Goal: Task Accomplishment & Management: Use online tool/utility

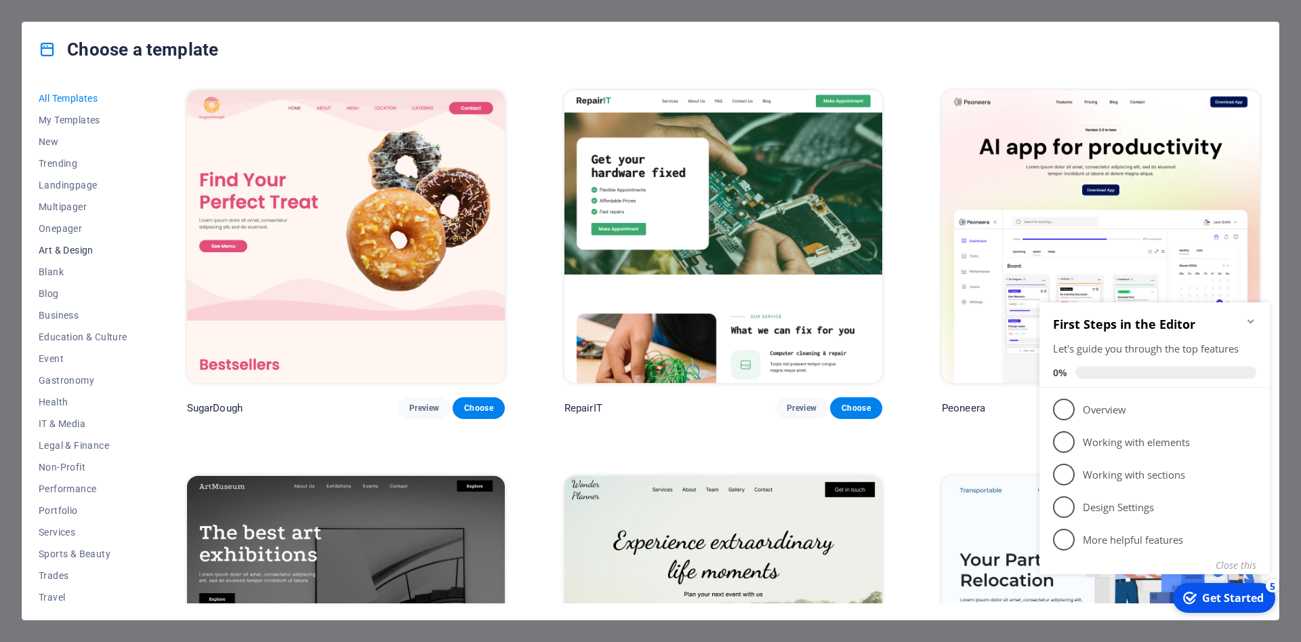
click at [67, 250] on span "Art & Design" at bounding box center [83, 250] width 89 height 11
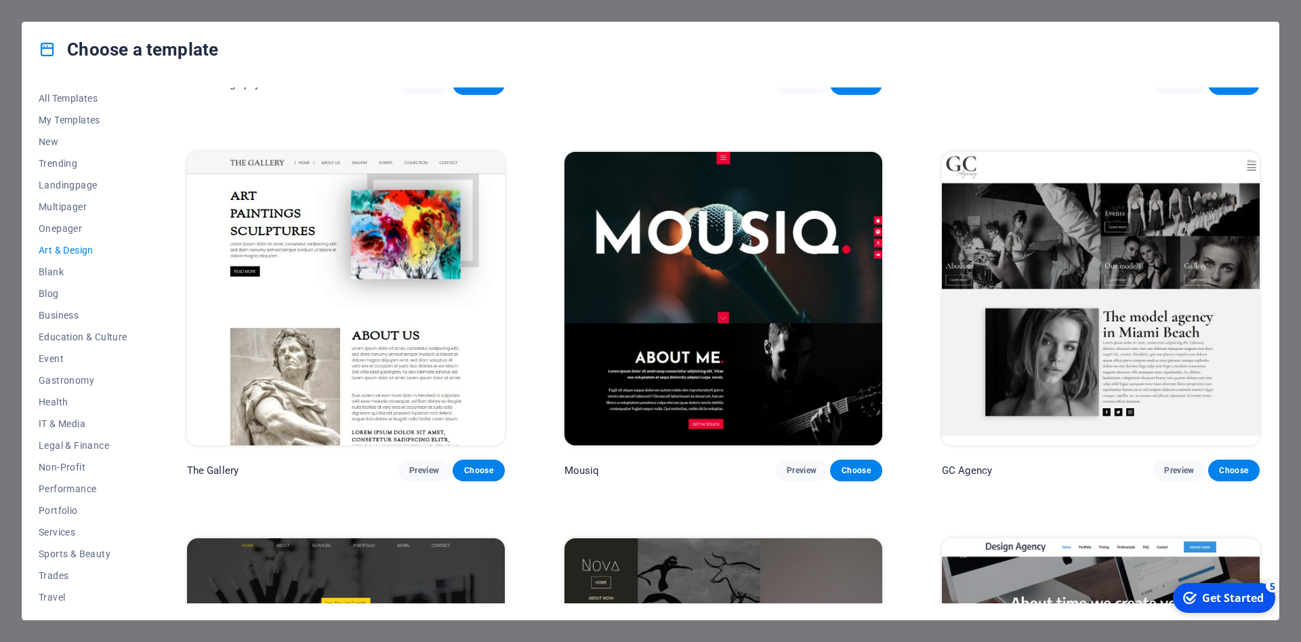
scroll to position [732, 0]
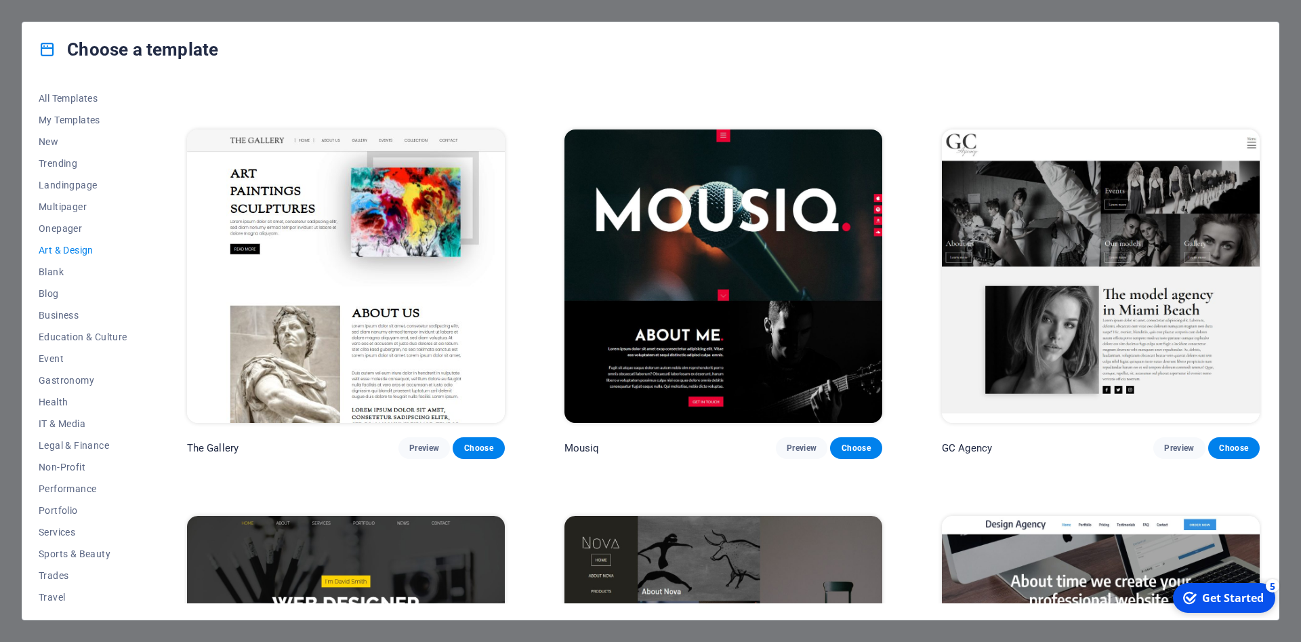
click at [400, 360] on img at bounding box center [346, 275] width 318 height 293
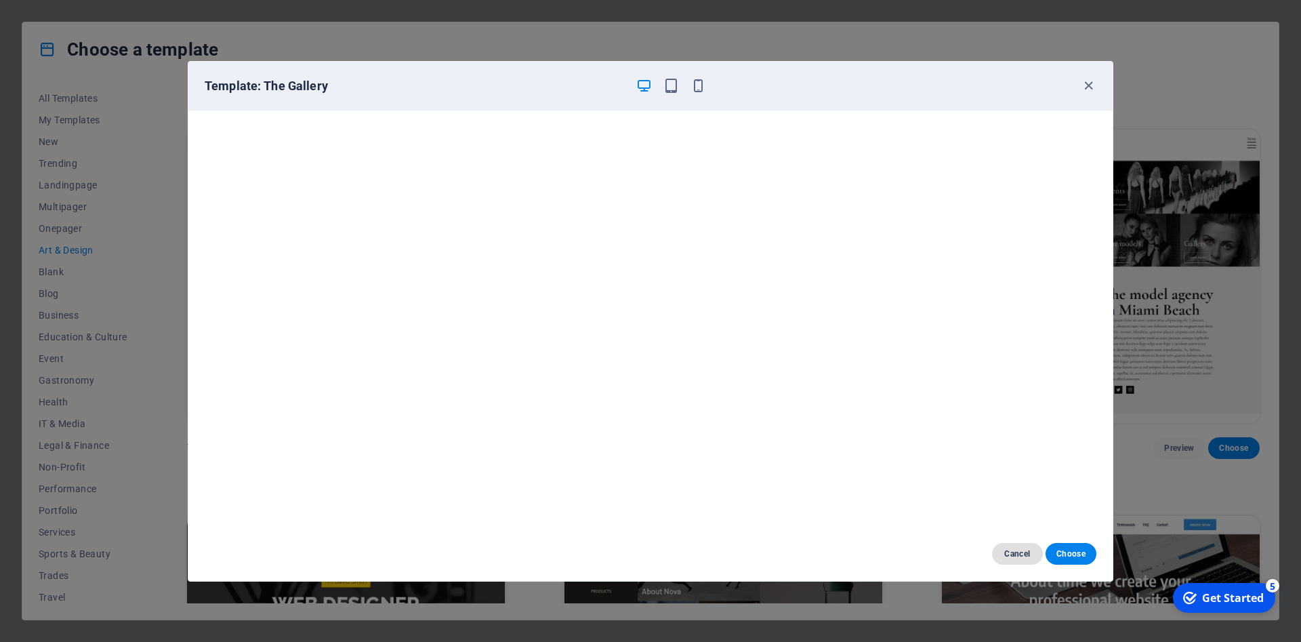
click at [1010, 549] on span "Cancel" at bounding box center [1017, 553] width 29 height 11
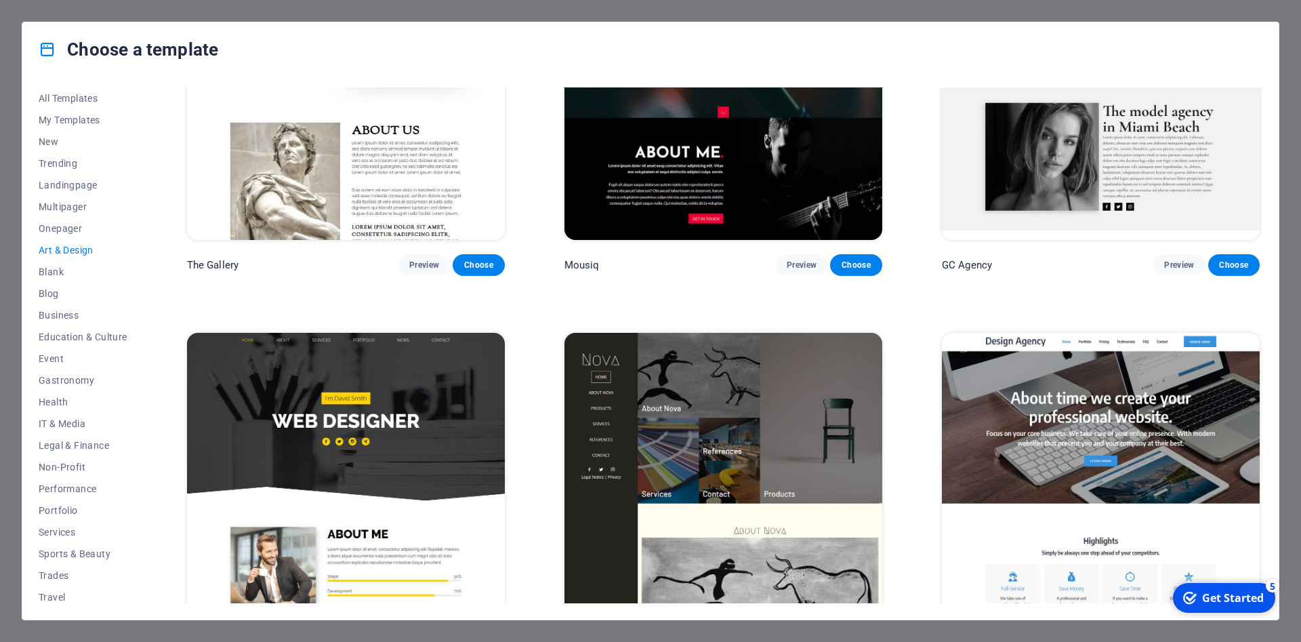
scroll to position [1097, 0]
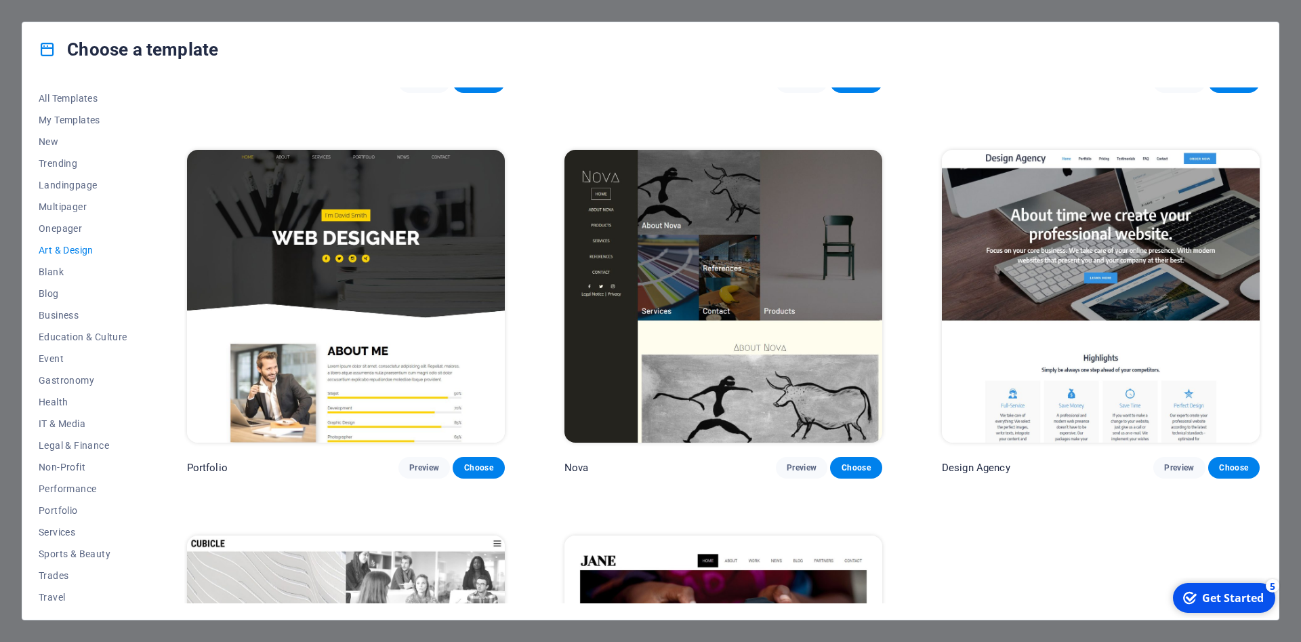
click at [768, 314] on img at bounding box center [723, 296] width 318 height 293
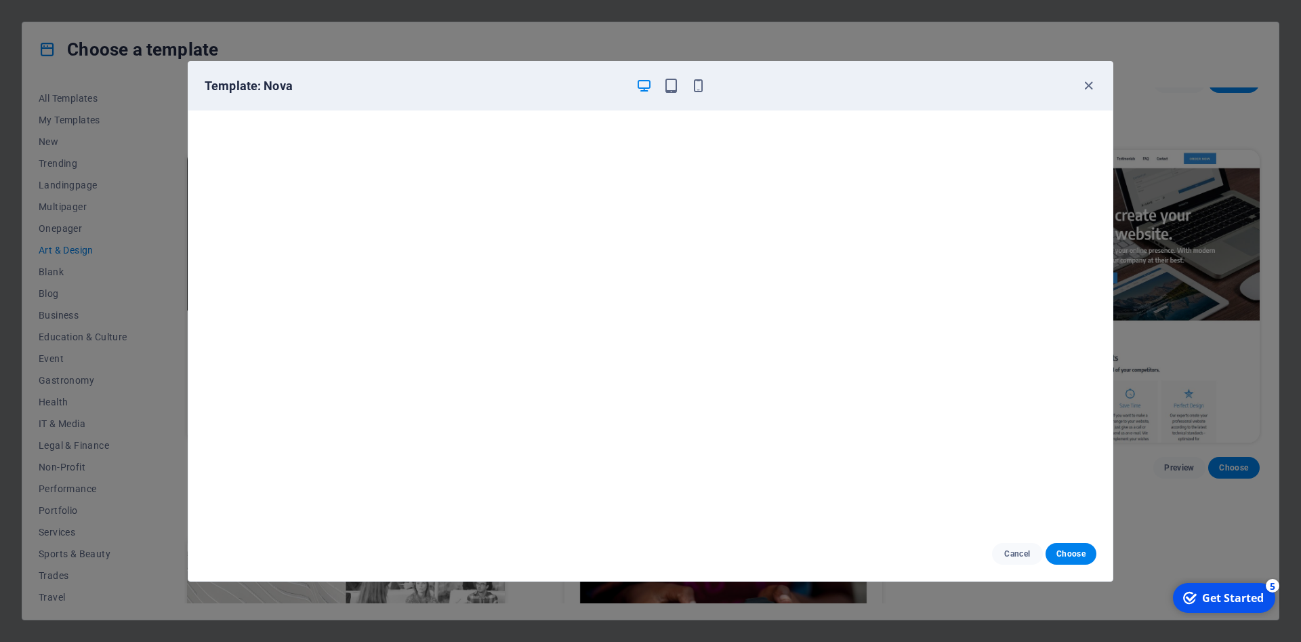
scroll to position [3, 0]
click at [1062, 558] on span "Choose" at bounding box center [1070, 553] width 29 height 11
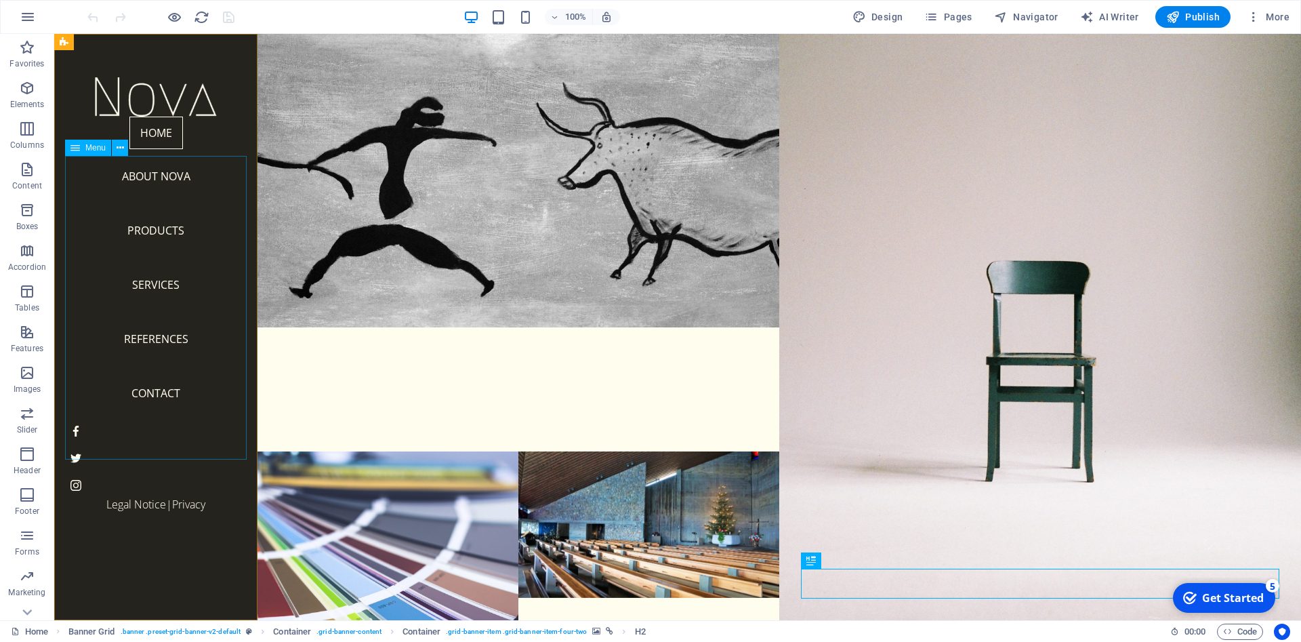
click at [100, 148] on span "Menu" at bounding box center [95, 148] width 20 height 8
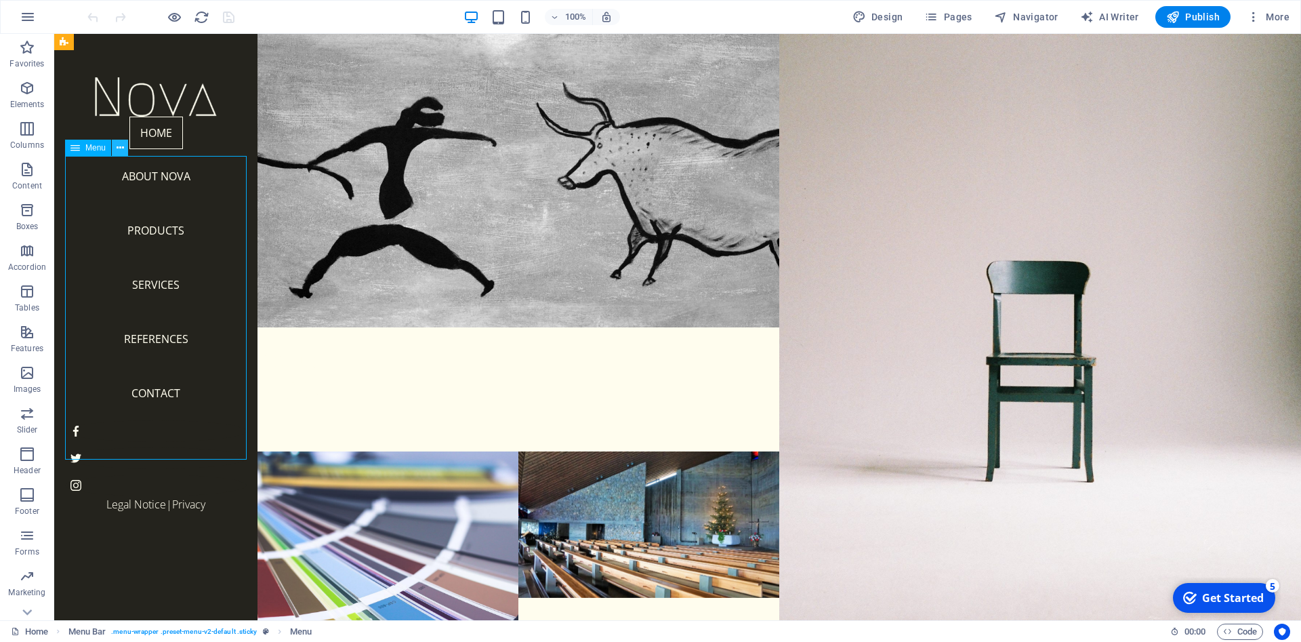
click at [121, 148] on icon at bounding box center [120, 148] width 7 height 14
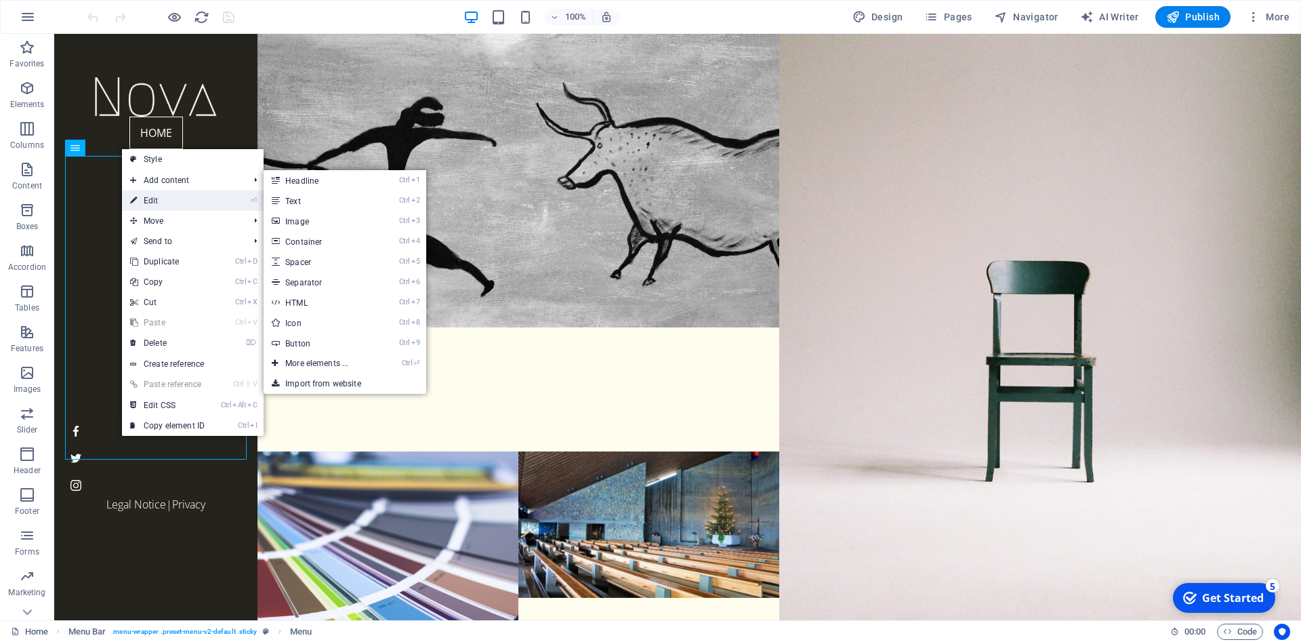
click at [148, 194] on link "⏎ Edit" at bounding box center [167, 200] width 91 height 20
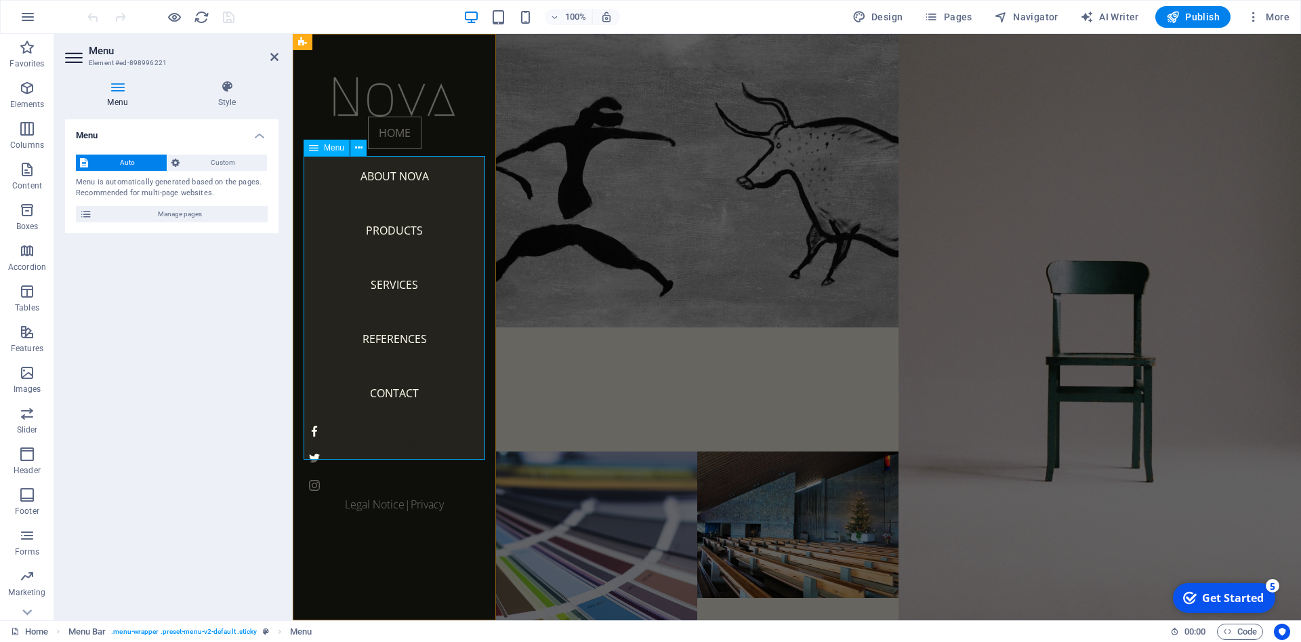
click at [401, 180] on nav "Home About Nova Products Services References Contact" at bounding box center [394, 268] width 182 height 303
click at [413, 170] on nav "Home About Nova Products Services References Contact" at bounding box center [394, 268] width 182 height 303
click at [226, 164] on span "Custom" at bounding box center [224, 162] width 80 height 16
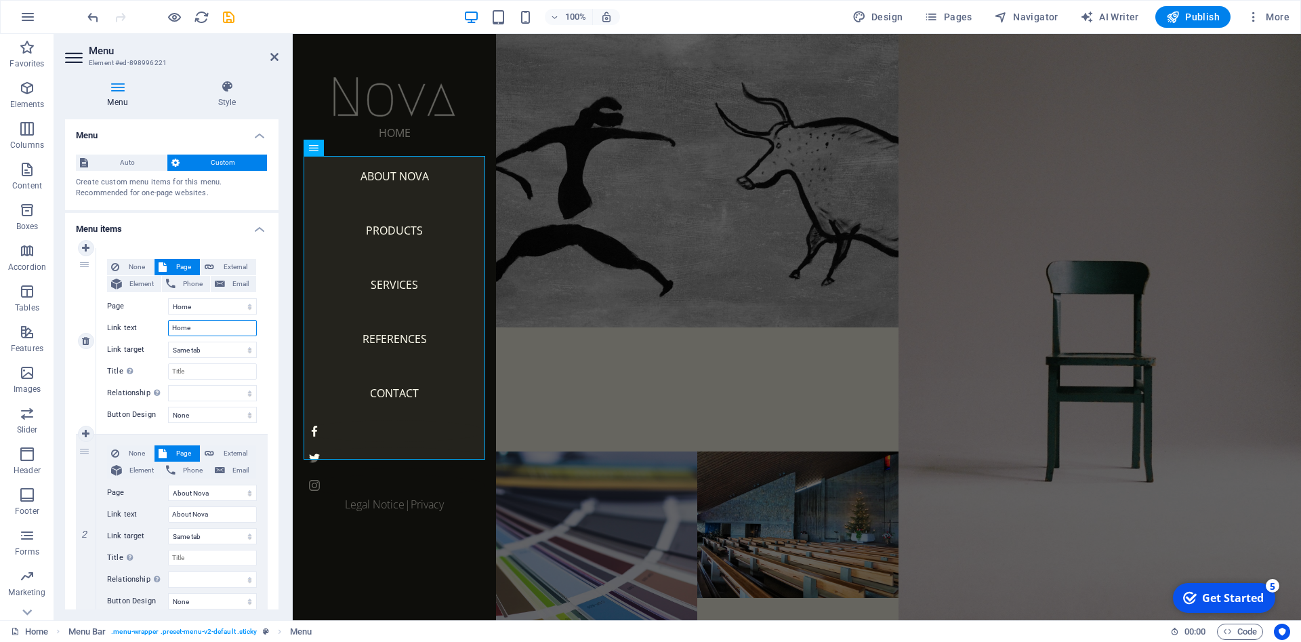
click at [211, 321] on input "Home" at bounding box center [212, 328] width 89 height 16
type input "H"
select select
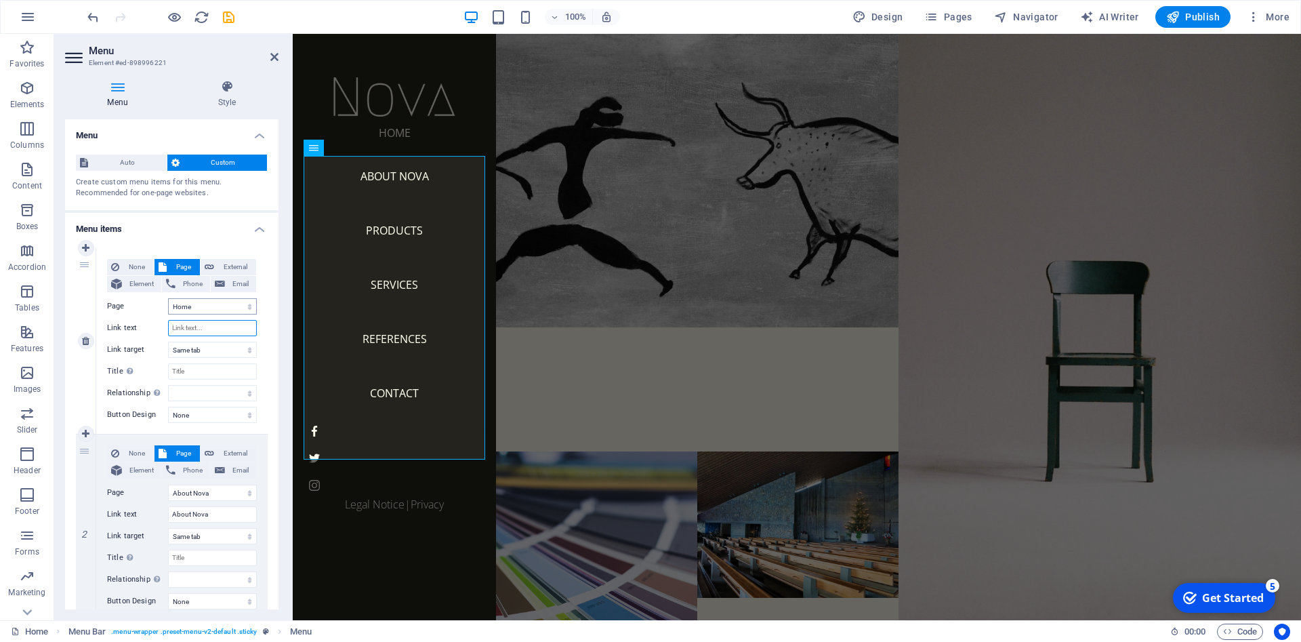
select select
type input "Inicio"
select select
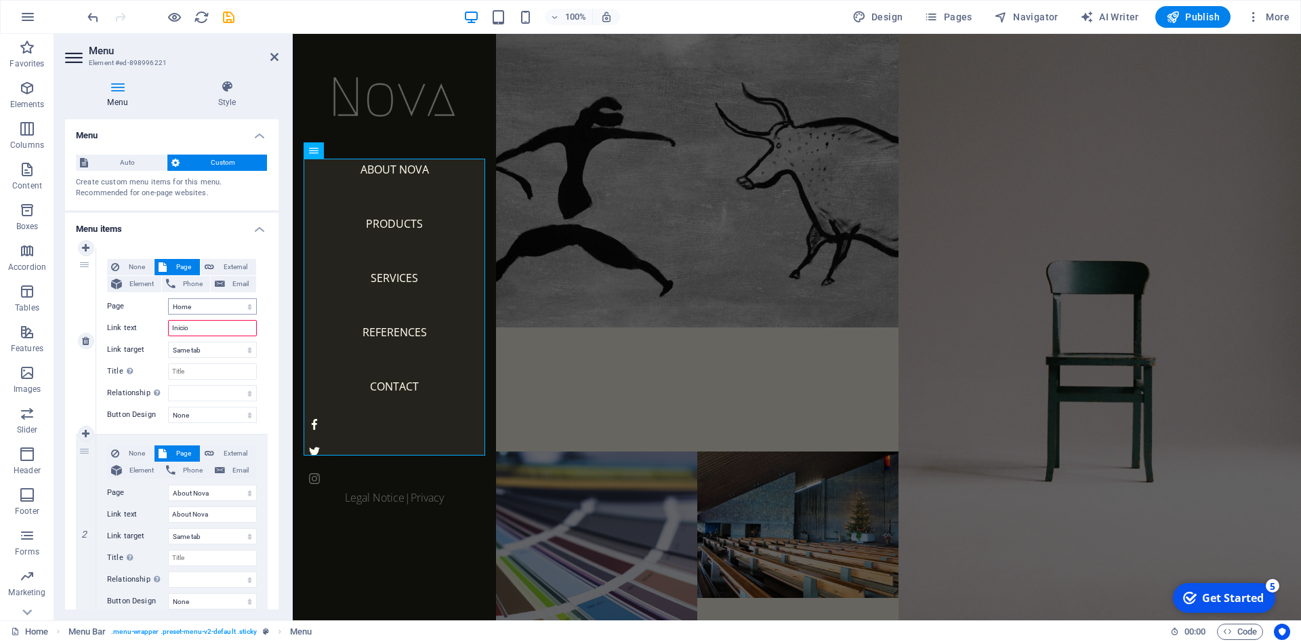
select select
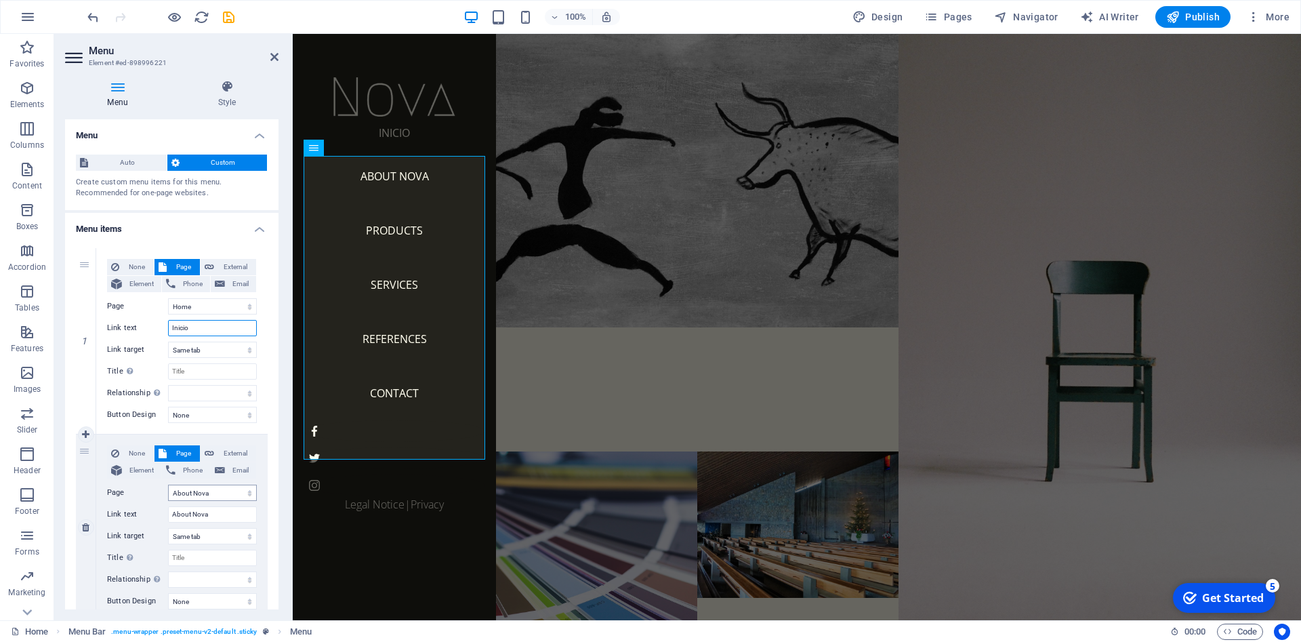
type input "Inicio"
click at [168, 484] on select "Home About Nova Products Services References Contact Legal Notice Privacy" at bounding box center [212, 492] width 89 height 16
click at [221, 493] on select "Home About Nova Products Services References Contact Legal Notice Privacy" at bounding box center [212, 492] width 89 height 16
drag, startPoint x: 215, startPoint y: 513, endPoint x: 133, endPoint y: 511, distance: 82.0
click at [168, 511] on input "About Nova" at bounding box center [212, 514] width 89 height 16
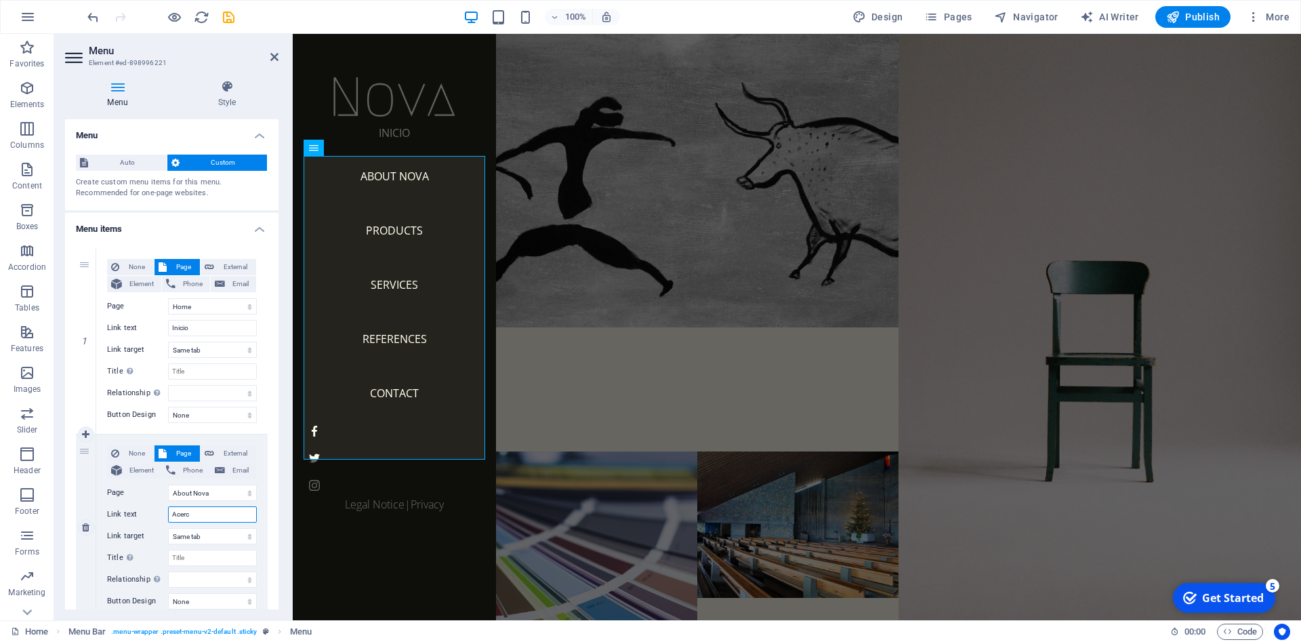
type input "Acerca"
select select
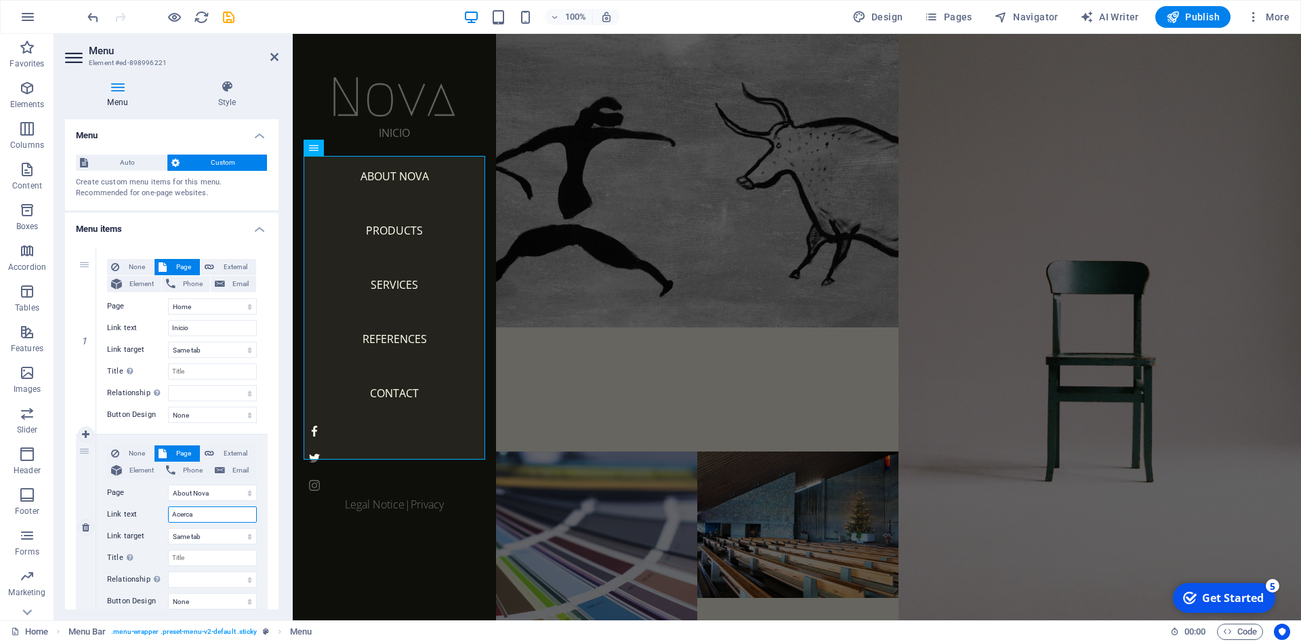
select select
type input "Acerca"
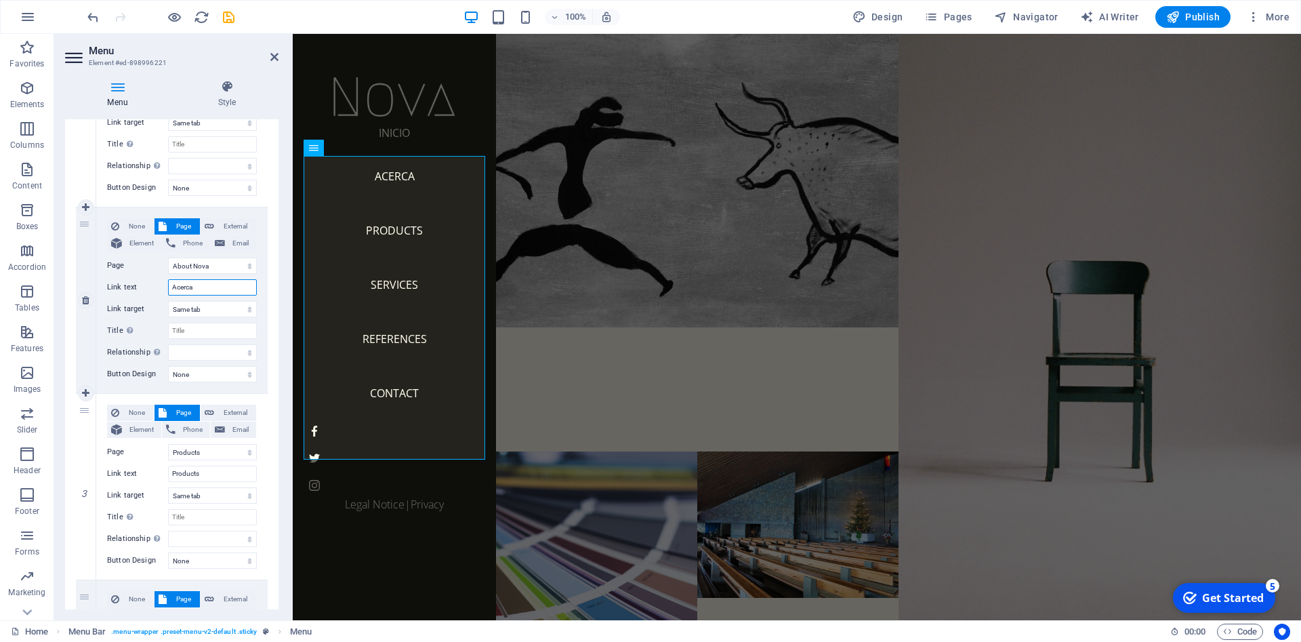
scroll to position [305, 0]
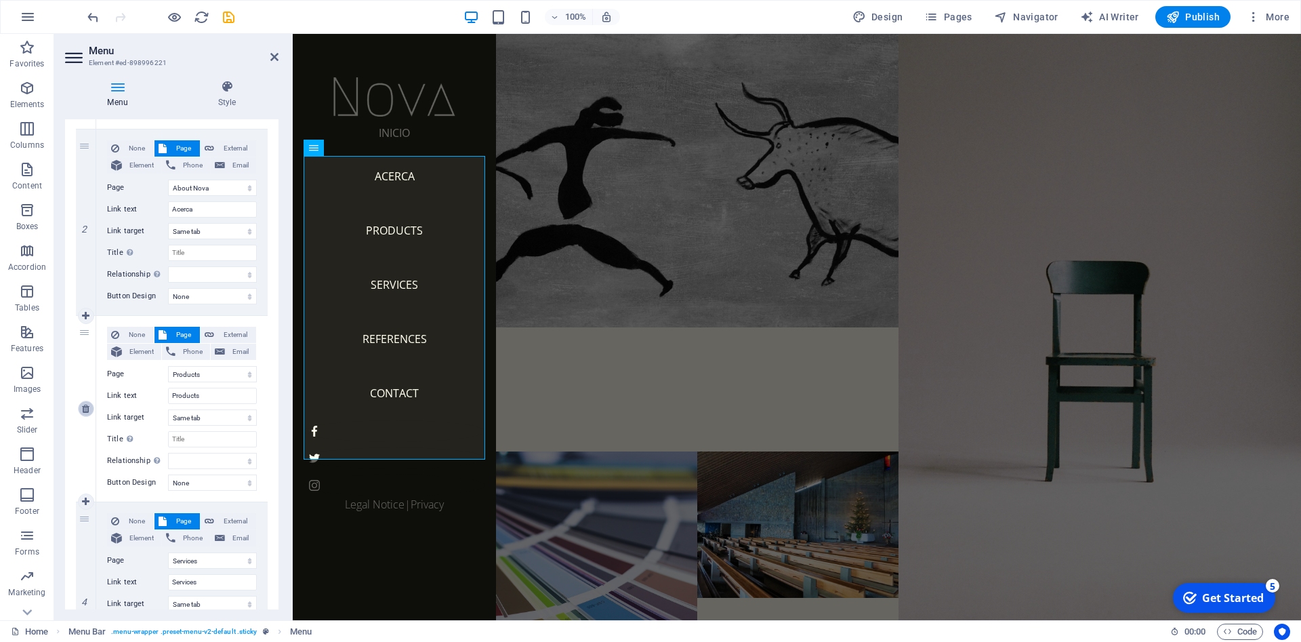
click at [86, 411] on icon at bounding box center [85, 408] width 7 height 9
select select
select select "3"
type input "Services"
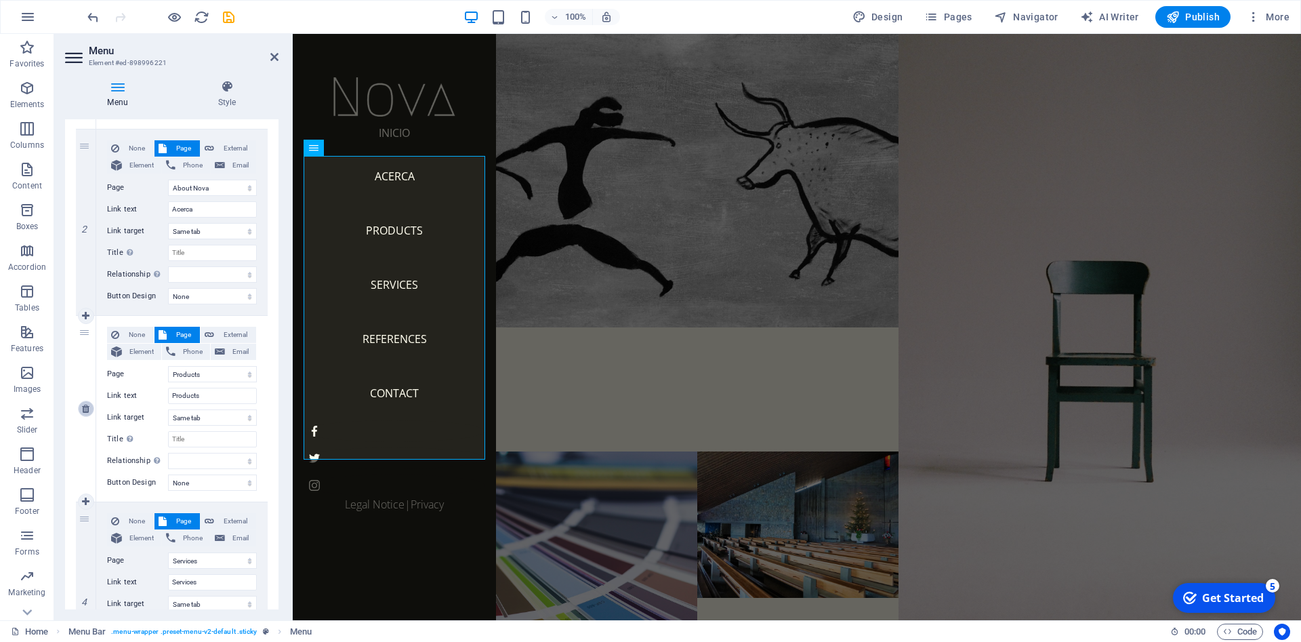
select select
select select "4"
type input "References"
select select
select select "5"
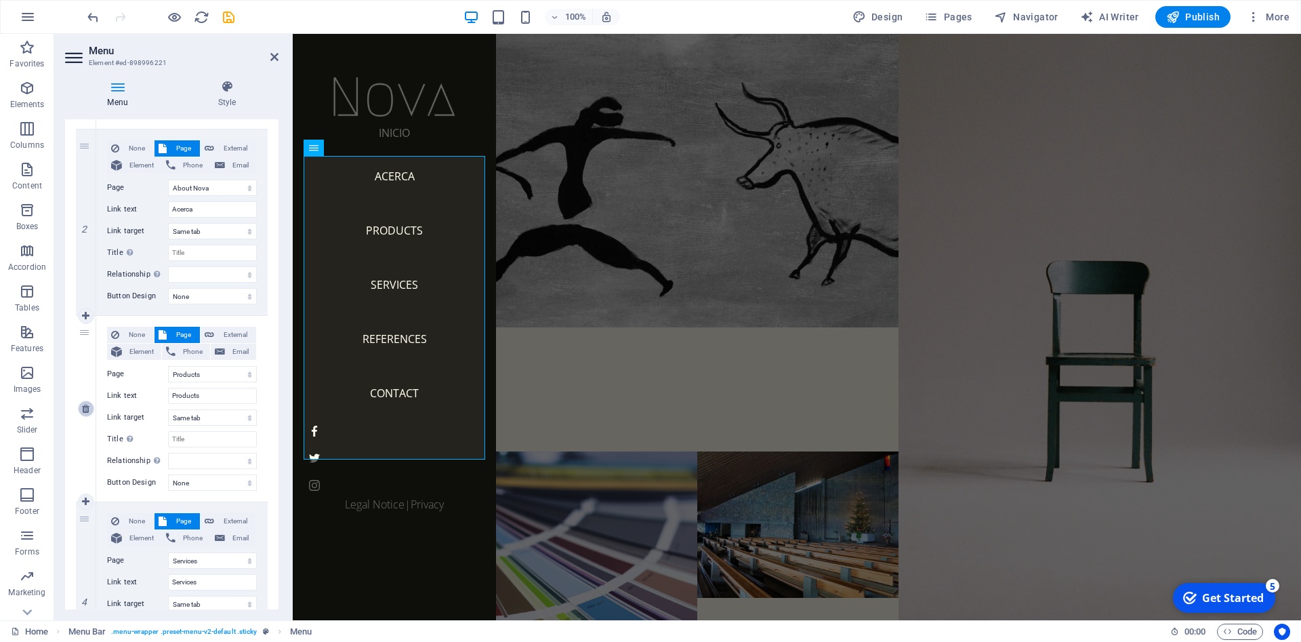
type input "Contact"
select select
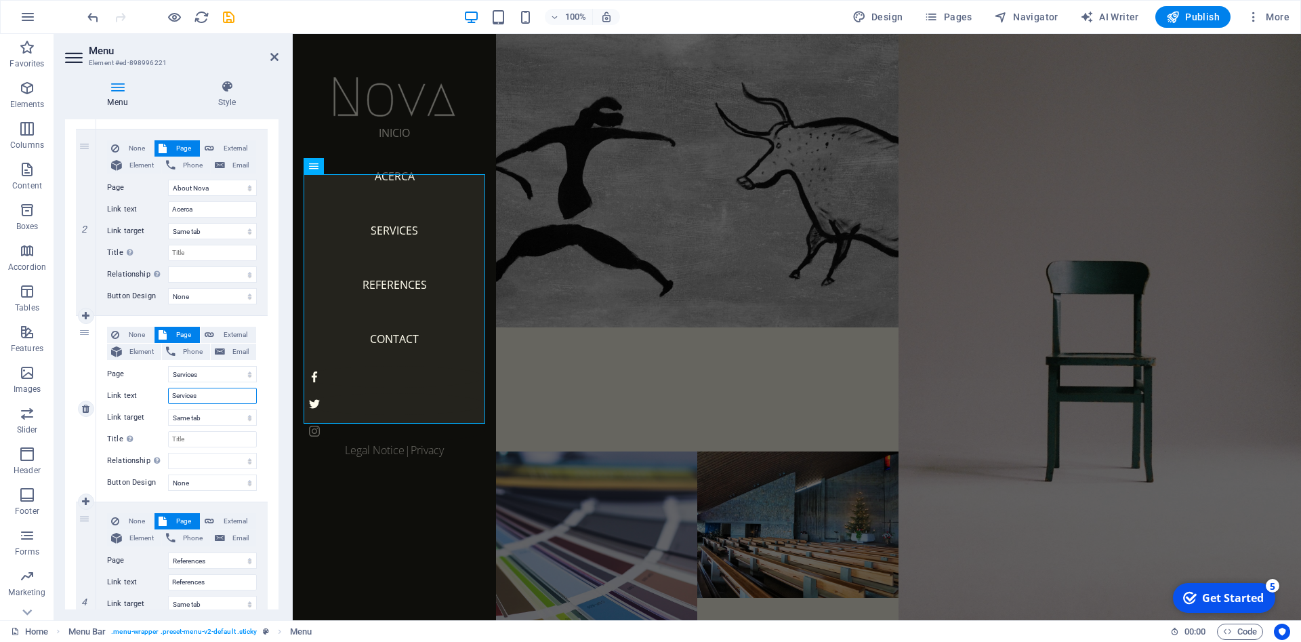
drag, startPoint x: 212, startPoint y: 396, endPoint x: 147, endPoint y: 385, distance: 66.0
click at [168, 387] on input "Services" at bounding box center [212, 395] width 89 height 16
type input "Servicios"
select select
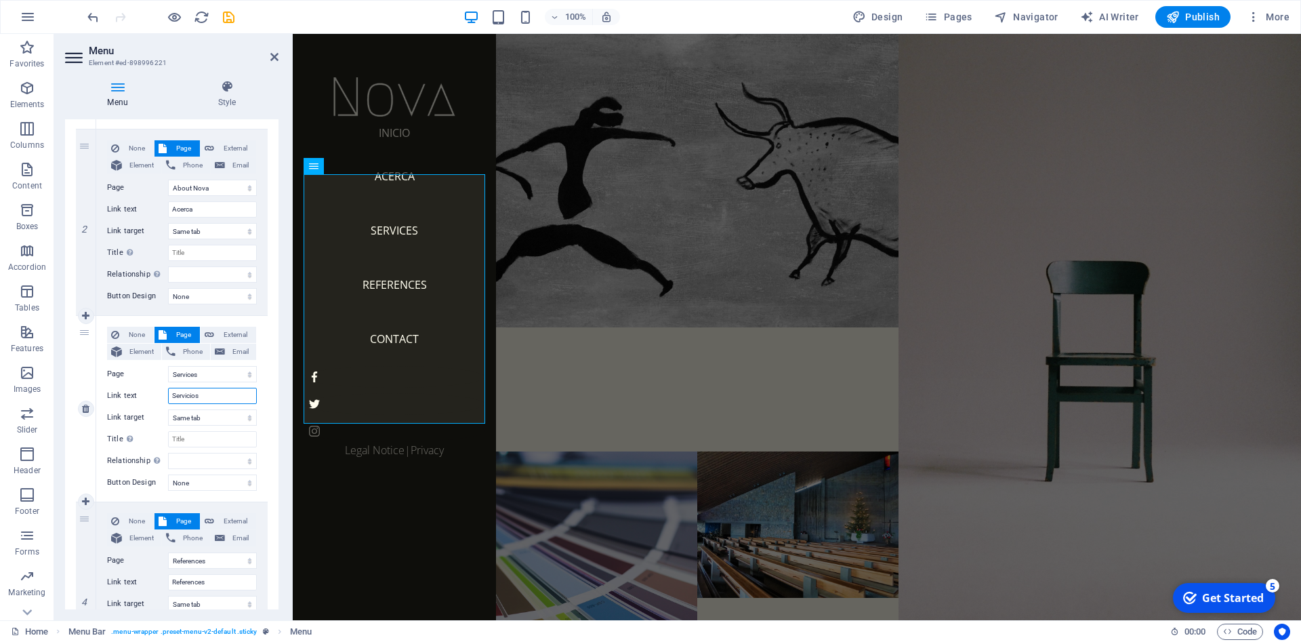
select select
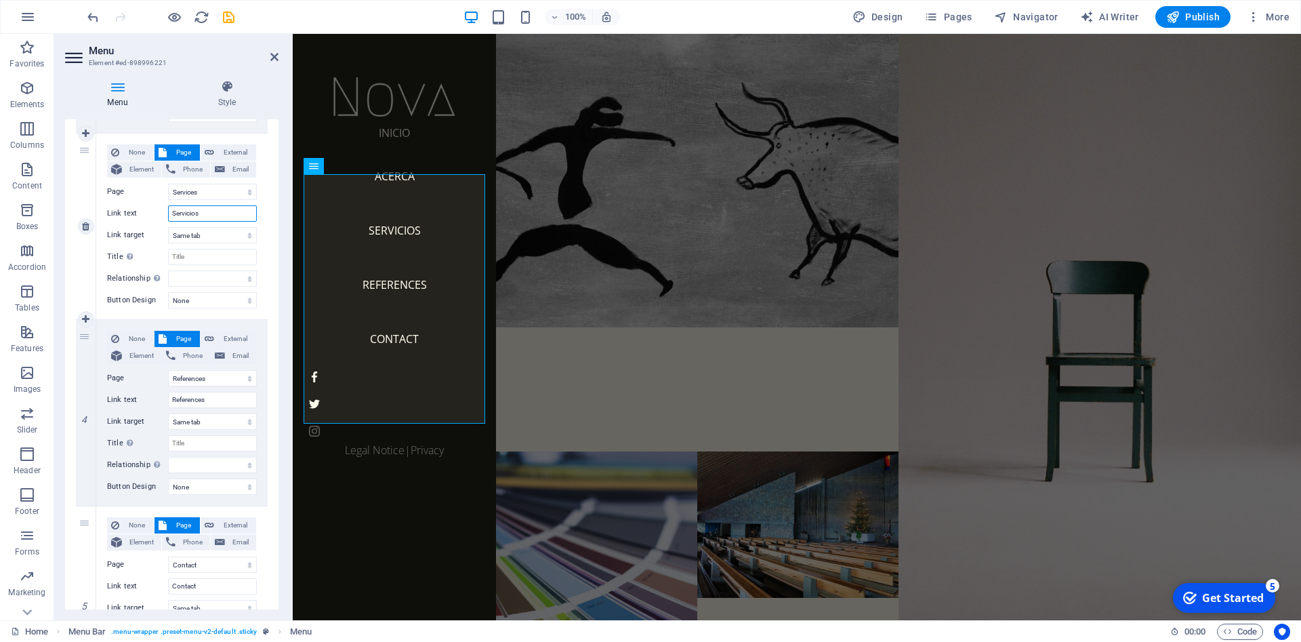
scroll to position [488, 0]
type input "Servicios"
click at [89, 412] on icon at bounding box center [85, 411] width 7 height 9
select select
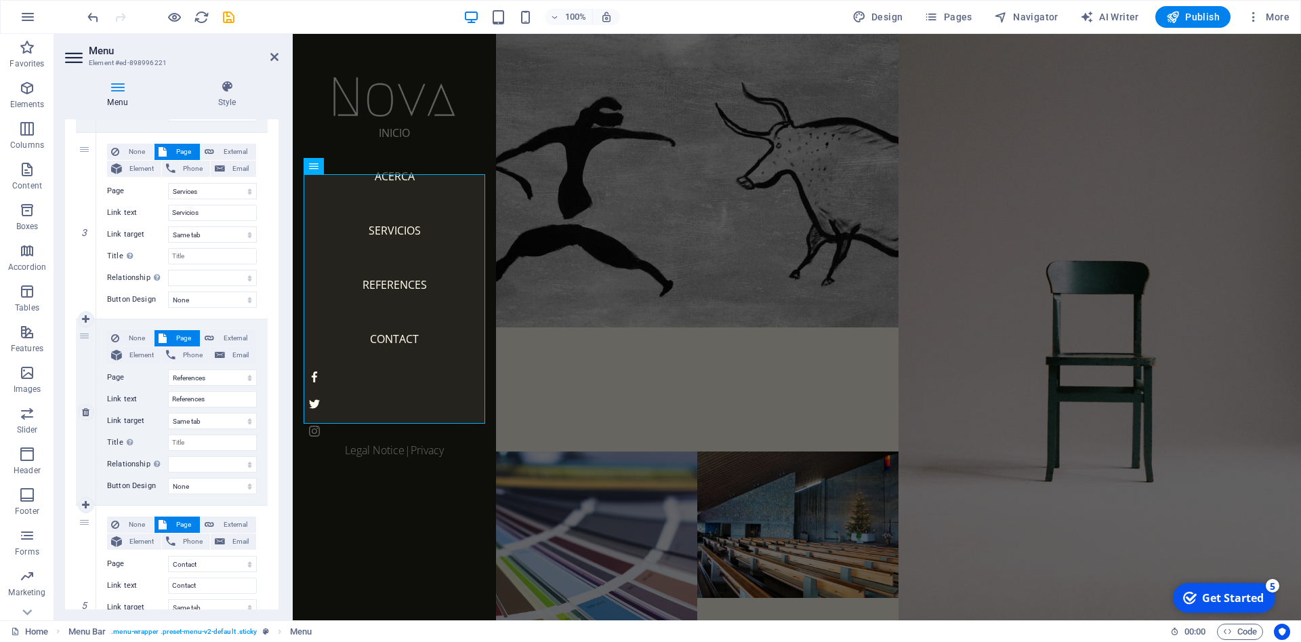
select select
select select "5"
type input "Contact"
select select
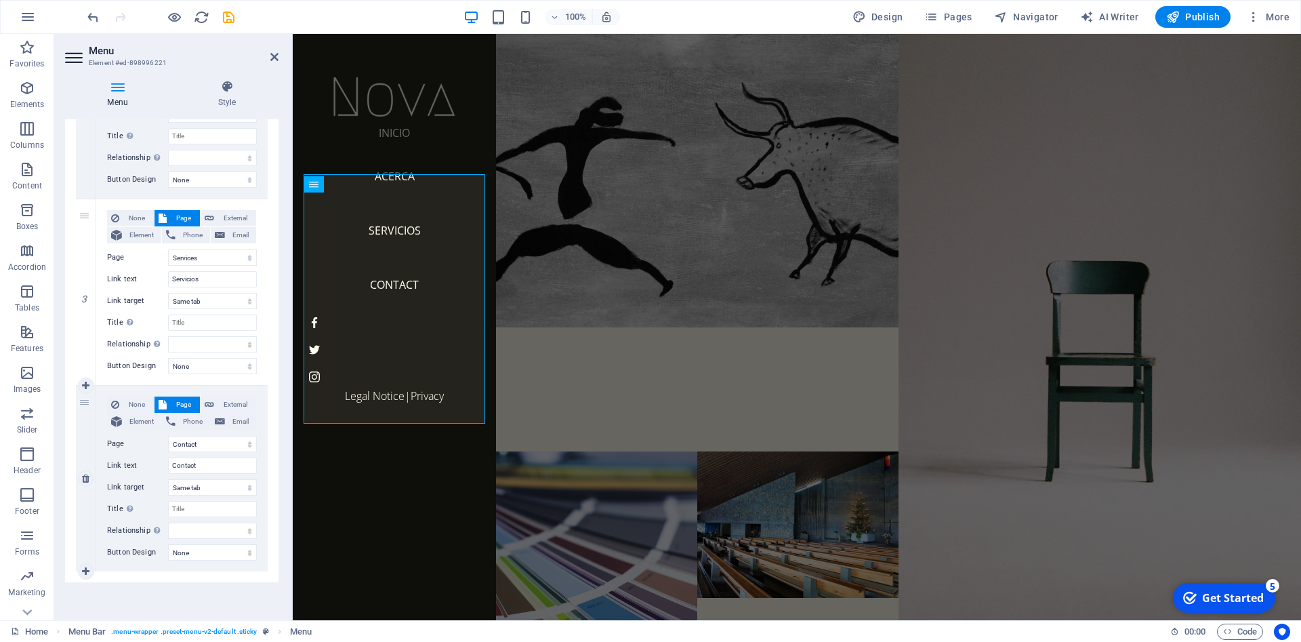
scroll to position [422, 0]
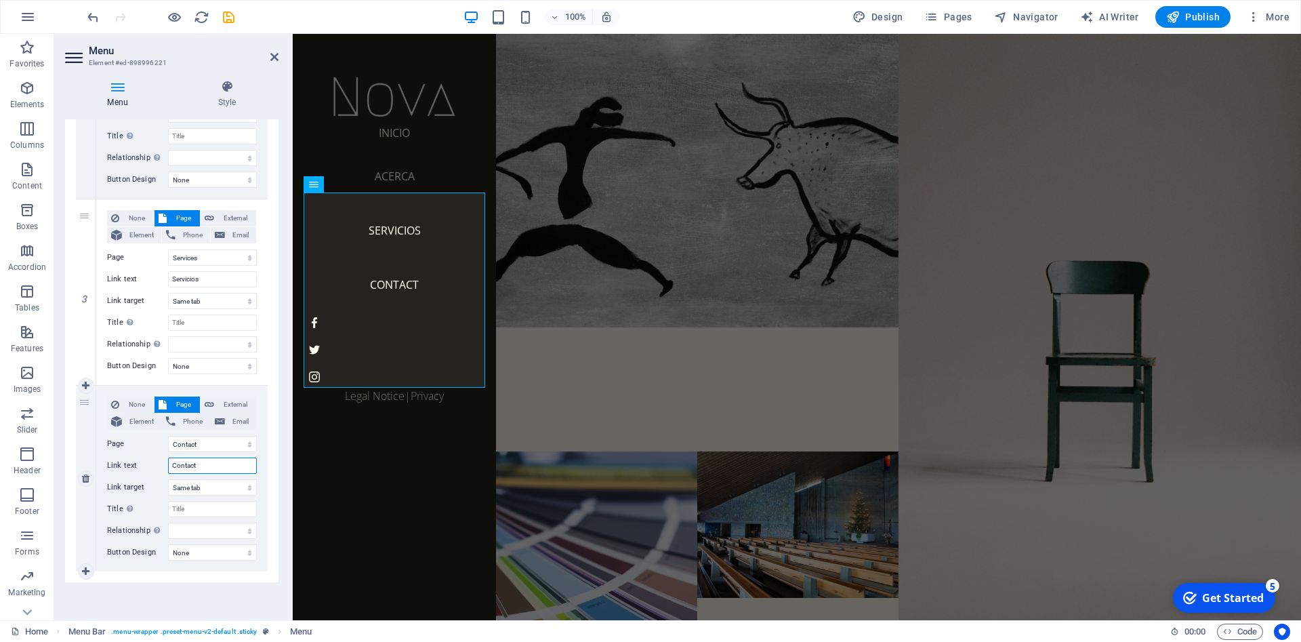
click at [203, 465] on input "Contact" at bounding box center [212, 465] width 89 height 16
type input "Contacto"
select select
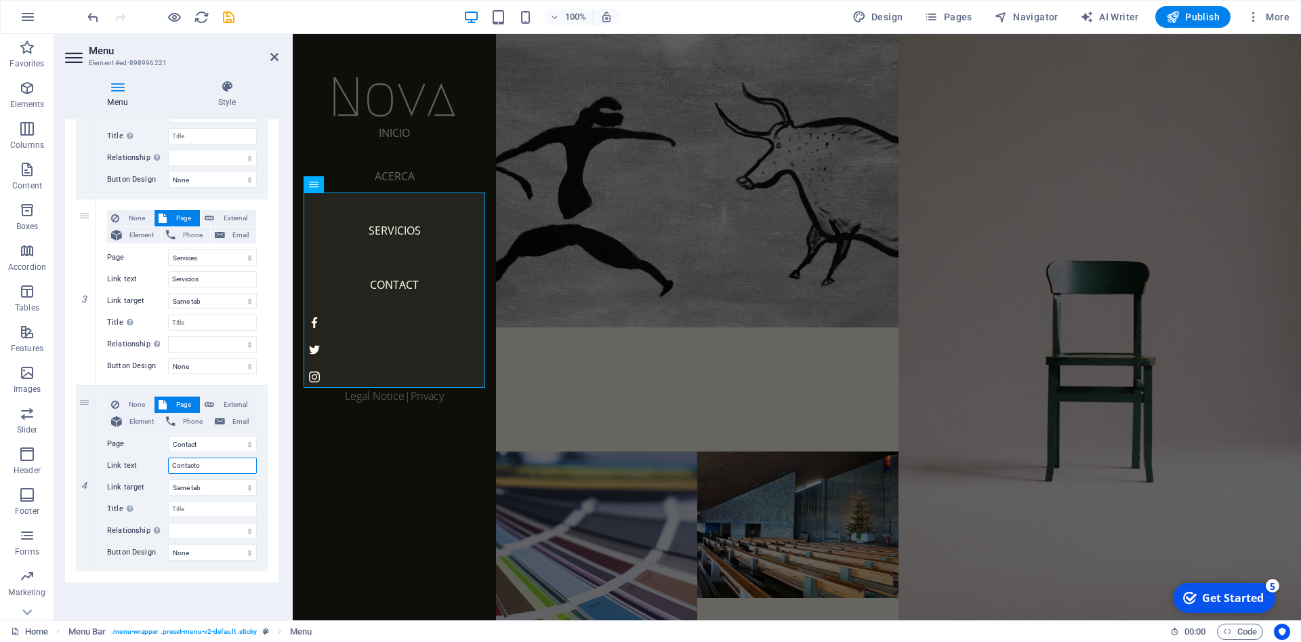
select select
type input "Contacto"
click at [1252, 20] on icon "button" at bounding box center [1253, 17] width 14 height 14
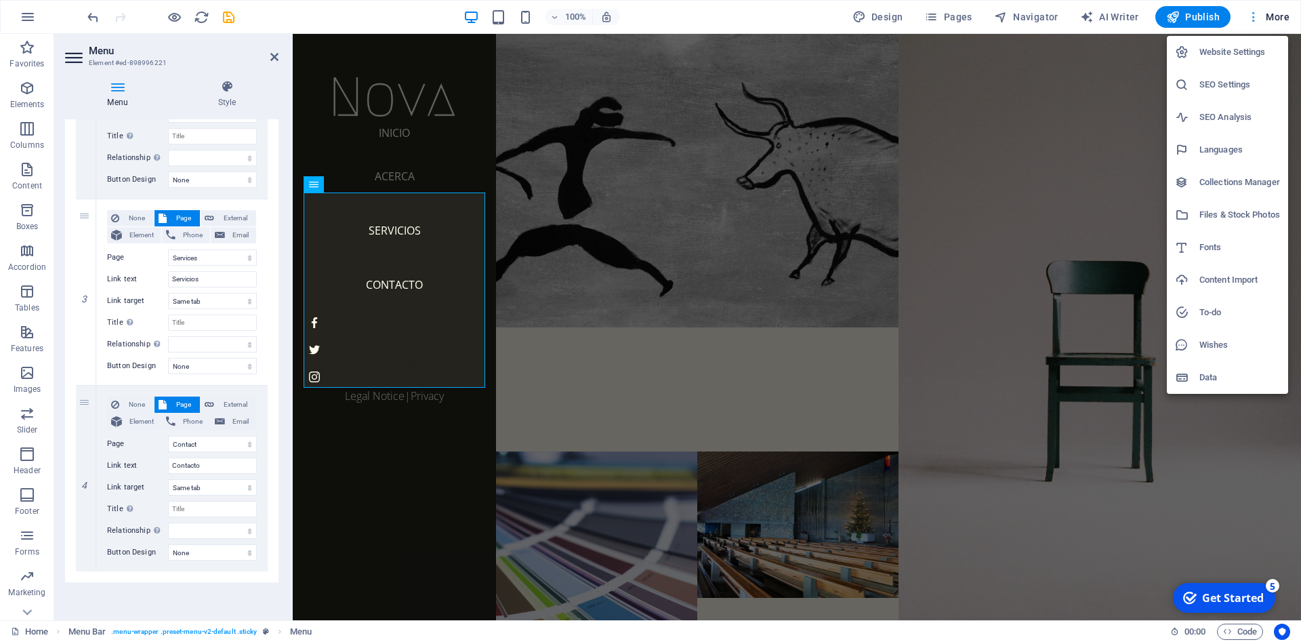
click at [1252, 20] on div at bounding box center [650, 321] width 1301 height 642
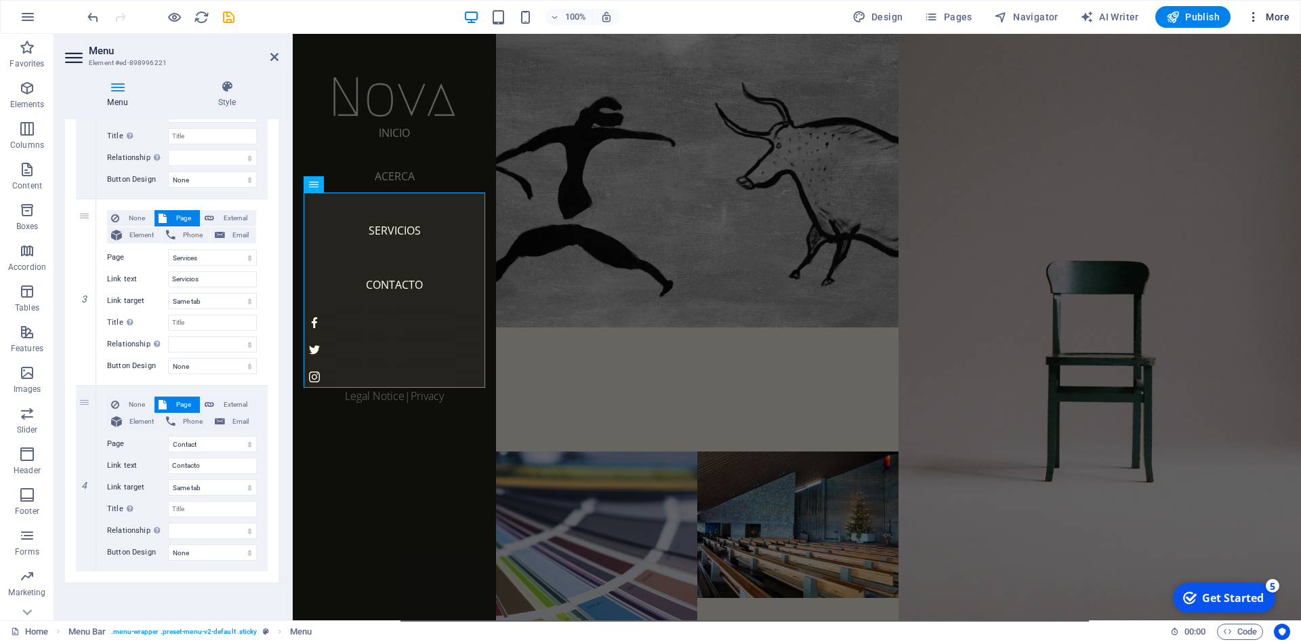
click at [1256, 20] on icon "button" at bounding box center [1253, 17] width 14 height 14
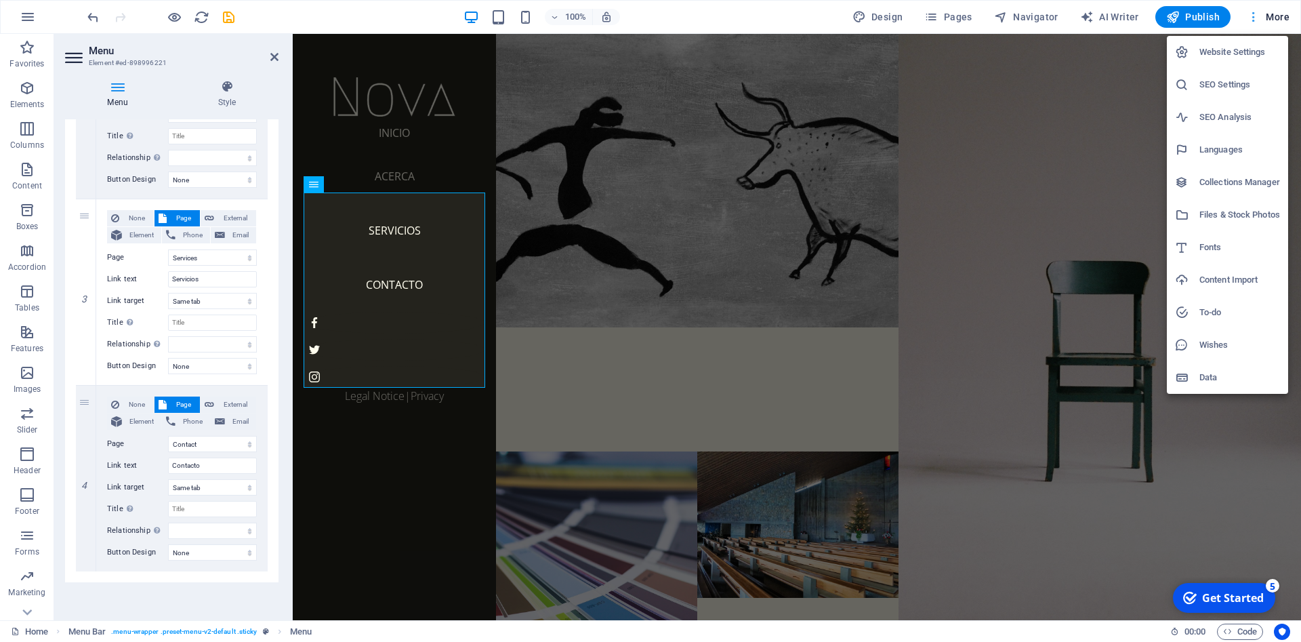
click at [1256, 20] on div at bounding box center [650, 321] width 1301 height 642
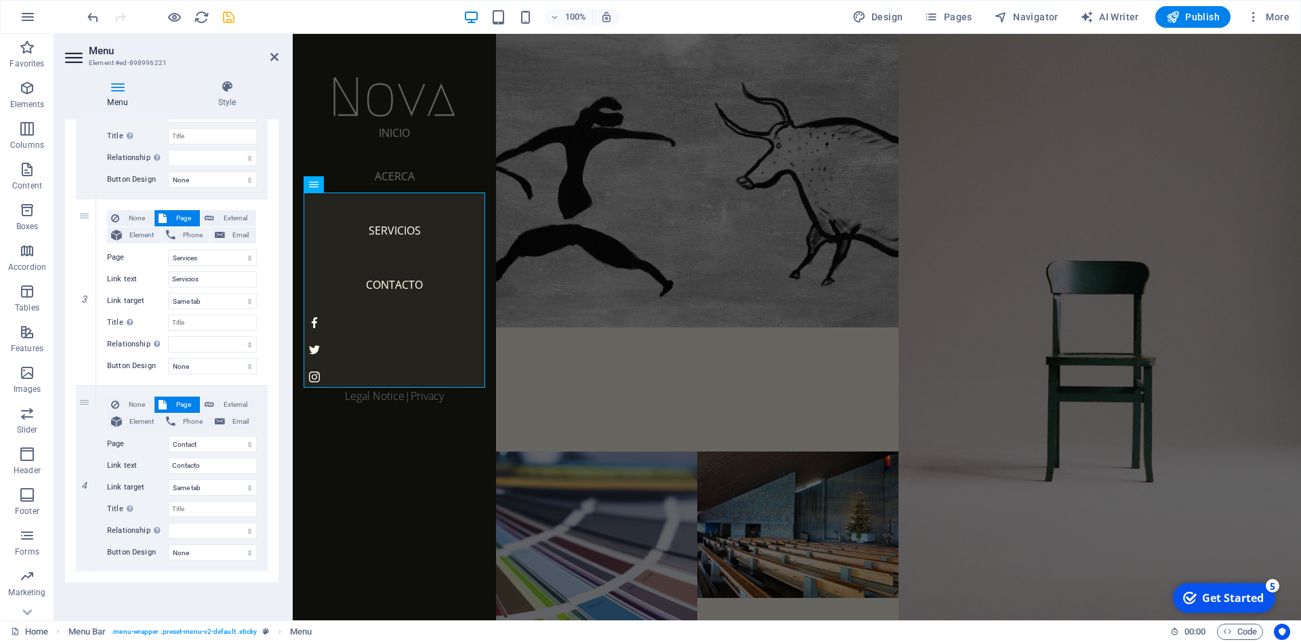
click at [226, 19] on icon "save" at bounding box center [229, 17] width 16 height 16
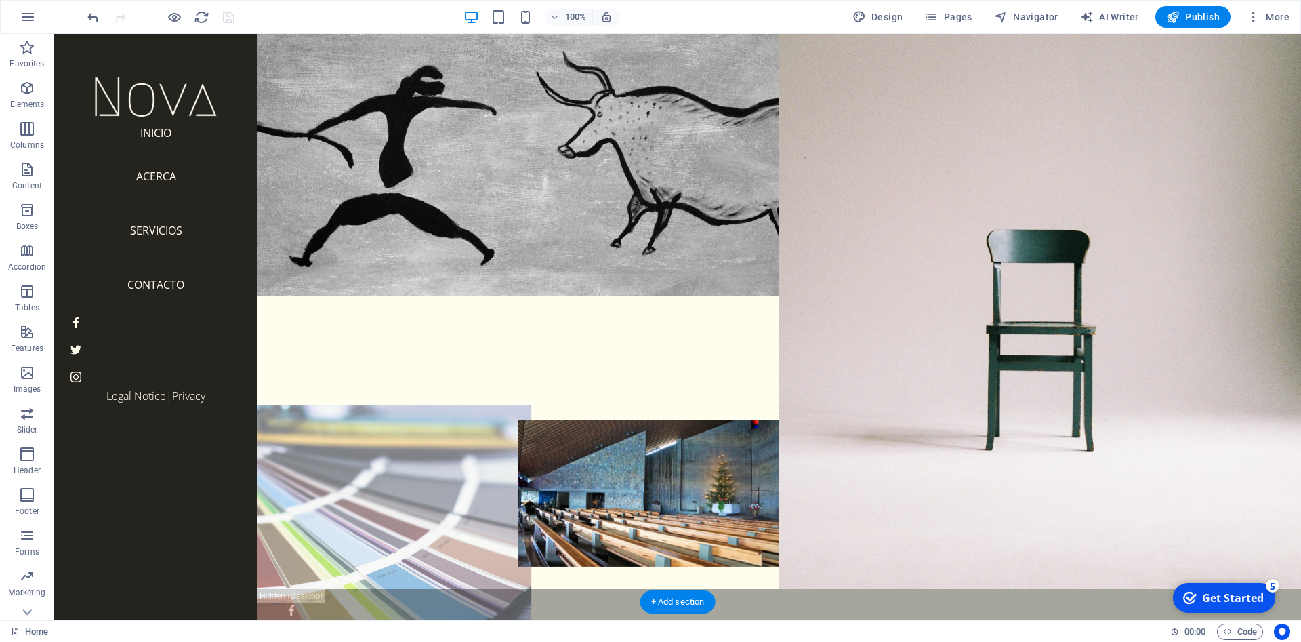
scroll to position [43, 0]
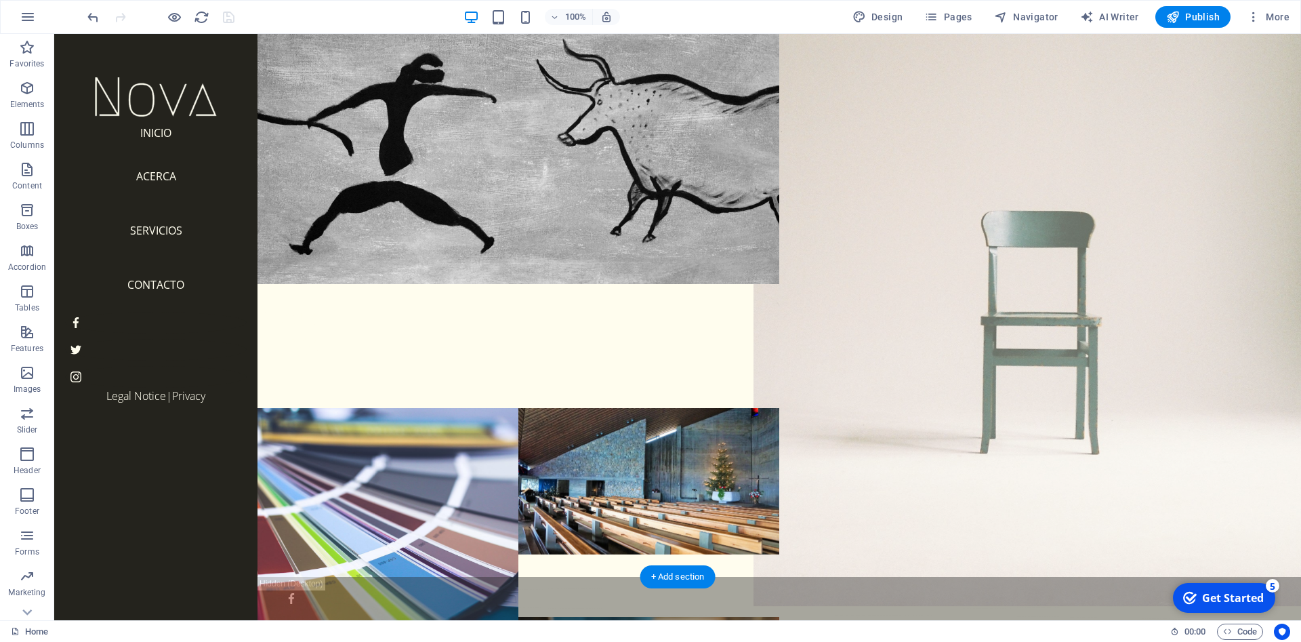
click at [894, 396] on figure at bounding box center [1040, 283] width 574 height 645
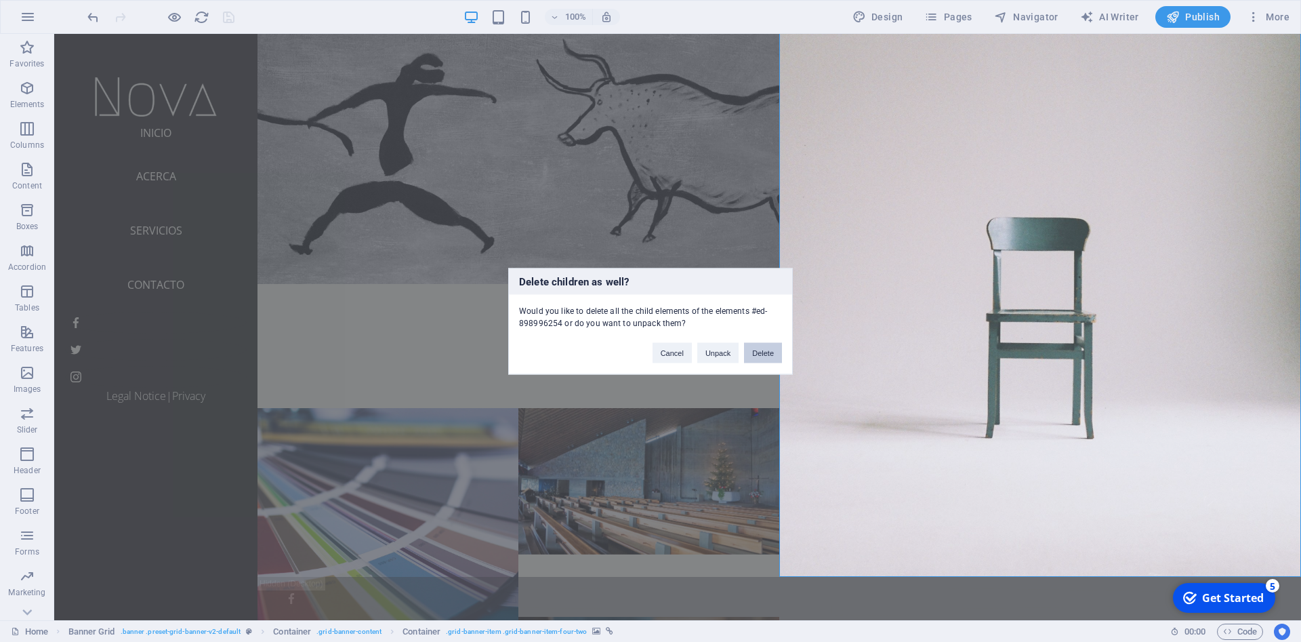
click at [766, 356] on button "Delete" at bounding box center [763, 352] width 38 height 20
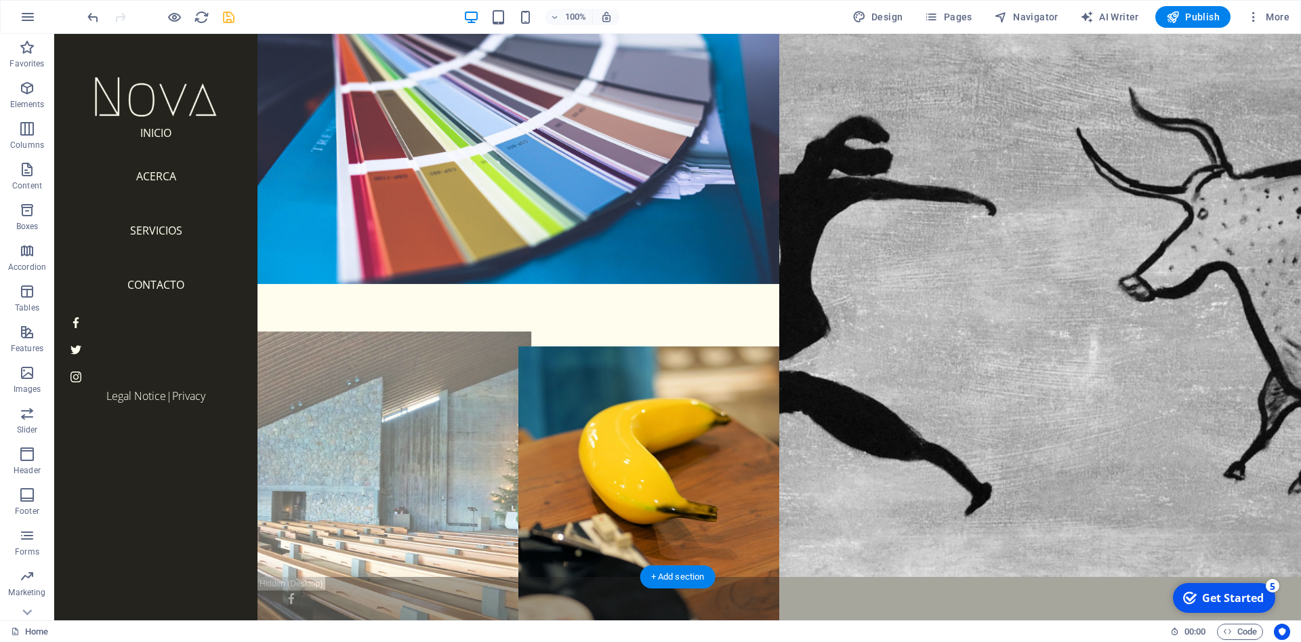
click at [476, 388] on figure at bounding box center [388, 492] width 287 height 322
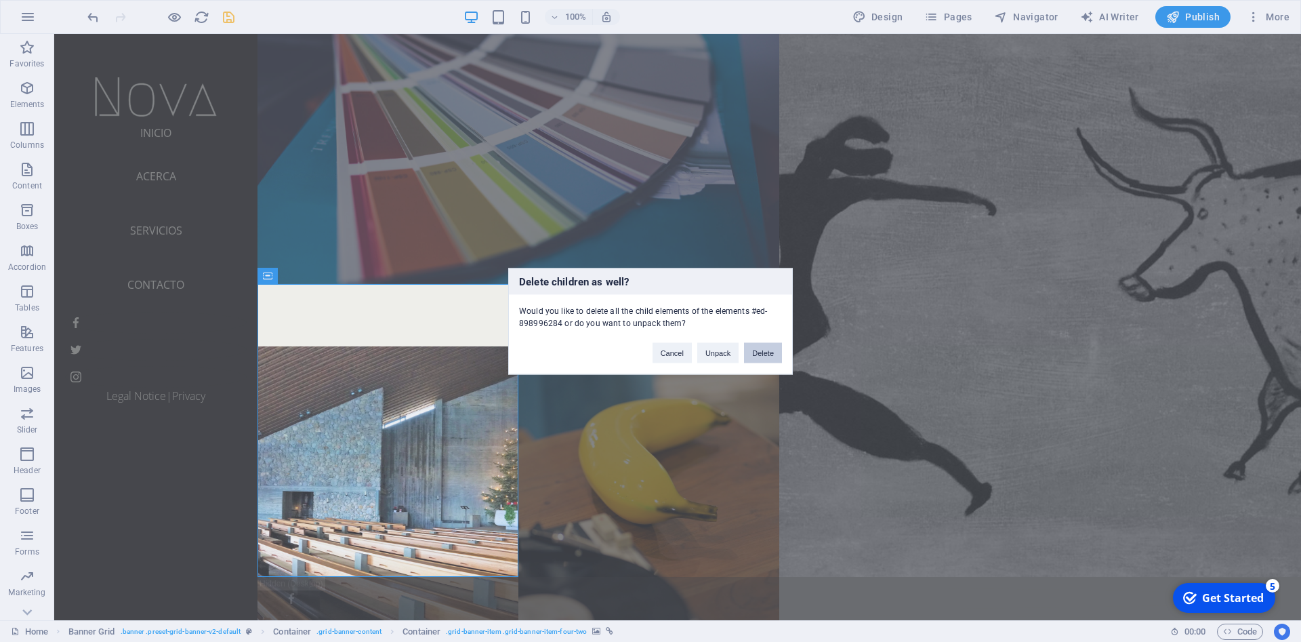
click at [744, 354] on button "Delete" at bounding box center [763, 352] width 38 height 20
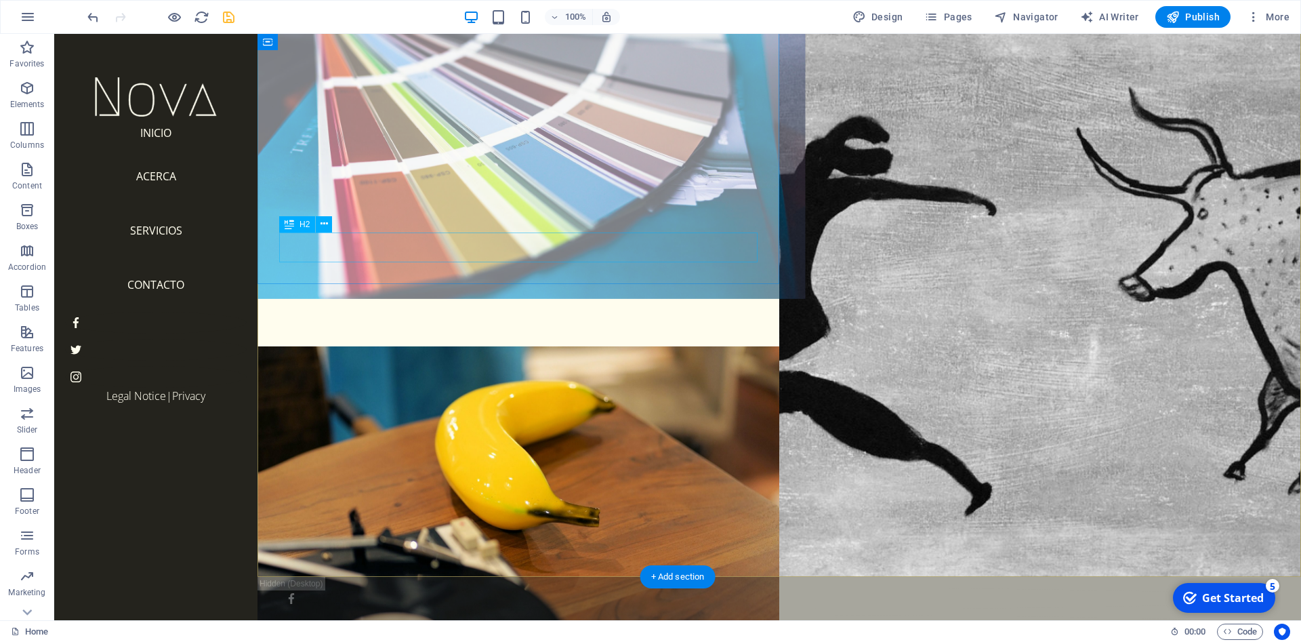
click at [518, 300] on div "Services" at bounding box center [518, 315] width 522 height 30
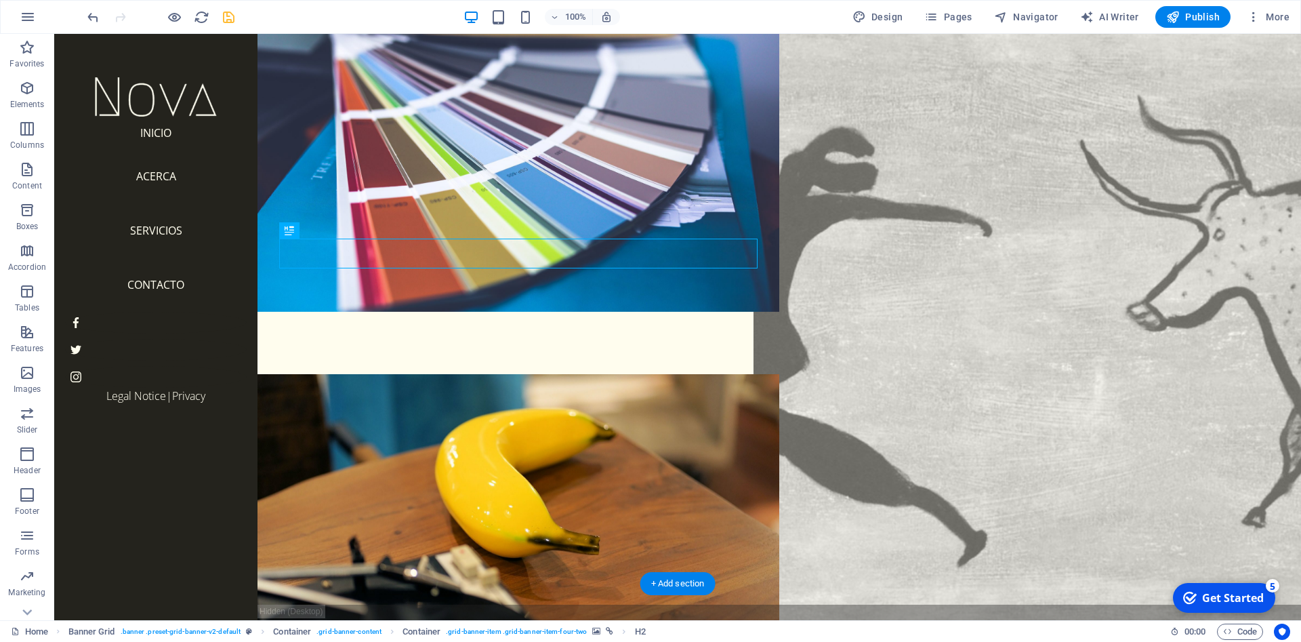
scroll to position [0, 0]
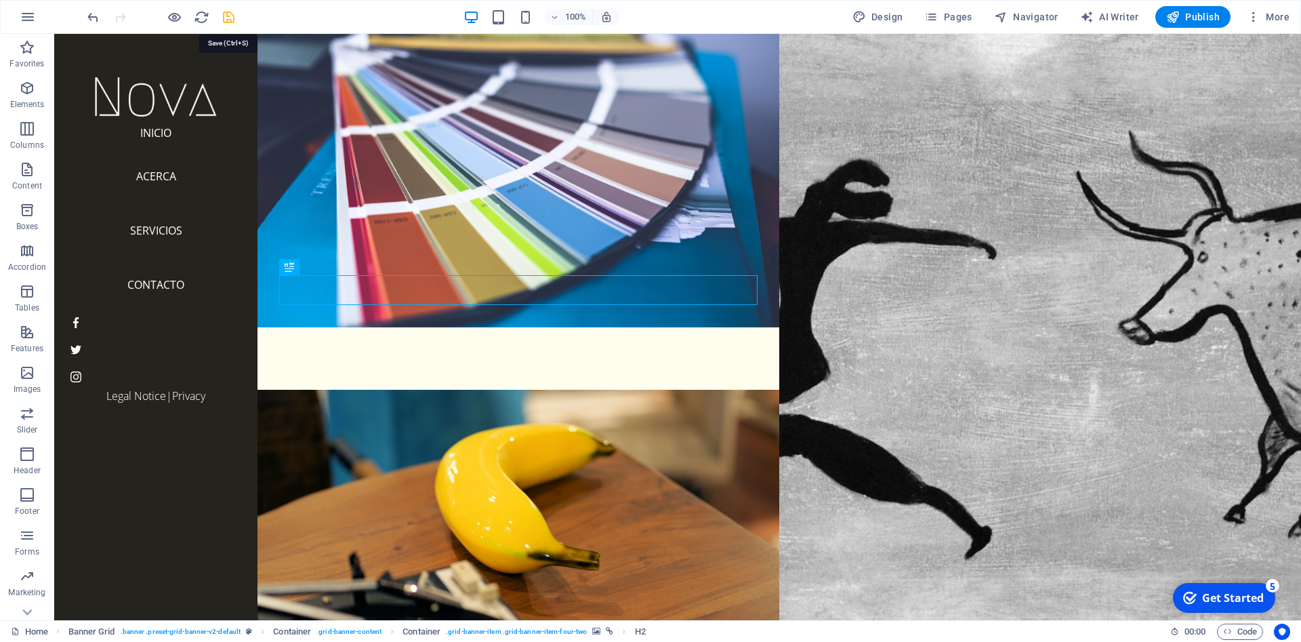
click at [230, 21] on icon "save" at bounding box center [229, 17] width 16 height 16
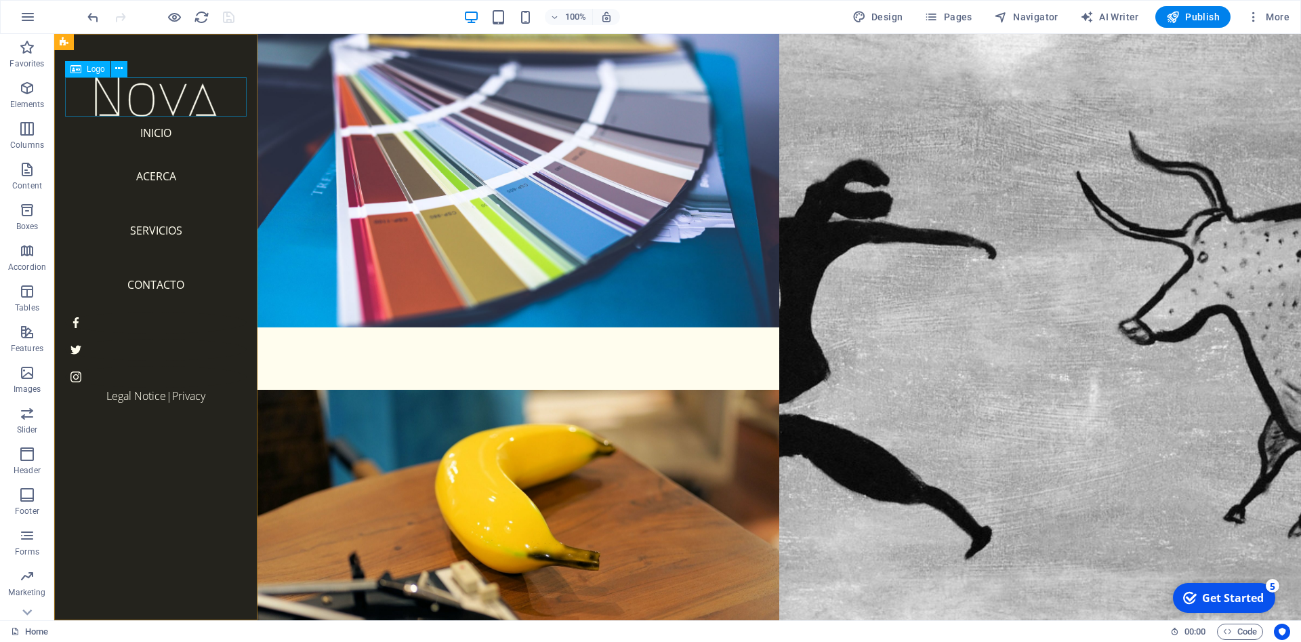
click at [182, 110] on div at bounding box center [156, 96] width 182 height 39
click at [96, 72] on span "Logo" at bounding box center [96, 69] width 18 height 8
click at [117, 72] on icon at bounding box center [118, 69] width 7 height 14
click at [123, 93] on div at bounding box center [156, 96] width 182 height 39
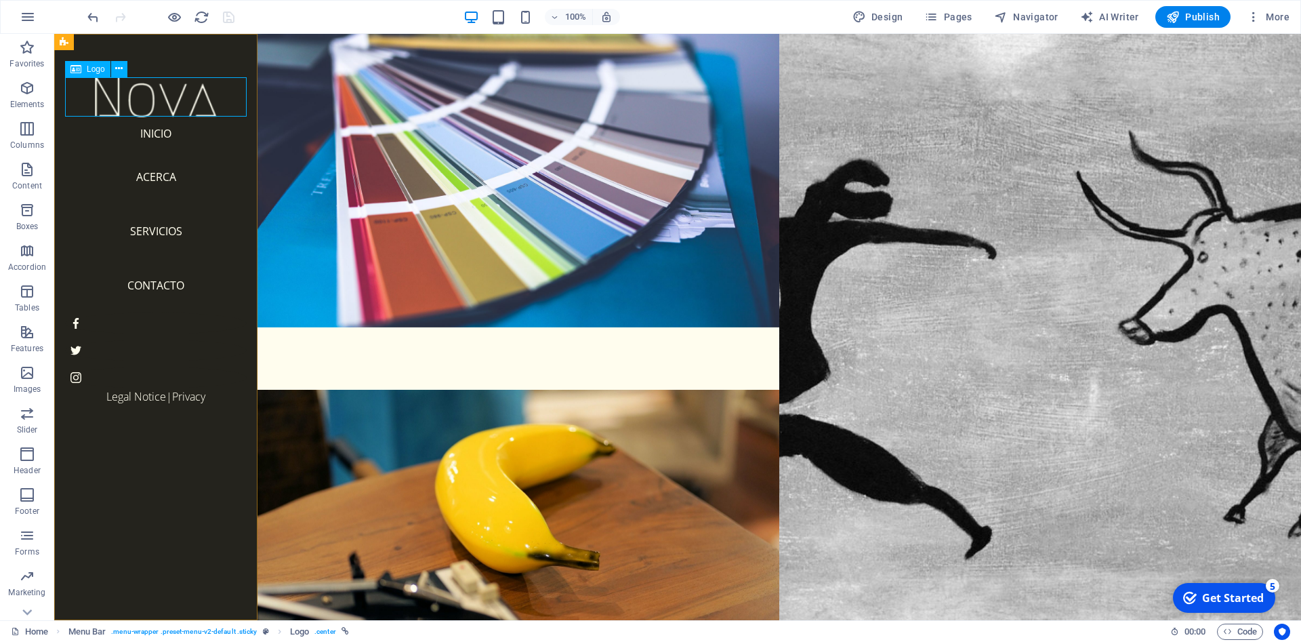
select select "px"
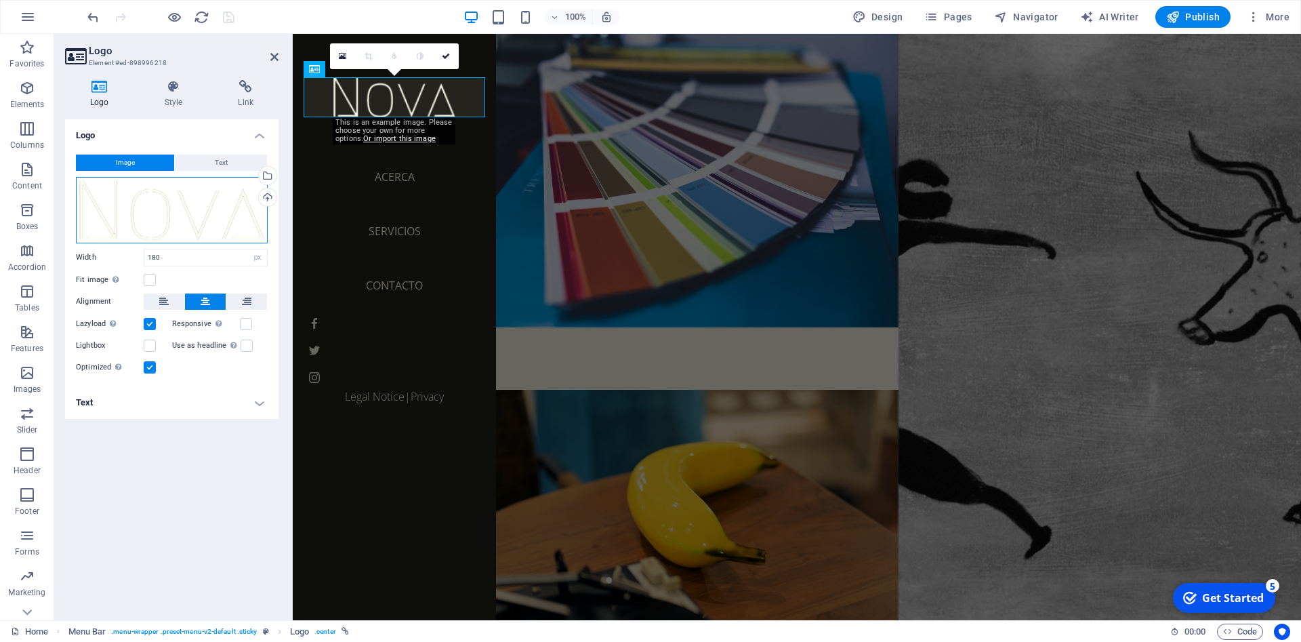
click at [173, 198] on div "Drag files here, click to choose files or select files from Files or our free s…" at bounding box center [172, 210] width 192 height 66
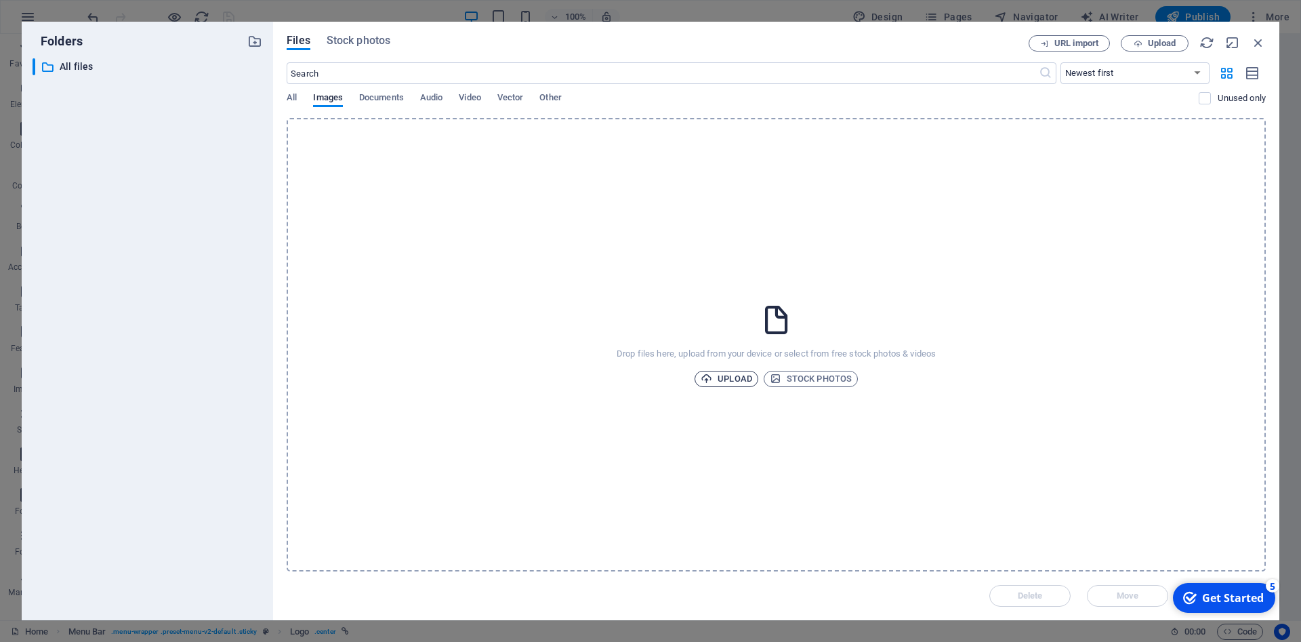
click at [742, 383] on span "Upload" at bounding box center [725, 379] width 51 height 16
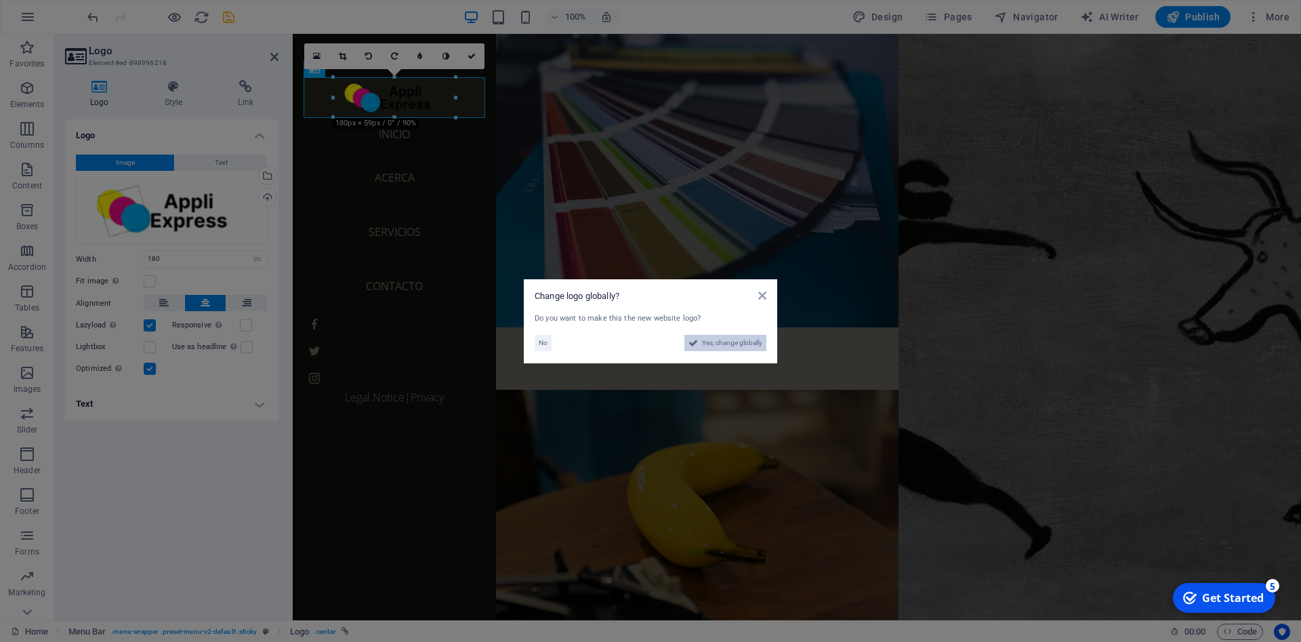
click at [753, 338] on span "Yes, change globally" at bounding box center [732, 343] width 60 height 16
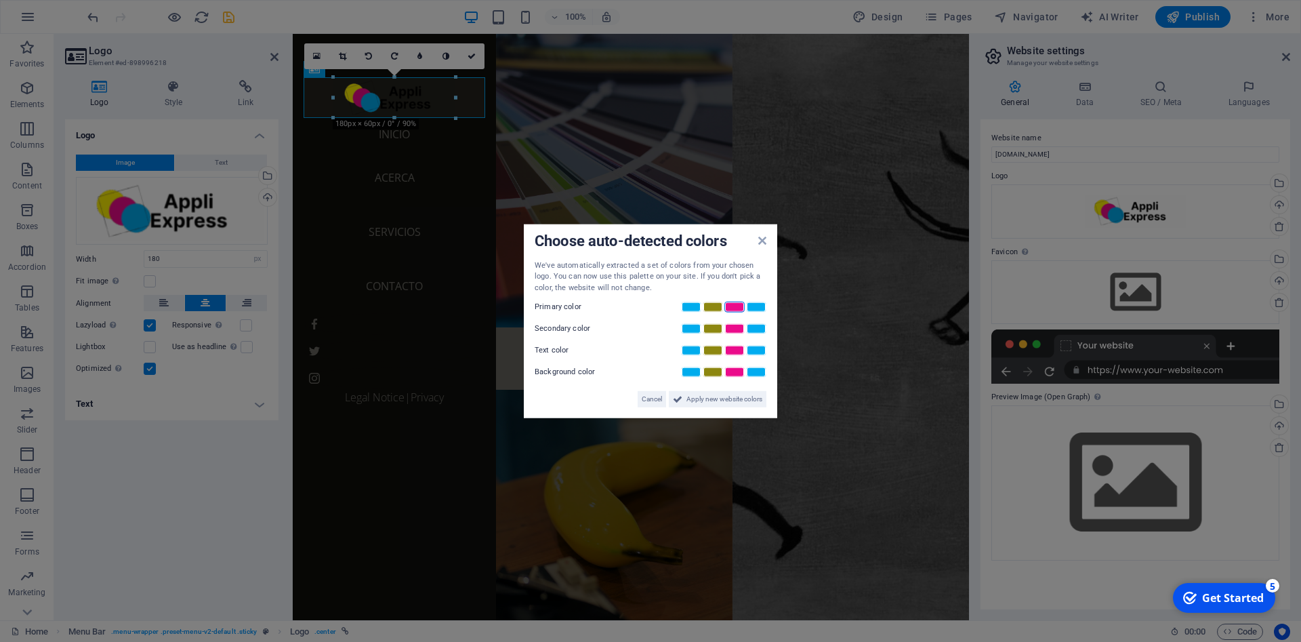
click at [738, 309] on link at bounding box center [734, 306] width 20 height 11
click at [763, 244] on icon at bounding box center [762, 239] width 8 height 11
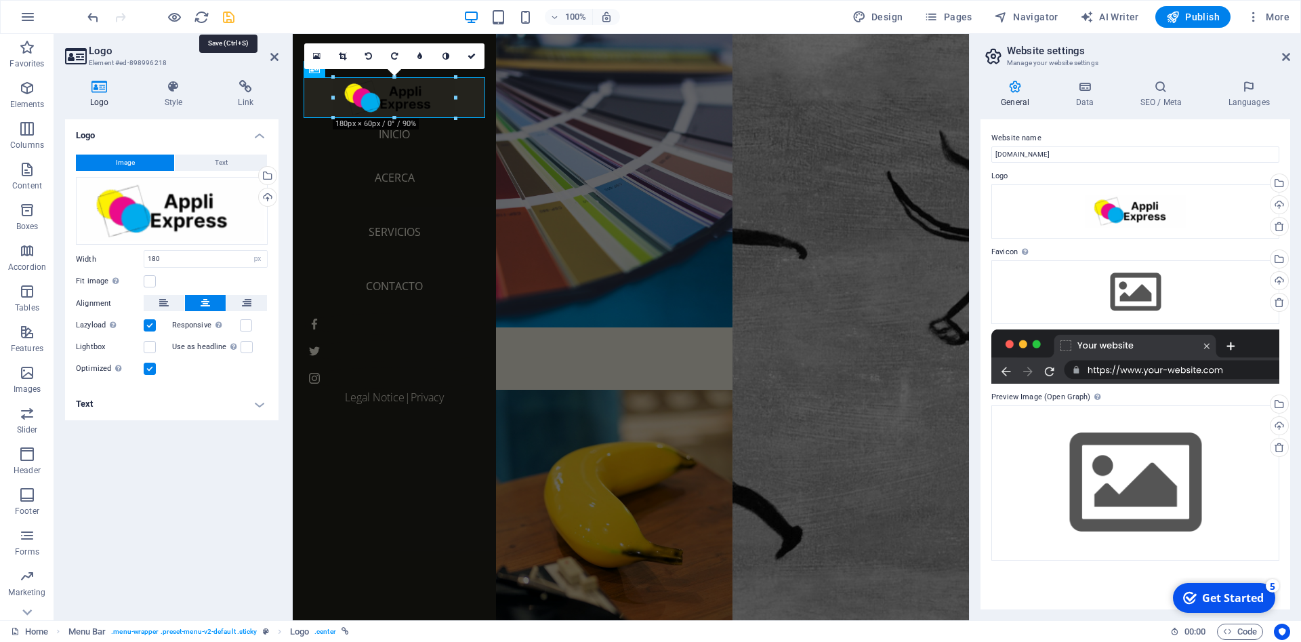
click at [228, 20] on icon "save" at bounding box center [229, 17] width 16 height 16
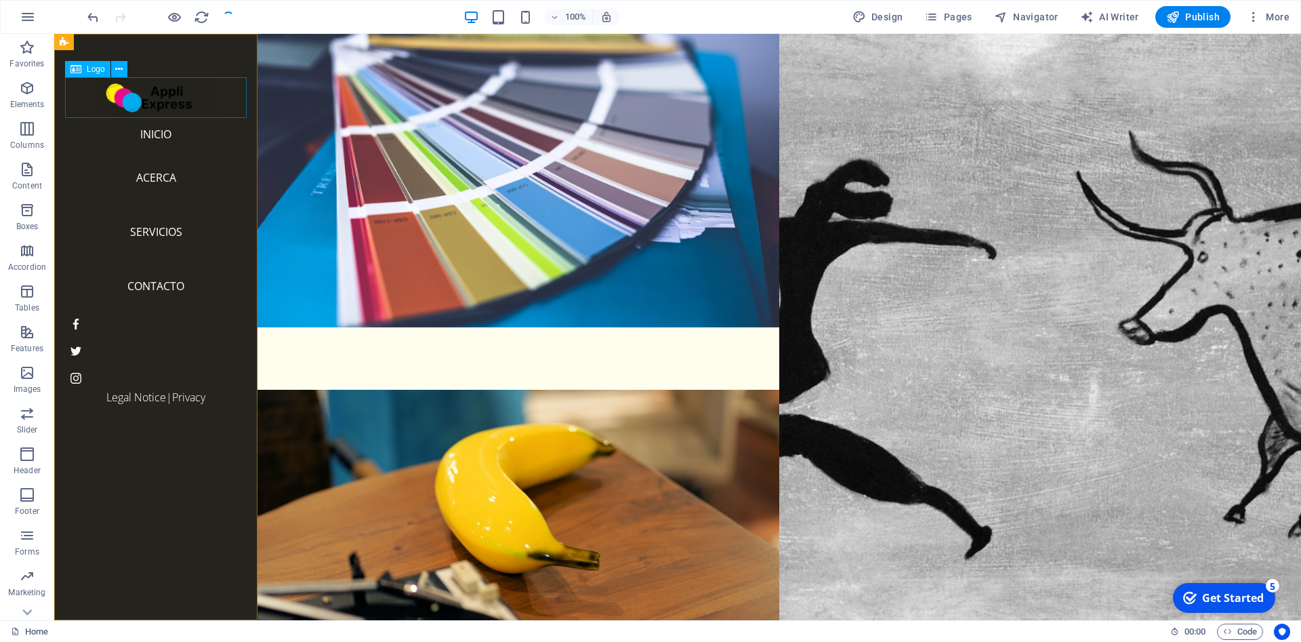
click at [201, 110] on div at bounding box center [156, 97] width 182 height 41
select select "px"
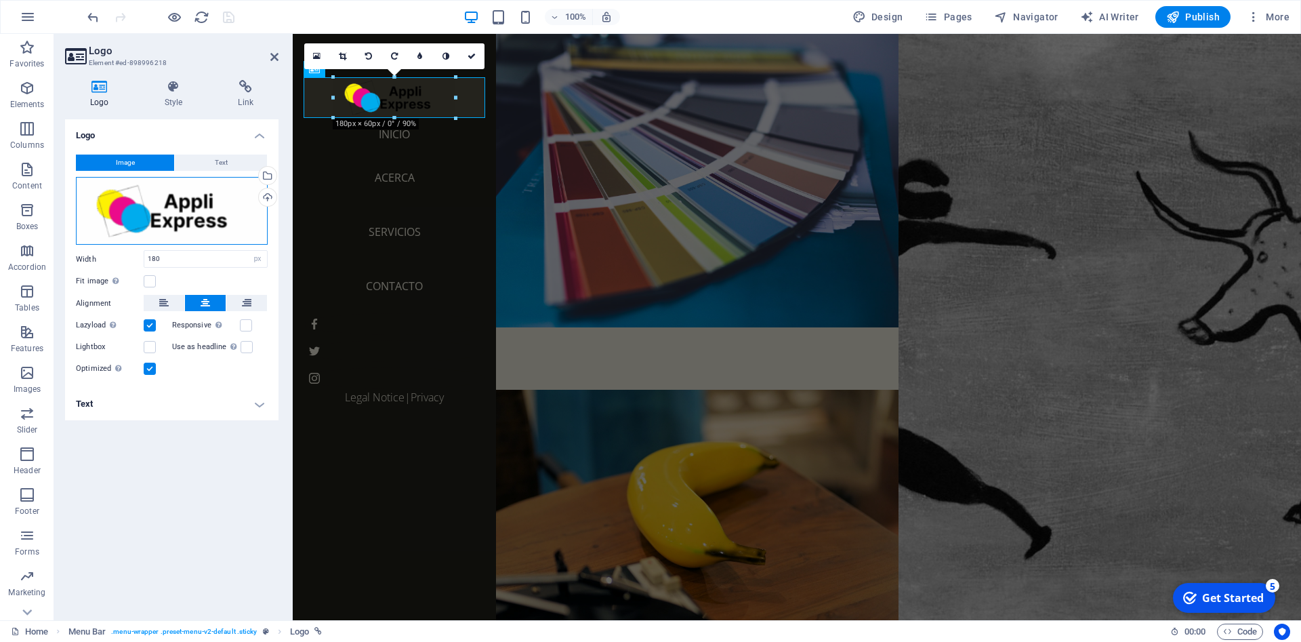
click at [187, 198] on div "Drag files here, click to choose files or select files from Files or our free s…" at bounding box center [172, 211] width 192 height 68
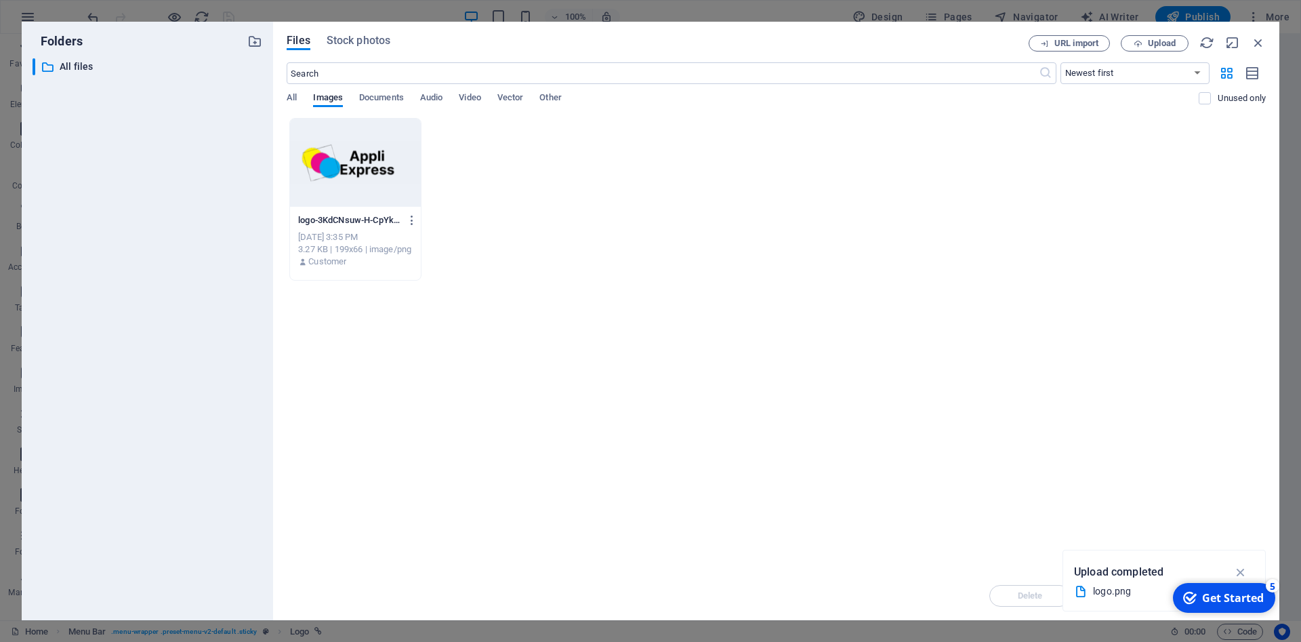
click at [358, 169] on div at bounding box center [355, 163] width 131 height 88
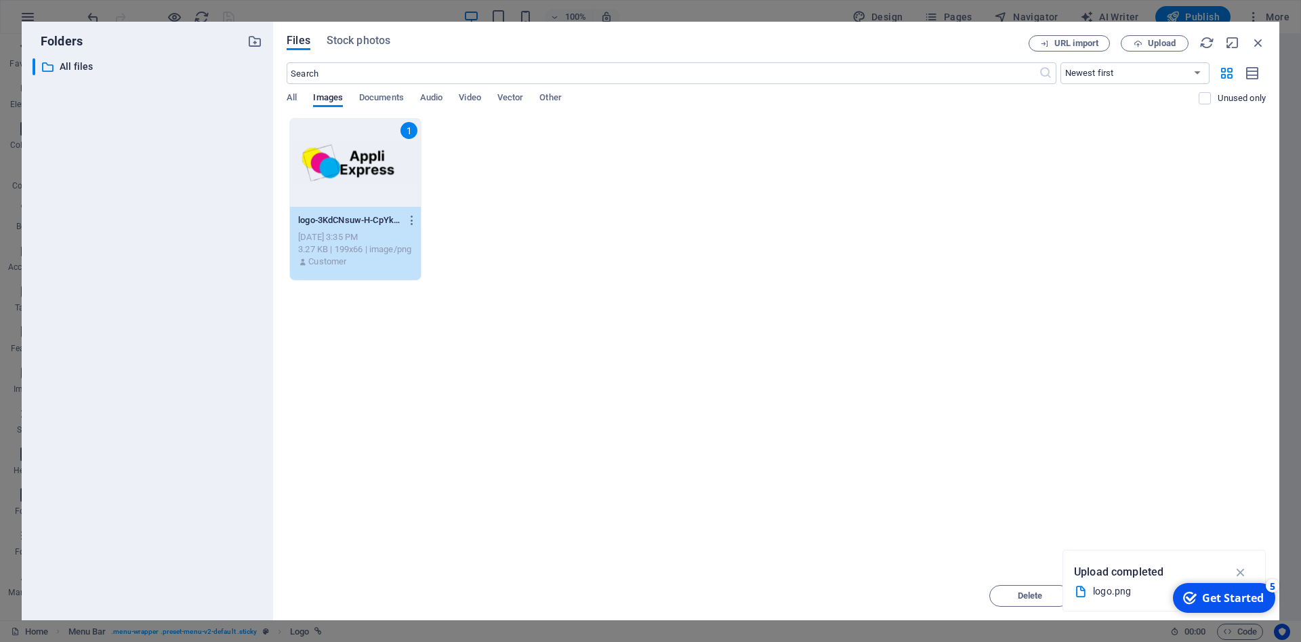
click at [349, 144] on div "1" at bounding box center [355, 163] width 131 height 88
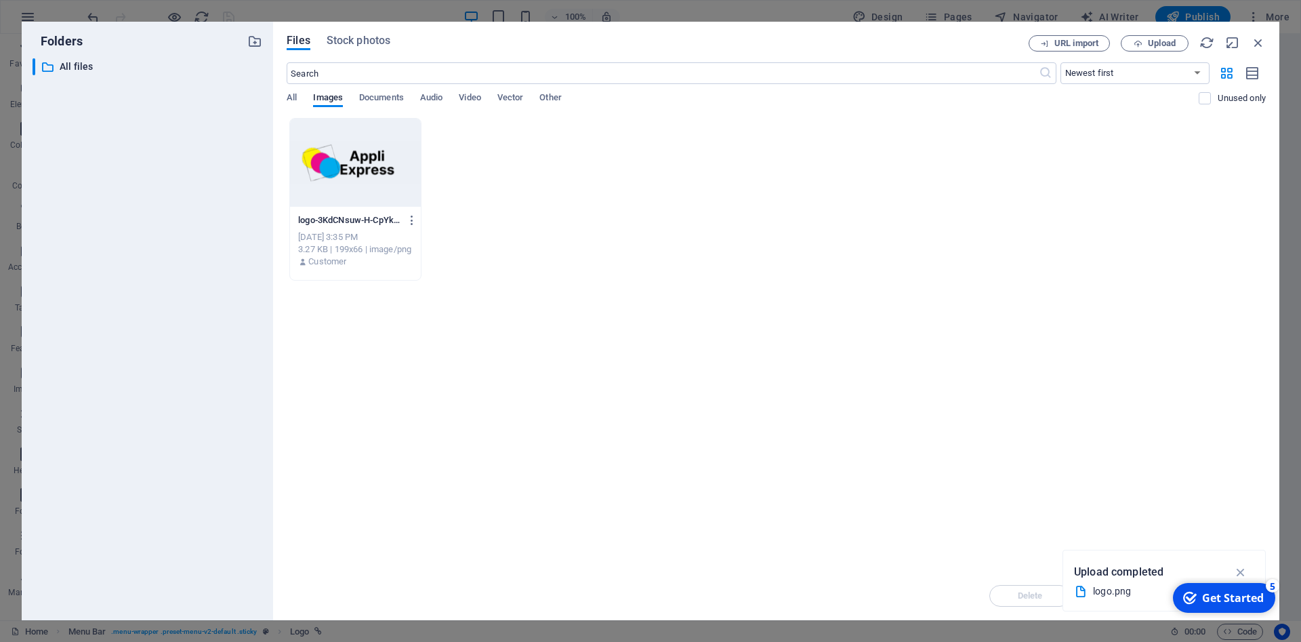
click at [349, 144] on div at bounding box center [355, 163] width 131 height 88
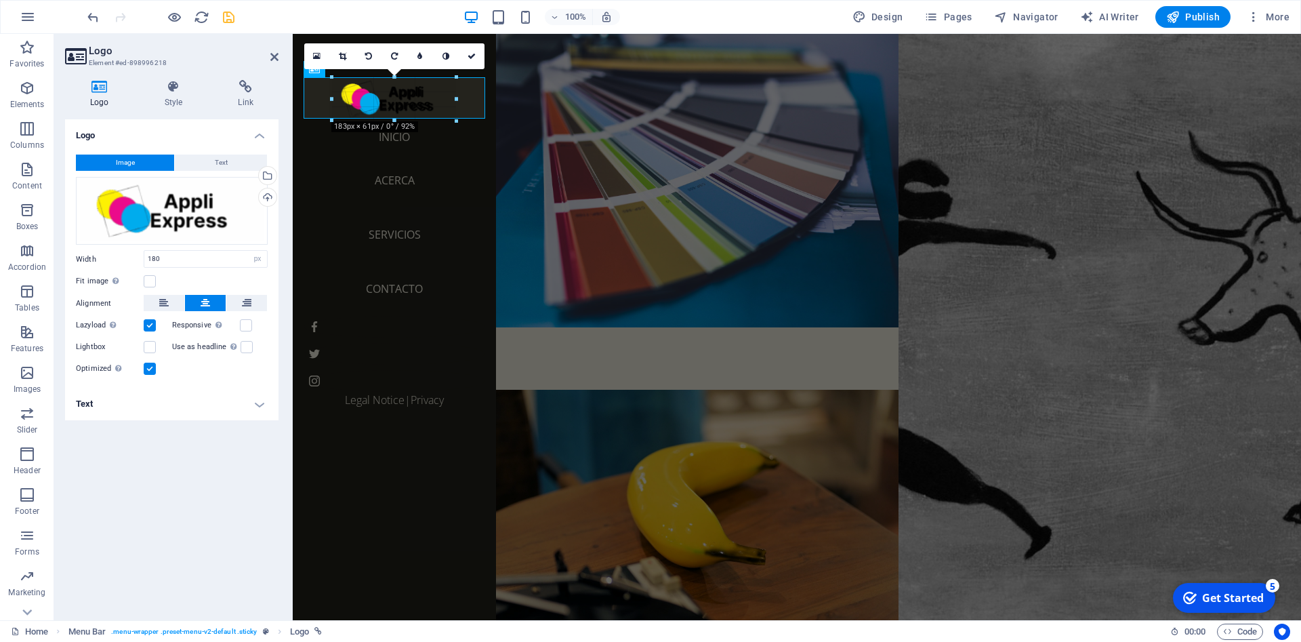
drag, startPoint x: 457, startPoint y: 101, endPoint x: 465, endPoint y: 108, distance: 11.5
click at [465, 108] on div "H2 Banner Grid Container Container Menu Menu Bar Logo H2 Container H1 H2 Contai…" at bounding box center [797, 327] width 1008 height 586
type input "193"
click at [232, 165] on button "Text" at bounding box center [221, 162] width 92 height 16
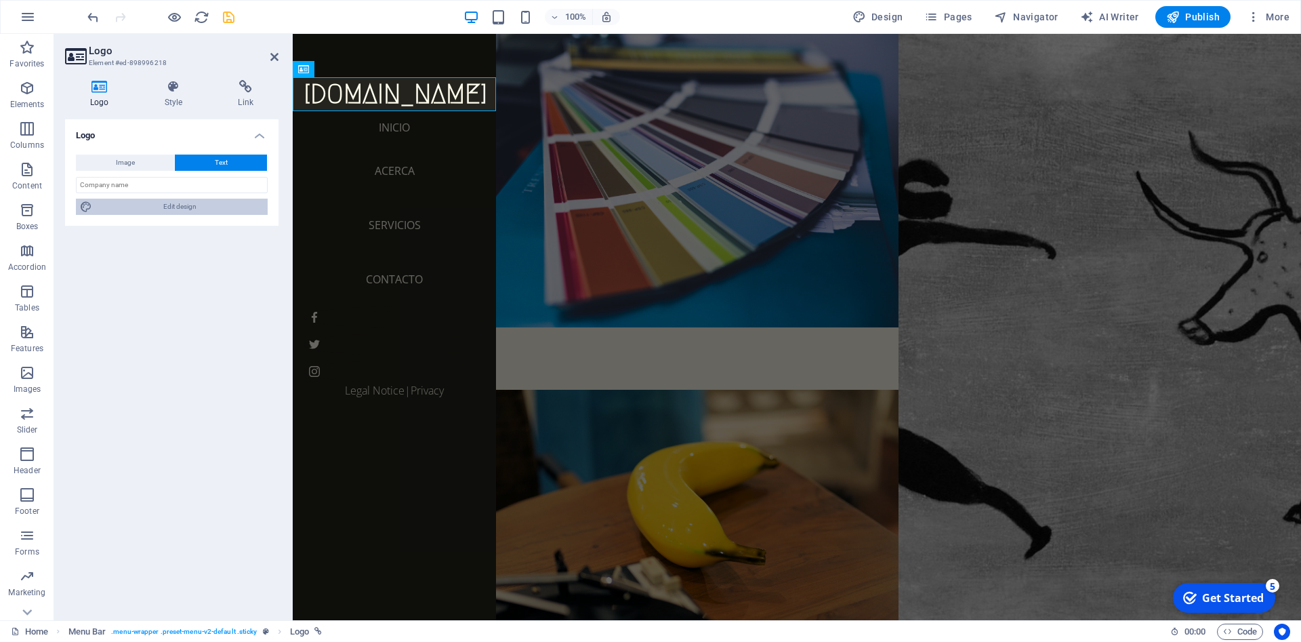
click at [161, 205] on span "Edit design" at bounding box center [179, 206] width 167 height 16
select select "px"
select select "300"
select select "px"
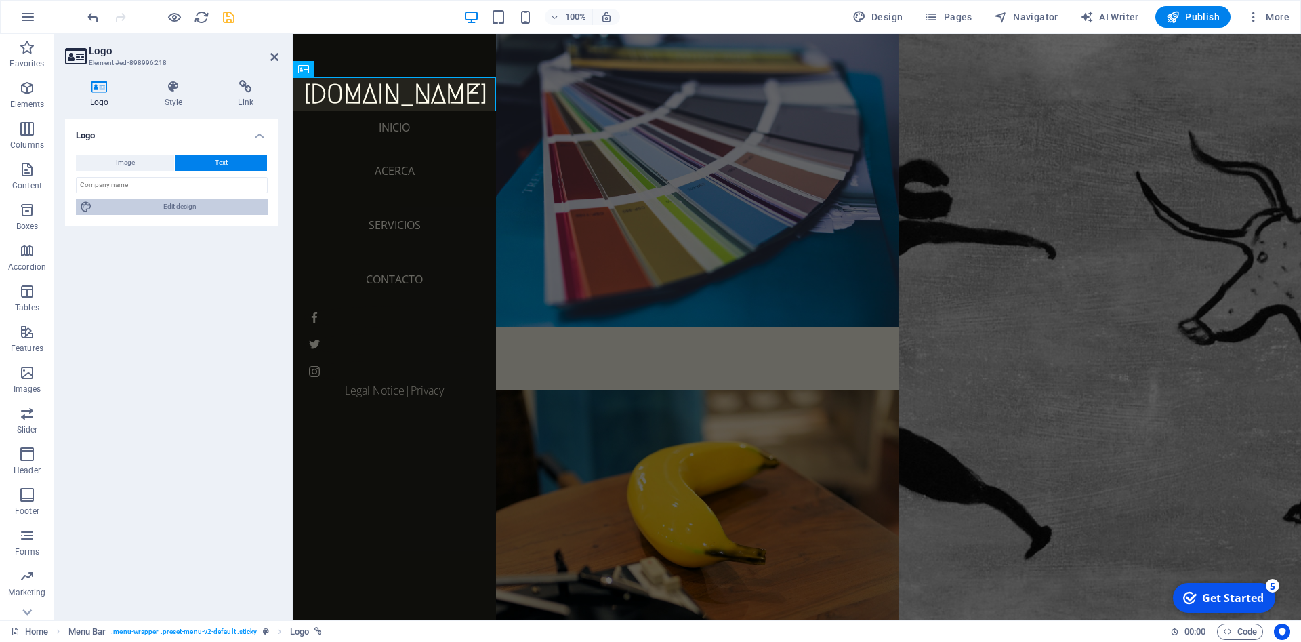
select select "700"
select select "px"
select select "rem"
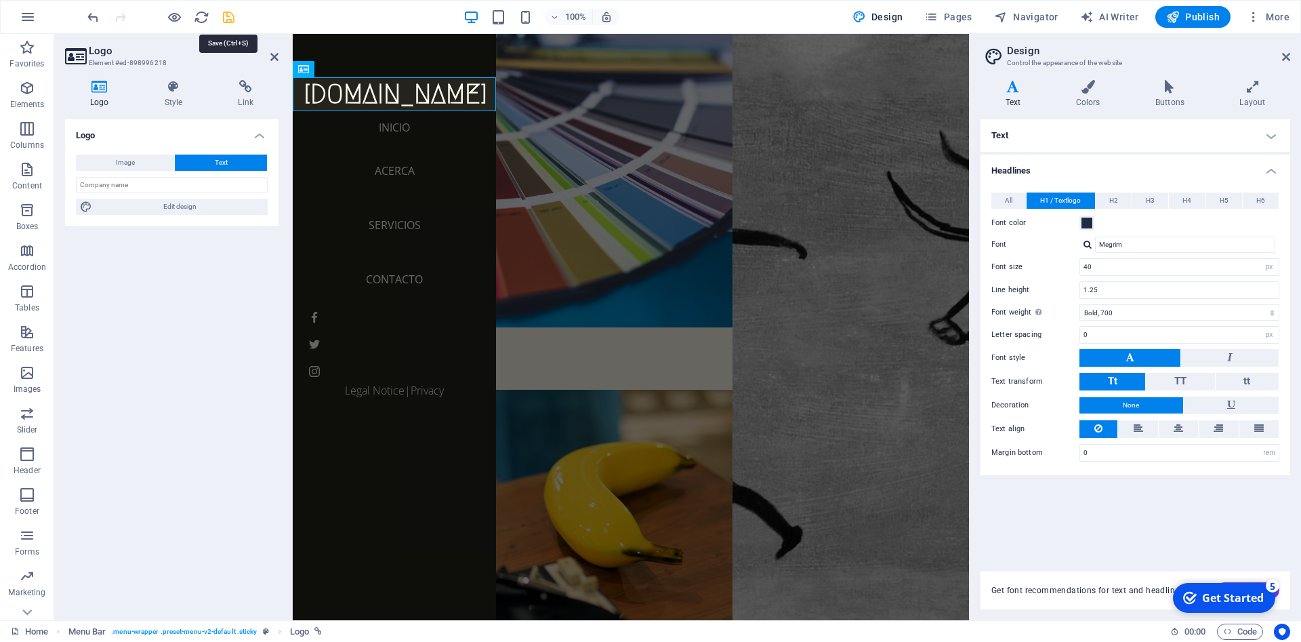
click at [232, 14] on icon "save" at bounding box center [229, 17] width 16 height 16
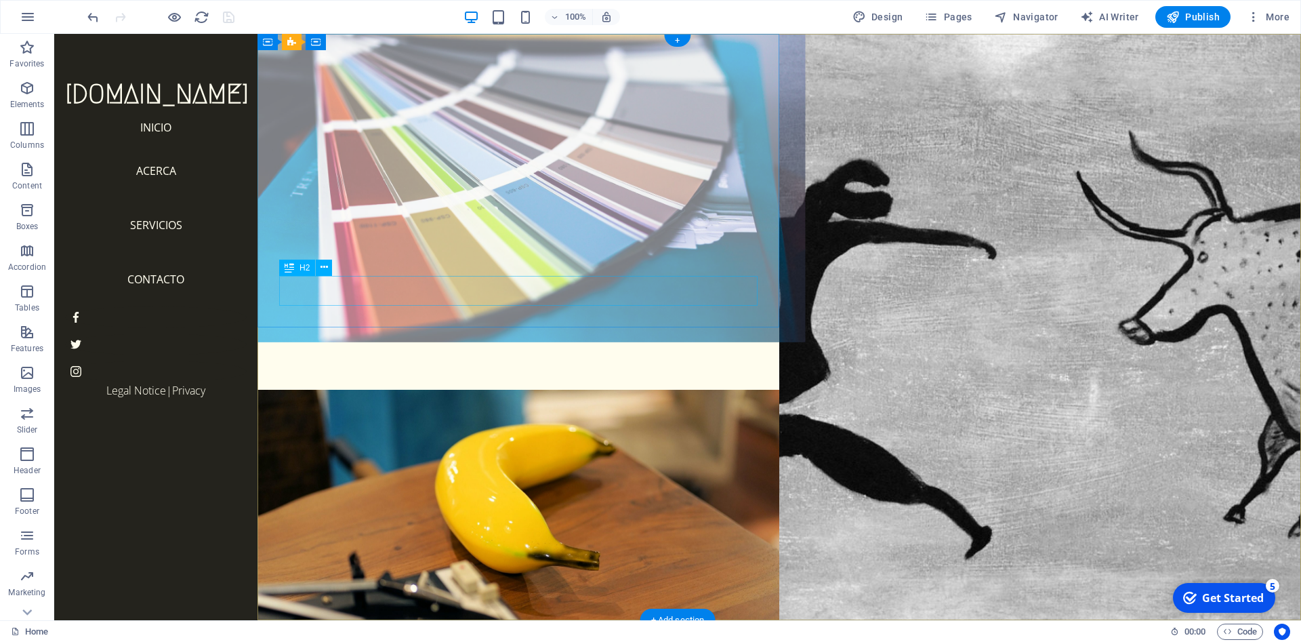
click at [385, 343] on div "Services" at bounding box center [518, 358] width 522 height 30
click at [353, 343] on div "Services" at bounding box center [518, 358] width 522 height 30
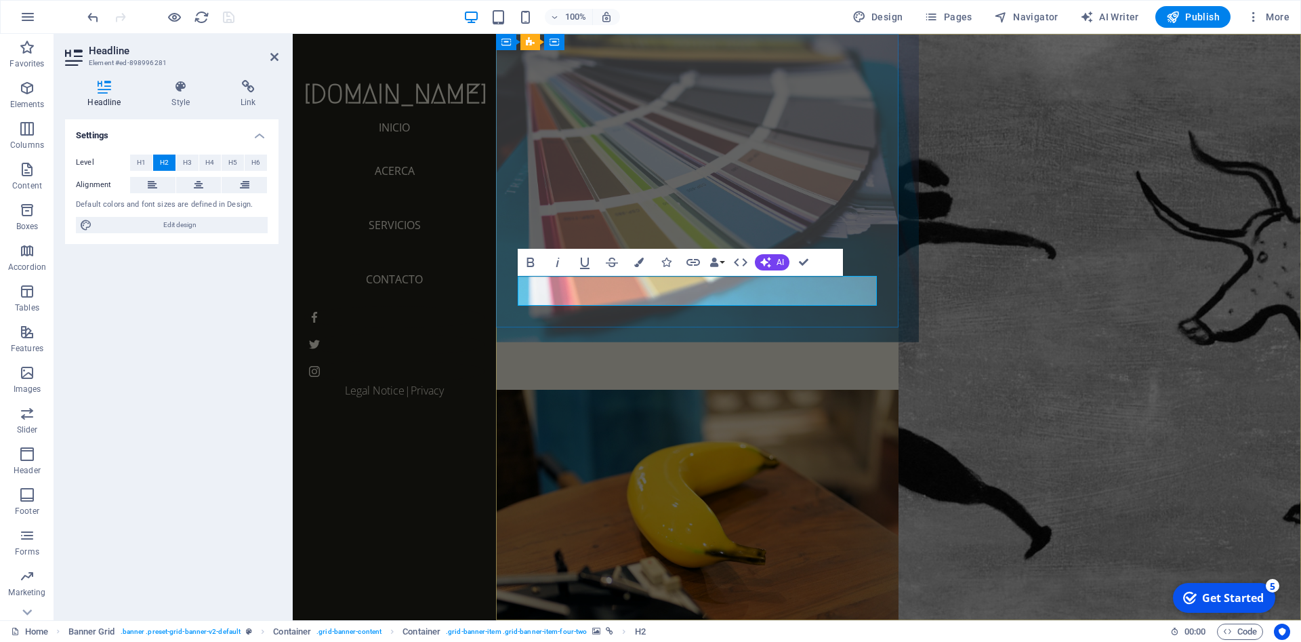
click at [617, 343] on h2 "Services" at bounding box center [697, 358] width 402 height 30
click at [587, 344] on span "Services" at bounding box center [541, 358] width 91 height 28
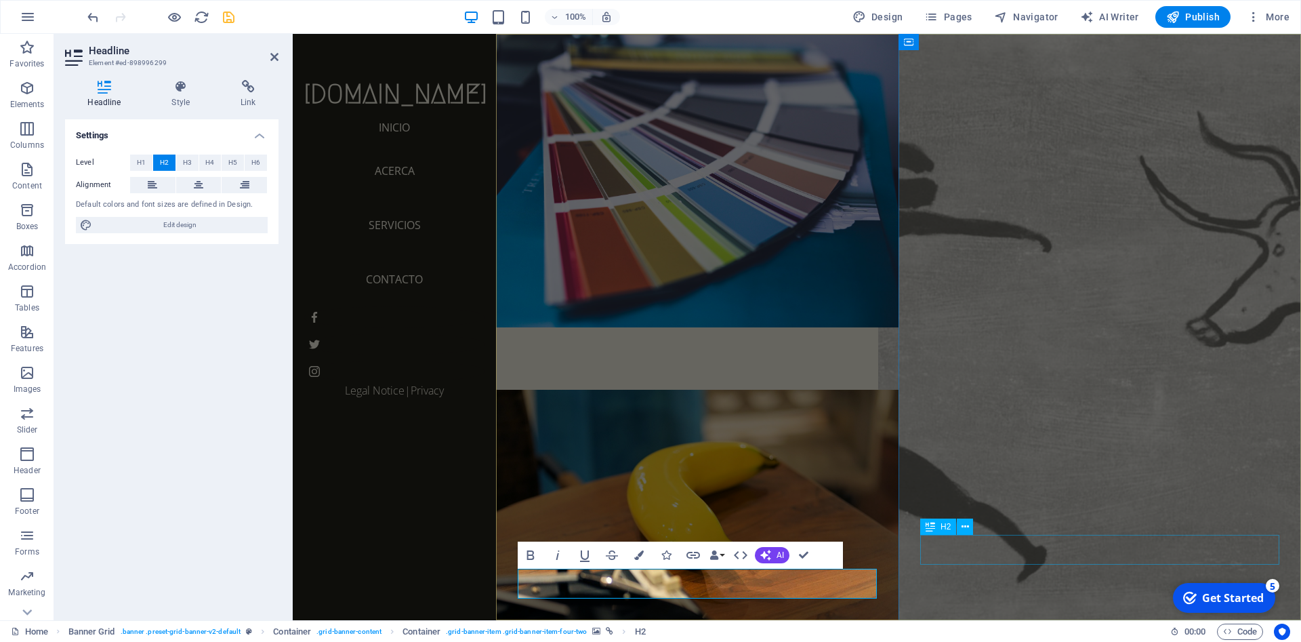
click at [1016, 636] on div "About" at bounding box center [1099, 651] width 402 height 30
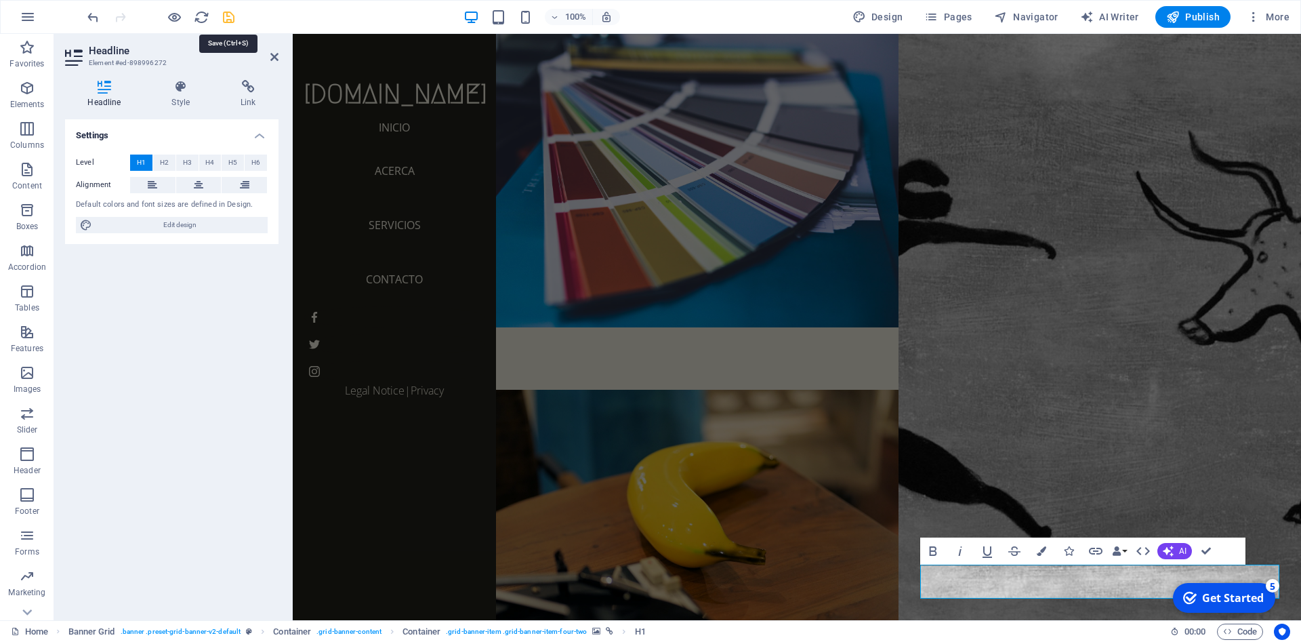
click at [225, 22] on icon "save" at bounding box center [229, 17] width 16 height 16
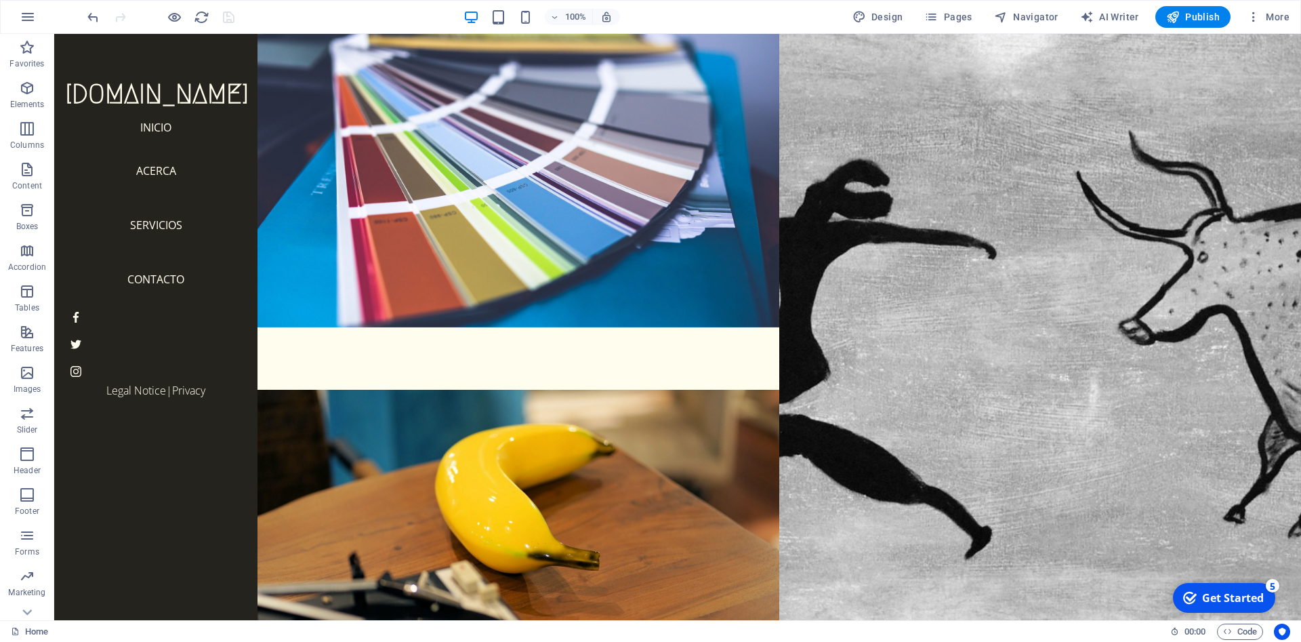
click at [229, 16] on div at bounding box center [161, 17] width 152 height 22
click at [936, 17] on icon "button" at bounding box center [931, 17] width 14 height 14
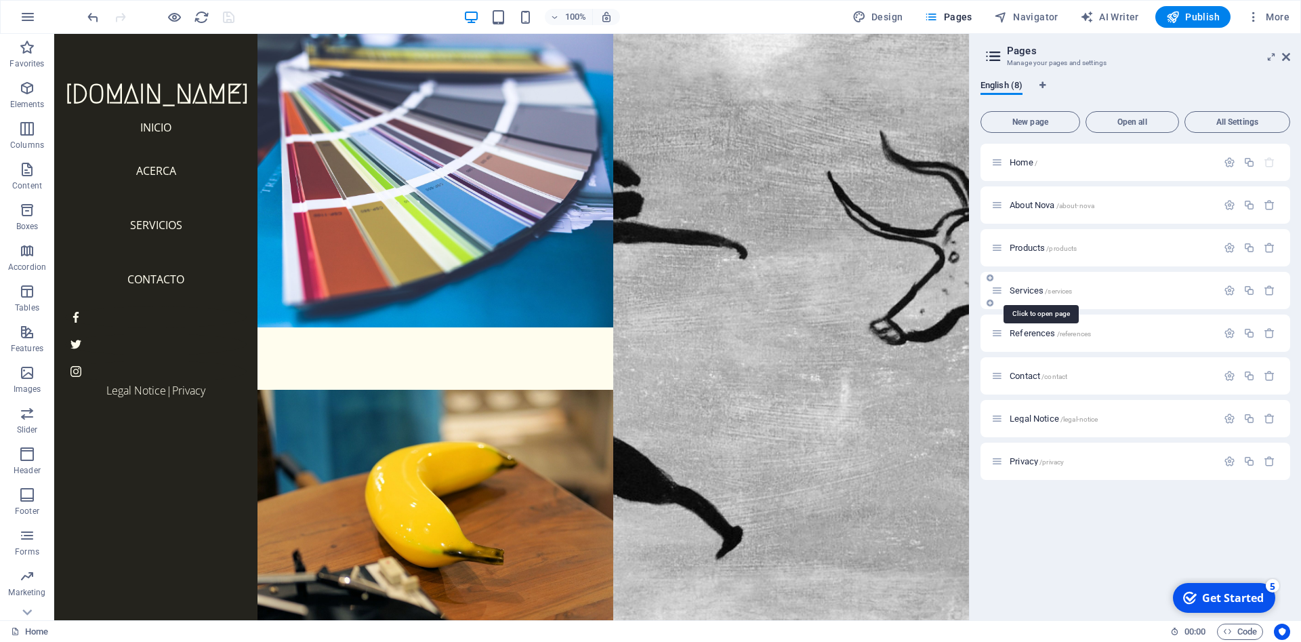
click at [1017, 293] on span "Services /services" at bounding box center [1040, 290] width 62 height 10
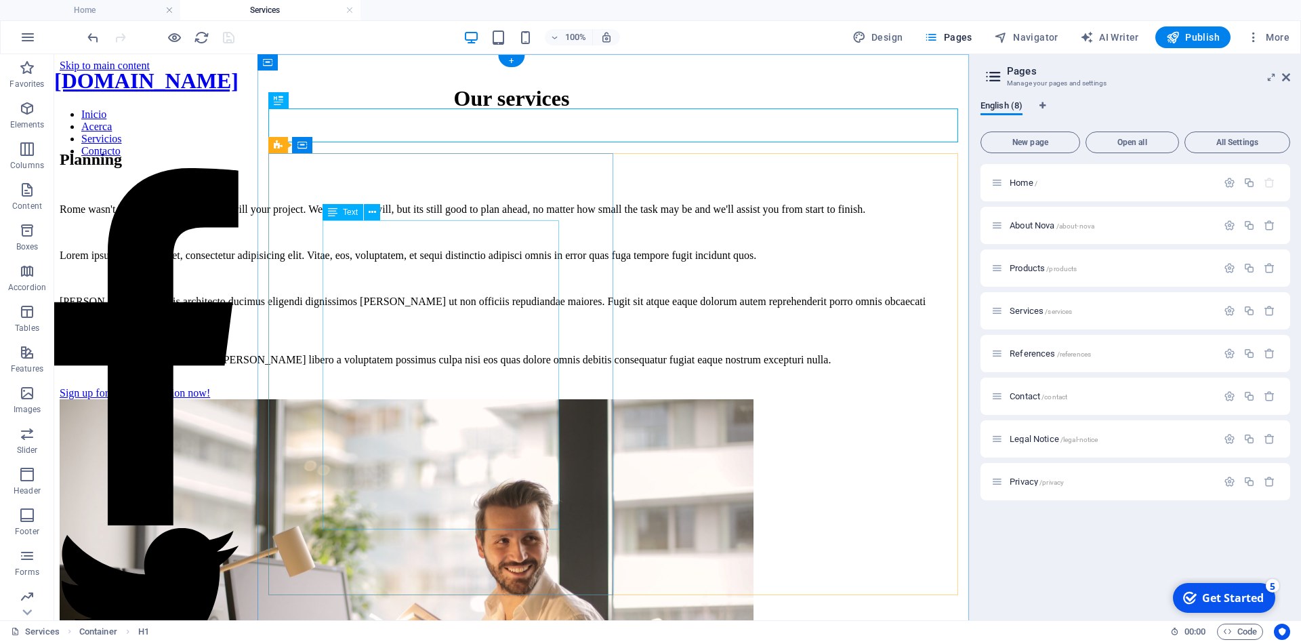
click at [346, 237] on div "Rome wasn't built in a day, and neither will your project. Well, maybe it will,…" at bounding box center [512, 284] width 904 height 163
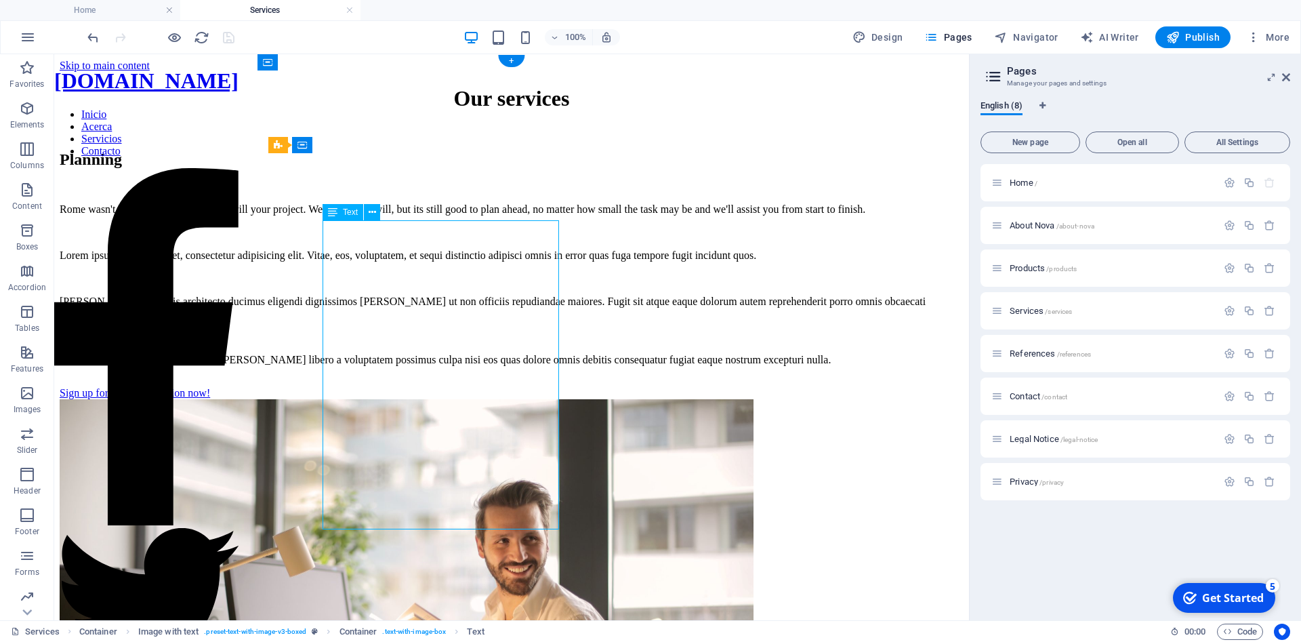
click at [350, 236] on div "Rome wasn't built in a day, and neither will your project. Well, maybe it will,…" at bounding box center [512, 284] width 904 height 163
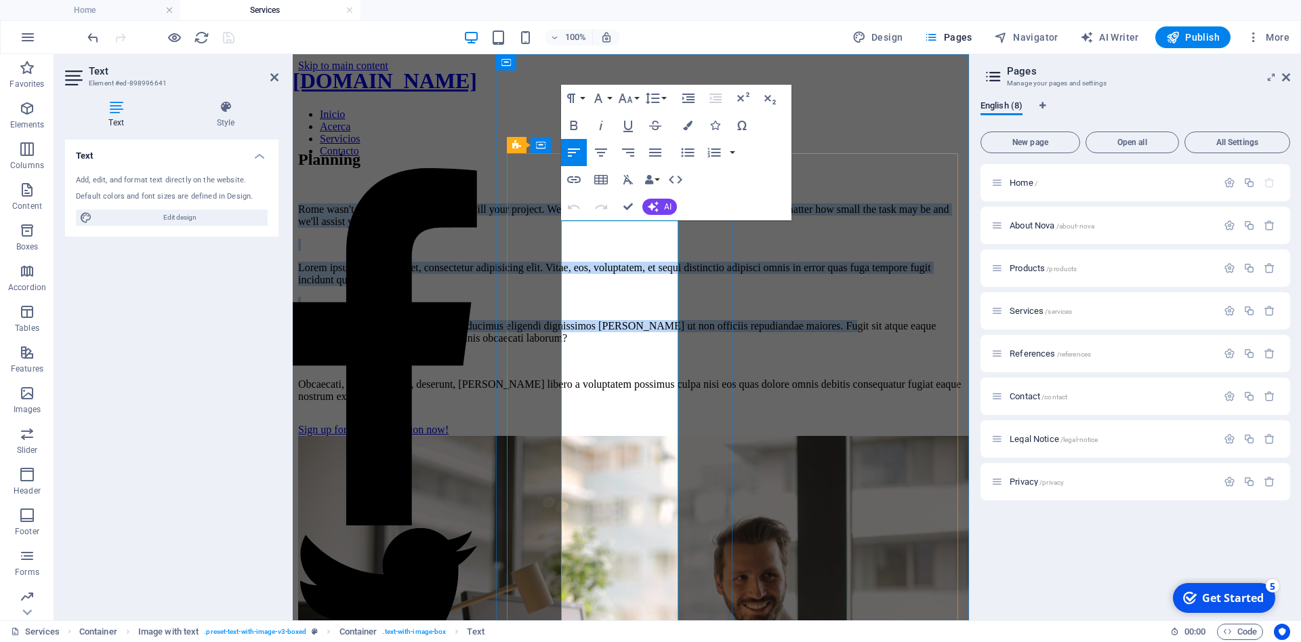
drag, startPoint x: 562, startPoint y: 228, endPoint x: 648, endPoint y: 612, distance: 393.6
click at [648, 402] on div "Rome wasn't built in a day, and neither will your project. Well, maybe it will,…" at bounding box center [630, 302] width 665 height 199
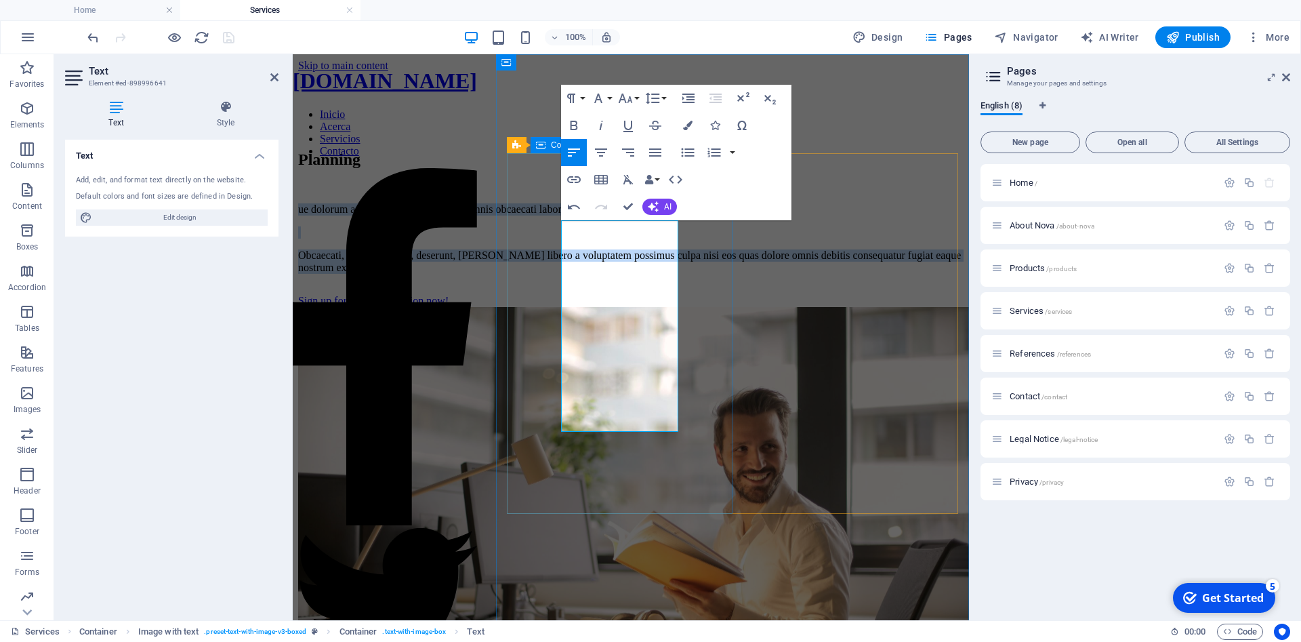
drag, startPoint x: 645, startPoint y: 423, endPoint x: 557, endPoint y: 225, distance: 216.5
click at [557, 225] on div "Planning ue dolorum autem reprehenderit porro omnis obcaecati laborum? Obcaecat…" at bounding box center [630, 228] width 665 height 156
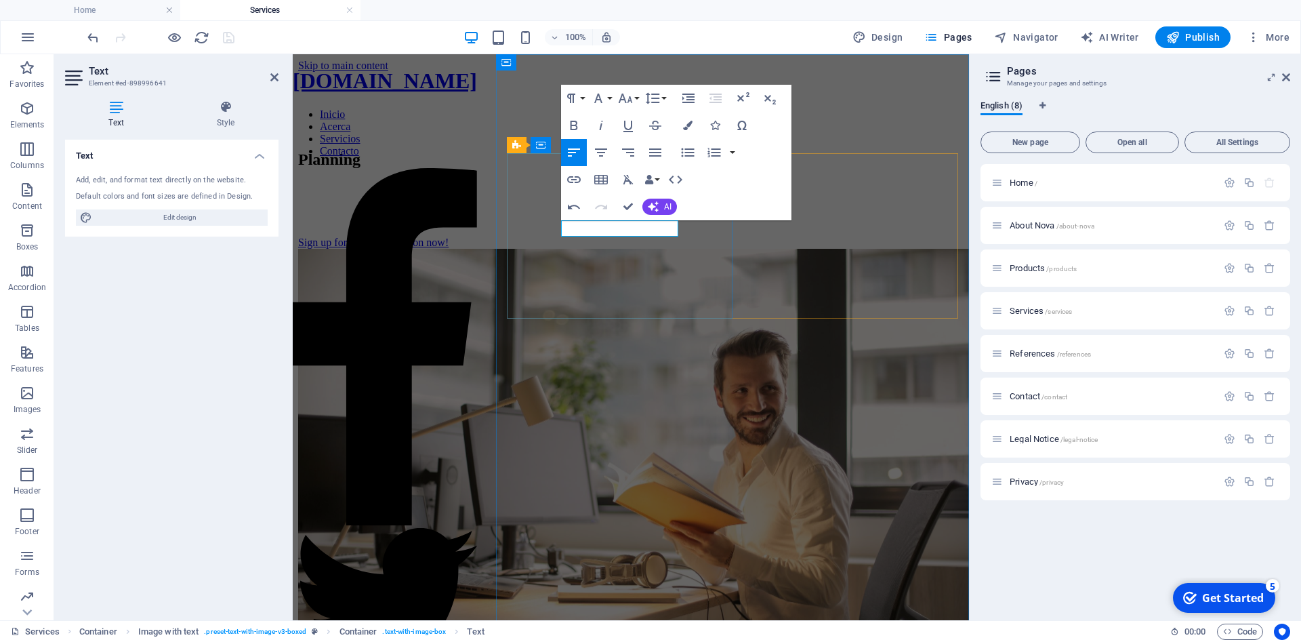
click at [582, 215] on p at bounding box center [630, 209] width 665 height 12
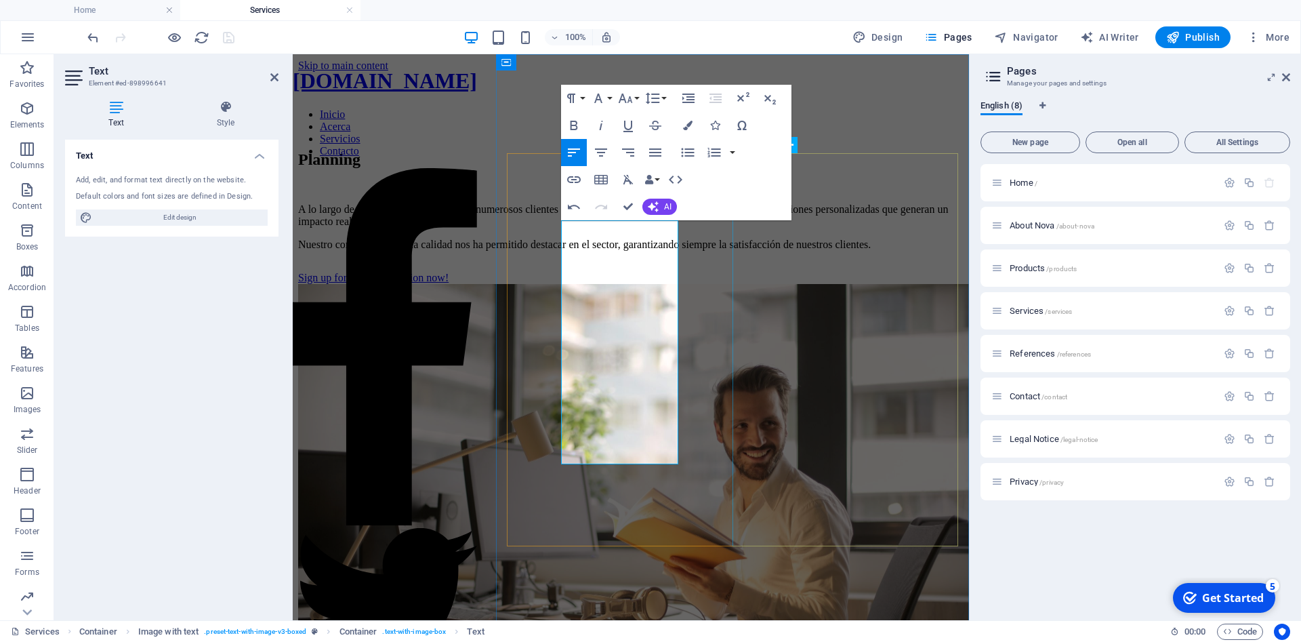
click at [903, 284] on figure at bounding box center [630, 516] width 665 height 465
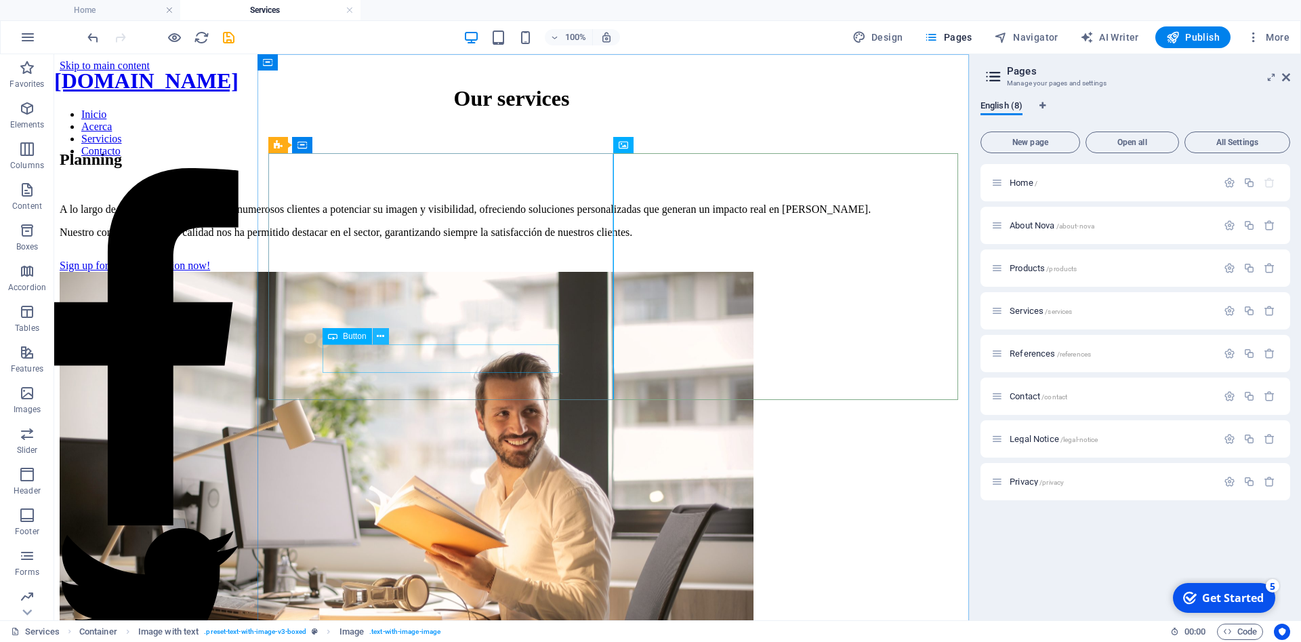
click at [380, 338] on icon at bounding box center [380, 336] width 7 height 14
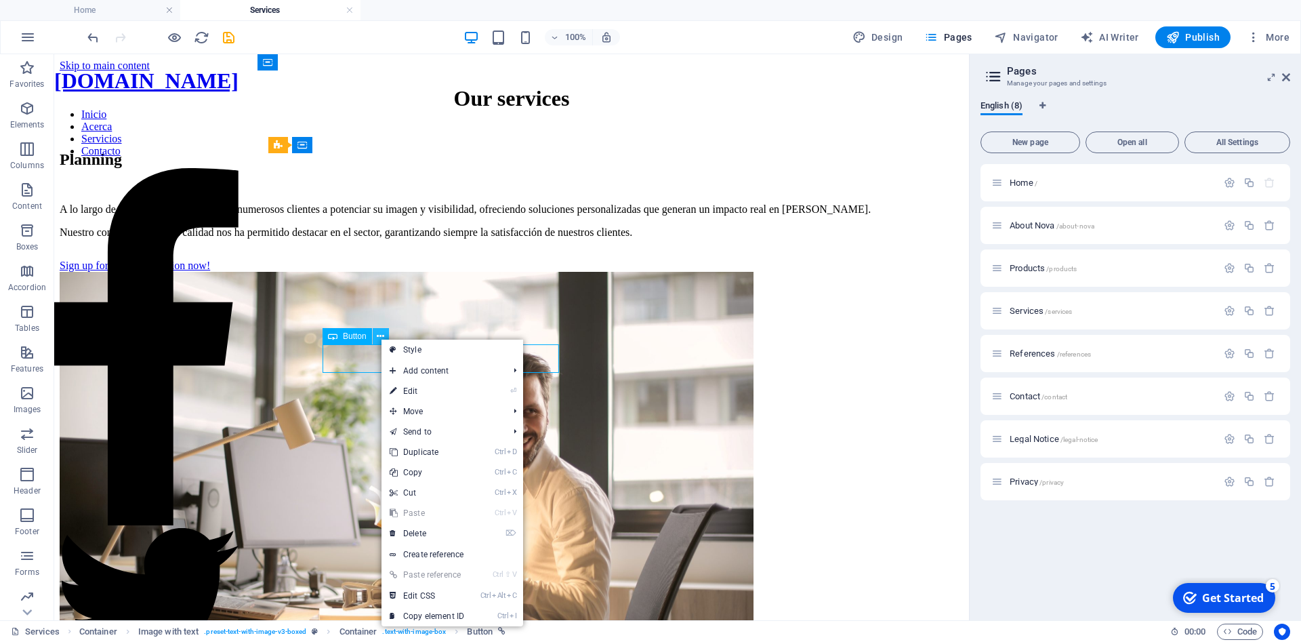
click at [380, 338] on icon at bounding box center [380, 336] width 7 height 14
click at [569, 272] on div "Planning A lo largo de los años, hemos ayudado a numerosos clientes a potenciar…" at bounding box center [512, 210] width 904 height 121
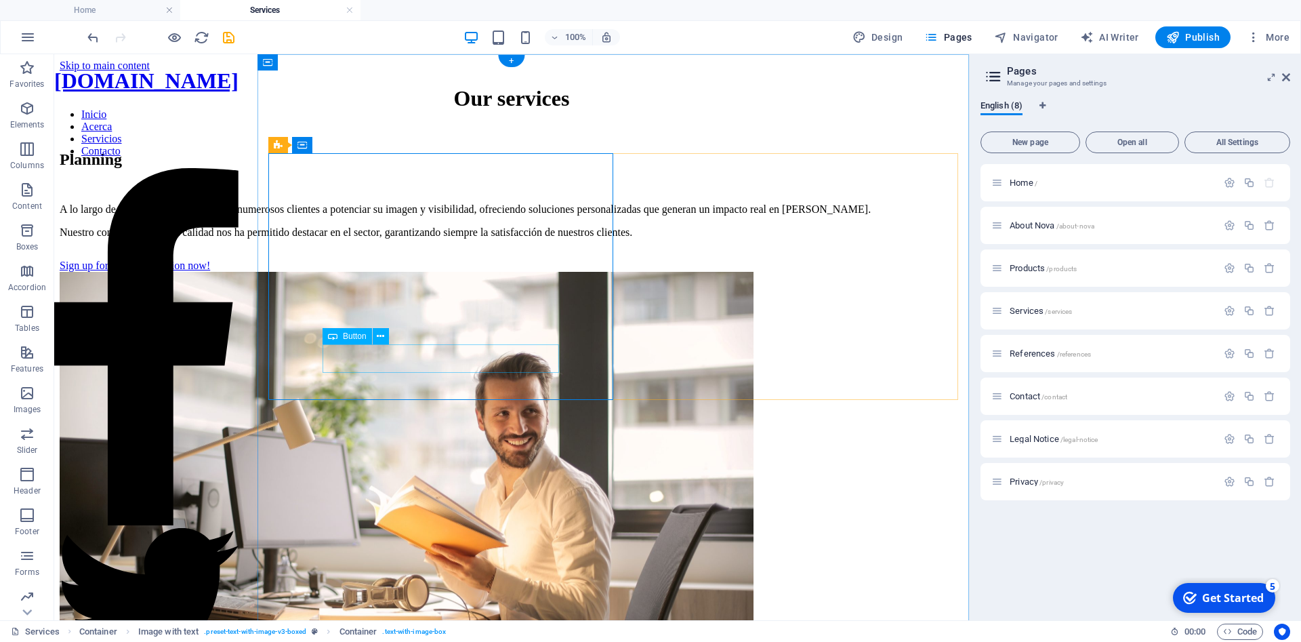
click at [535, 272] on div "Sign up for your first session now!" at bounding box center [512, 265] width 904 height 12
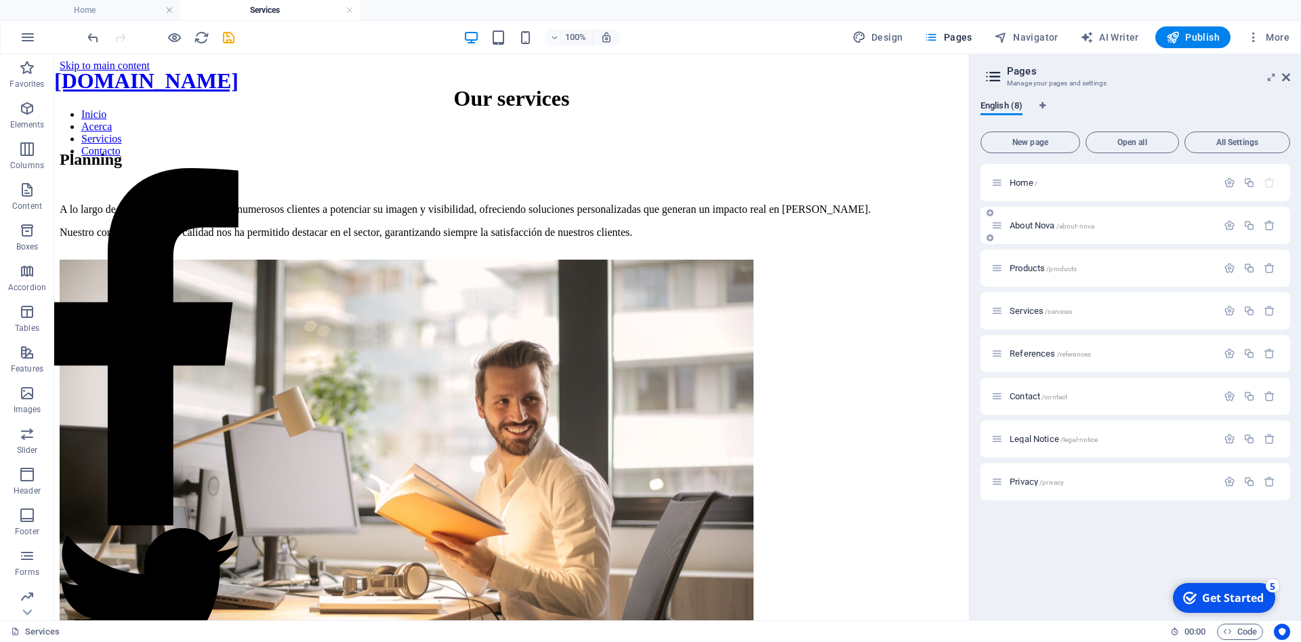
click at [1024, 226] on span "About Nova /about-nova" at bounding box center [1051, 225] width 85 height 10
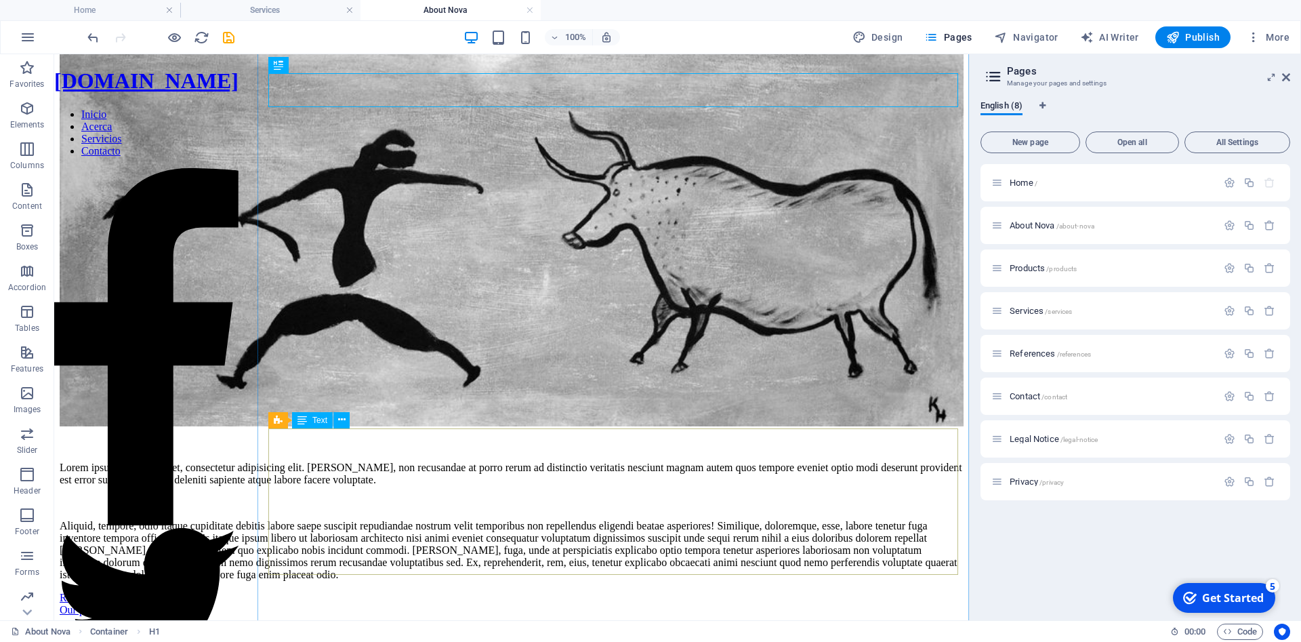
scroll to position [207, 0]
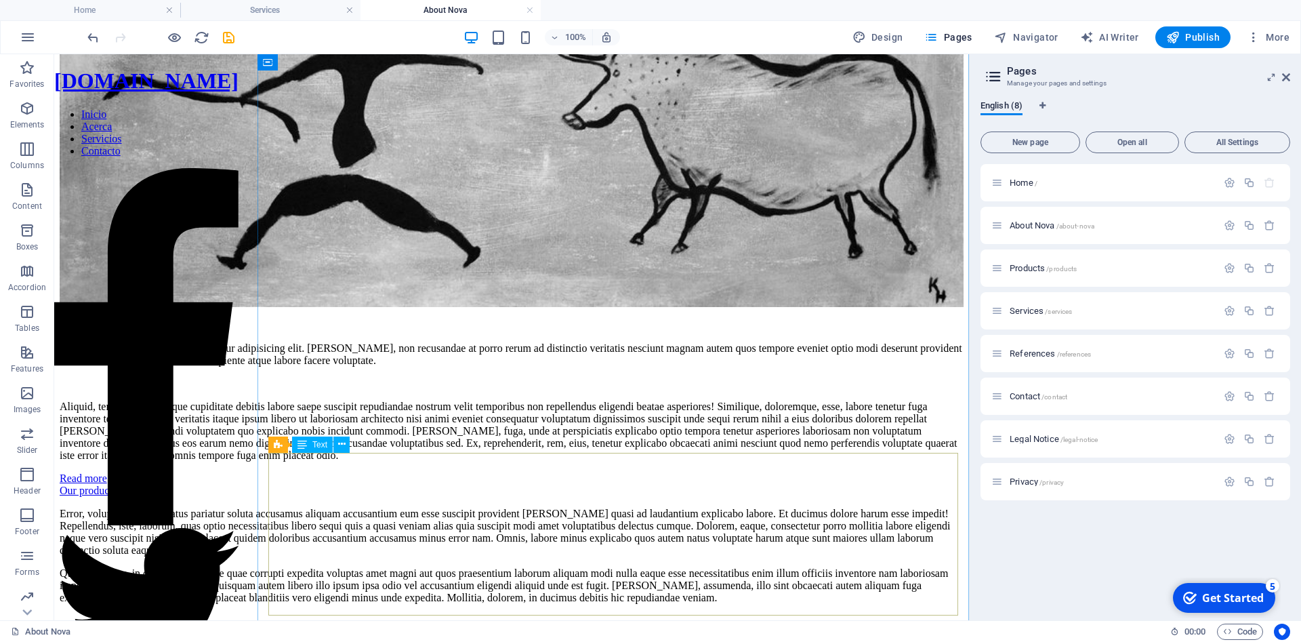
click at [348, 507] on div "Error, voluptatem porro natus pariatur soluta accusamus aliquam accusantium eum…" at bounding box center [512, 555] width 904 height 96
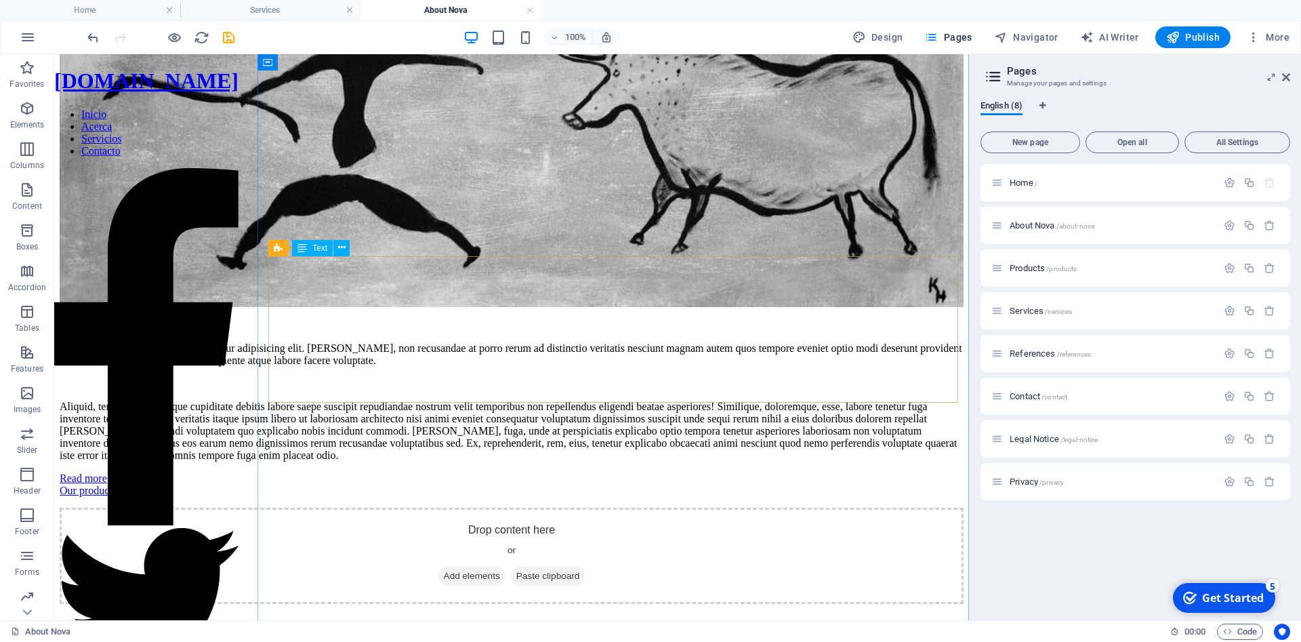
click at [434, 342] on div "Lorem ipsum dolor sit amet, consectetur adipisicing elit. Fugiat, non recusanda…" at bounding box center [512, 401] width 904 height 119
click at [350, 342] on div "Lorem ipsum dolor sit amet, consectetur adipisicing elit. Fugiat, non recusanda…" at bounding box center [512, 401] width 904 height 119
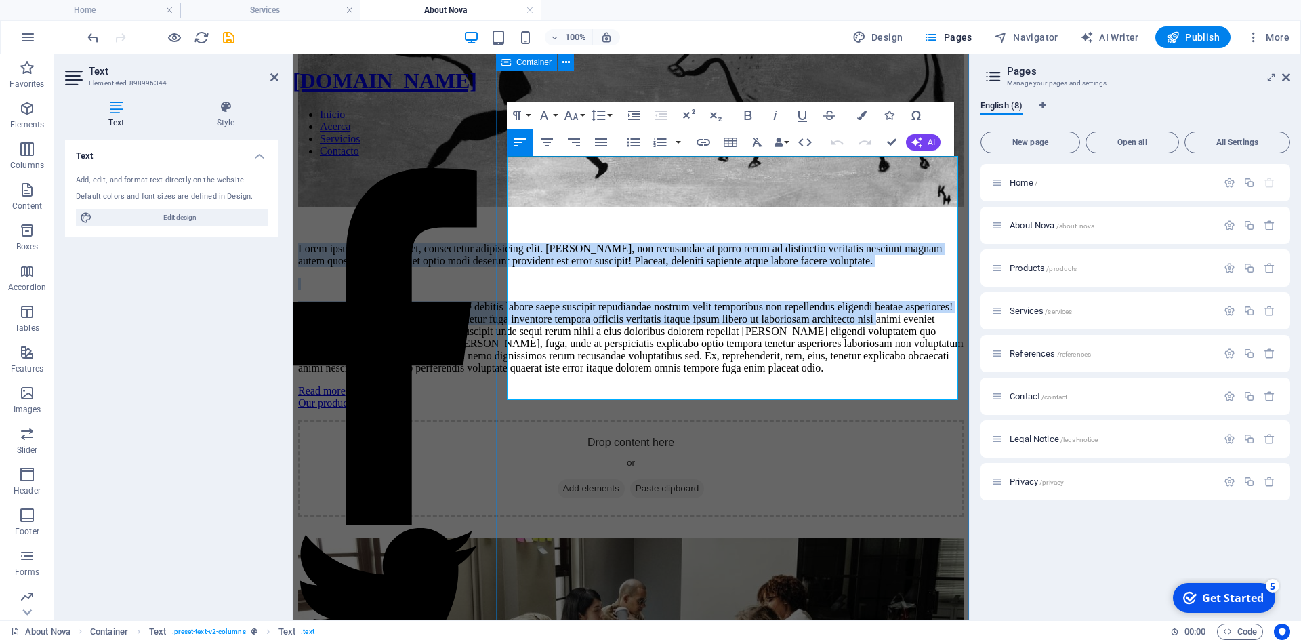
drag, startPoint x: 507, startPoint y: 161, endPoint x: 707, endPoint y: 402, distance: 313.2
click at [707, 402] on div "About Nova Lorem ipsum dolor sit amet, consectetur adipisicing elit. Fugiat, no…" at bounding box center [630, 523] width 665 height 1288
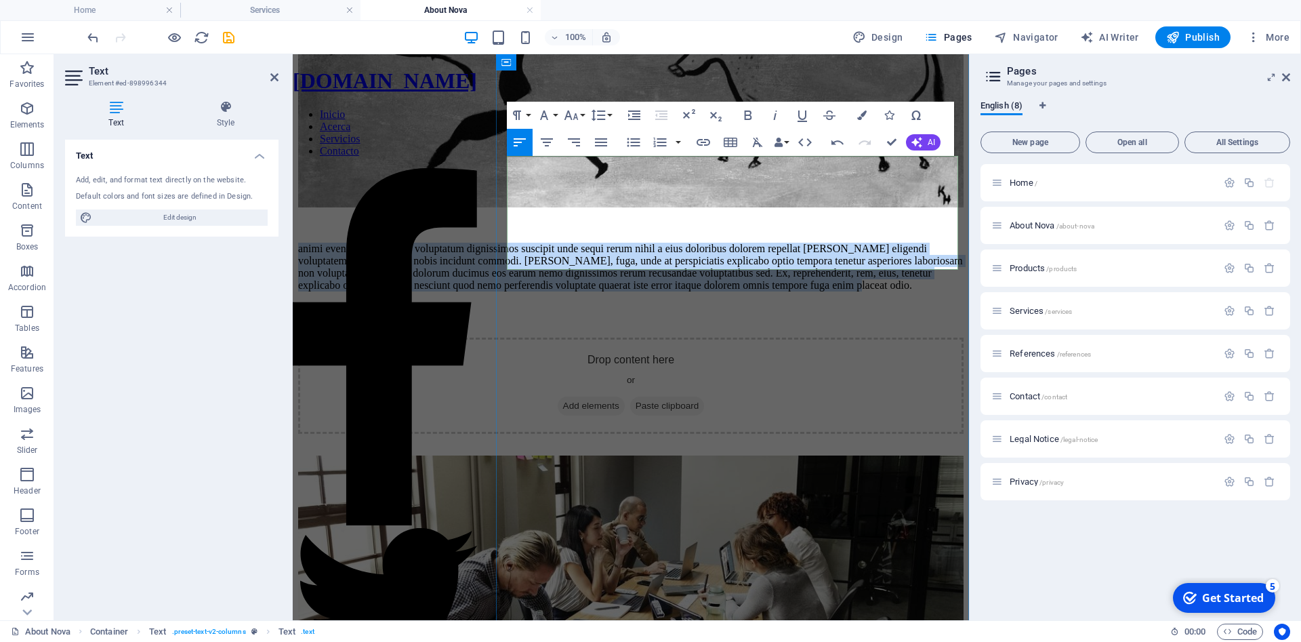
drag, startPoint x: 899, startPoint y: 262, endPoint x: 509, endPoint y: 172, distance: 399.8
click at [509, 243] on p "animi eveniet consequatur voluptatum dignissimos suscipit unde sequi rerum nihi…" at bounding box center [630, 267] width 665 height 49
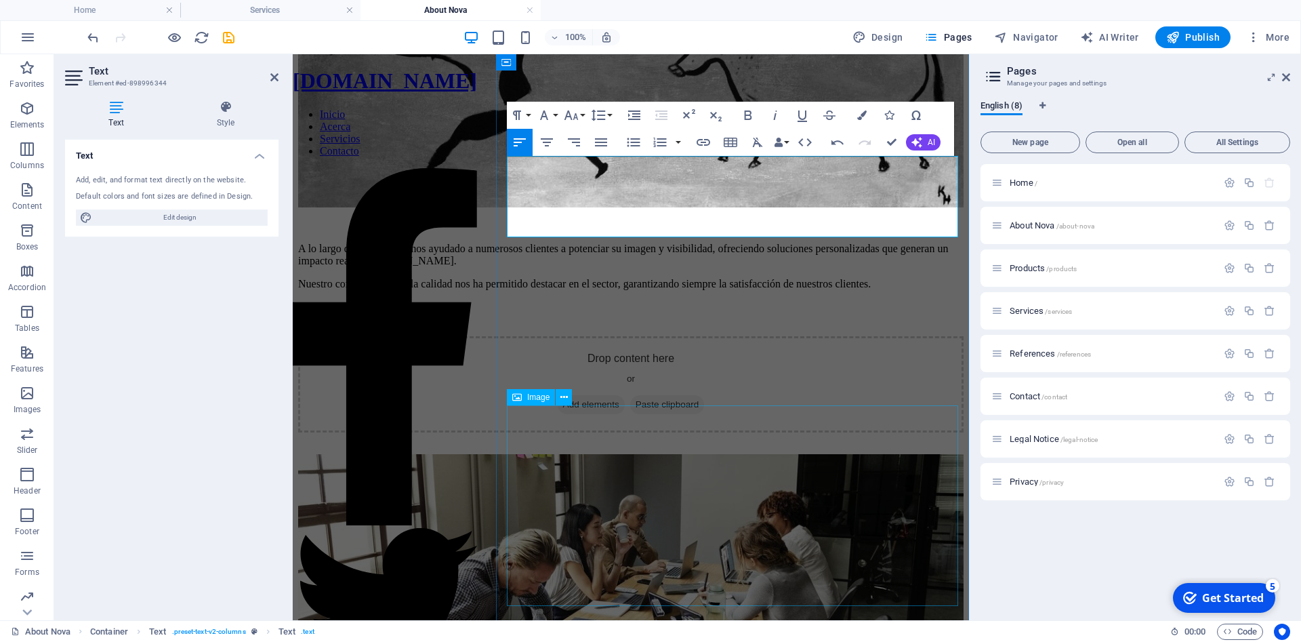
click at [625, 454] on figure at bounding box center [630, 603] width 665 height 298
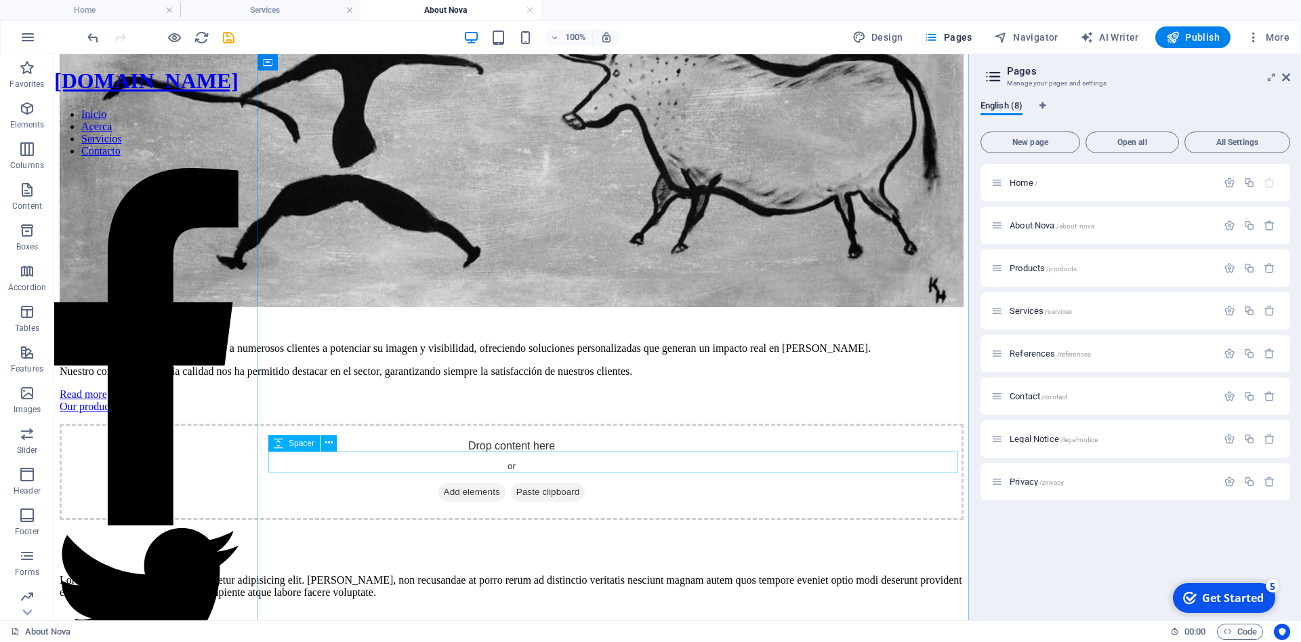
click at [583, 520] on div at bounding box center [512, 531] width 904 height 22
click at [579, 520] on div at bounding box center [512, 531] width 904 height 22
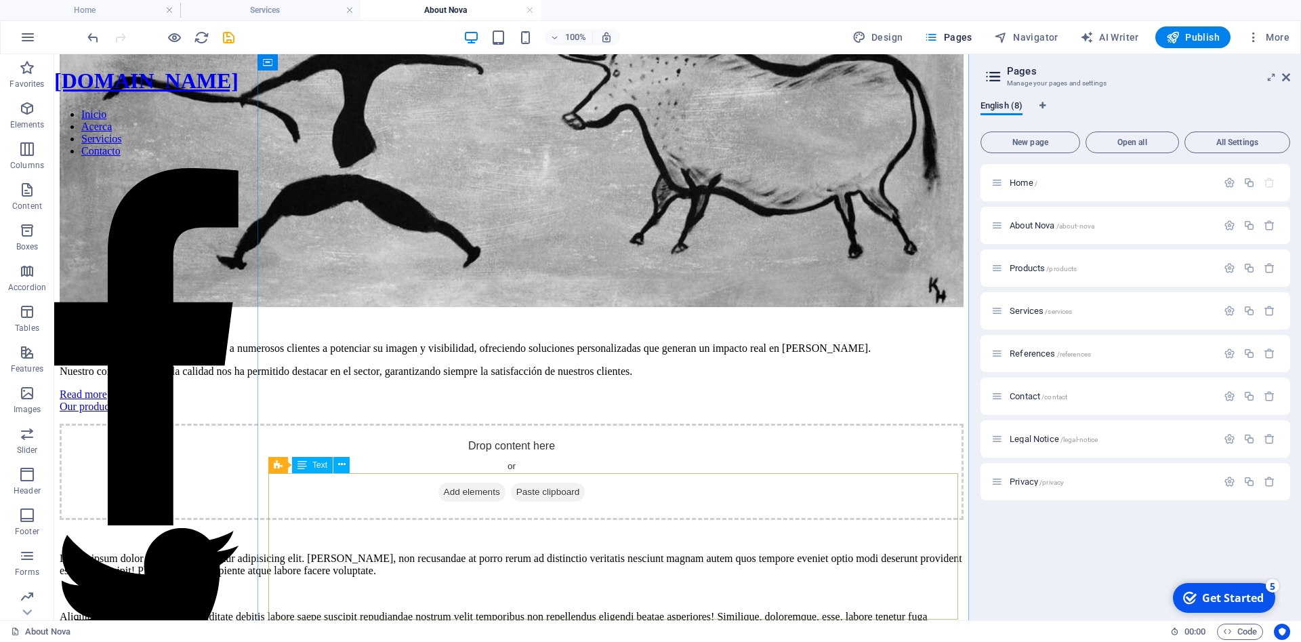
click at [574, 552] on div "Lorem ipsum dolor sit amet, consectetur adipisicing elit. Fugiat, non recusanda…" at bounding box center [512, 611] width 904 height 119
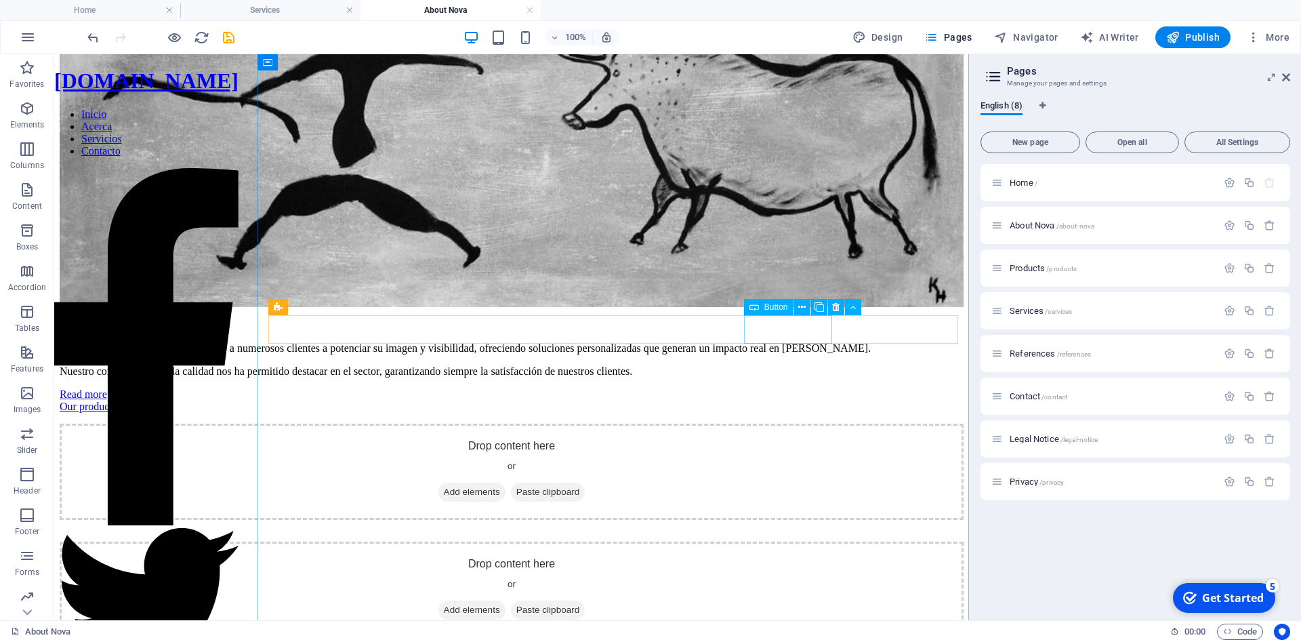
click at [753, 400] on div "Our products" at bounding box center [512, 406] width 904 height 12
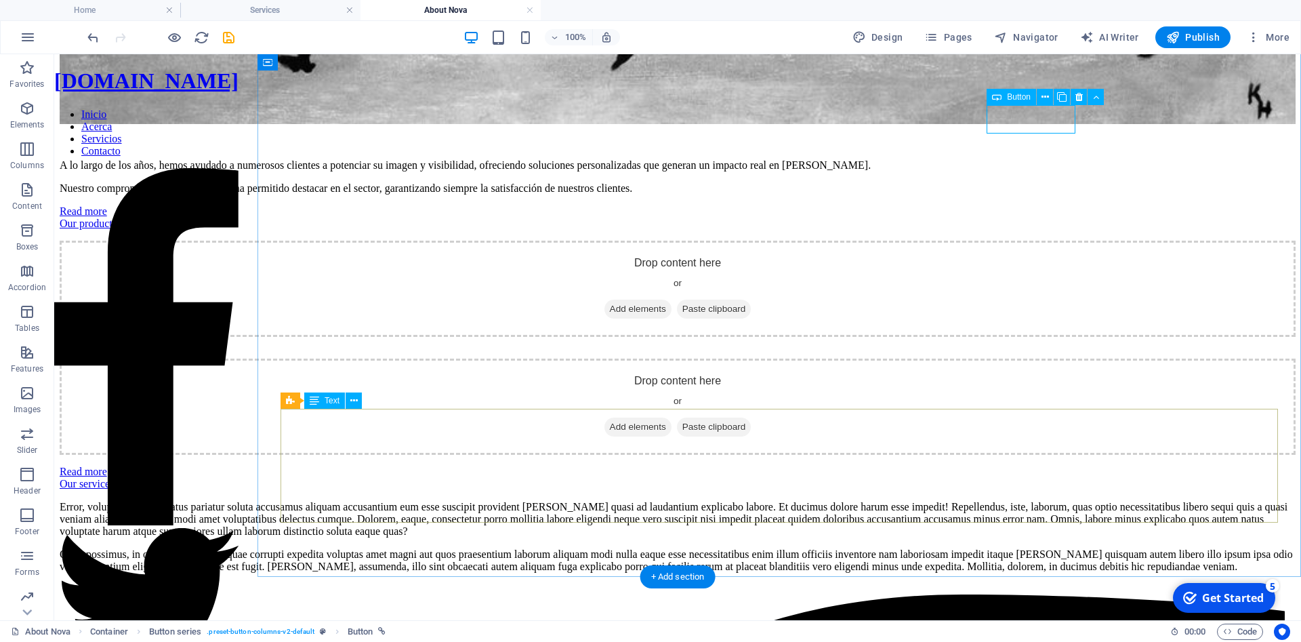
scroll to position [530, 0]
click at [758, 500] on div "Error, voluptatem porro natus pariatur soluta accusamus aliquam accusantium eum…" at bounding box center [678, 536] width 1236 height 72
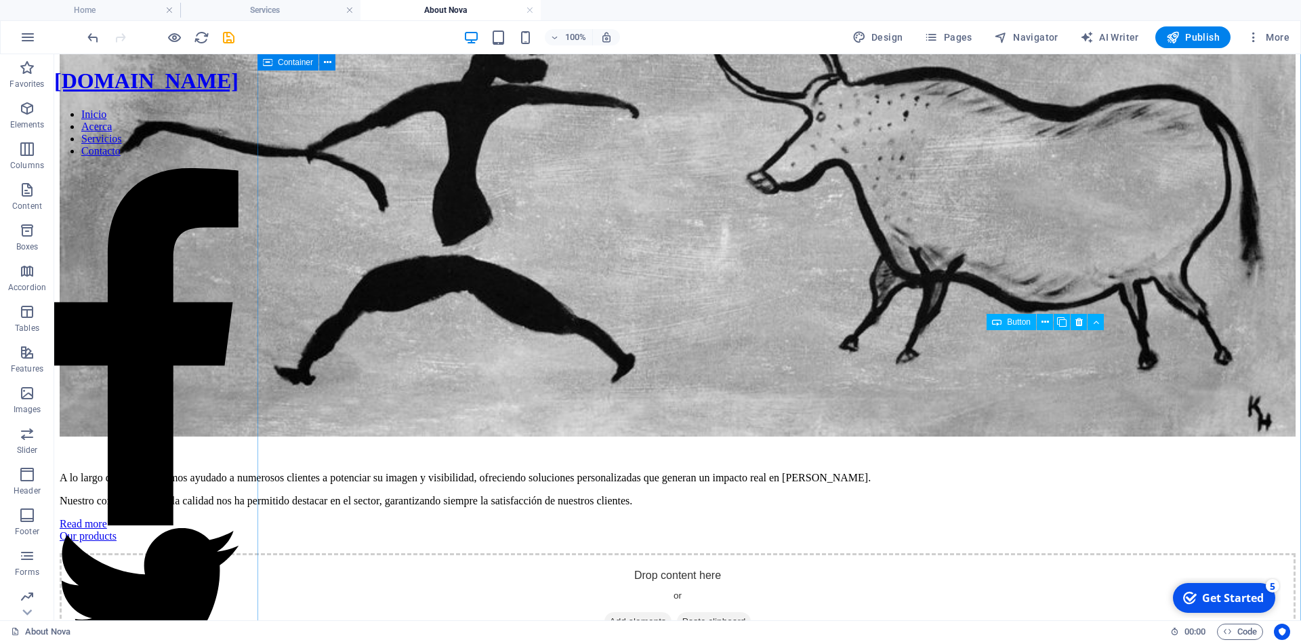
scroll to position [98, 0]
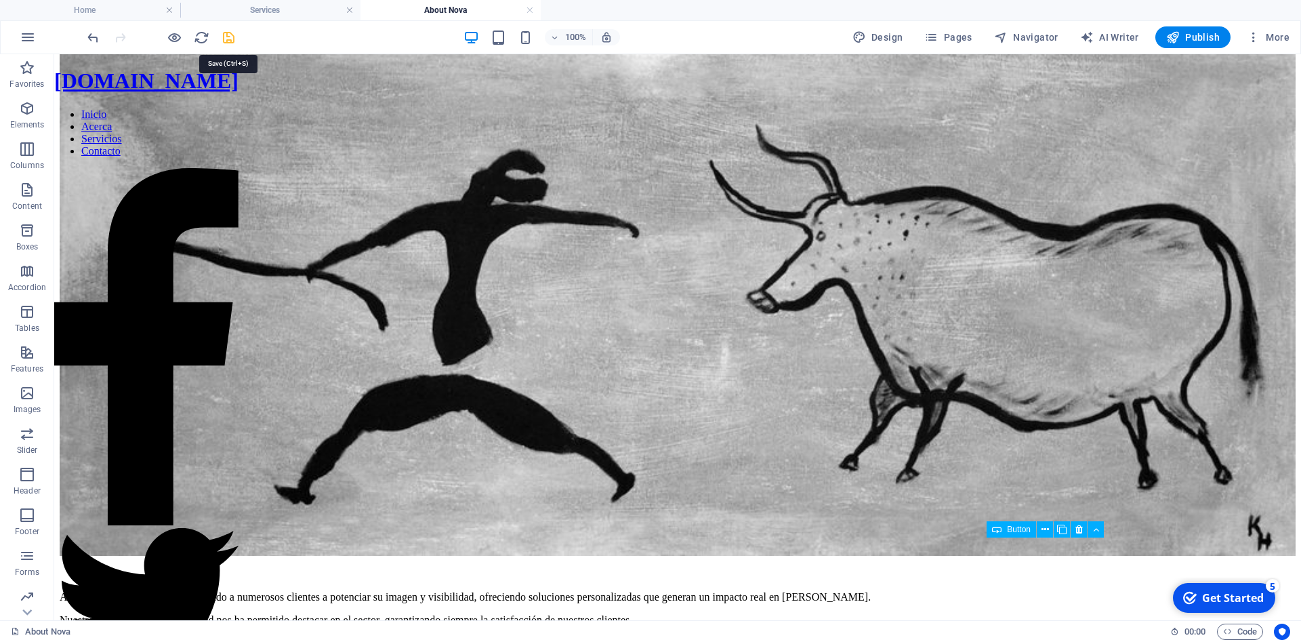
click at [230, 37] on icon "save" at bounding box center [229, 38] width 16 height 16
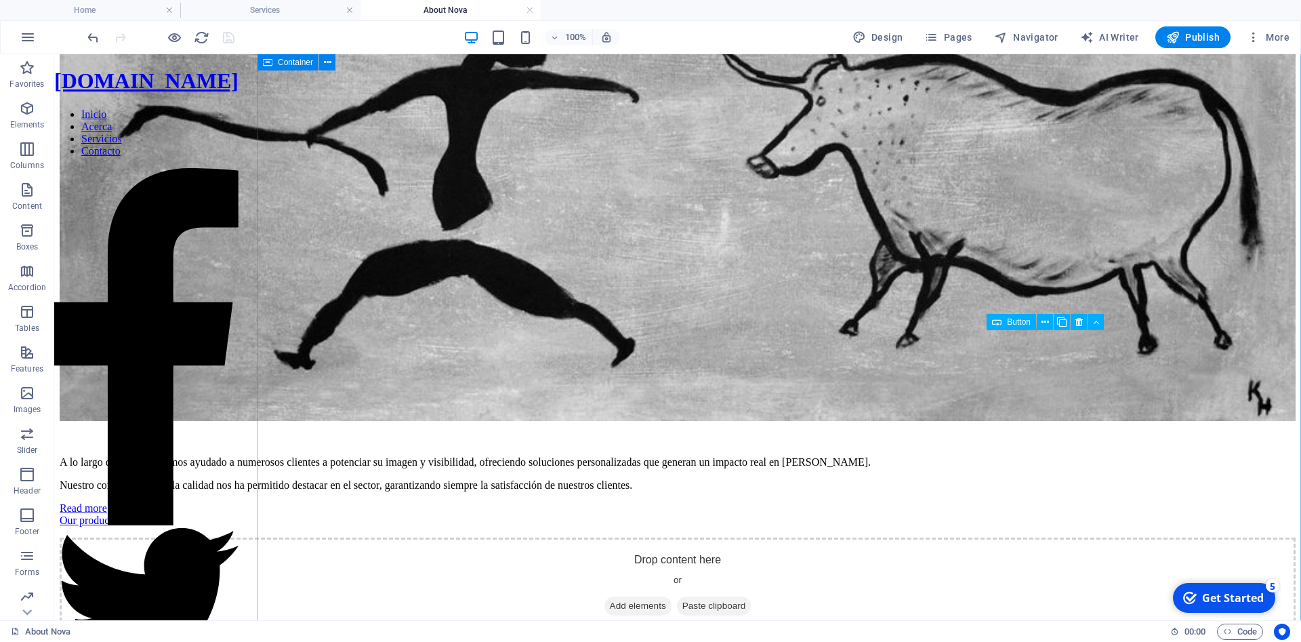
scroll to position [305, 0]
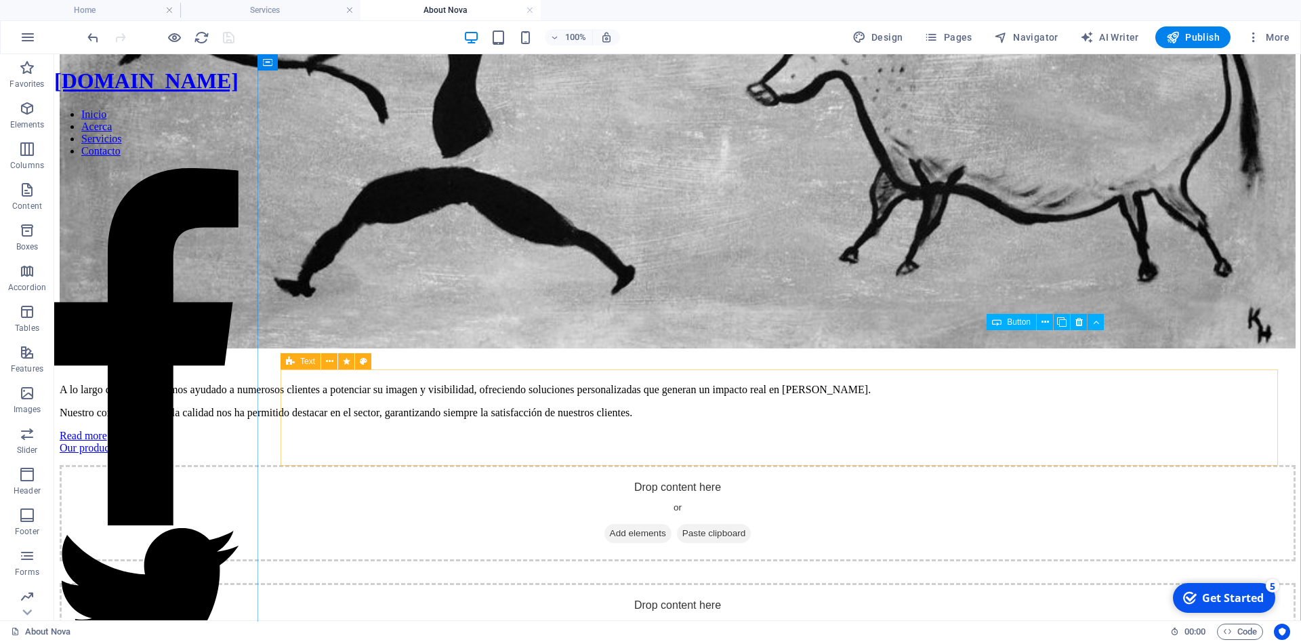
click at [566, 465] on div "Drop content here or Add elements Paste clipboard" at bounding box center [678, 513] width 1236 height 96
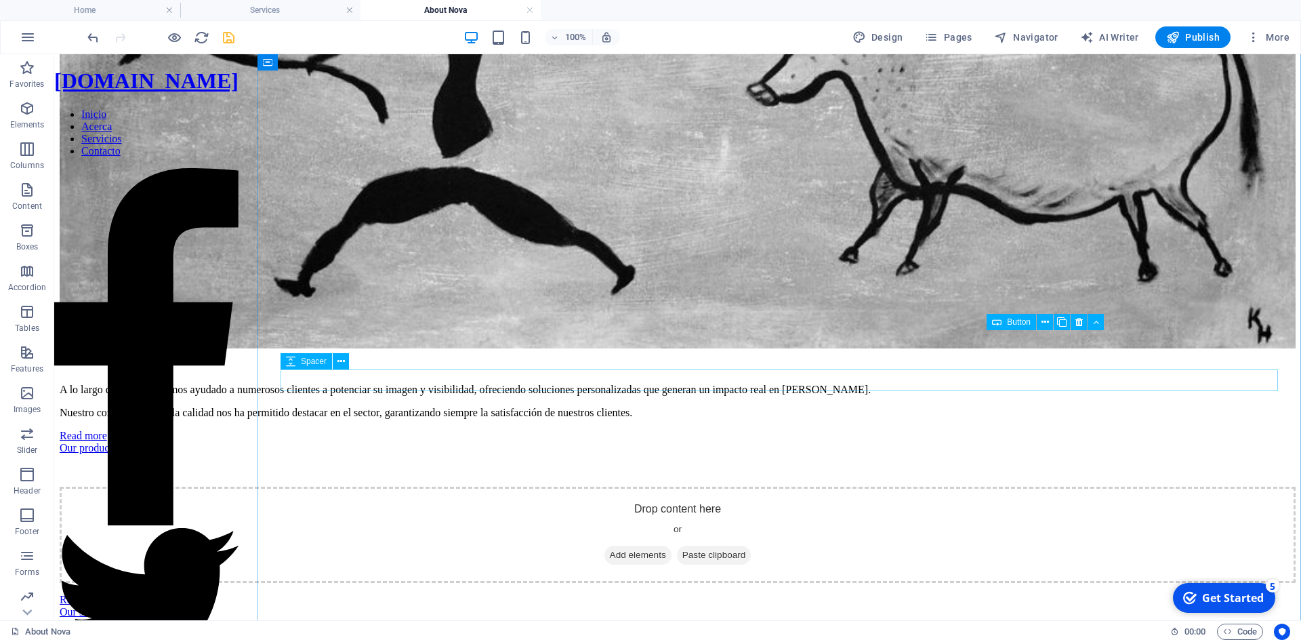
click at [566, 465] on div at bounding box center [678, 476] width 1236 height 22
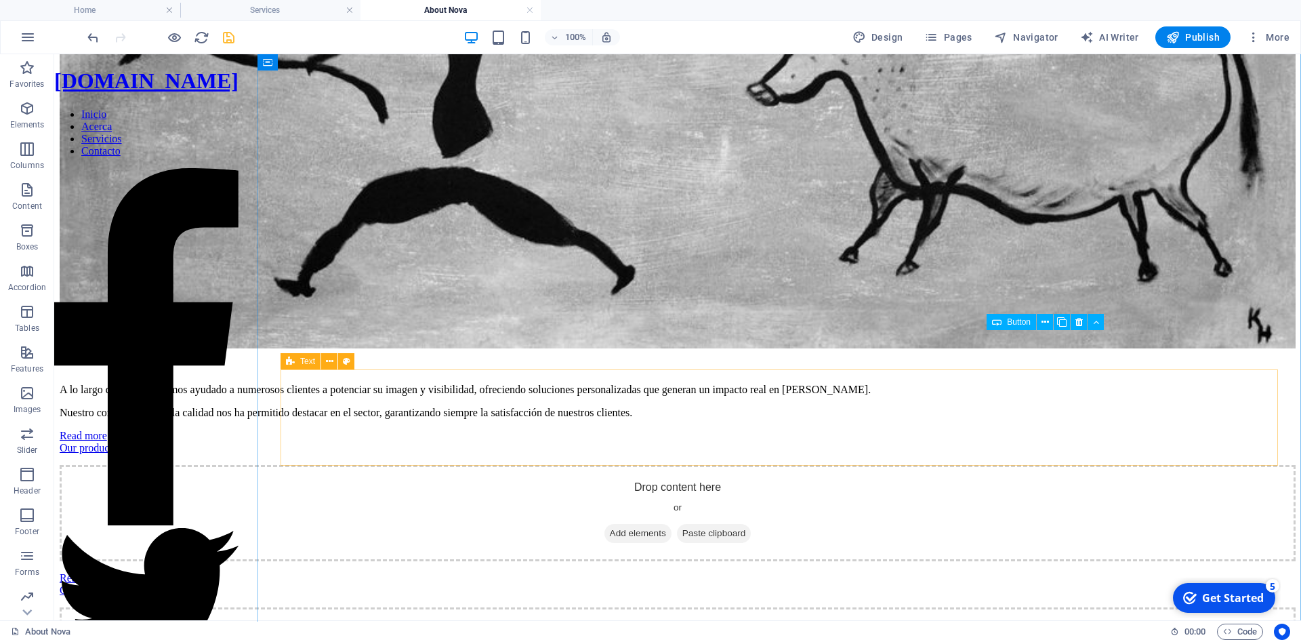
click at [566, 465] on div "Drop content here or Add elements Paste clipboard" at bounding box center [678, 513] width 1236 height 96
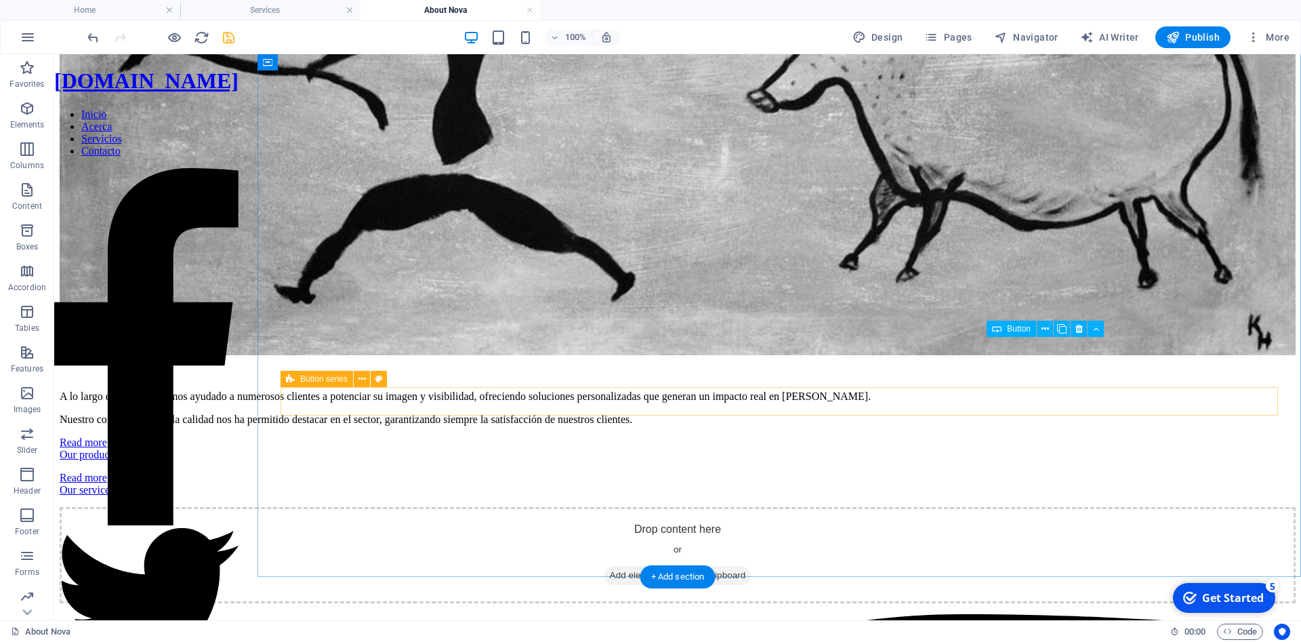
click at [566, 471] on div "Read more Our services" at bounding box center [678, 483] width 1236 height 24
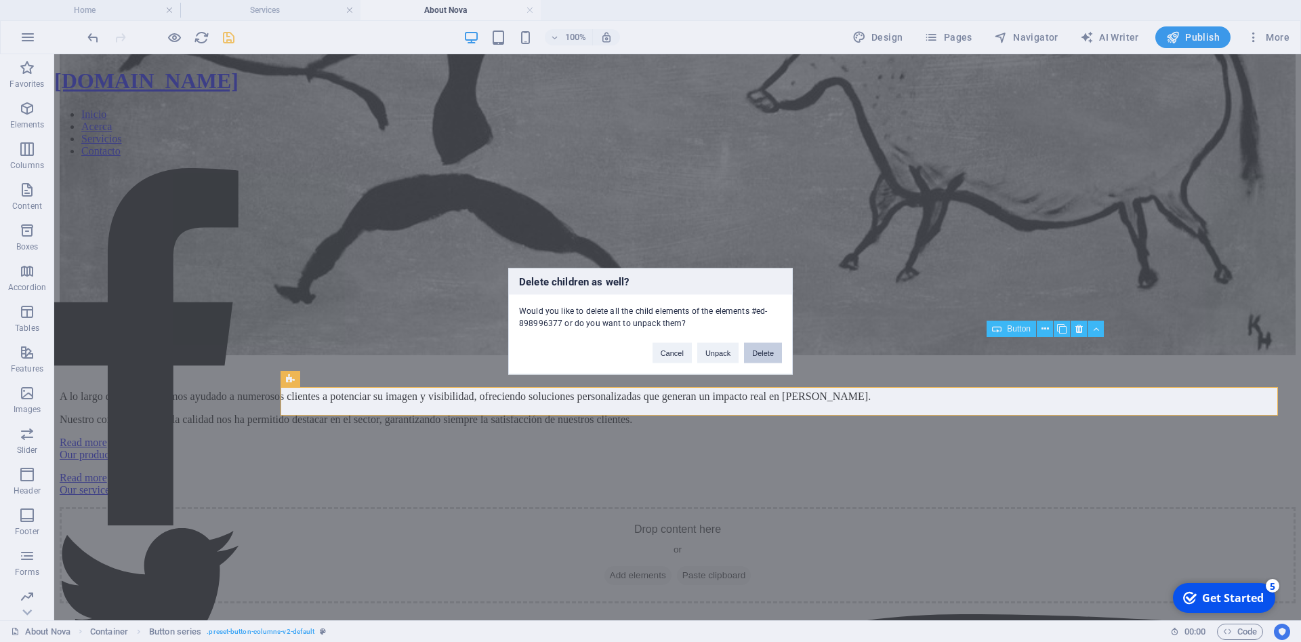
click at [751, 350] on button "Delete" at bounding box center [763, 352] width 38 height 20
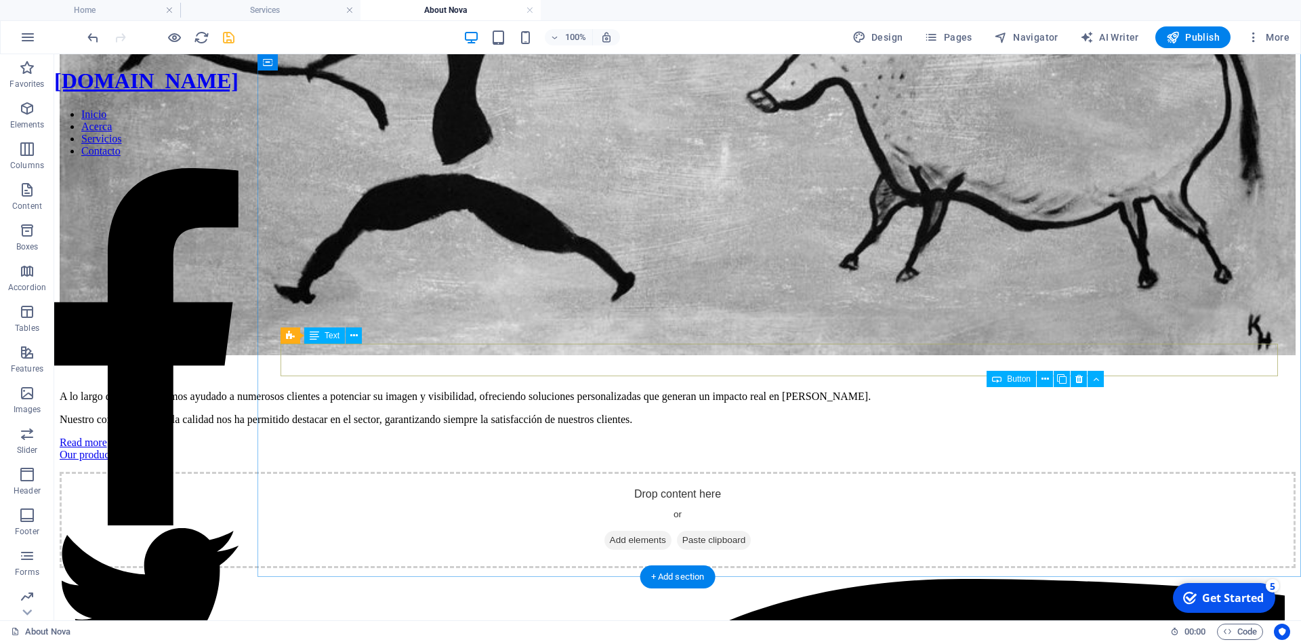
scroll to position [248, 0]
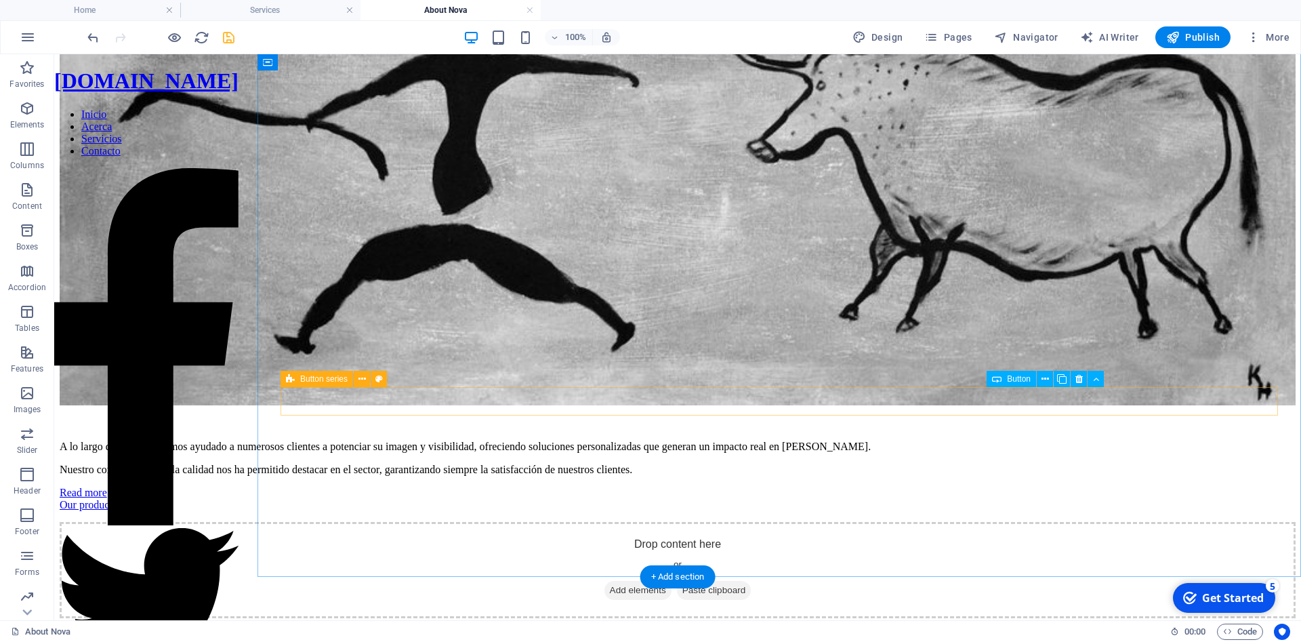
click at [665, 486] on div "Read more Our products" at bounding box center [678, 498] width 1236 height 24
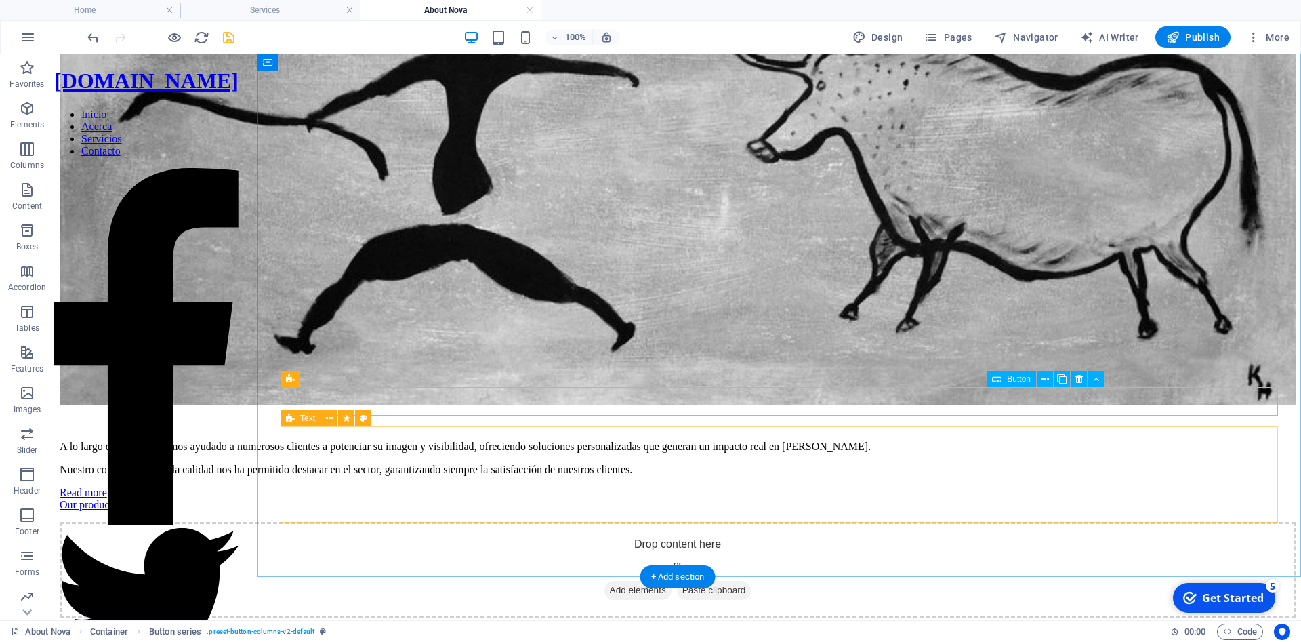
click at [644, 522] on div "Drop content here or Add elements Paste clipboard" at bounding box center [678, 570] width 1236 height 96
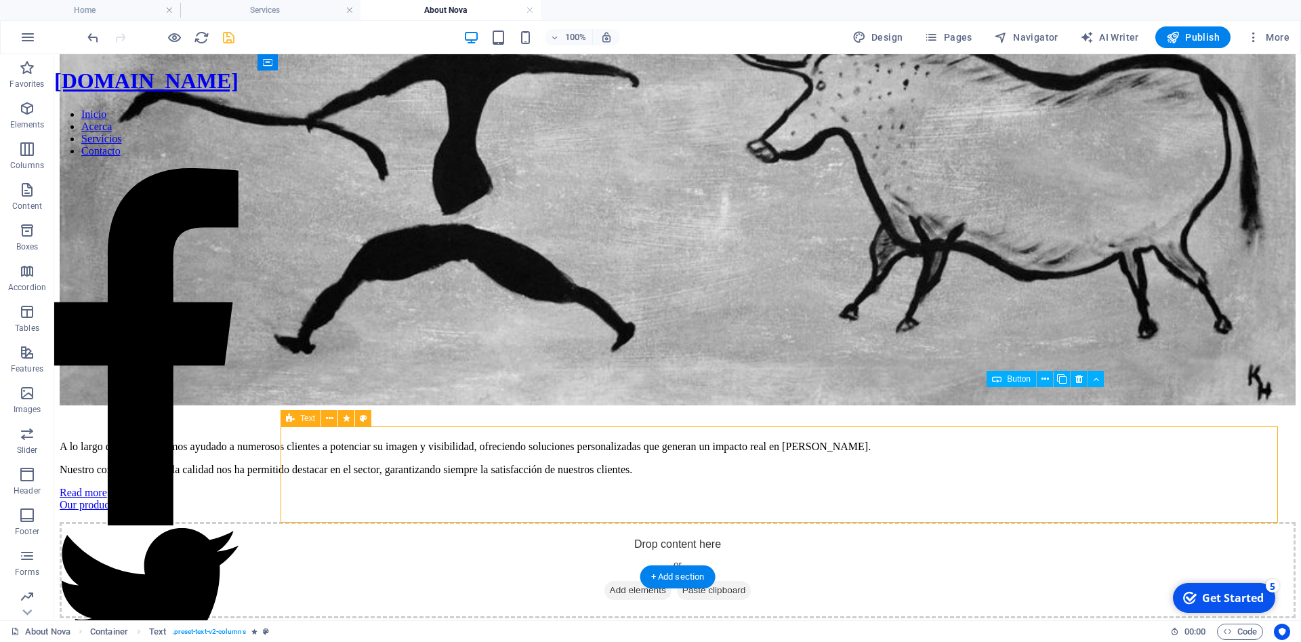
scroll to position [152, 0]
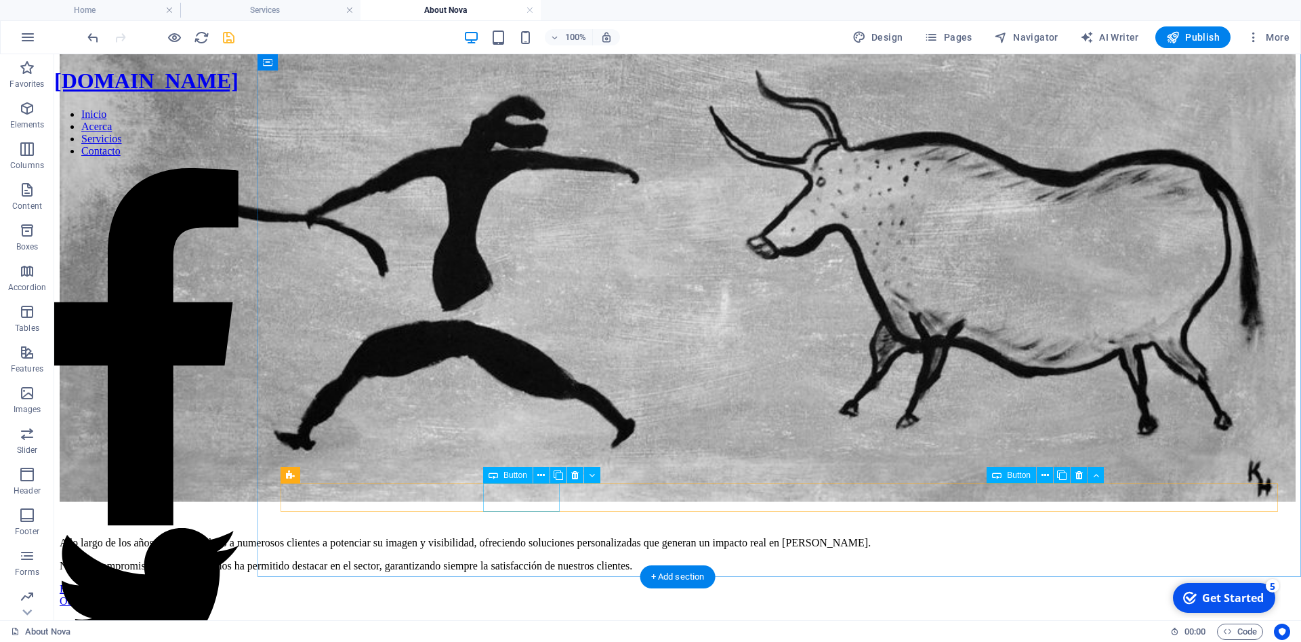
click at [524, 583] on div "Read more" at bounding box center [678, 589] width 1236 height 12
click at [603, 583] on div "Read more Our products" at bounding box center [678, 595] width 1236 height 24
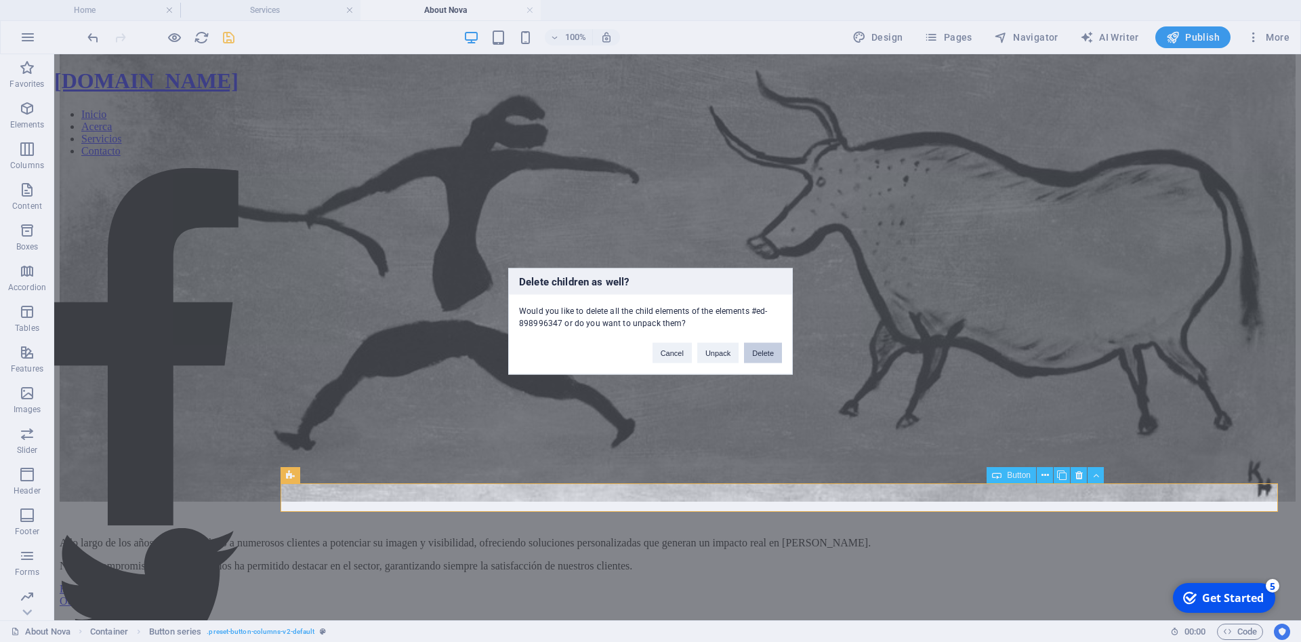
click at [754, 351] on button "Delete" at bounding box center [763, 352] width 38 height 20
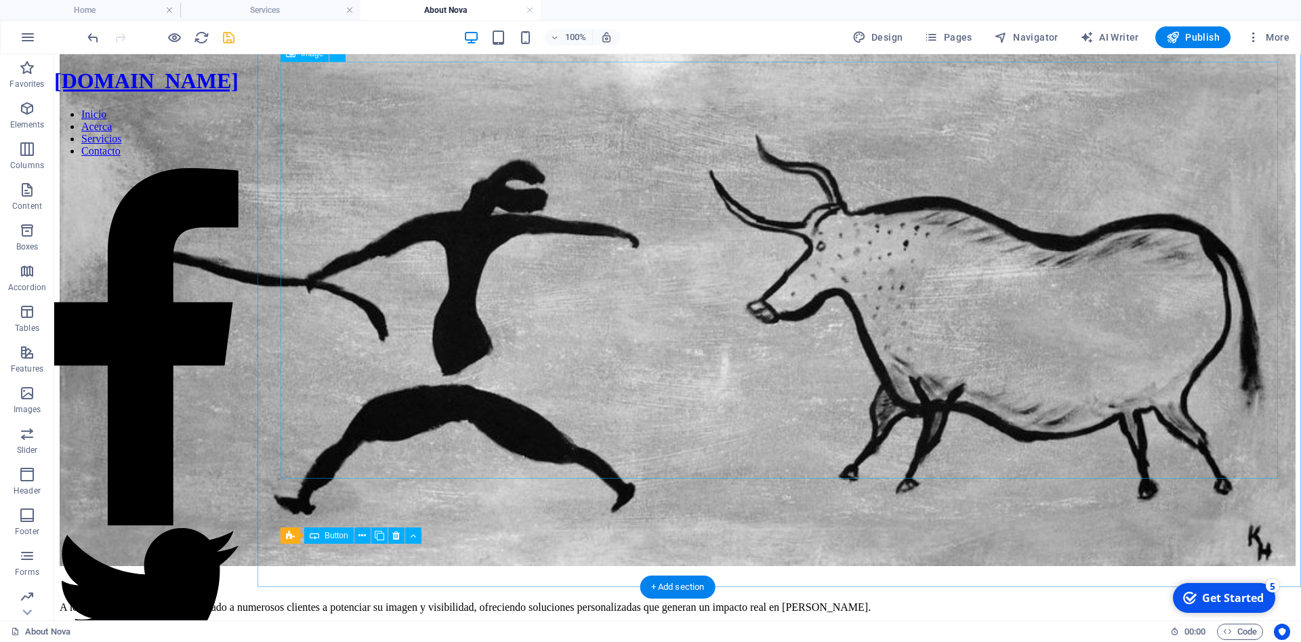
scroll to position [102, 0]
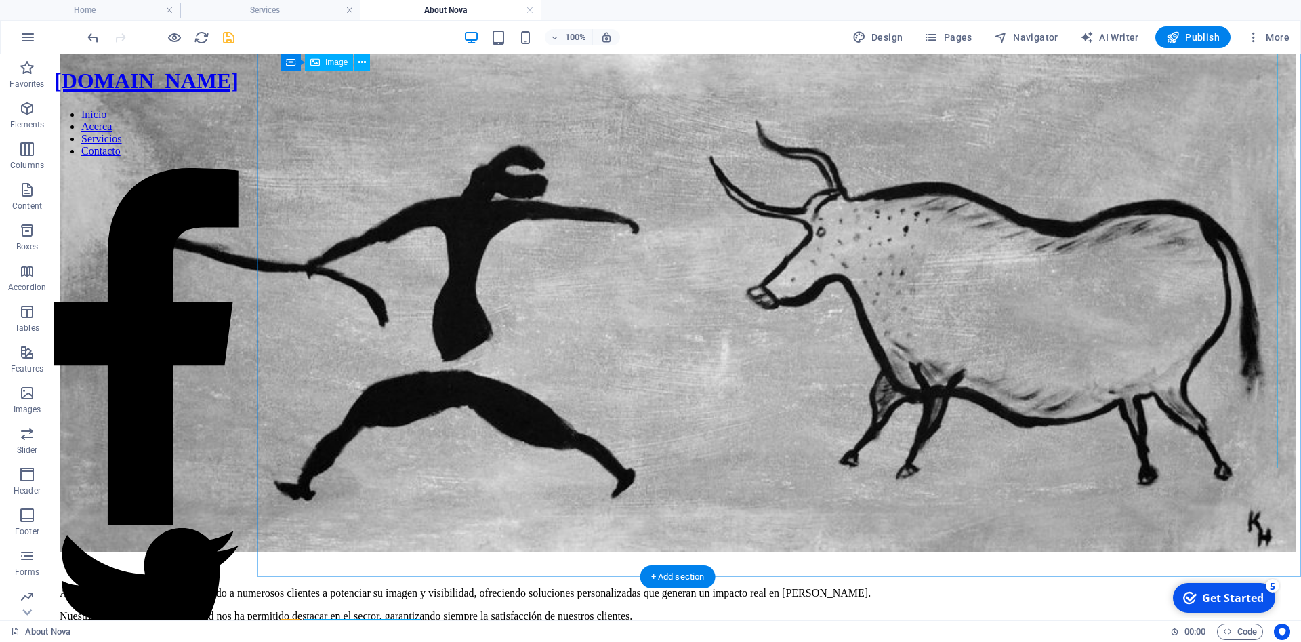
click at [610, 209] on figure at bounding box center [678, 294] width 1236 height 519
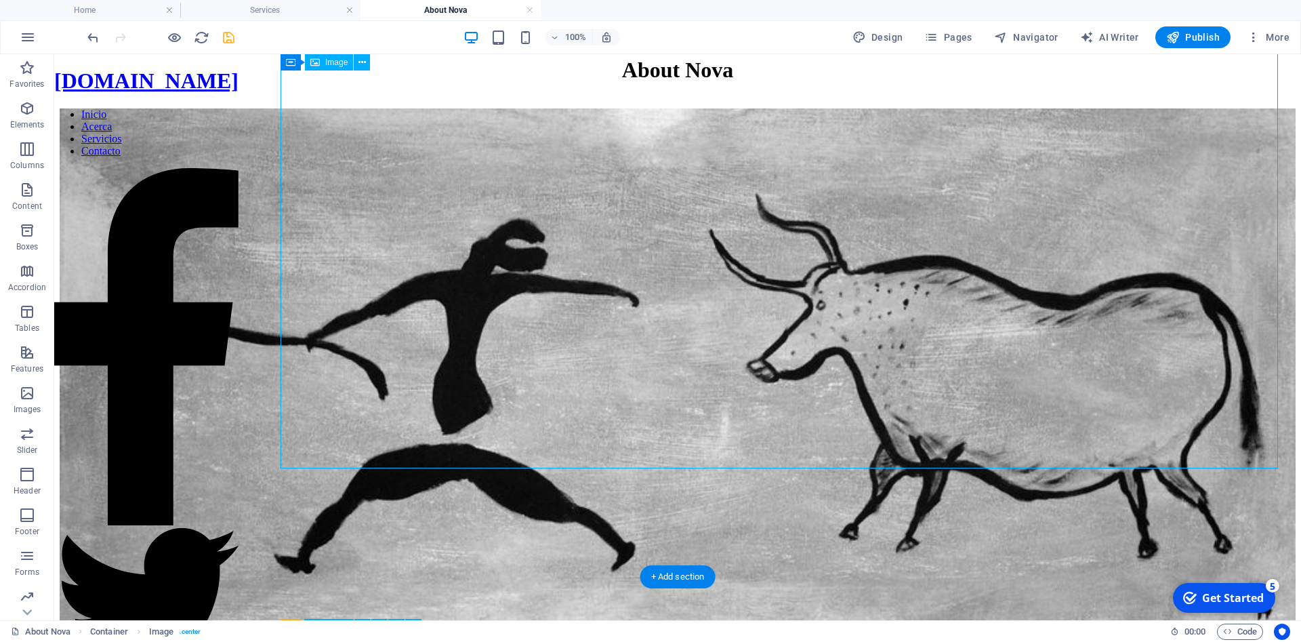
select select "%"
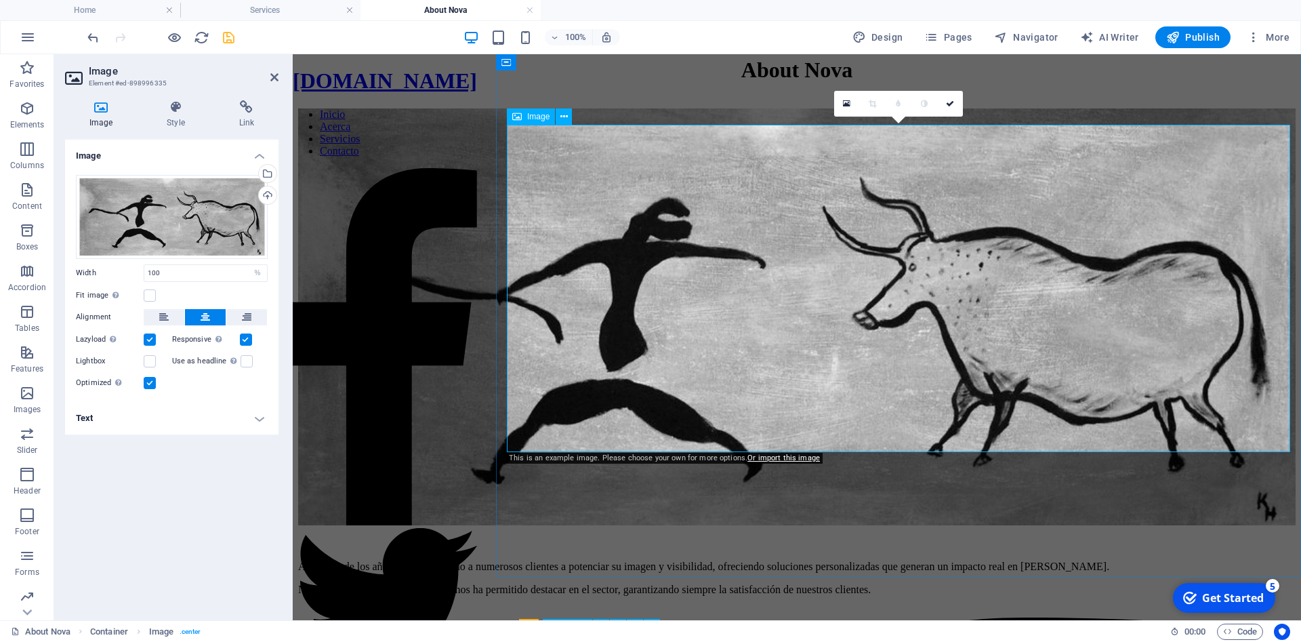
click at [686, 290] on figure at bounding box center [796, 317] width 997 height 419
click at [119, 227] on div "Drag files here, click to choose files or select files from Files or our free s…" at bounding box center [172, 217] width 192 height 84
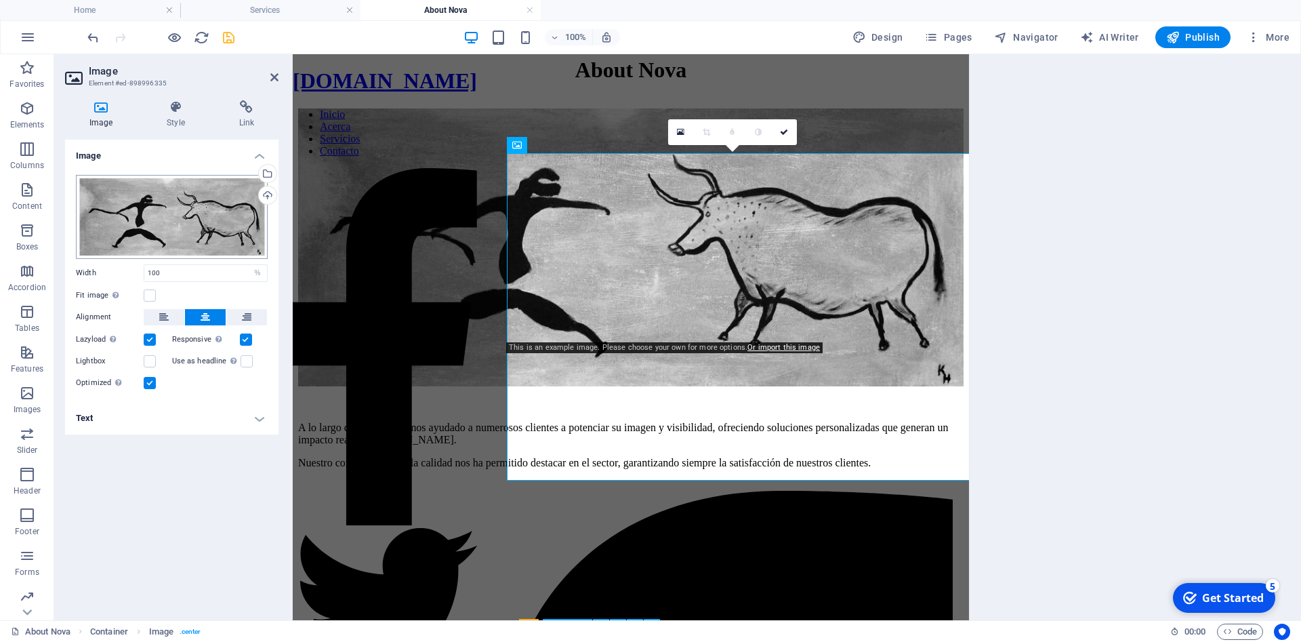
scroll to position [0, 0]
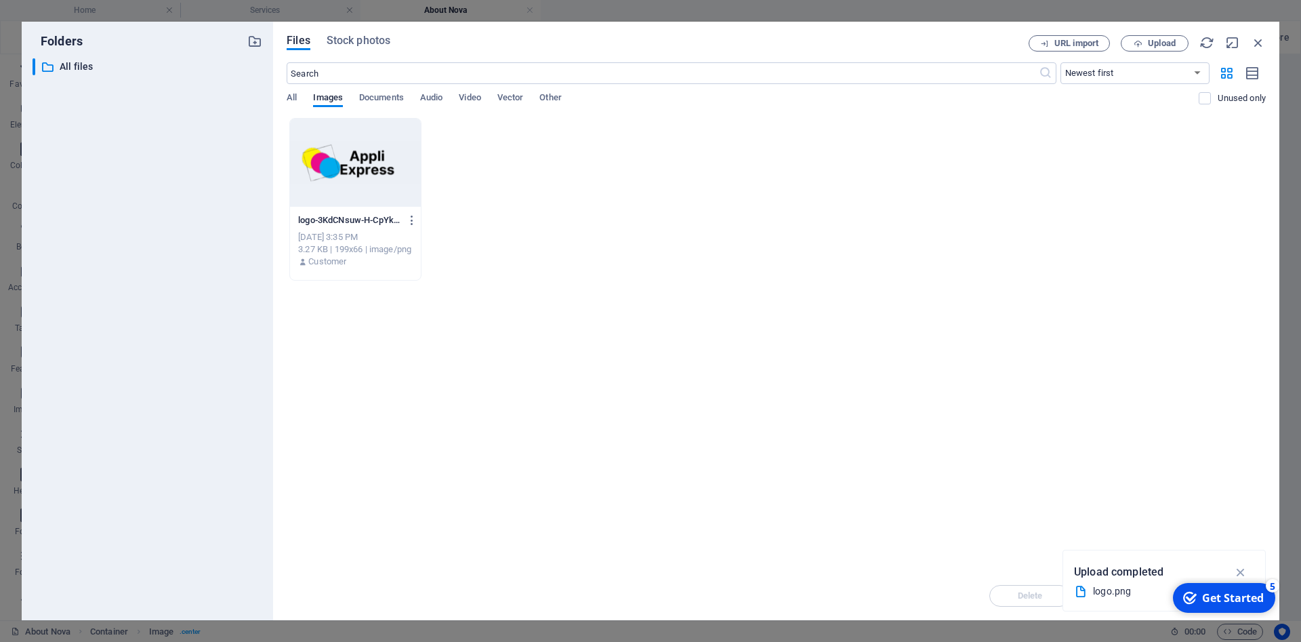
click at [1024, 339] on div "Drop files here to upload them instantly logo-3KdCNsuw-H-CpYko12qWfg.png logo-3…" at bounding box center [776, 344] width 979 height 453
click at [1146, 42] on span "Upload" at bounding box center [1155, 43] width 56 height 9
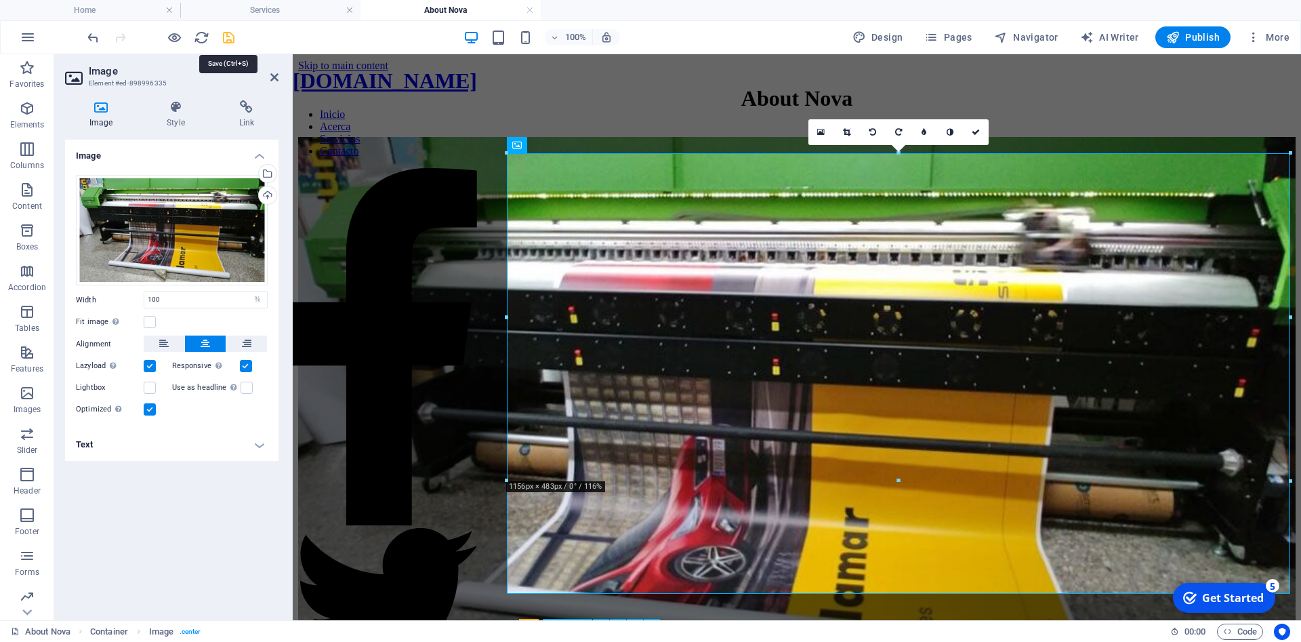
click at [226, 35] on icon "save" at bounding box center [229, 38] width 16 height 16
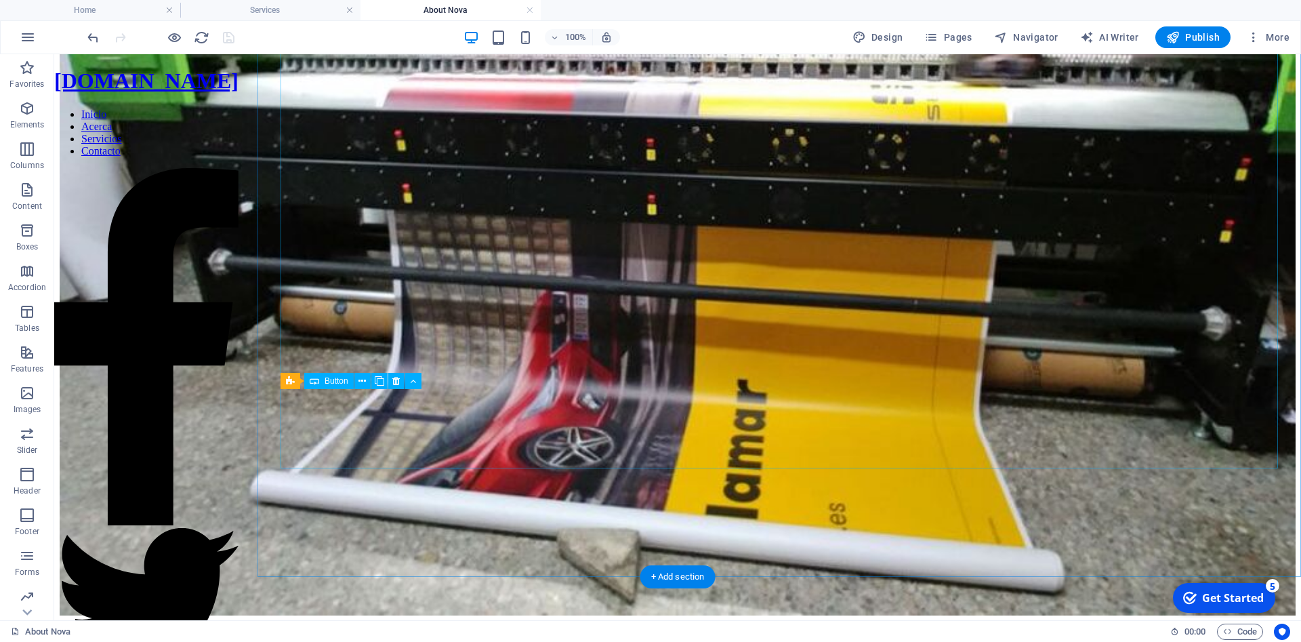
scroll to position [246, 0]
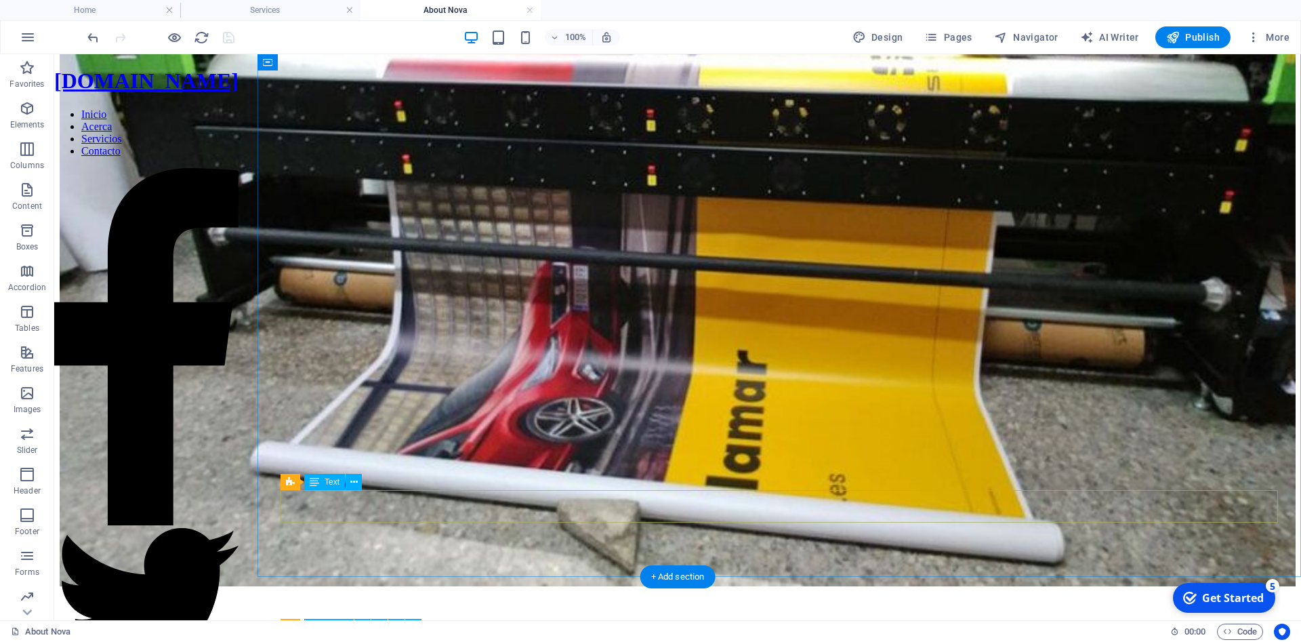
click at [293, 621] on div "A lo largo de los años, hemos ayudado a numerosos clientes a potenciar su image…" at bounding box center [678, 638] width 1236 height 35
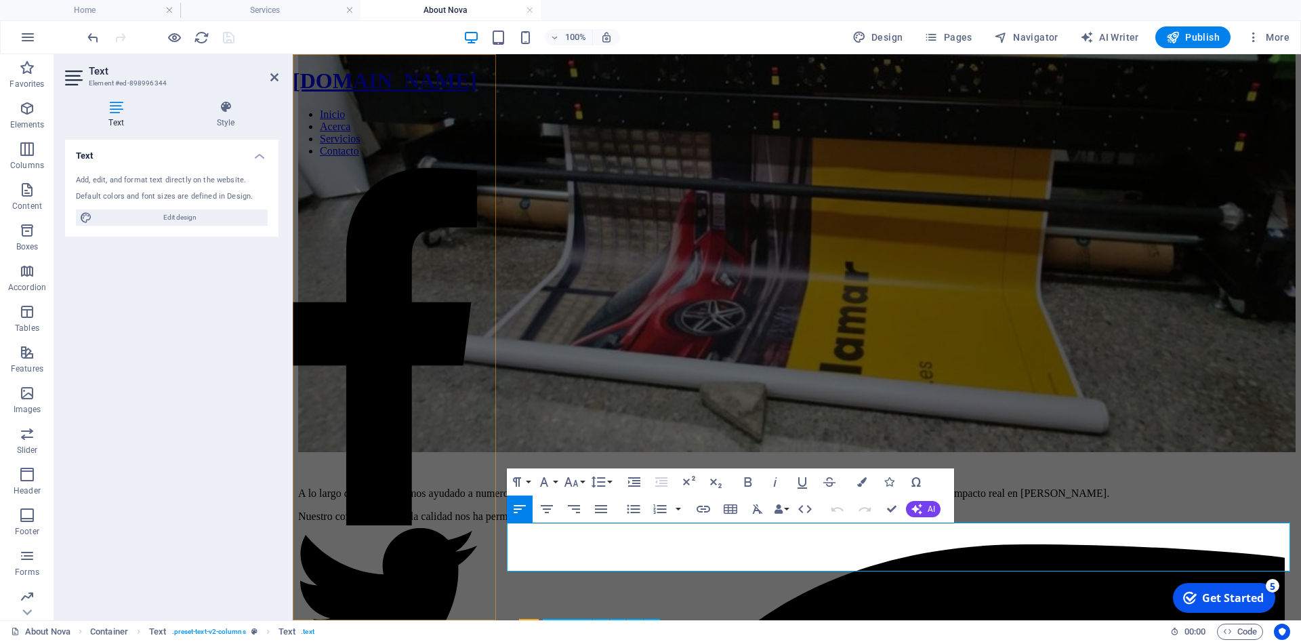
scroll to position [93, 0]
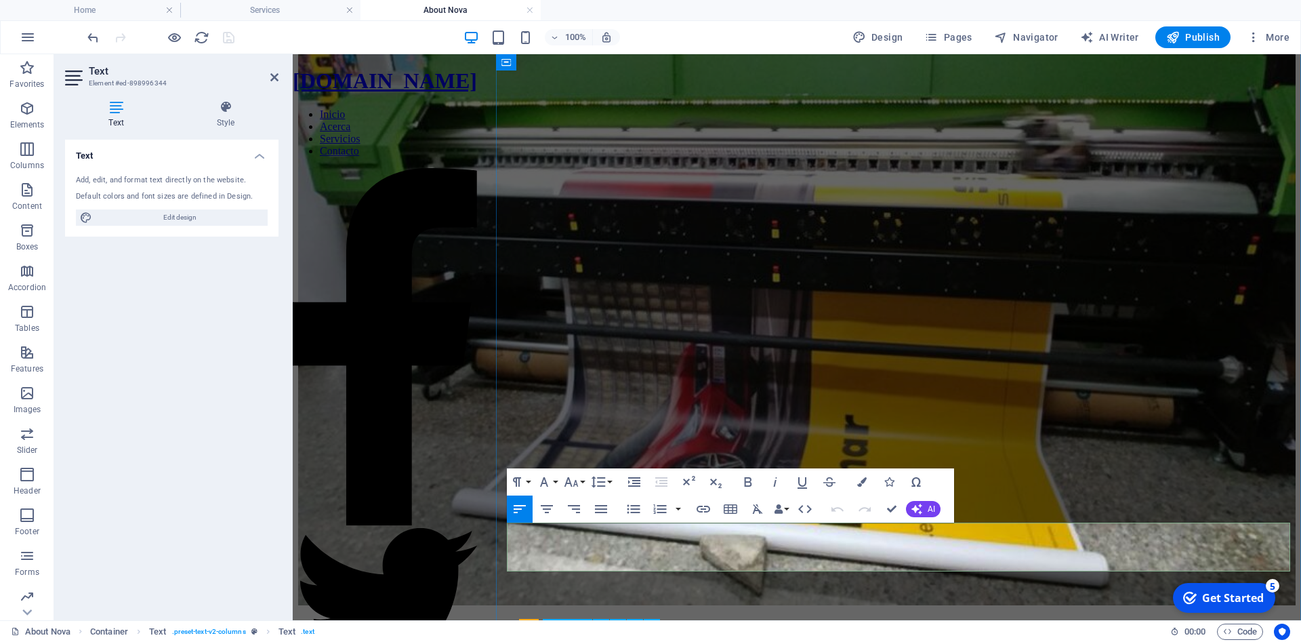
drag, startPoint x: 509, startPoint y: 532, endPoint x: 1204, endPoint y: 554, distance: 695.4
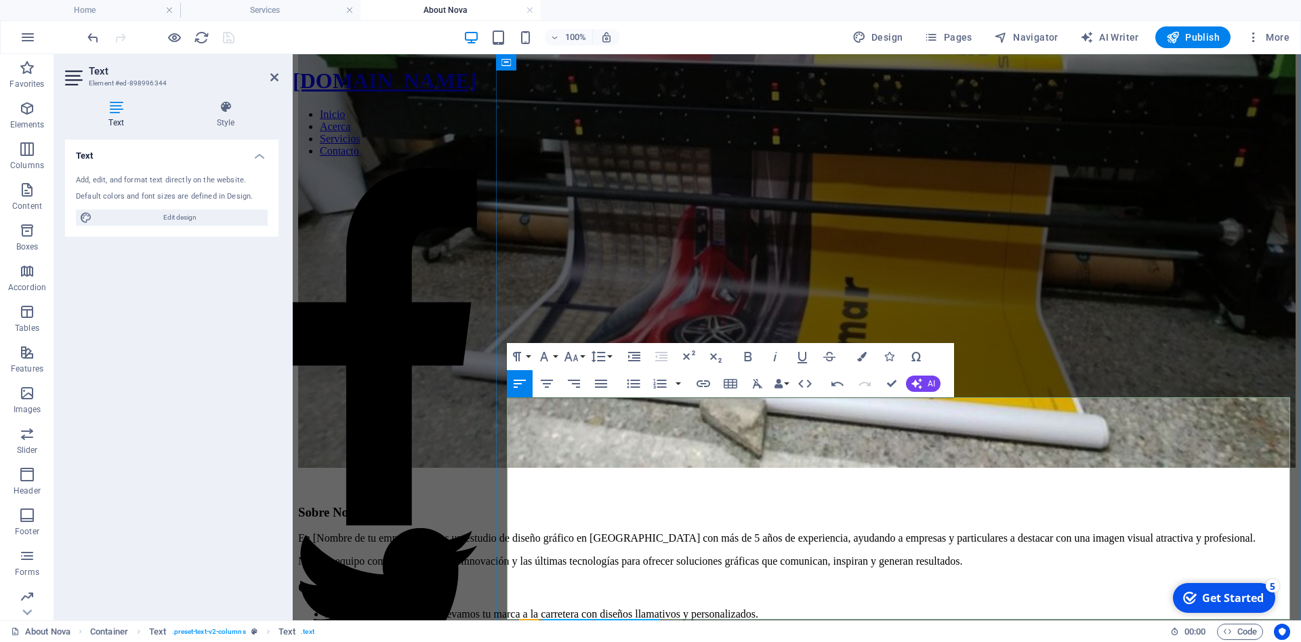
scroll to position [231, 0]
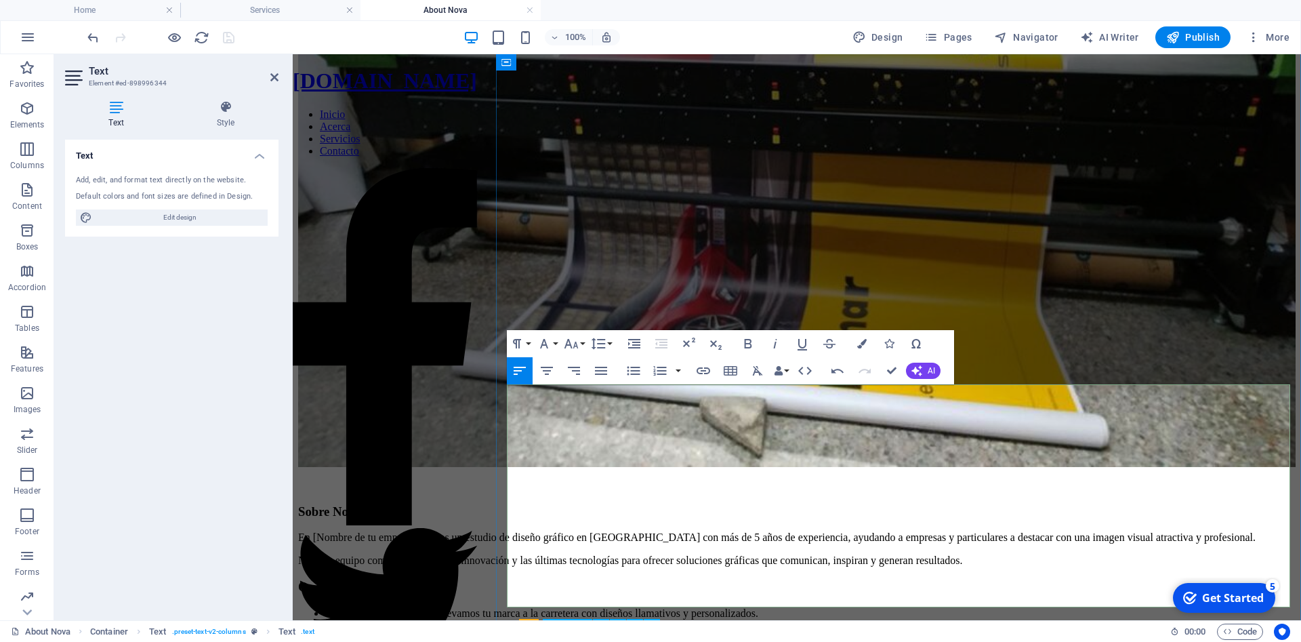
click at [586, 531] on p "En [Nombre de tu empresa] somos un estudio de diseño gráfico en Tenerife con má…" at bounding box center [796, 537] width 997 height 12
click at [521, 531] on p "En [Nombre de tu empresa] somos un estudio de diseño gráfico en Tenerife con má…" at bounding box center [796, 537] width 997 height 12
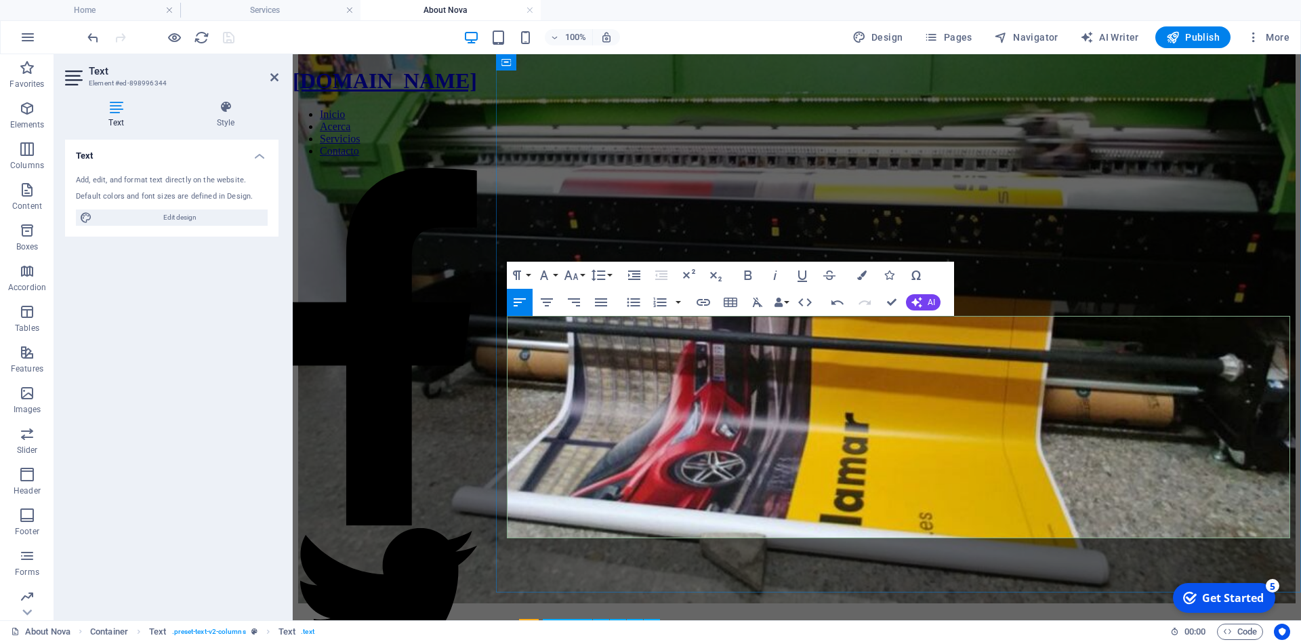
scroll to position [0, 0]
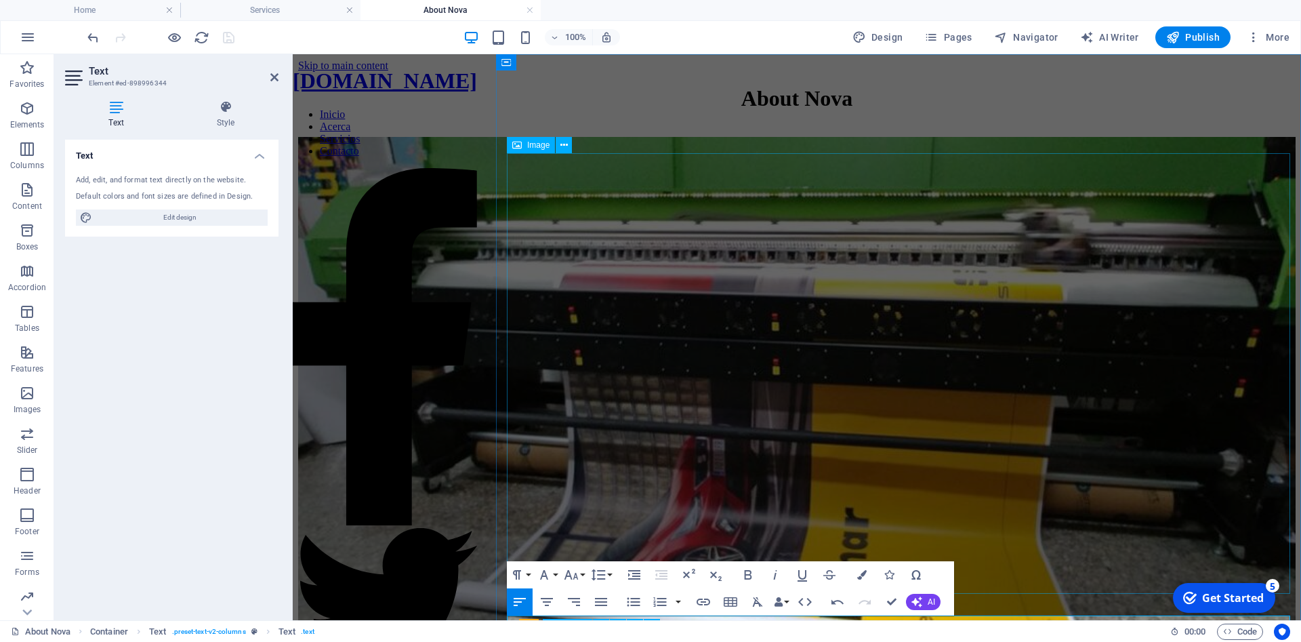
click at [723, 457] on figure at bounding box center [796, 419] width 997 height 564
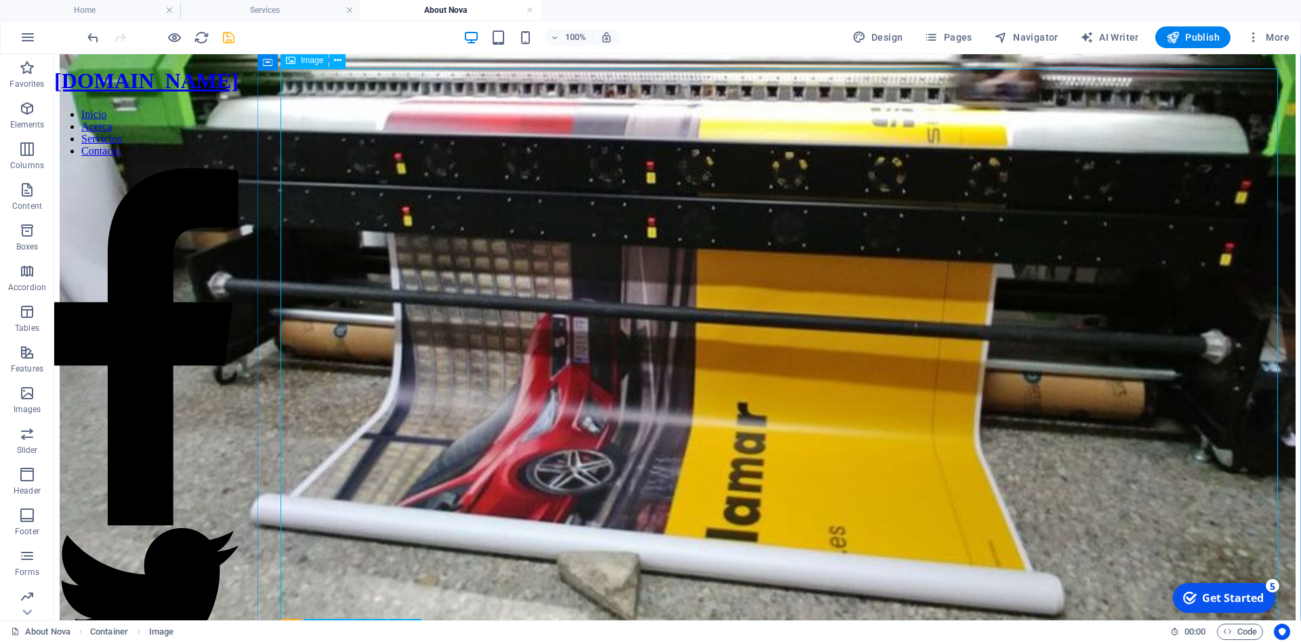
scroll to position [420, 0]
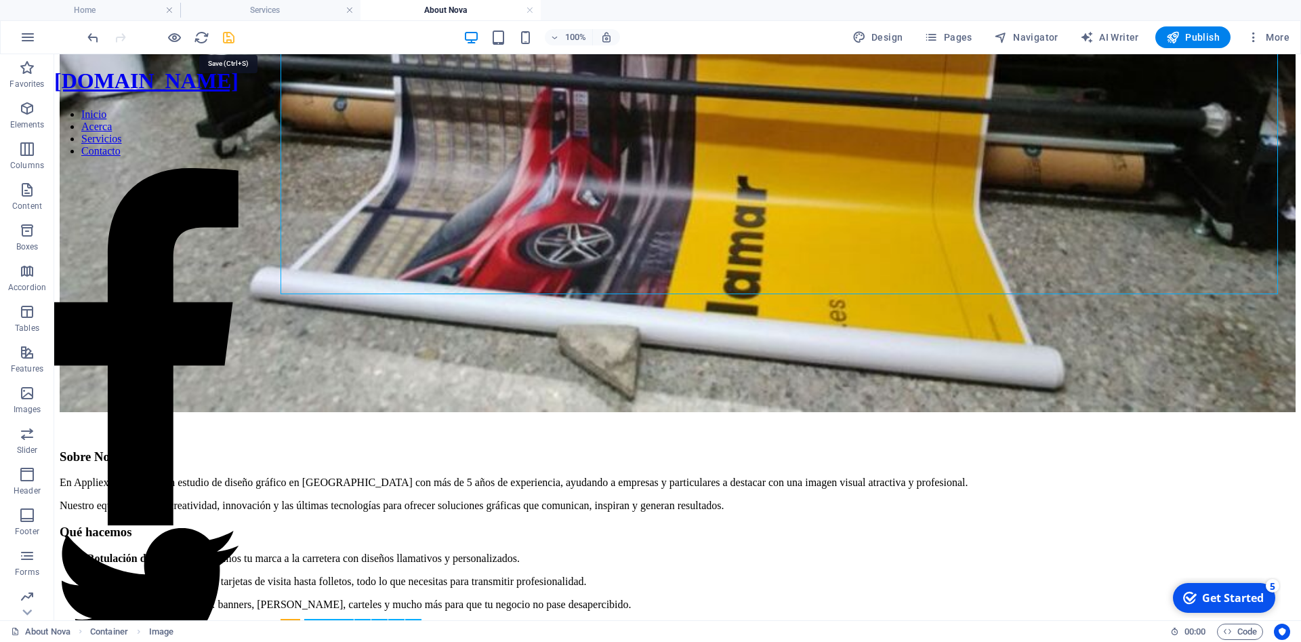
click at [233, 39] on icon "save" at bounding box center [229, 38] width 16 height 16
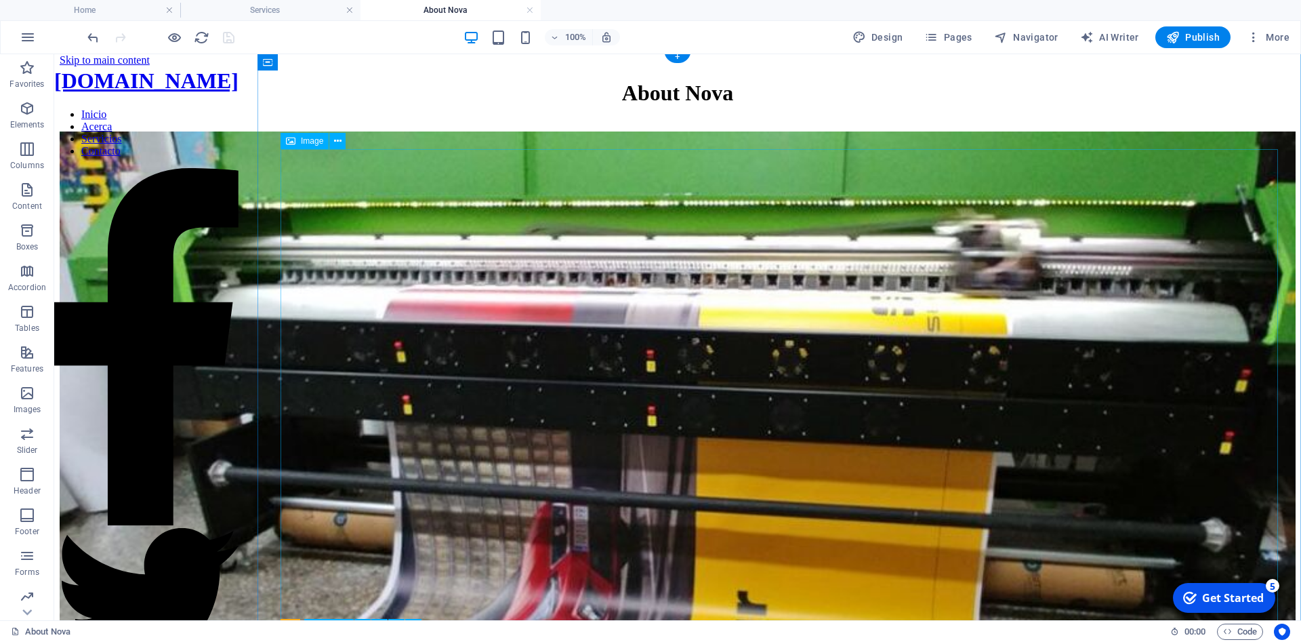
scroll to position [0, 0]
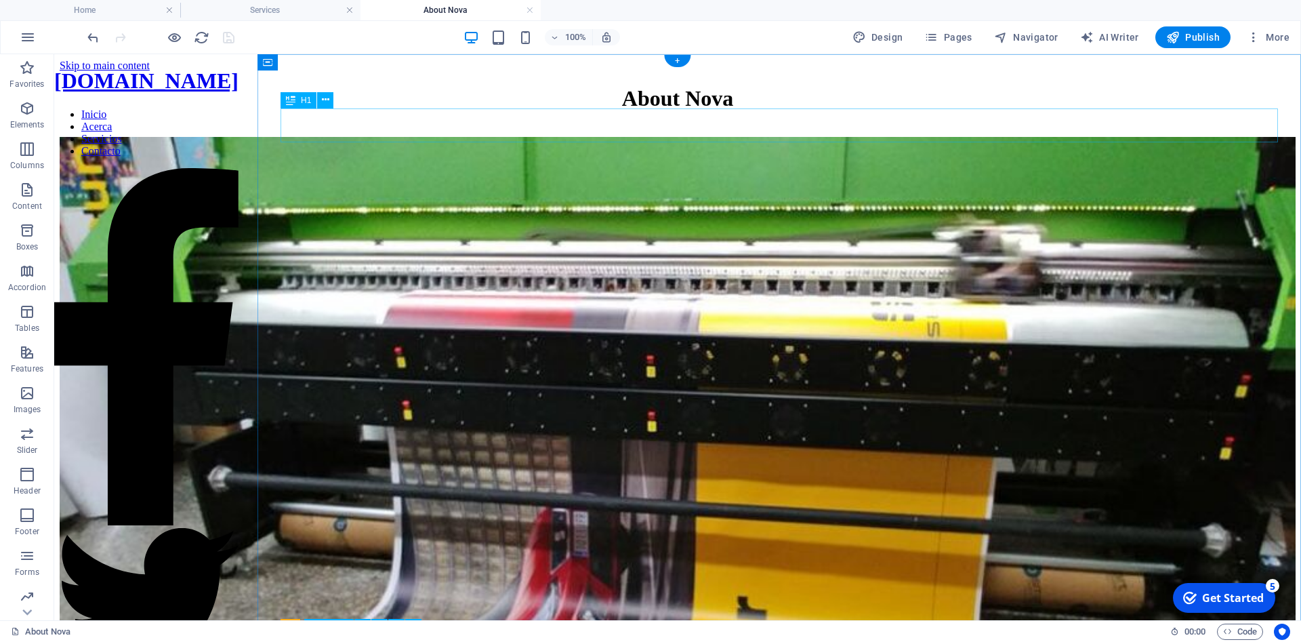
click at [799, 111] on div "About Nova" at bounding box center [678, 98] width 1236 height 25
click at [788, 111] on div "About Nova" at bounding box center [678, 98] width 1236 height 25
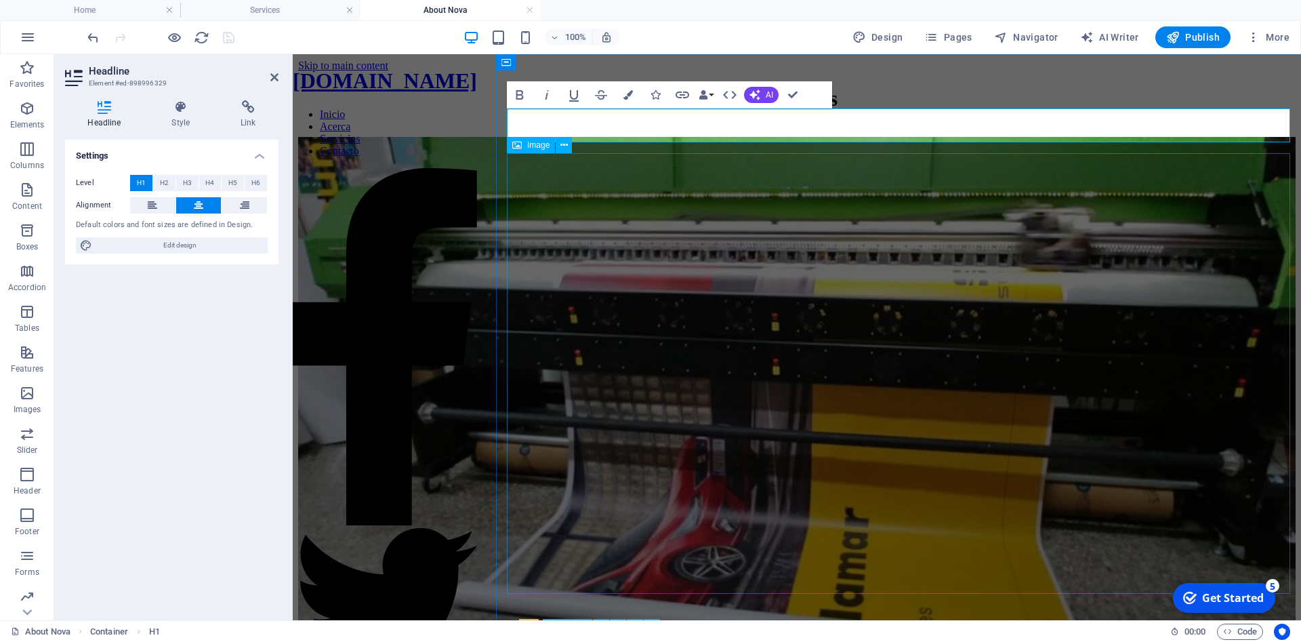
click at [617, 203] on figure at bounding box center [796, 419] width 997 height 564
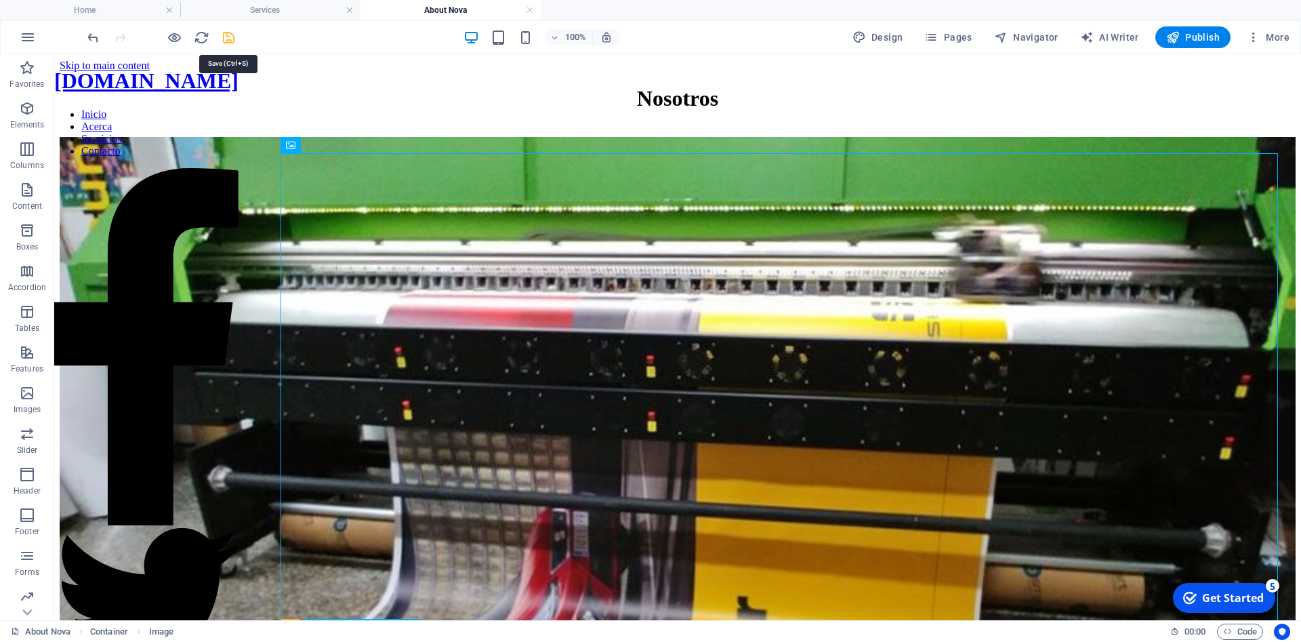
click at [232, 41] on icon "save" at bounding box center [229, 38] width 16 height 16
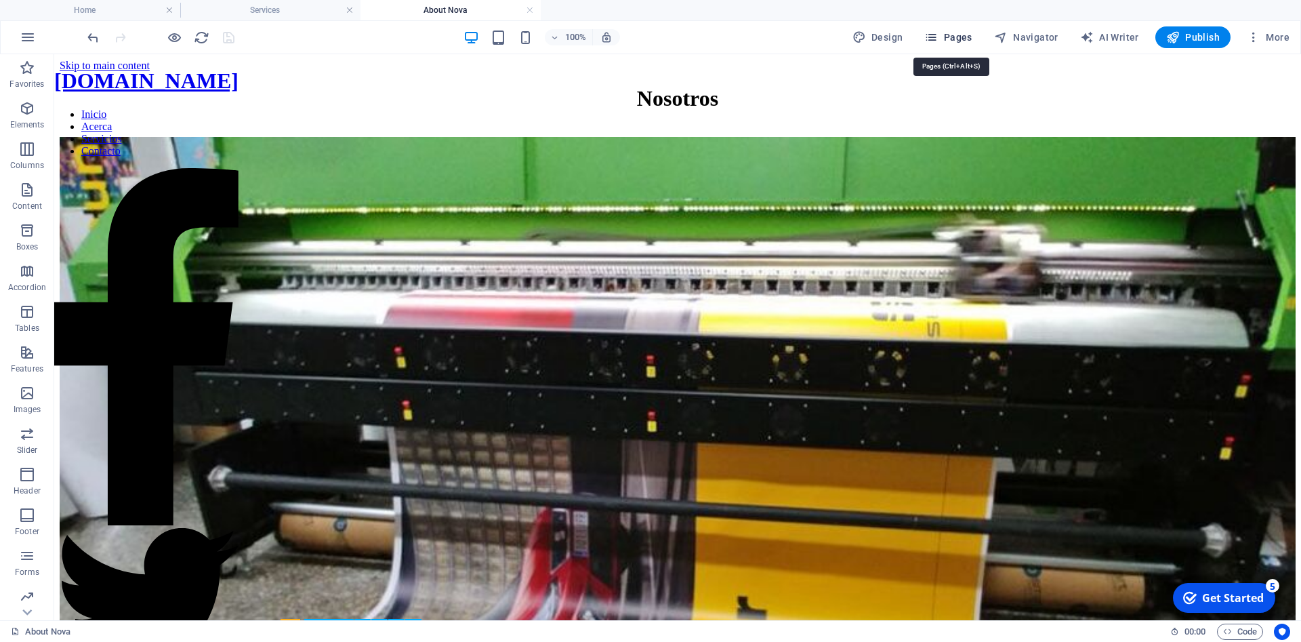
click at [959, 41] on span "Pages" at bounding box center [947, 37] width 47 height 14
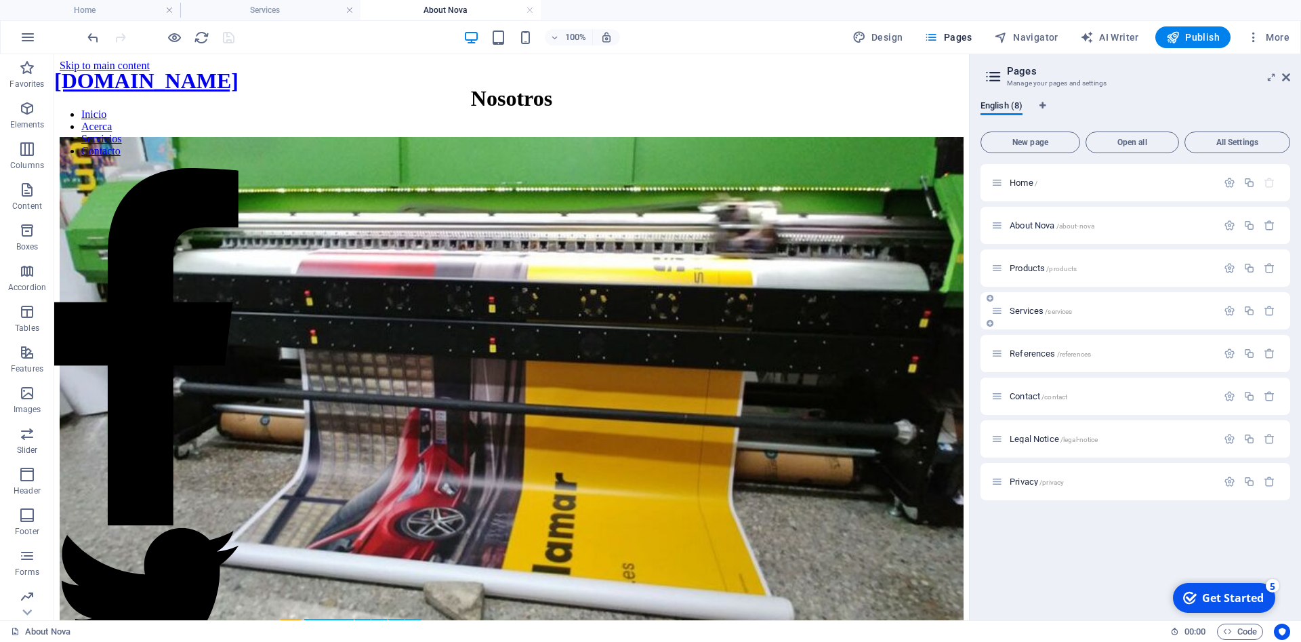
click at [1055, 312] on span "/services" at bounding box center [1058, 311] width 27 height 7
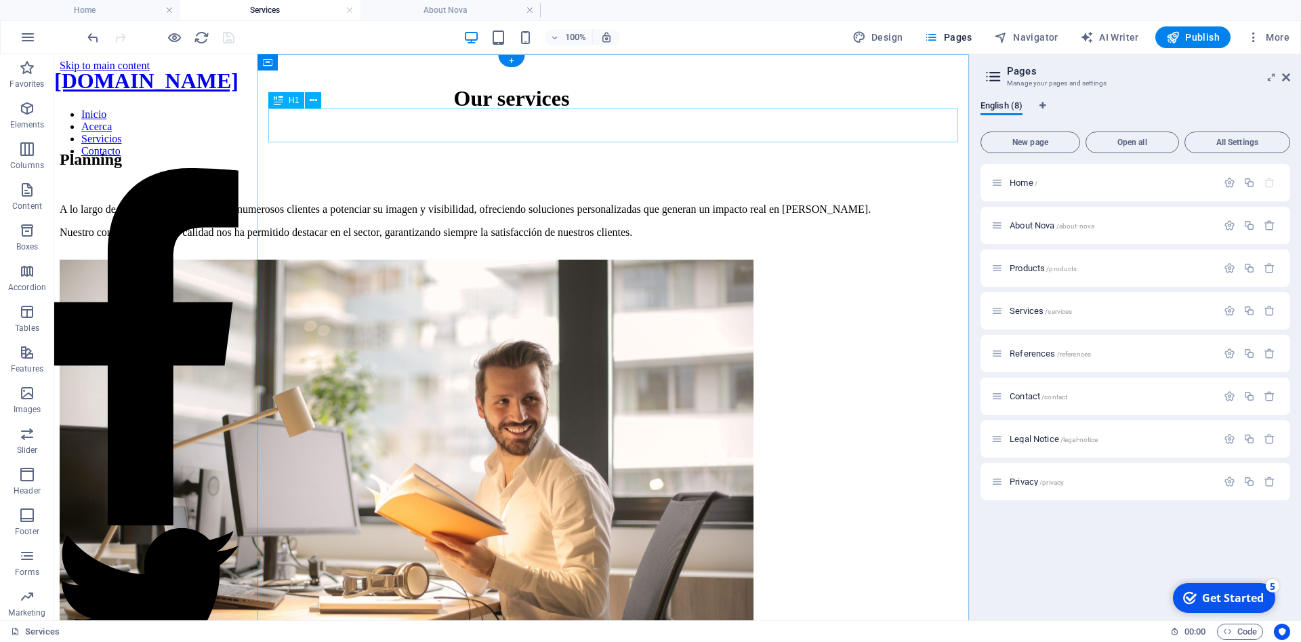
click at [557, 111] on div "Our services" at bounding box center [512, 98] width 904 height 25
click at [558, 111] on div "Our services" at bounding box center [512, 98] width 904 height 25
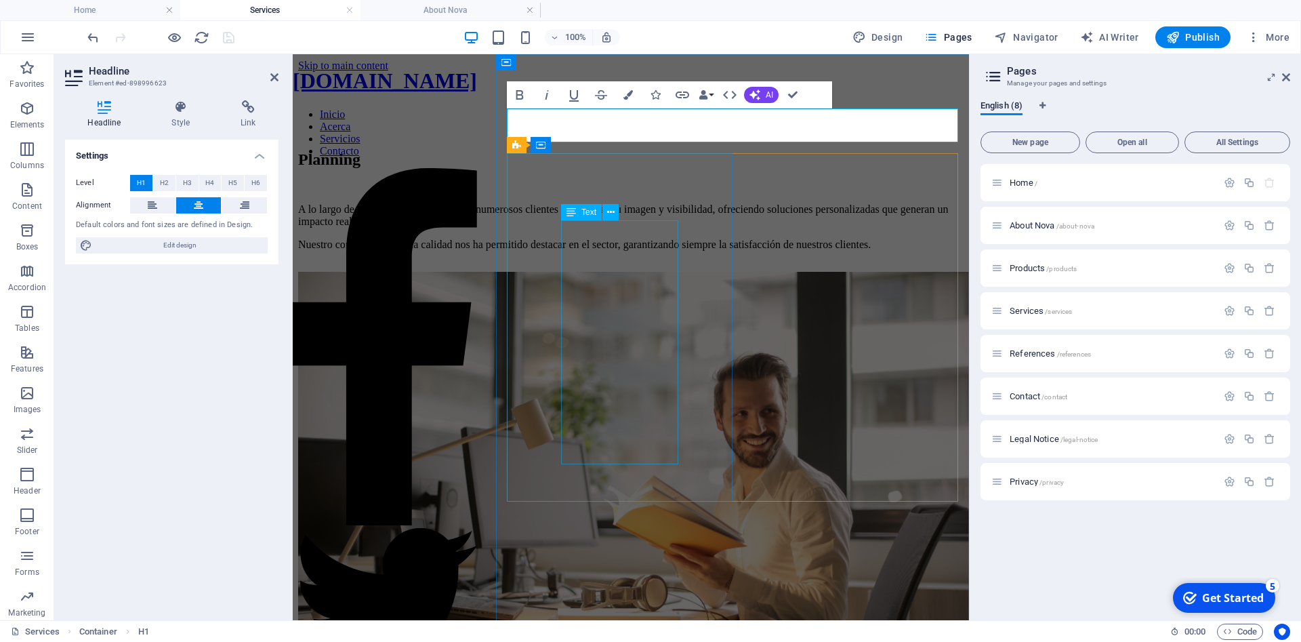
click at [618, 239] on div "A lo largo de los años, hemos ayudado a numerosos clientes a potenciar su image…" at bounding box center [630, 226] width 665 height 47
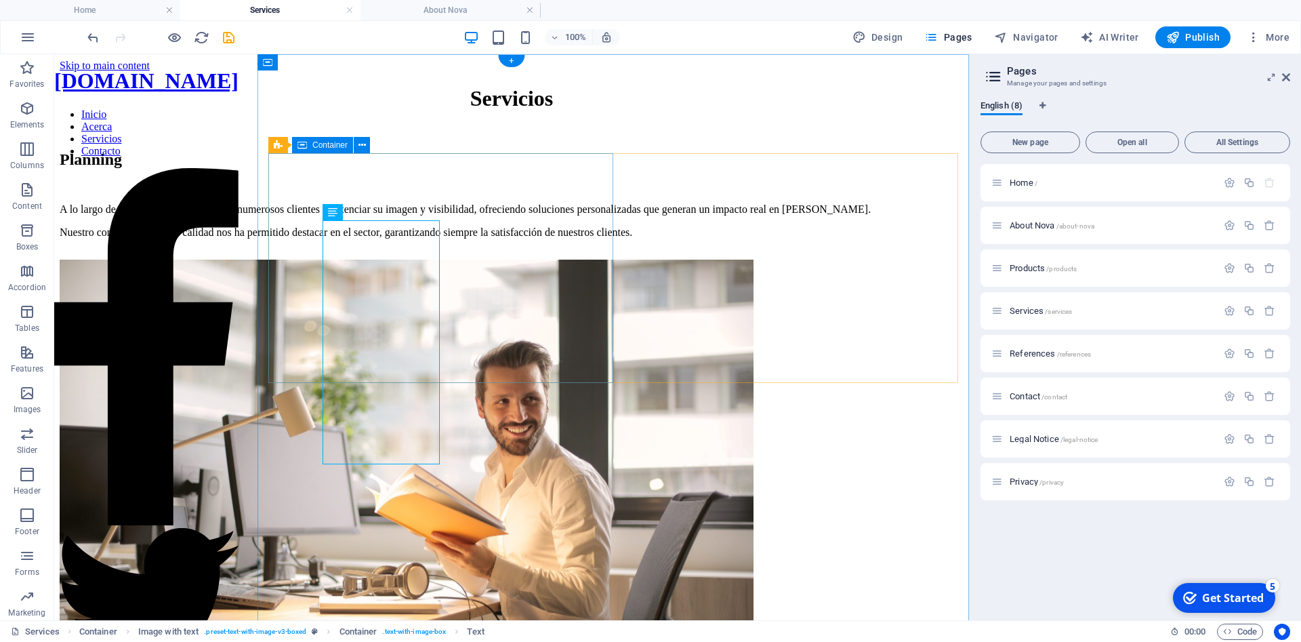
click at [587, 238] on div "Planning A lo largo de los años, hemos ayudado a numerosos clientes a potenciar…" at bounding box center [512, 204] width 904 height 109
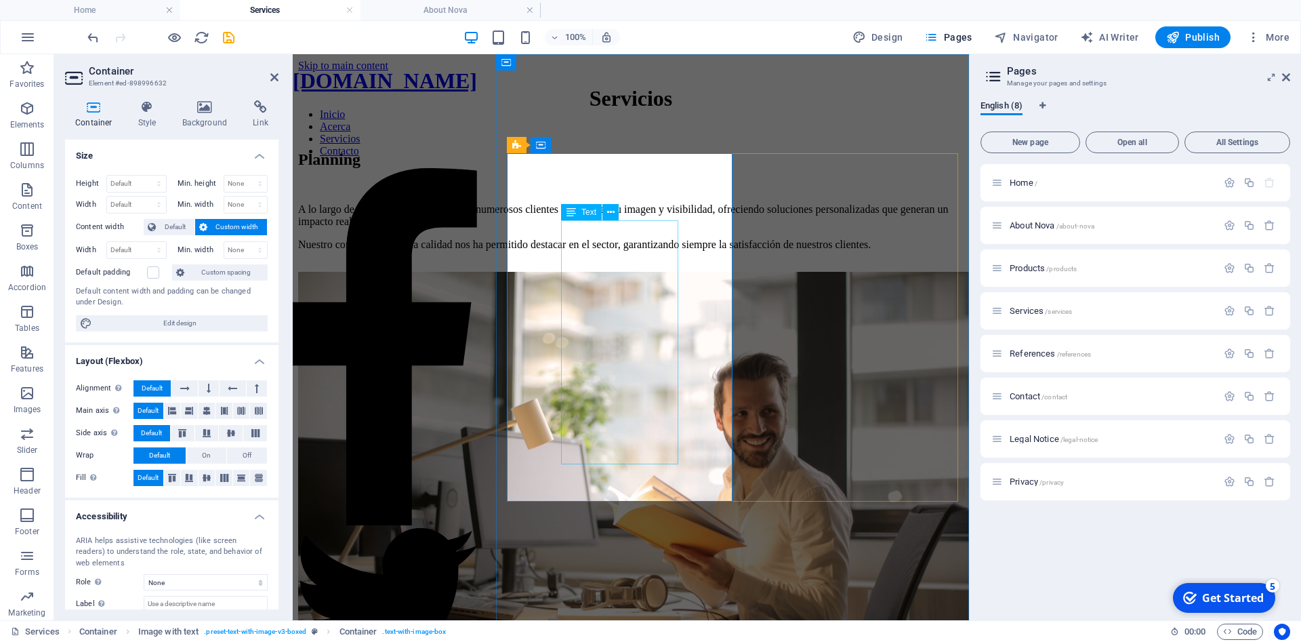
click at [575, 251] on div "A lo largo de los años, hemos ayudado a numerosos clientes a potenciar su image…" at bounding box center [630, 226] width 665 height 47
click at [575, 259] on div "Planning A lo largo de los años, hemos ayudado a numerosos clientes a potenciar…" at bounding box center [630, 210] width 665 height 121
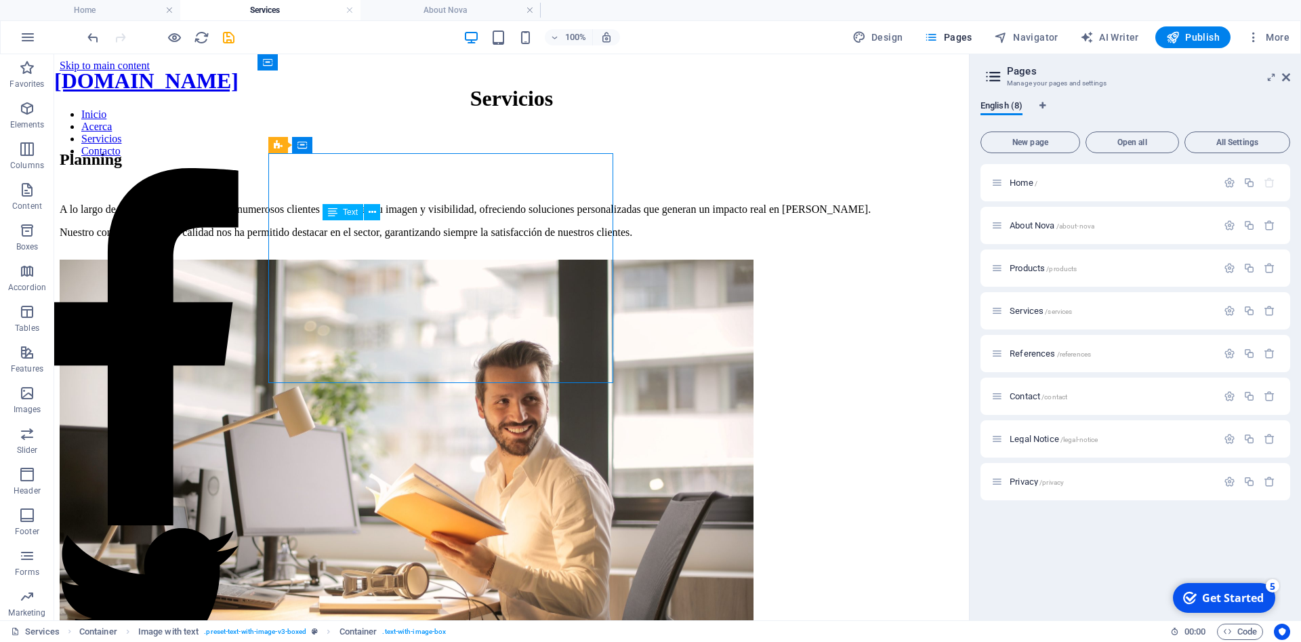
click at [586, 259] on div "Planning A lo largo de los años, hemos ayudado a numerosos clientes a potenciar…" at bounding box center [512, 204] width 904 height 109
click at [507, 238] on div "A lo largo de los años, hemos ayudado a numerosos clientes a potenciar su image…" at bounding box center [512, 220] width 904 height 35
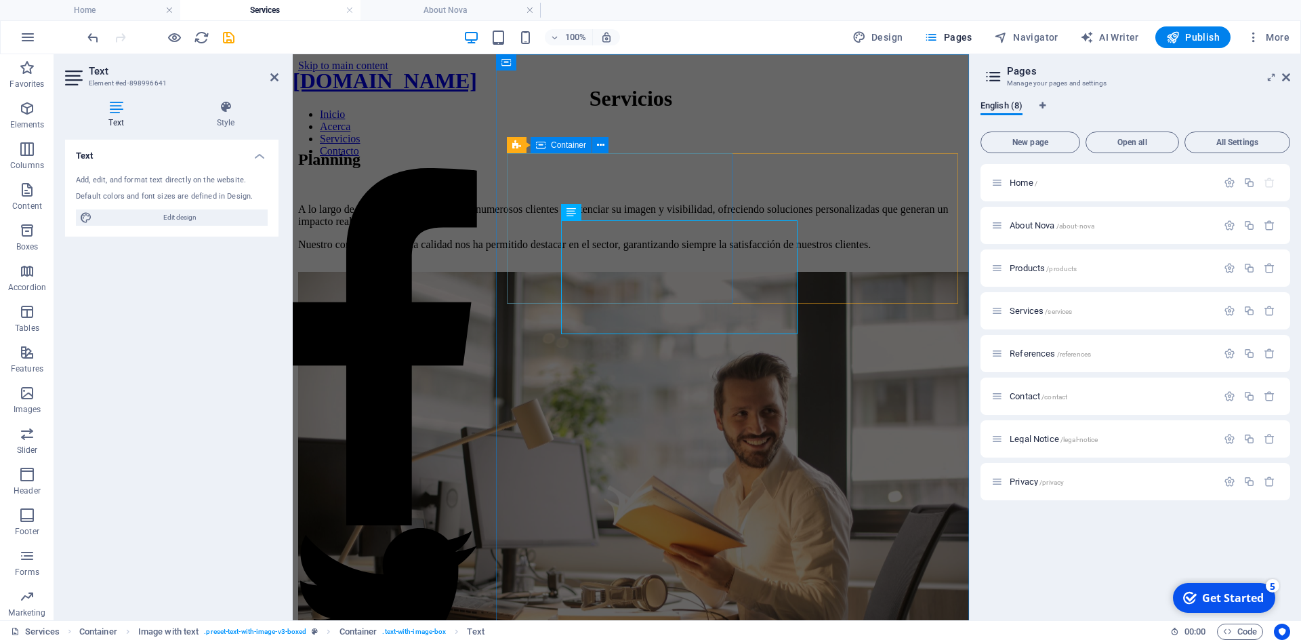
click at [750, 272] on div "Planning A lo largo de los años, hemos ayudado a numerosos clientes a potenciar…" at bounding box center [630, 210] width 665 height 121
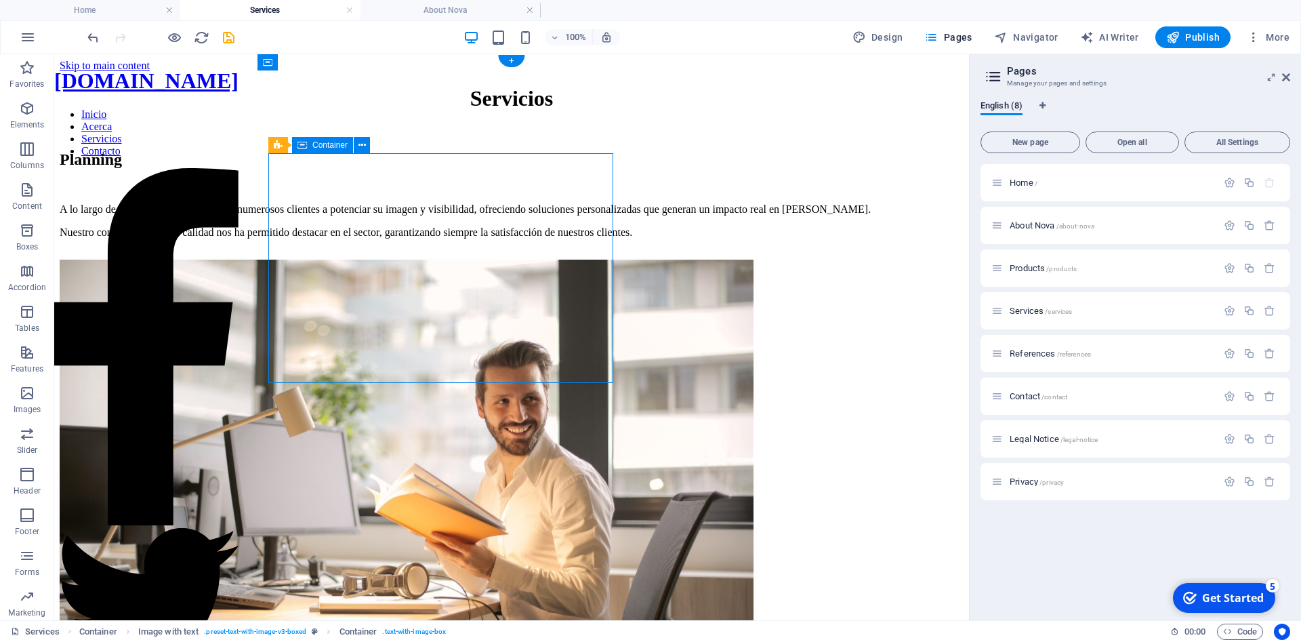
click at [520, 238] on div "A lo largo de los años, hemos ayudado a numerosos clientes a potenciar su image…" at bounding box center [512, 220] width 904 height 35
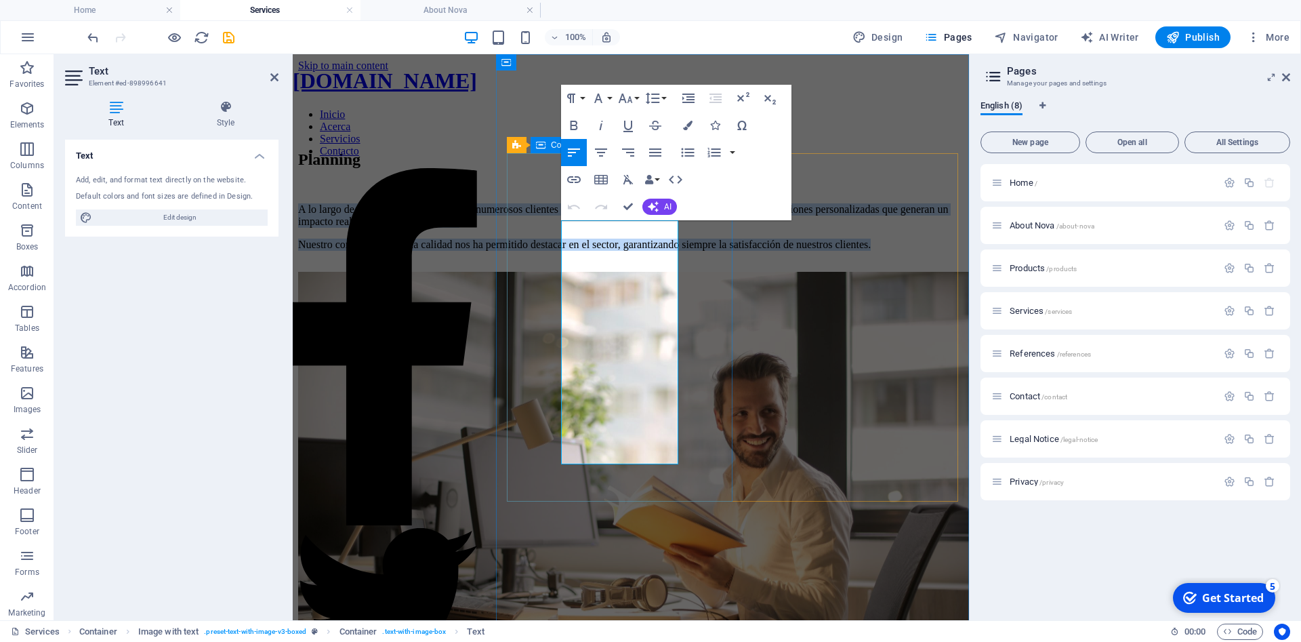
drag, startPoint x: 663, startPoint y: 457, endPoint x: 555, endPoint y: 224, distance: 256.7
click at [555, 224] on div "Planning A lo largo de los años, hemos ayudado a numerosos clientes a potenciar…" at bounding box center [630, 210] width 665 height 121
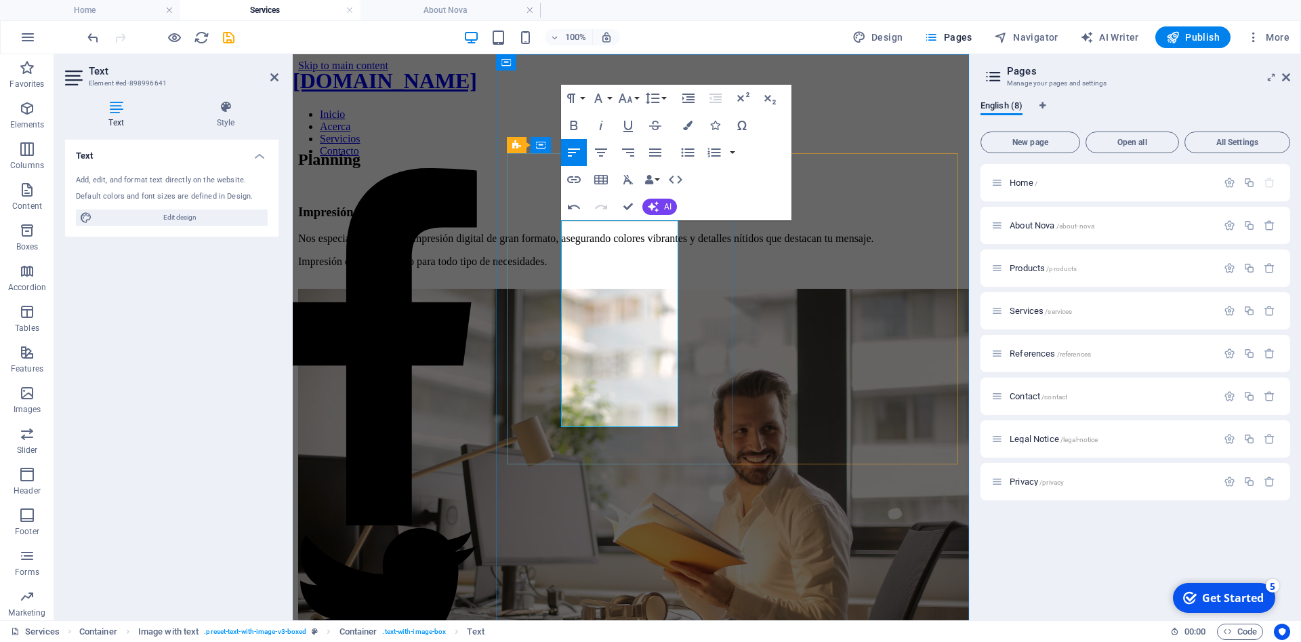
click at [665, 245] on p "Nos especializamos en la impresión digital de gran formato, asegurando colores …" at bounding box center [630, 238] width 665 height 12
click at [703, 289] on div "Planning Impresión Digital Nos especializamos en la impresión digital de gran f…" at bounding box center [630, 219] width 665 height 138
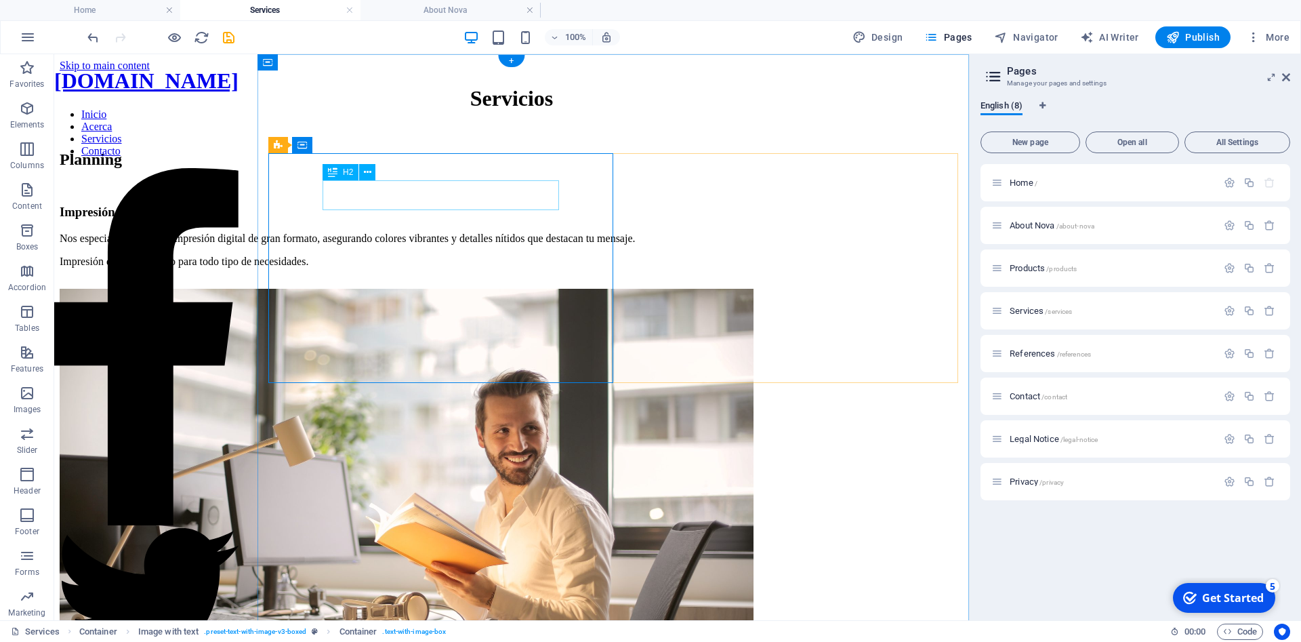
click at [408, 169] on div "Planning" at bounding box center [512, 159] width 904 height 18
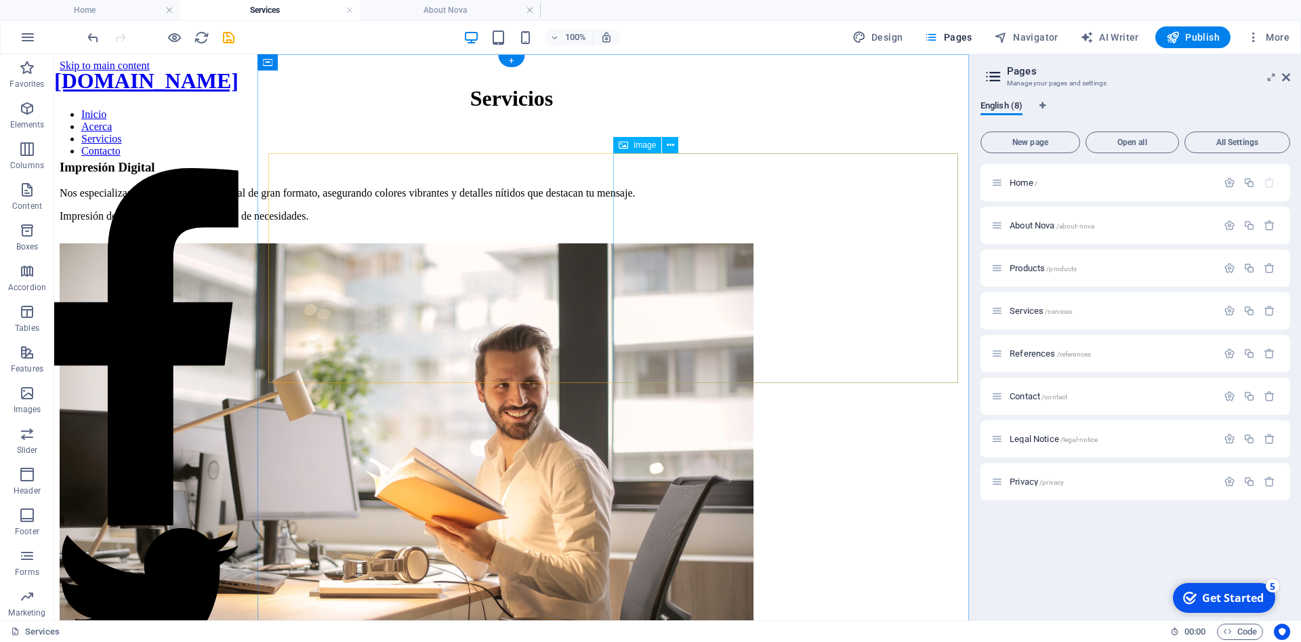
click at [705, 282] on figure at bounding box center [512, 475] width 904 height 465
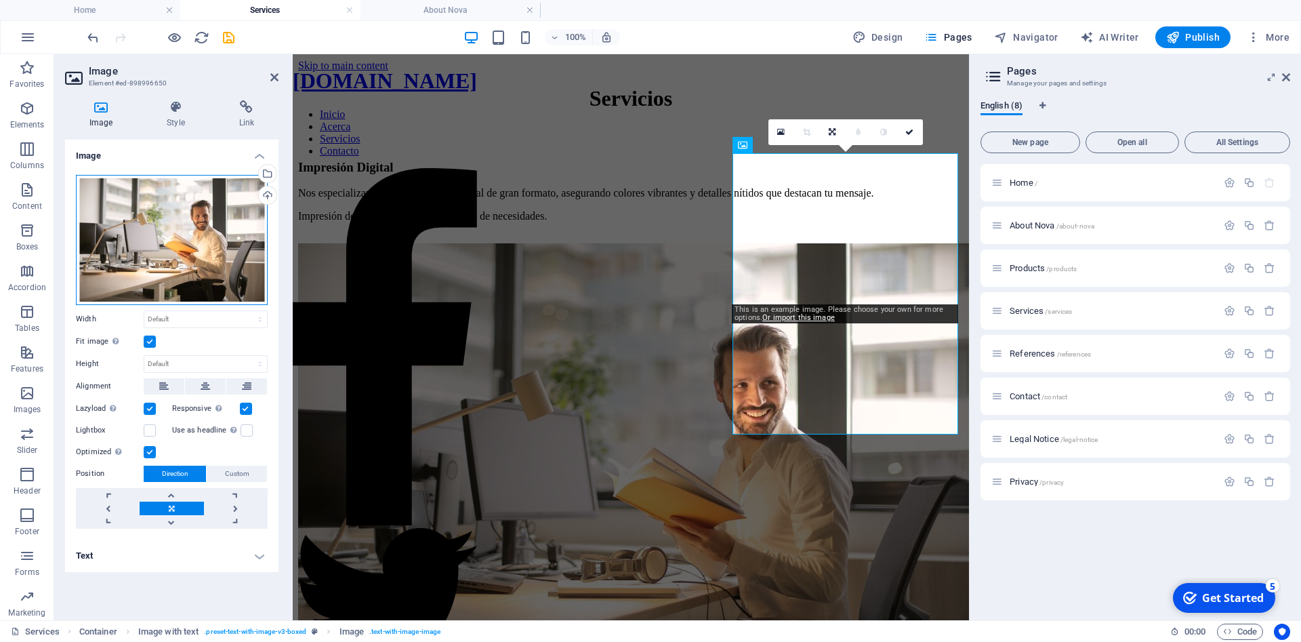
click at [222, 238] on div "Drag files here, click to choose files or select files from Files or our free s…" at bounding box center [172, 240] width 192 height 130
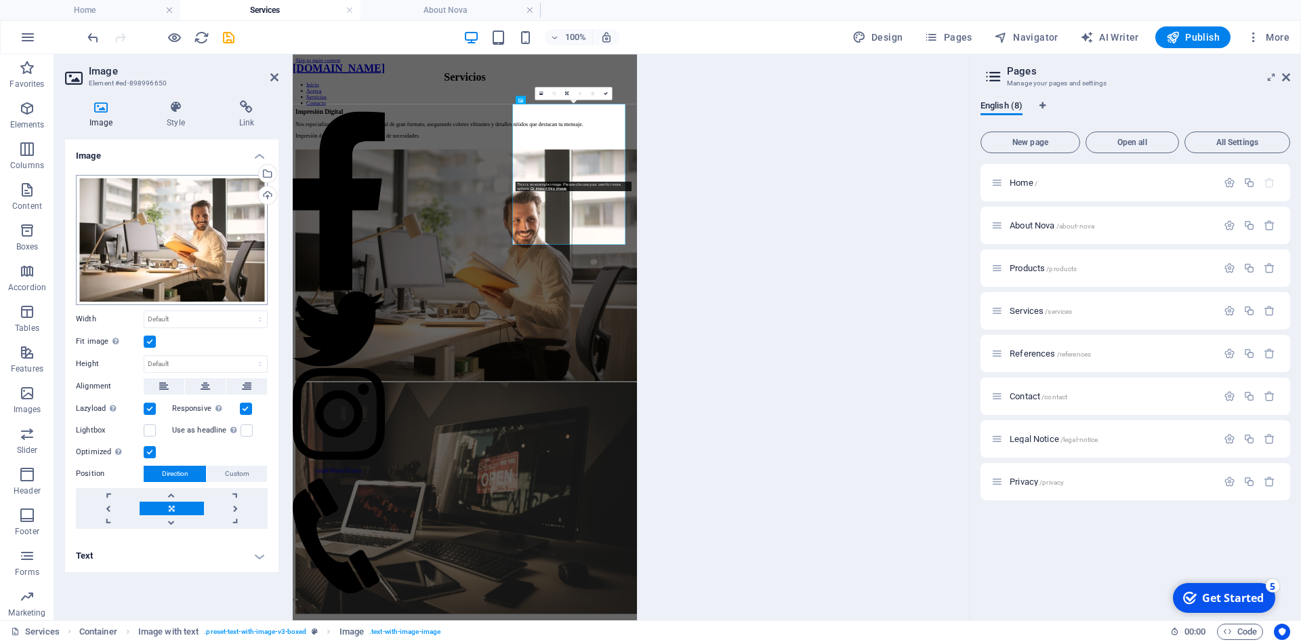
click at [222, 238] on body "appliexpress.es Home Services About Nova Favorites Elements Columns Content Box…" at bounding box center [650, 321] width 1301 height 642
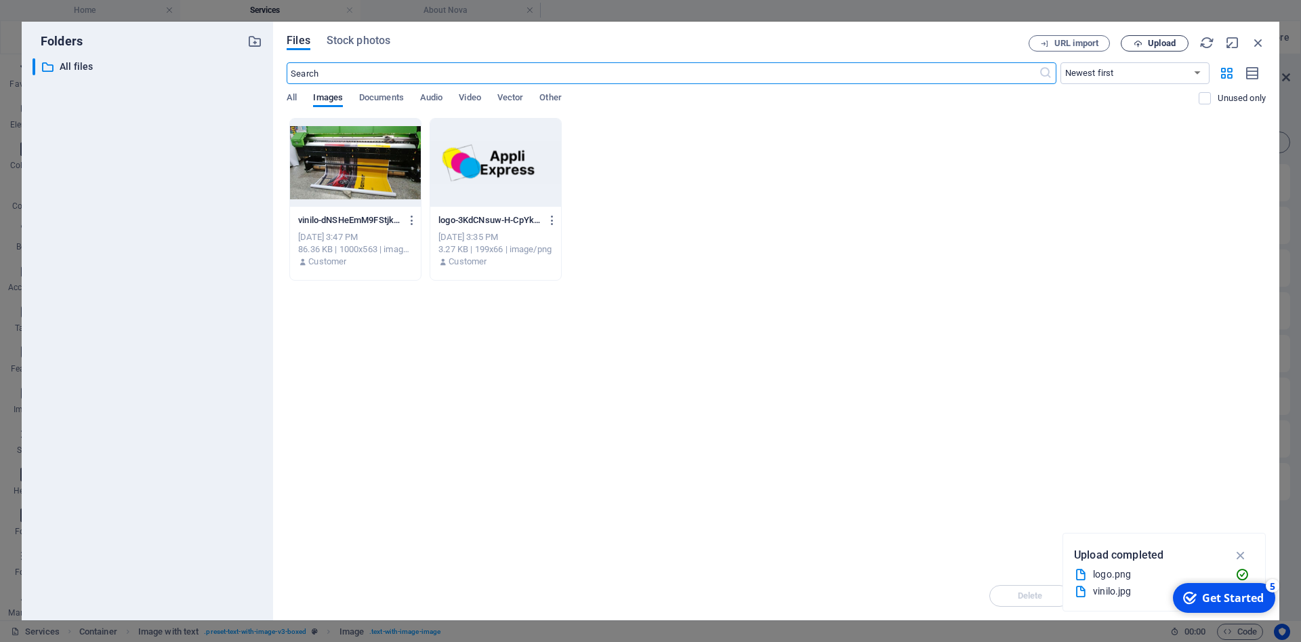
click at [1149, 38] on button "Upload" at bounding box center [1154, 43] width 68 height 16
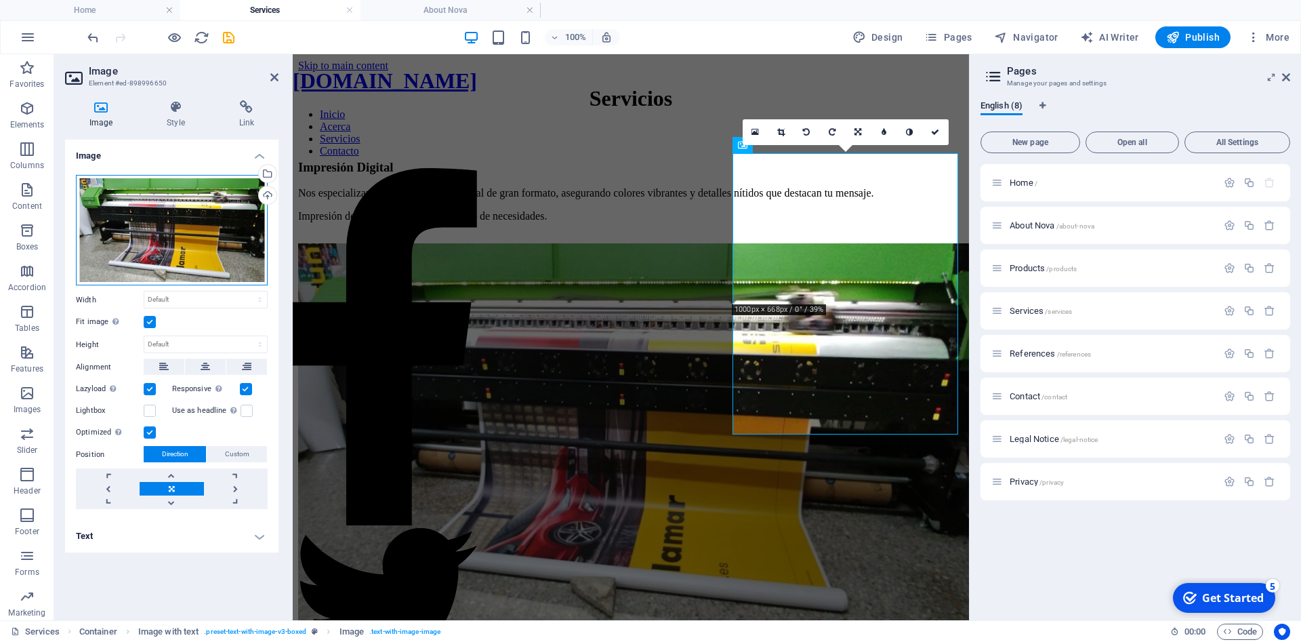
click at [193, 238] on div "Drag files here, click to choose files or select files from Files or our free s…" at bounding box center [172, 230] width 192 height 111
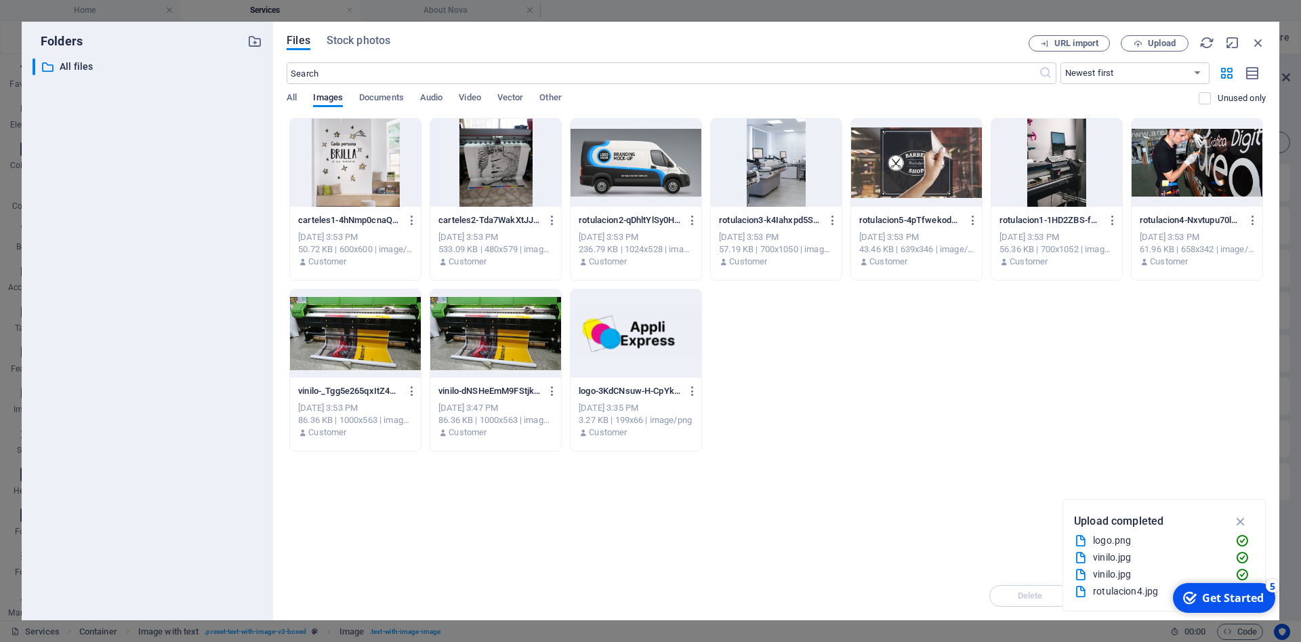
click at [484, 184] on div at bounding box center [495, 163] width 131 height 88
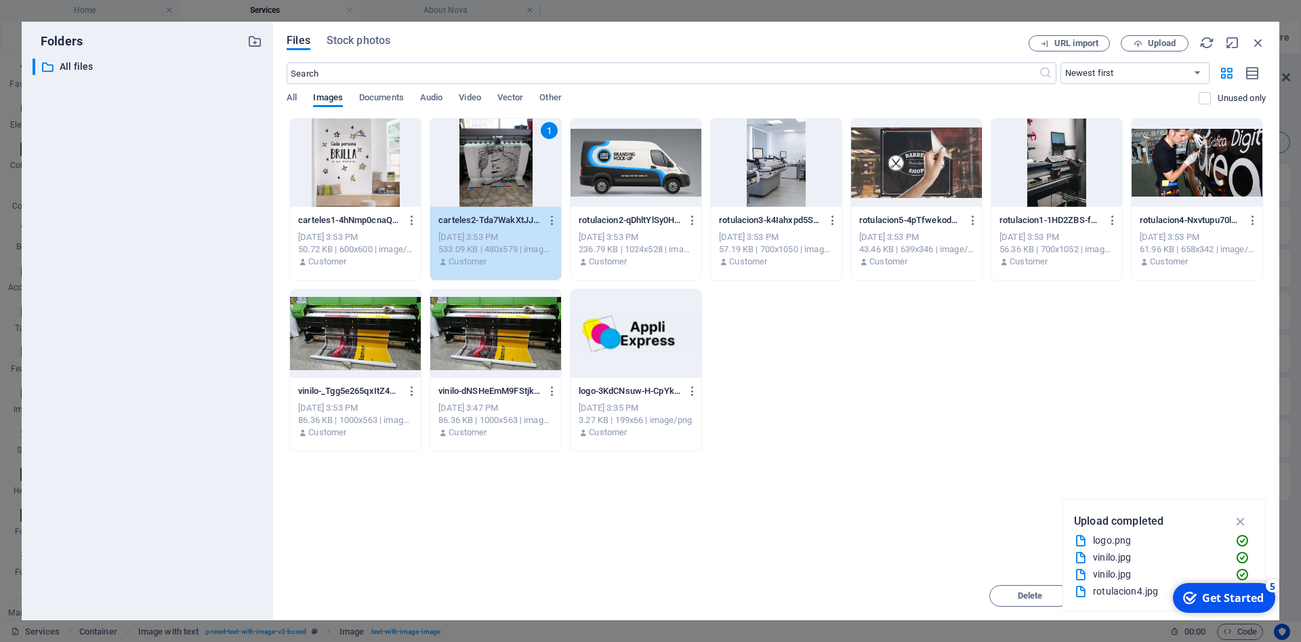
click at [484, 184] on div "1" at bounding box center [495, 163] width 131 height 88
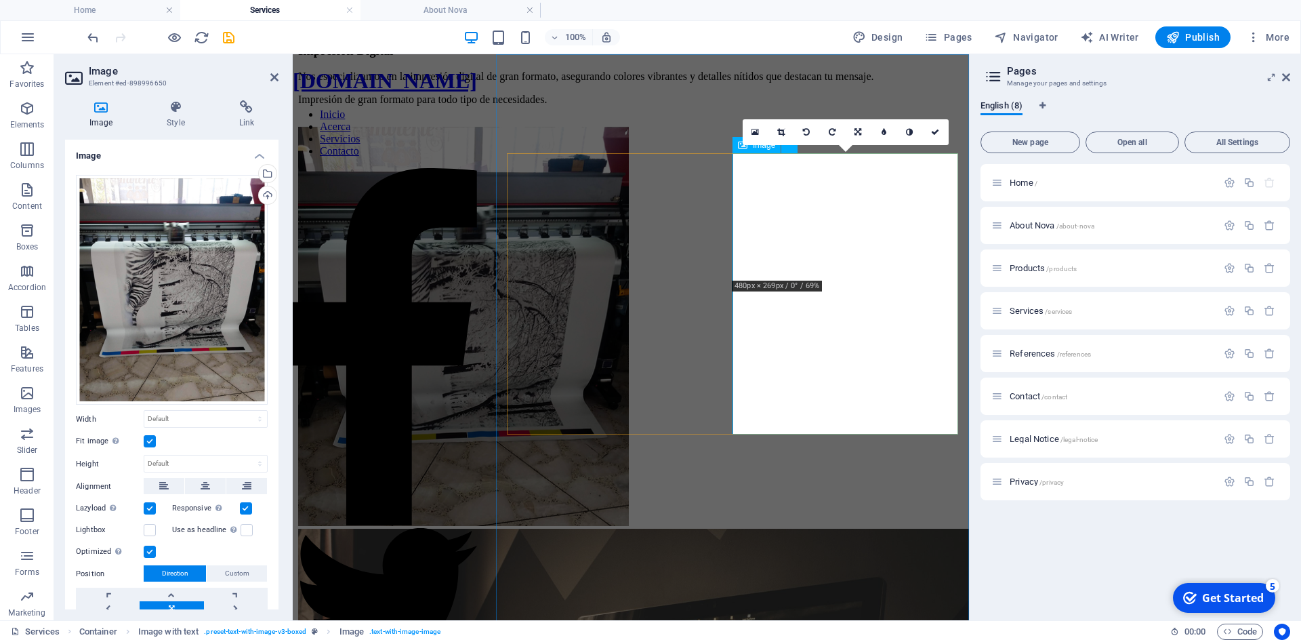
scroll to position [207, 0]
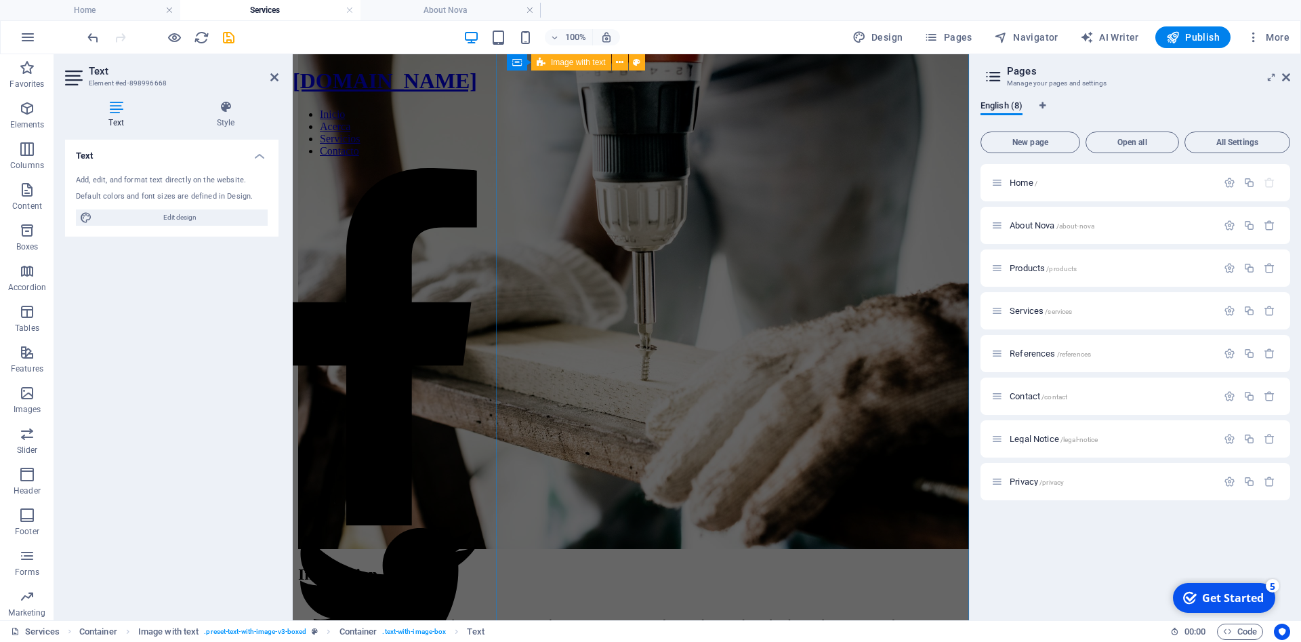
scroll to position [3712, 0]
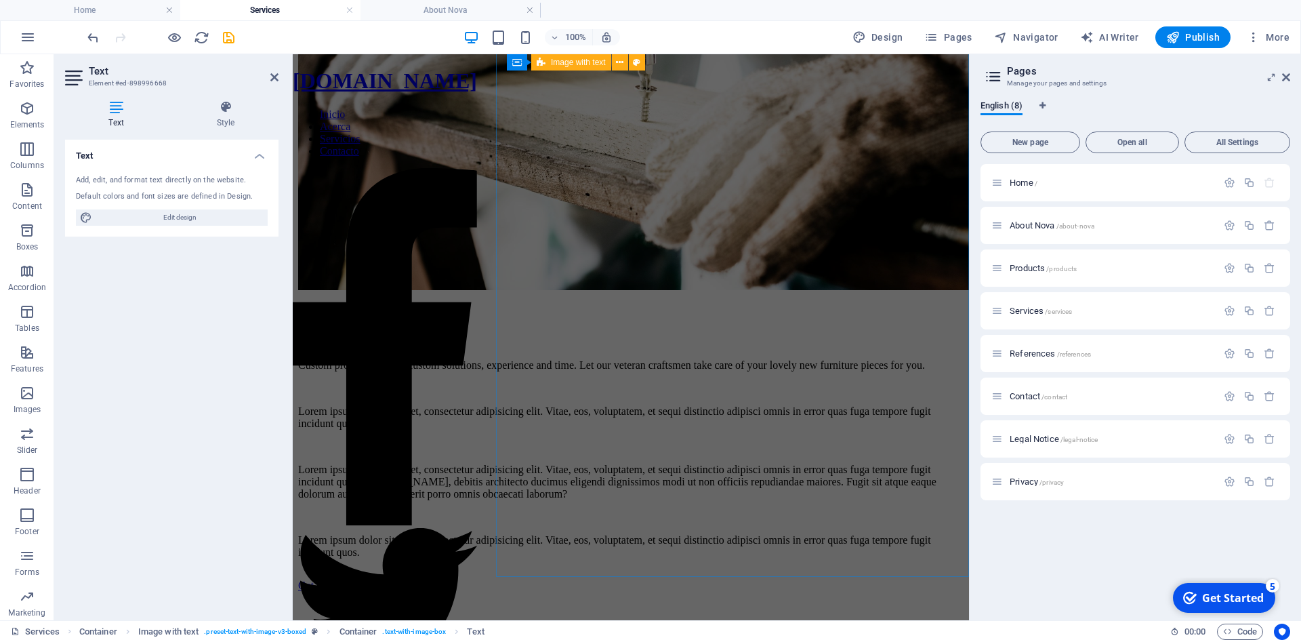
drag, startPoint x: 807, startPoint y: 347, endPoint x: 881, endPoint y: -23, distance: 377.2
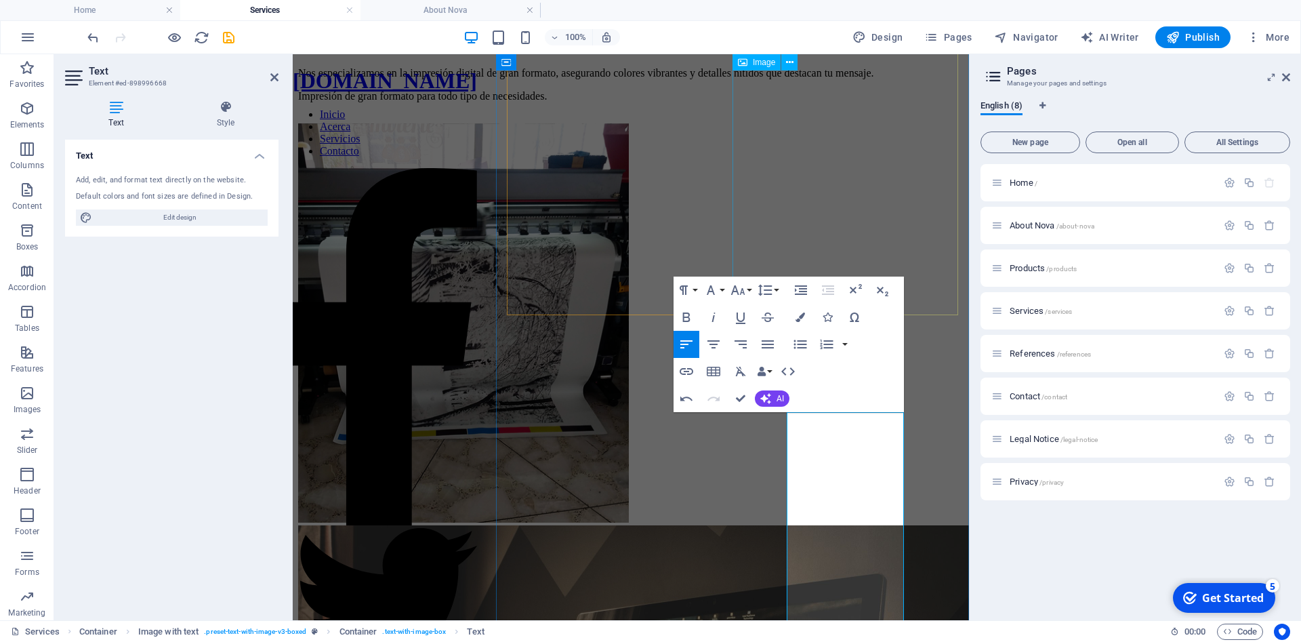
scroll to position [119, 0]
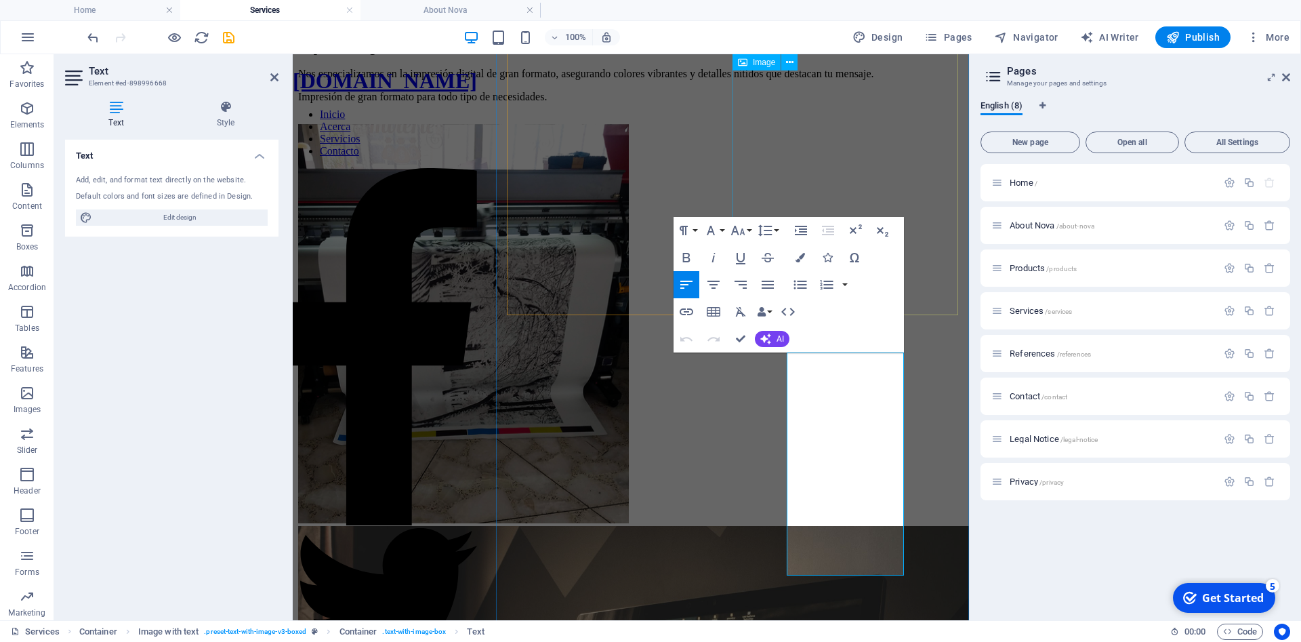
drag, startPoint x: 1127, startPoint y: 272, endPoint x: 802, endPoint y: 207, distance: 330.9
drag, startPoint x: 1188, startPoint y: 377, endPoint x: 918, endPoint y: 276, distance: 288.3
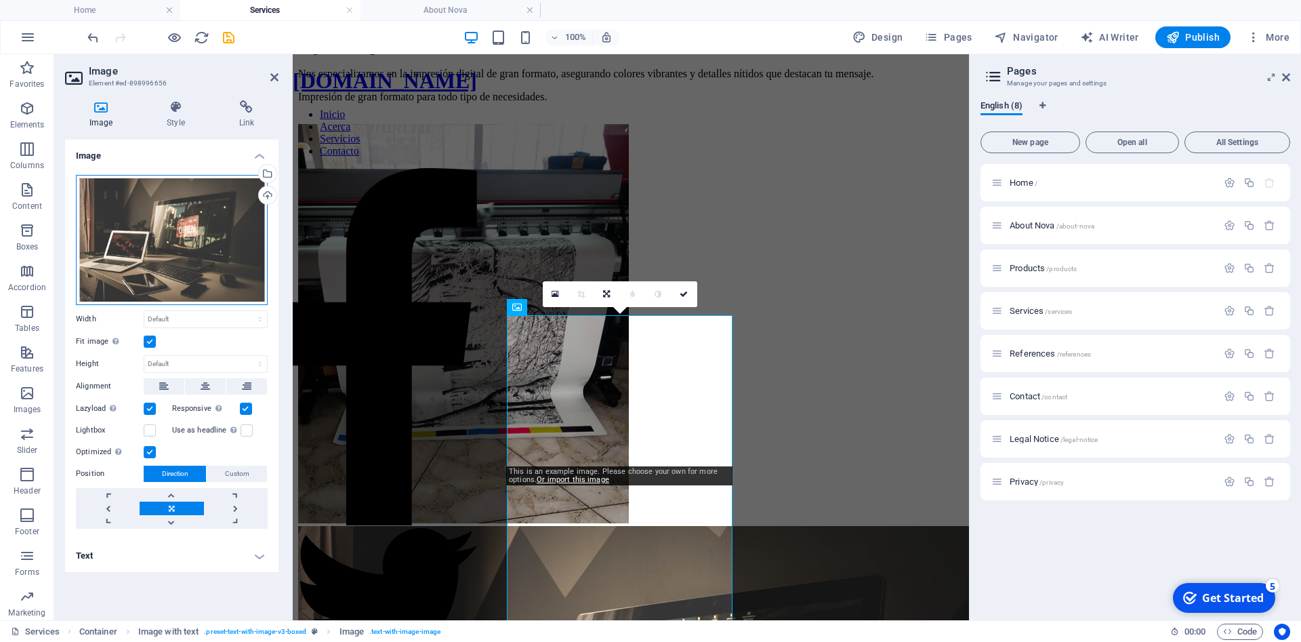
click at [213, 251] on div "Drag files here, click to choose files or select files from Files or our free s…" at bounding box center [172, 240] width 192 height 130
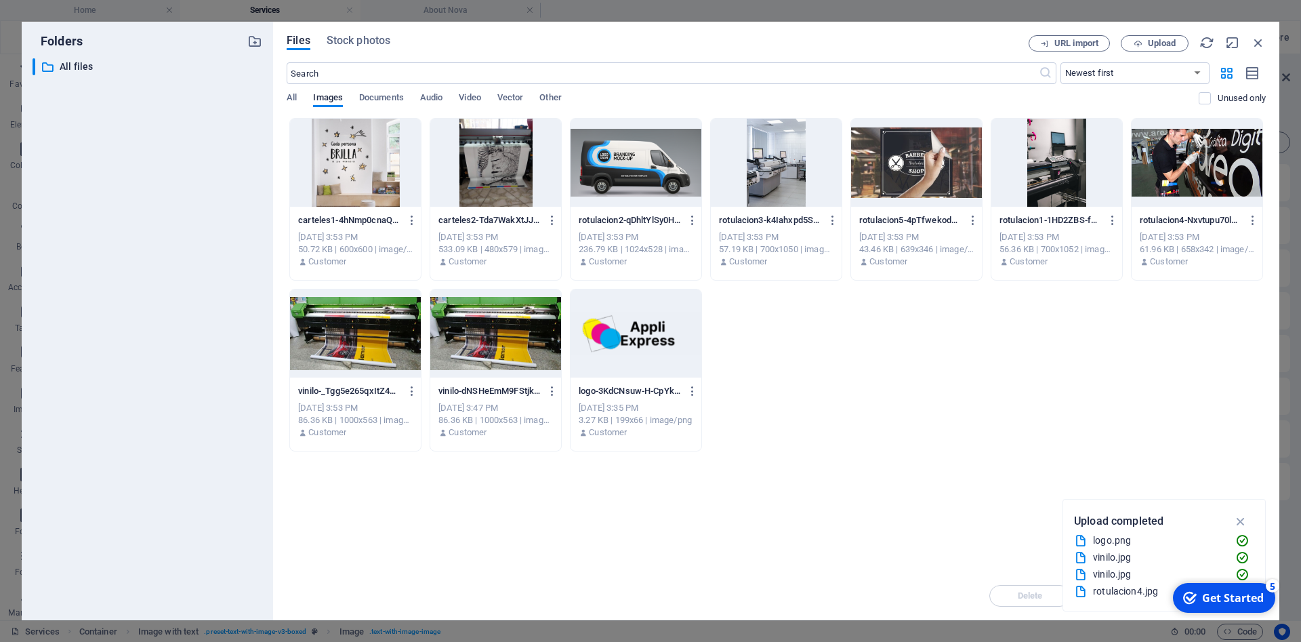
click at [1197, 179] on div at bounding box center [1196, 163] width 131 height 88
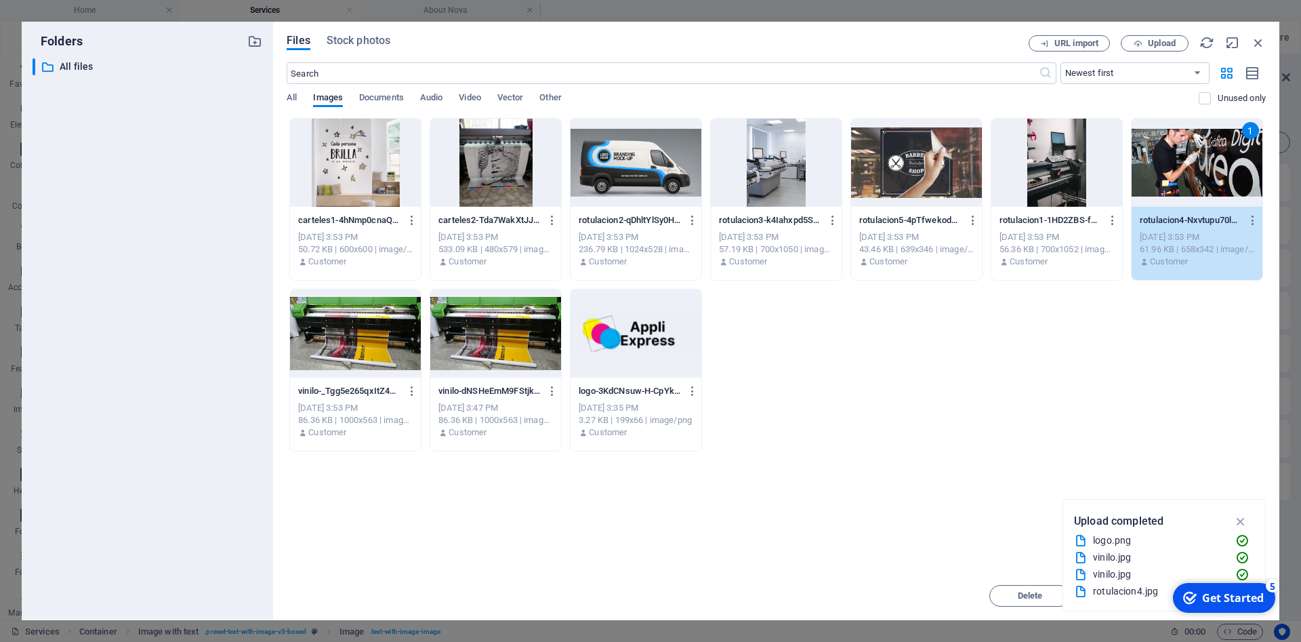
click at [1197, 179] on div "1" at bounding box center [1196, 163] width 131 height 88
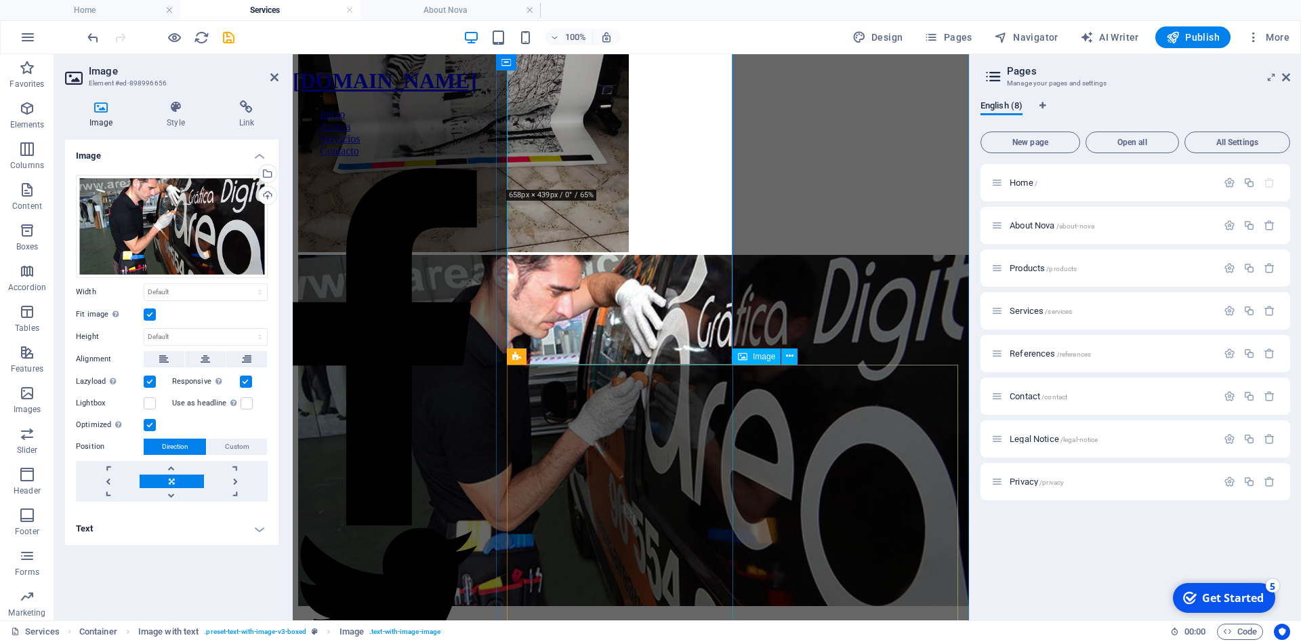
scroll to position [396, 0]
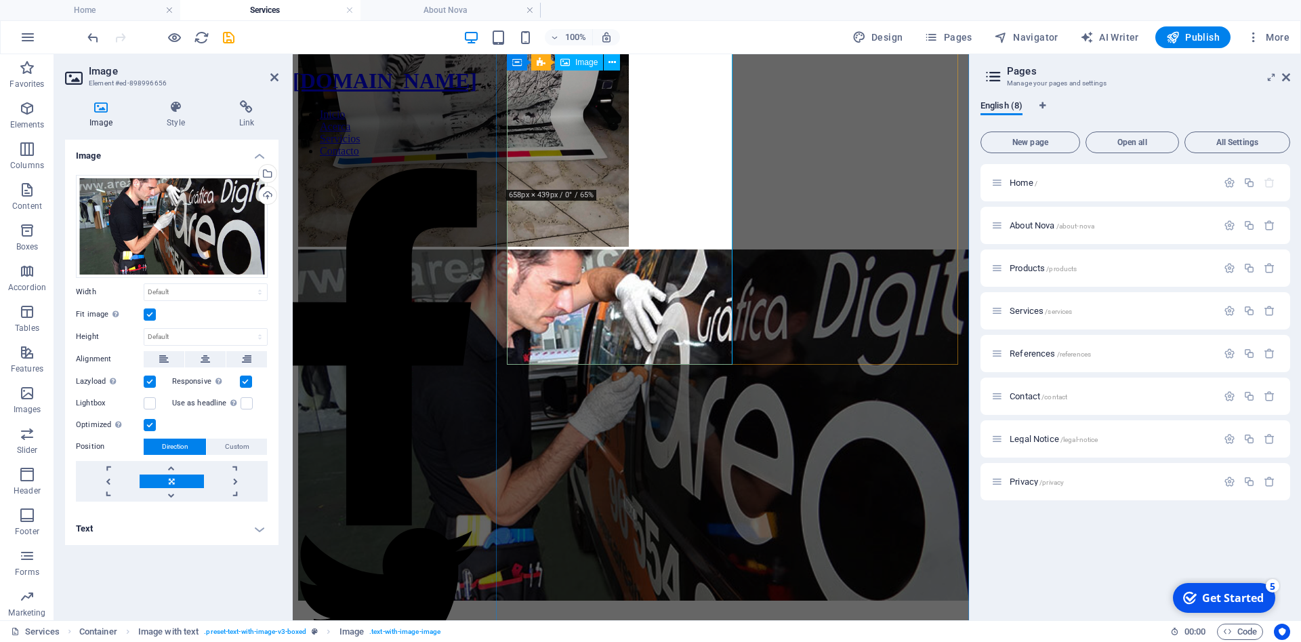
click at [639, 249] on figure at bounding box center [630, 426] width 665 height 354
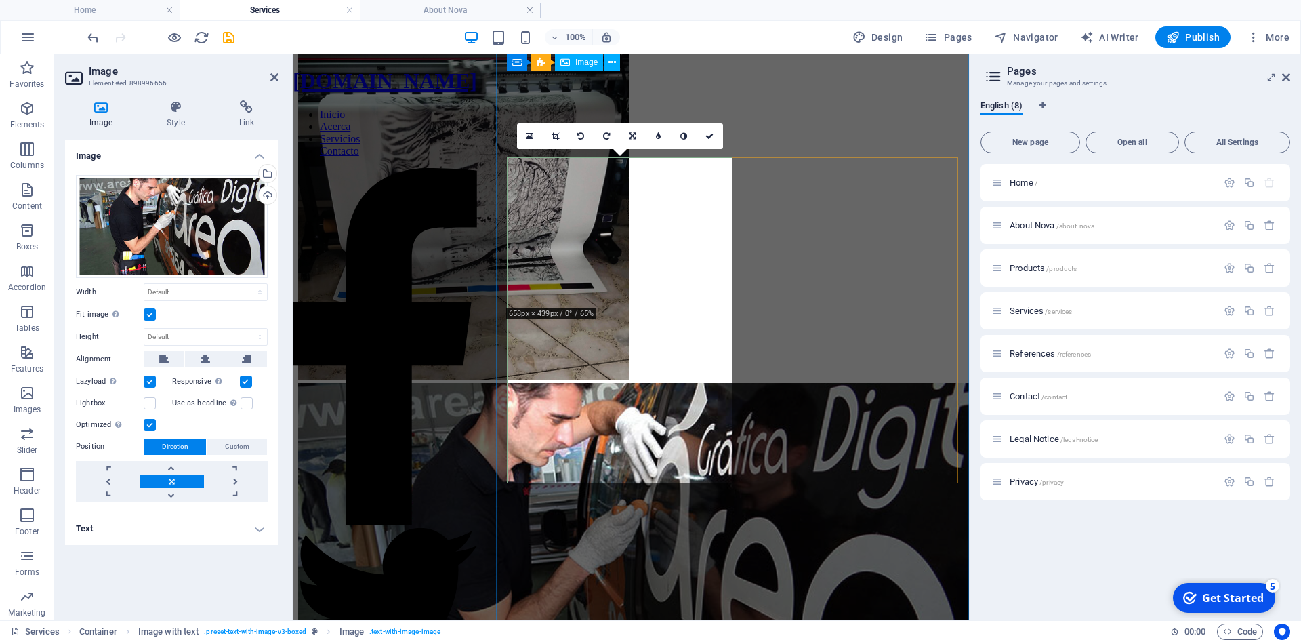
scroll to position [257, 0]
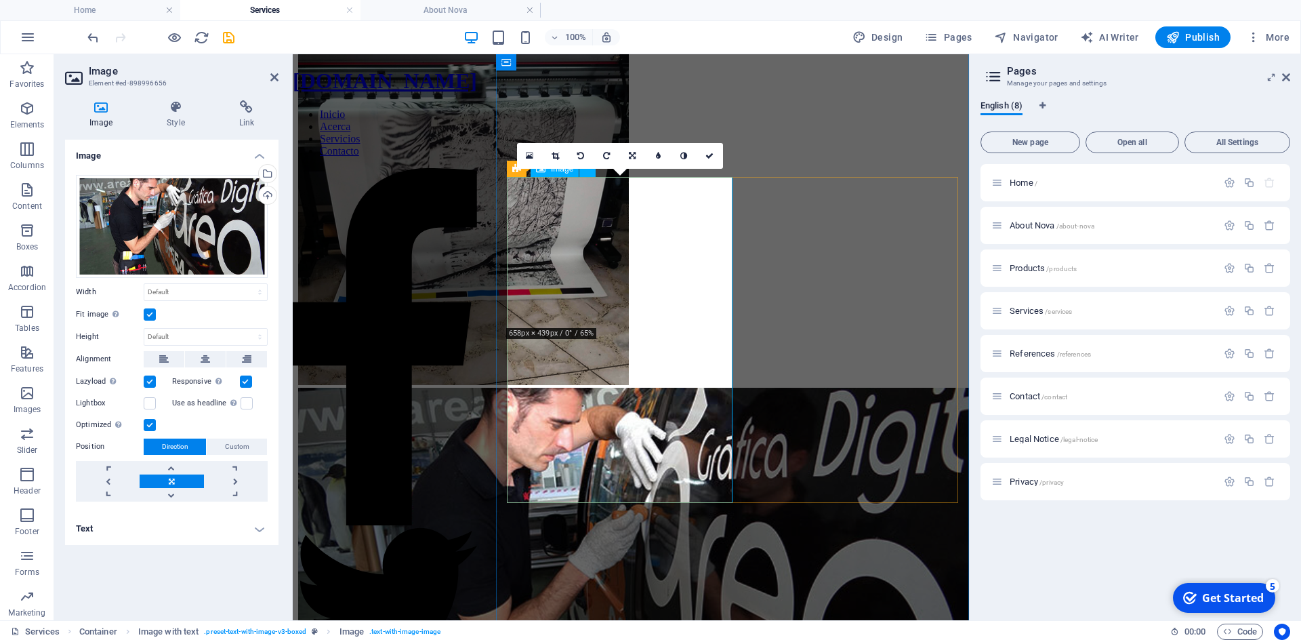
click at [645, 387] on figure at bounding box center [630, 564] width 665 height 354
click at [591, 387] on figure at bounding box center [630, 564] width 665 height 354
click at [189, 278] on div "Drag files here, click to choose files or select files from Files or our free s…" at bounding box center [172, 226] width 192 height 103
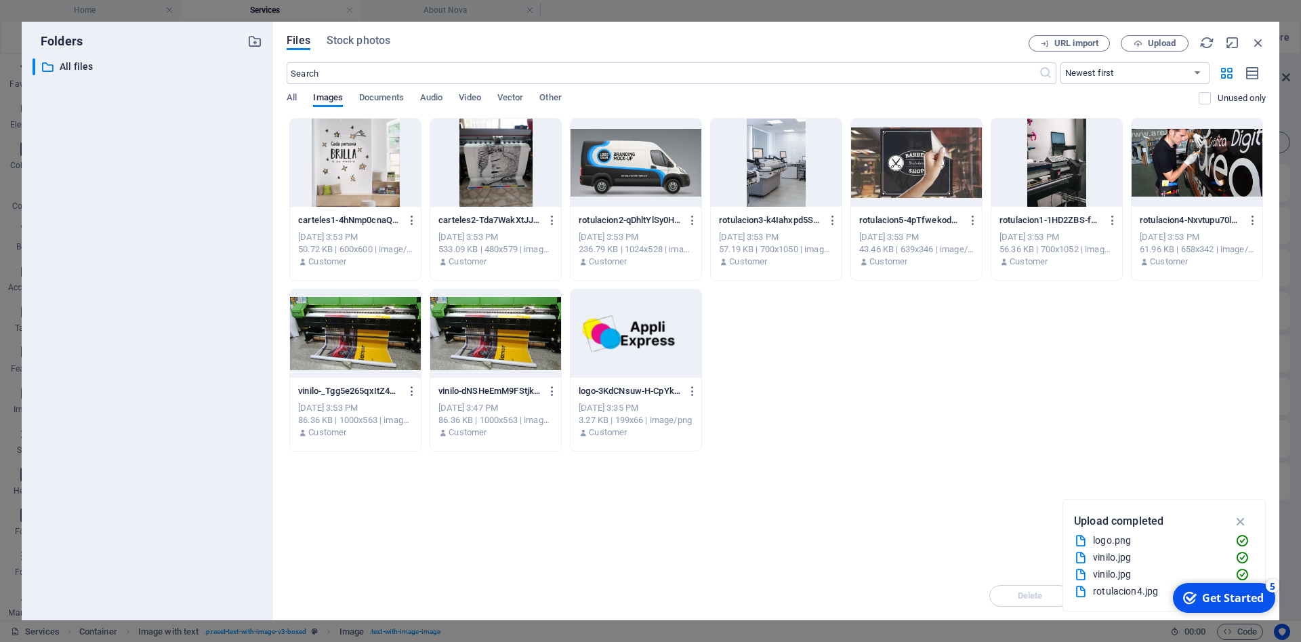
click at [767, 175] on div at bounding box center [776, 163] width 131 height 88
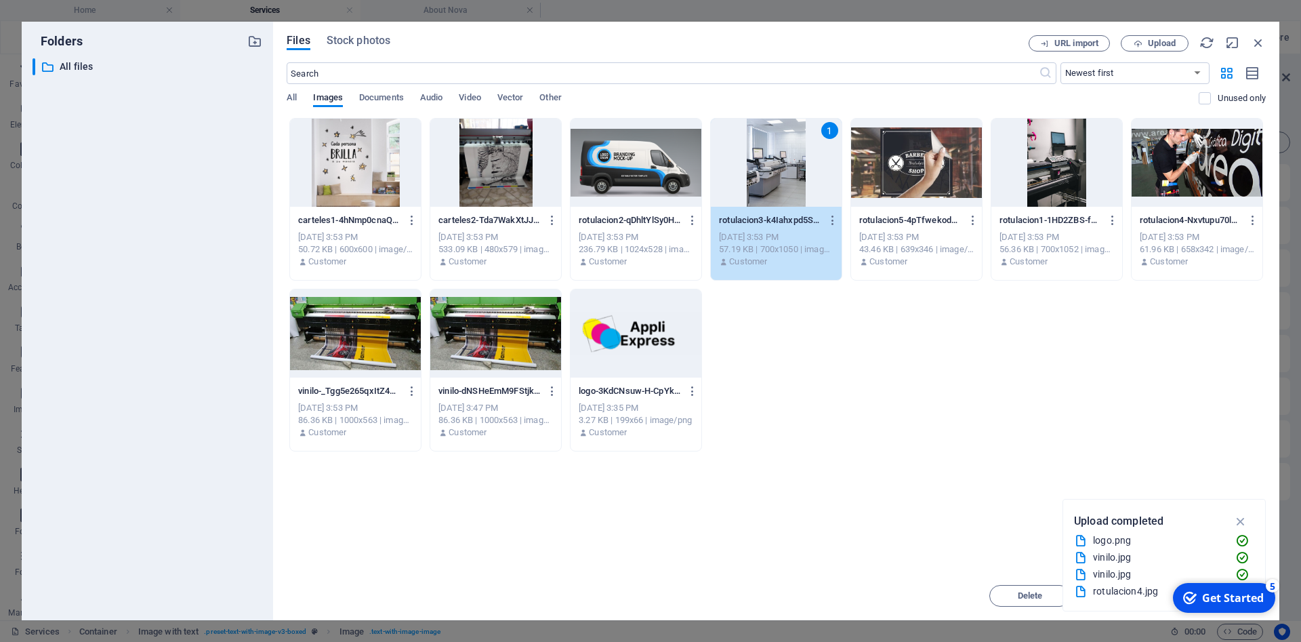
click at [767, 175] on div "1" at bounding box center [776, 163] width 131 height 88
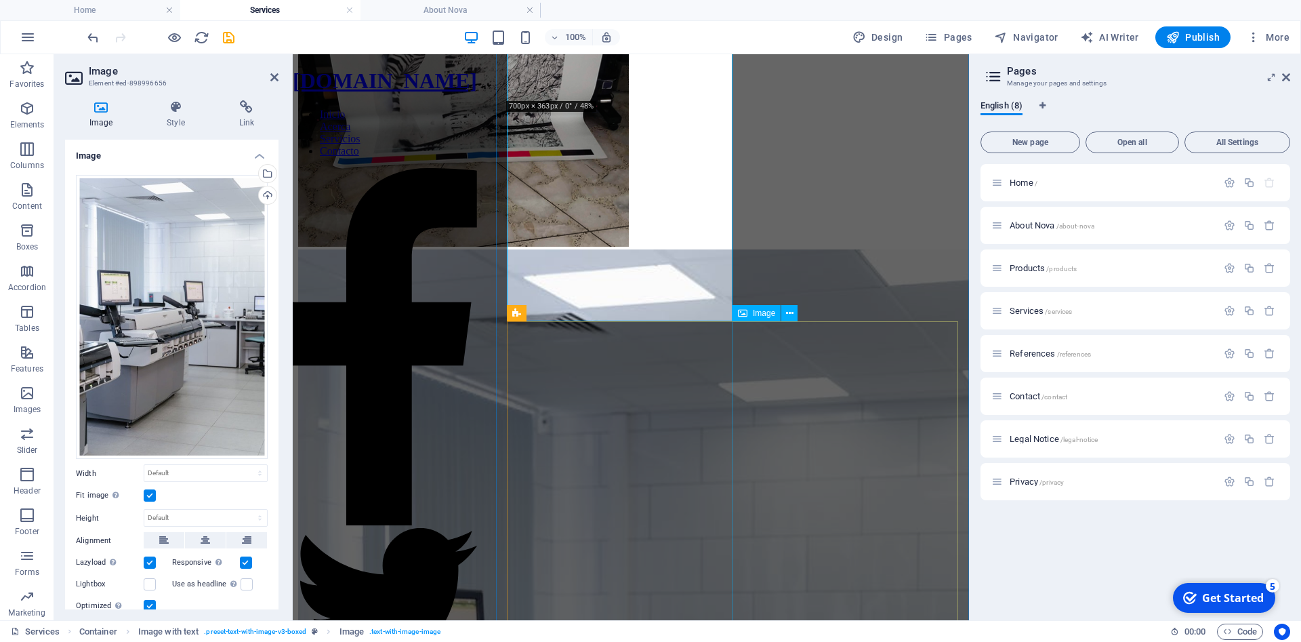
scroll to position [603, 0]
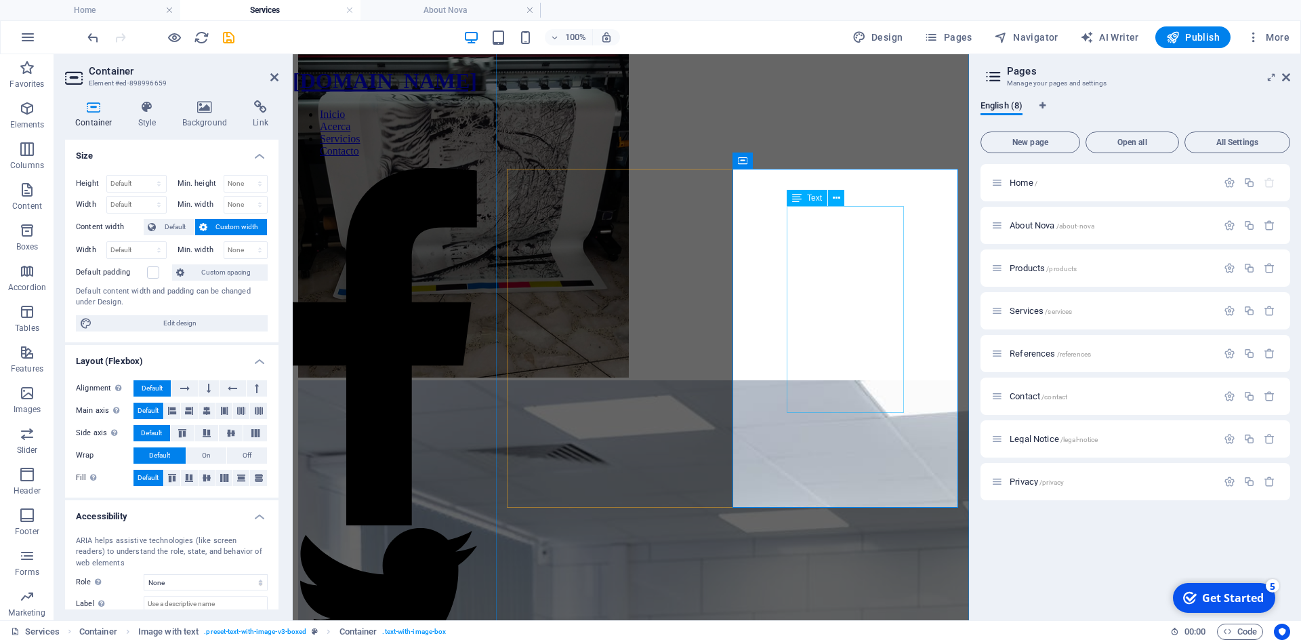
scroll to position [188, 0]
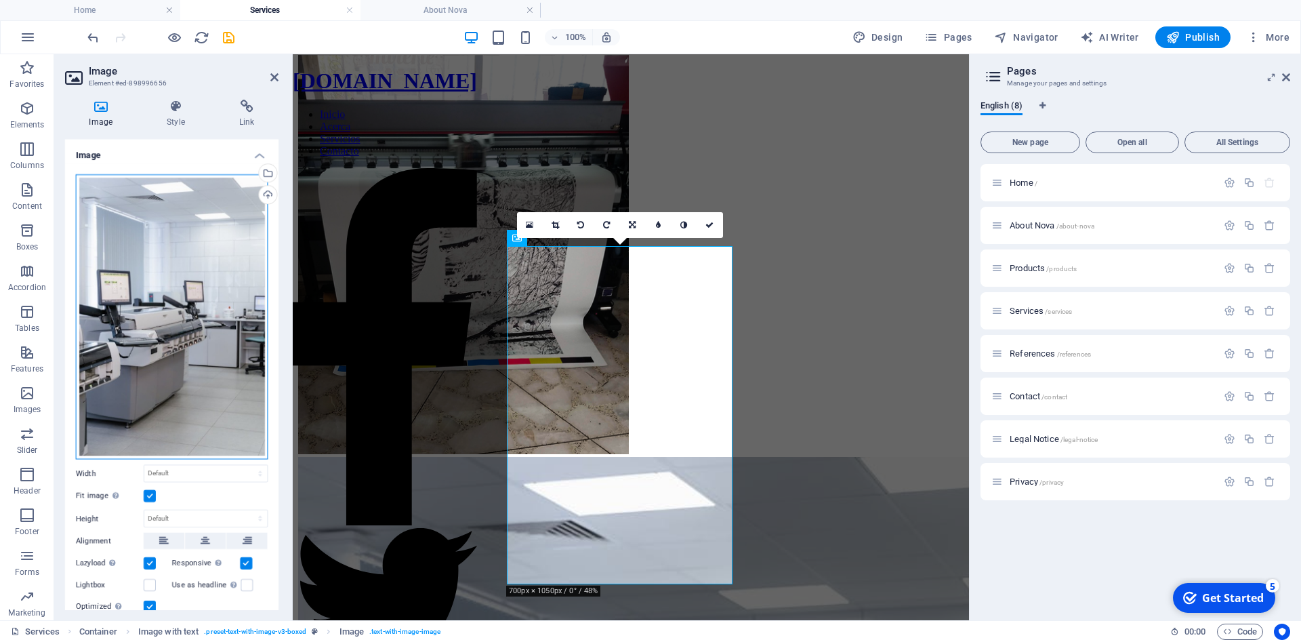
click at [218, 326] on div "Drag files here, click to choose files or select files from Files or our free s…" at bounding box center [172, 317] width 192 height 285
click at [218, 326] on body "appliexpress.es Home Services About Nova Favorites Elements Columns Content Box…" at bounding box center [650, 321] width 1301 height 642
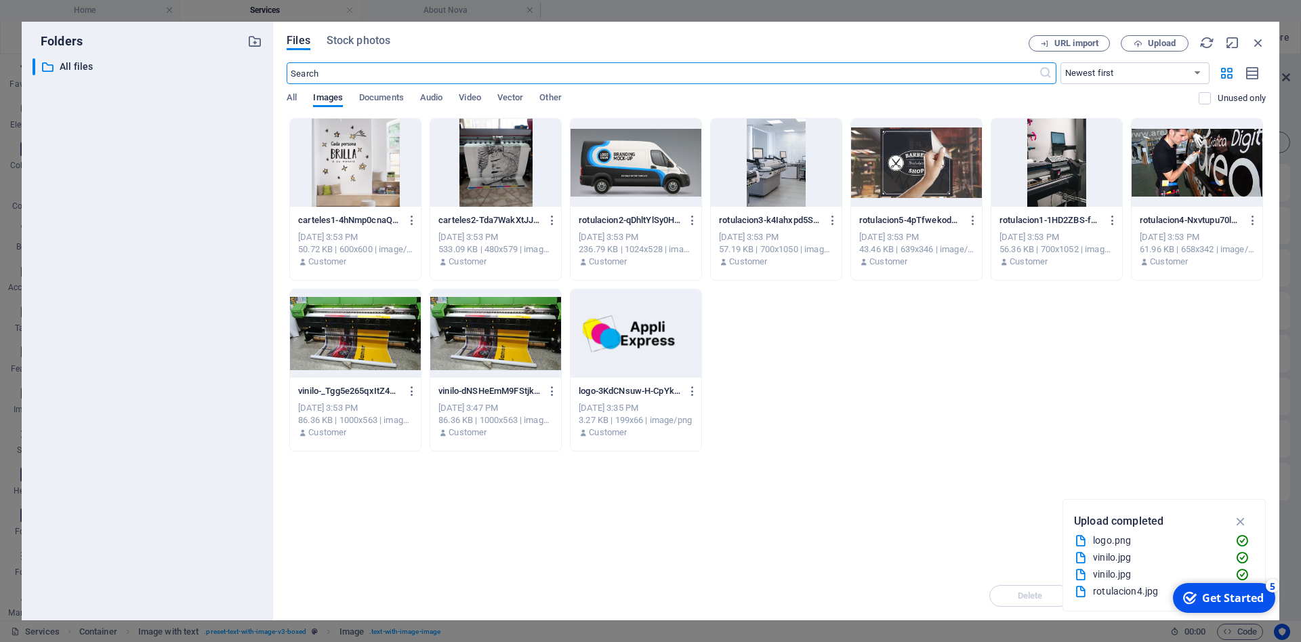
click at [655, 144] on div at bounding box center [635, 163] width 131 height 88
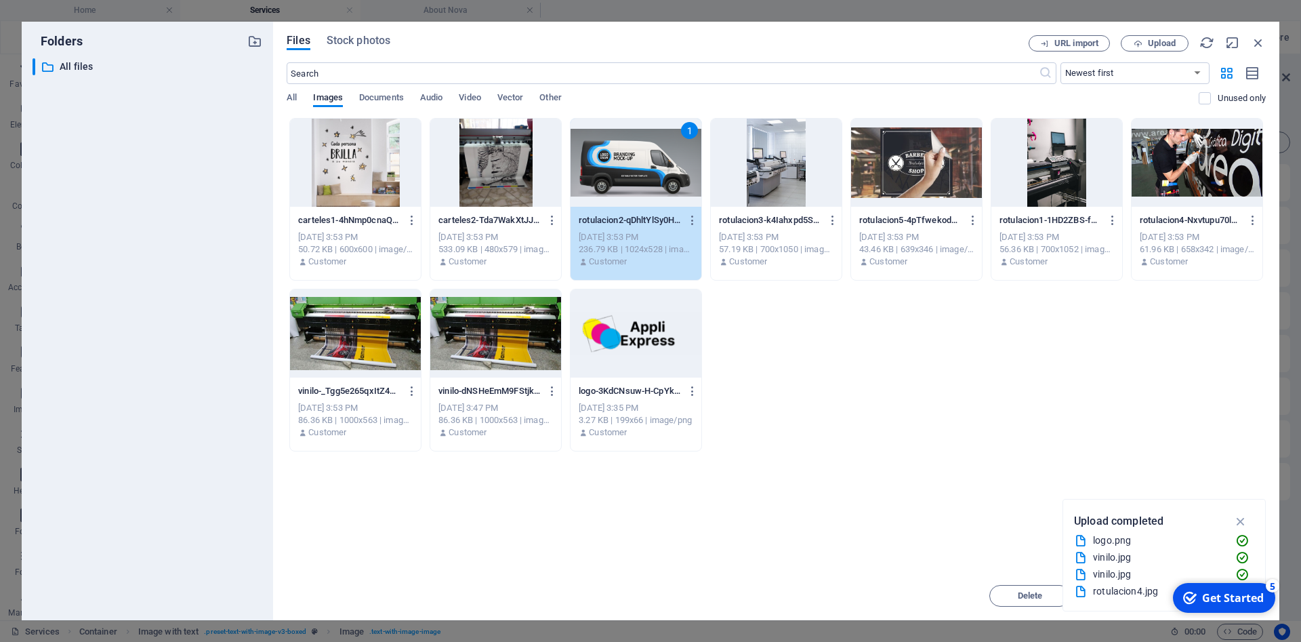
click at [655, 144] on div "1" at bounding box center [635, 163] width 131 height 88
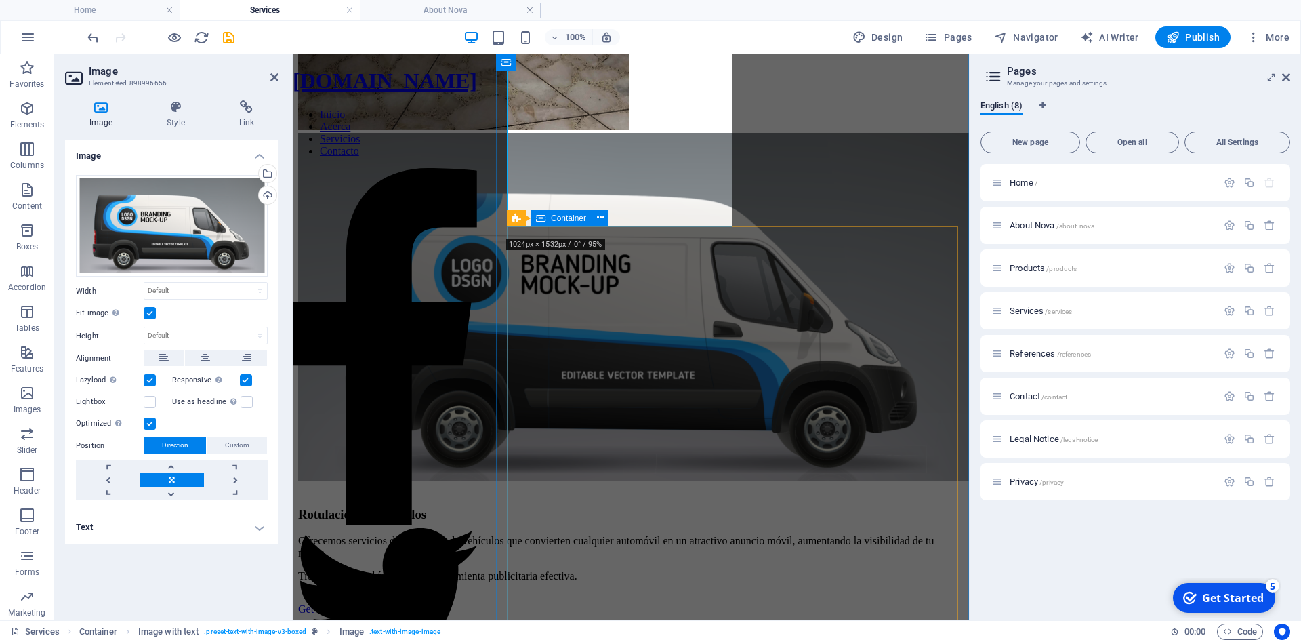
scroll to position [534, 0]
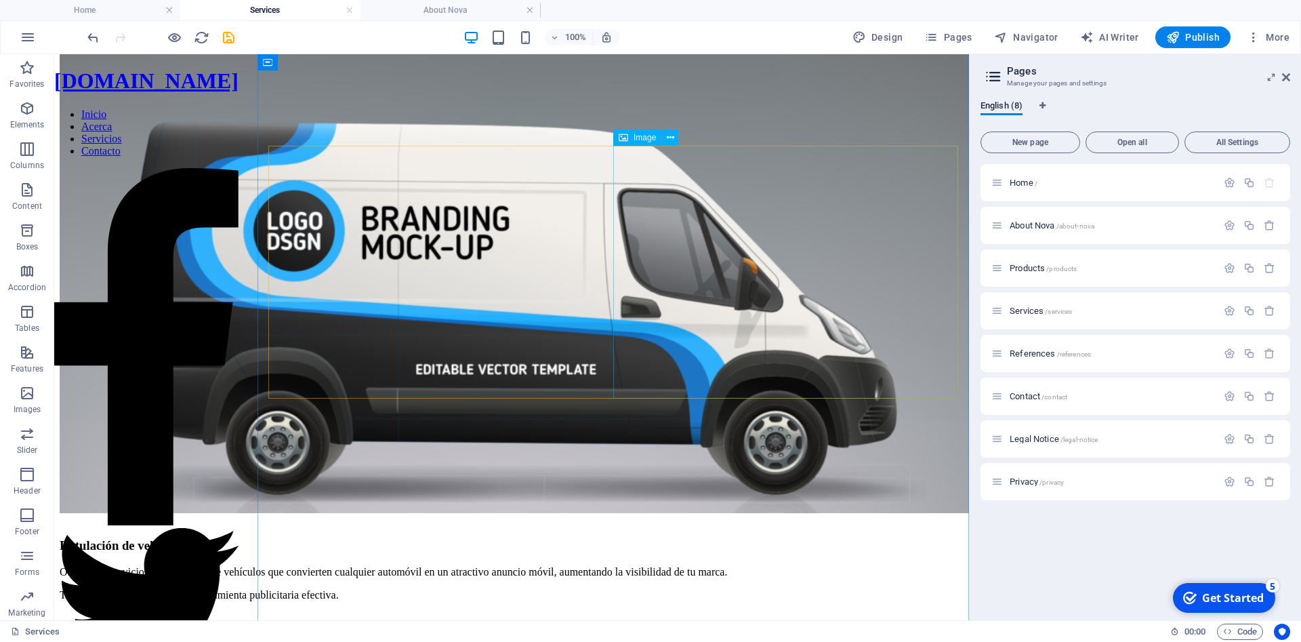
scroll to position [622, 0]
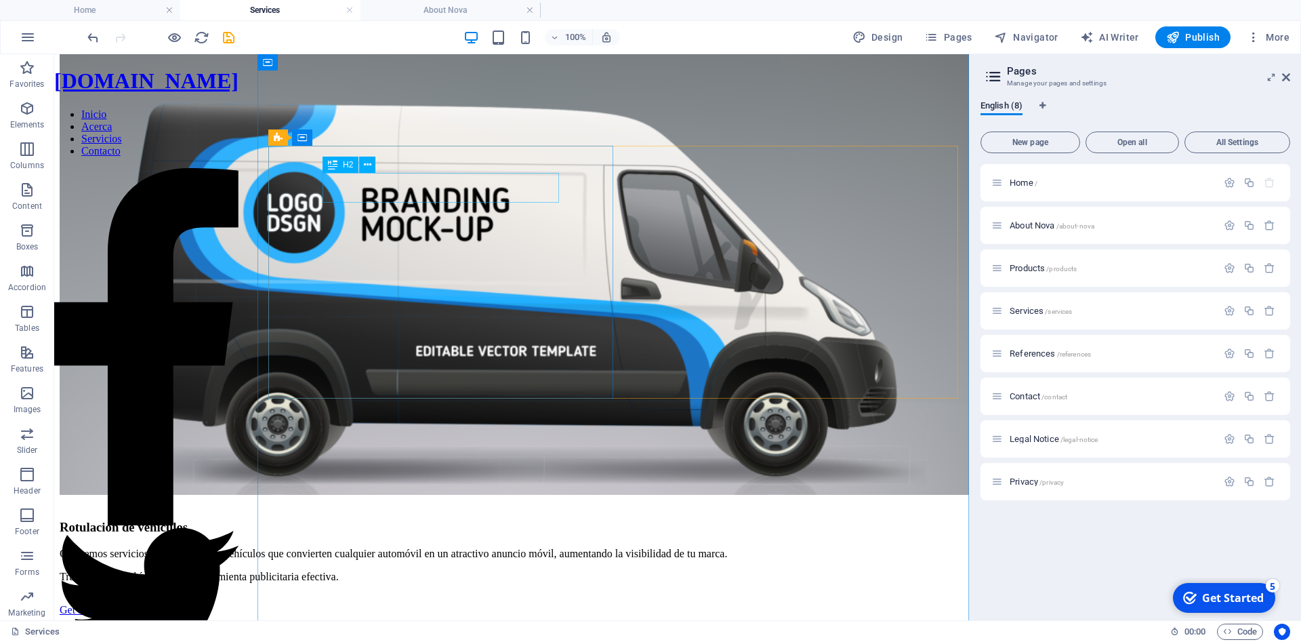
click at [537, 629] on div "Personal design agent" at bounding box center [512, 638] width 904 height 18
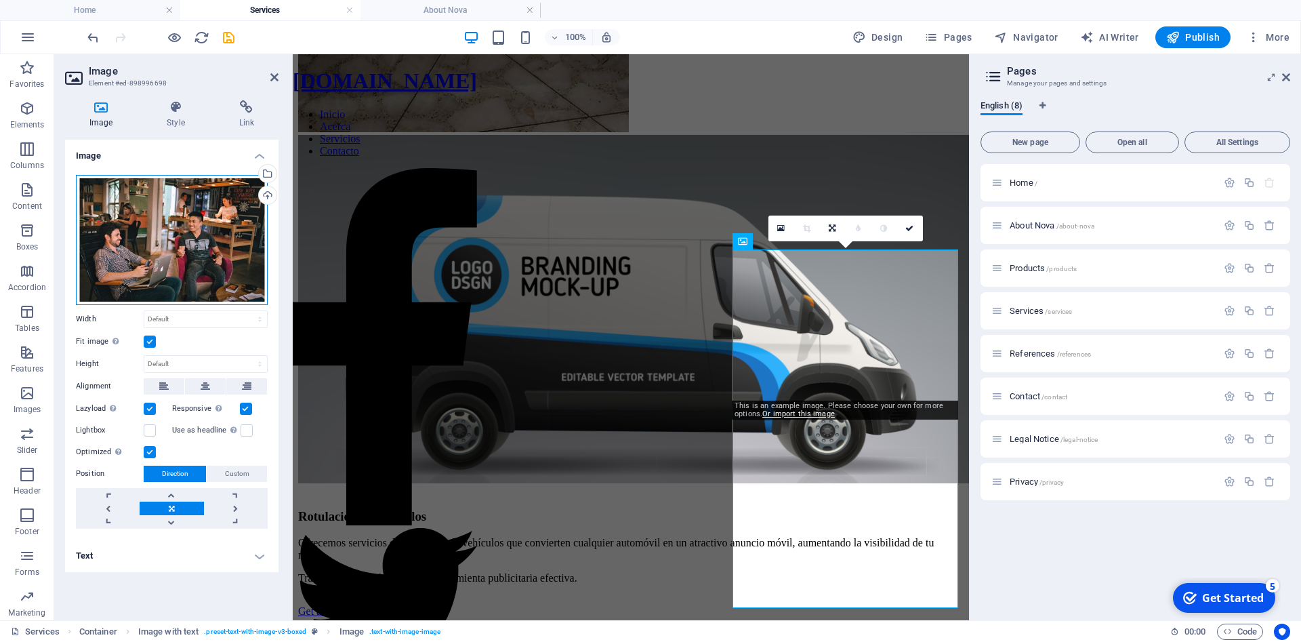
click at [187, 246] on div "Drag files here, click to choose files or select files from Files or our free s…" at bounding box center [172, 240] width 192 height 130
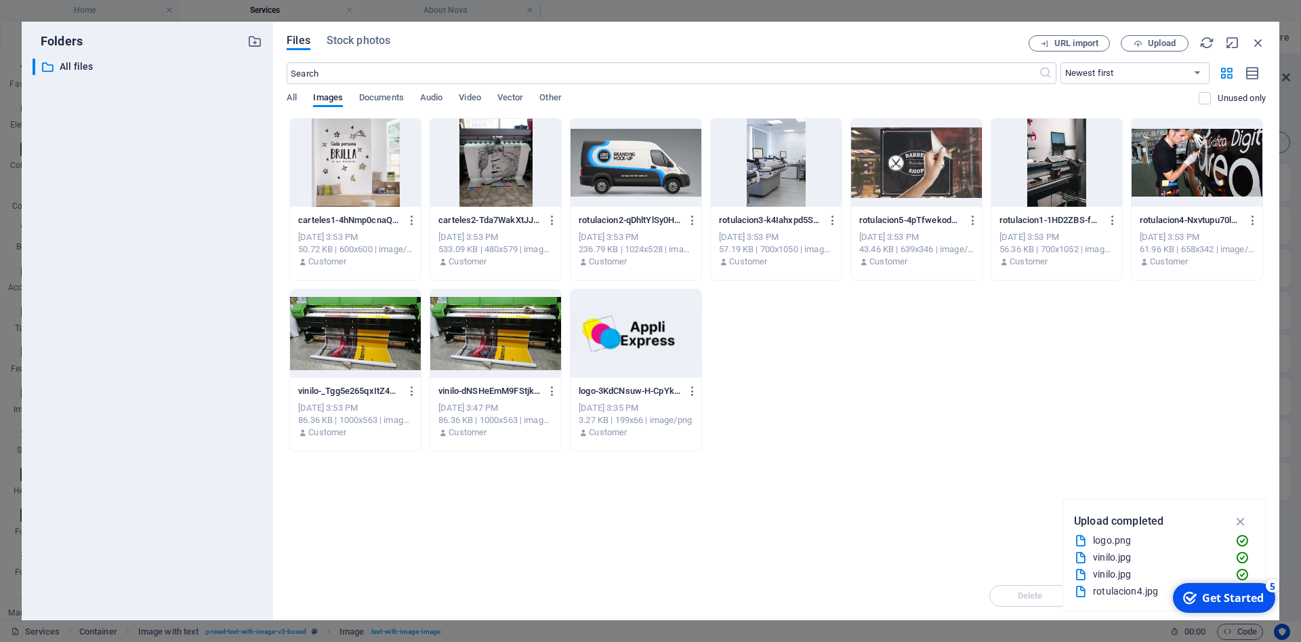
scroll to position [509, 0]
click at [896, 174] on div at bounding box center [916, 163] width 131 height 88
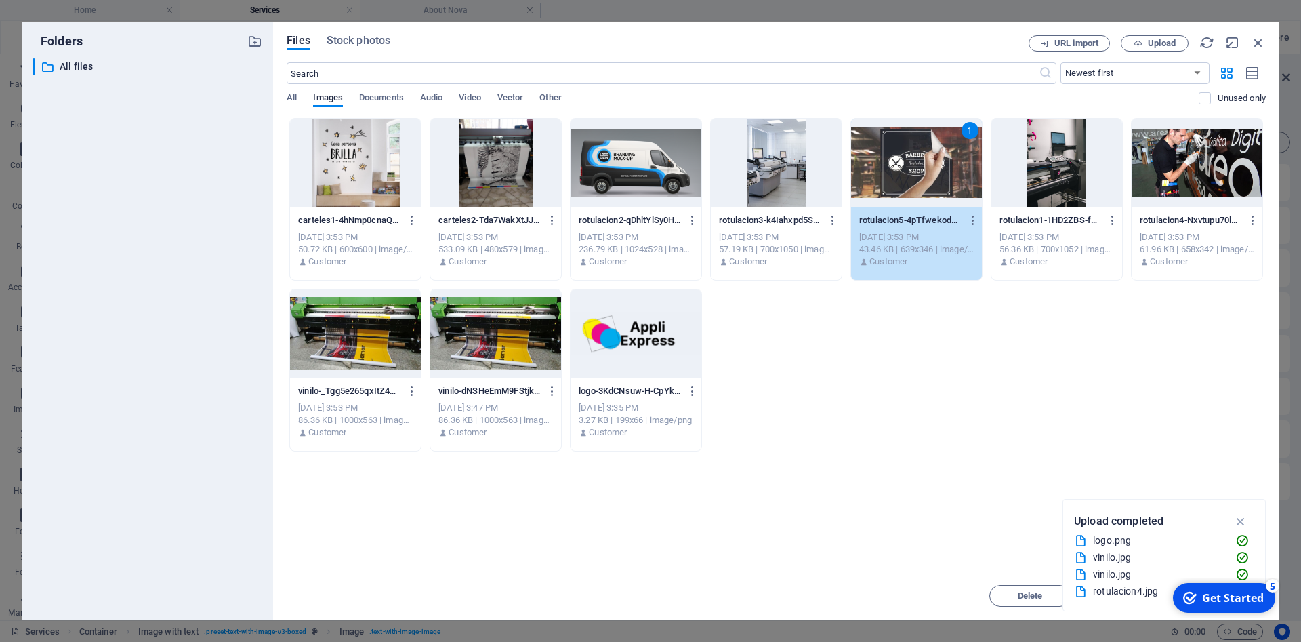
click at [913, 182] on div "1" at bounding box center [916, 163] width 131 height 88
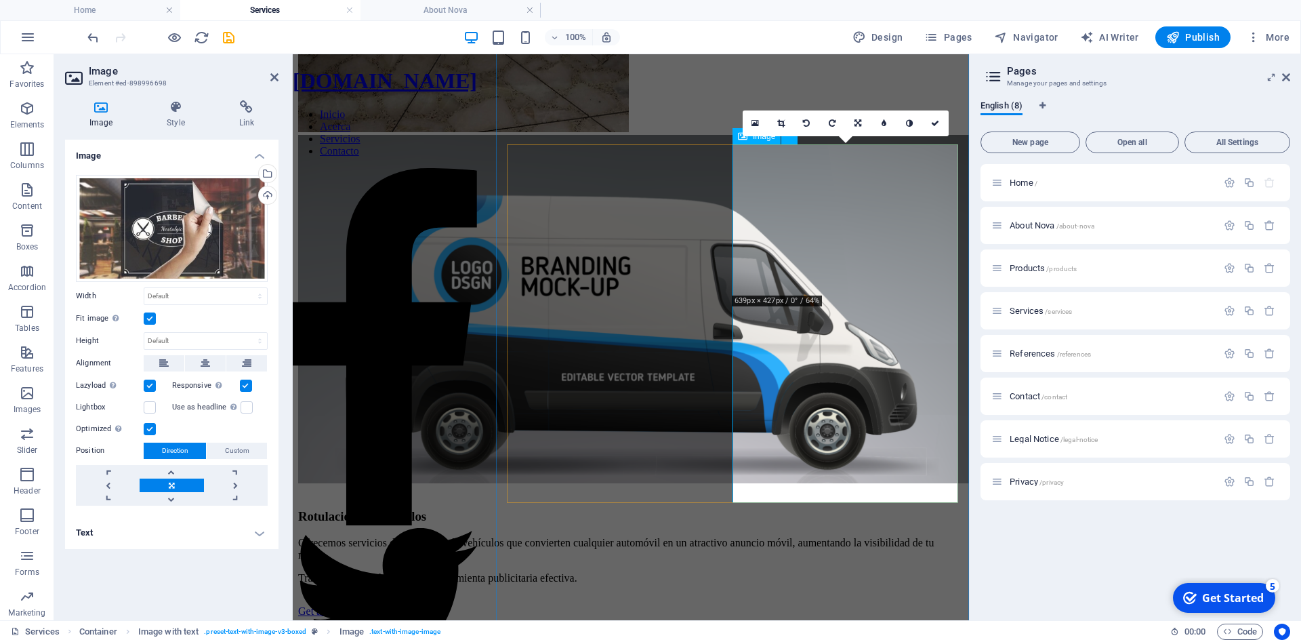
scroll to position [786, 0]
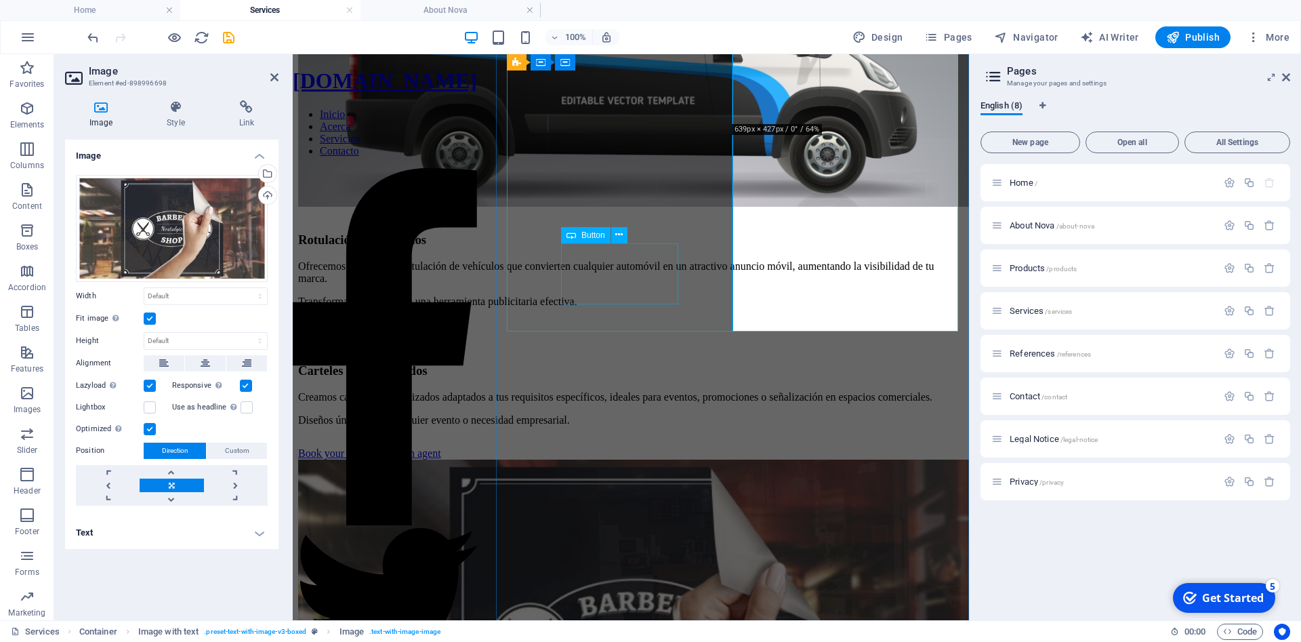
click at [652, 447] on div "Book your personal design agent" at bounding box center [630, 453] width 665 height 12
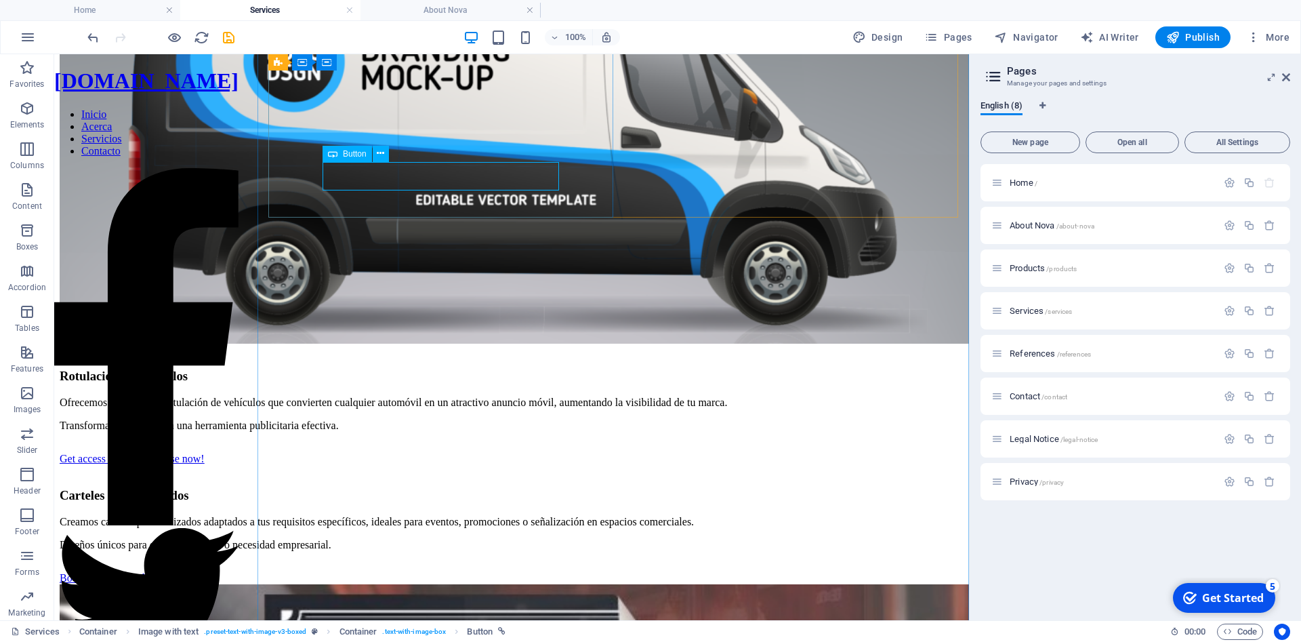
click at [548, 572] on div "Book your personal design agent" at bounding box center [512, 578] width 904 height 12
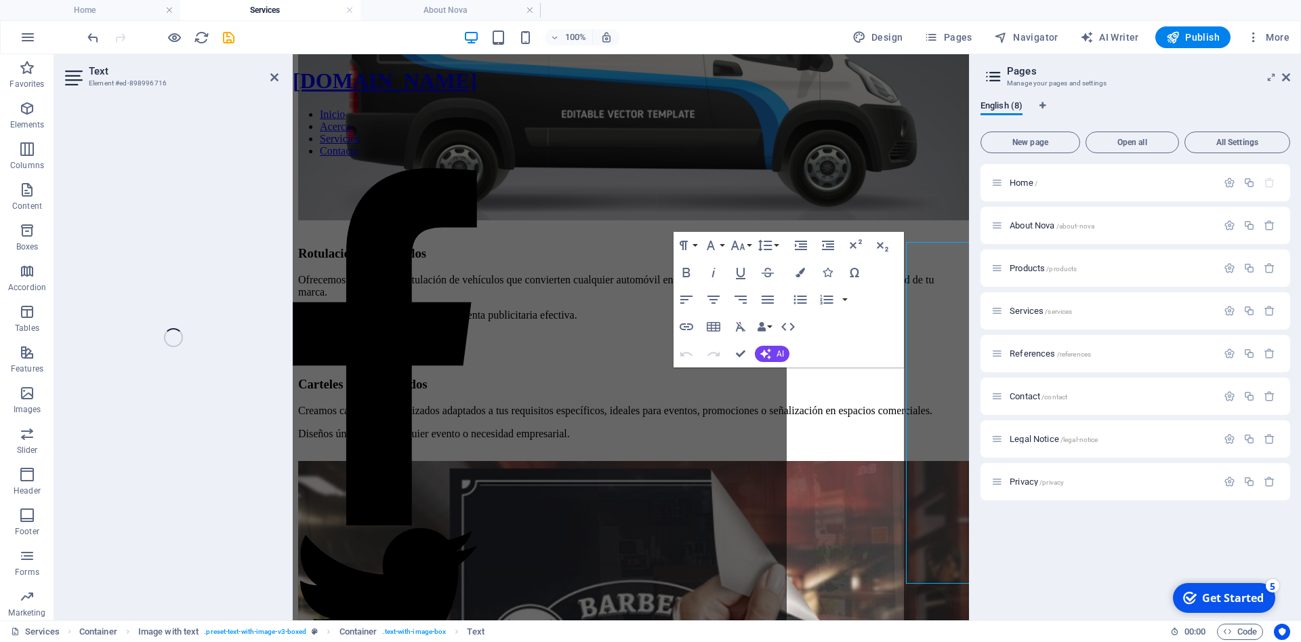
scroll to position [786, 0]
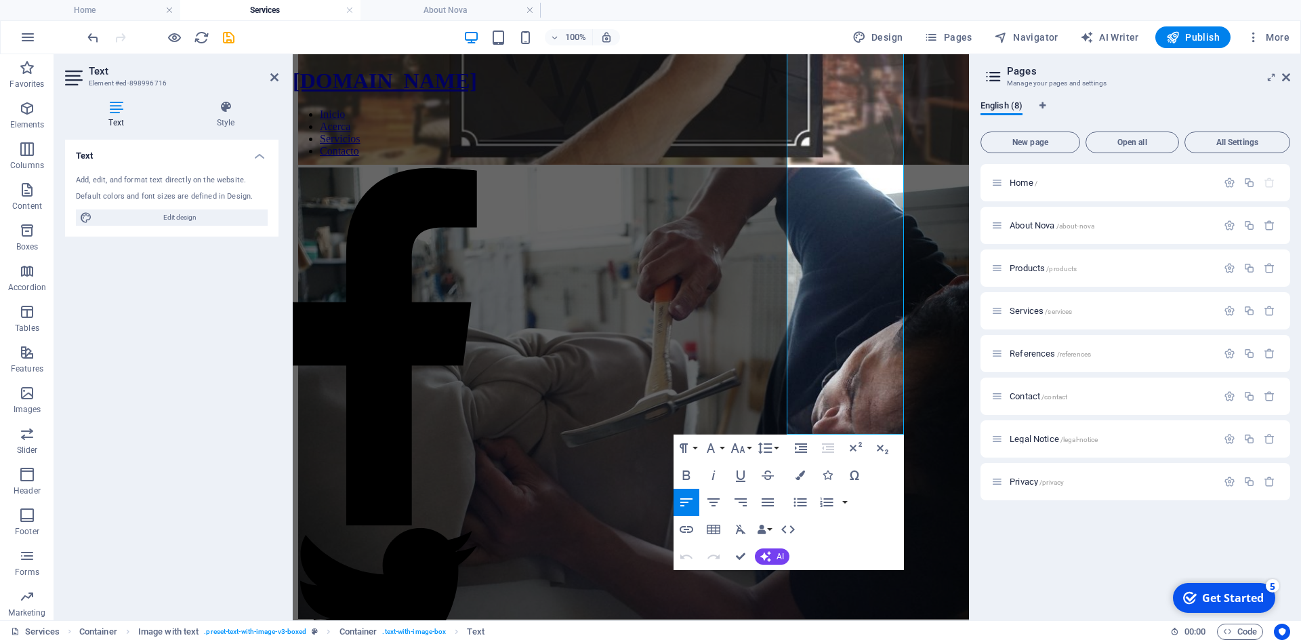
scroll to position [1477, 0]
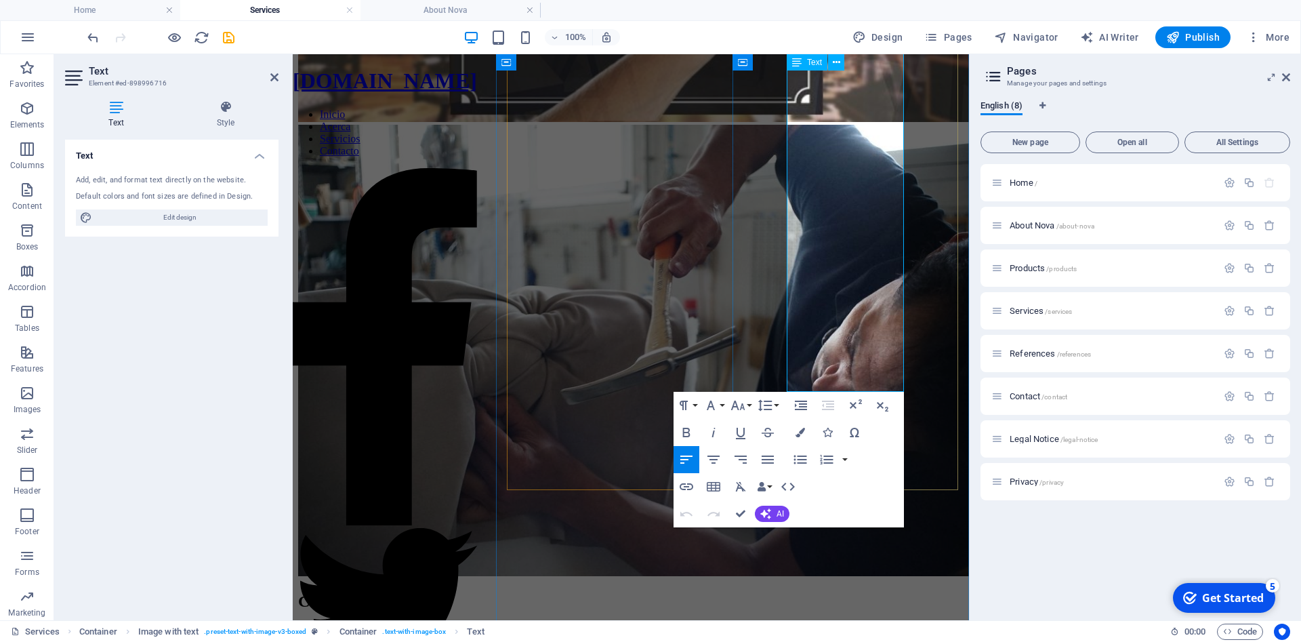
drag, startPoint x: 846, startPoint y: 385, endPoint x: 824, endPoint y: 87, distance: 298.2
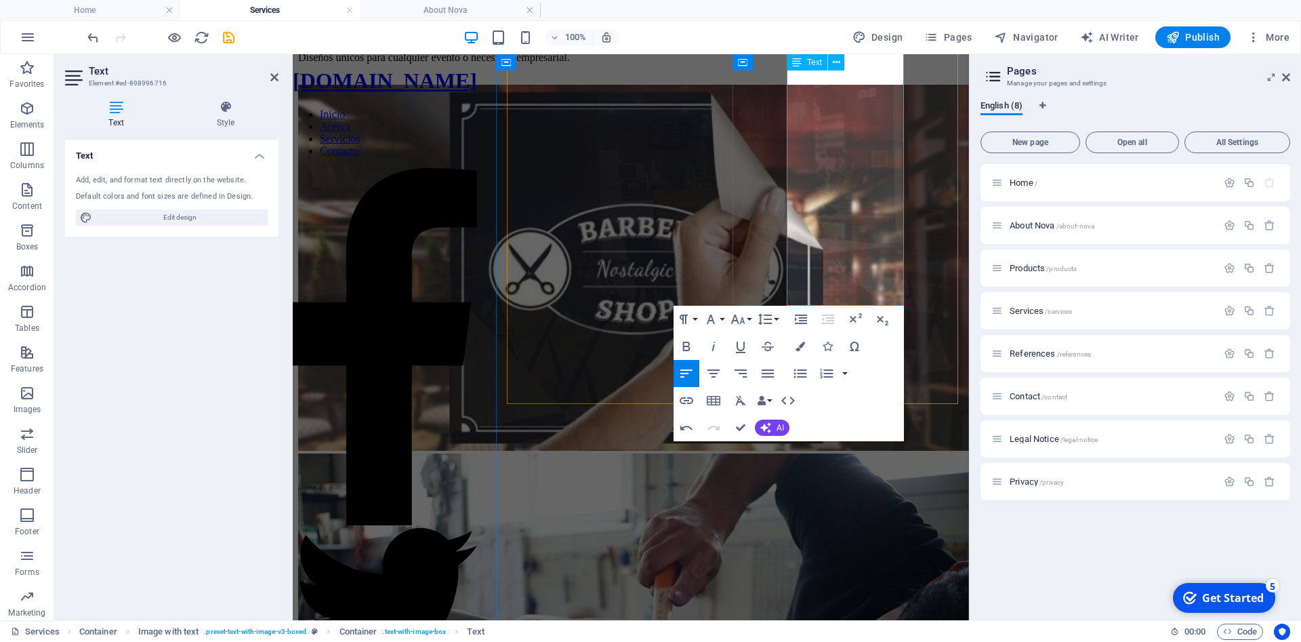
scroll to position [1063, 0]
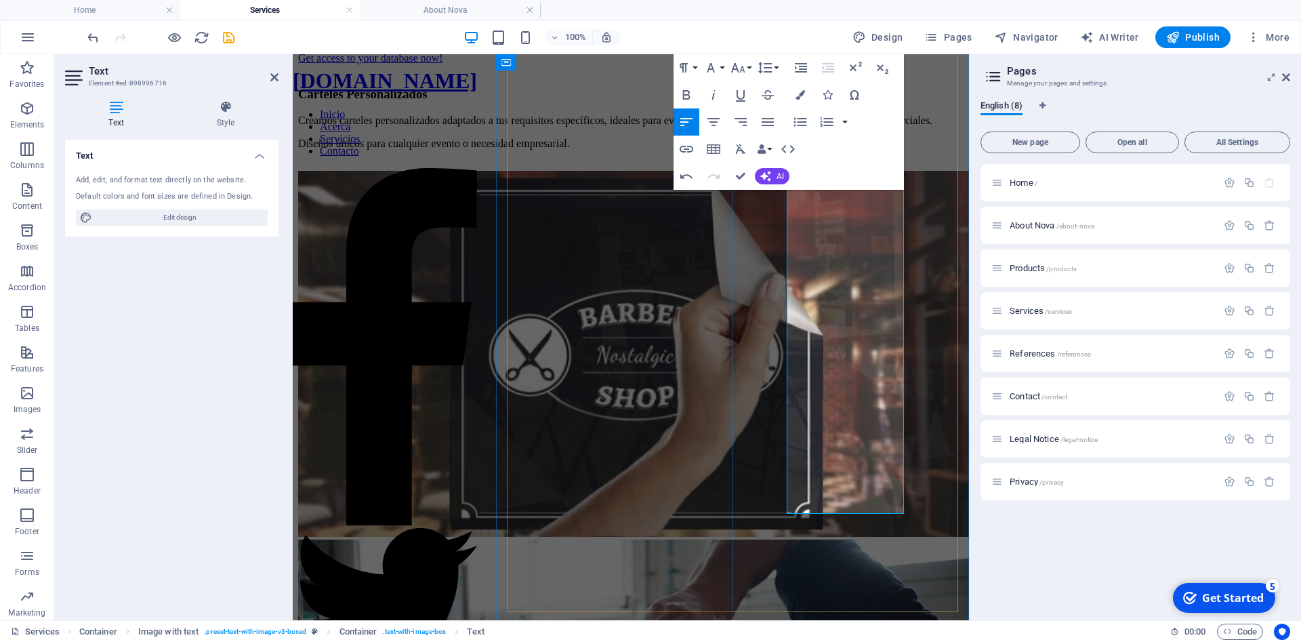
drag, startPoint x: 844, startPoint y: 490, endPoint x: 807, endPoint y: 203, distance: 289.5
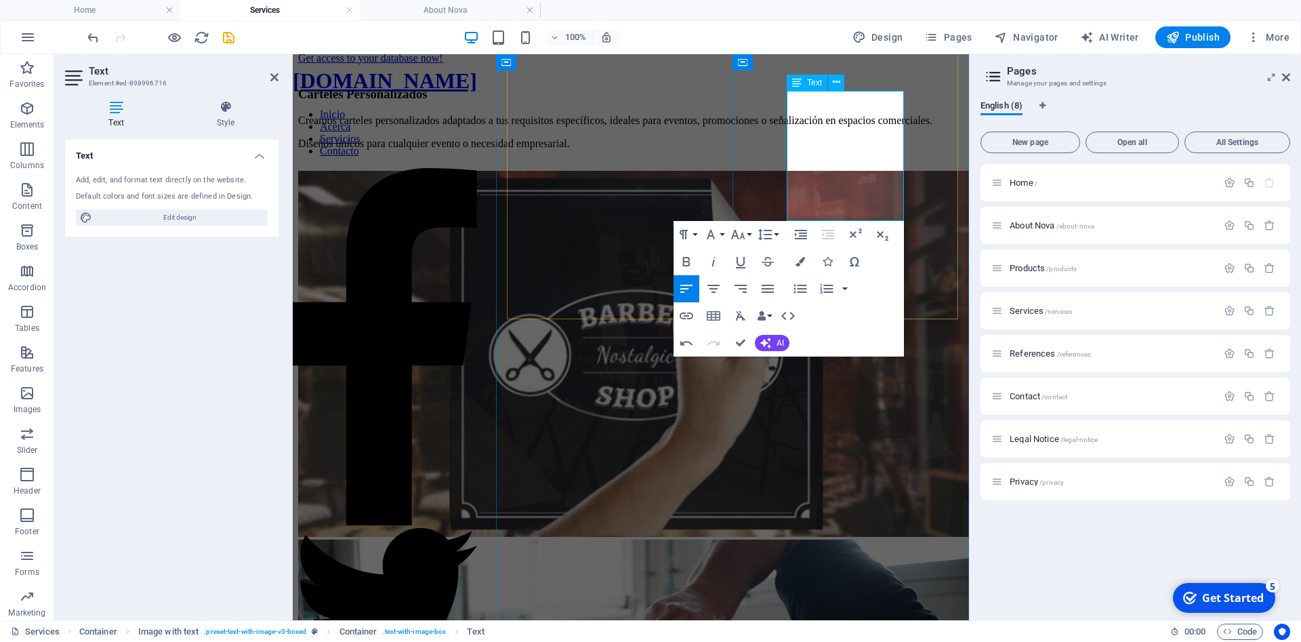
drag, startPoint x: 840, startPoint y: 183, endPoint x: 786, endPoint y: 97, distance: 101.3
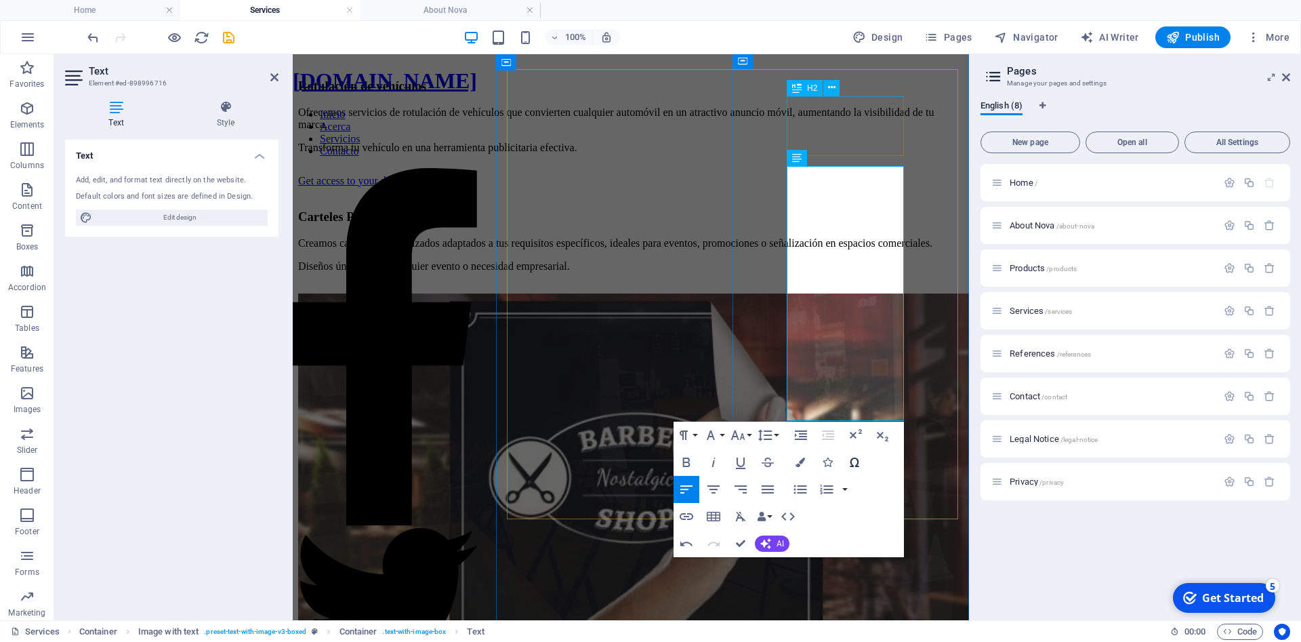
scroll to position [925, 0]
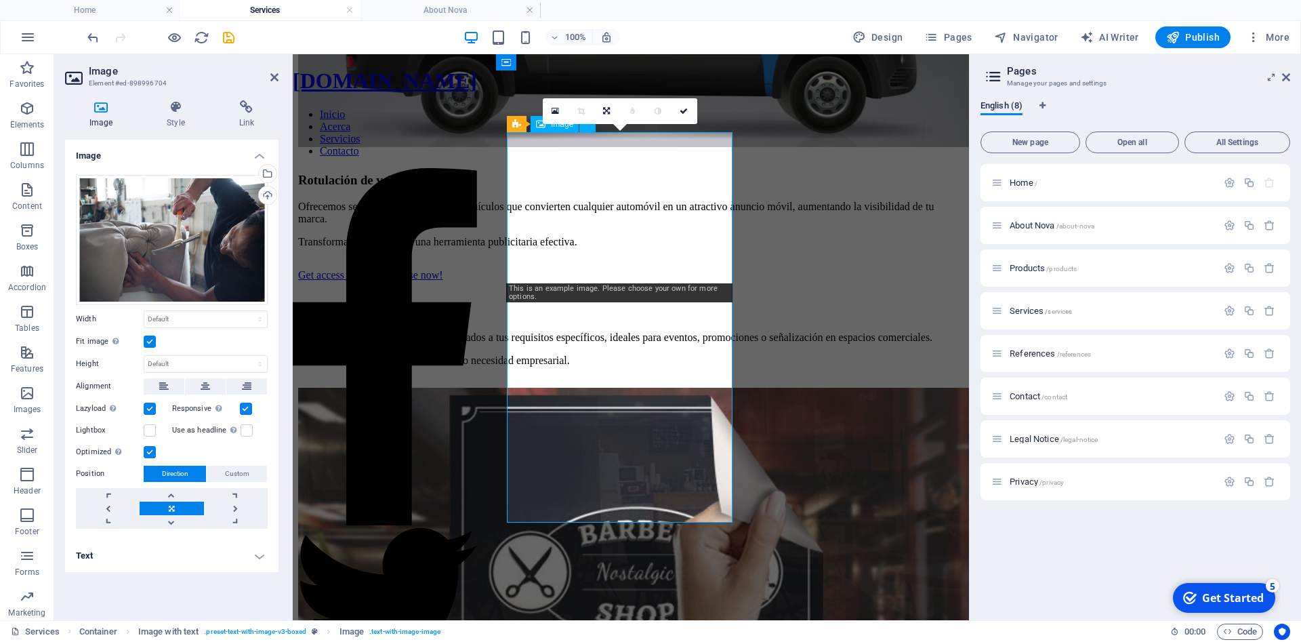
scroll to position [925, 0]
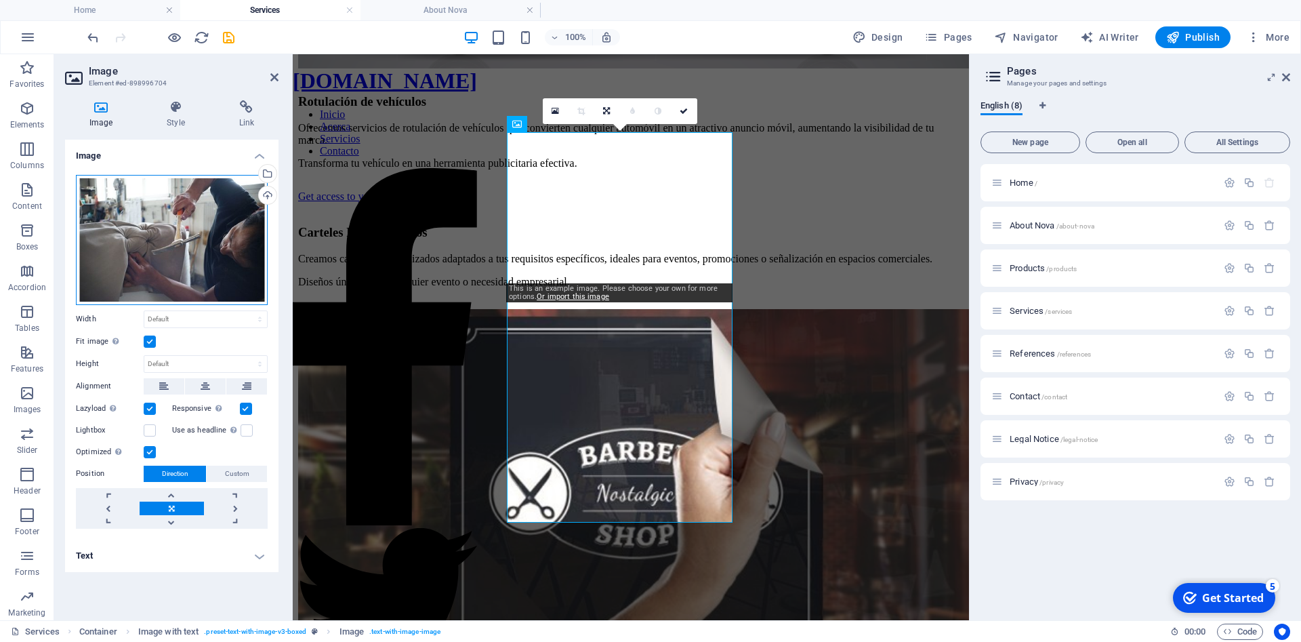
click at [129, 194] on div "Drag files here, click to choose files or select files from Files or our free s…" at bounding box center [172, 240] width 192 height 130
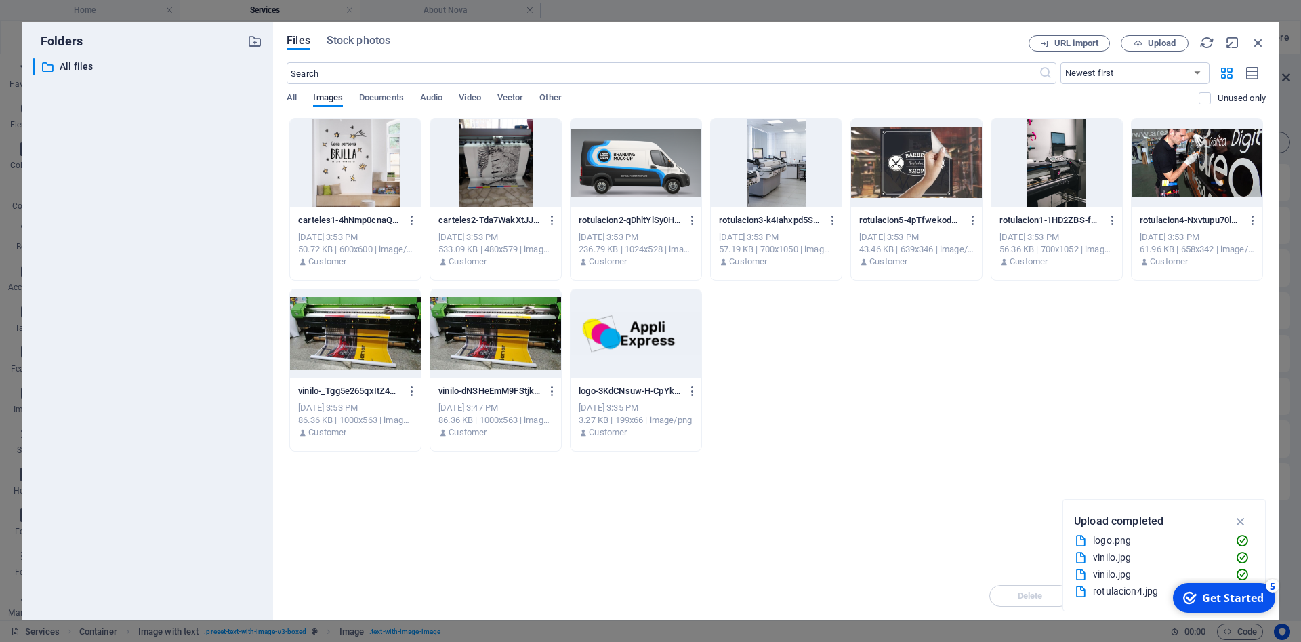
scroll to position [923, 0]
click at [1076, 182] on div at bounding box center [1056, 163] width 131 height 88
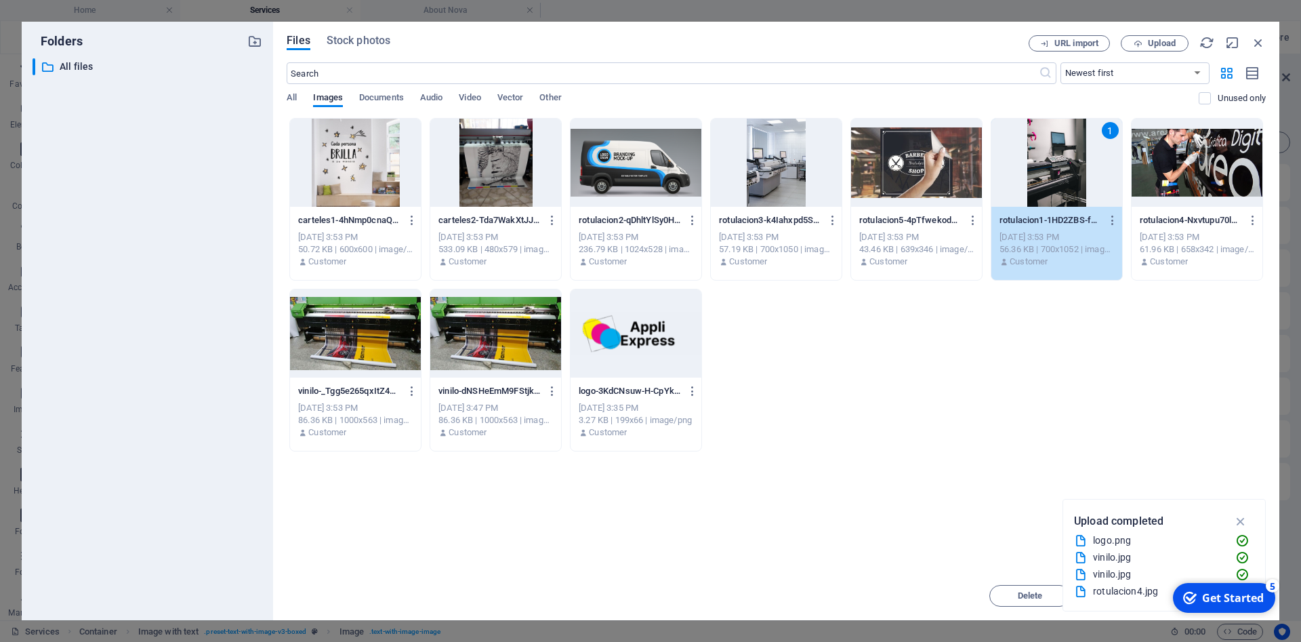
click at [1076, 182] on div "1" at bounding box center [1056, 163] width 131 height 88
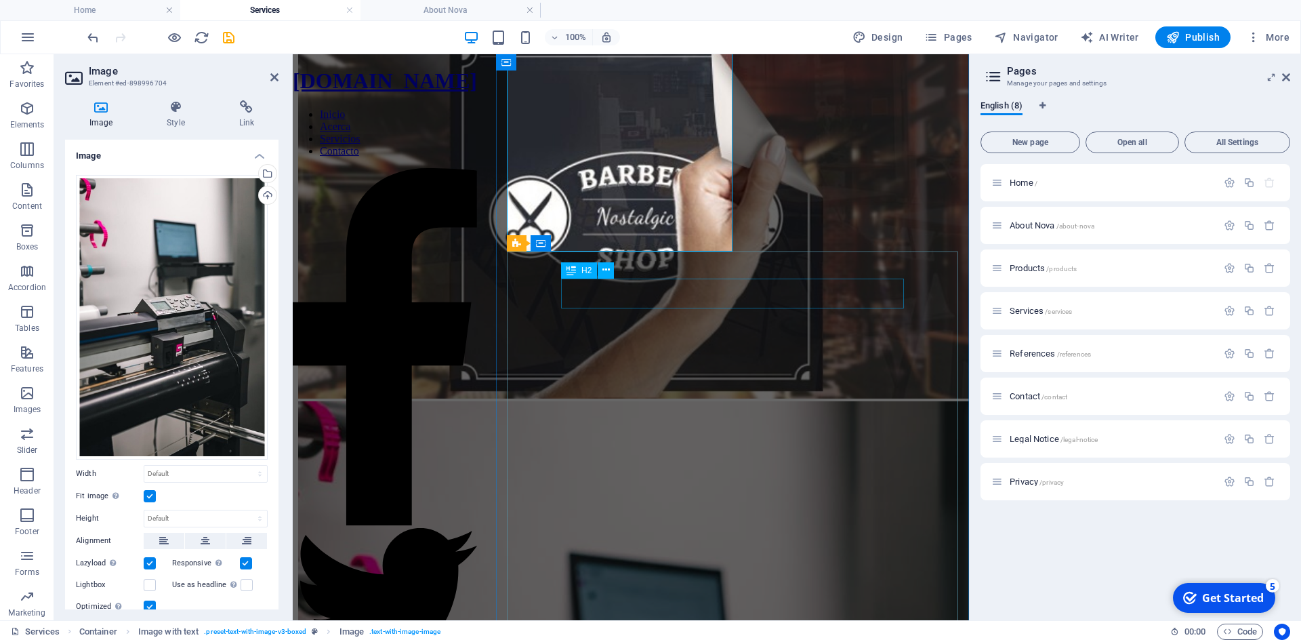
scroll to position [1270, 0]
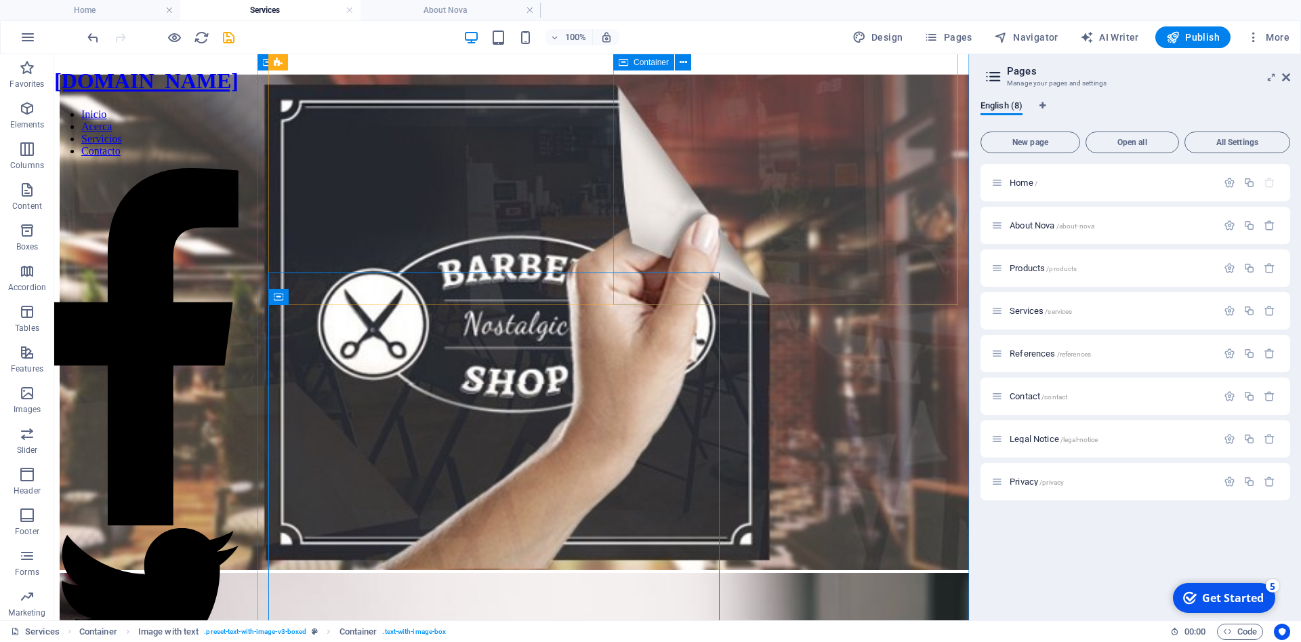
scroll to position [1175, 0]
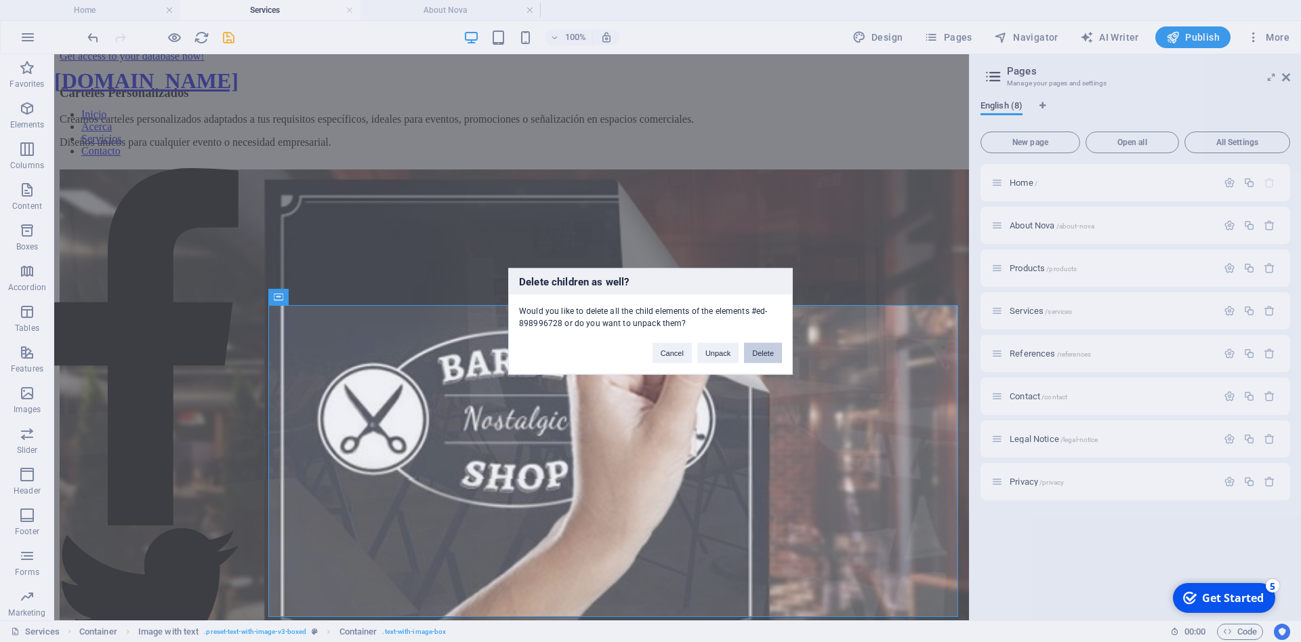
click at [765, 355] on button "Delete" at bounding box center [763, 352] width 38 height 20
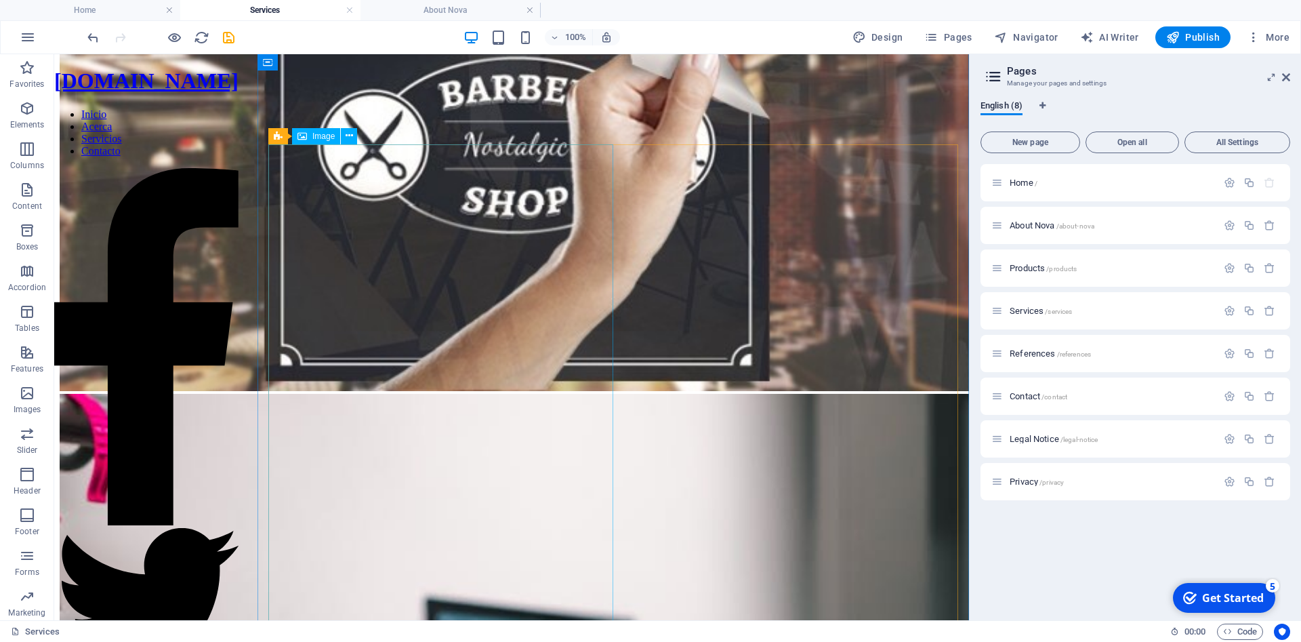
scroll to position [1452, 0]
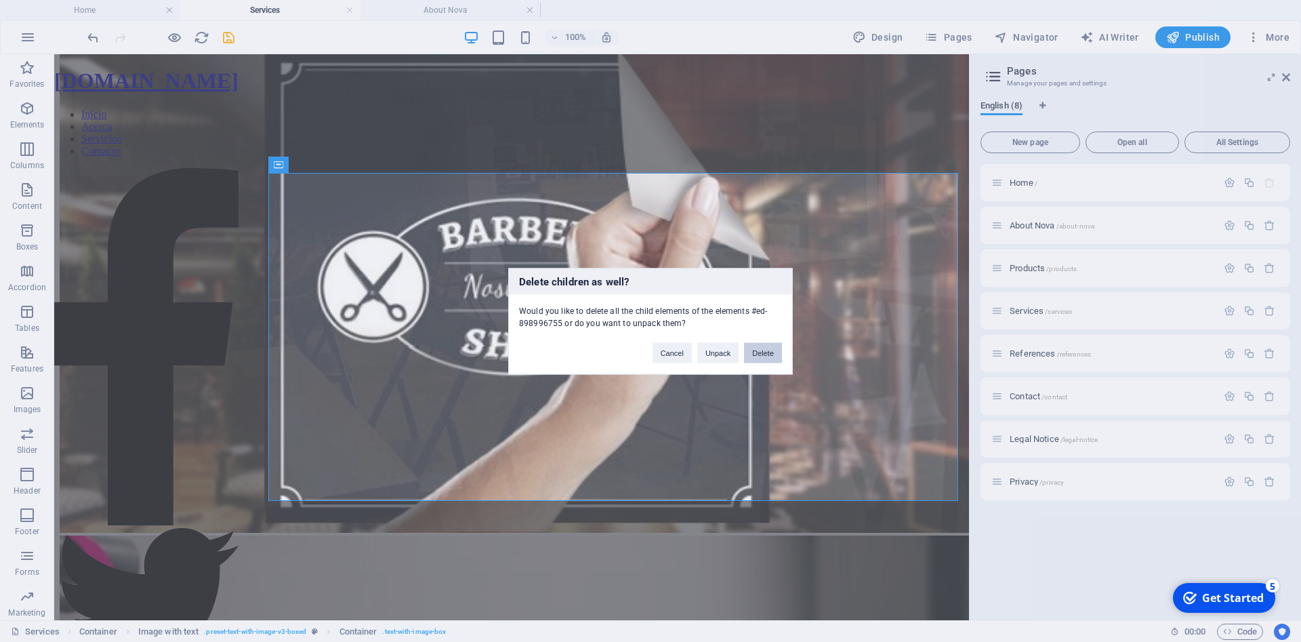
drag, startPoint x: 757, startPoint y: 348, endPoint x: 701, endPoint y: 291, distance: 79.0
click at [757, 348] on button "Delete" at bounding box center [763, 352] width 38 height 20
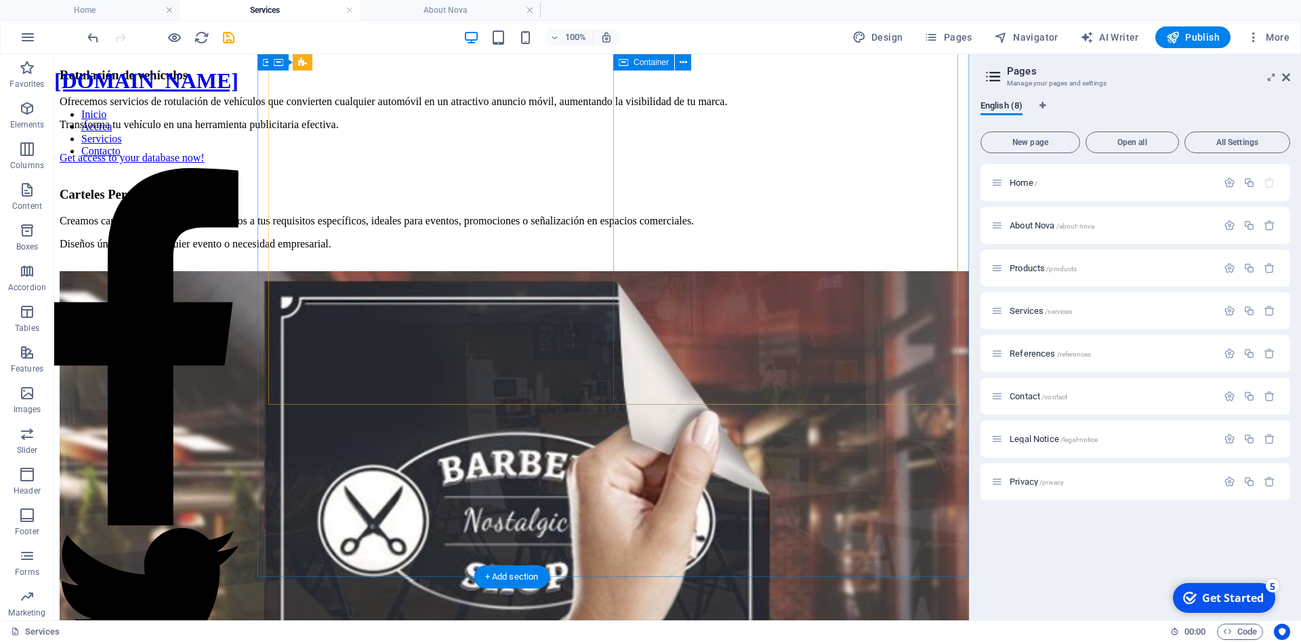
scroll to position [1076, 0]
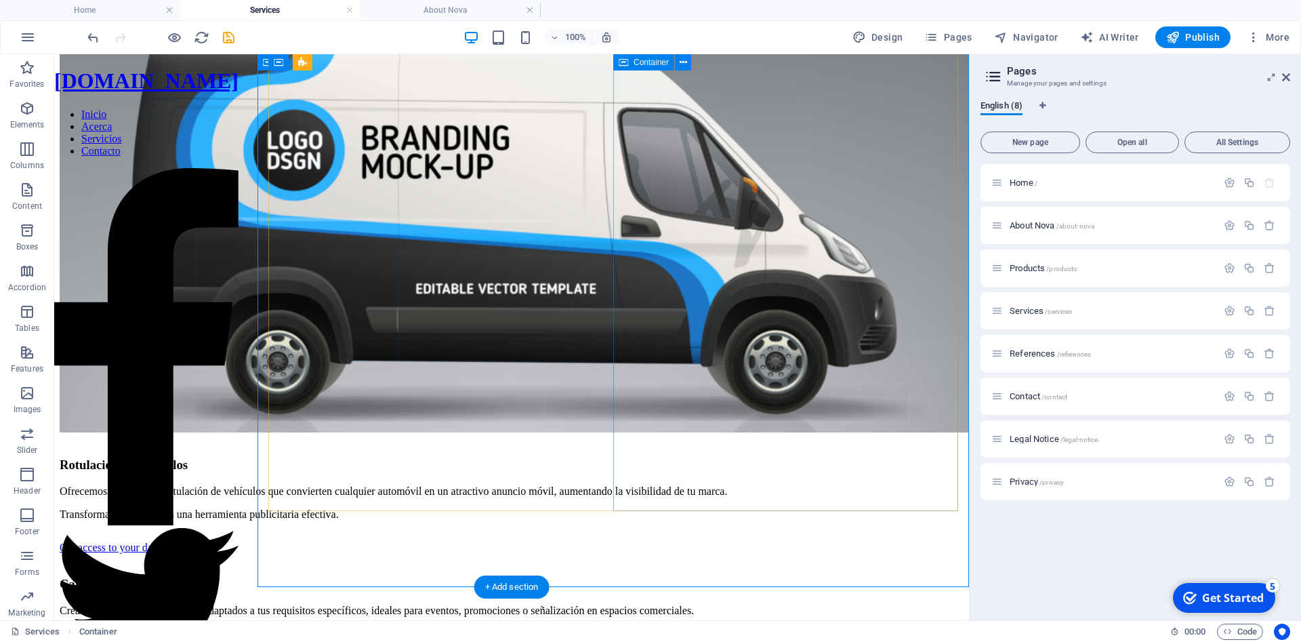
scroll to position [634, 0]
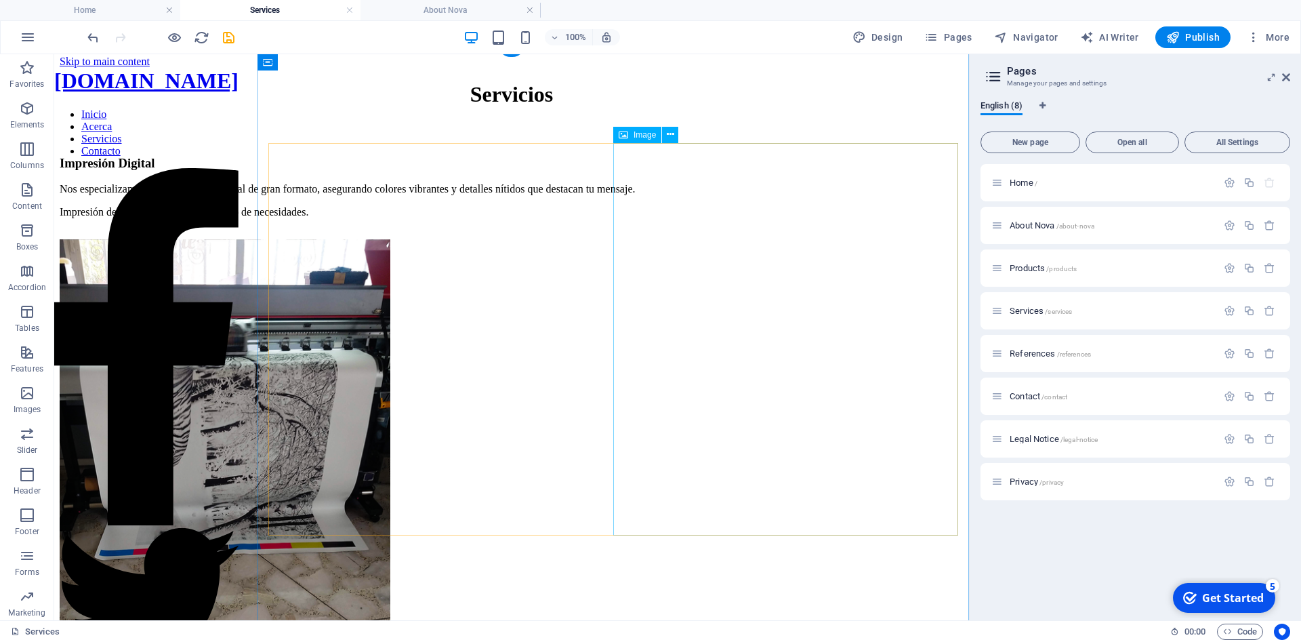
scroll to position [0, 0]
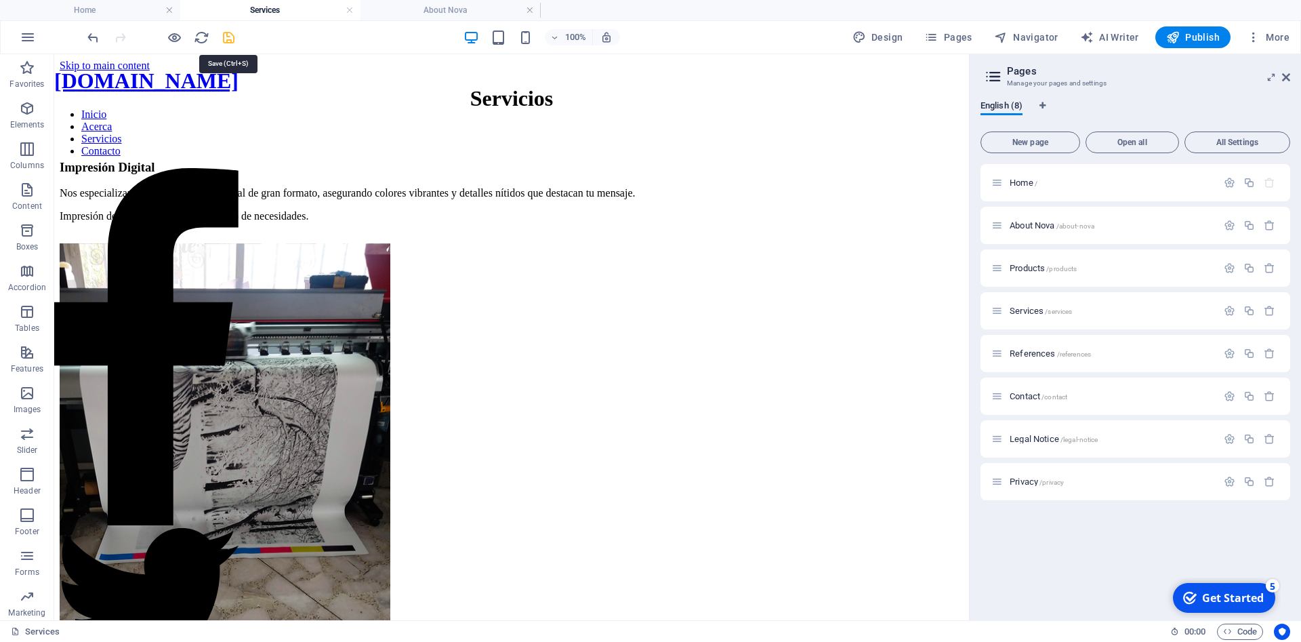
click at [231, 39] on icon "save" at bounding box center [229, 38] width 16 height 16
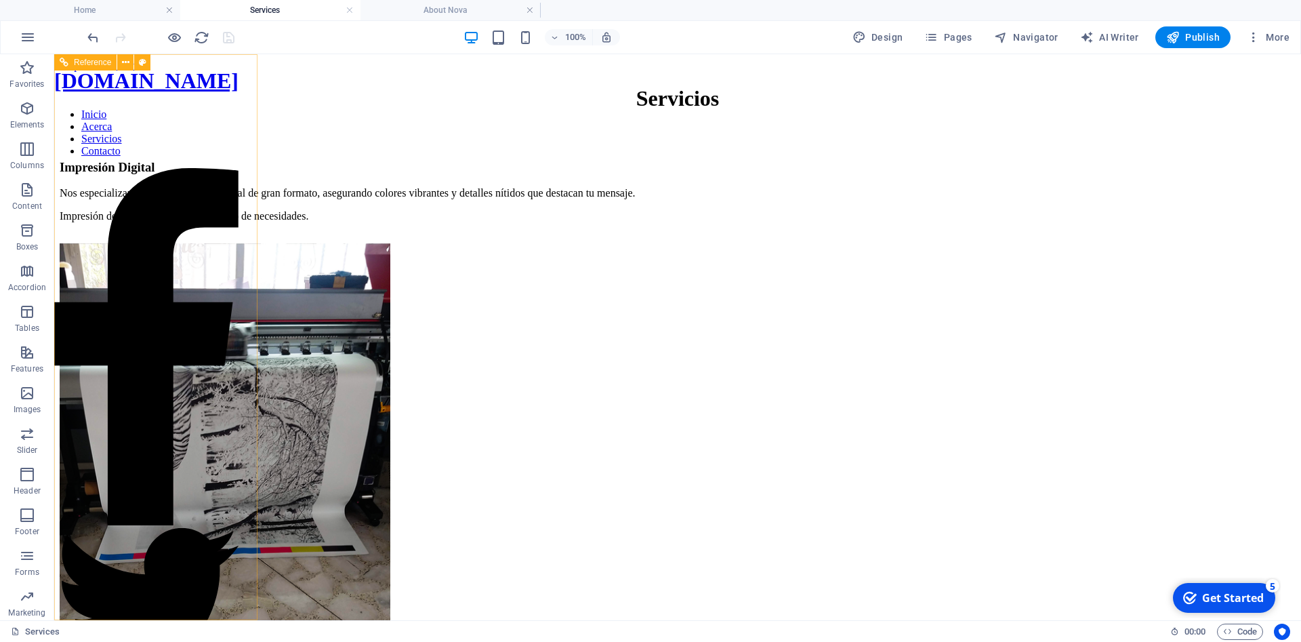
click at [169, 157] on nav "Inicio Acerca Servicios Contacto" at bounding box center [146, 132] width 184 height 49
click at [948, 33] on span "Pages" at bounding box center [947, 37] width 47 height 14
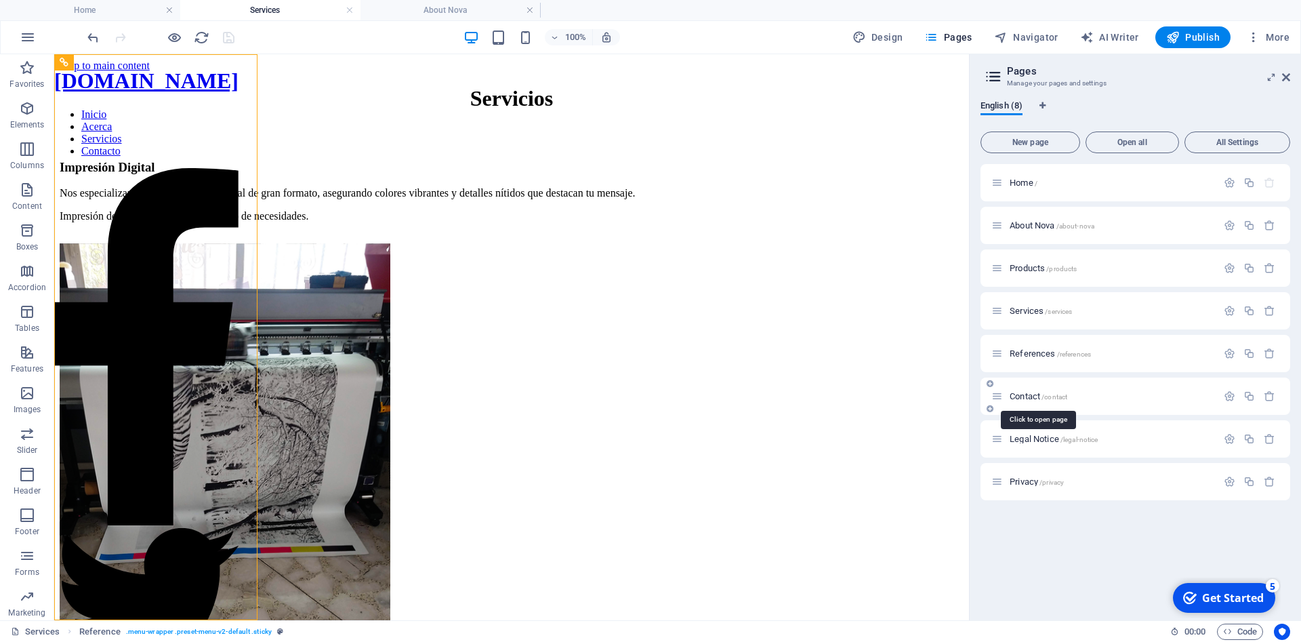
click at [1040, 400] on span "Contact /contact" at bounding box center [1038, 396] width 58 height 10
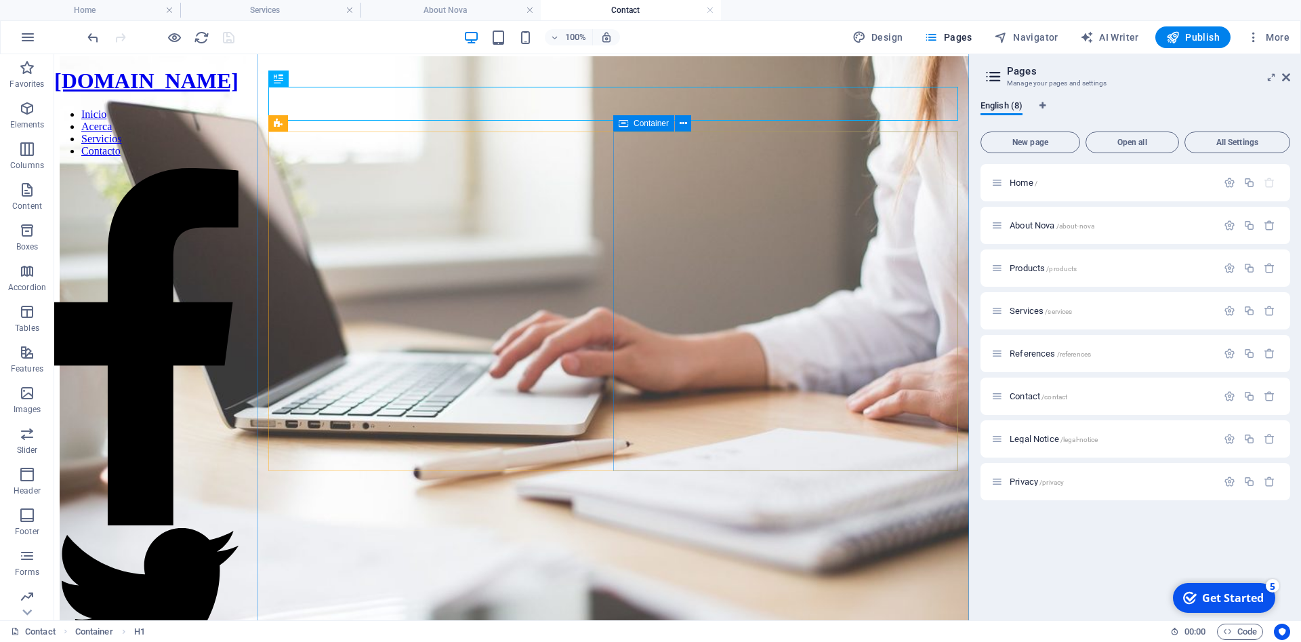
scroll to position [138, 0]
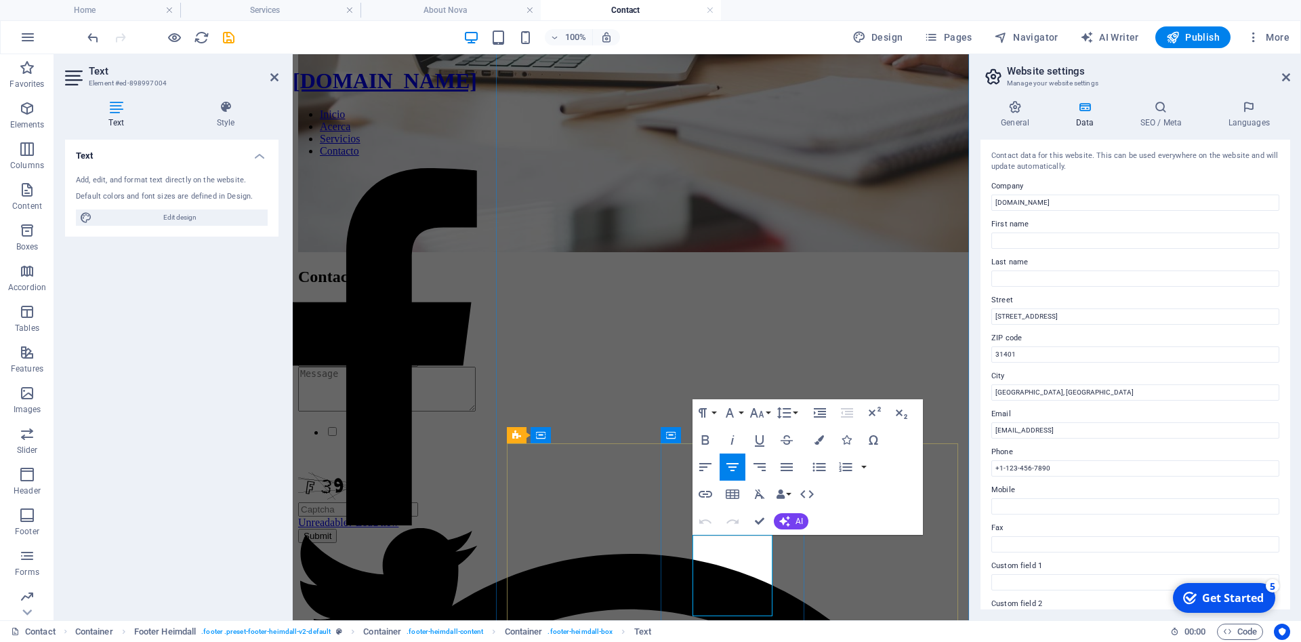
scroll to position [345, 0]
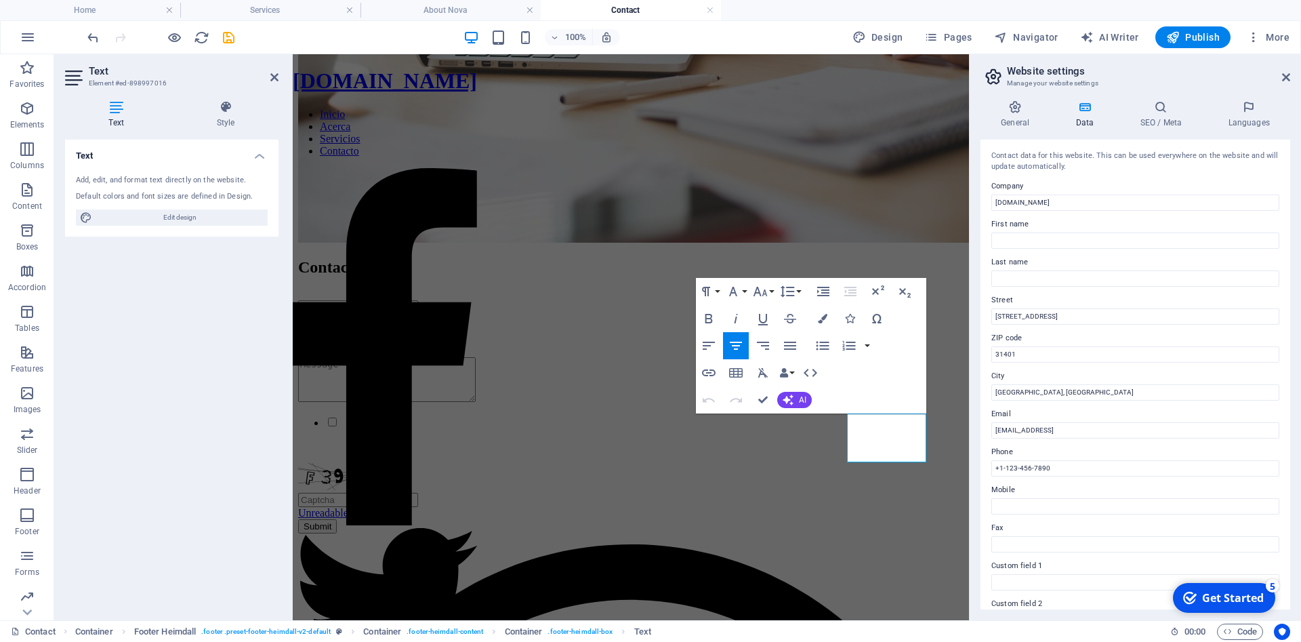
scroll to position [283, 0]
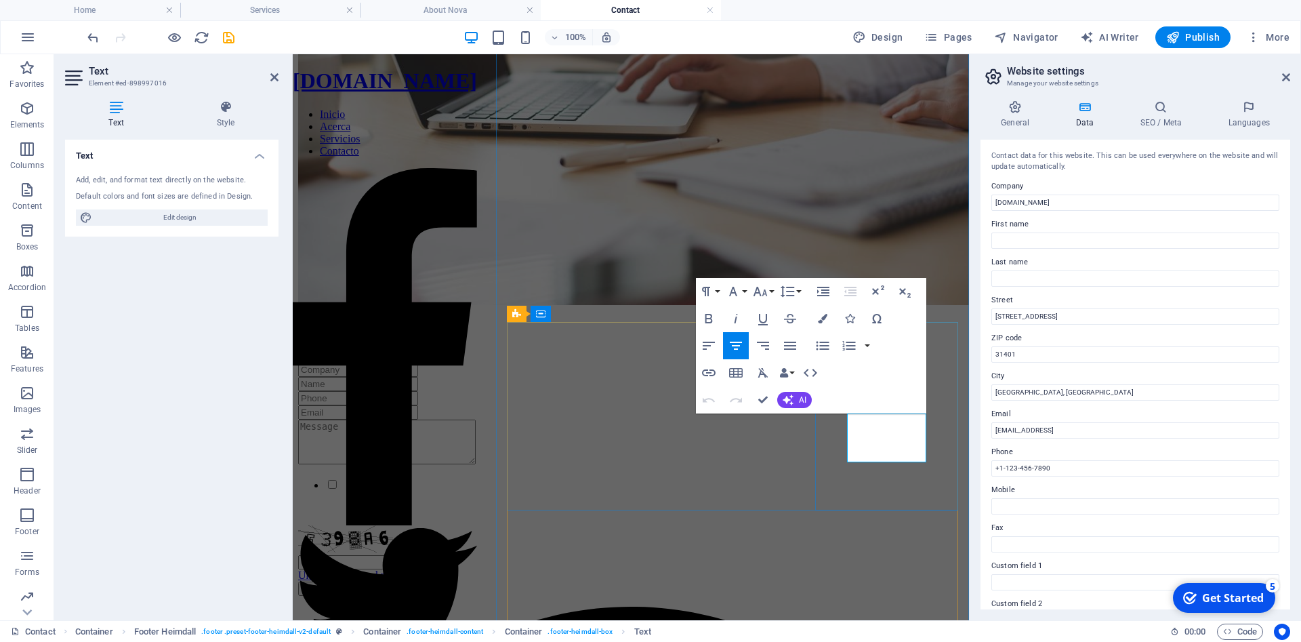
drag, startPoint x: 916, startPoint y: 457, endPoint x: 848, endPoint y: 417, distance: 78.7
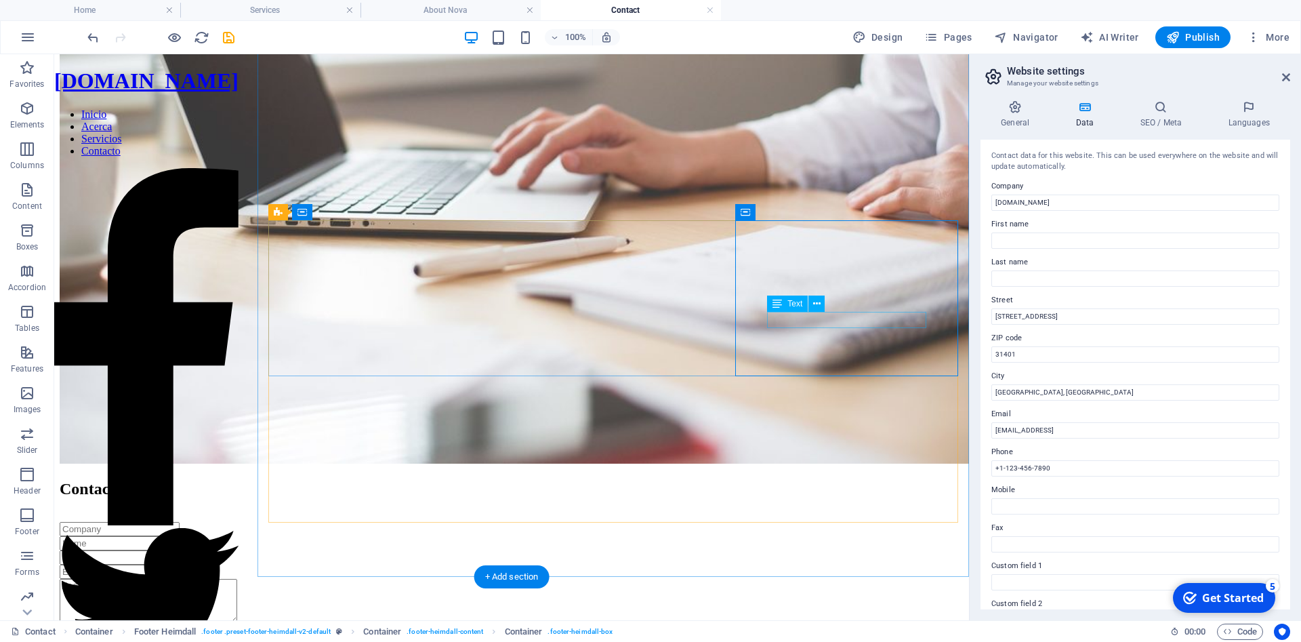
drag, startPoint x: 785, startPoint y: 322, endPoint x: 803, endPoint y: 323, distance: 18.3
click at [234, 37] on icon "save" at bounding box center [229, 38] width 16 height 16
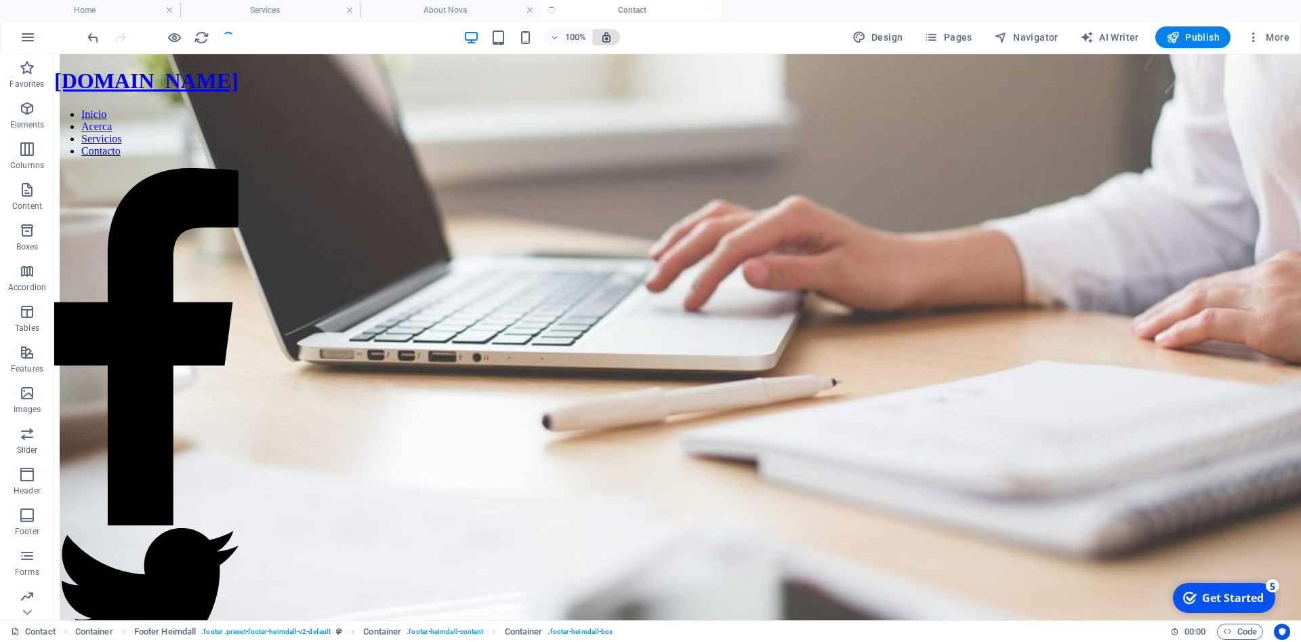
scroll to position [276, 0]
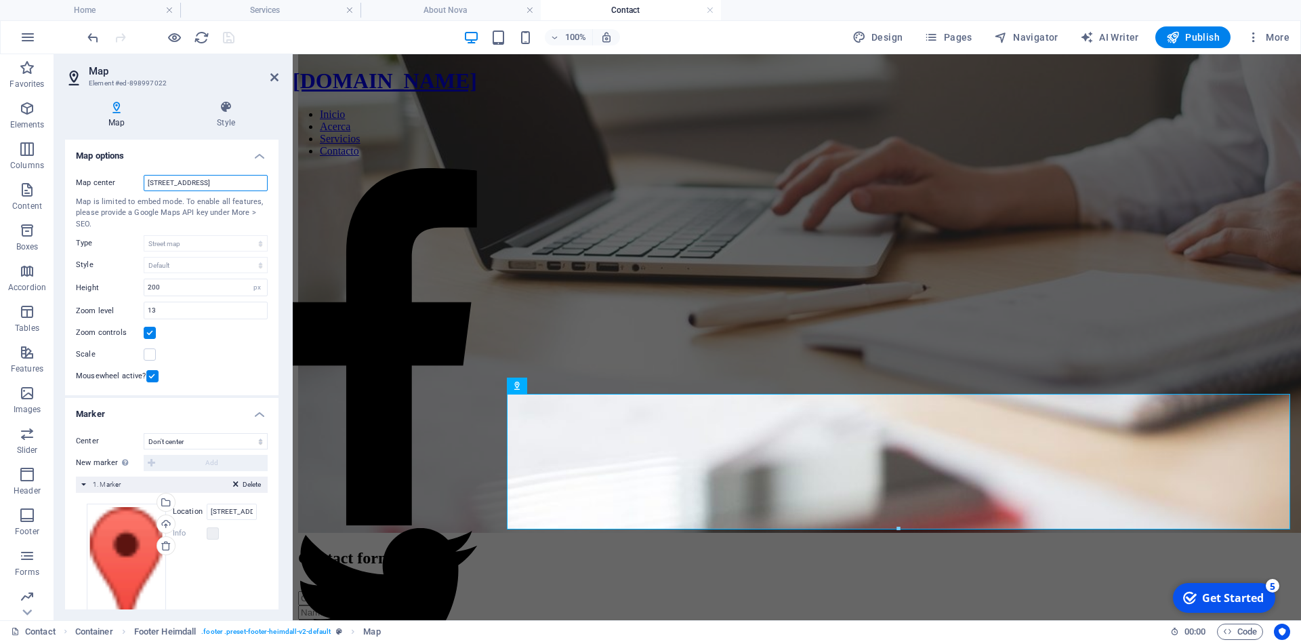
drag, startPoint x: 254, startPoint y: 183, endPoint x: 130, endPoint y: 177, distance: 124.1
click at [144, 177] on input "342 Bull St, 31401 Savannah, GA" at bounding box center [206, 183] width 124 height 16
type input "Camino Josefina la rastroja, San Diego. La laguna"
click at [229, 39] on icon "save" at bounding box center [229, 38] width 16 height 16
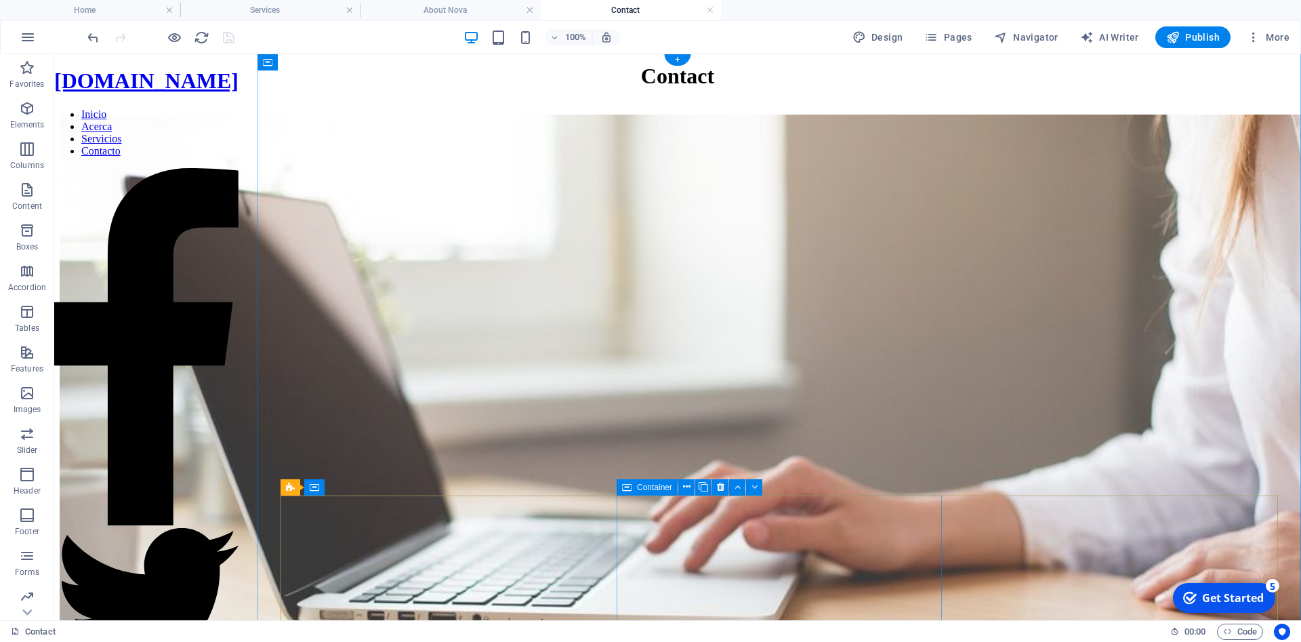
scroll to position [0, 0]
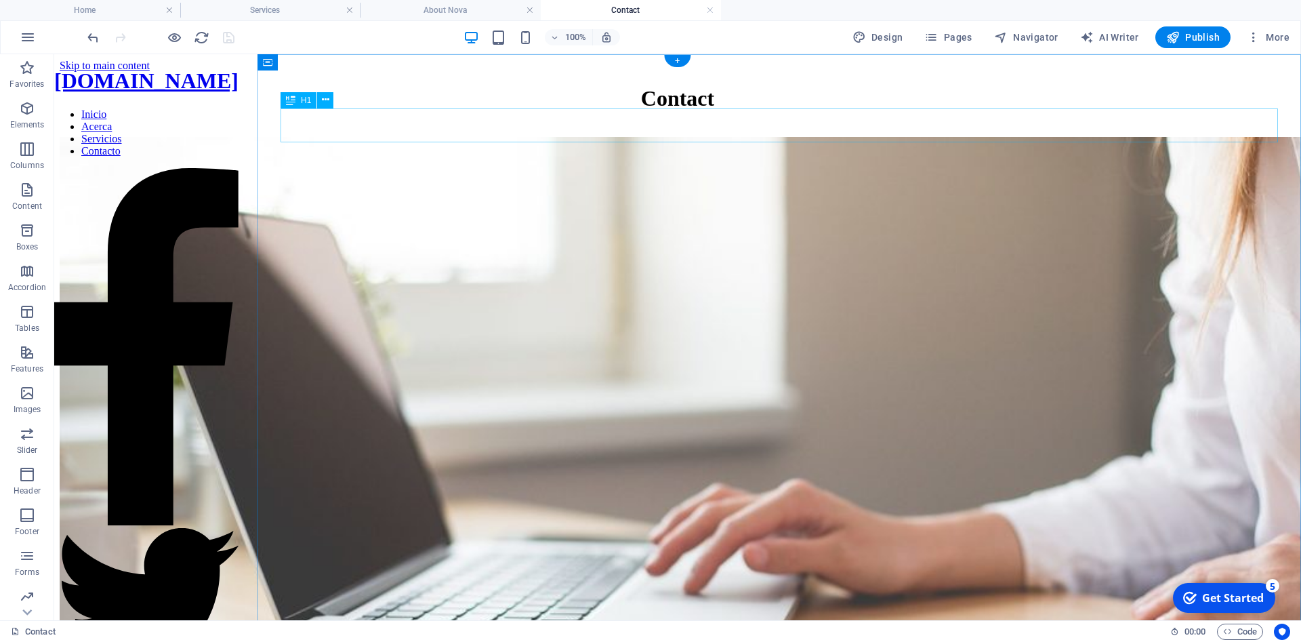
click at [836, 111] on div "Contact" at bounding box center [678, 98] width 1236 height 25
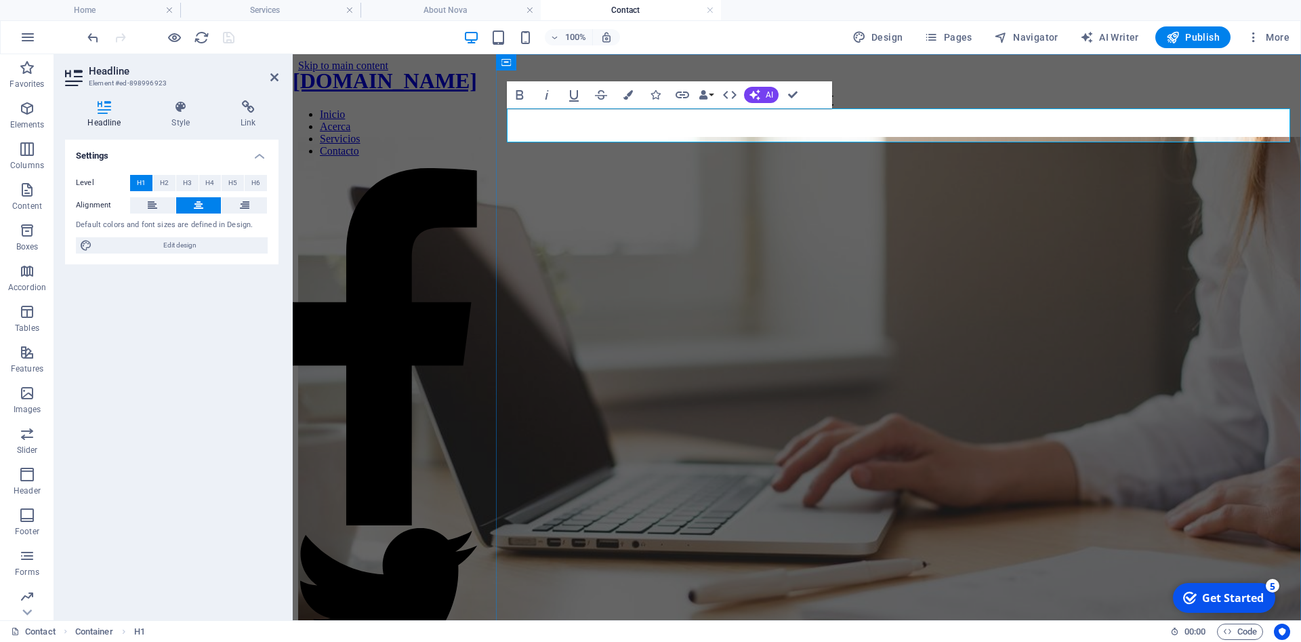
click at [950, 111] on h1 "Contact" at bounding box center [796, 98] width 997 height 25
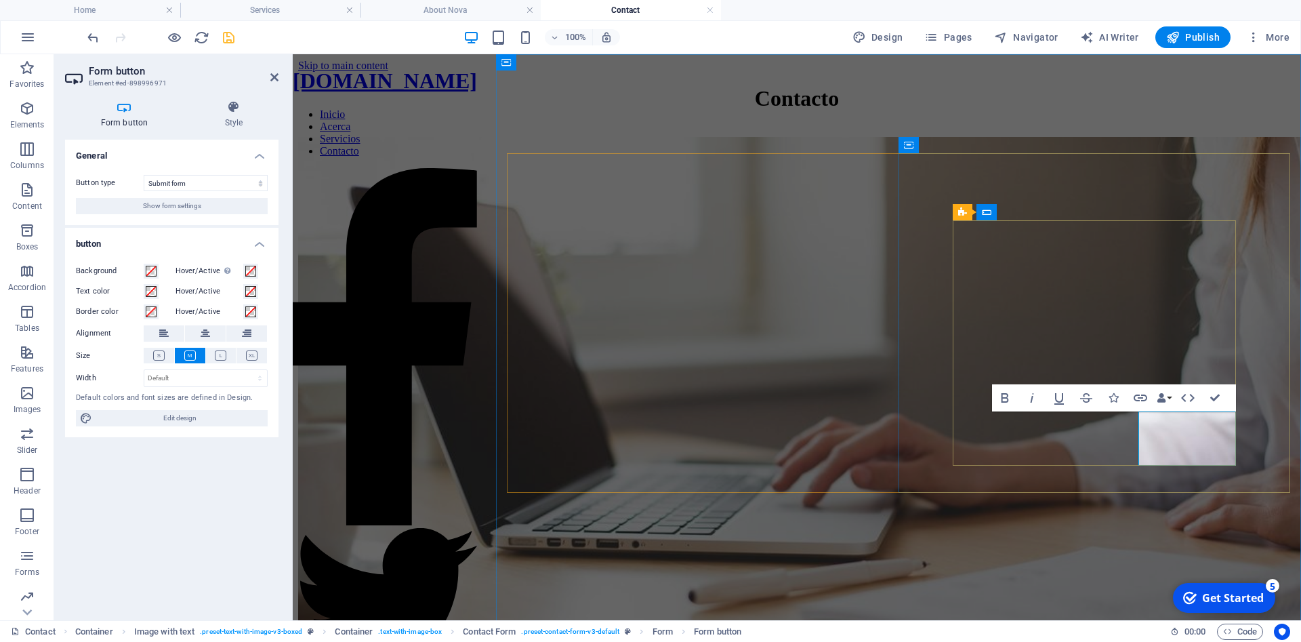
type button "Submit"
click at [1072, 111] on div "Contacto" at bounding box center [796, 98] width 997 height 25
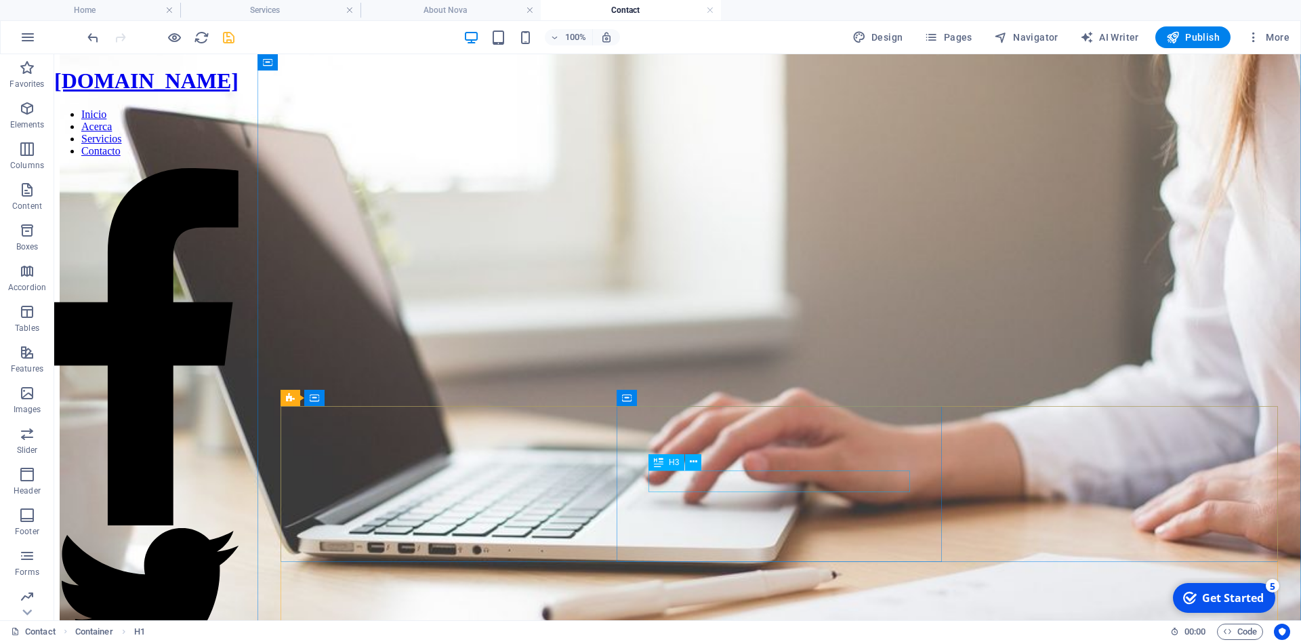
scroll to position [138, 0]
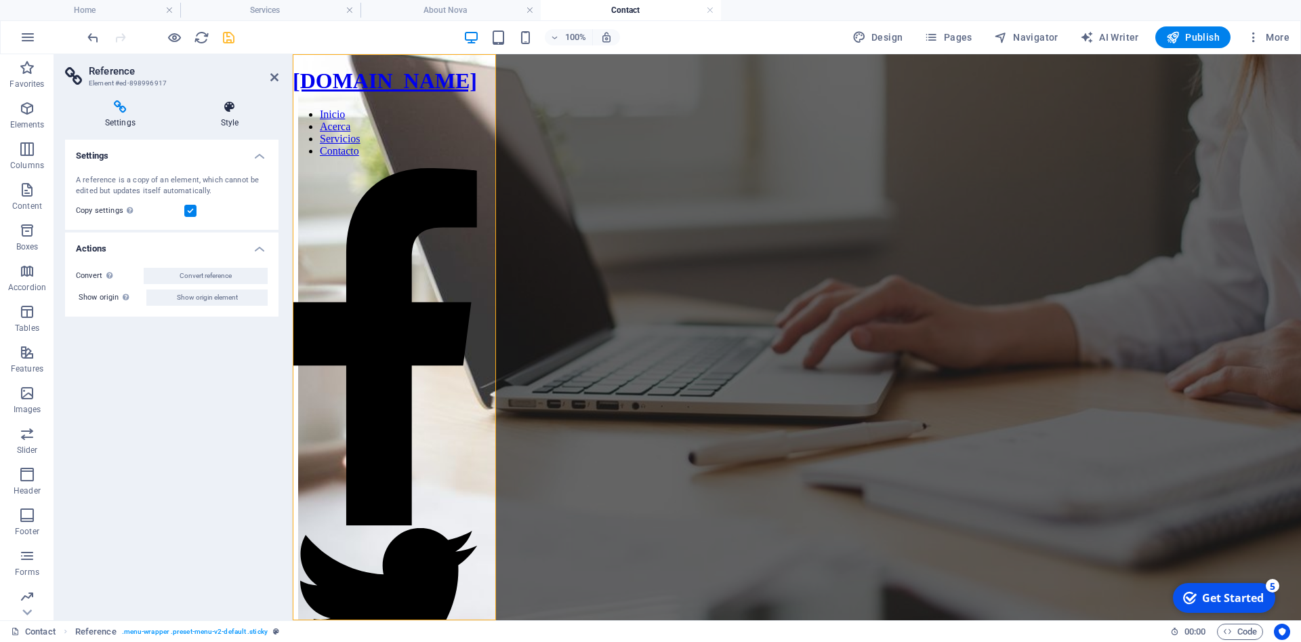
click at [236, 112] on icon at bounding box center [230, 107] width 98 height 14
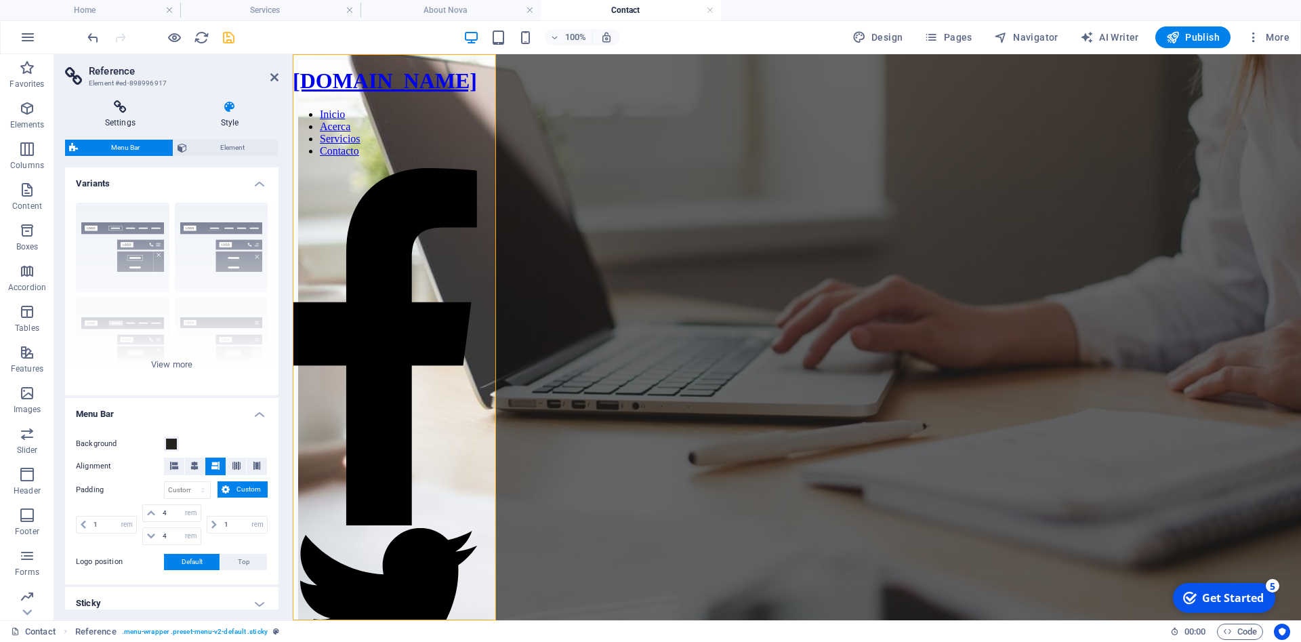
click at [134, 117] on h4 "Settings" at bounding box center [123, 114] width 116 height 28
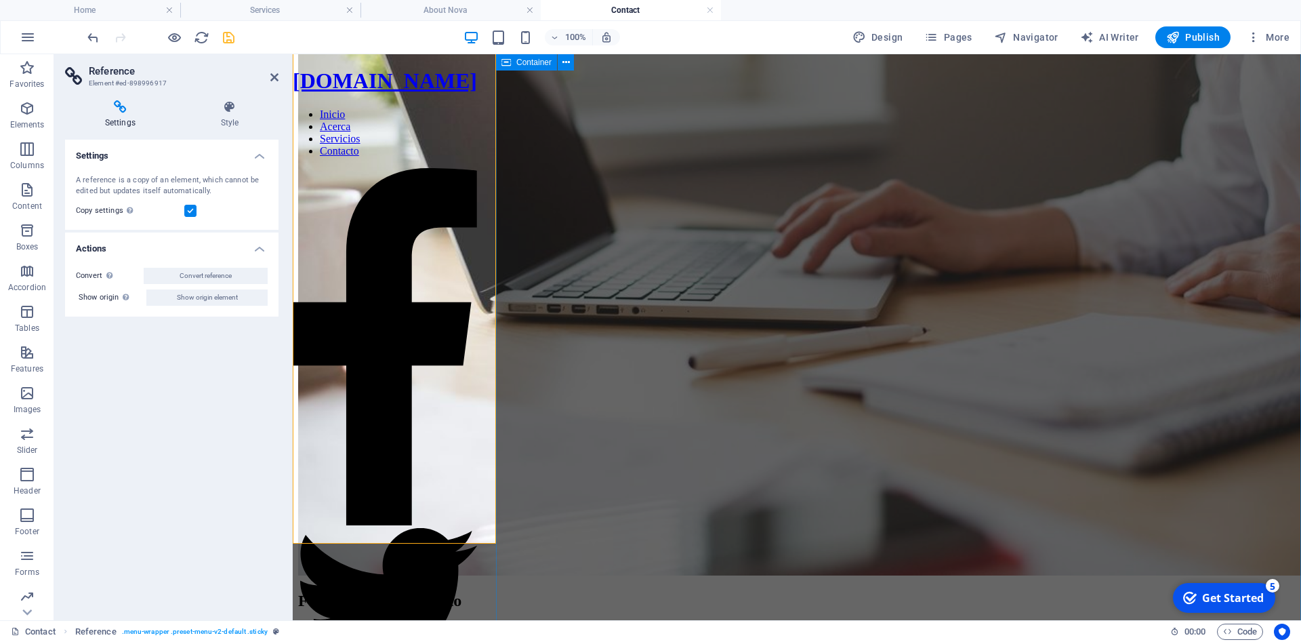
scroll to position [273, 0]
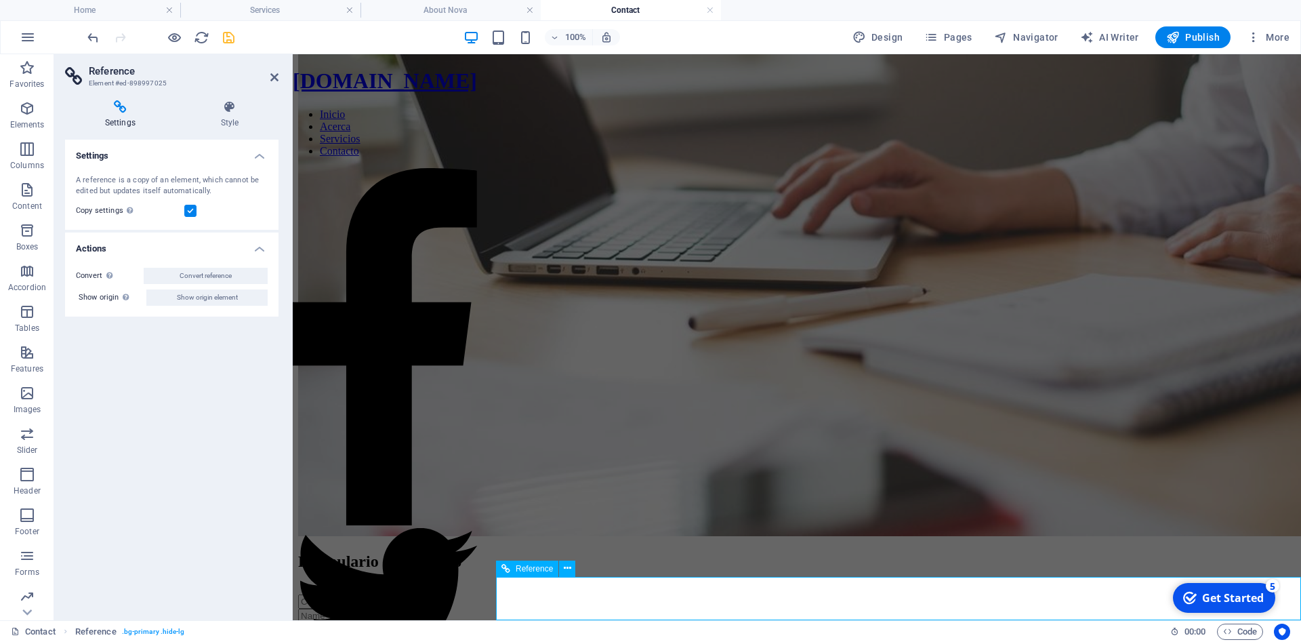
click at [568, 569] on icon at bounding box center [567, 568] width 7 height 14
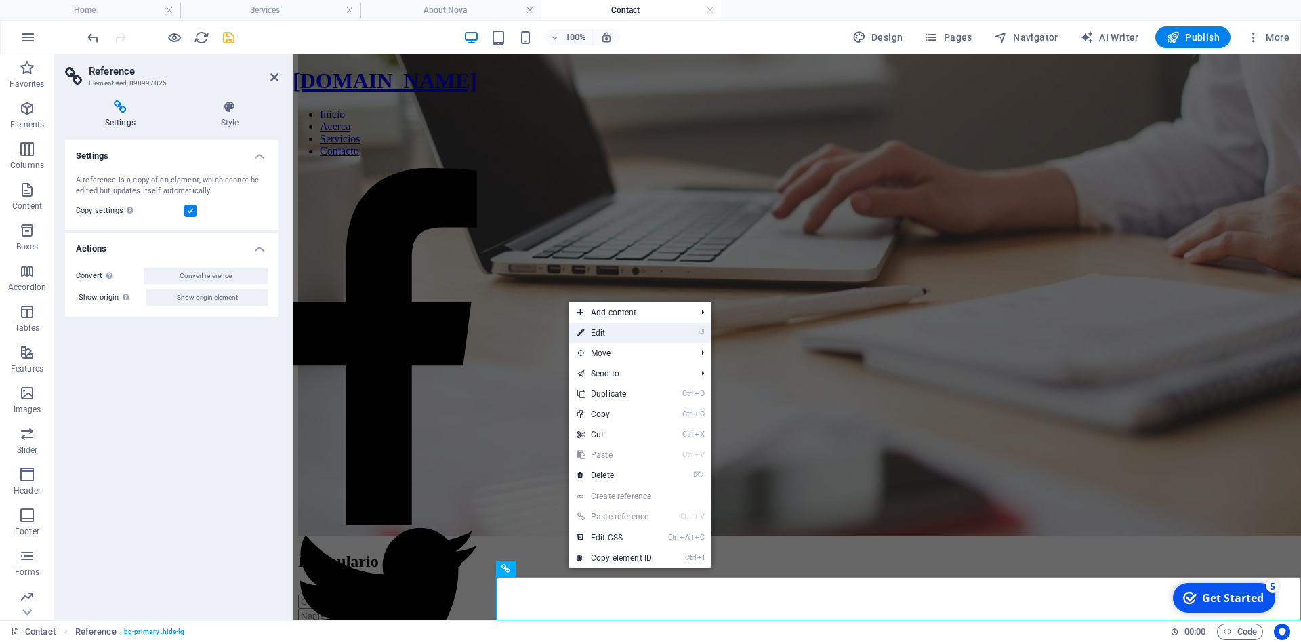
click at [627, 333] on link "⏎ Edit" at bounding box center [614, 332] width 91 height 20
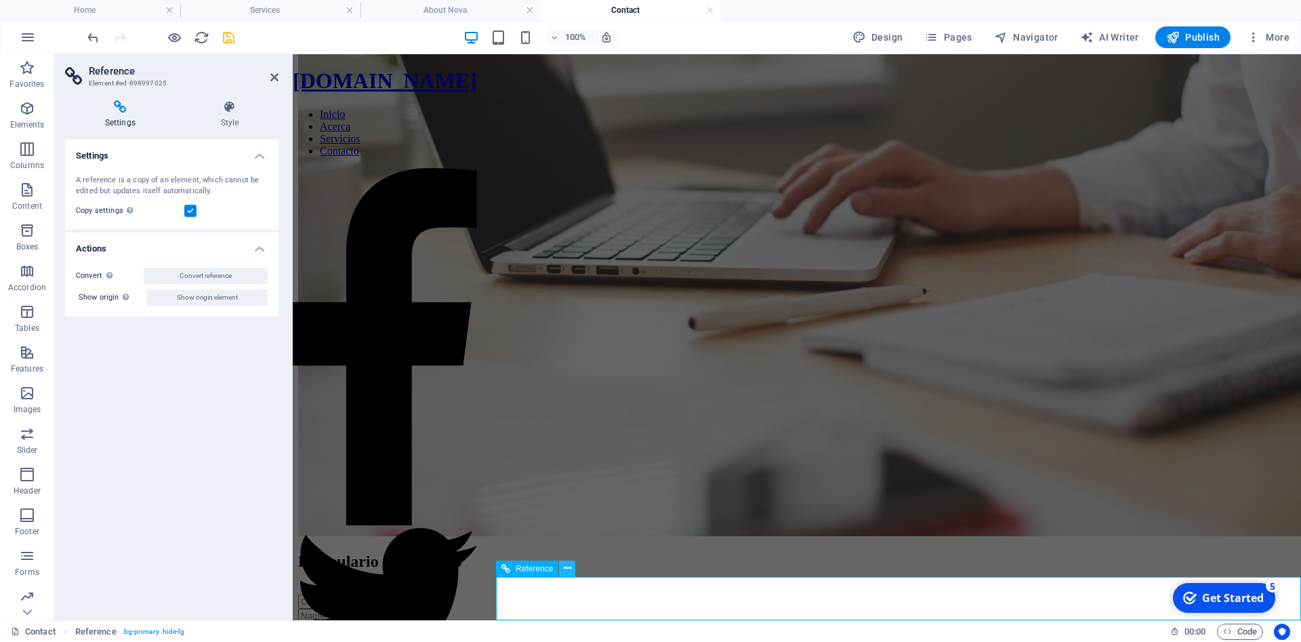
click at [569, 572] on icon at bounding box center [567, 568] width 7 height 14
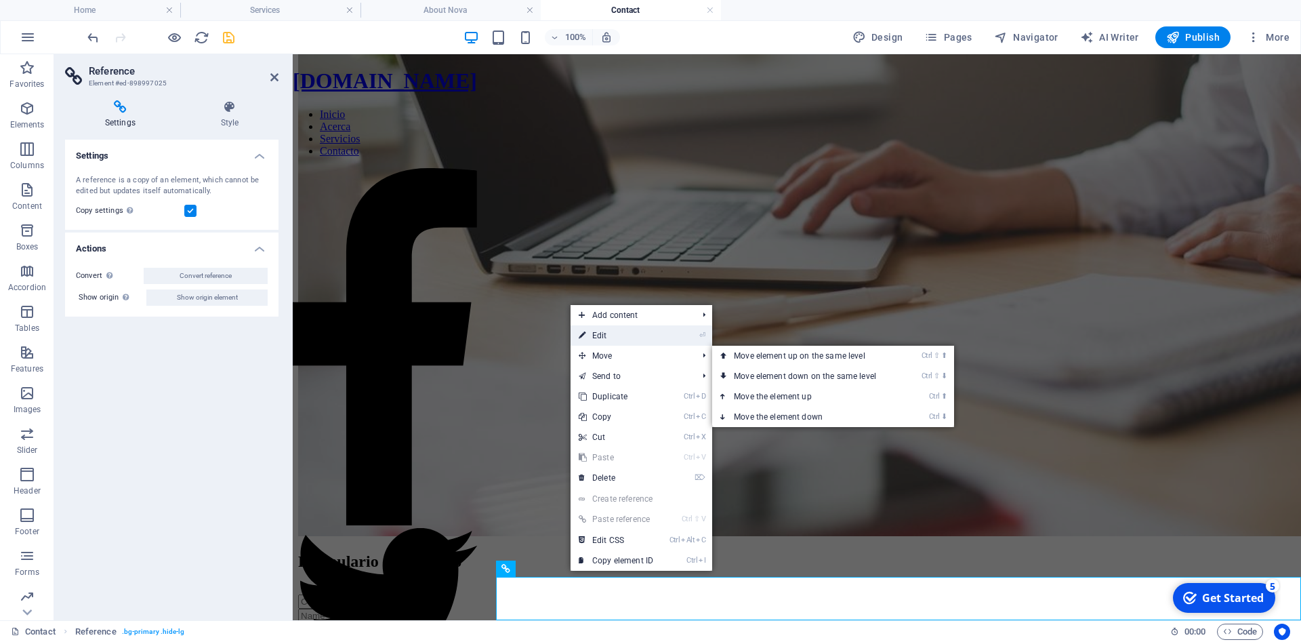
click at [630, 337] on link "⏎ Edit" at bounding box center [615, 335] width 91 height 20
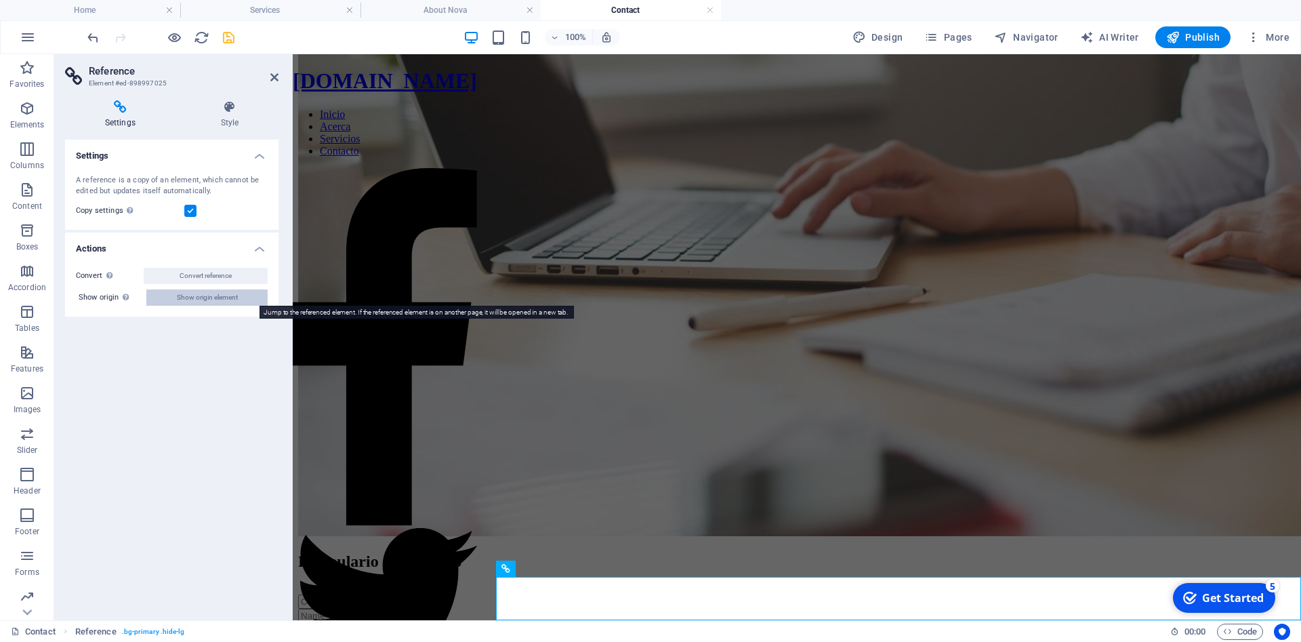
click at [226, 299] on span "Show origin element" at bounding box center [207, 297] width 61 height 16
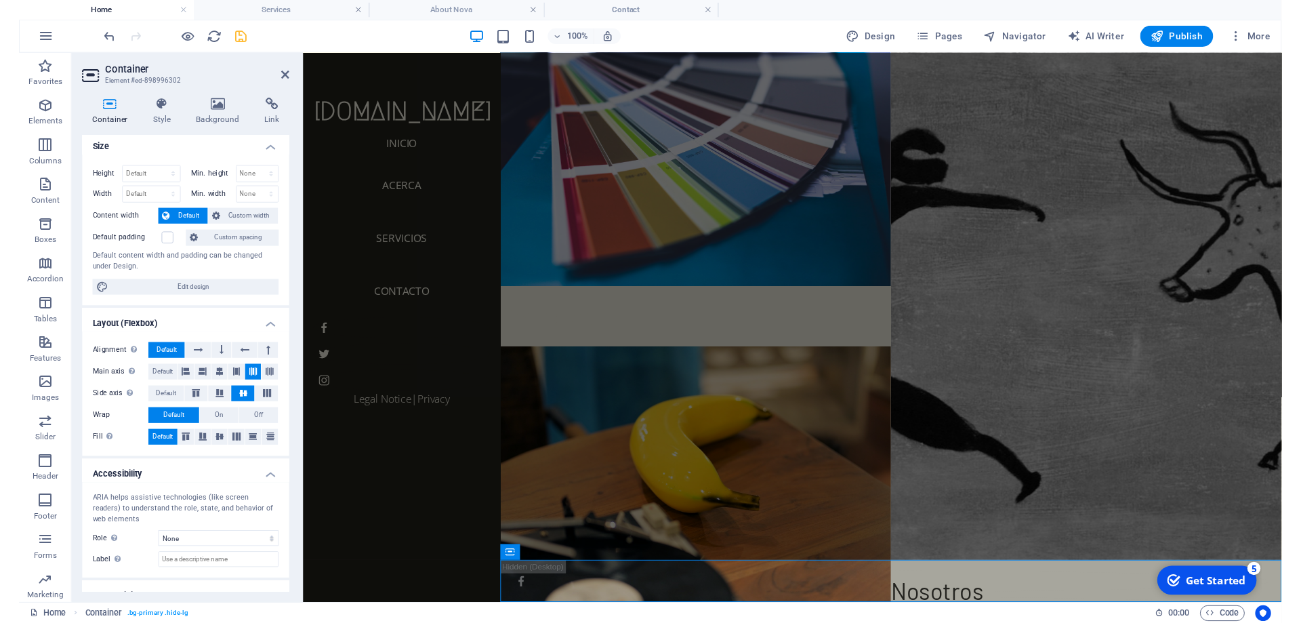
scroll to position [0, 0]
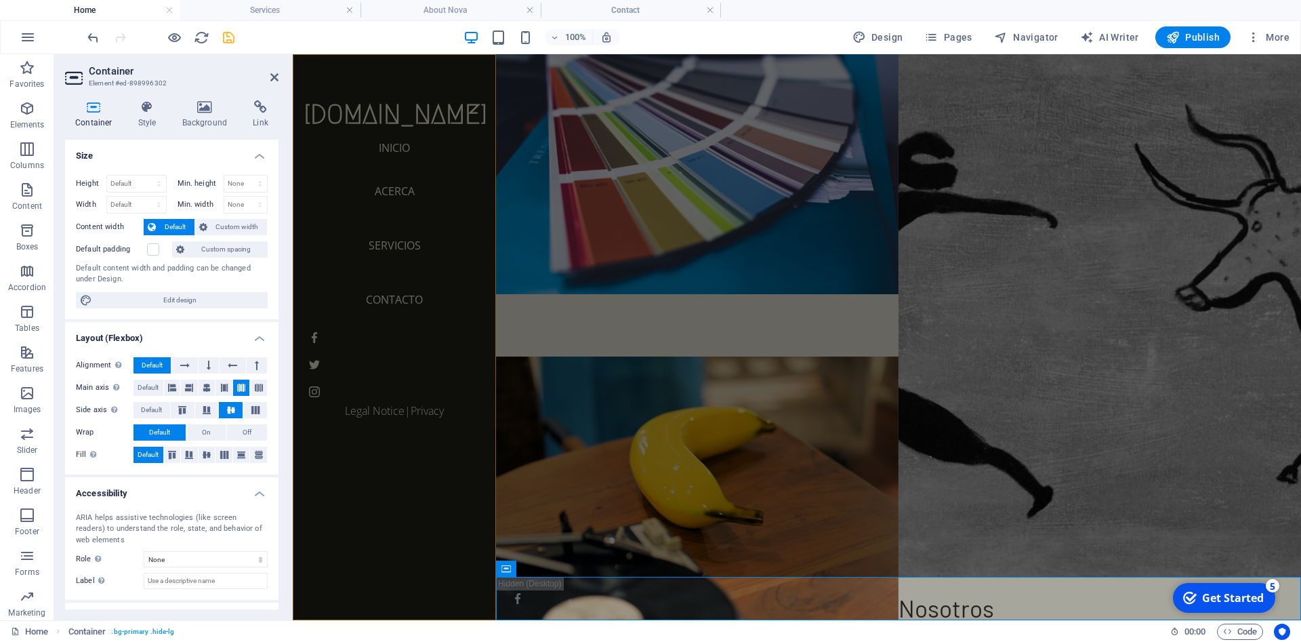
click at [446, 600] on div "appliexpress.es Inicio Acerca Servicios Contacto Legal Notice | Privacy" at bounding box center [394, 337] width 203 height 566
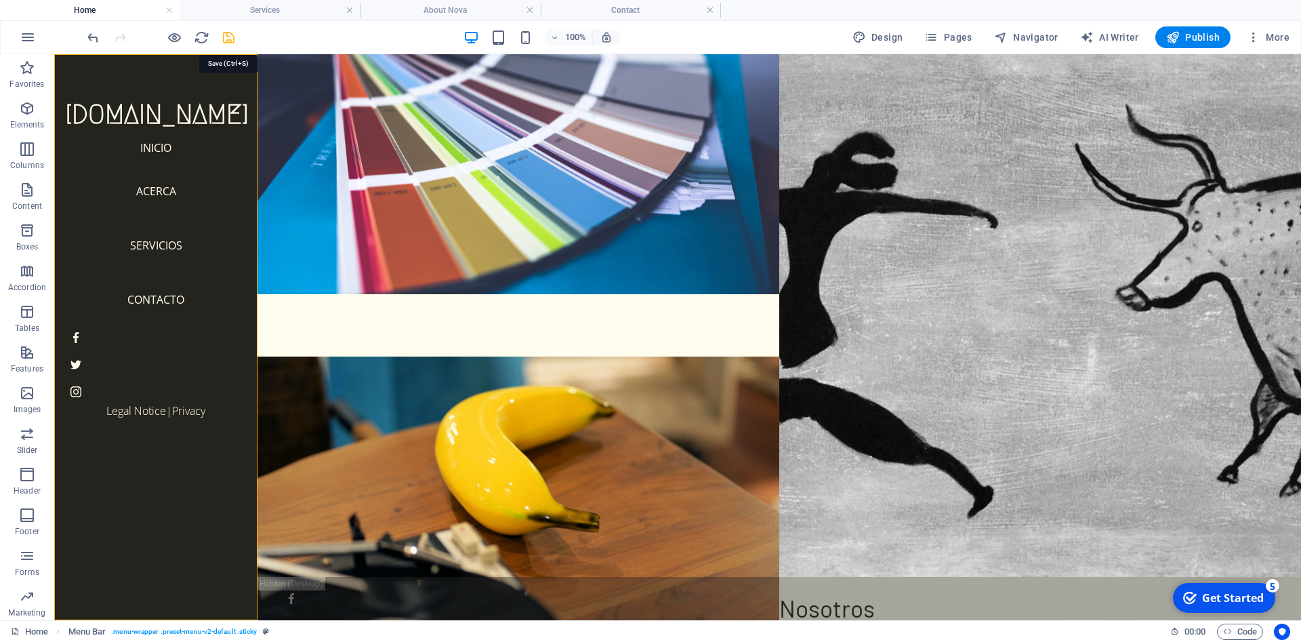
click at [234, 43] on icon "save" at bounding box center [229, 38] width 16 height 16
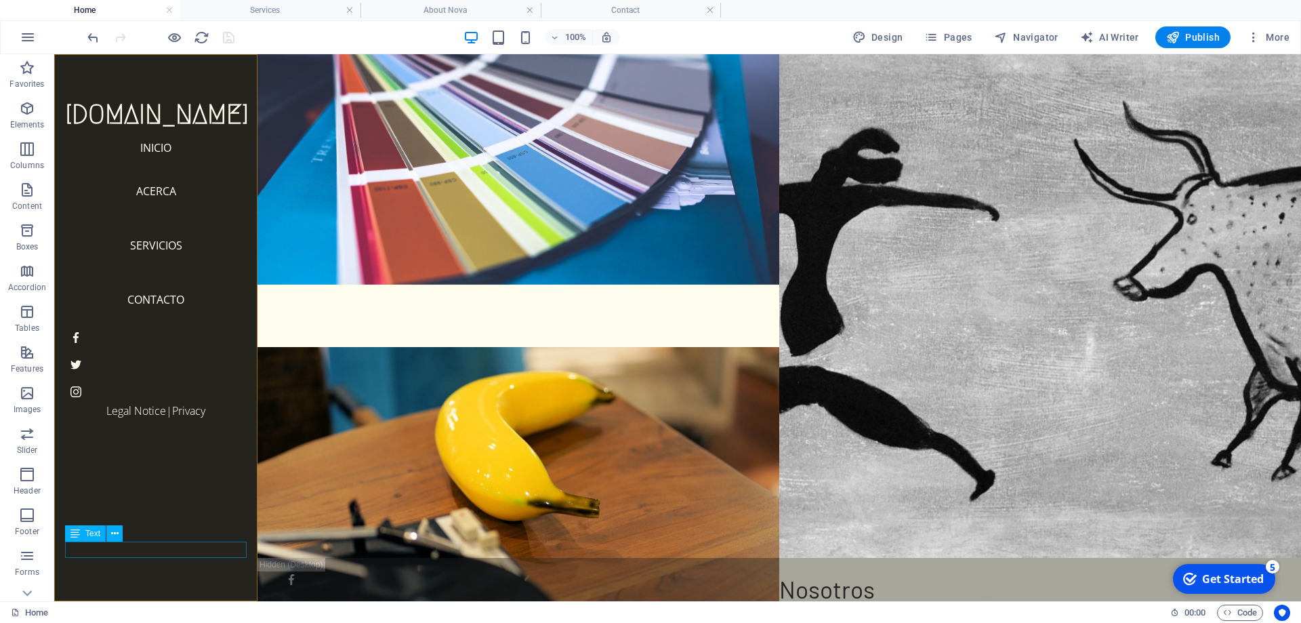
click at [144, 419] on div "Legal Notice | Privacy" at bounding box center [156, 410] width 182 height 16
click at [1202, 39] on span "Publish" at bounding box center [1193, 37] width 54 height 14
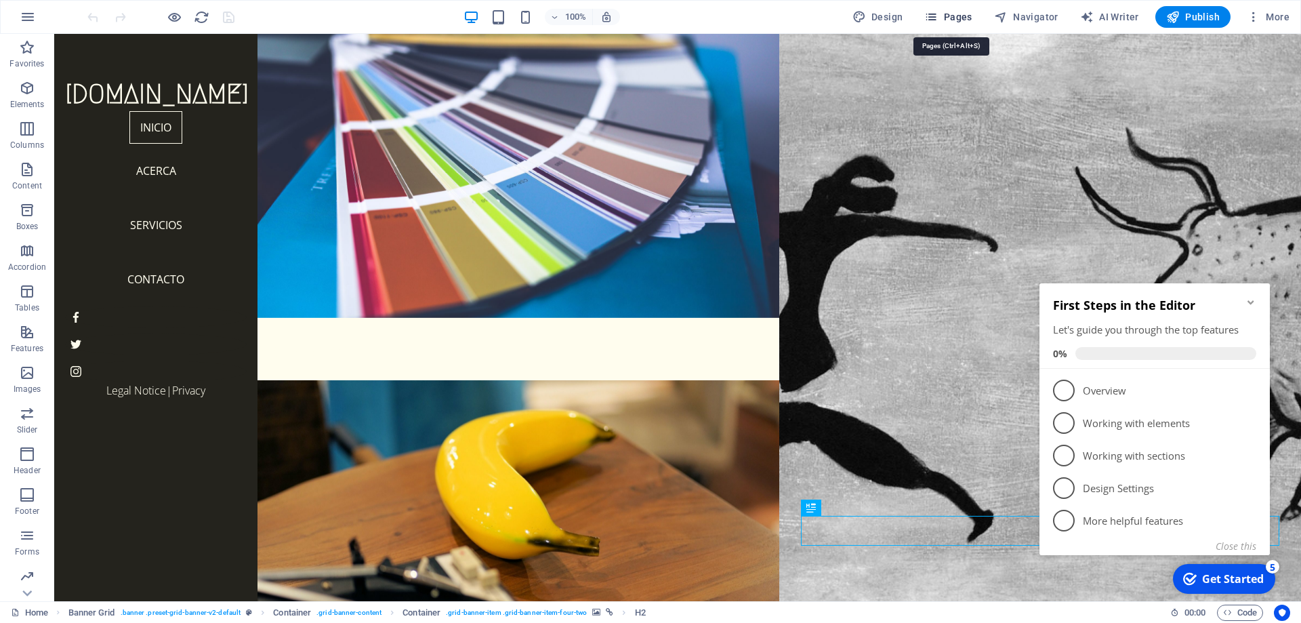
click at [950, 18] on span "Pages" at bounding box center [947, 17] width 47 height 14
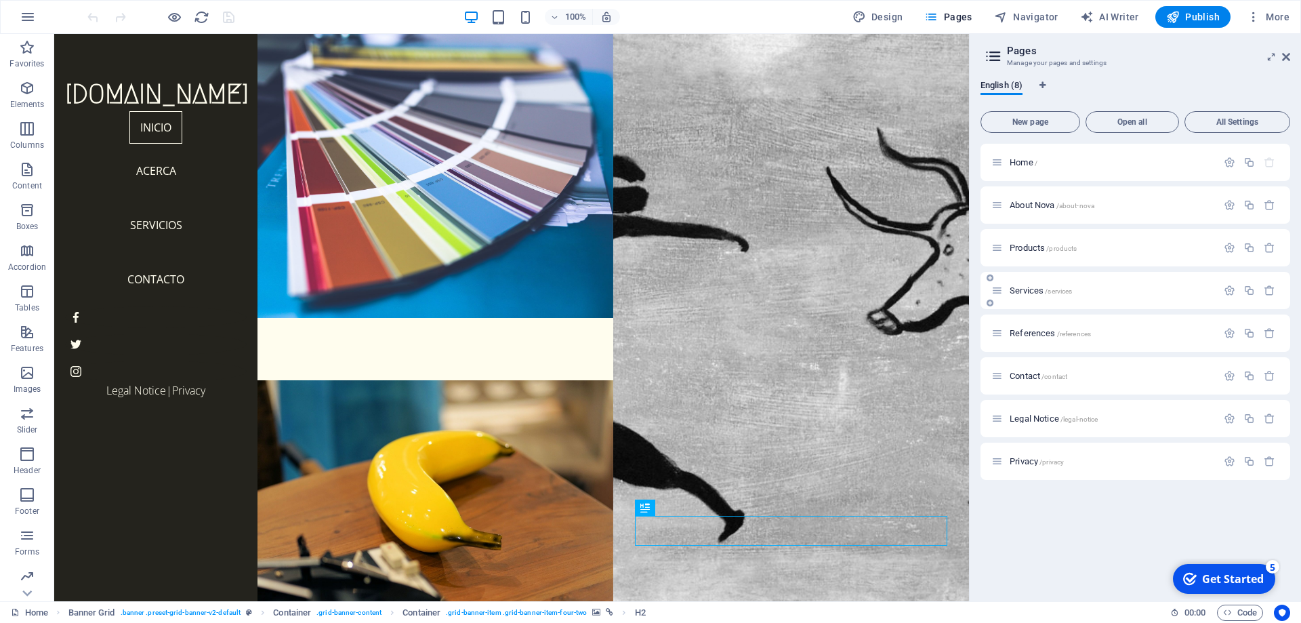
click at [1028, 293] on span "Services /services" at bounding box center [1040, 290] width 62 height 10
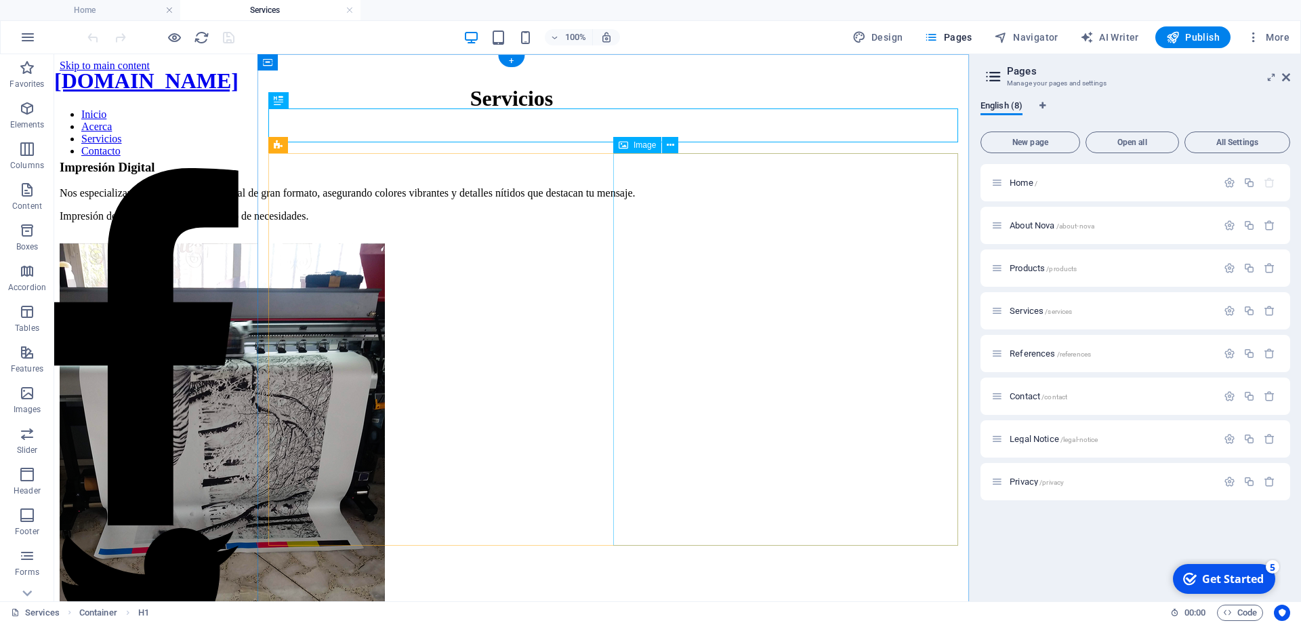
click at [797, 310] on figure at bounding box center [512, 440] width 904 height 395
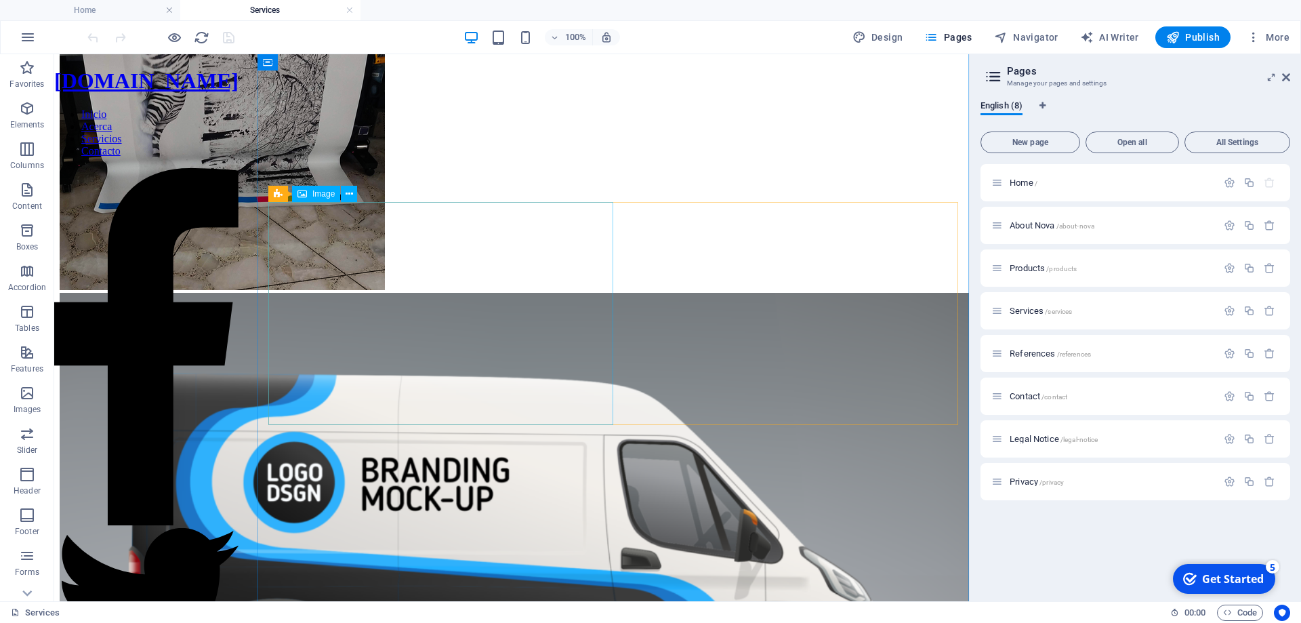
scroll to position [69, 0]
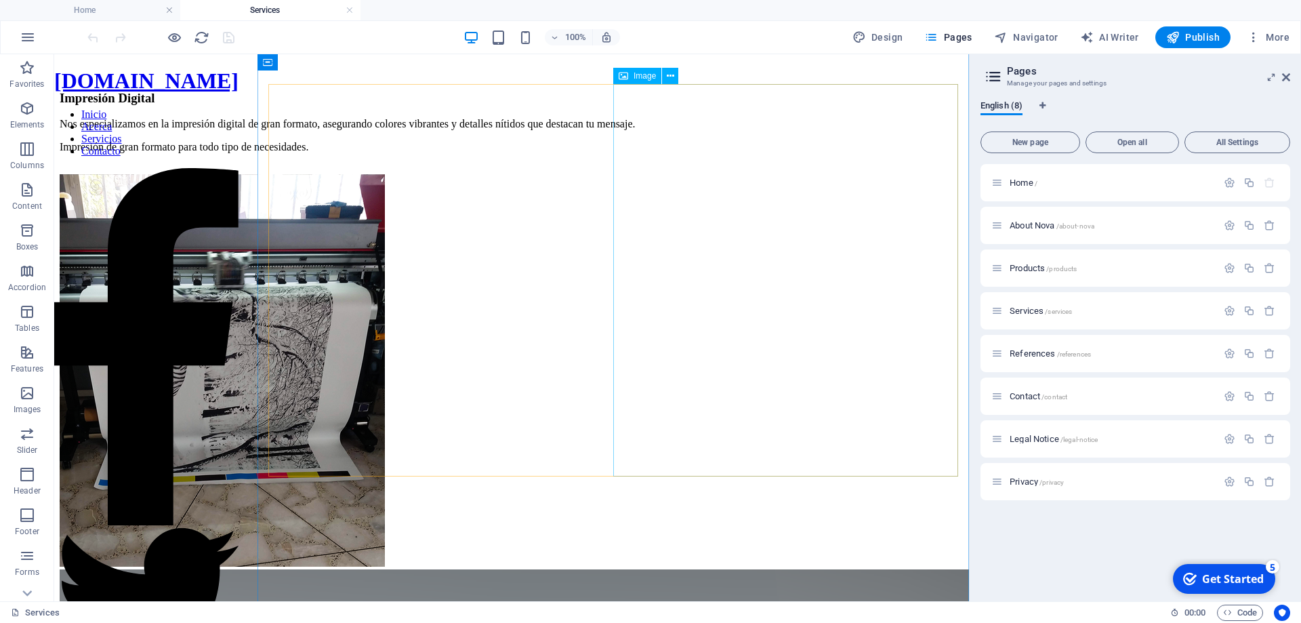
click at [756, 289] on figure at bounding box center [512, 371] width 904 height 395
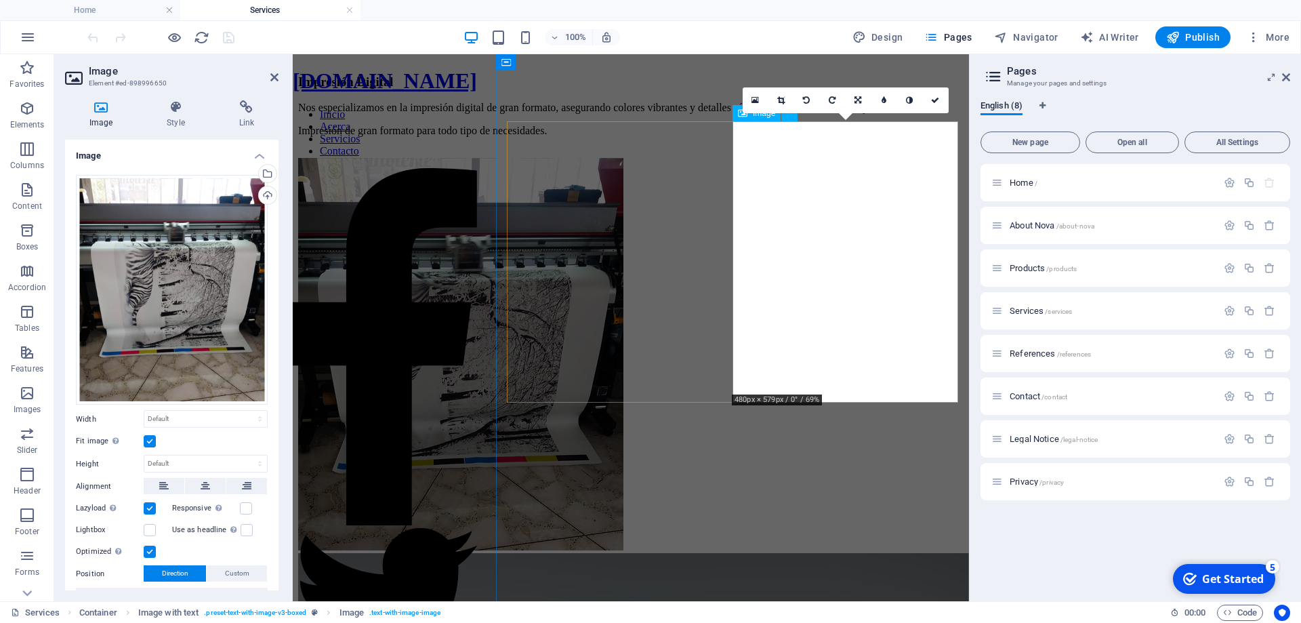
scroll to position [0, 0]
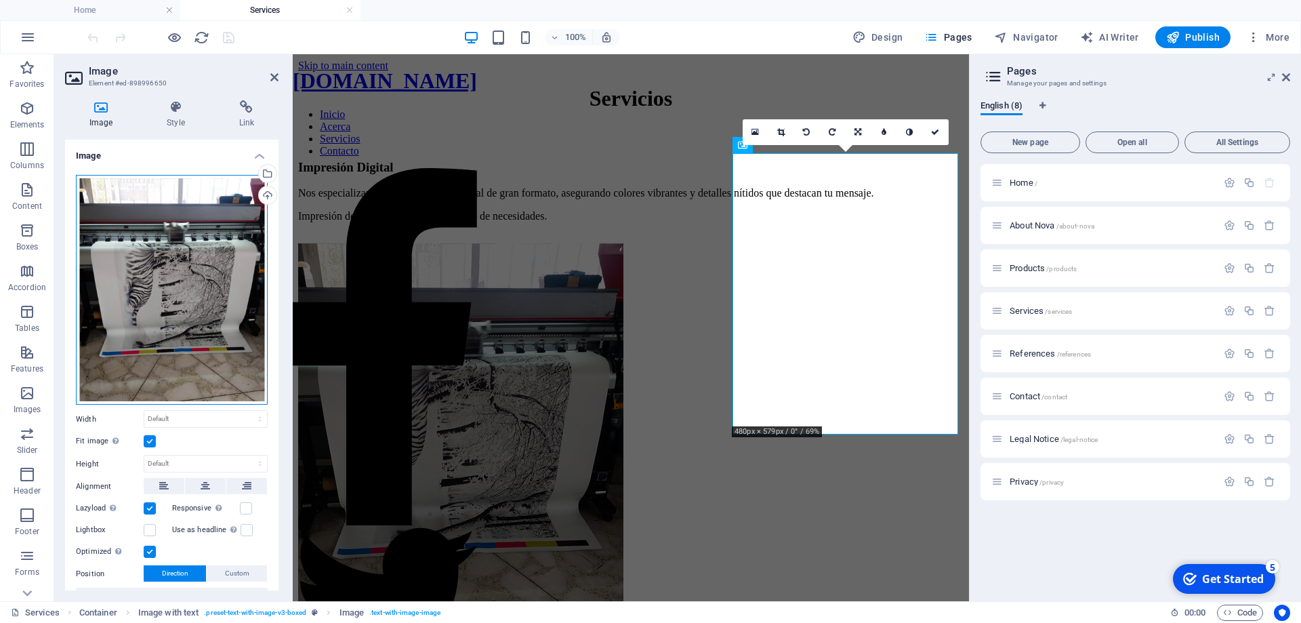
click at [152, 320] on div "Drag files here, click to choose files or select files from Files or our free s…" at bounding box center [172, 290] width 192 height 230
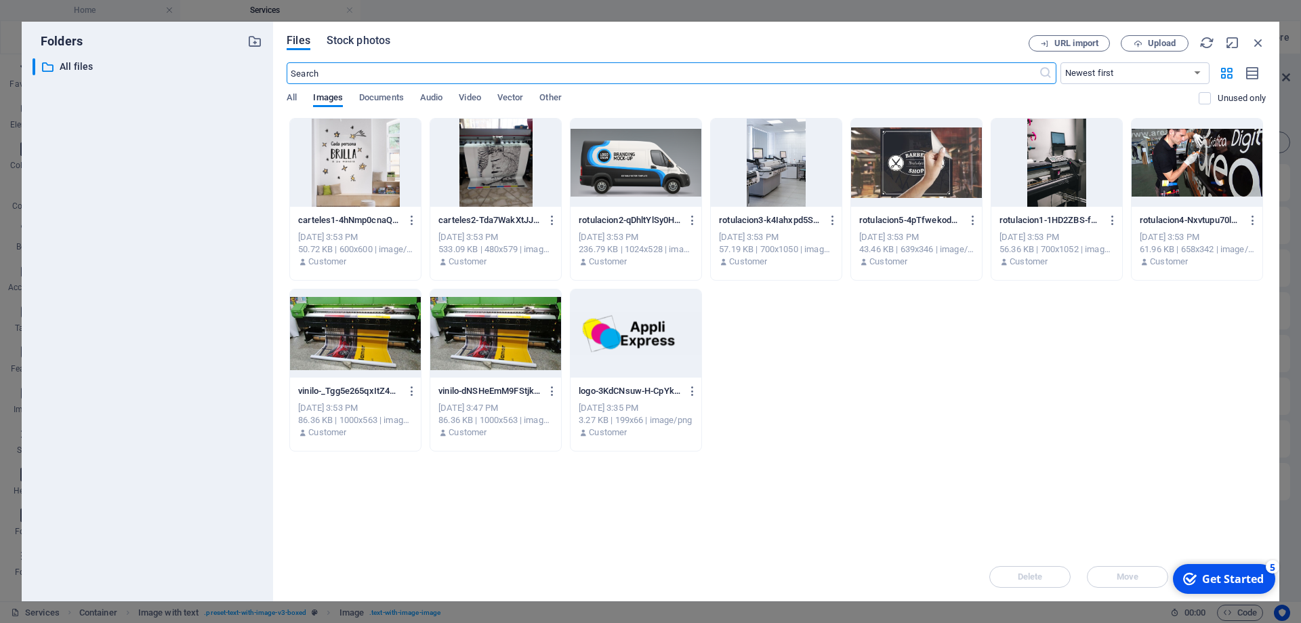
click at [354, 41] on span "Stock photos" at bounding box center [359, 41] width 64 height 16
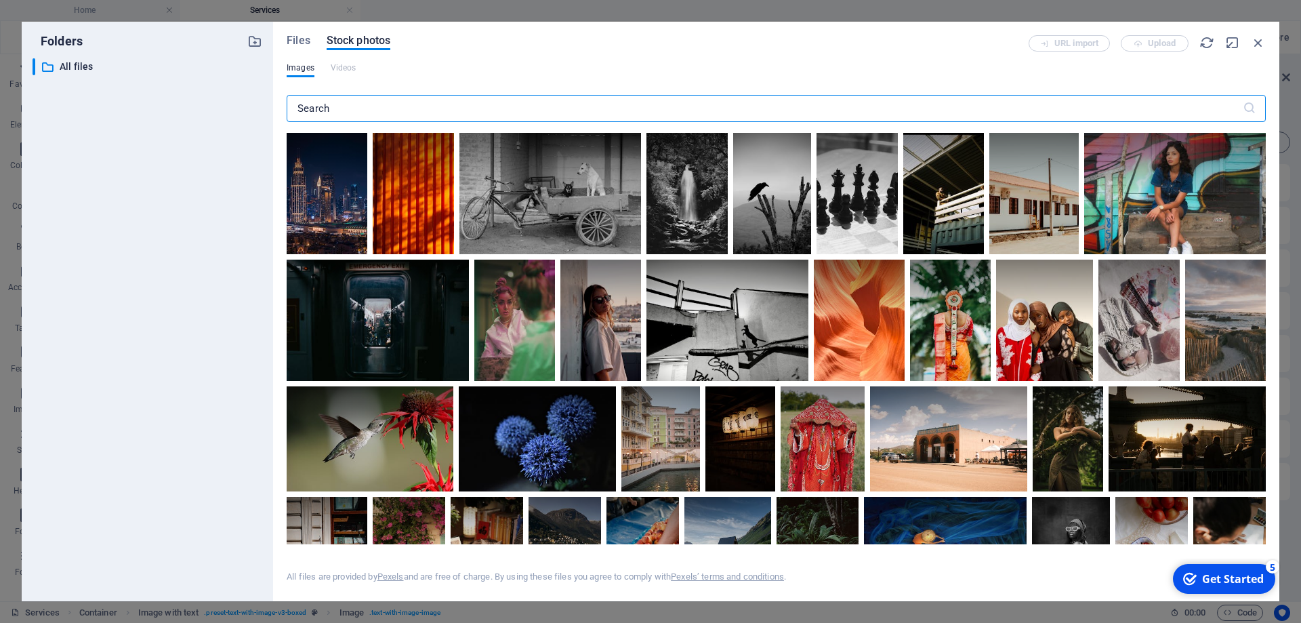
click at [457, 106] on input "text" at bounding box center [765, 108] width 956 height 27
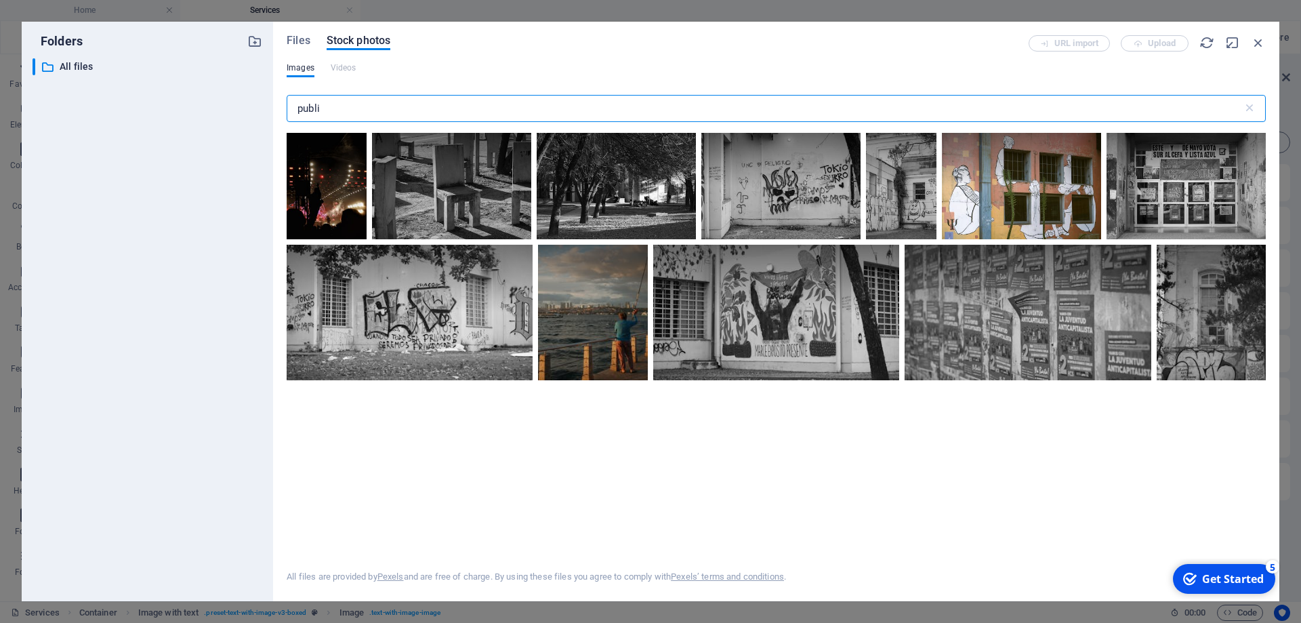
drag, startPoint x: 337, startPoint y: 104, endPoint x: 250, endPoint y: 105, distance: 86.7
click at [287, 105] on input "publi" at bounding box center [765, 108] width 956 height 27
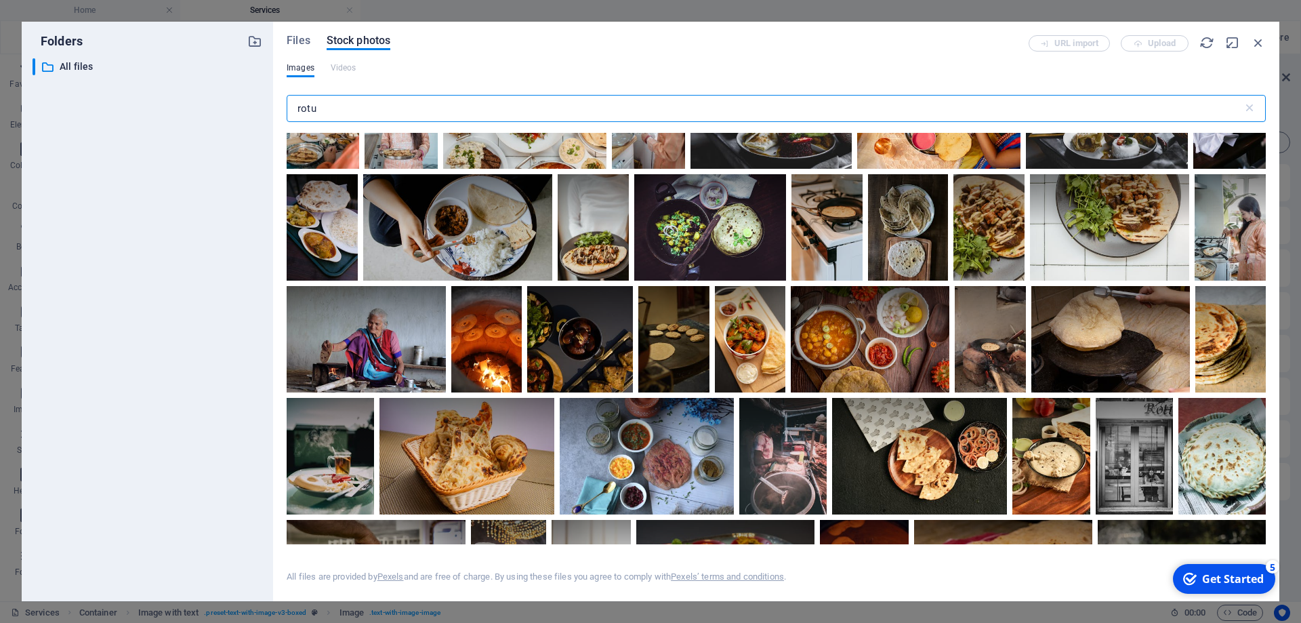
scroll to position [93, 0]
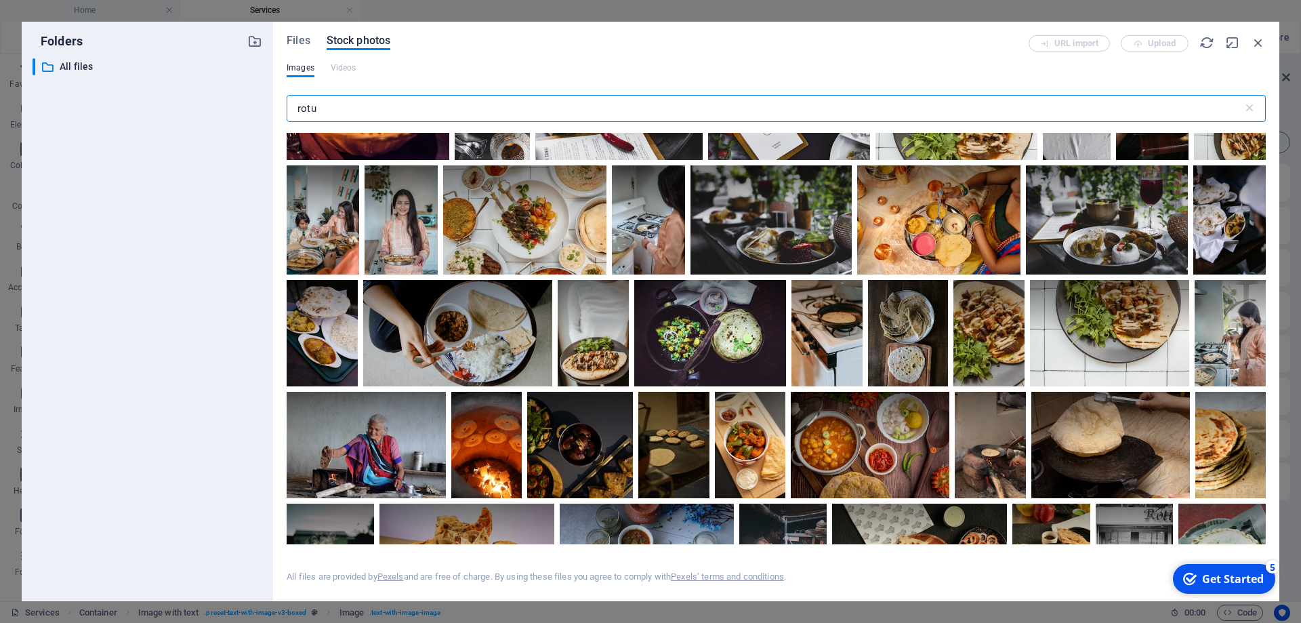
drag, startPoint x: 333, startPoint y: 112, endPoint x: 285, endPoint y: 112, distance: 47.4
click at [287, 112] on input "rotu" at bounding box center [765, 108] width 956 height 27
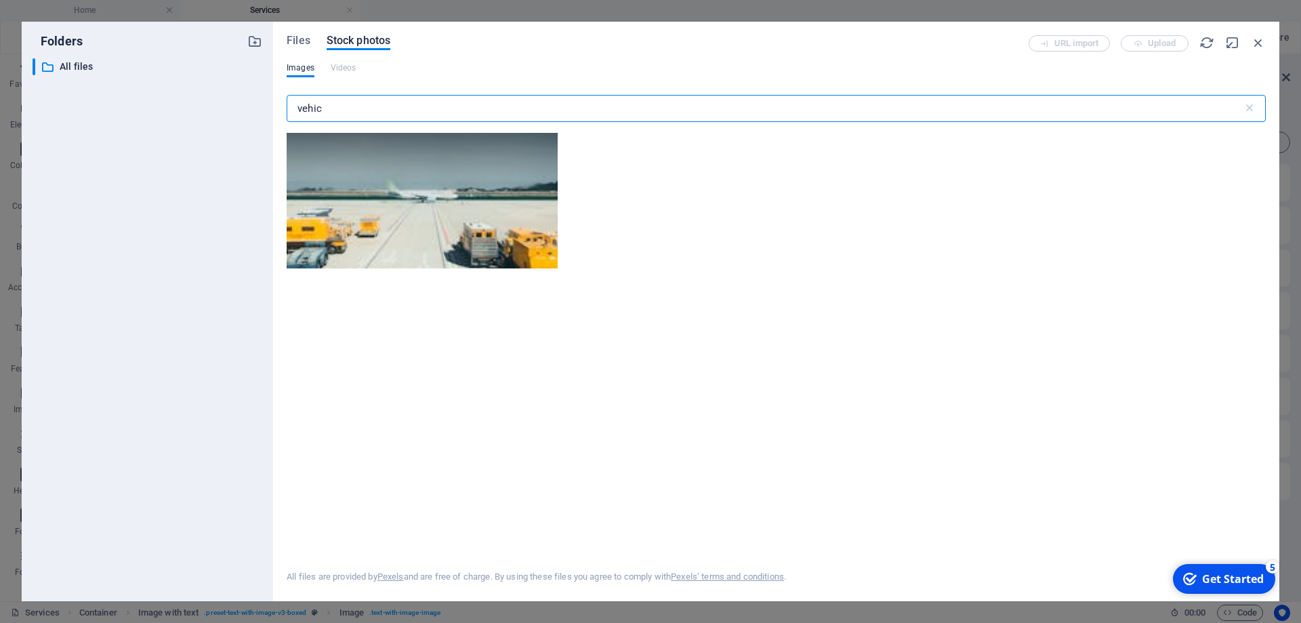
type input "vehic"
drag, startPoint x: 341, startPoint y: 89, endPoint x: 335, endPoint y: 97, distance: 9.6
click at [336, 94] on div "vehic ​" at bounding box center [776, 110] width 979 height 43
drag, startPoint x: 334, startPoint y: 104, endPoint x: 289, endPoint y: 104, distance: 45.4
click at [289, 104] on input "vehic" at bounding box center [765, 108] width 956 height 27
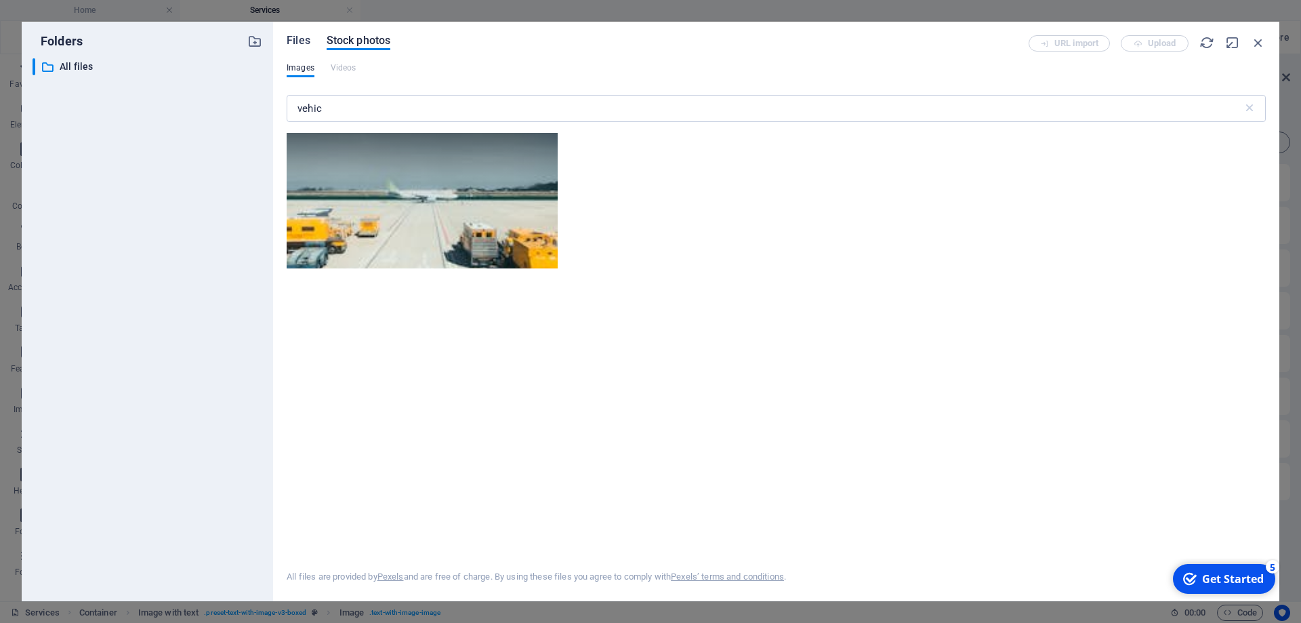
click at [303, 43] on span "Files" at bounding box center [299, 41] width 24 height 16
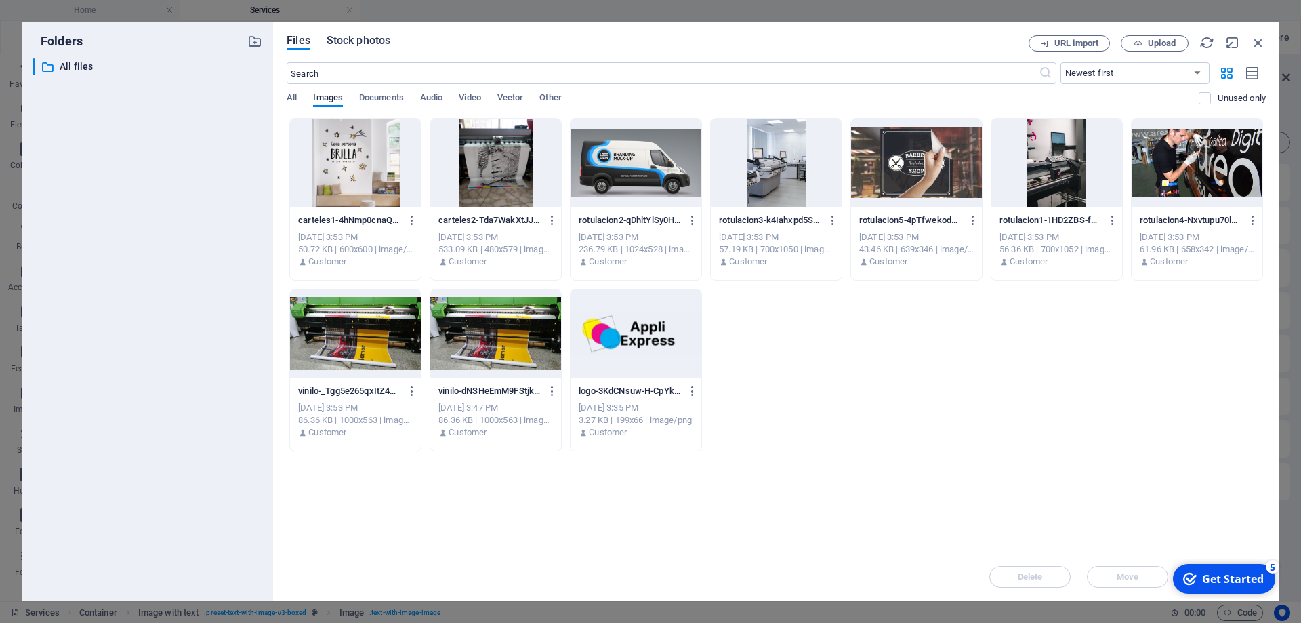
click at [357, 48] on button "Stock photos" at bounding box center [359, 42] width 64 height 15
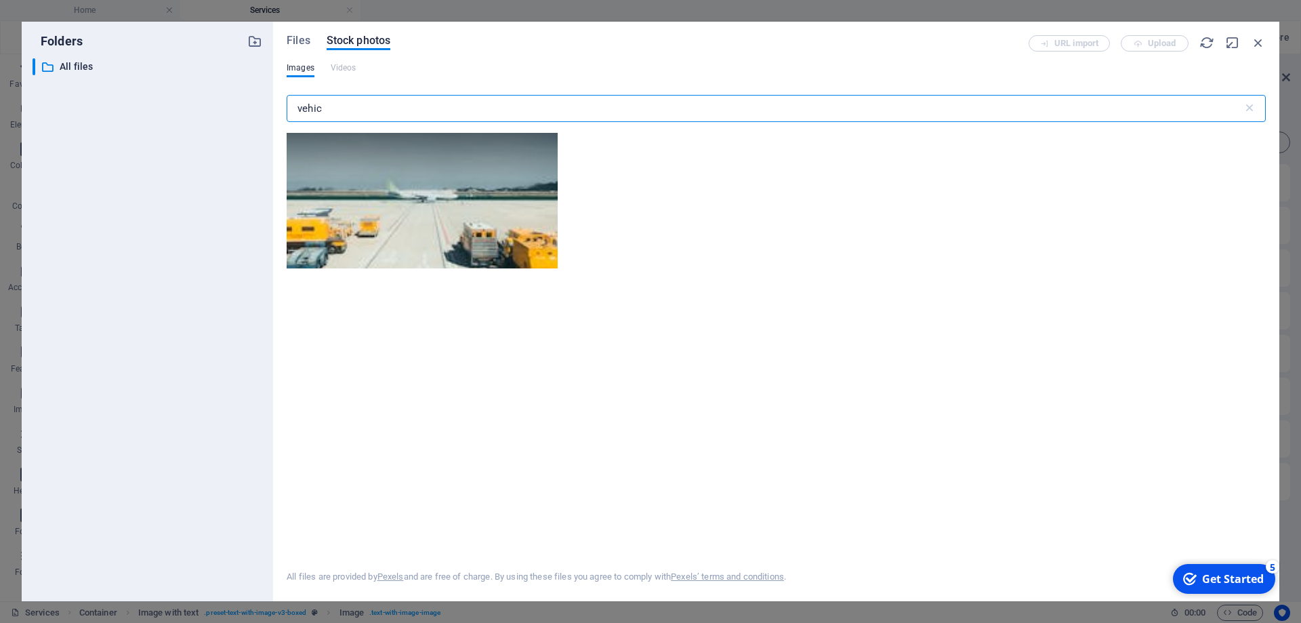
drag, startPoint x: 338, startPoint y: 105, endPoint x: 280, endPoint y: 107, distance: 58.3
click at [287, 107] on input "vehic" at bounding box center [765, 108] width 956 height 27
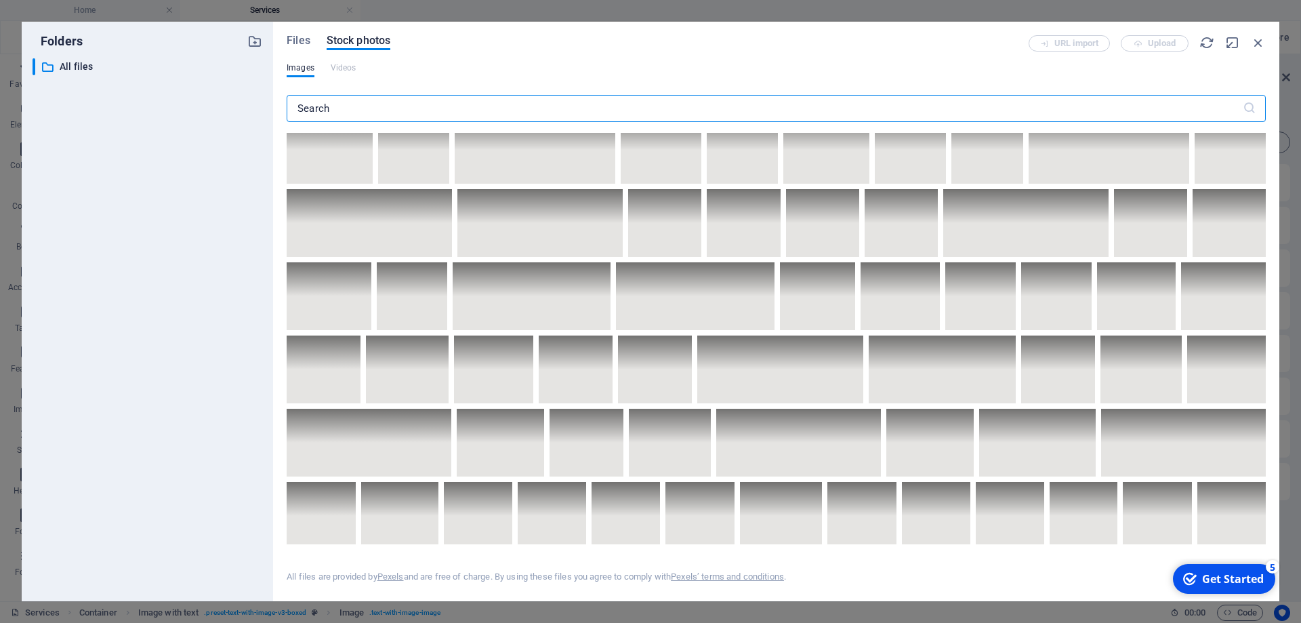
scroll to position [2683, 0]
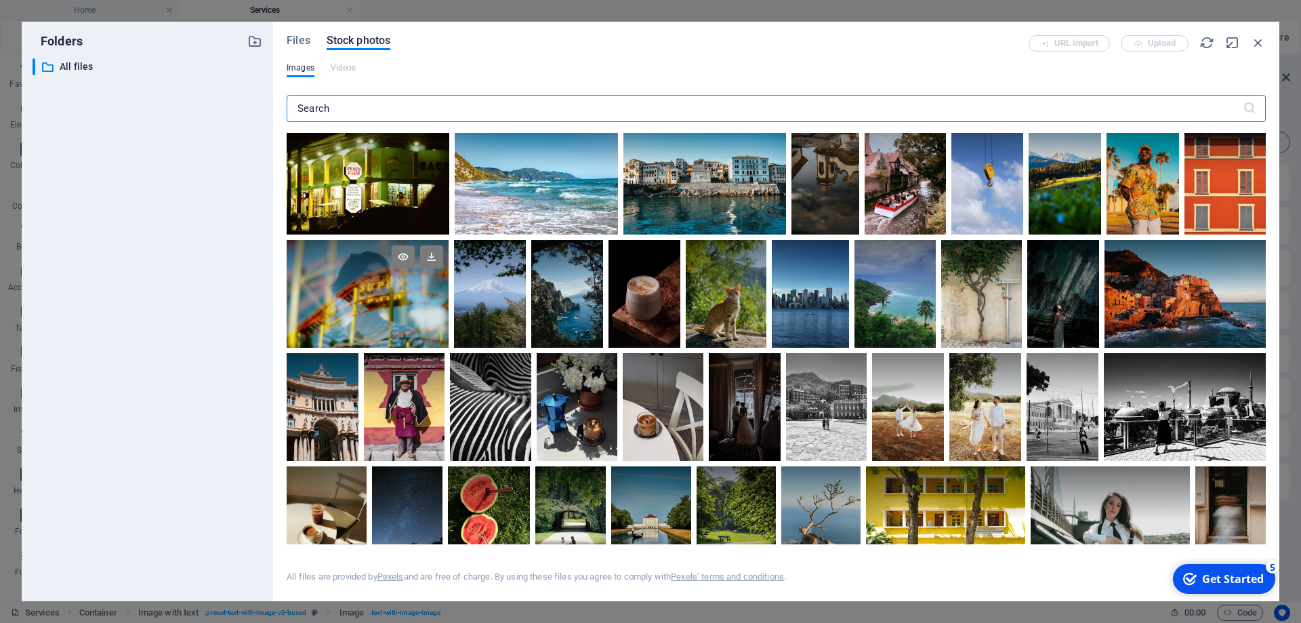
click at [413, 321] on div at bounding box center [368, 294] width 162 height 108
click at [413, 321] on div at bounding box center [368, 320] width 162 height 54
click at [413, 321] on div at bounding box center [368, 294] width 162 height 108
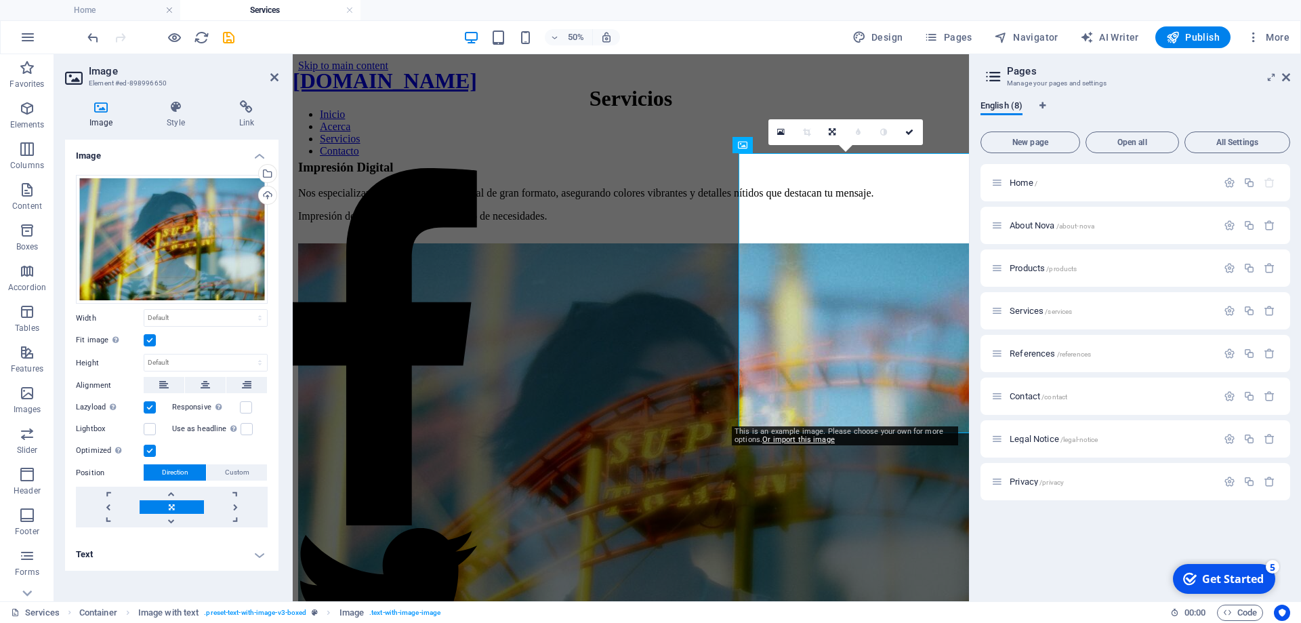
click at [1234, 581] on div "Get Started" at bounding box center [1233, 578] width 62 height 15
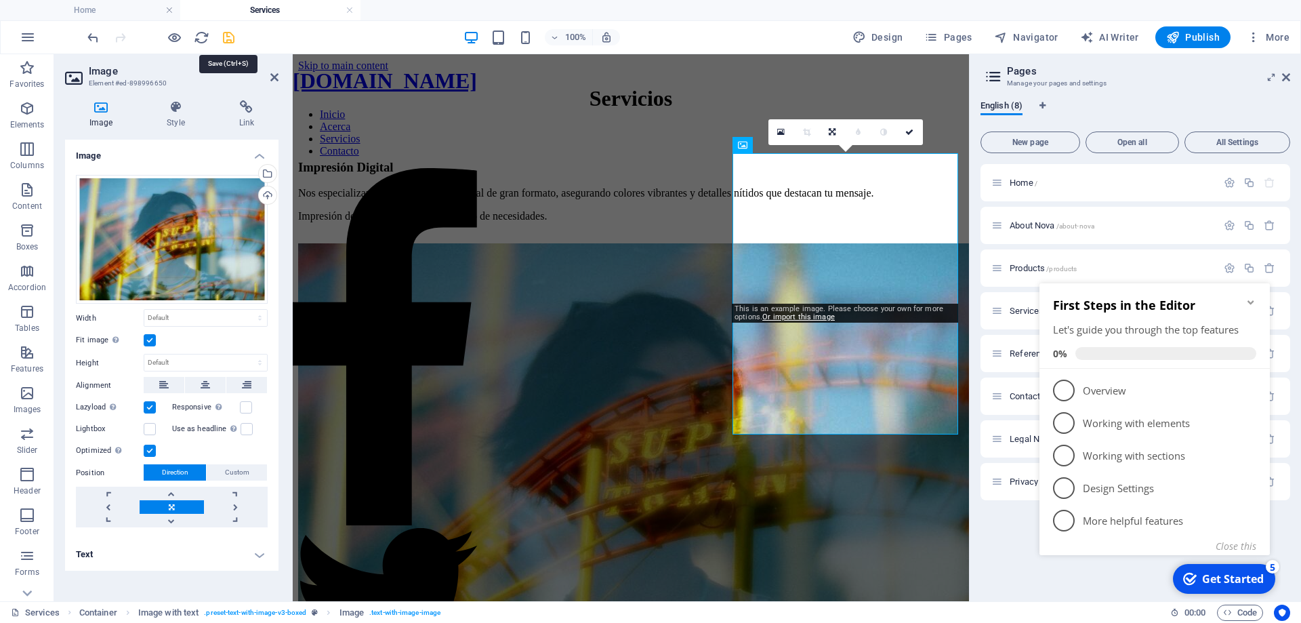
click at [232, 43] on icon "save" at bounding box center [229, 38] width 16 height 16
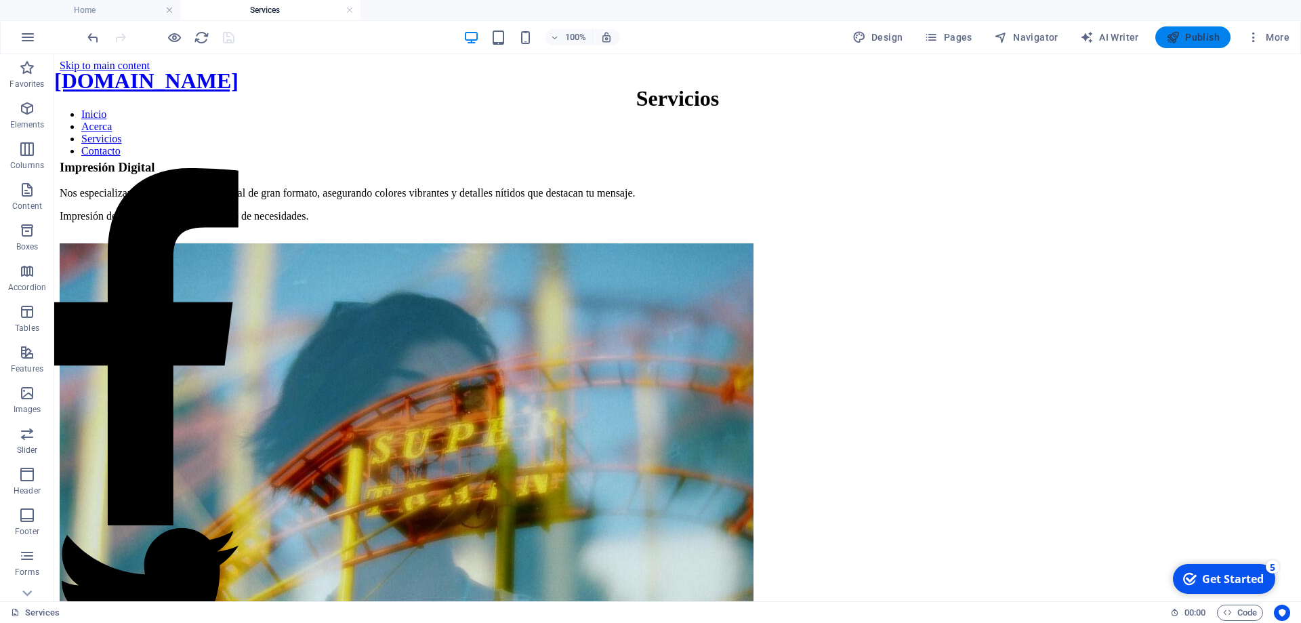
click at [1197, 35] on span "Publish" at bounding box center [1193, 37] width 54 height 14
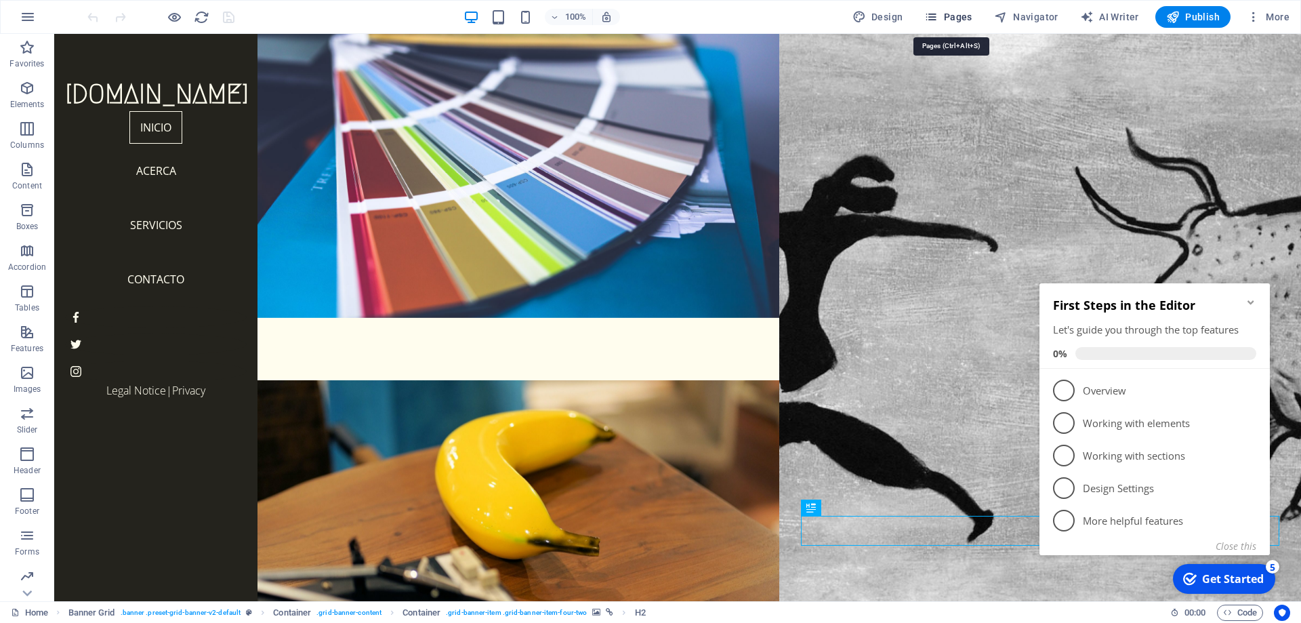
click at [963, 22] on span "Pages" at bounding box center [947, 17] width 47 height 14
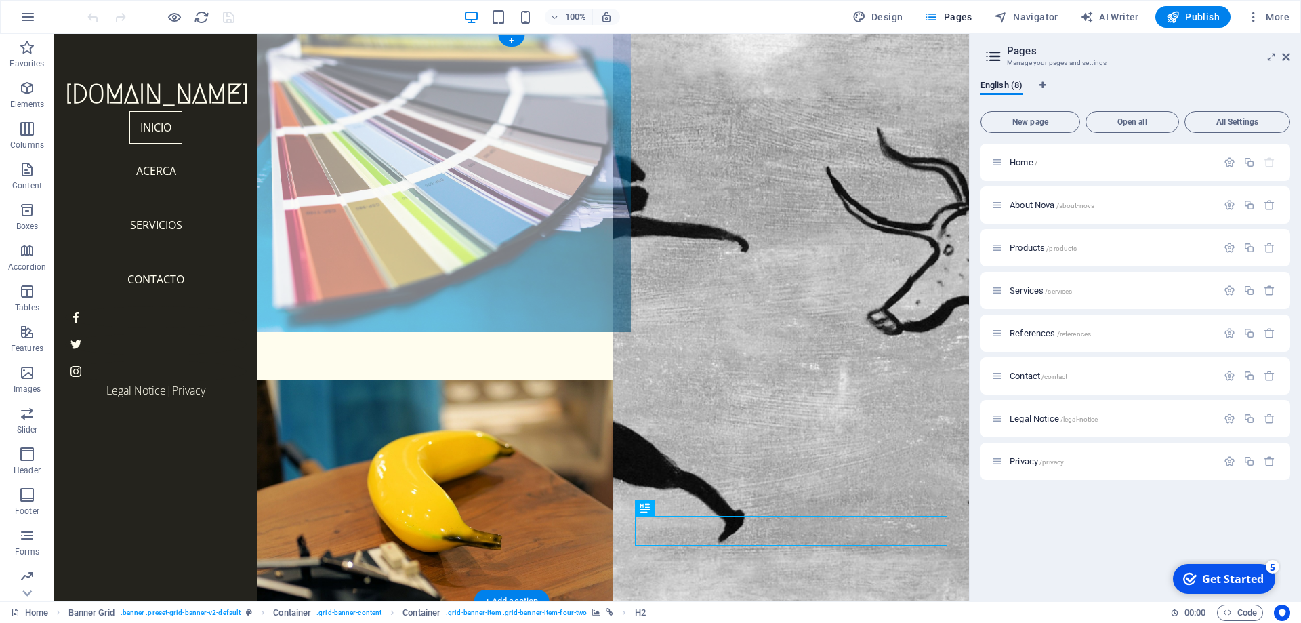
click at [548, 196] on figure at bounding box center [436, 176] width 392 height 312
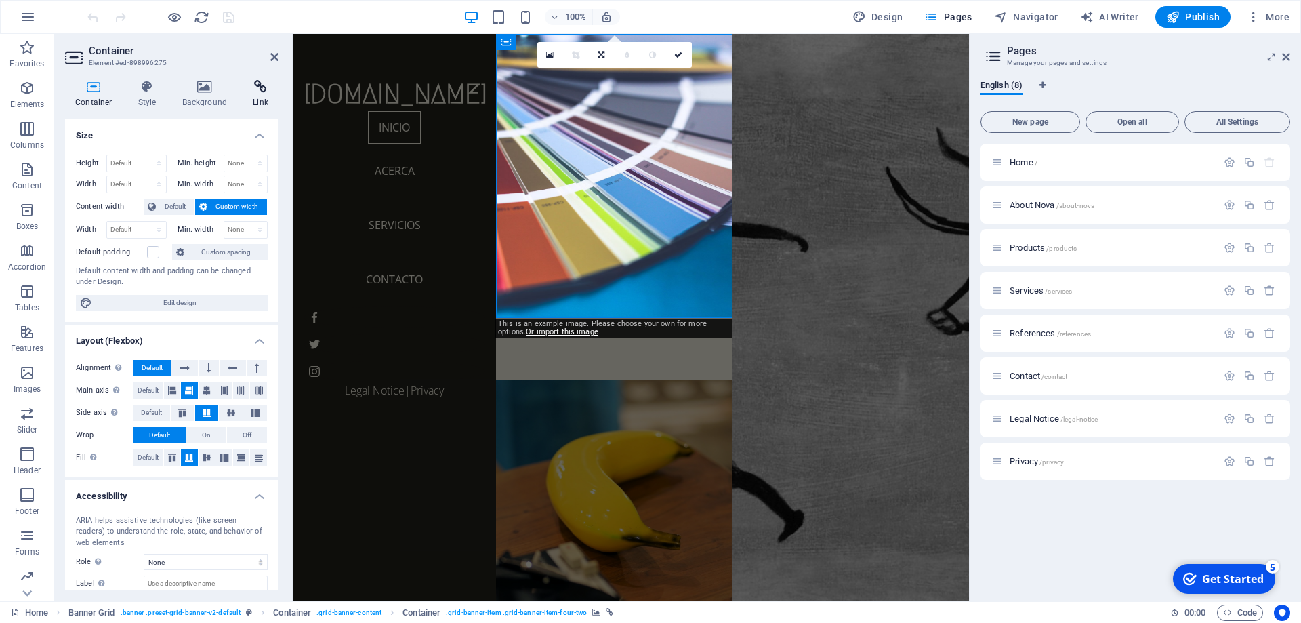
click at [261, 100] on h4 "Link" at bounding box center [261, 94] width 36 height 28
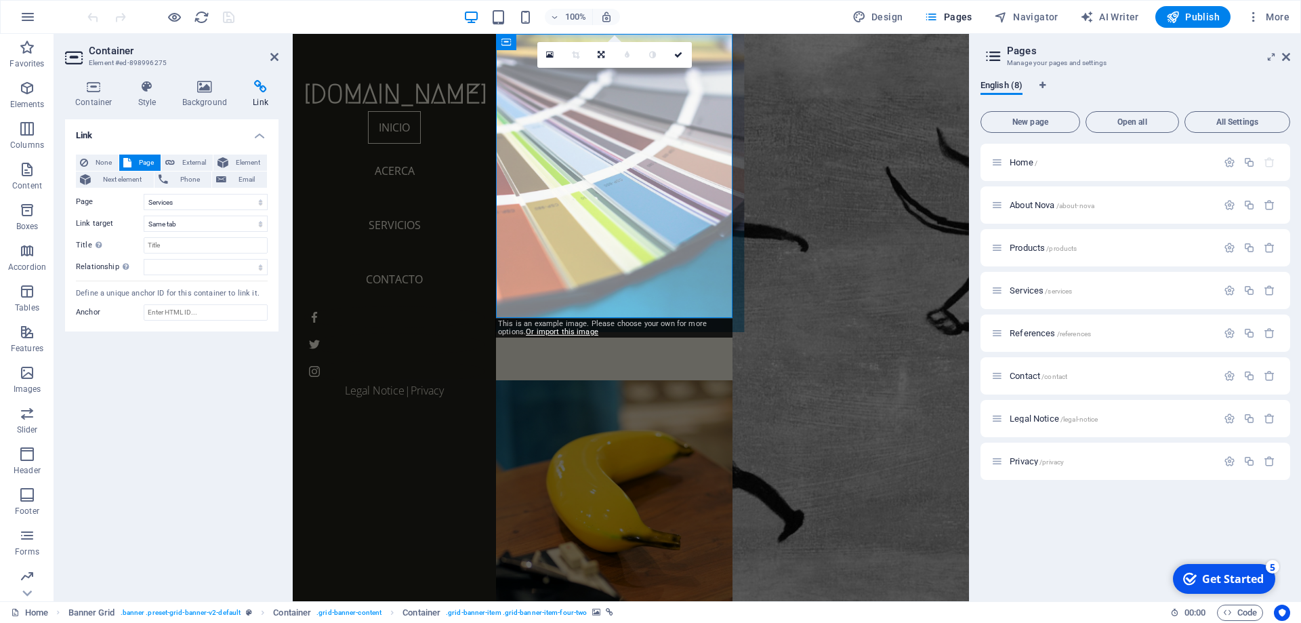
click at [547, 172] on figure at bounding box center [614, 176] width 260 height 312
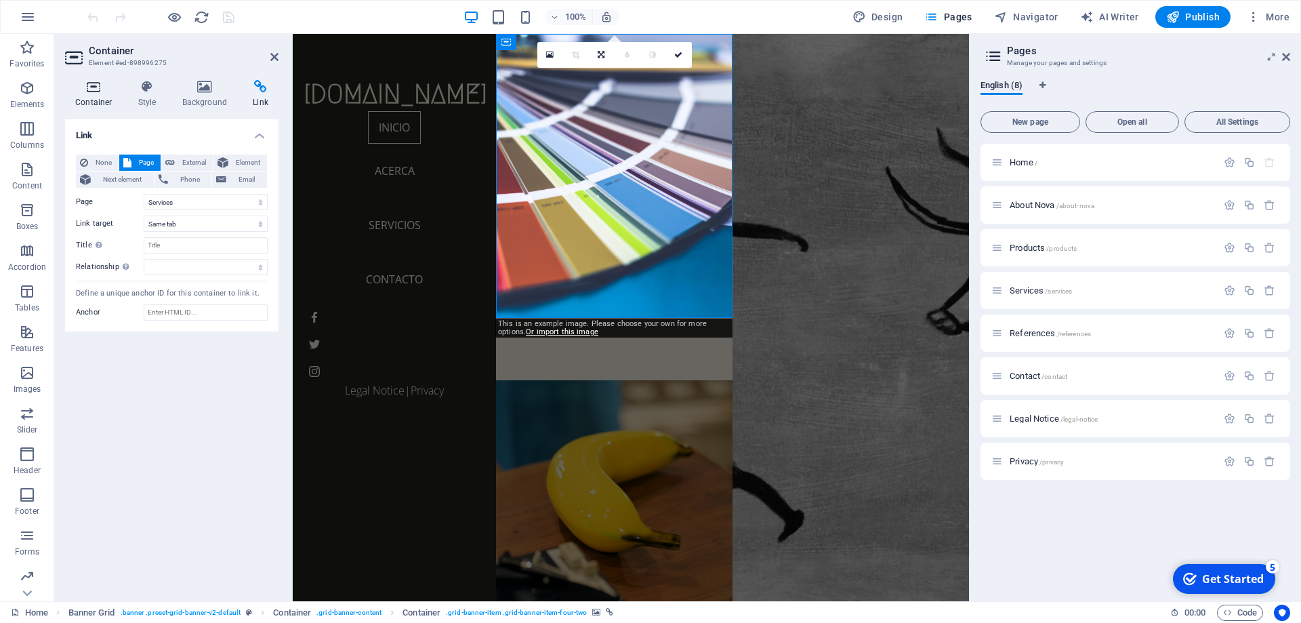
click at [94, 103] on h4 "Container" at bounding box center [96, 94] width 63 height 28
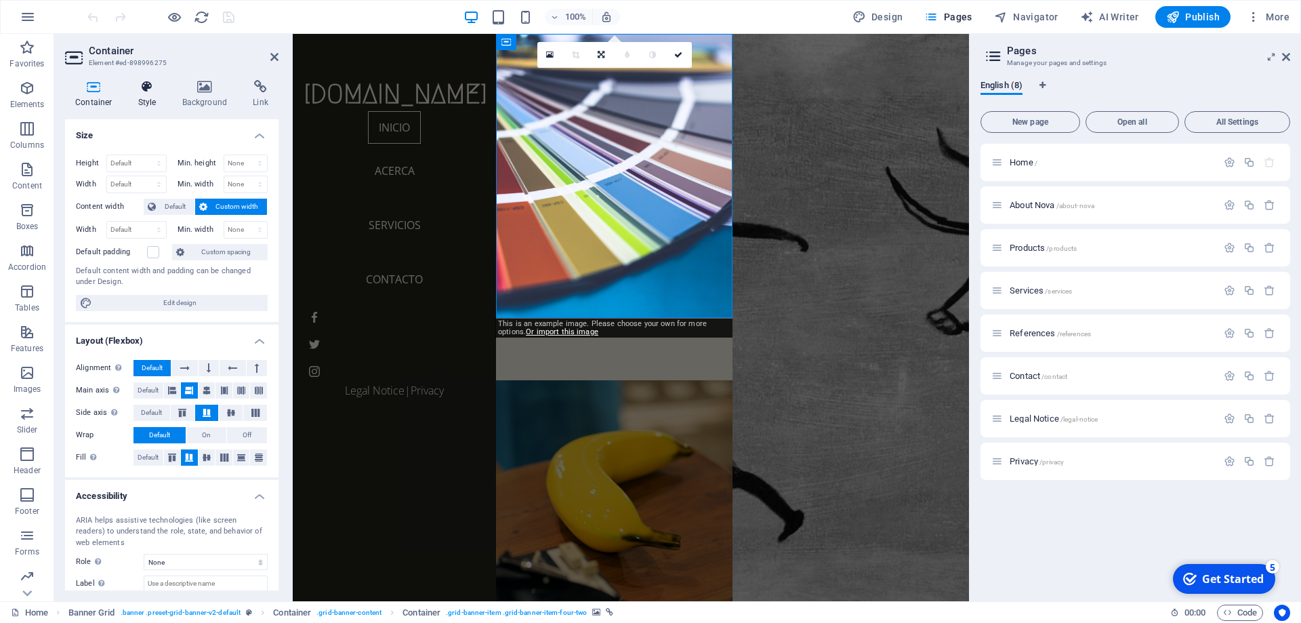
click at [144, 98] on h4 "Style" at bounding box center [150, 94] width 44 height 28
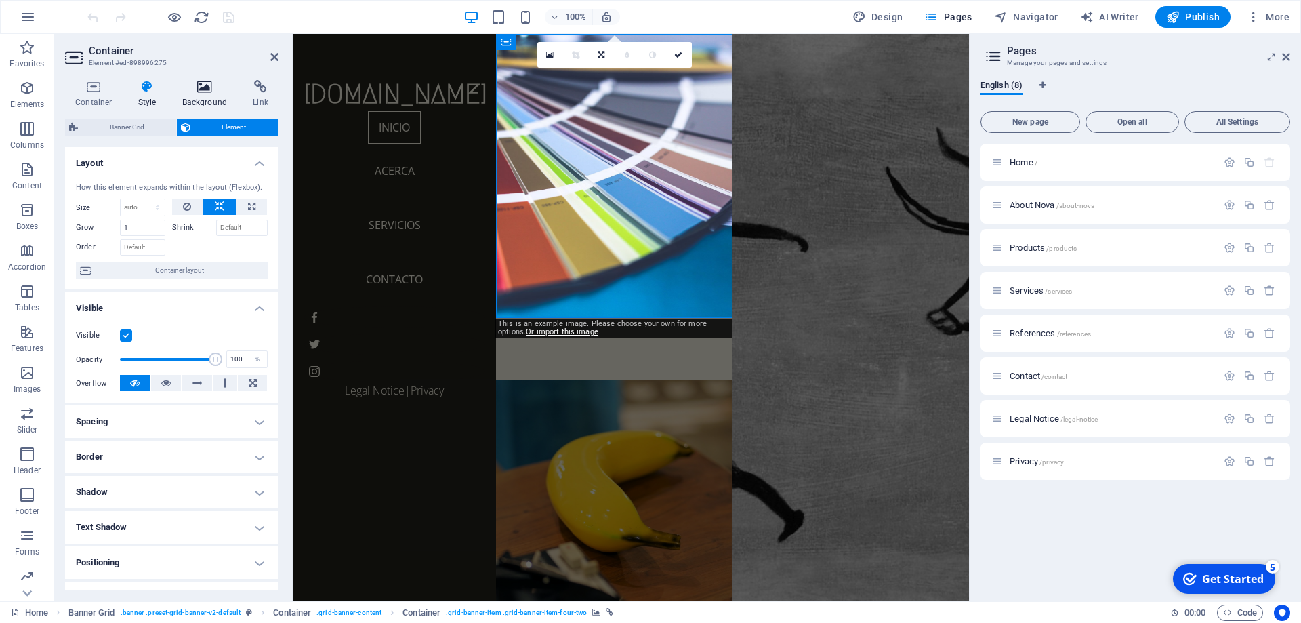
click at [190, 96] on h4 "Background" at bounding box center [207, 94] width 71 height 28
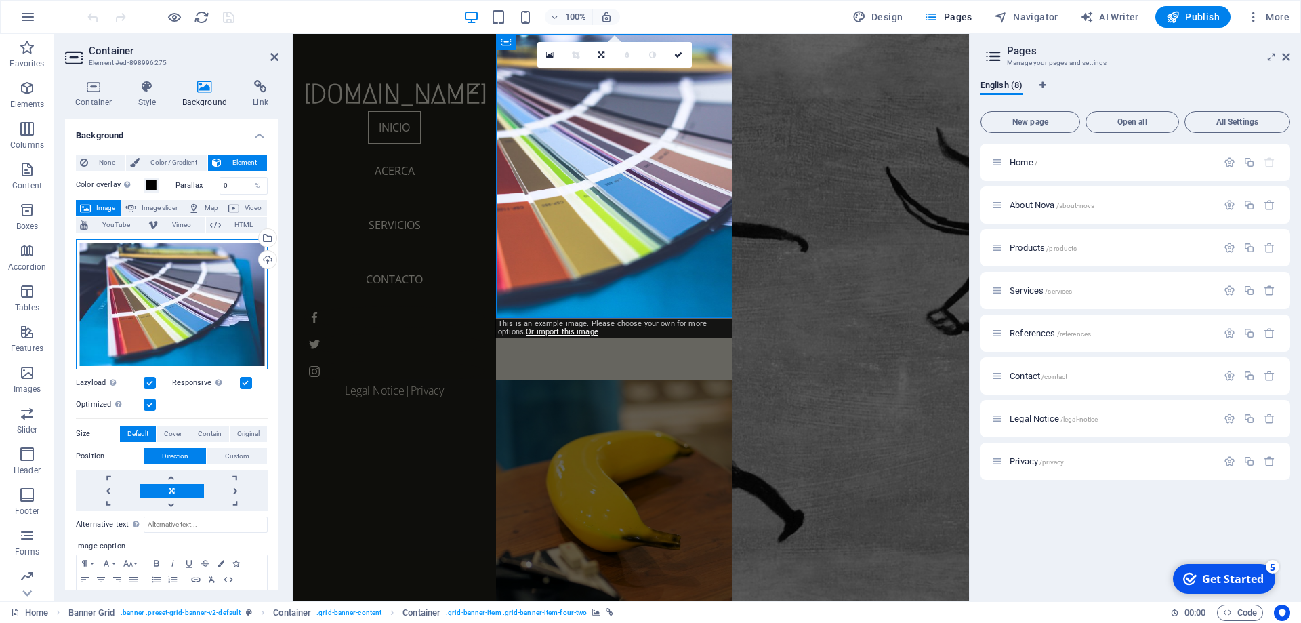
click at [174, 282] on div "Drag files here, click to choose files or select files from Files or our free s…" at bounding box center [172, 304] width 192 height 130
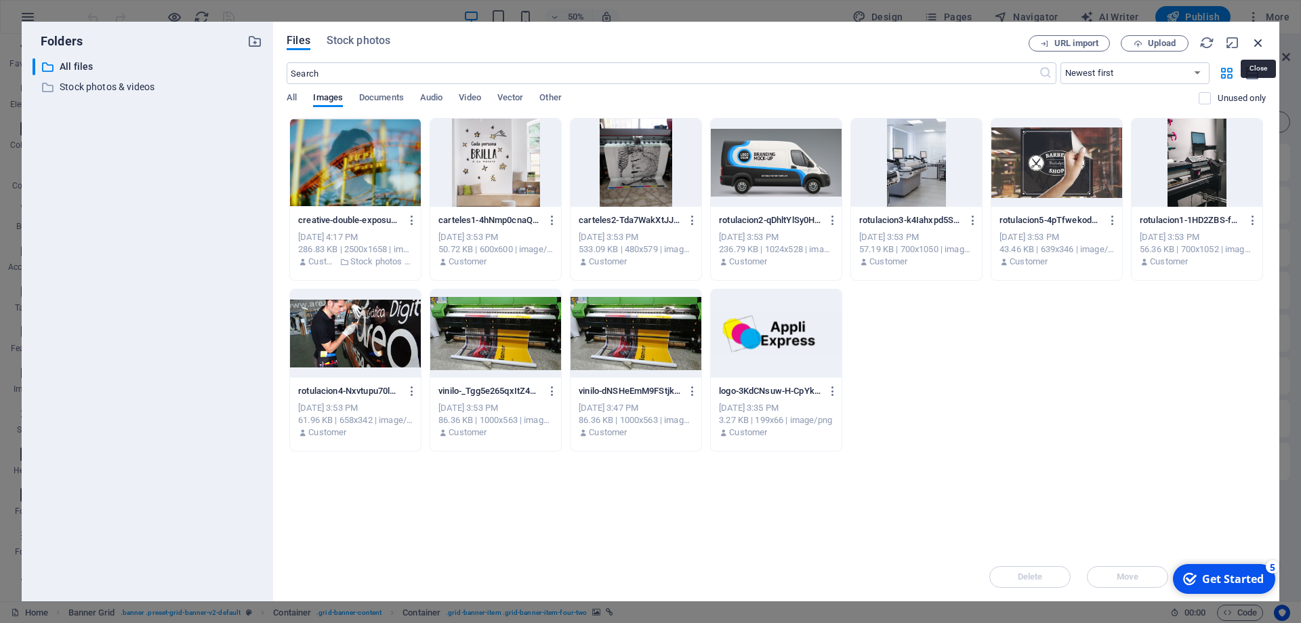
click at [1253, 41] on icon "button" at bounding box center [1258, 42] width 15 height 15
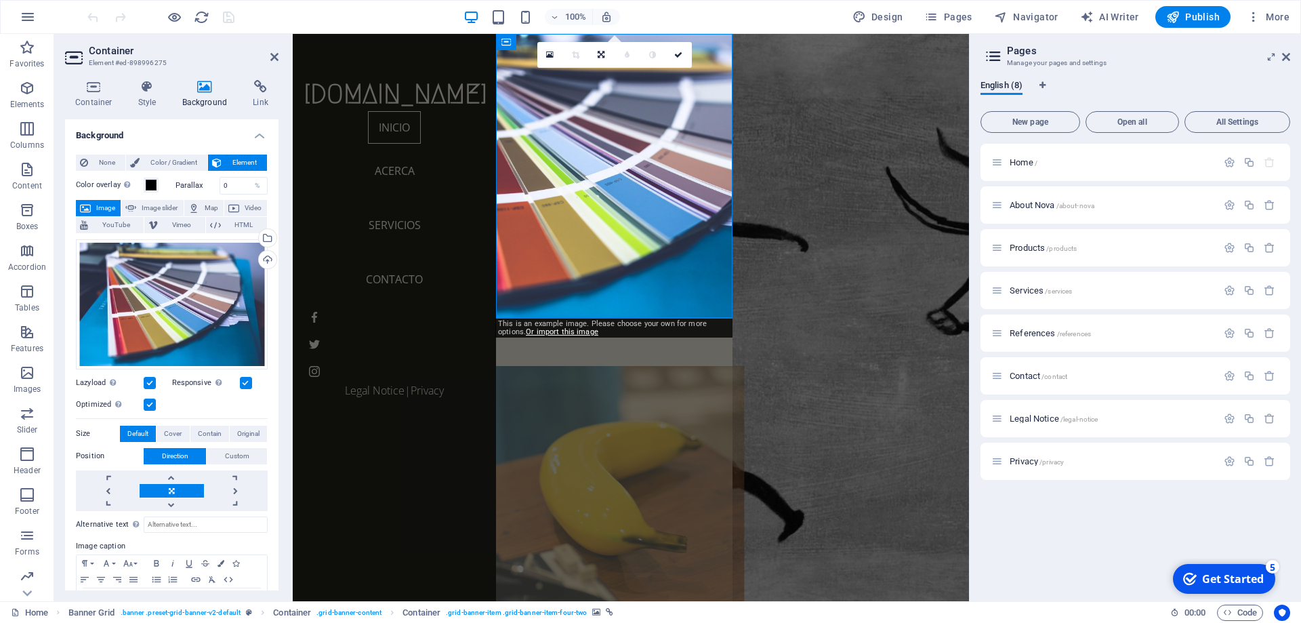
click at [671, 451] on figure at bounding box center [614, 522] width 260 height 312
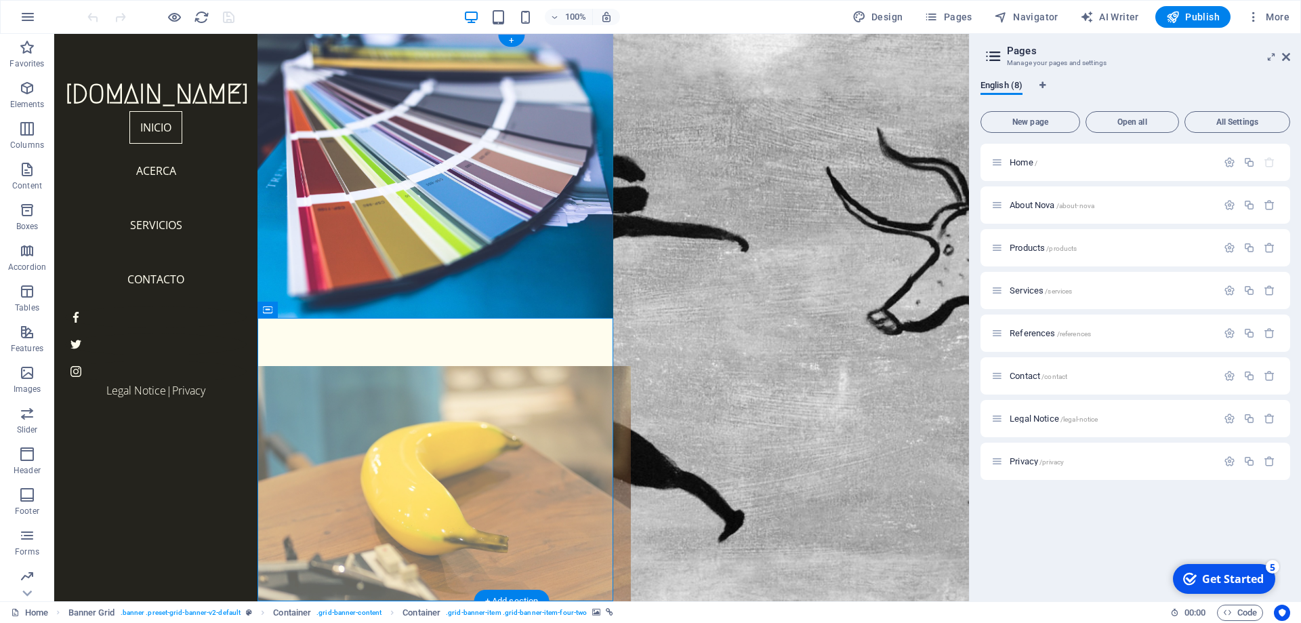
click at [516, 457] on figure at bounding box center [436, 522] width 392 height 312
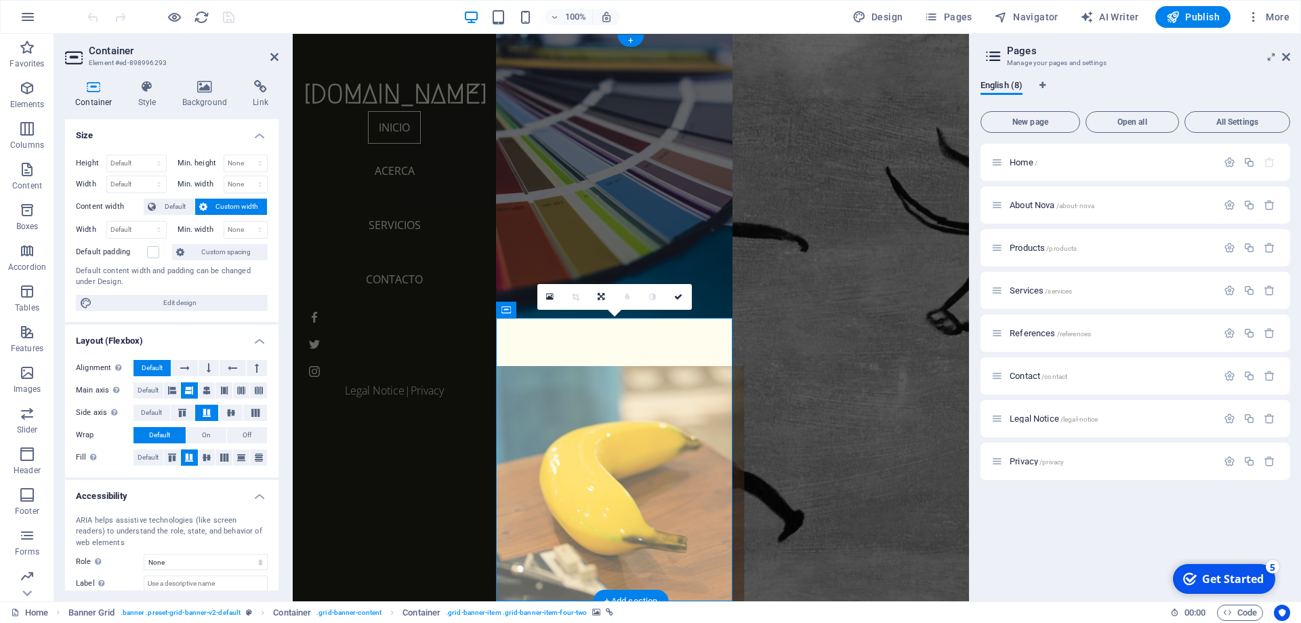
click at [536, 405] on figure at bounding box center [614, 522] width 260 height 312
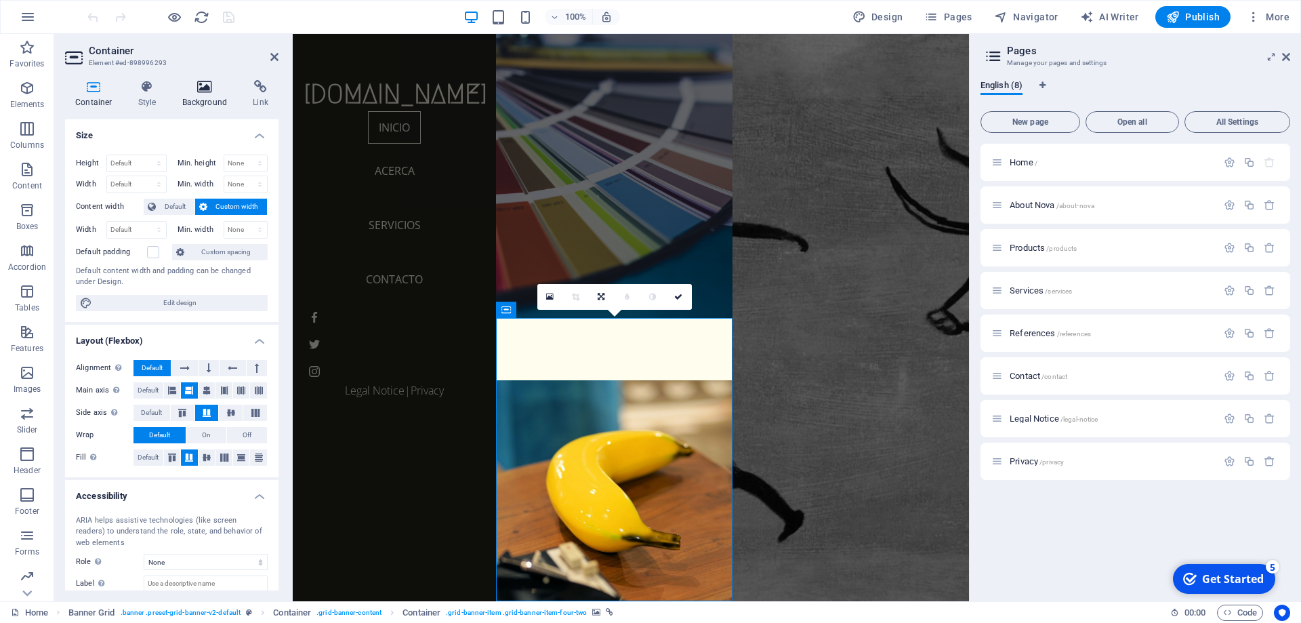
click at [205, 106] on h4 "Background" at bounding box center [207, 94] width 71 height 28
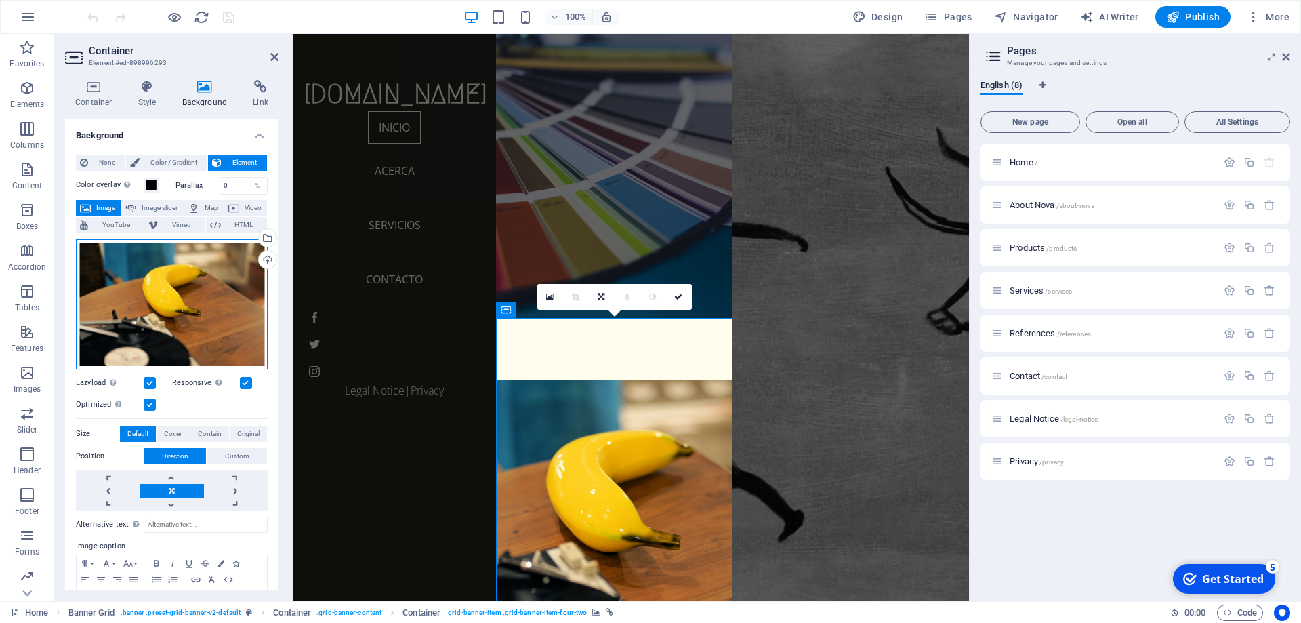
click at [212, 308] on div "Drag files here, click to choose files or select files from Files or our free s…" at bounding box center [172, 304] width 192 height 130
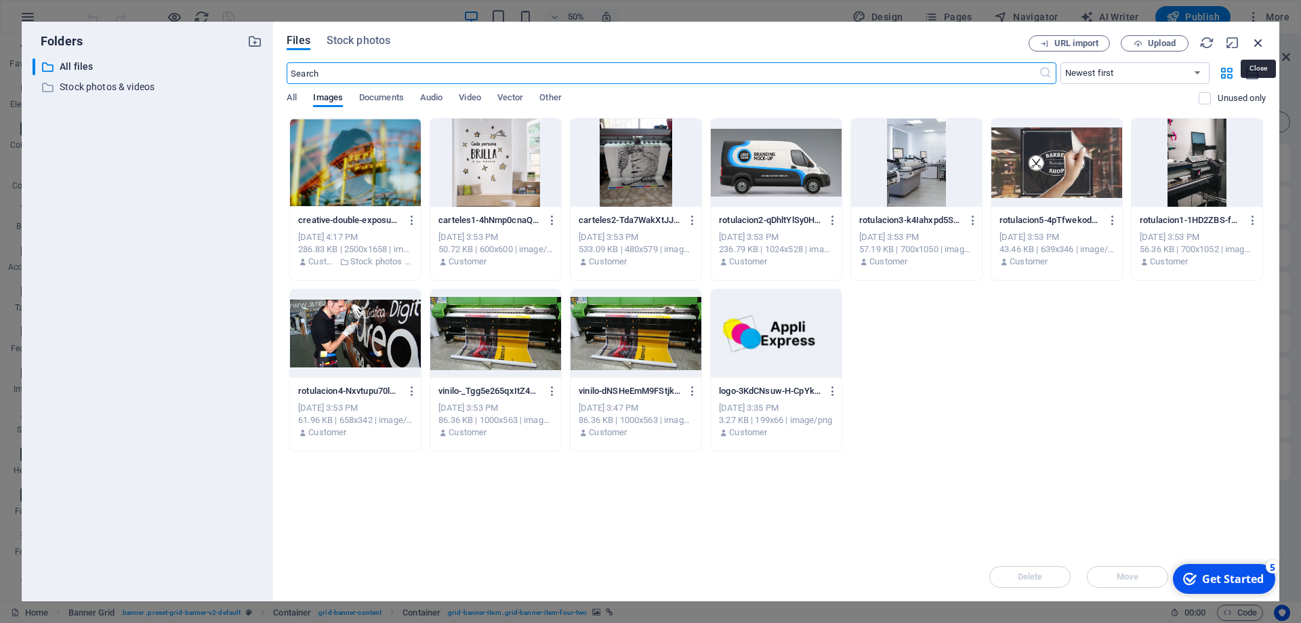
click at [1253, 38] on icon "button" at bounding box center [1258, 42] width 15 height 15
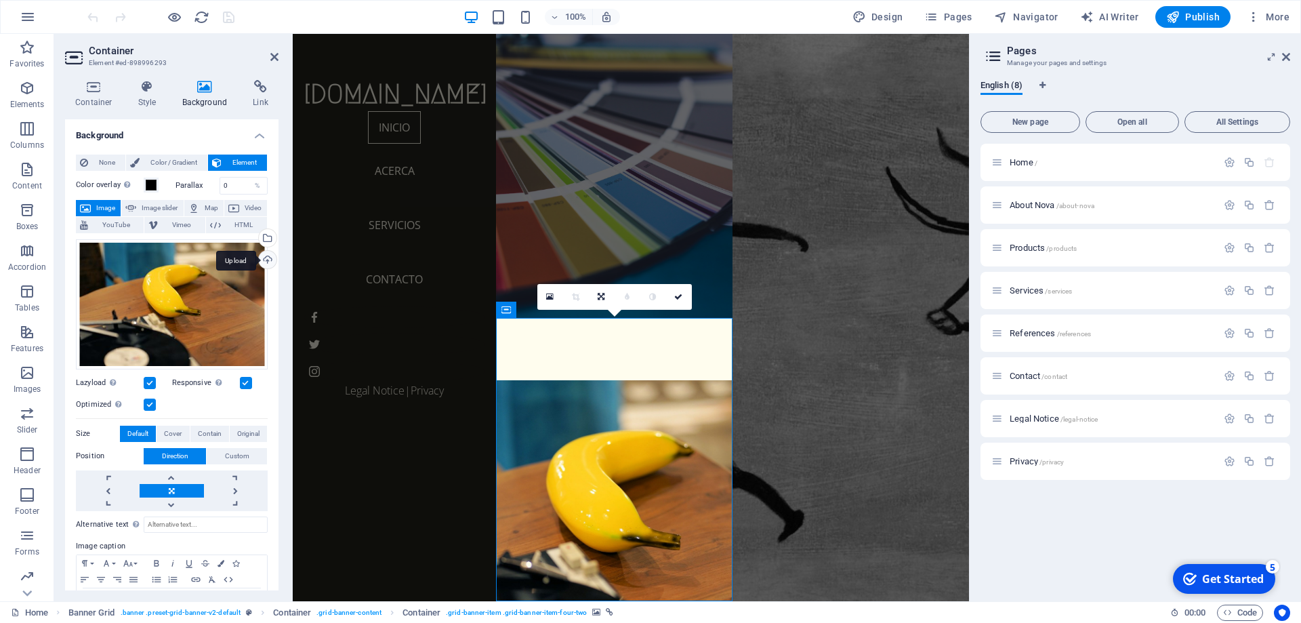
click at [267, 259] on div "Upload" at bounding box center [266, 261] width 20 height 20
click at [268, 261] on div "Upload" at bounding box center [266, 261] width 20 height 20
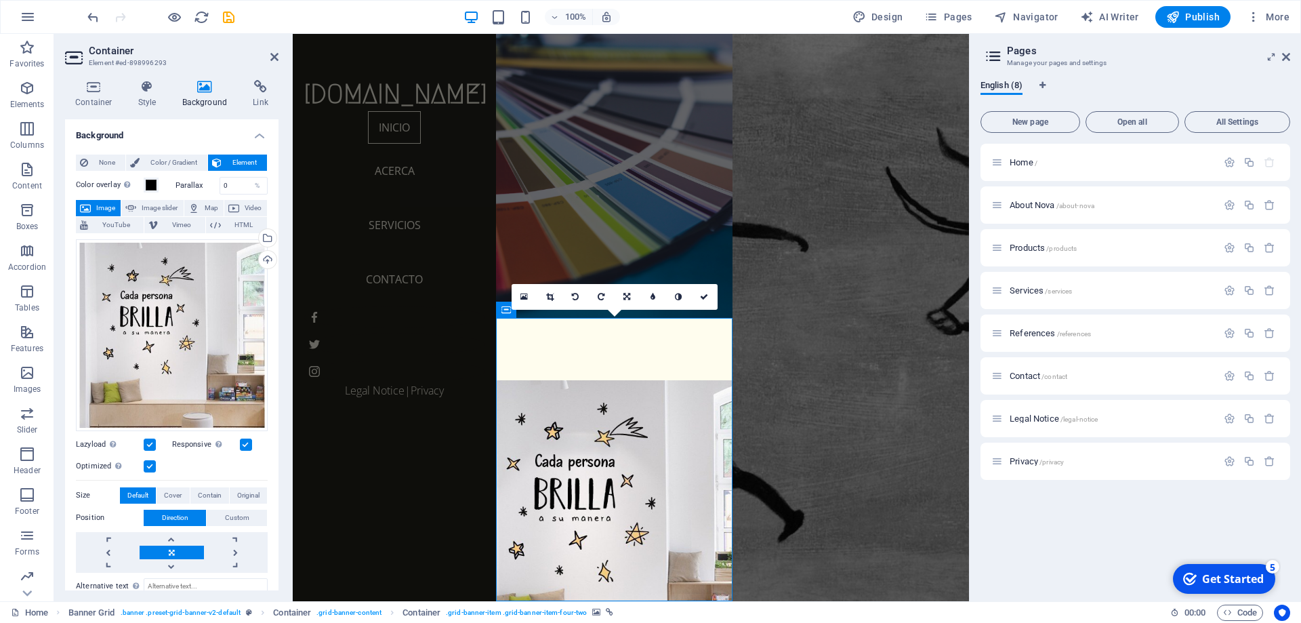
click at [1197, 581] on div "checkmark Get Started 5" at bounding box center [1223, 578] width 81 height 15
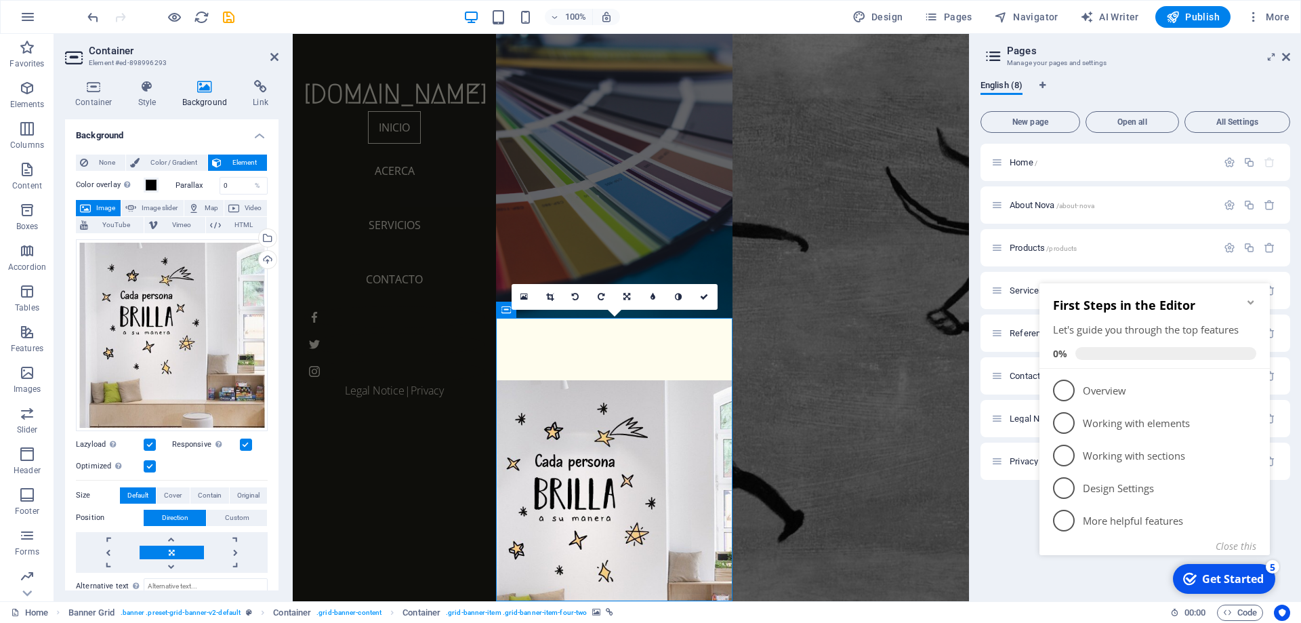
click at [1197, 581] on div "checkmark Get Started 5" at bounding box center [1223, 578] width 81 height 15
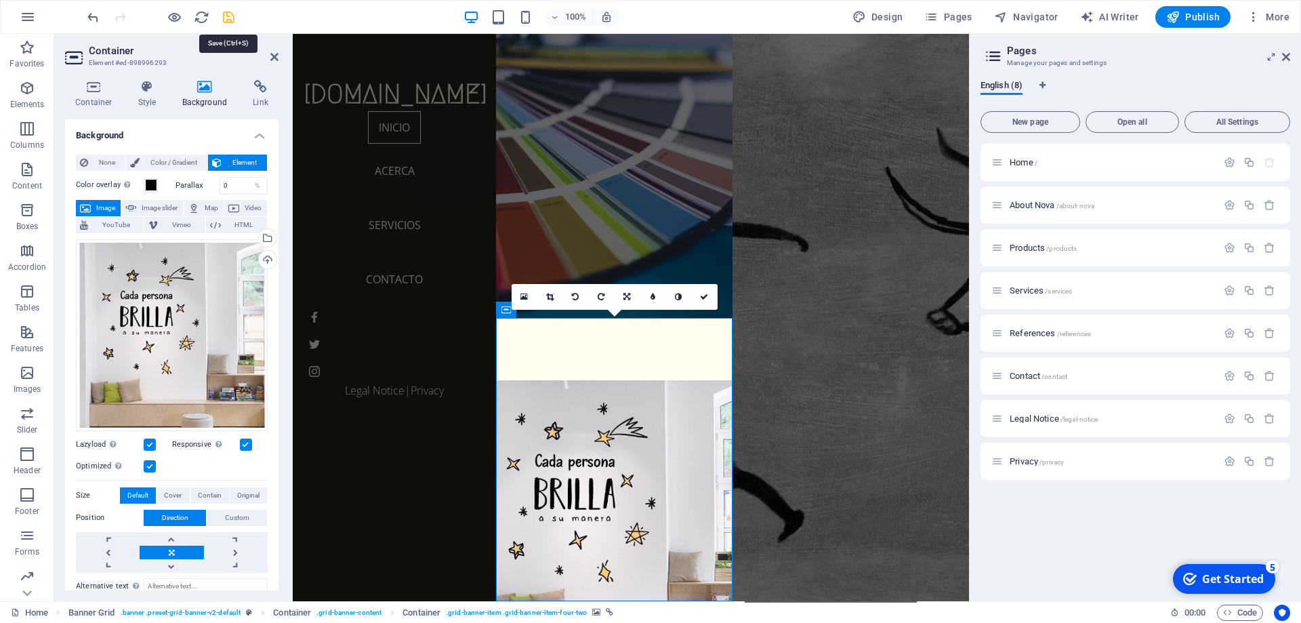
click at [235, 18] on icon "save" at bounding box center [229, 17] width 16 height 16
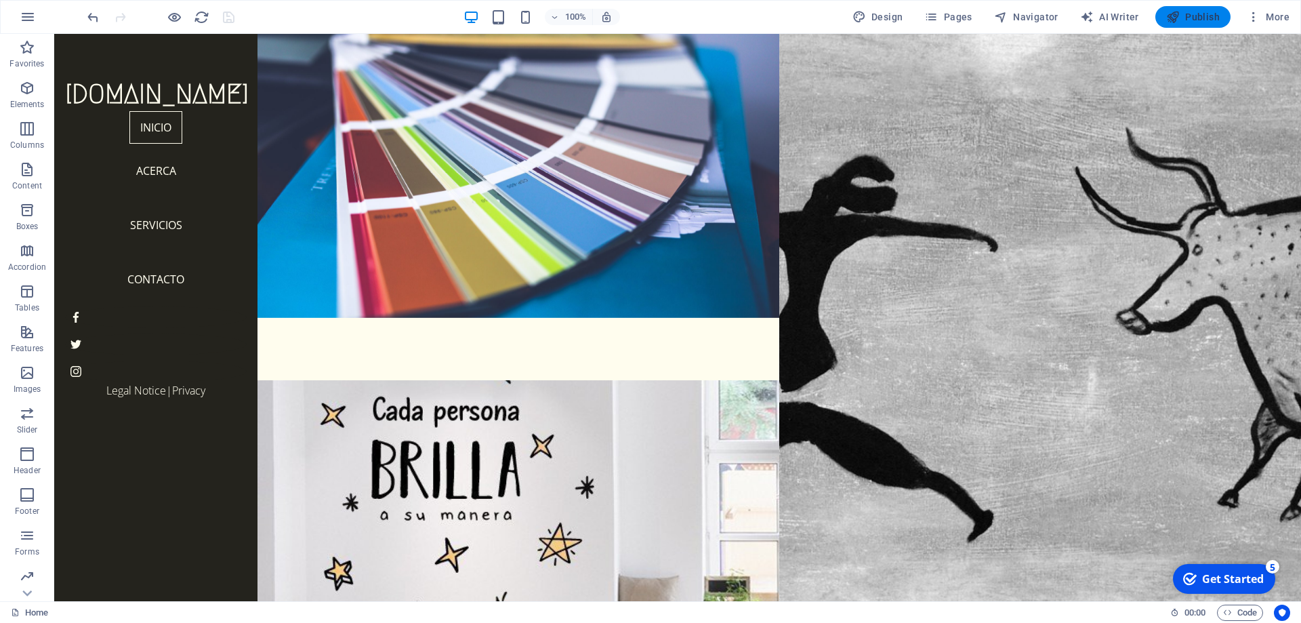
click at [1183, 23] on span "Publish" at bounding box center [1193, 17] width 54 height 14
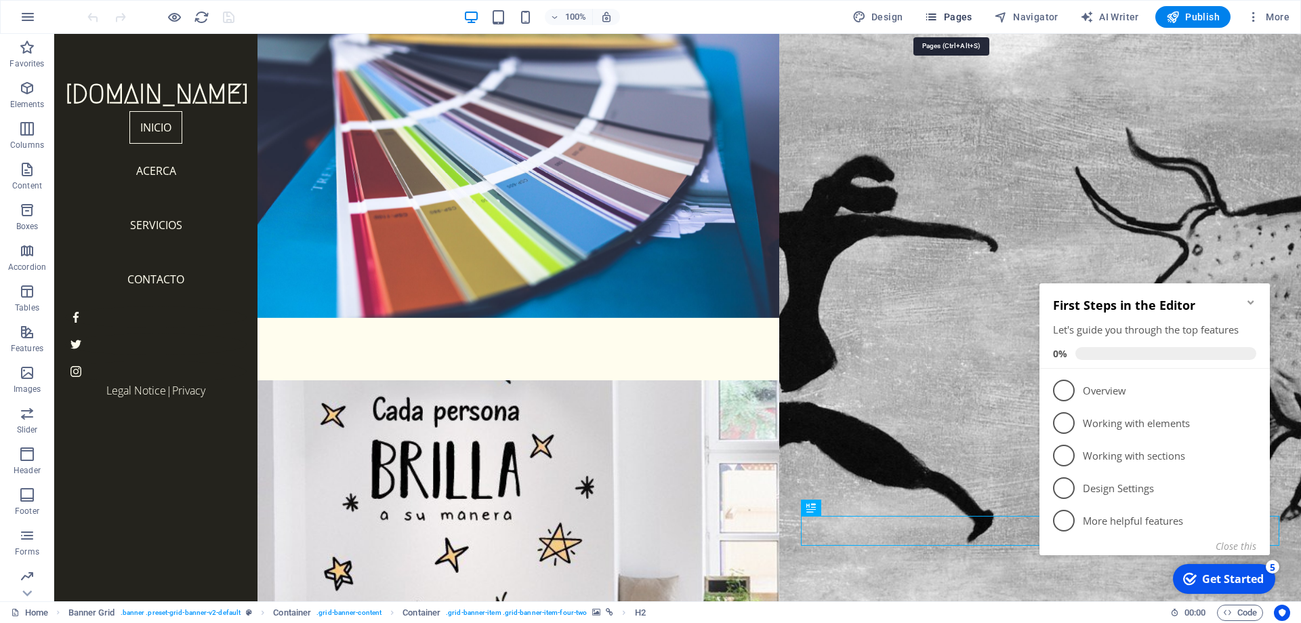
click at [963, 22] on span "Pages" at bounding box center [947, 17] width 47 height 14
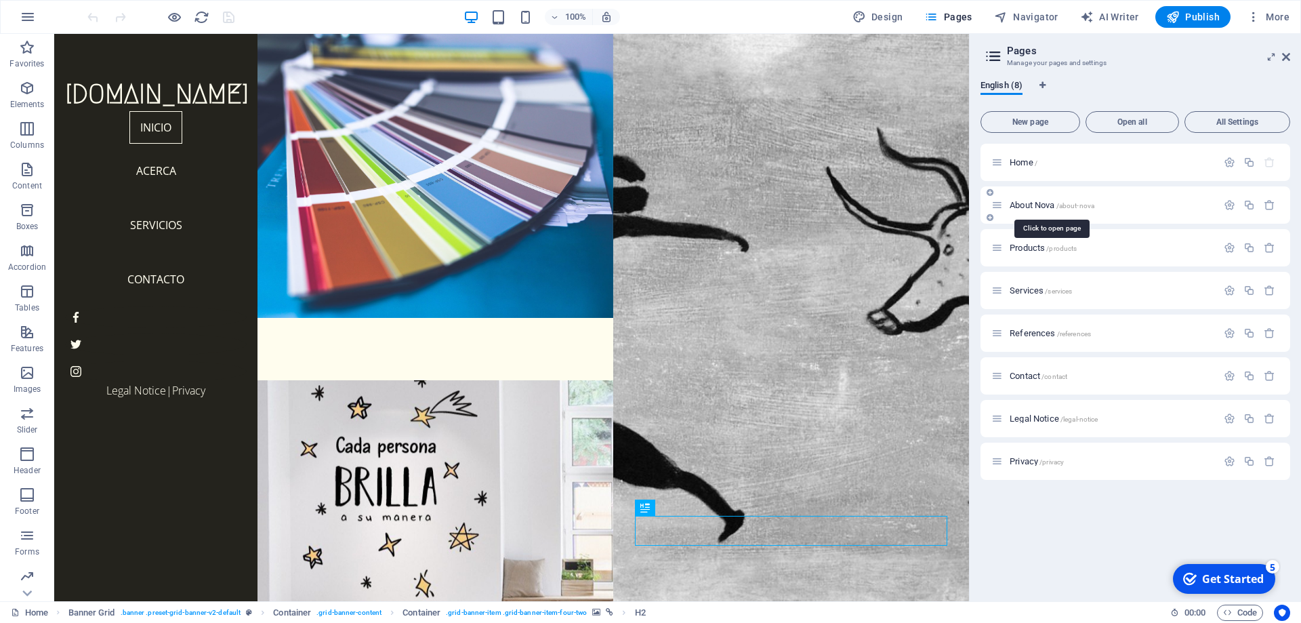
click at [1034, 203] on span "About Nova /about-nova" at bounding box center [1051, 205] width 85 height 10
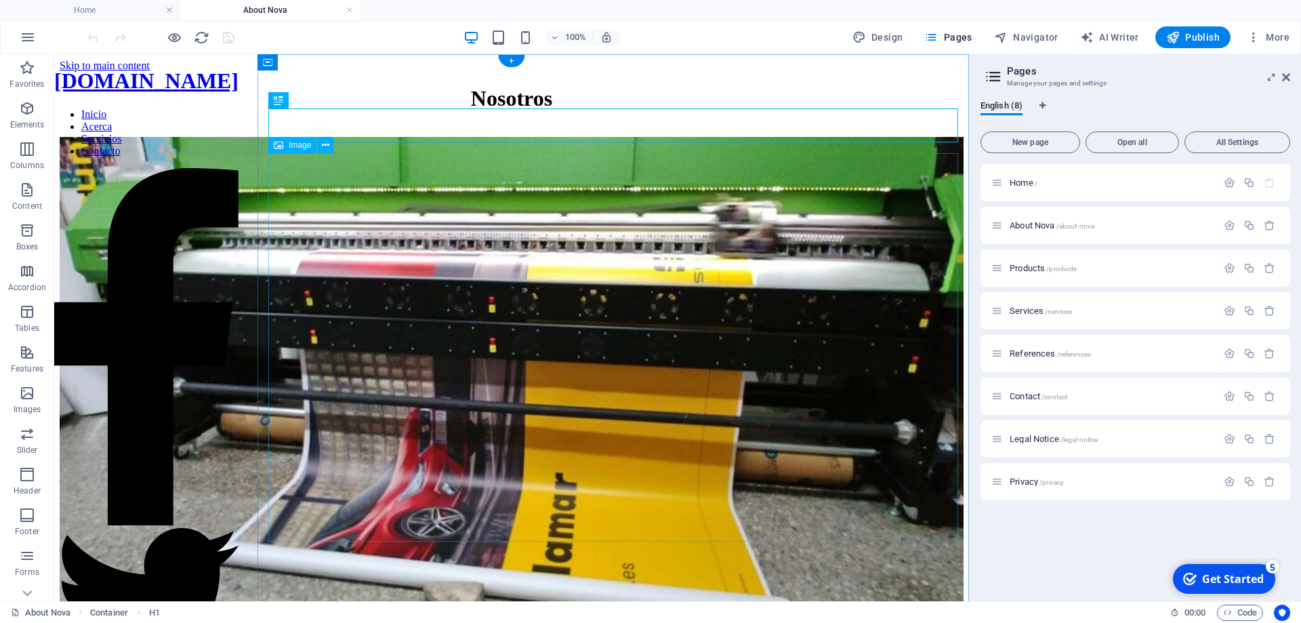
click at [584, 374] on figure at bounding box center [512, 392] width 904 height 511
click at [597, 342] on figure at bounding box center [512, 392] width 904 height 511
select select "%"
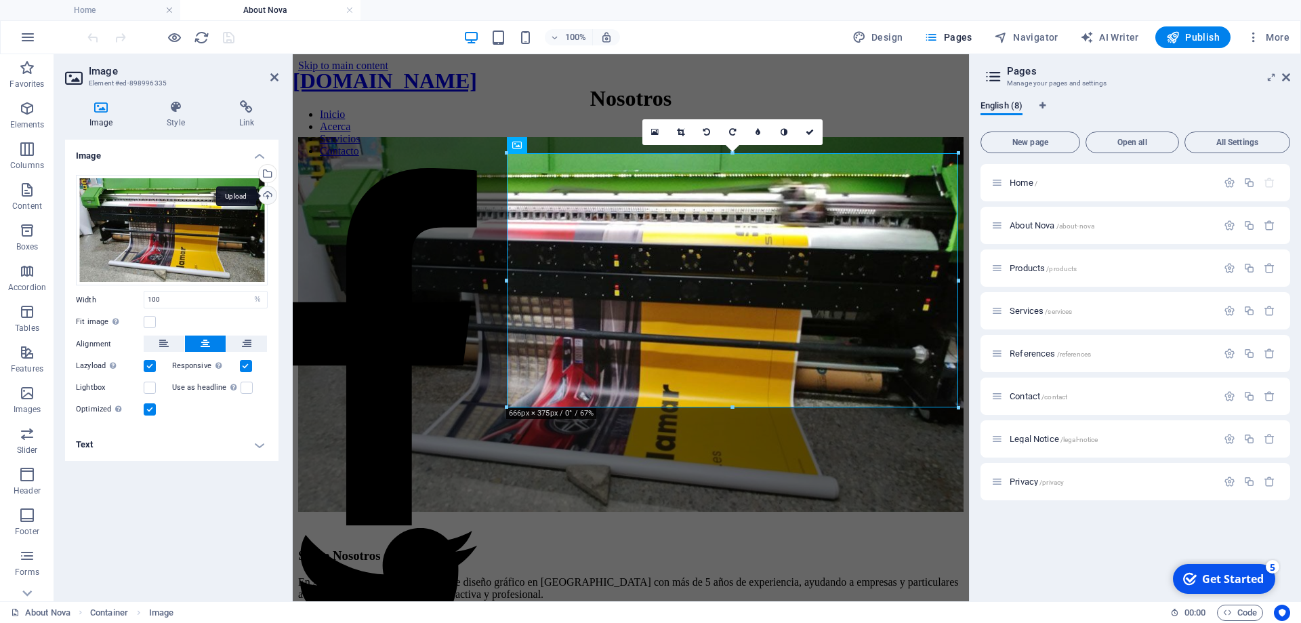
click at [268, 199] on div "Upload" at bounding box center [266, 196] width 20 height 20
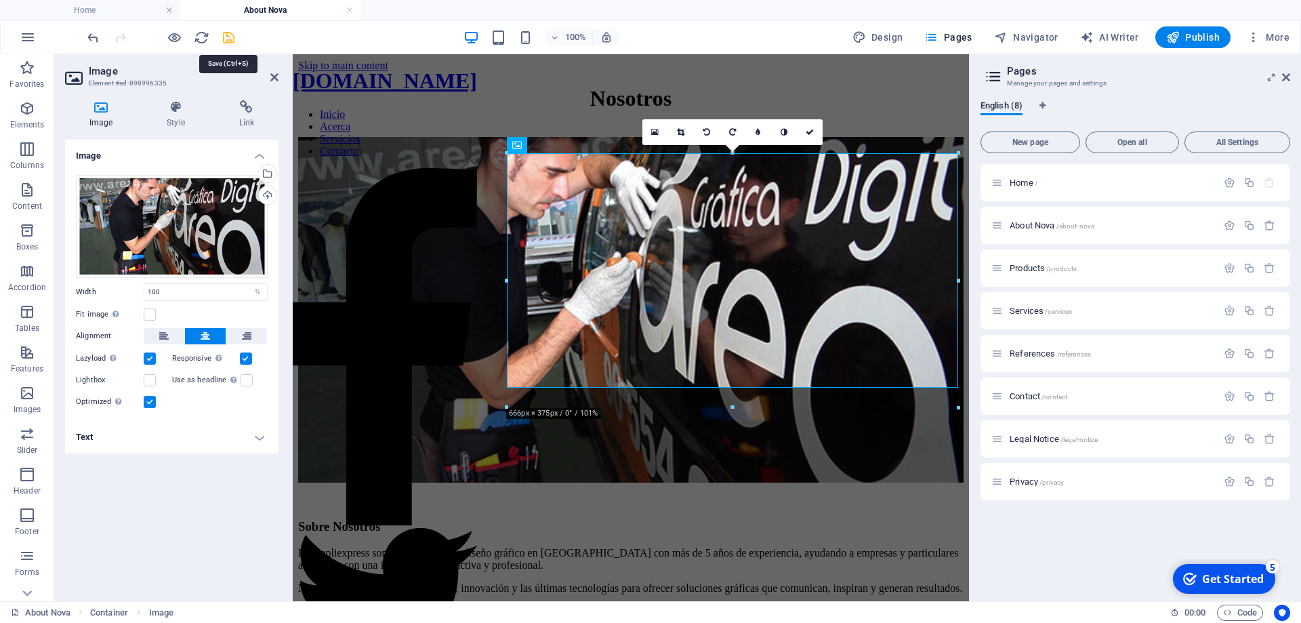
click at [232, 41] on icon "save" at bounding box center [229, 38] width 16 height 16
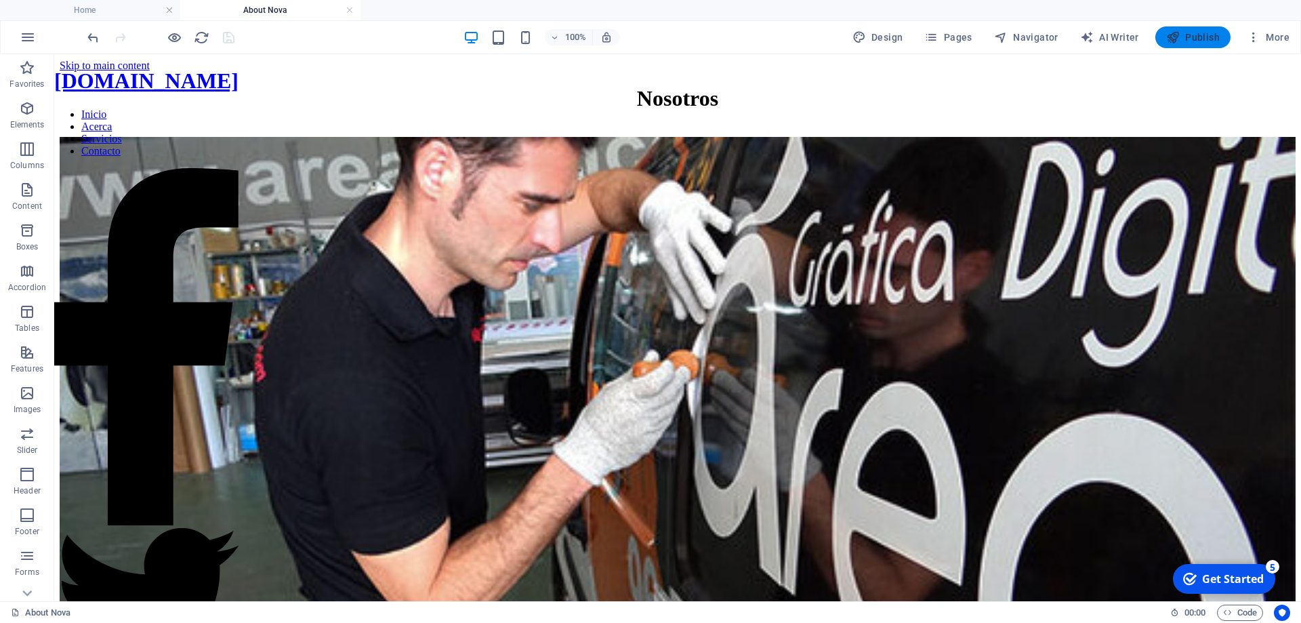
click at [1209, 40] on span "Publish" at bounding box center [1193, 37] width 54 height 14
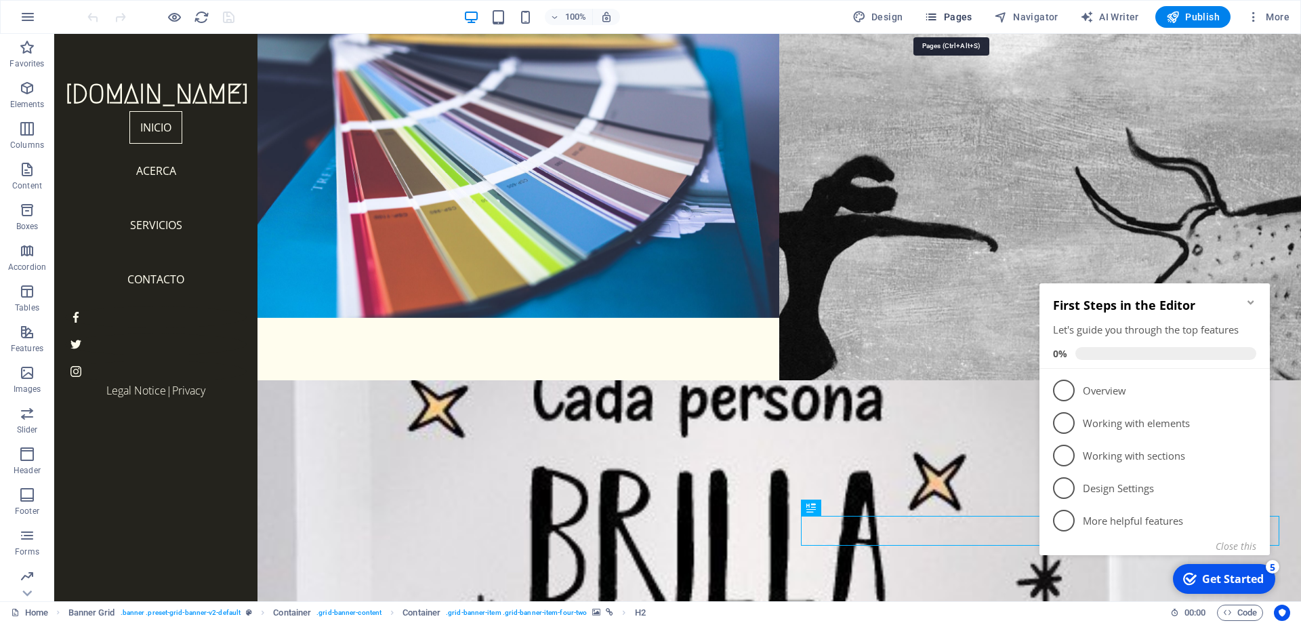
click at [962, 20] on span "Pages" at bounding box center [947, 17] width 47 height 14
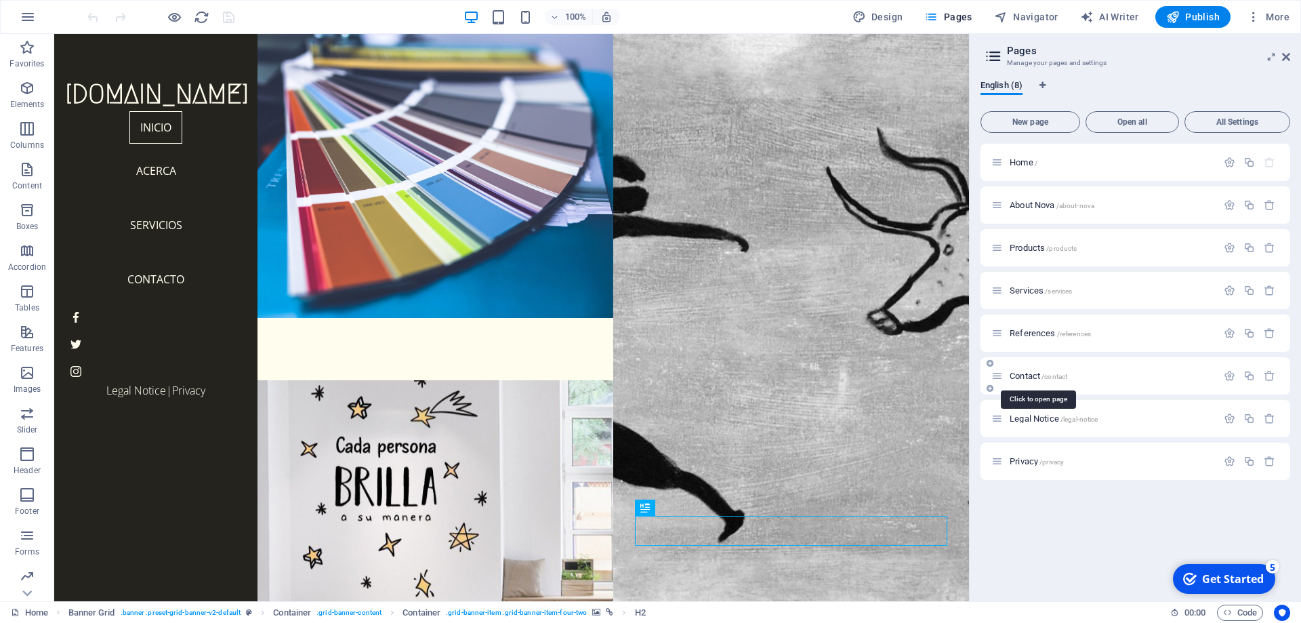
click at [1044, 379] on span "/contact" at bounding box center [1054, 376] width 26 height 7
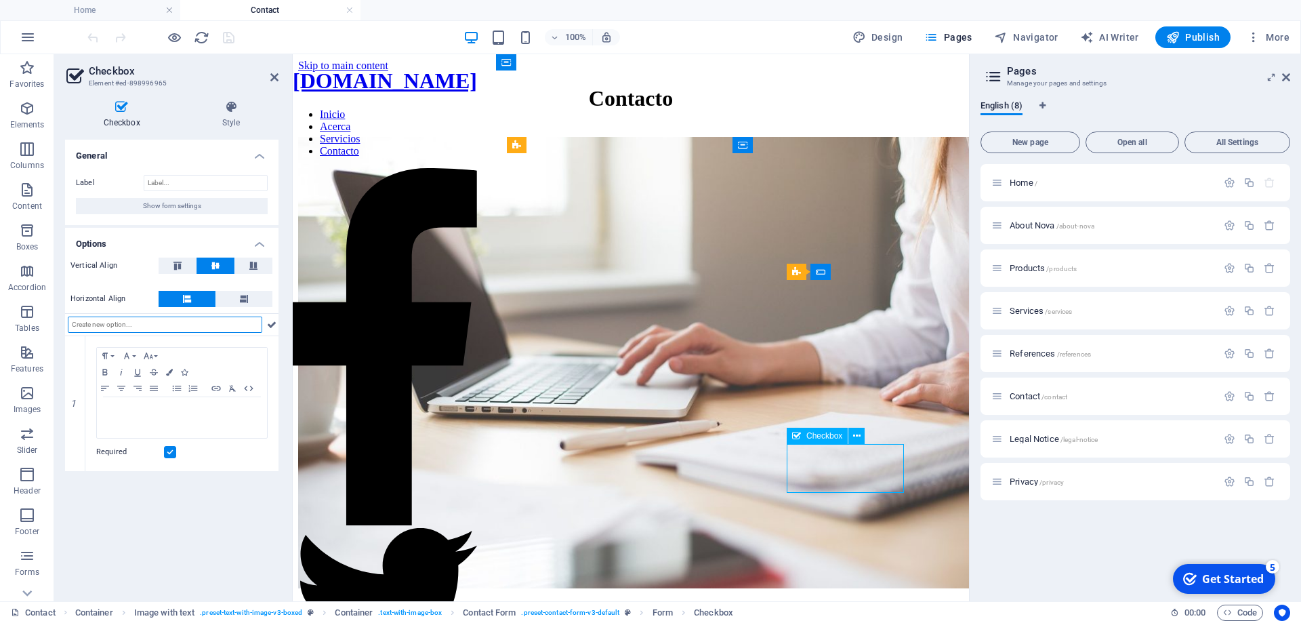
drag, startPoint x: 866, startPoint y: 486, endPoint x: 823, endPoint y: 481, distance: 43.0
drag, startPoint x: 799, startPoint y: 453, endPoint x: 860, endPoint y: 468, distance: 62.8
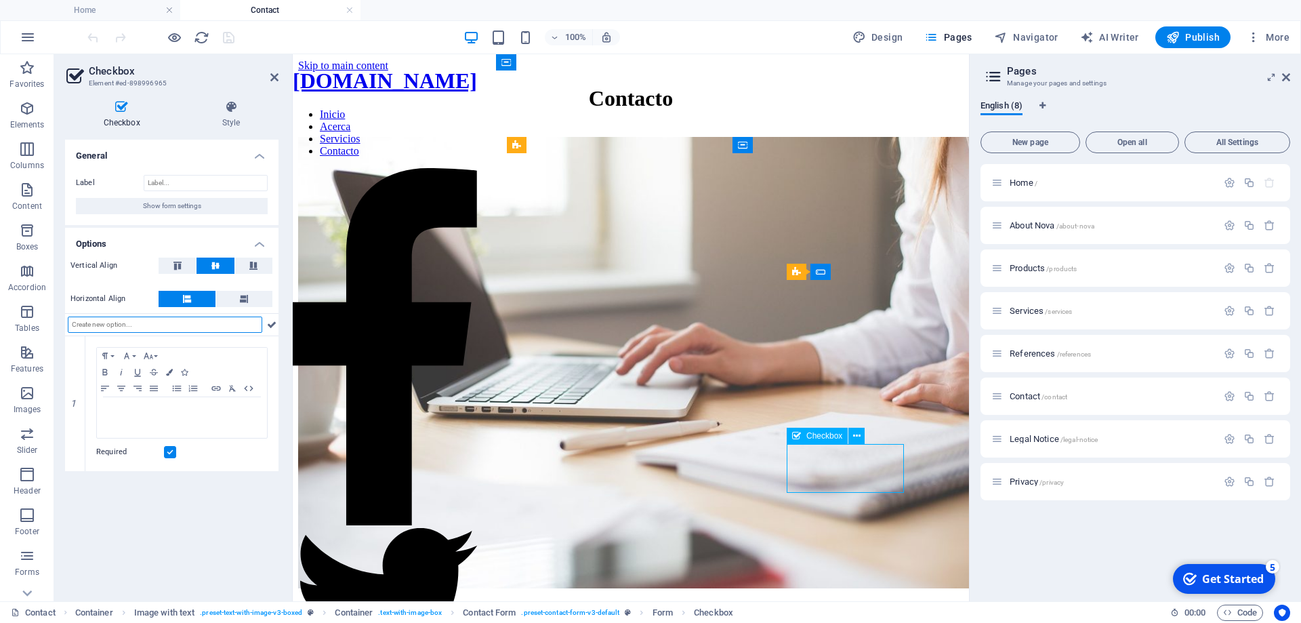
click at [226, 119] on h4 "Style" at bounding box center [231, 114] width 95 height 28
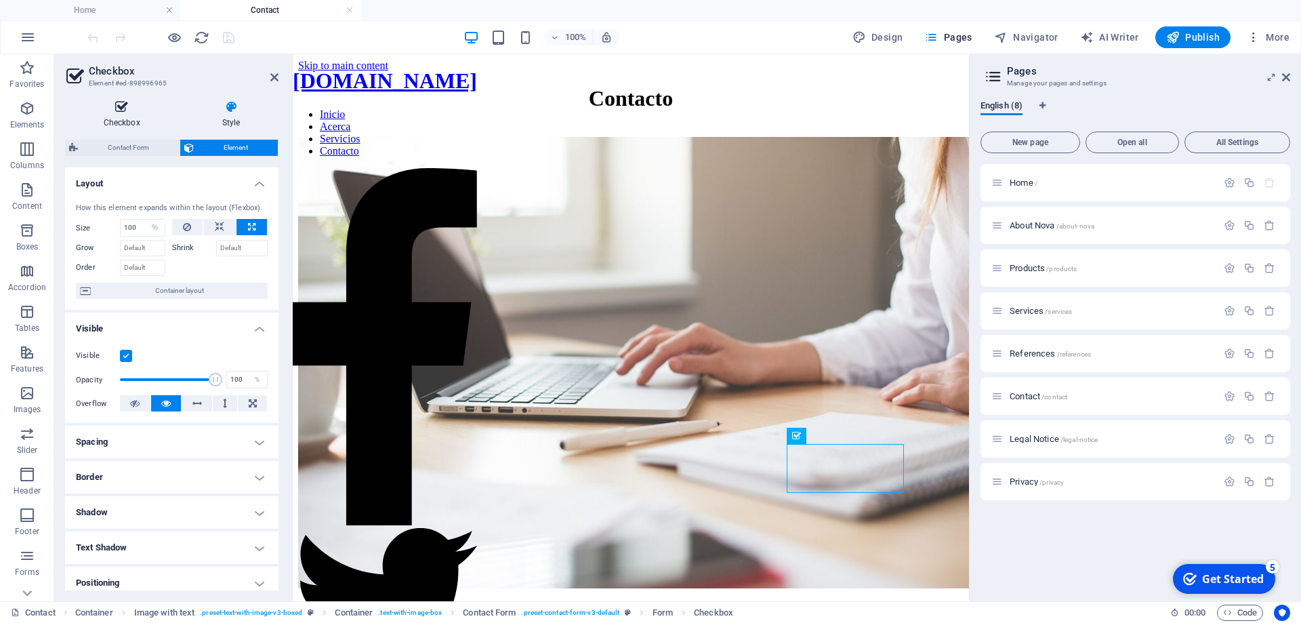
click at [132, 119] on h4 "Checkbox" at bounding box center [124, 114] width 119 height 28
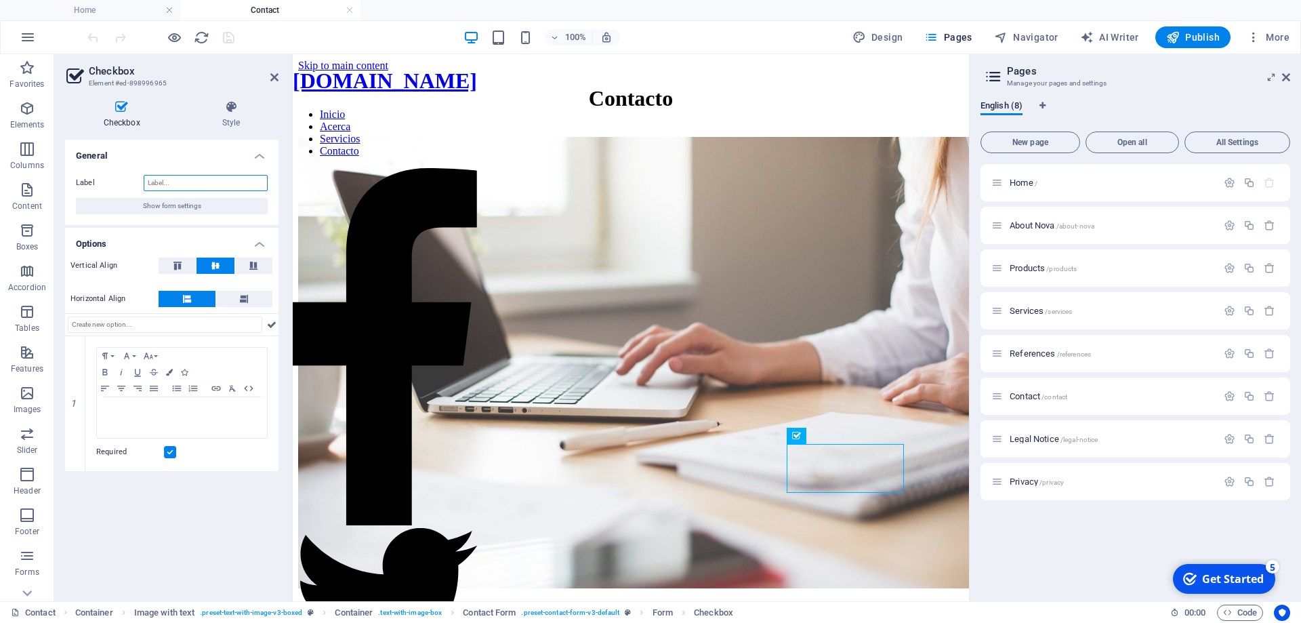
click at [169, 184] on input "Label" at bounding box center [206, 183] width 124 height 16
click at [203, 415] on p "I have read and understand the privacy policy." at bounding box center [182, 410] width 156 height 12
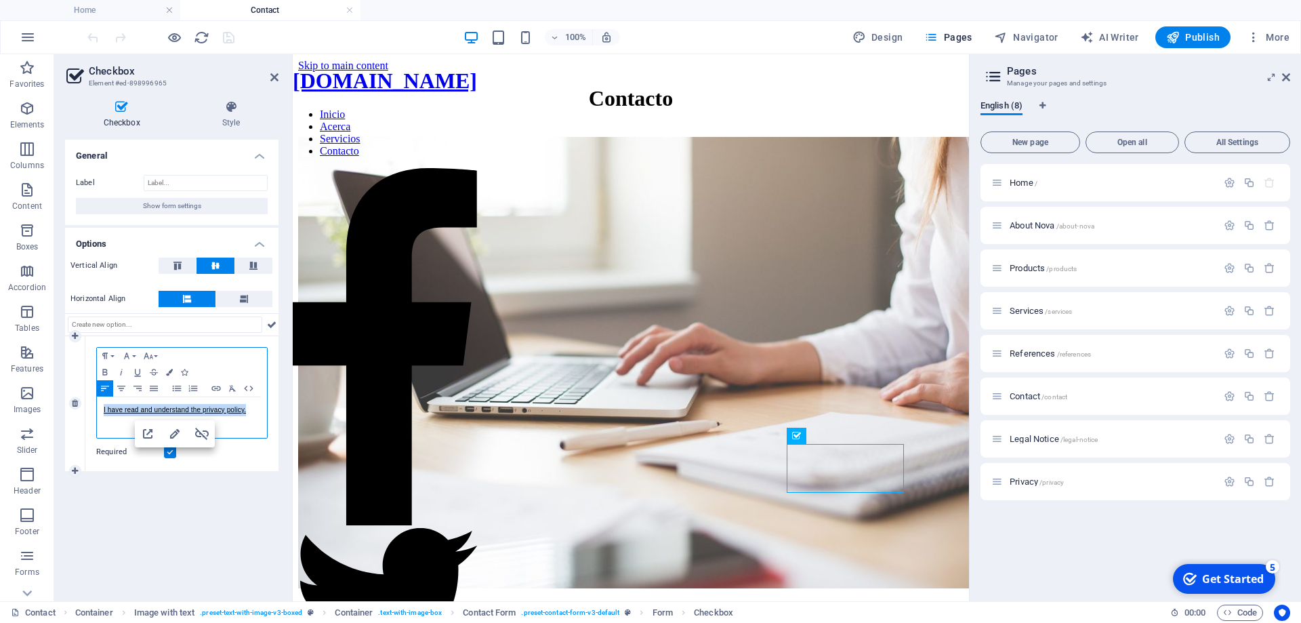
drag, startPoint x: 258, startPoint y: 420, endPoint x: 77, endPoint y: 419, distance: 180.9
click at [97, 419] on div "I have read and understand the privacy policy." at bounding box center [182, 417] width 170 height 41
copy link "I have read and understand the privacy policy."
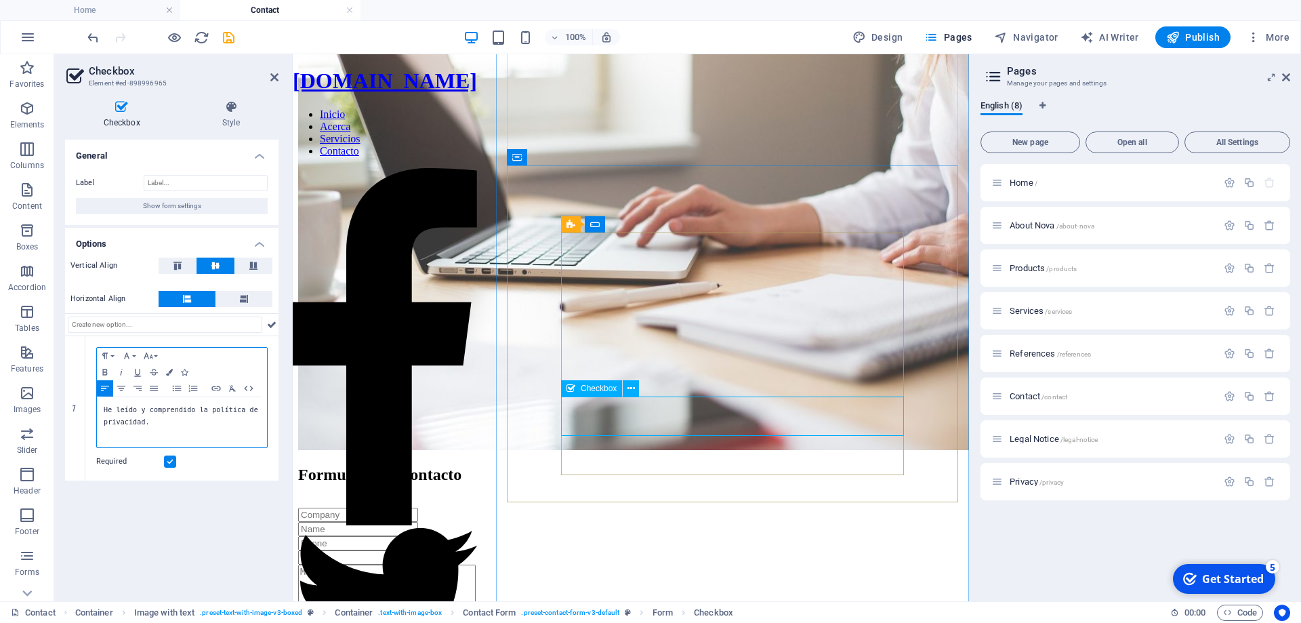
scroll to position [207, 0]
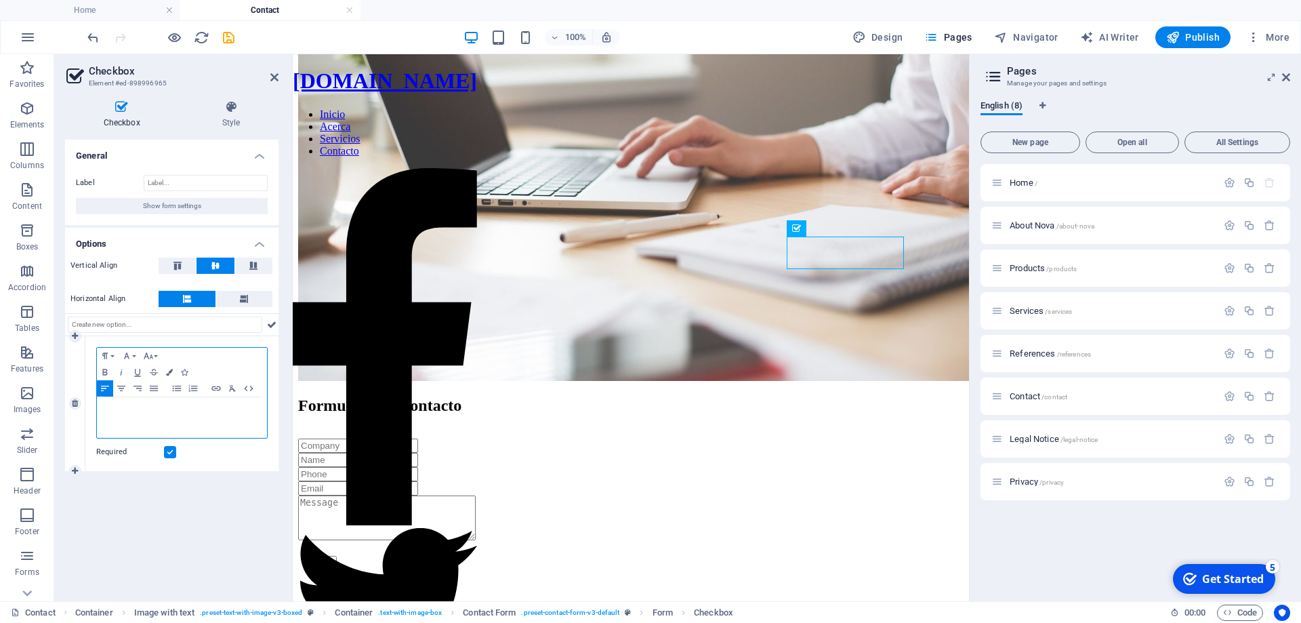
click at [174, 408] on span "He Leído y acepto la política de privacidad" at bounding box center [169, 409] width 131 height 7
drag, startPoint x: 130, startPoint y: 405, endPoint x: 175, endPoint y: 408, distance: 44.8
click at [175, 408] on p "He Leído y acepto la política de privacidad" at bounding box center [182, 410] width 156 height 12
drag, startPoint x: 123, startPoint y: 412, endPoint x: 154, endPoint y: 413, distance: 31.2
click at [154, 413] on span "He Leído y acepto la política de privacidad" at bounding box center [169, 409] width 131 height 7
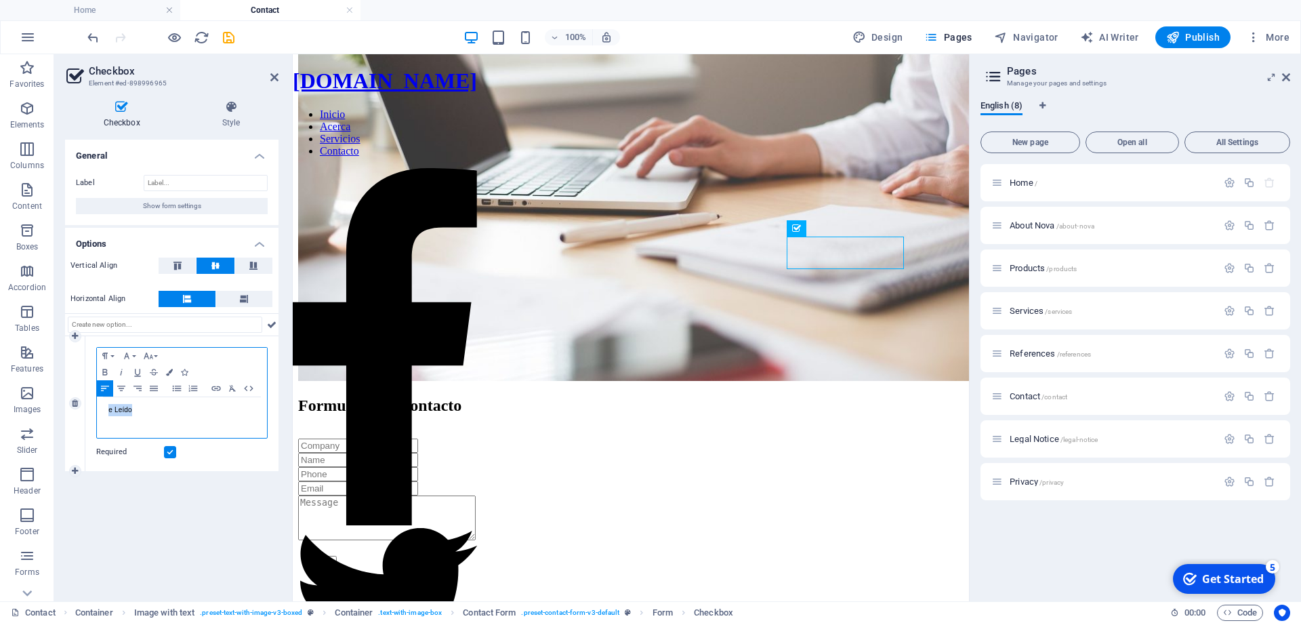
drag, startPoint x: 107, startPoint y: 413, endPoint x: 133, endPoint y: 413, distance: 25.7
click at [133, 413] on span "He Leído y acepto la política de privacidad" at bounding box center [169, 409] width 131 height 7
click at [116, 411] on span "He Leído y acepto la política de privacidad" at bounding box center [169, 409] width 131 height 7
click at [228, 41] on icon "save" at bounding box center [229, 38] width 16 height 16
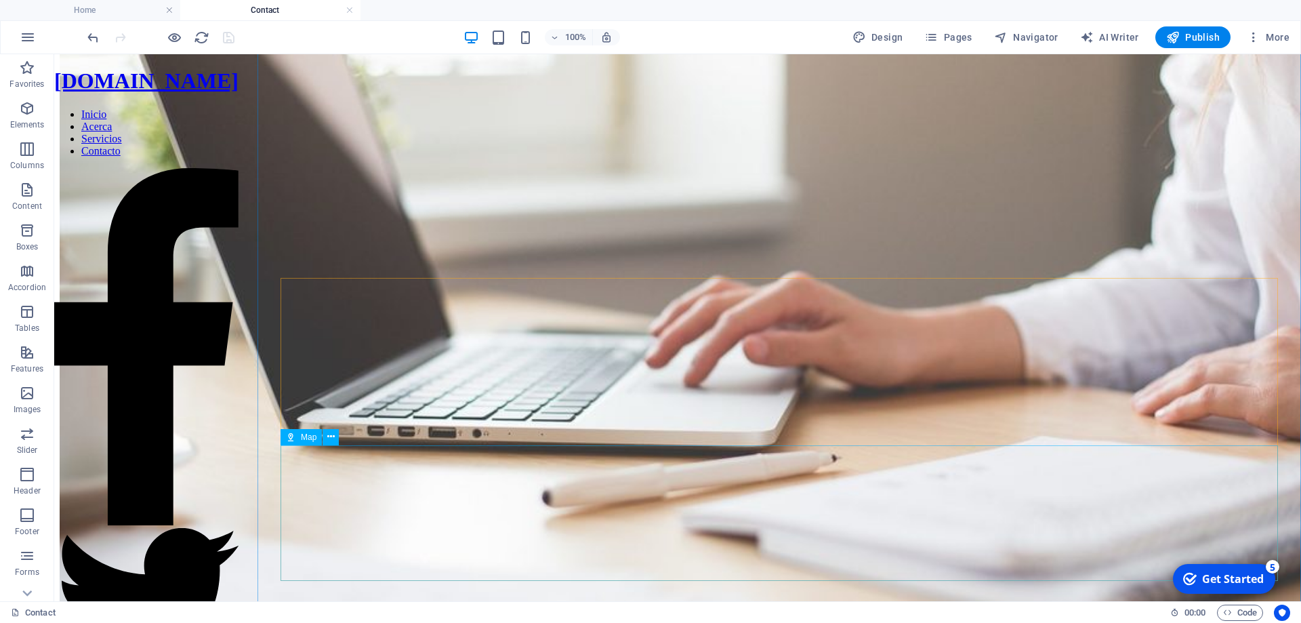
scroll to position [295, 0]
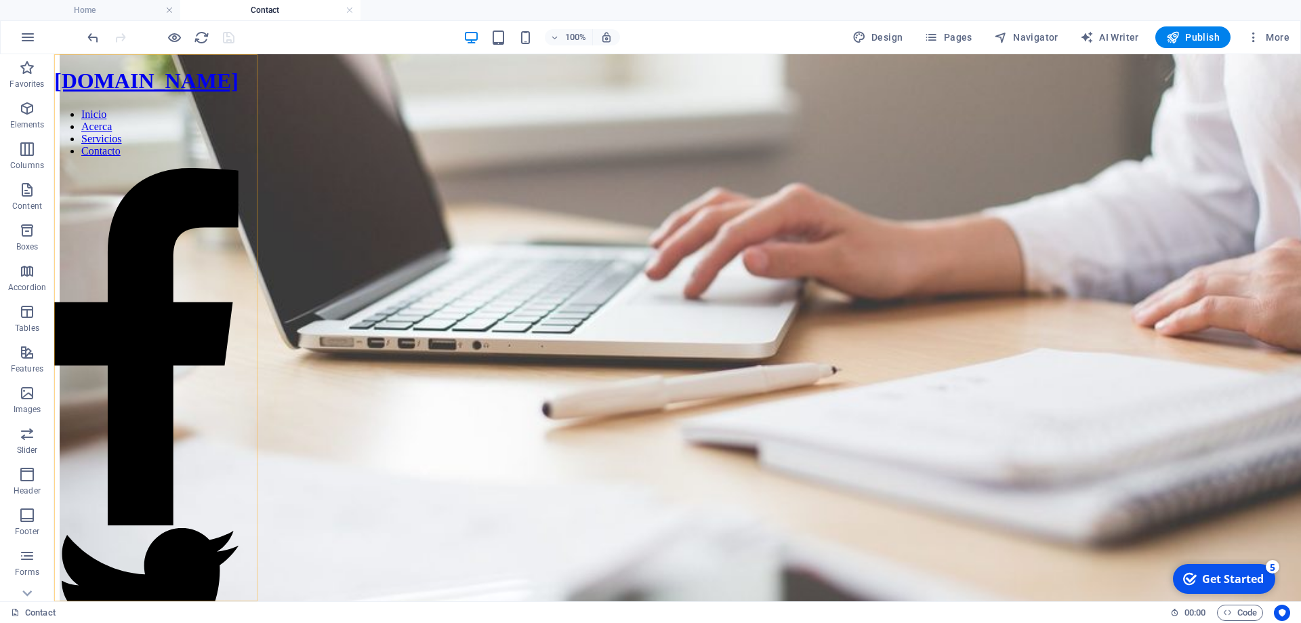
click at [167, 157] on nav "Inicio Acerca Servicios Contacto" at bounding box center [146, 132] width 184 height 49
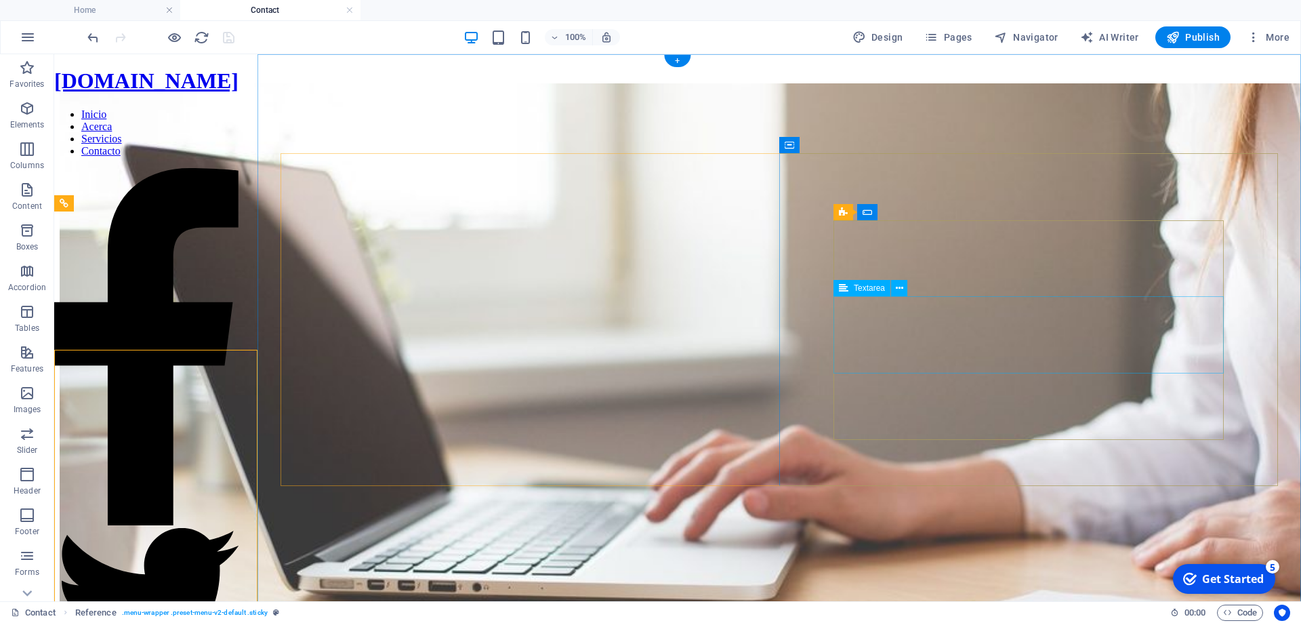
scroll to position [0, 0]
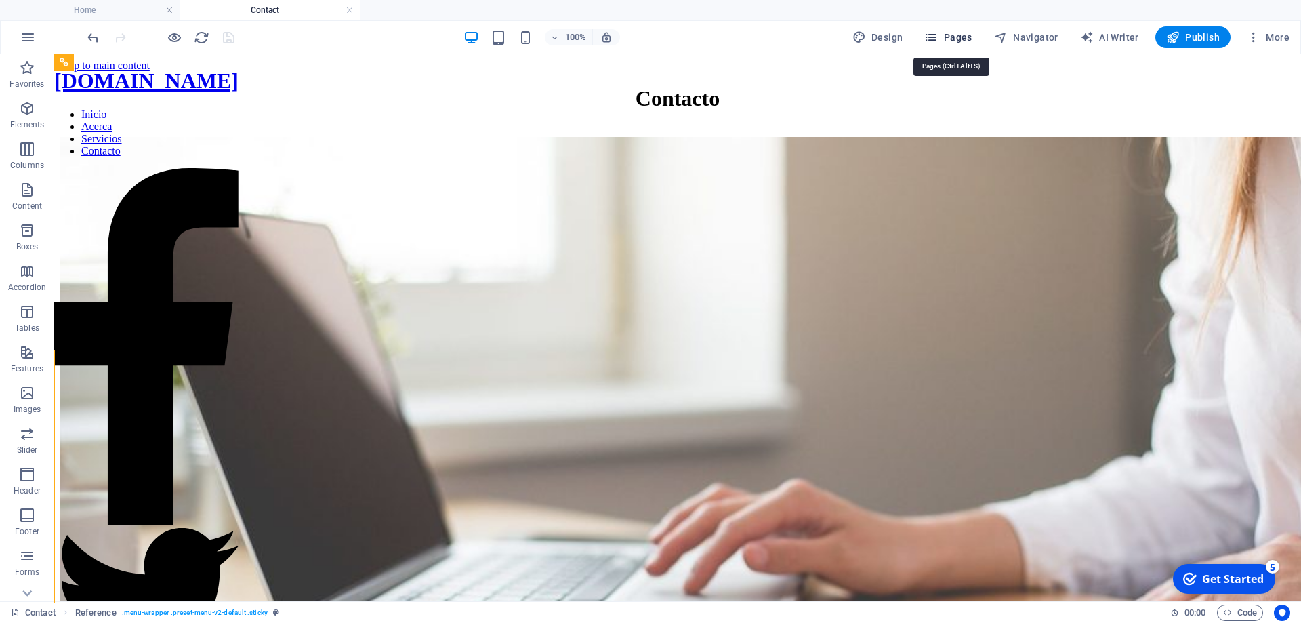
click at [957, 35] on span "Pages" at bounding box center [947, 37] width 47 height 14
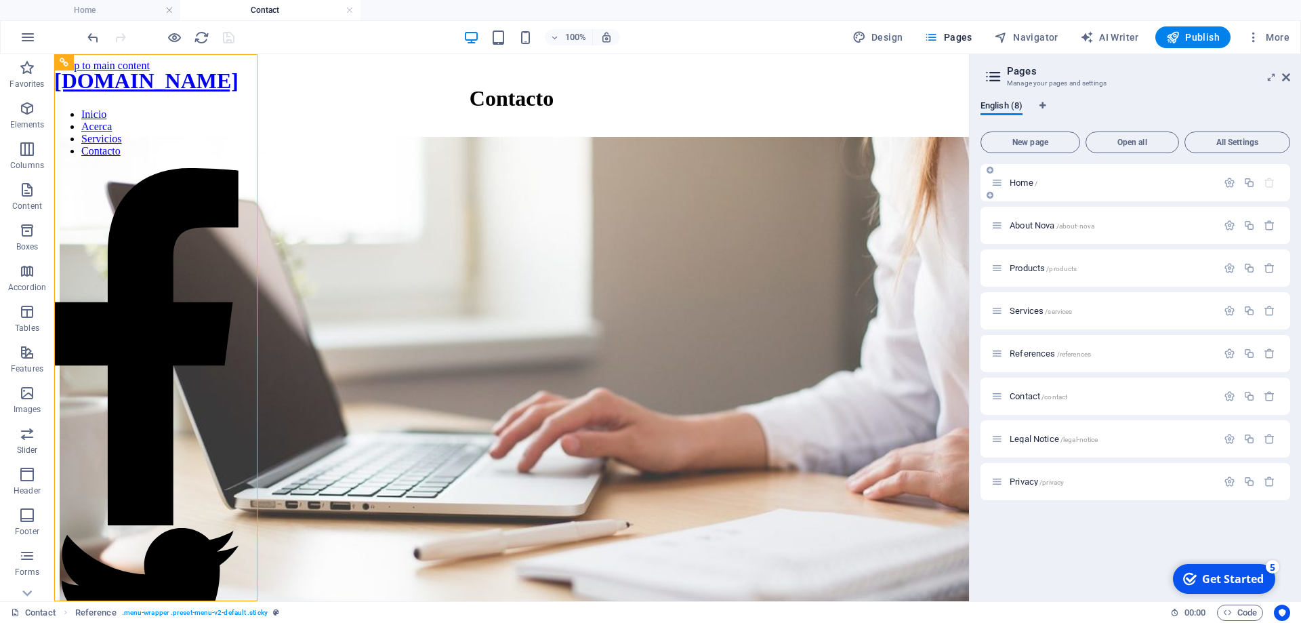
click at [1041, 186] on p "Home /" at bounding box center [1110, 182] width 203 height 9
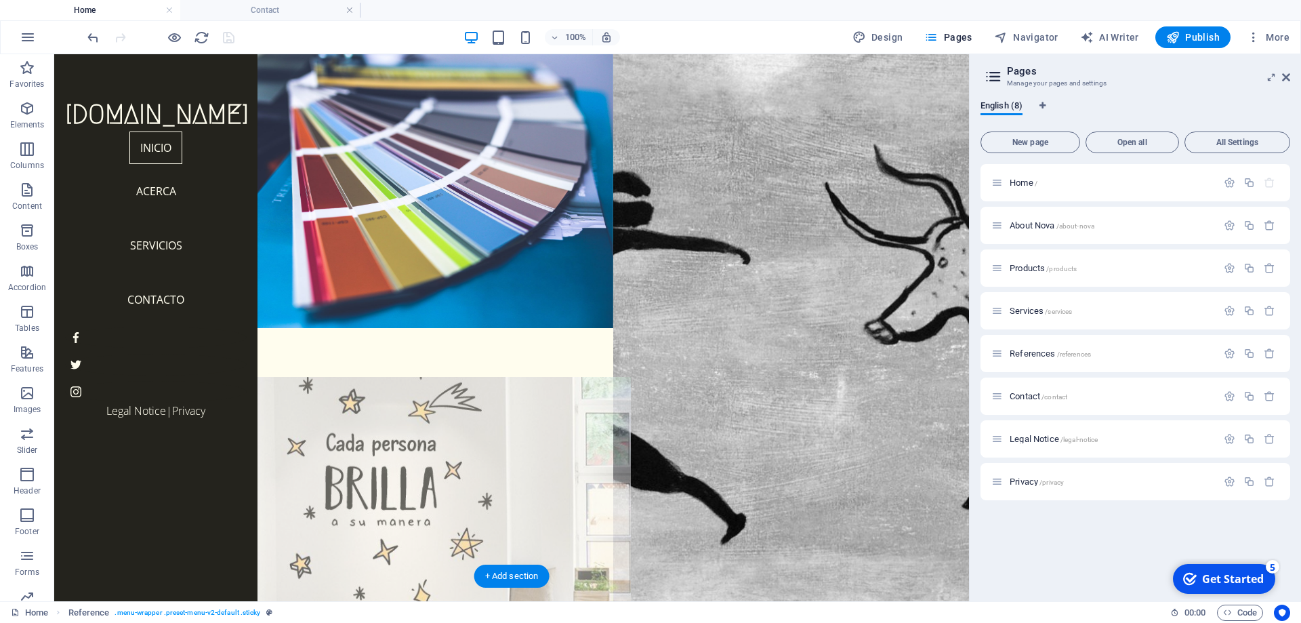
scroll to position [43, 0]
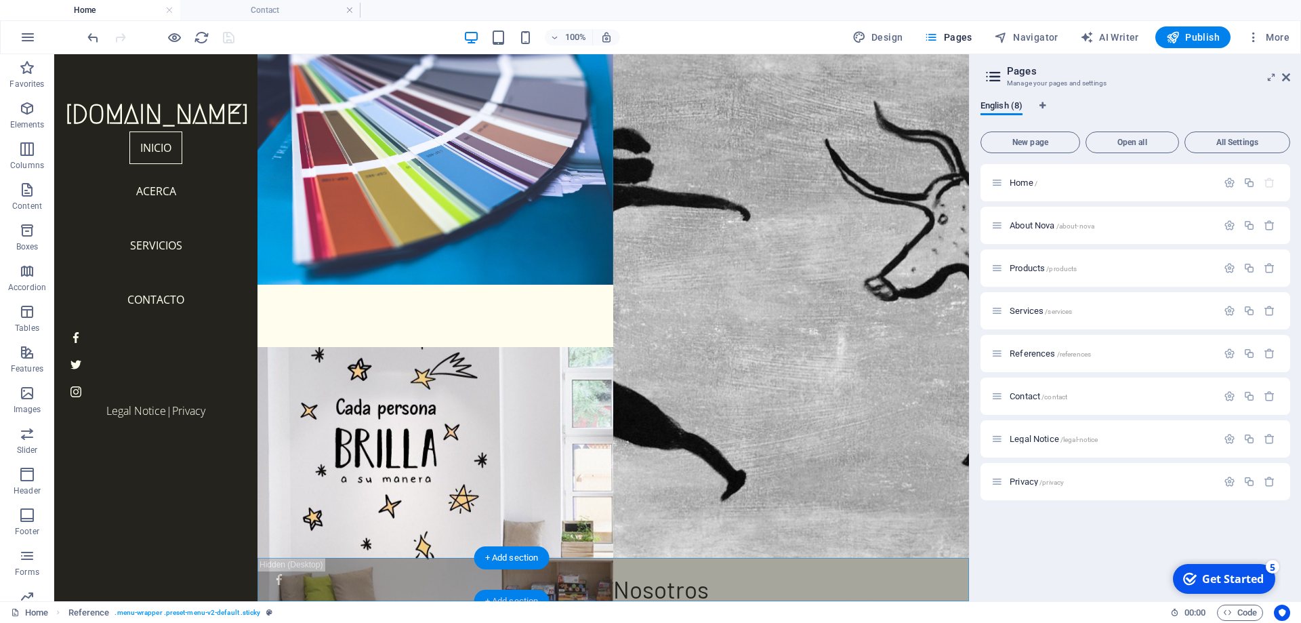
click at [518, 595] on div "+ Add section" at bounding box center [511, 600] width 75 height 23
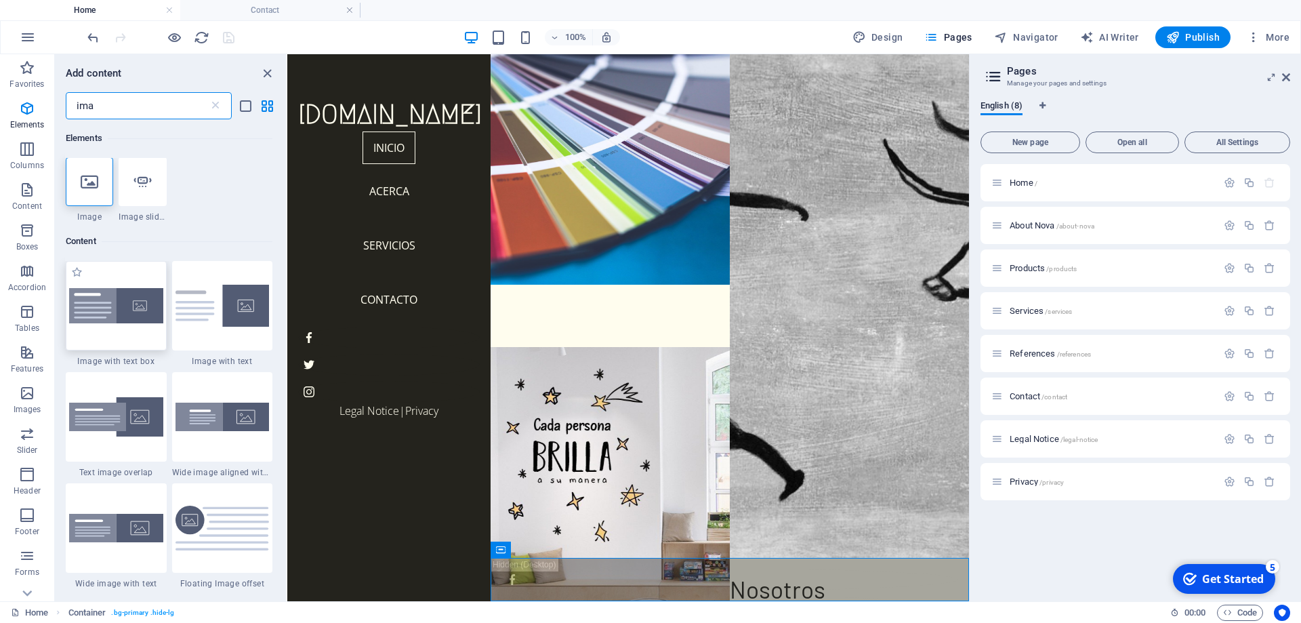
scroll to position [0, 0]
type input "ima"
click at [95, 194] on div at bounding box center [89, 182] width 47 height 49
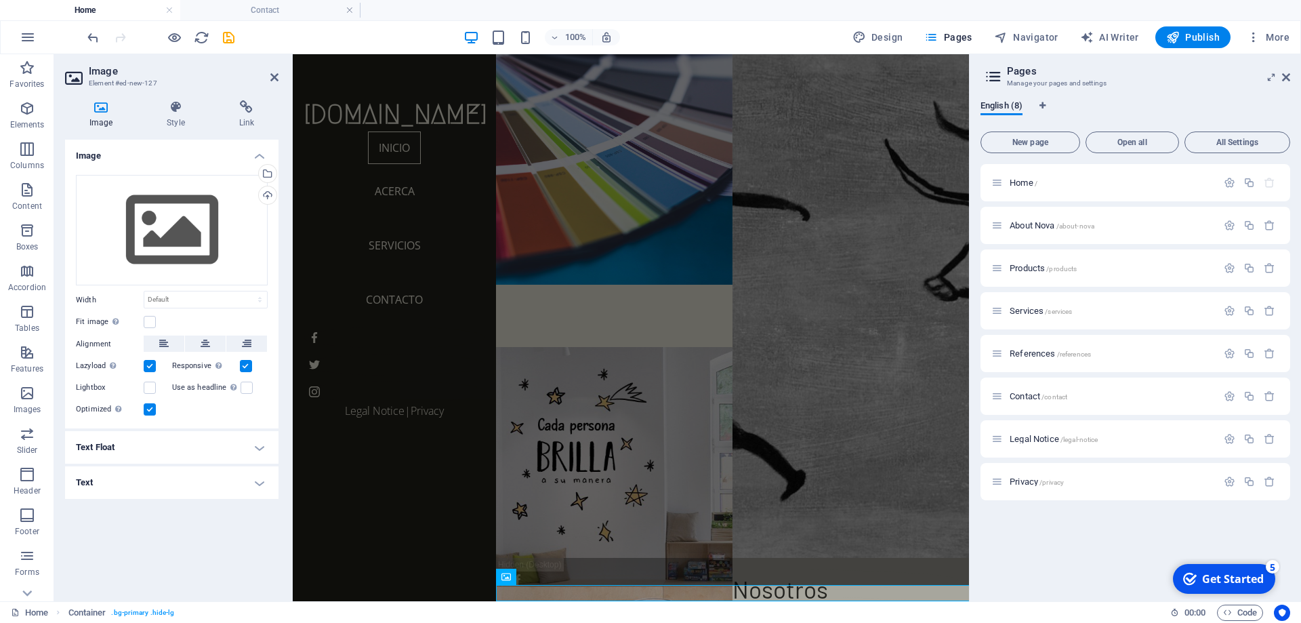
scroll to position [60, 0]
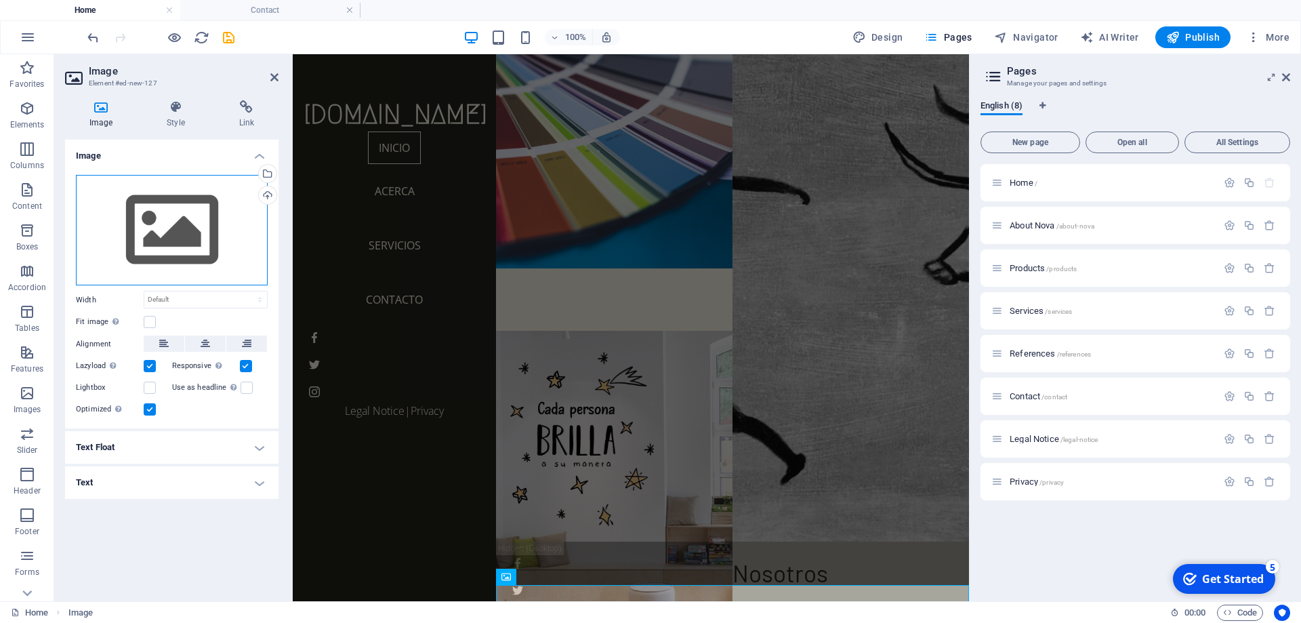
click at [166, 240] on div "Drag files here, click to choose files or select files from Files or our free s…" at bounding box center [172, 230] width 192 height 111
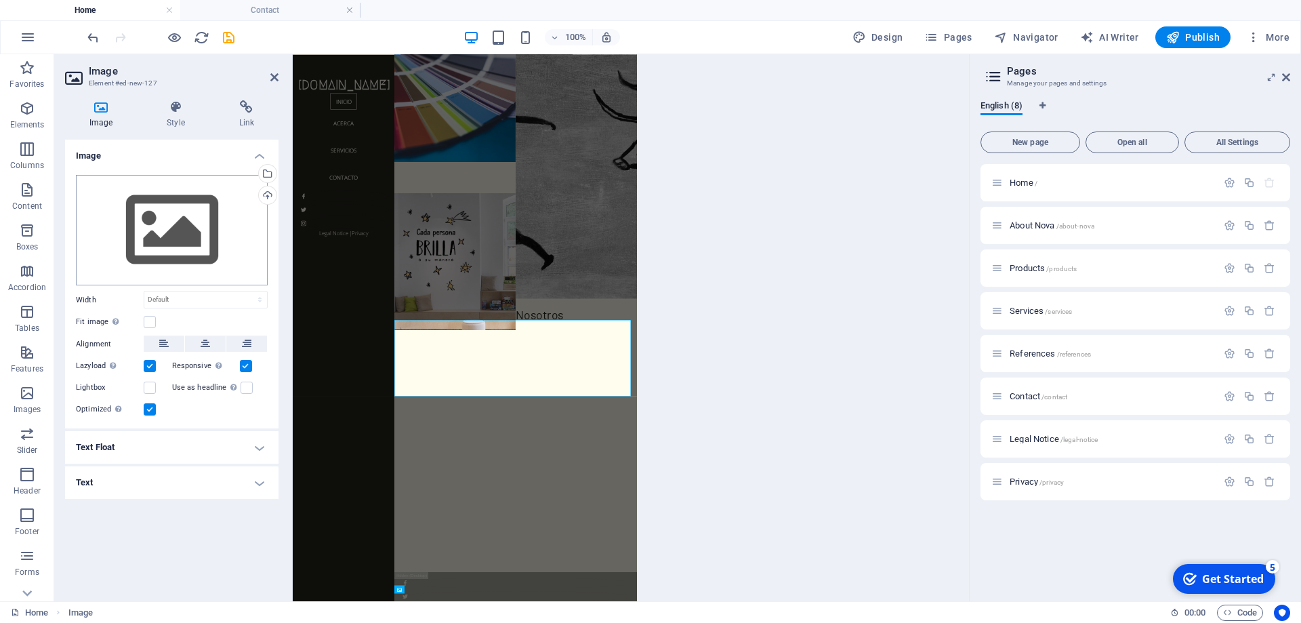
click at [166, 240] on body "appliexpress.es Home Contact Favorites Elements Columns Content Boxes Accordion…" at bounding box center [650, 311] width 1301 height 623
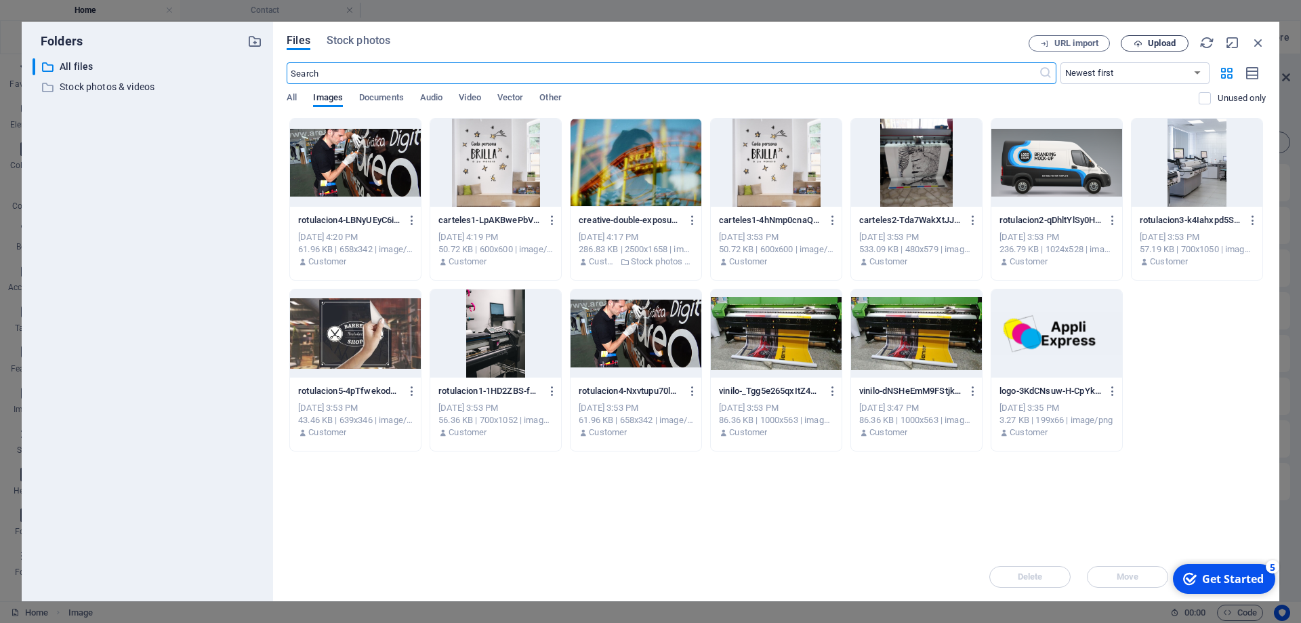
click at [1151, 46] on span "Upload" at bounding box center [1162, 43] width 28 height 8
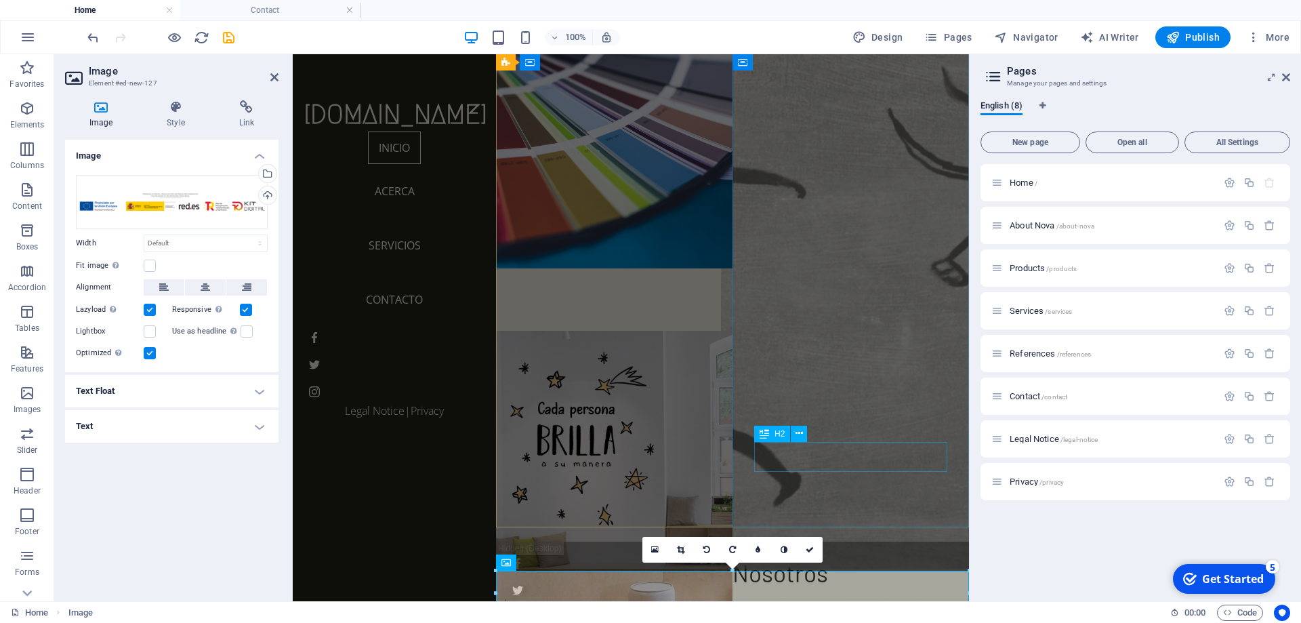
scroll to position [88, 0]
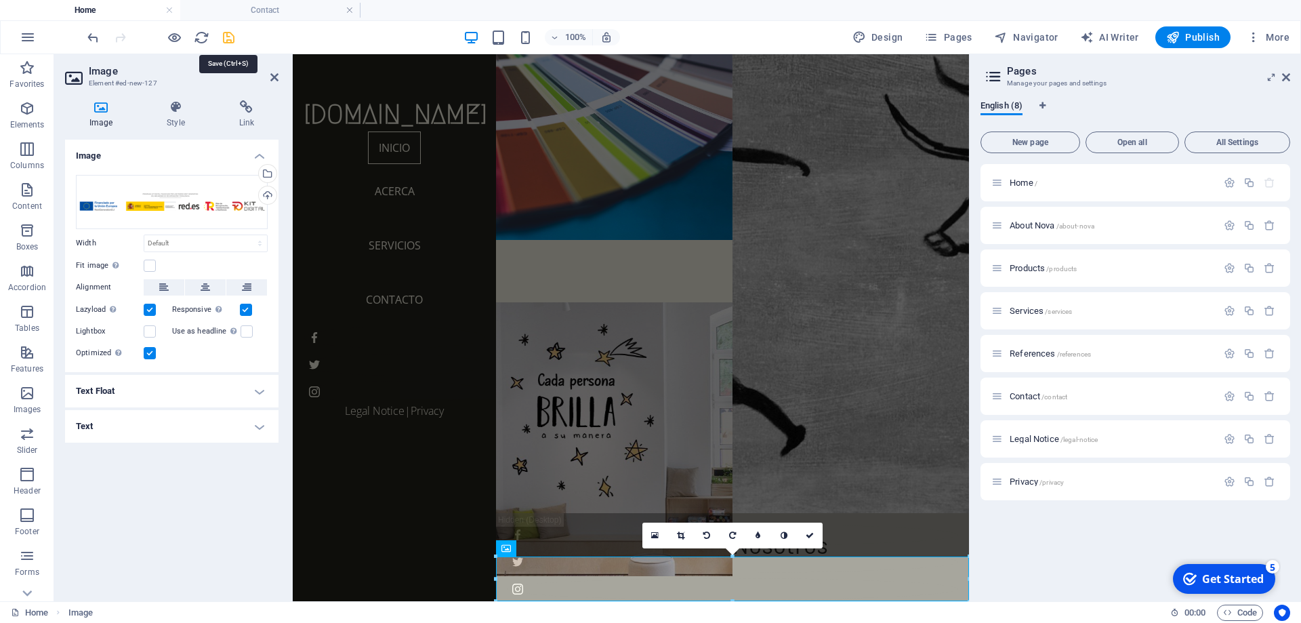
click at [228, 39] on icon "save" at bounding box center [229, 38] width 16 height 16
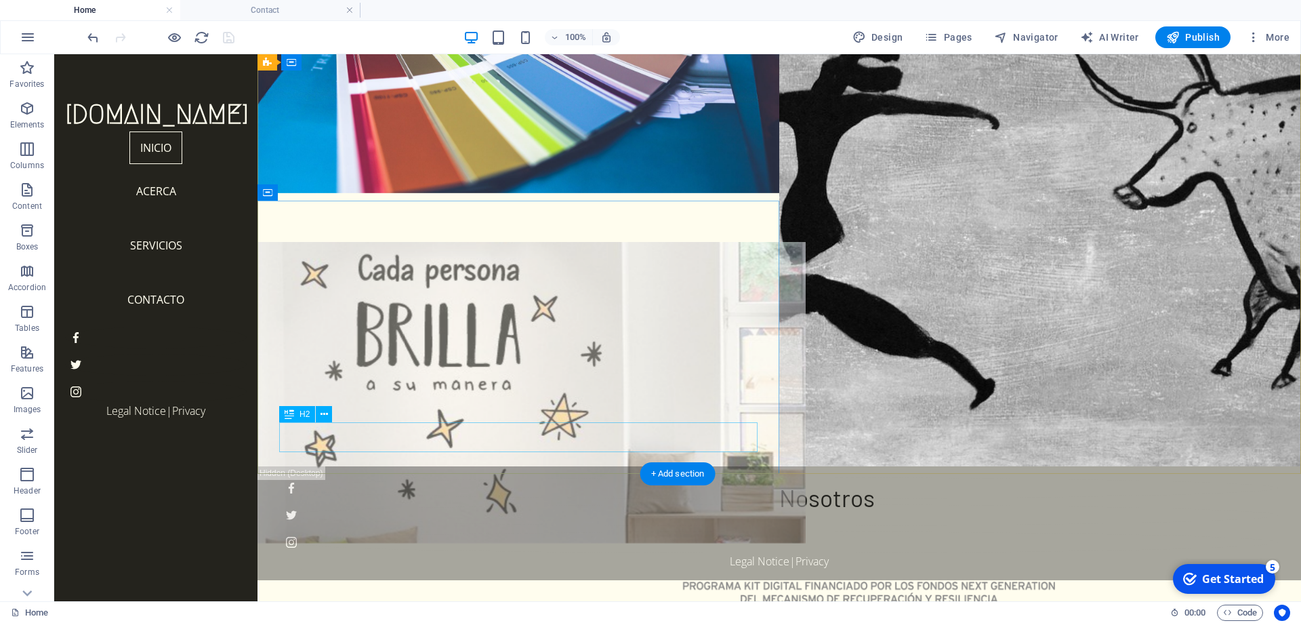
scroll to position [142, 0]
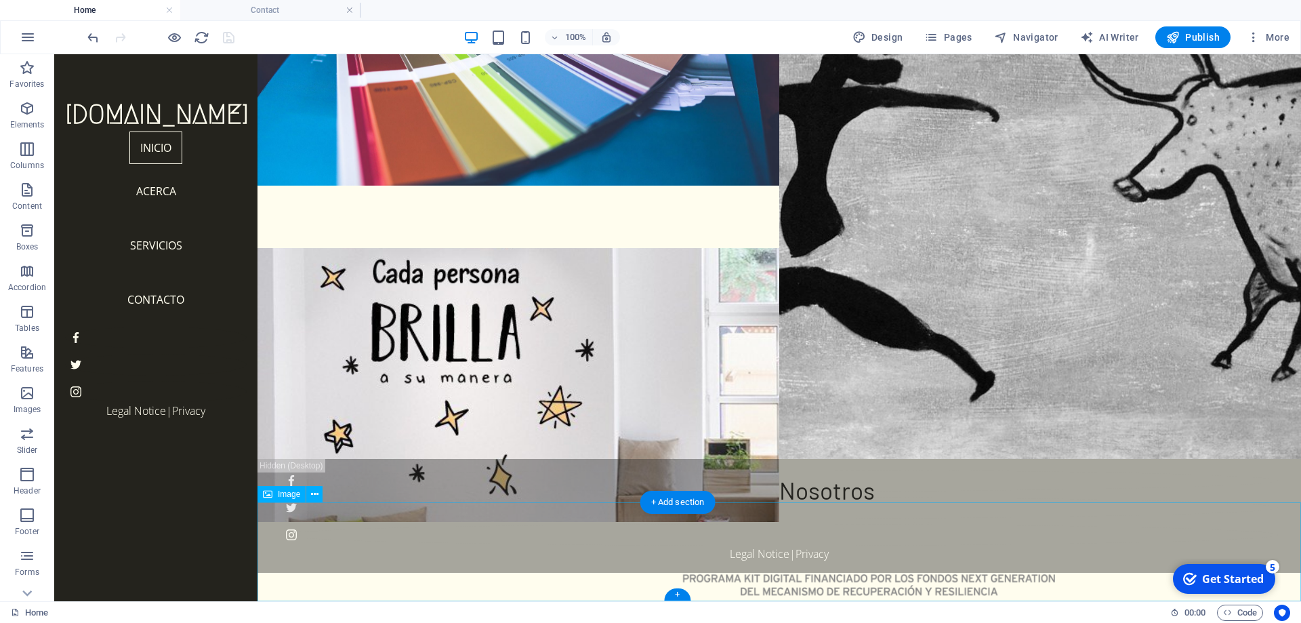
click at [651, 572] on figure at bounding box center [778, 631] width 1043 height 118
click at [284, 494] on span "Image" at bounding box center [289, 494] width 22 height 8
click at [313, 496] on icon at bounding box center [314, 494] width 7 height 14
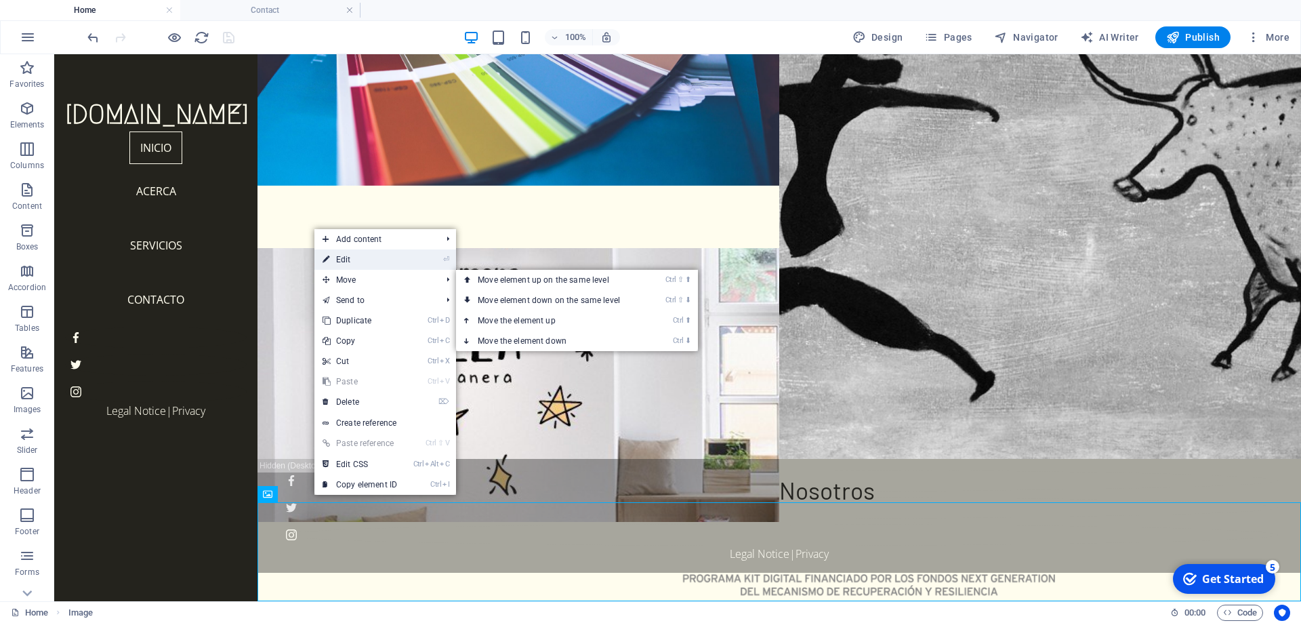
click at [375, 261] on link "⏎ Edit" at bounding box center [359, 259] width 91 height 20
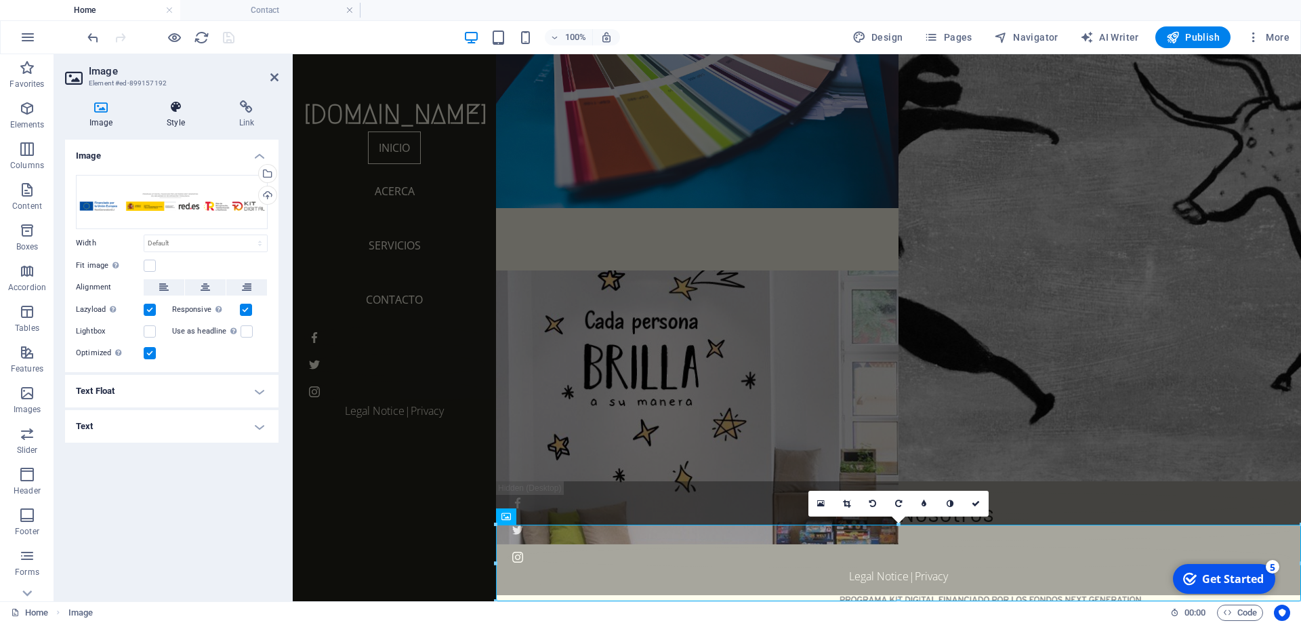
click at [177, 114] on icon at bounding box center [175, 107] width 66 height 14
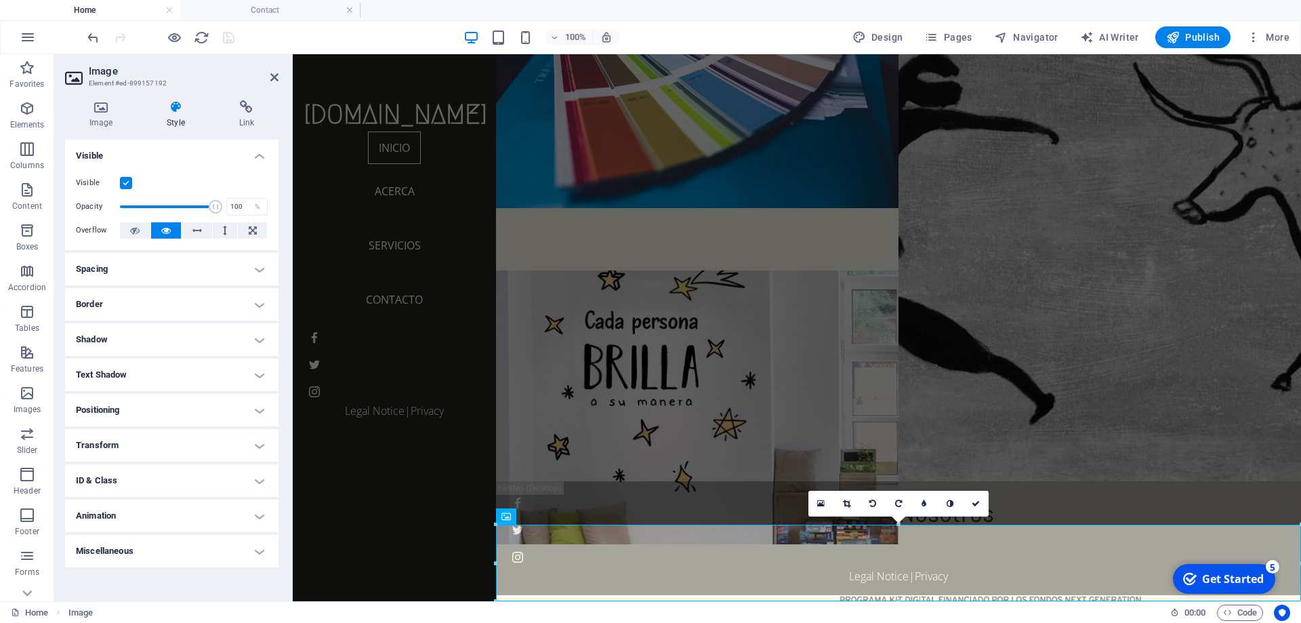
click at [138, 274] on h4 "Spacing" at bounding box center [171, 269] width 213 height 33
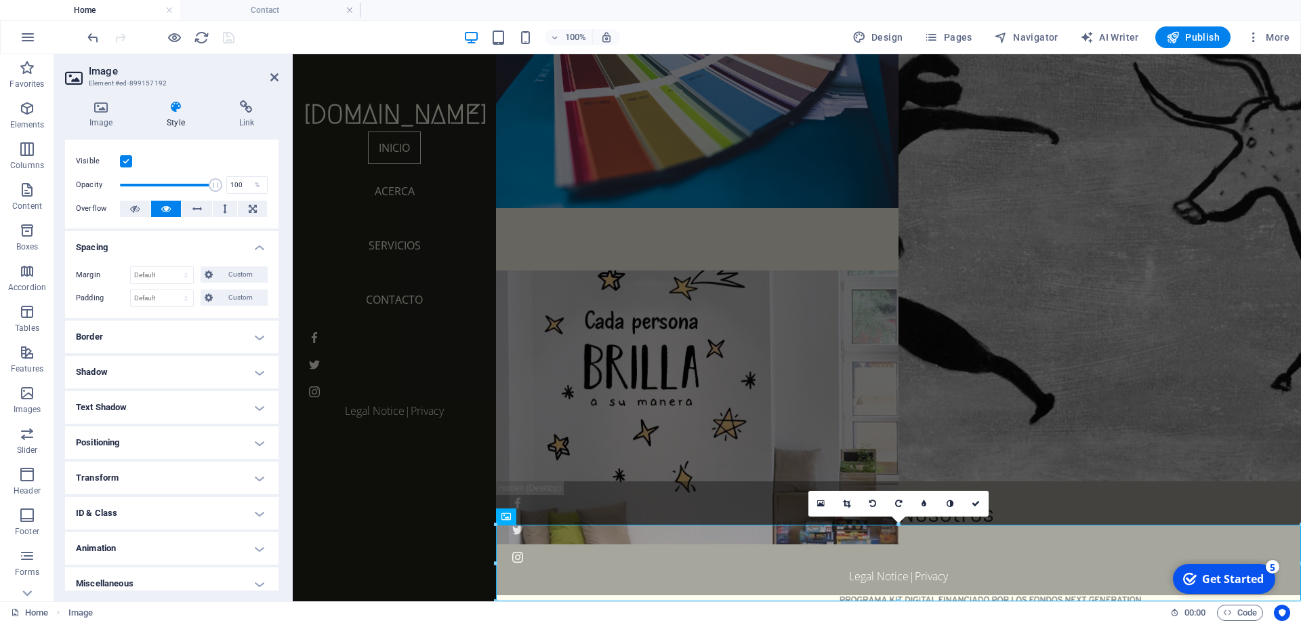
scroll to position [31, 0]
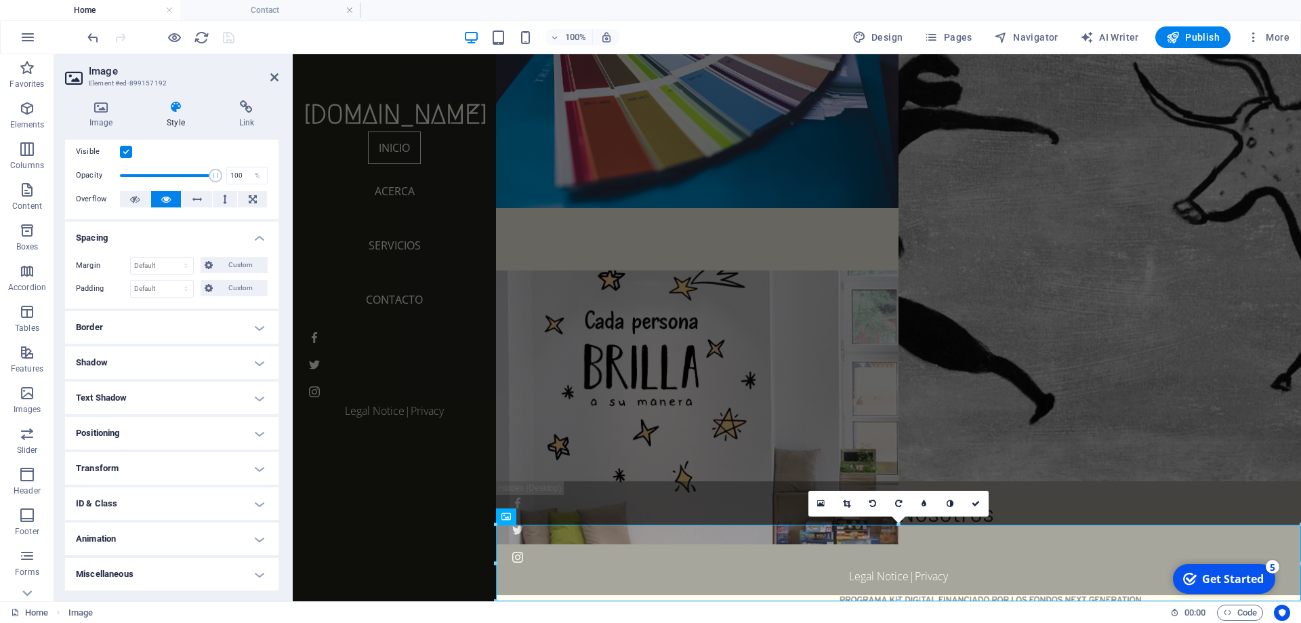
click at [128, 468] on h4 "Transform" at bounding box center [171, 468] width 213 height 33
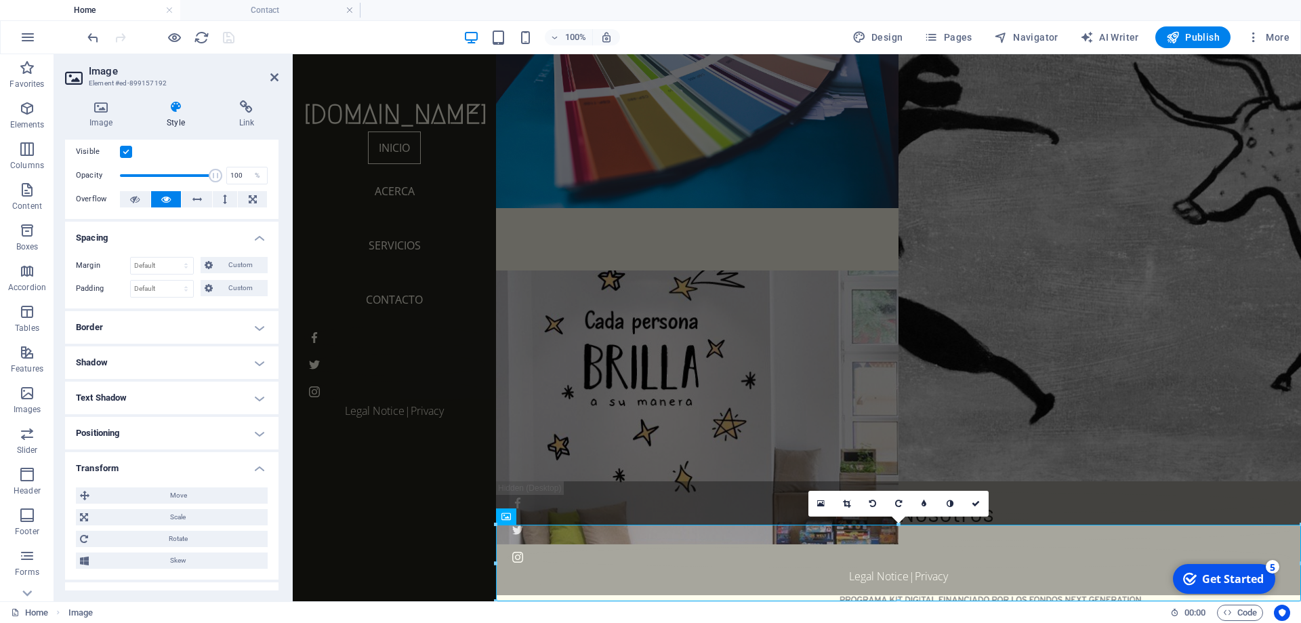
scroll to position [92, 0]
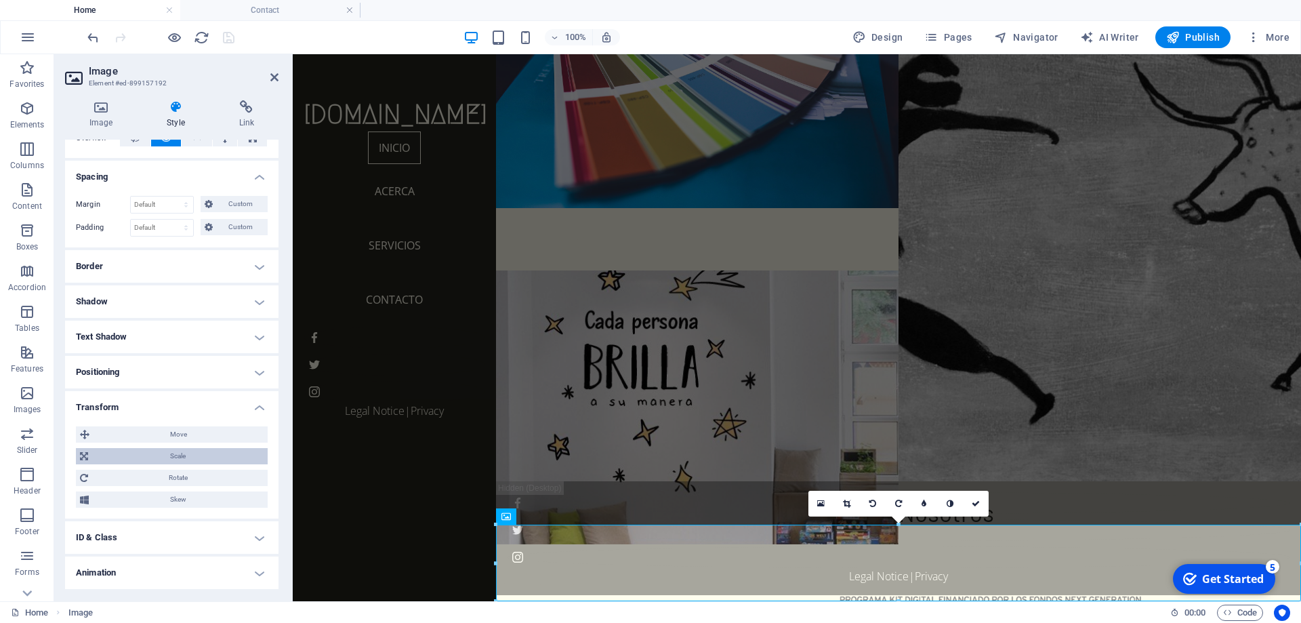
click at [152, 452] on span "Scale" at bounding box center [177, 456] width 171 height 16
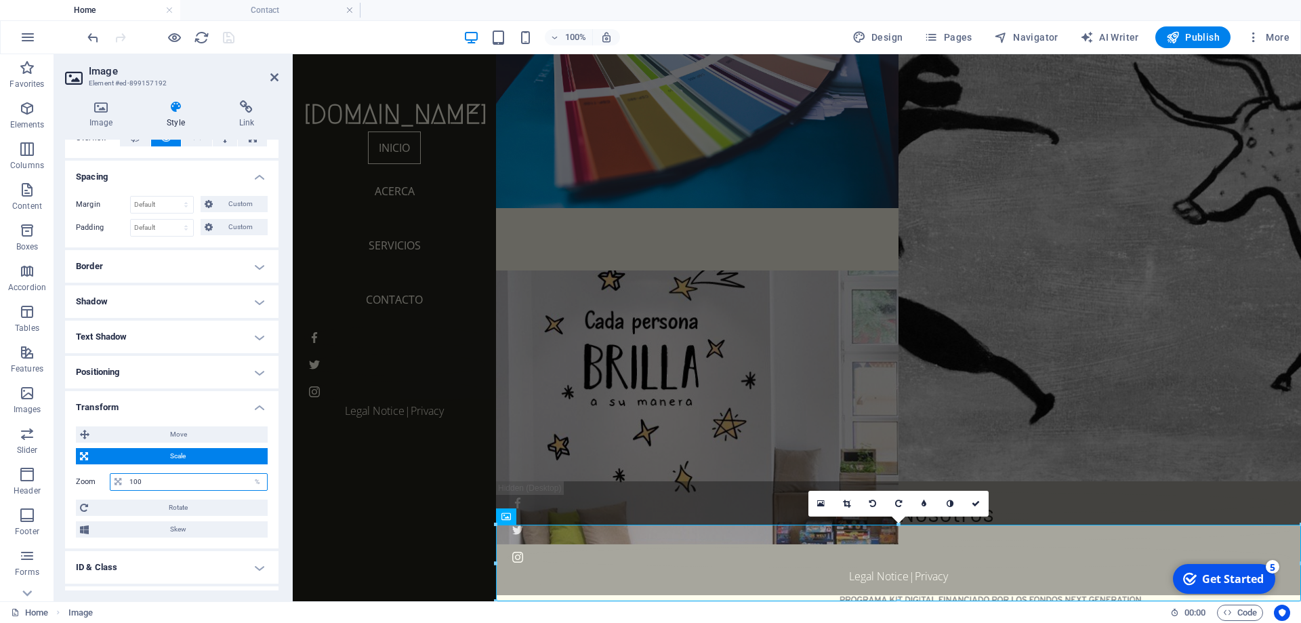
drag, startPoint x: 148, startPoint y: 482, endPoint x: 112, endPoint y: 478, distance: 36.1
click at [126, 478] on input "100" at bounding box center [196, 482] width 141 height 16
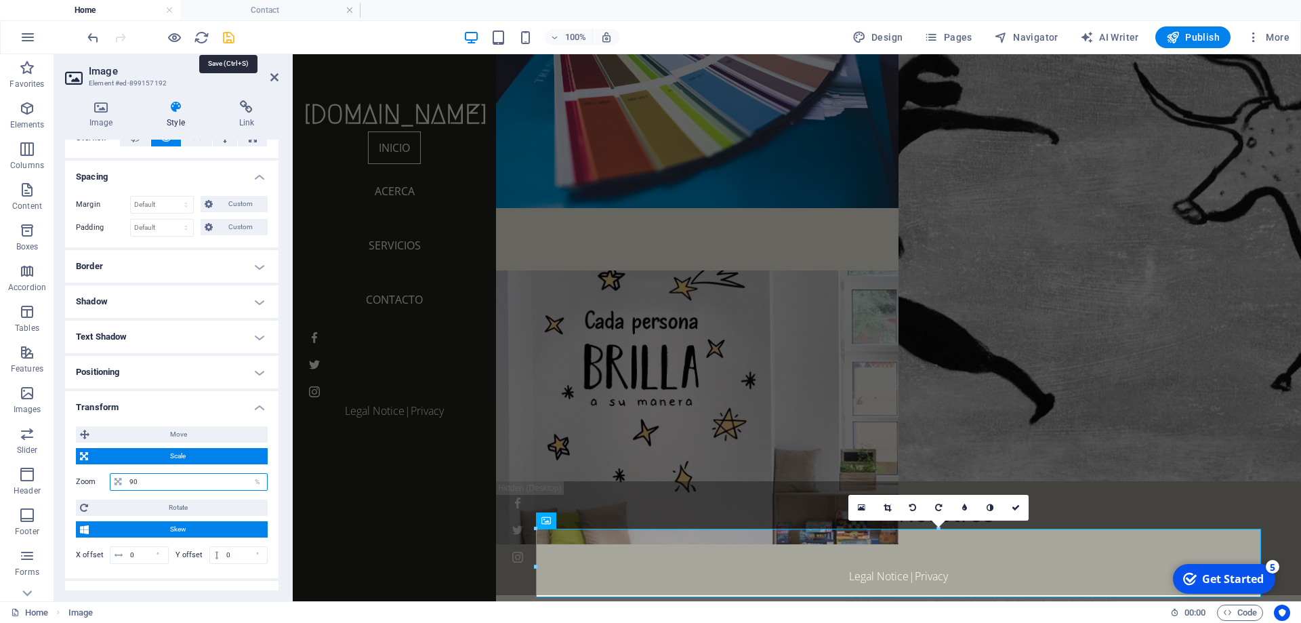
type input "90"
click at [227, 37] on icon "save" at bounding box center [229, 38] width 16 height 16
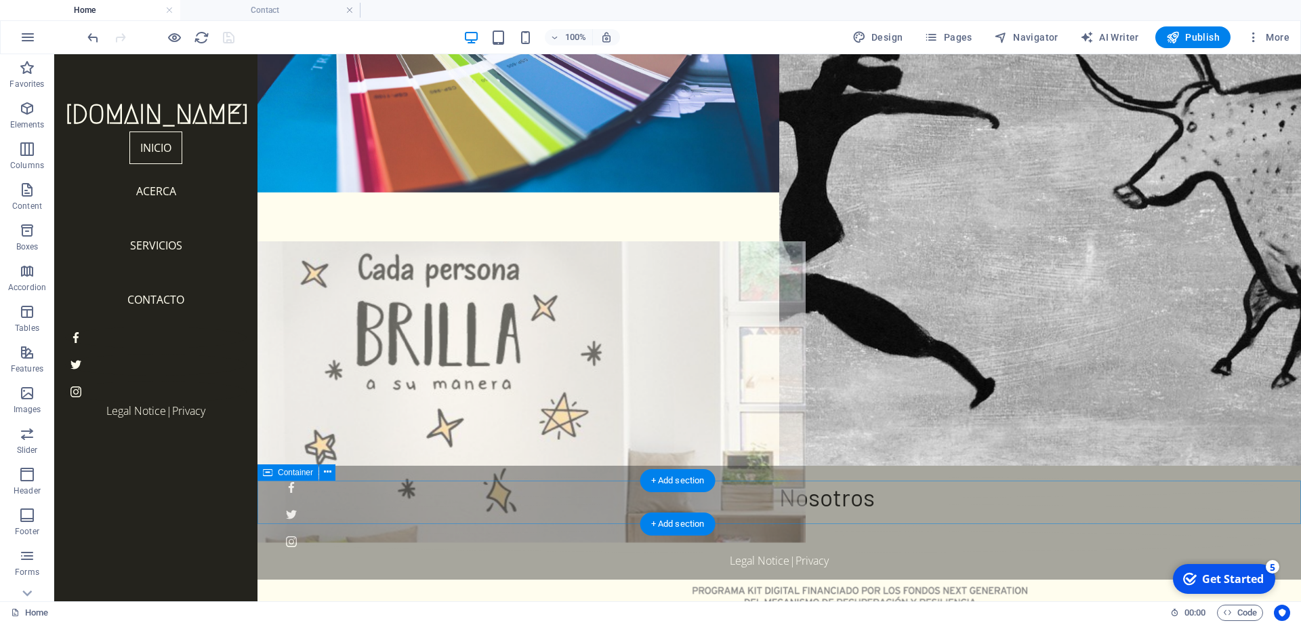
scroll to position [142, 0]
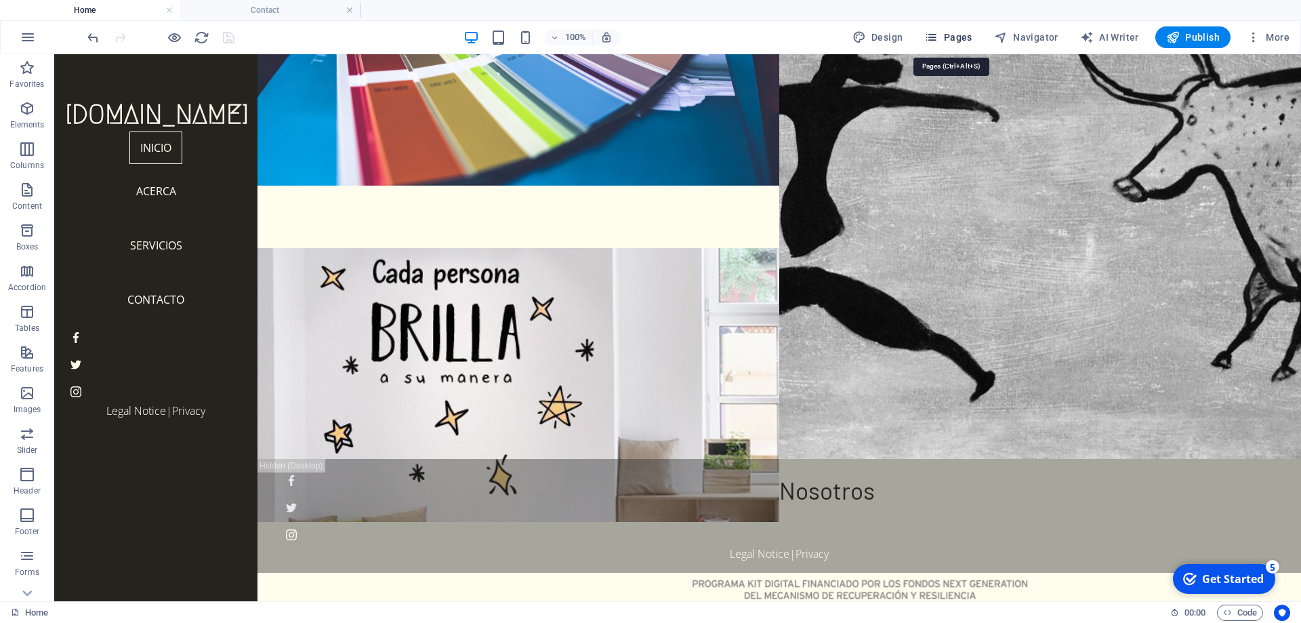
click at [966, 41] on span "Pages" at bounding box center [947, 37] width 47 height 14
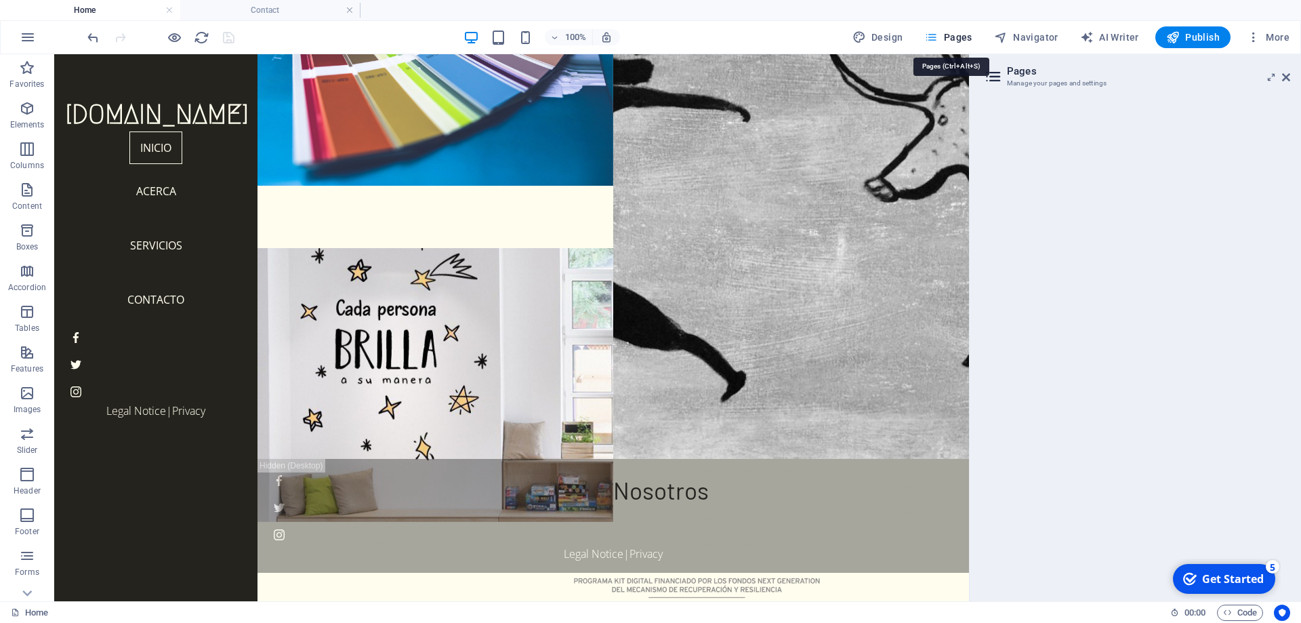
scroll to position [111, 0]
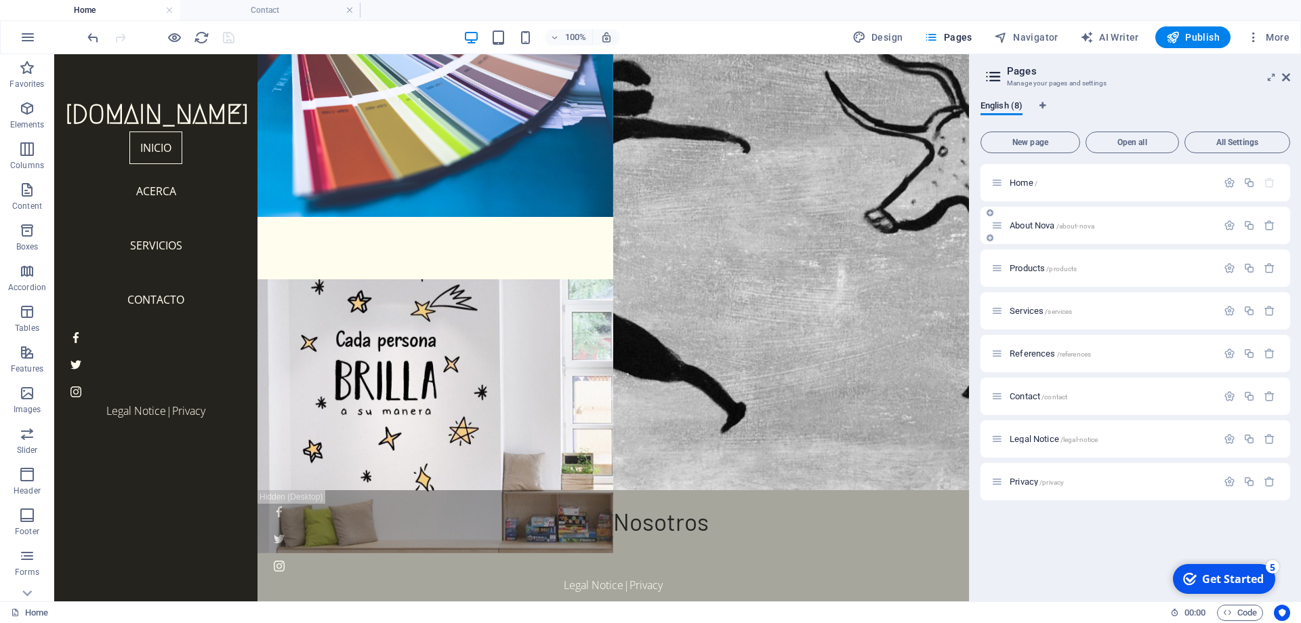
click at [1032, 230] on div "About Nova /about-nova" at bounding box center [1104, 225] width 226 height 16
click at [1060, 230] on div "About Nova /about-nova" at bounding box center [1104, 225] width 226 height 16
click at [1016, 224] on span "About Nova /about-nova" at bounding box center [1051, 225] width 85 height 10
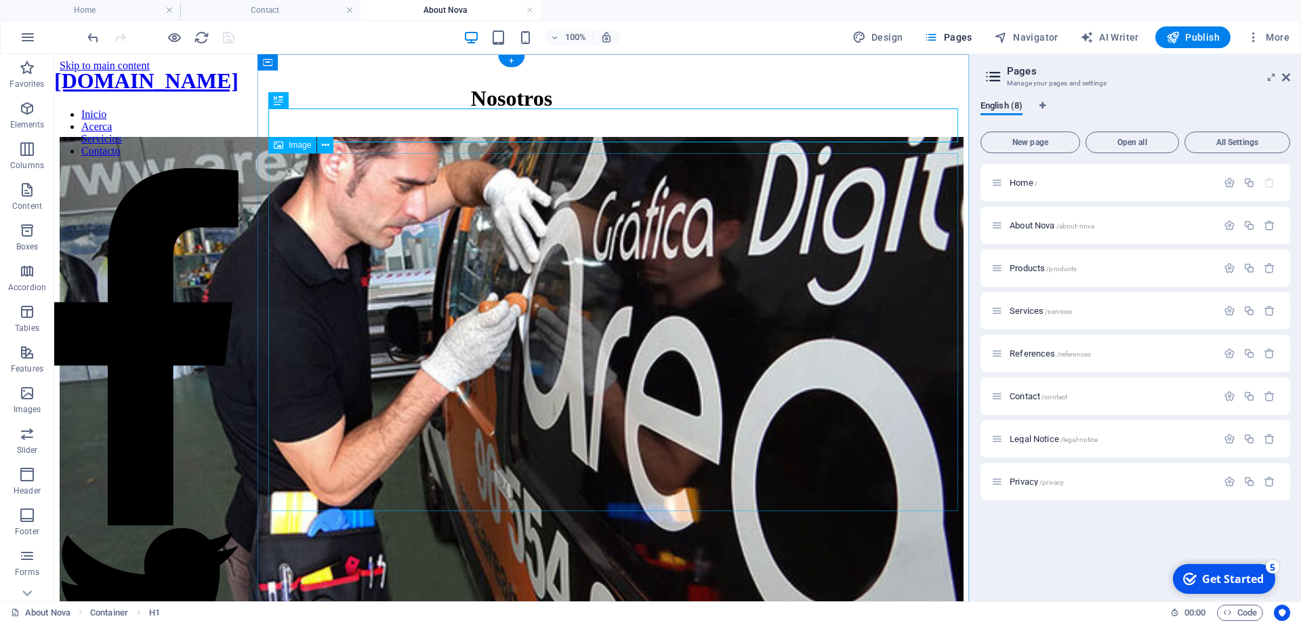
scroll to position [268, 0]
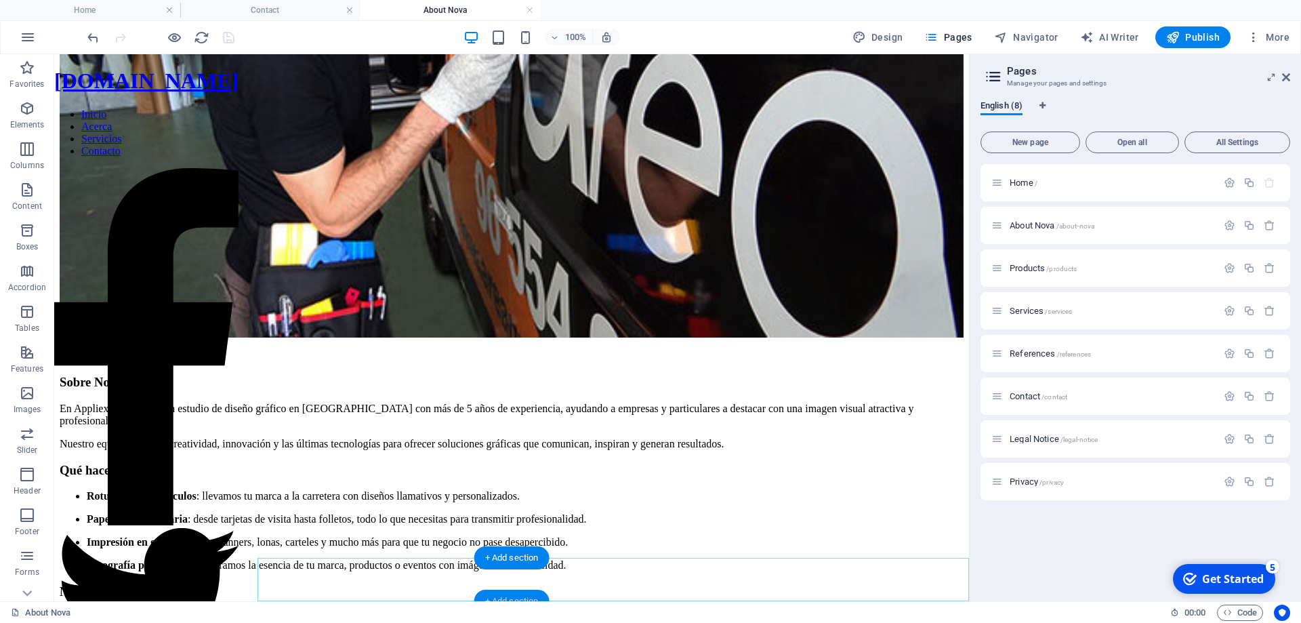
click at [518, 594] on div "+ Add section" at bounding box center [511, 600] width 75 height 23
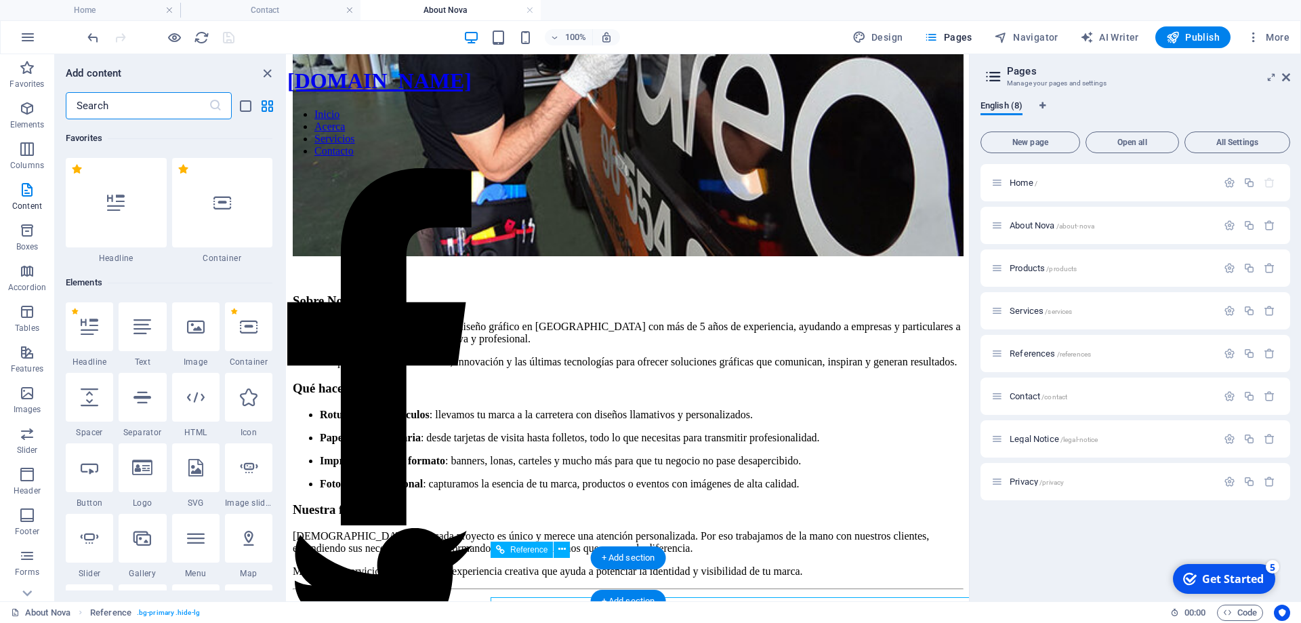
scroll to position [2370, 0]
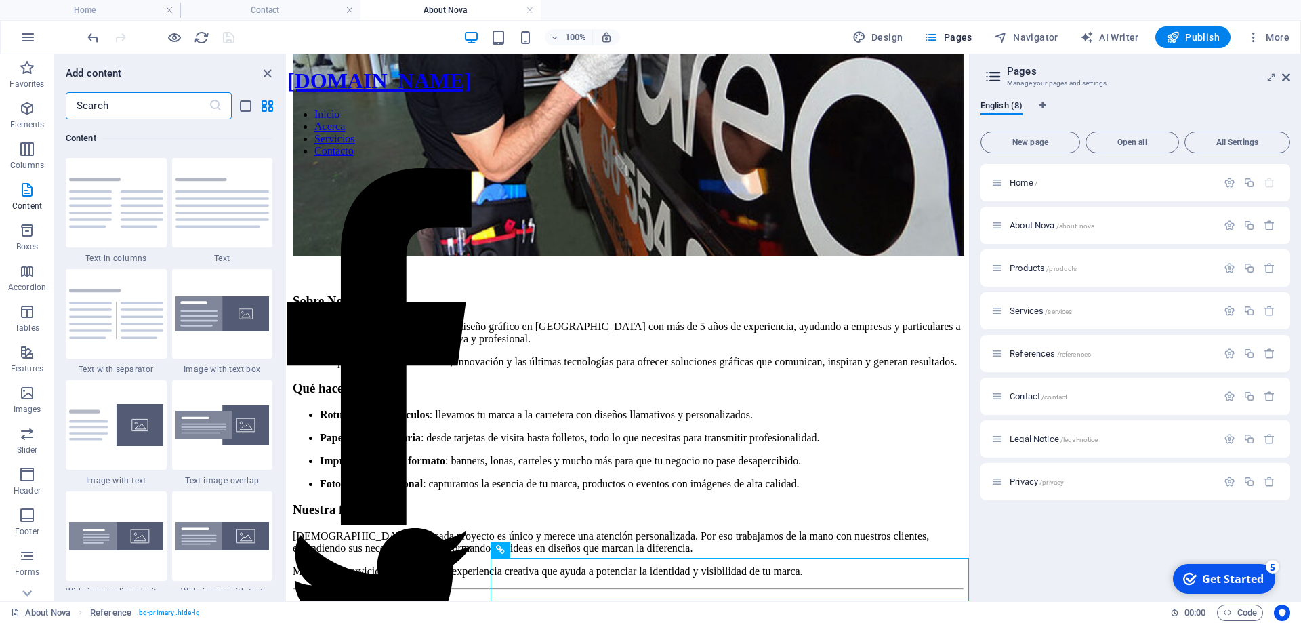
click at [142, 107] on input "text" at bounding box center [137, 105] width 143 height 27
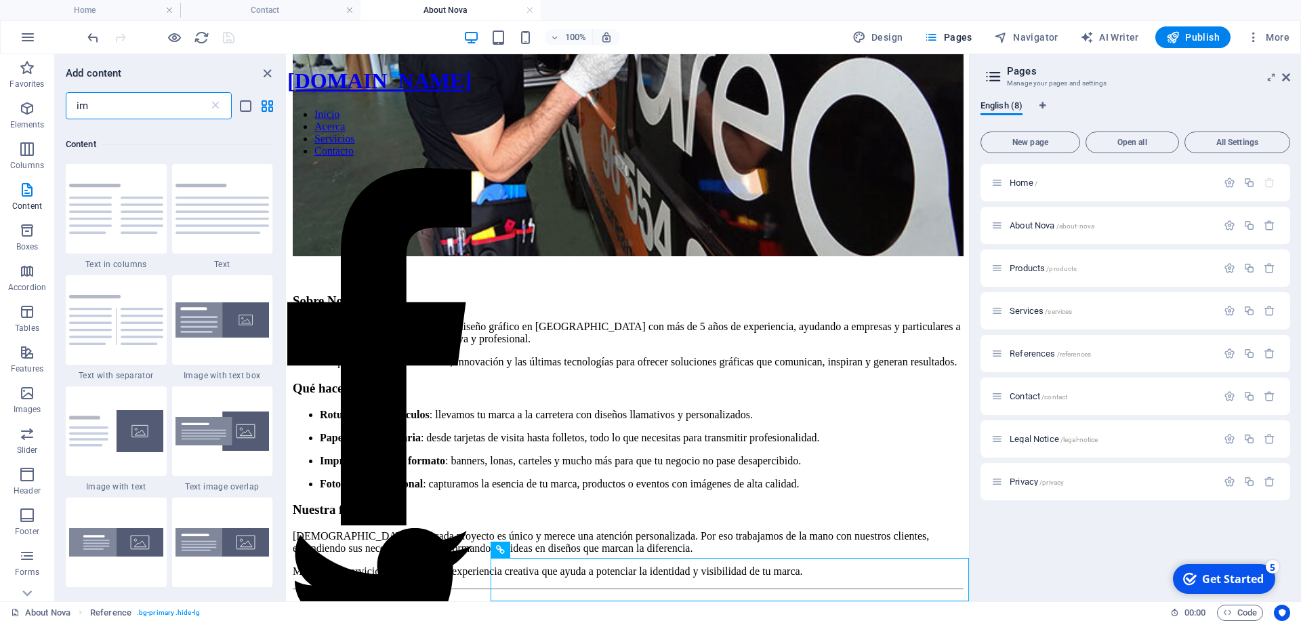
scroll to position [0, 0]
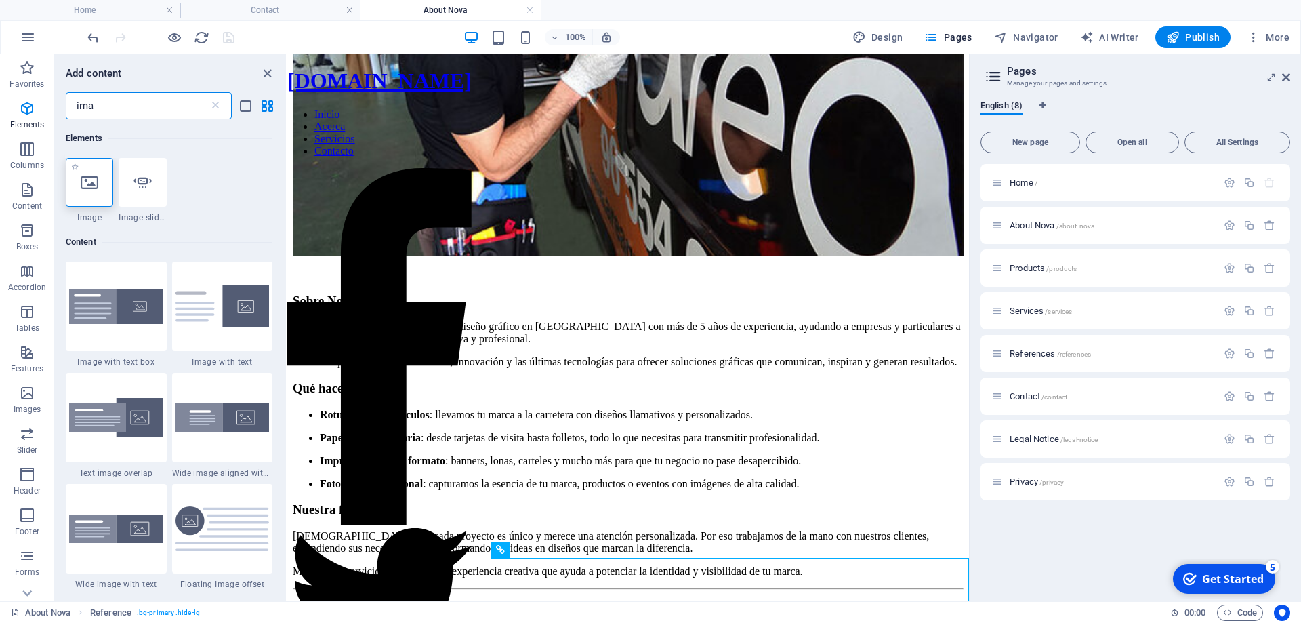
type input "ima"
click at [98, 184] on icon at bounding box center [90, 182] width 18 height 18
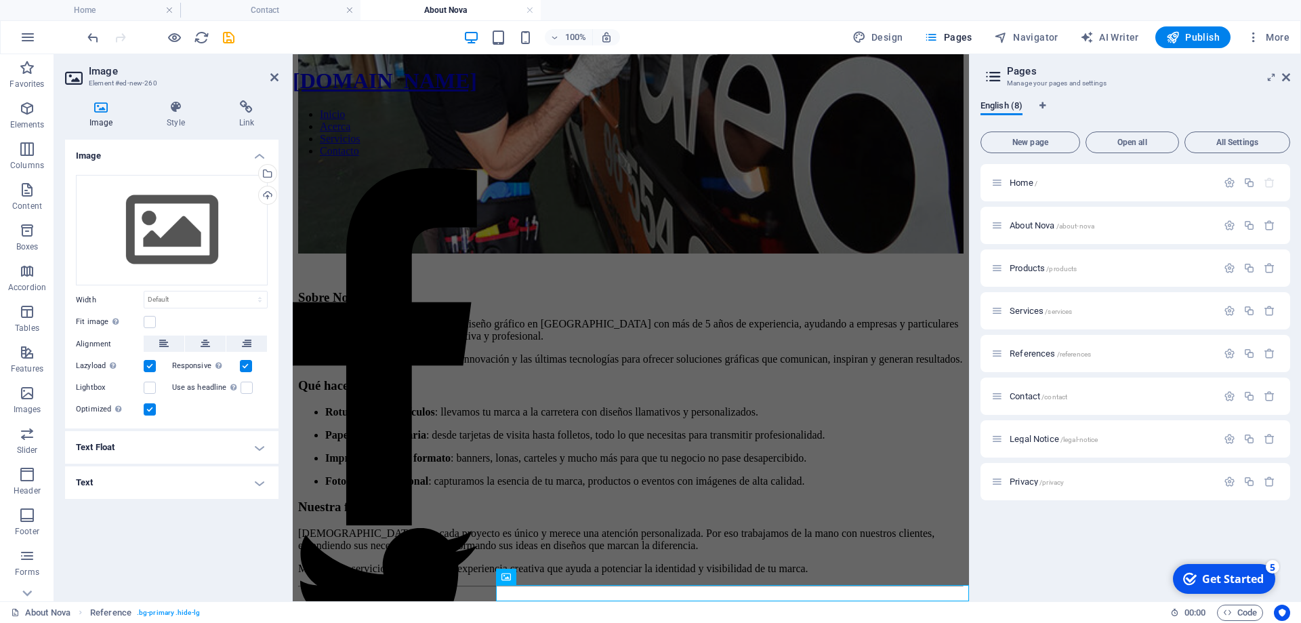
scroll to position [242, 0]
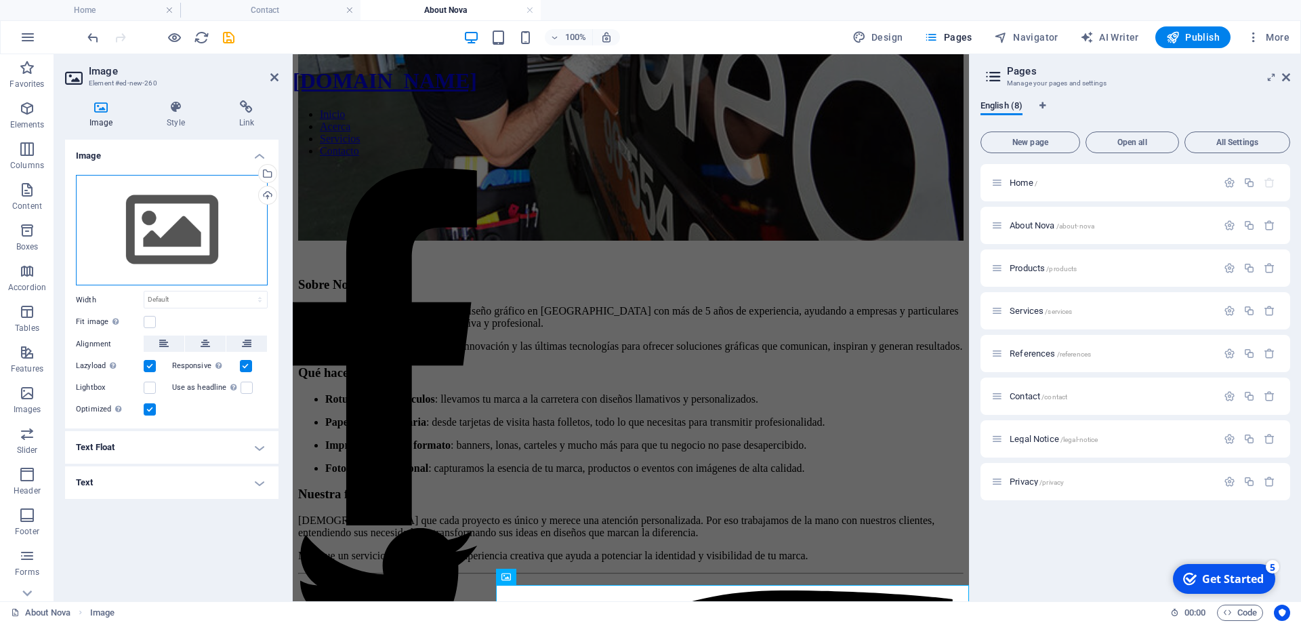
click at [158, 222] on div "Drag files here, click to choose files or select files from Files or our free s…" at bounding box center [172, 230] width 192 height 111
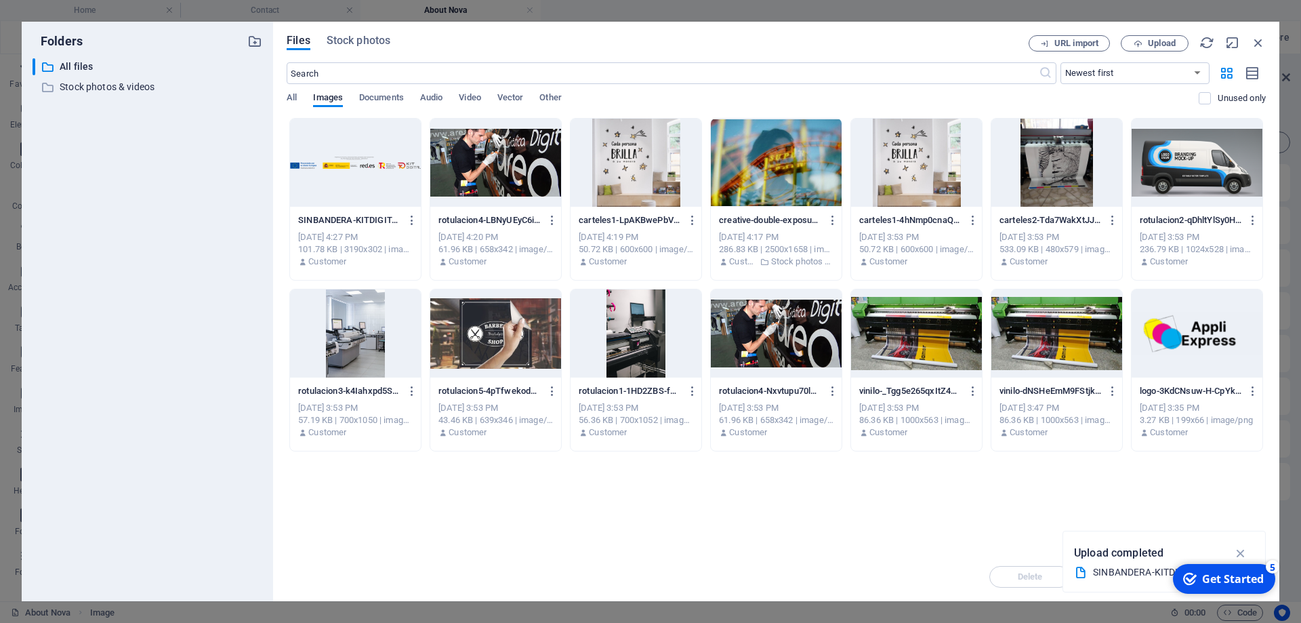
scroll to position [0, 0]
click at [318, 187] on div at bounding box center [355, 163] width 131 height 88
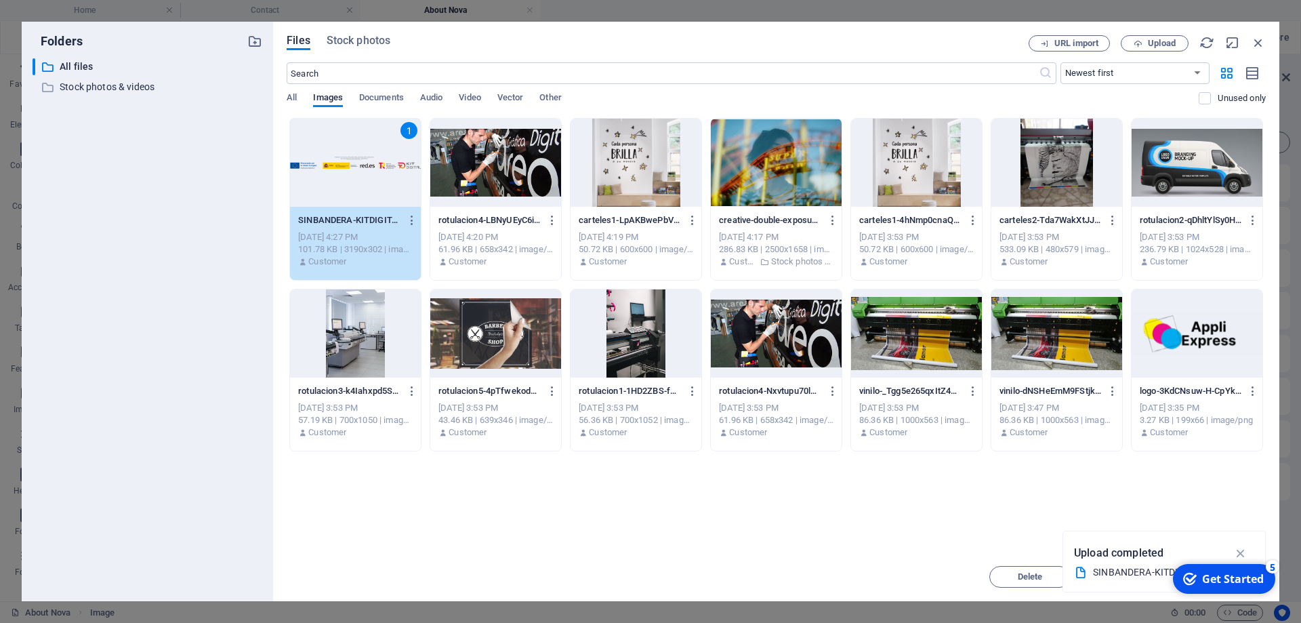
click at [343, 173] on div "1" at bounding box center [355, 163] width 131 height 88
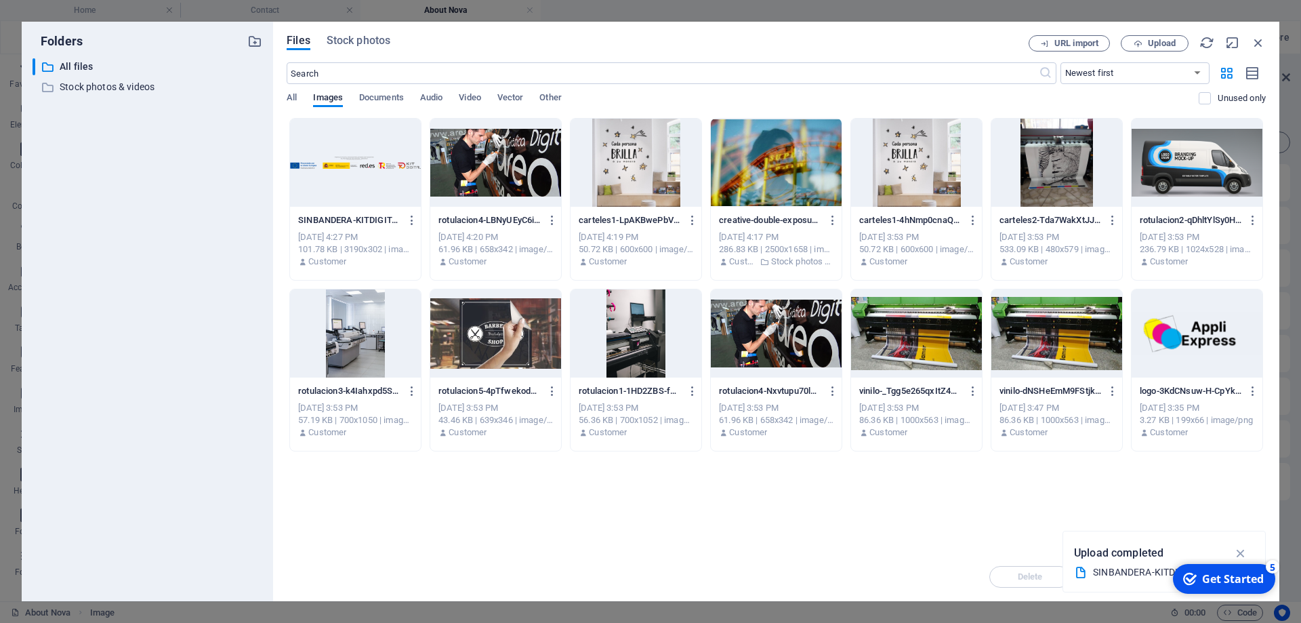
drag, startPoint x: 343, startPoint y: 173, endPoint x: 51, endPoint y: 119, distance: 297.0
click at [343, 173] on div at bounding box center [355, 163] width 131 height 88
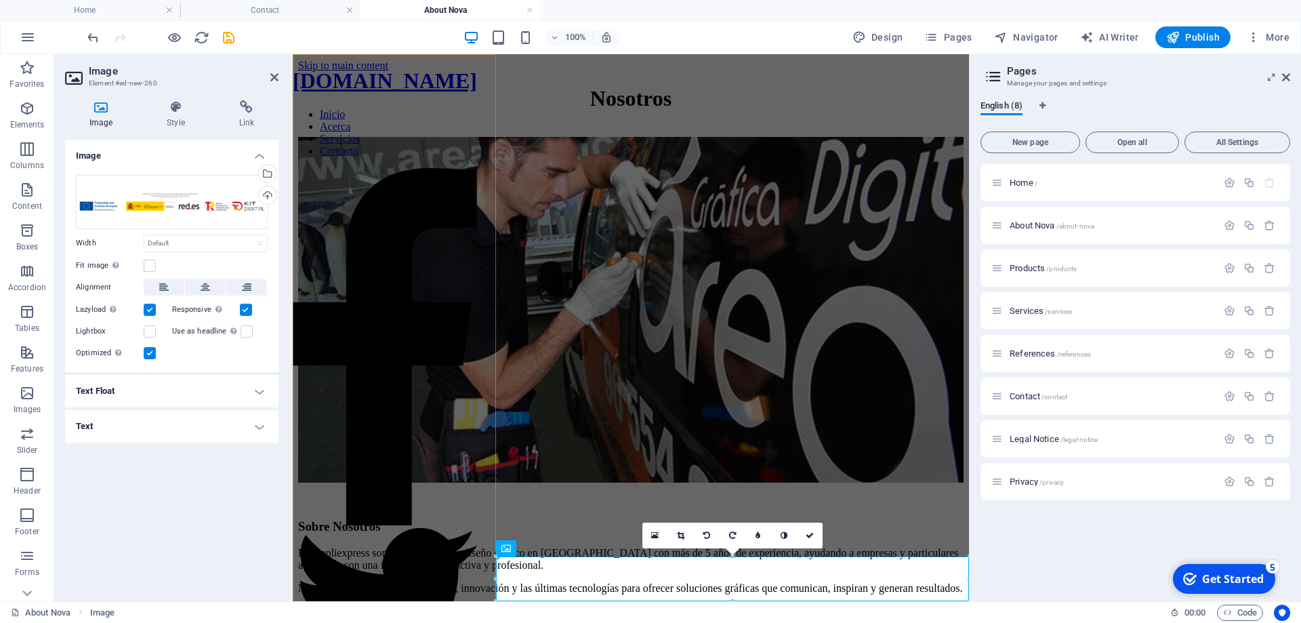
scroll to position [270, 0]
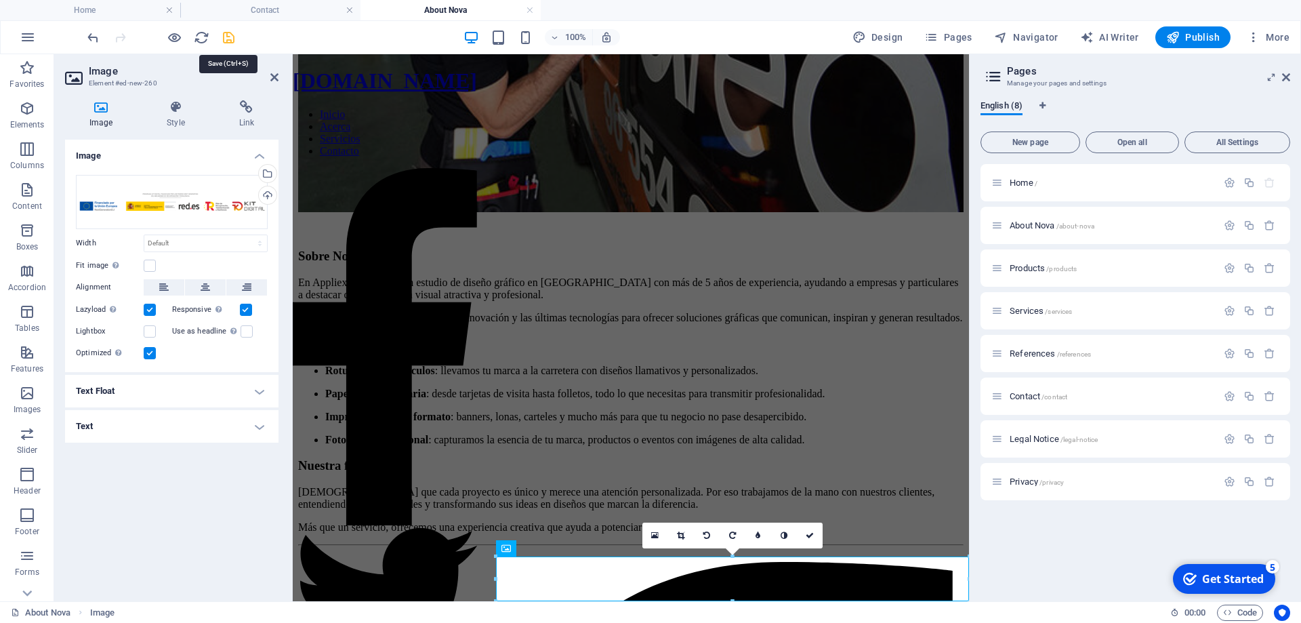
click at [230, 38] on icon "save" at bounding box center [229, 38] width 16 height 16
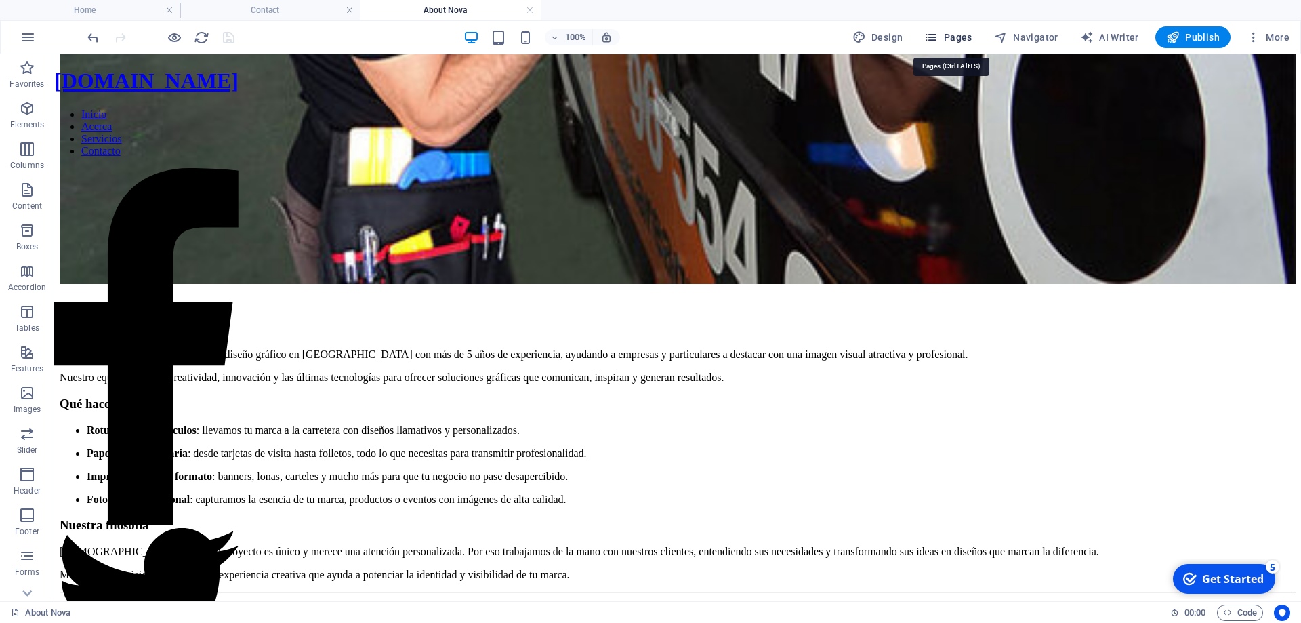
click at [955, 39] on span "Pages" at bounding box center [947, 37] width 47 height 14
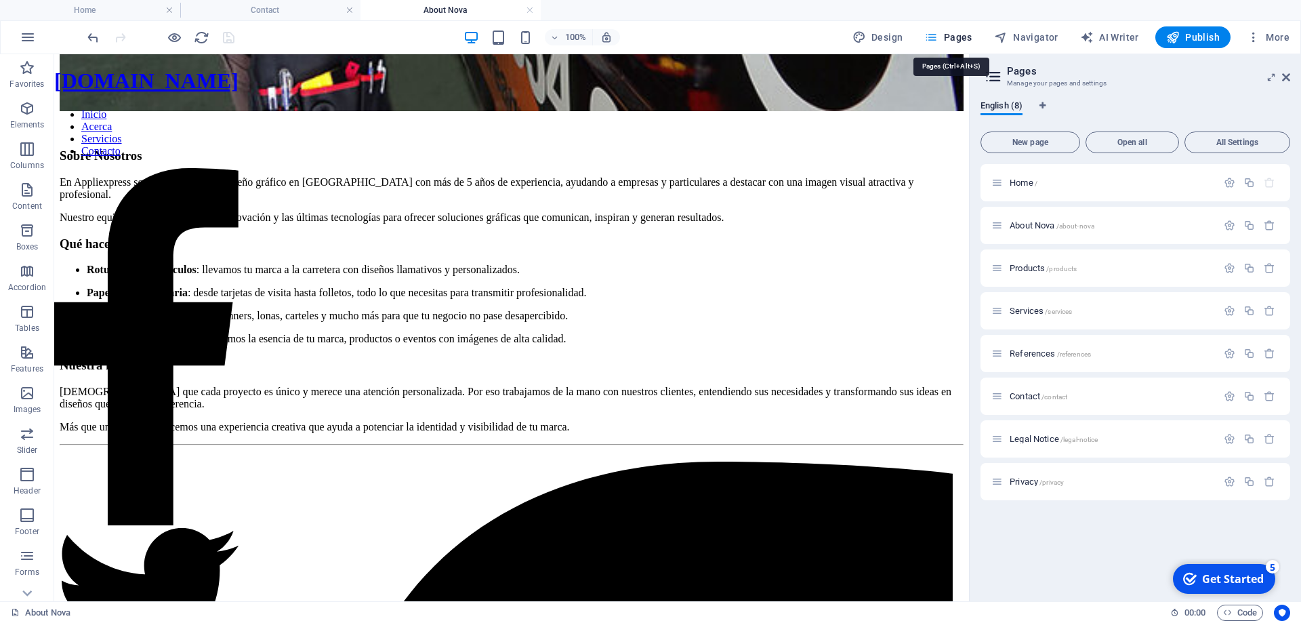
scroll to position [336, 0]
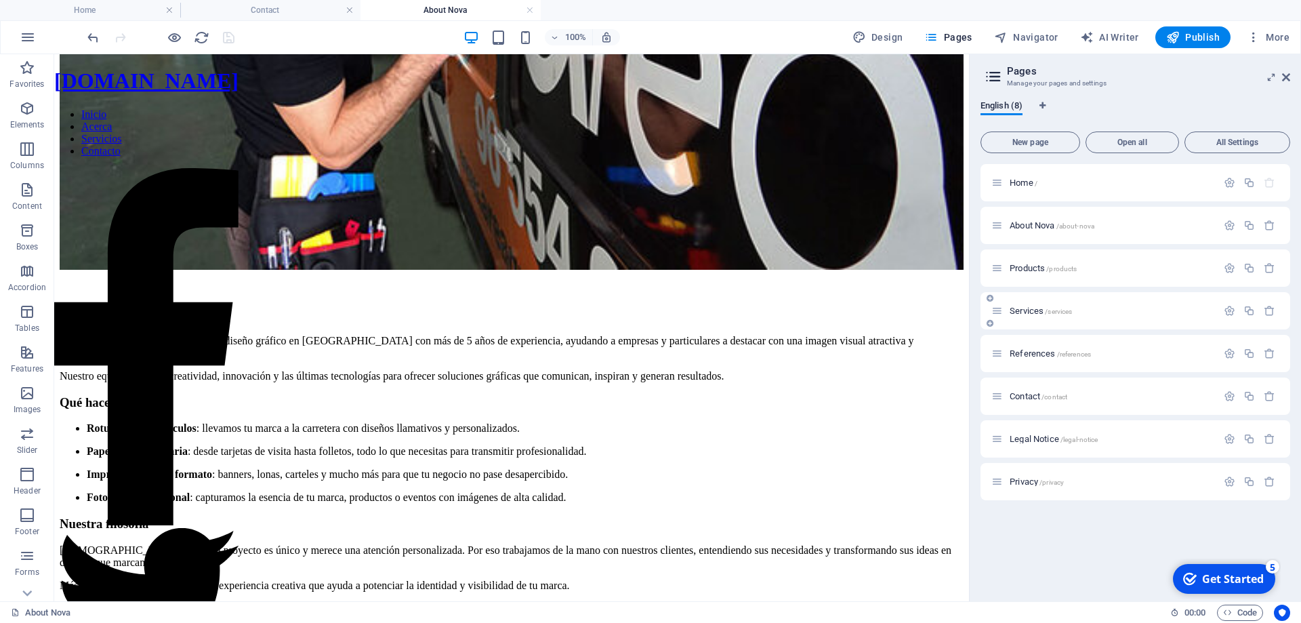
click at [1038, 315] on div "Services /services" at bounding box center [1104, 311] width 226 height 16
click at [1026, 310] on span "Services /services" at bounding box center [1040, 311] width 62 height 10
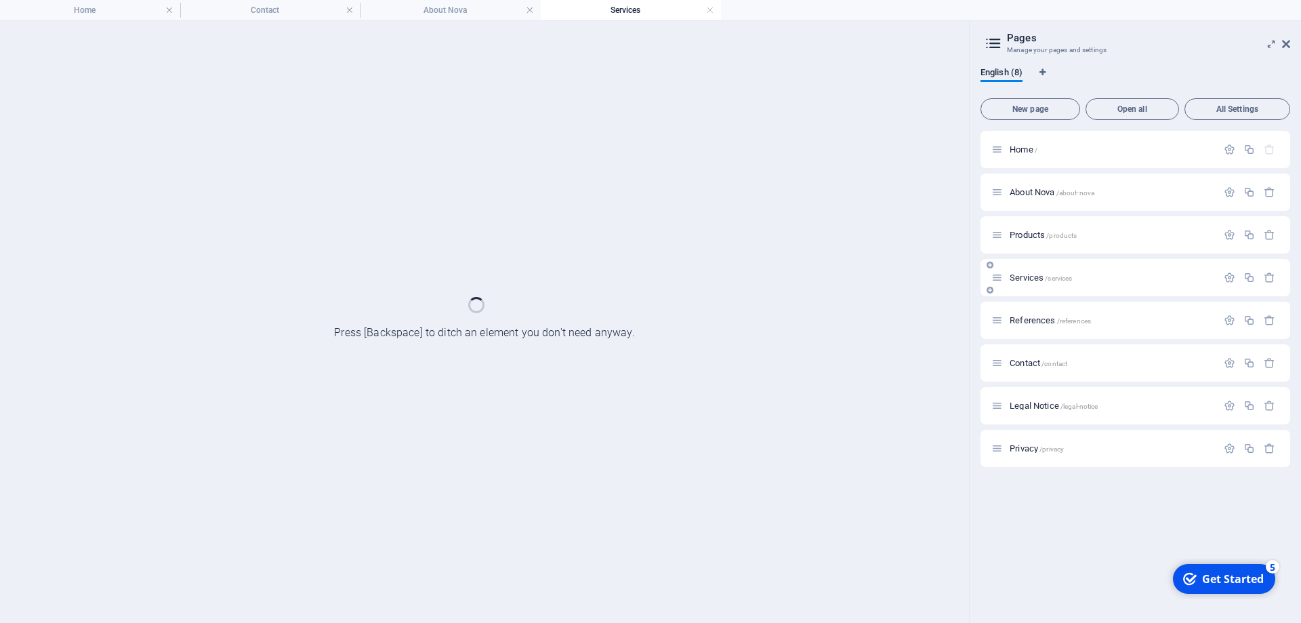
click at [1026, 310] on div "References /references" at bounding box center [1135, 319] width 310 height 37
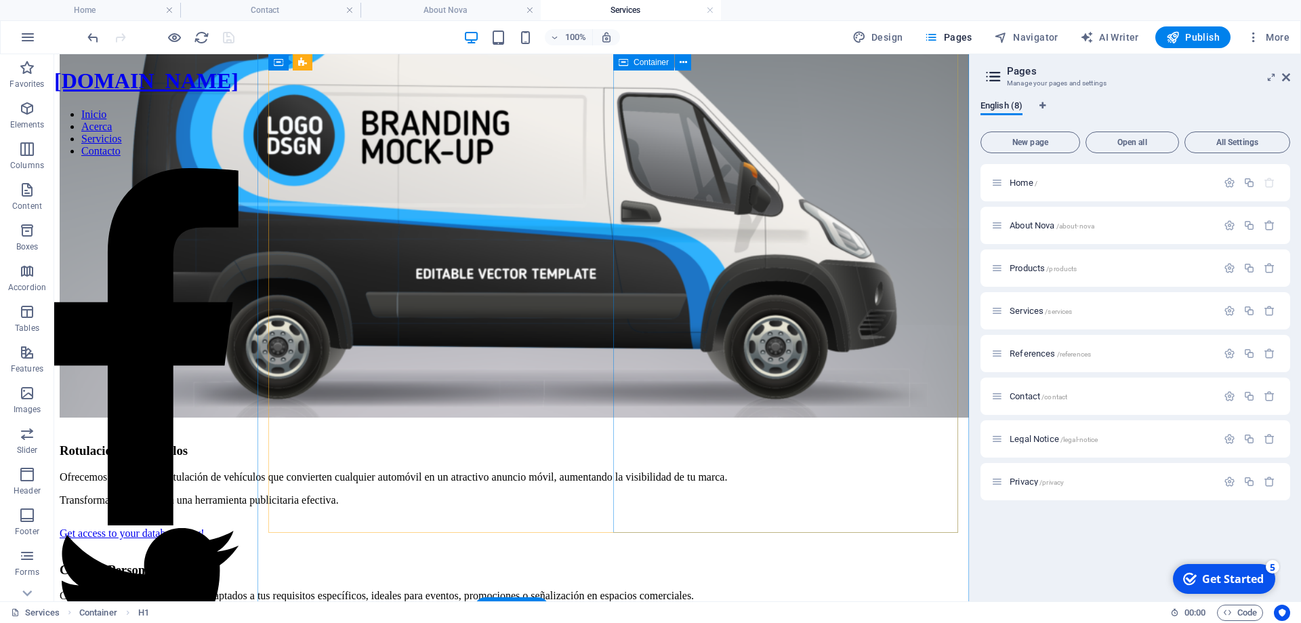
scroll to position [835, 0]
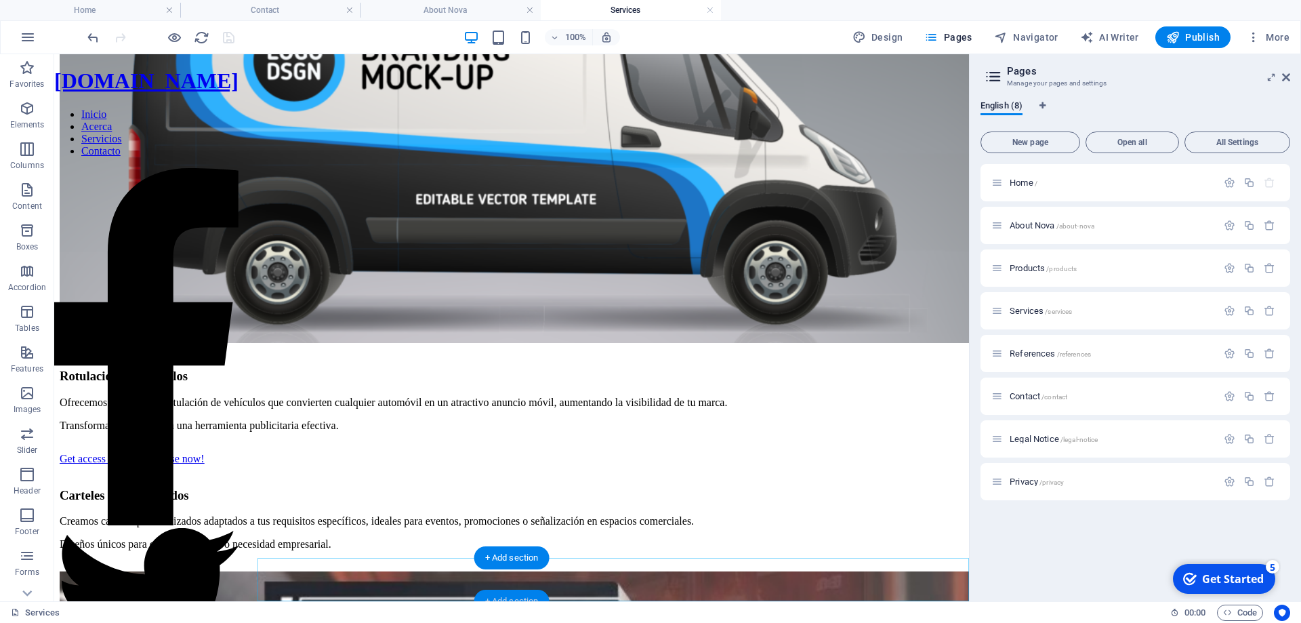
click at [513, 595] on div "+ Add section" at bounding box center [511, 600] width 75 height 23
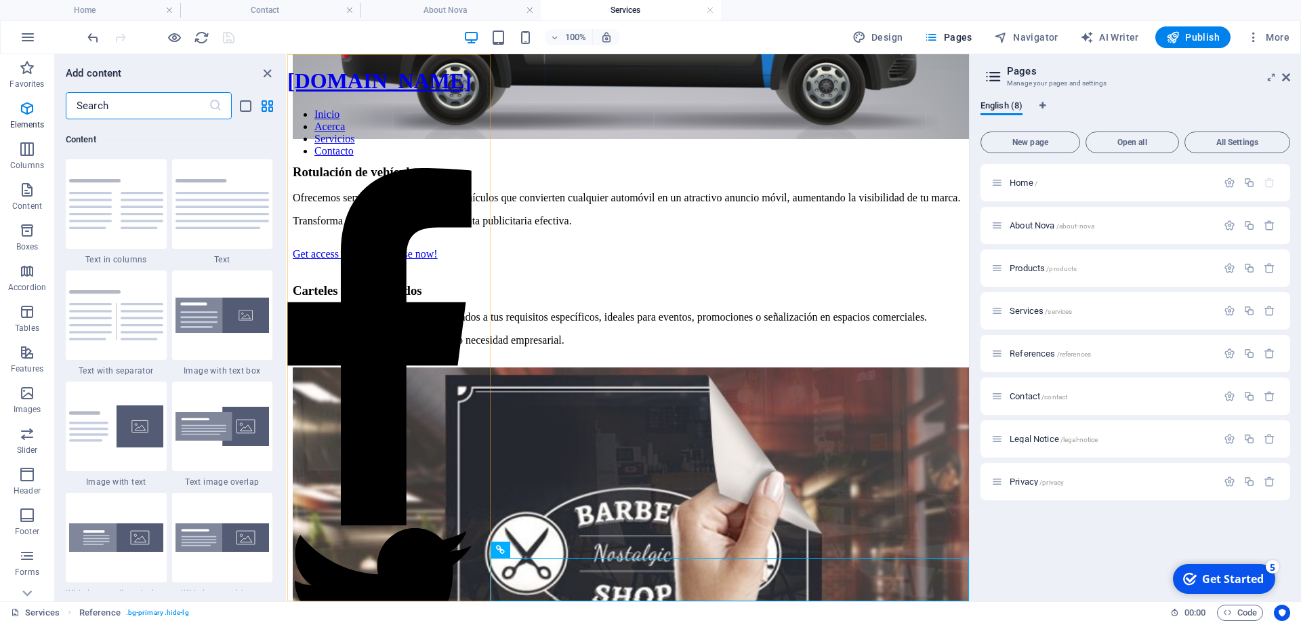
scroll to position [2370, 0]
click at [132, 106] on input "text" at bounding box center [137, 105] width 143 height 27
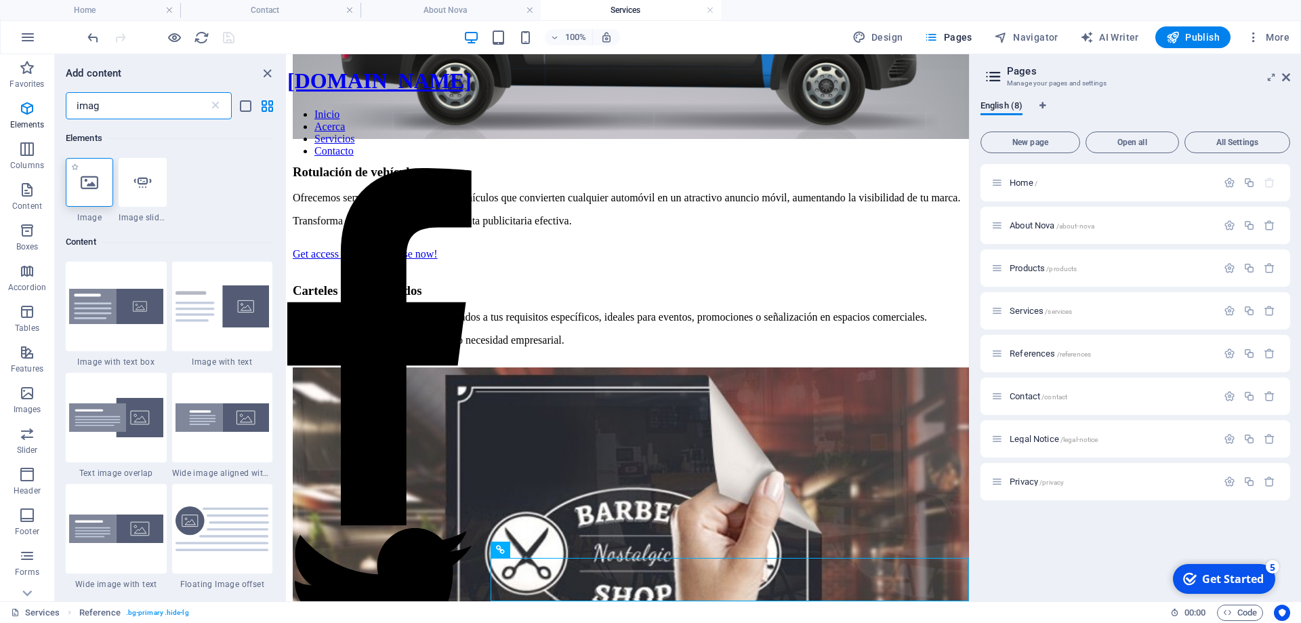
type input "imag"
click at [83, 189] on icon at bounding box center [90, 182] width 18 height 18
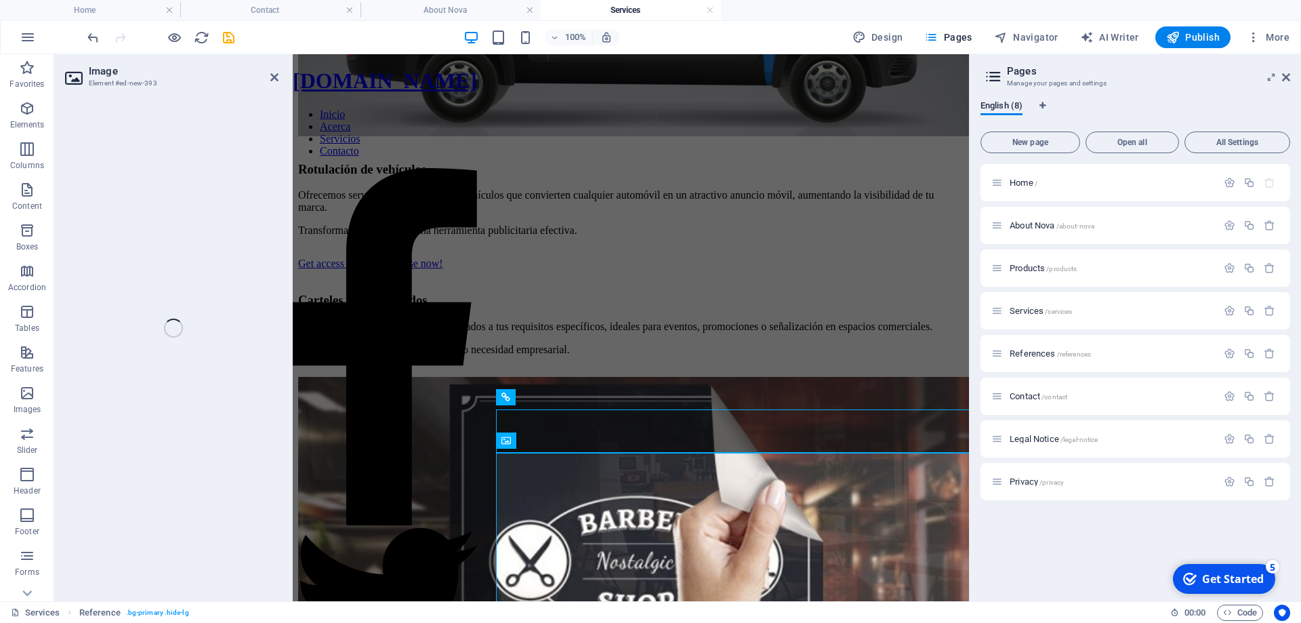
click at [83, 189] on div "Image Element #ed-new-393 Drag here to replace the existing content. Press “Ctr…" at bounding box center [511, 327] width 915 height 547
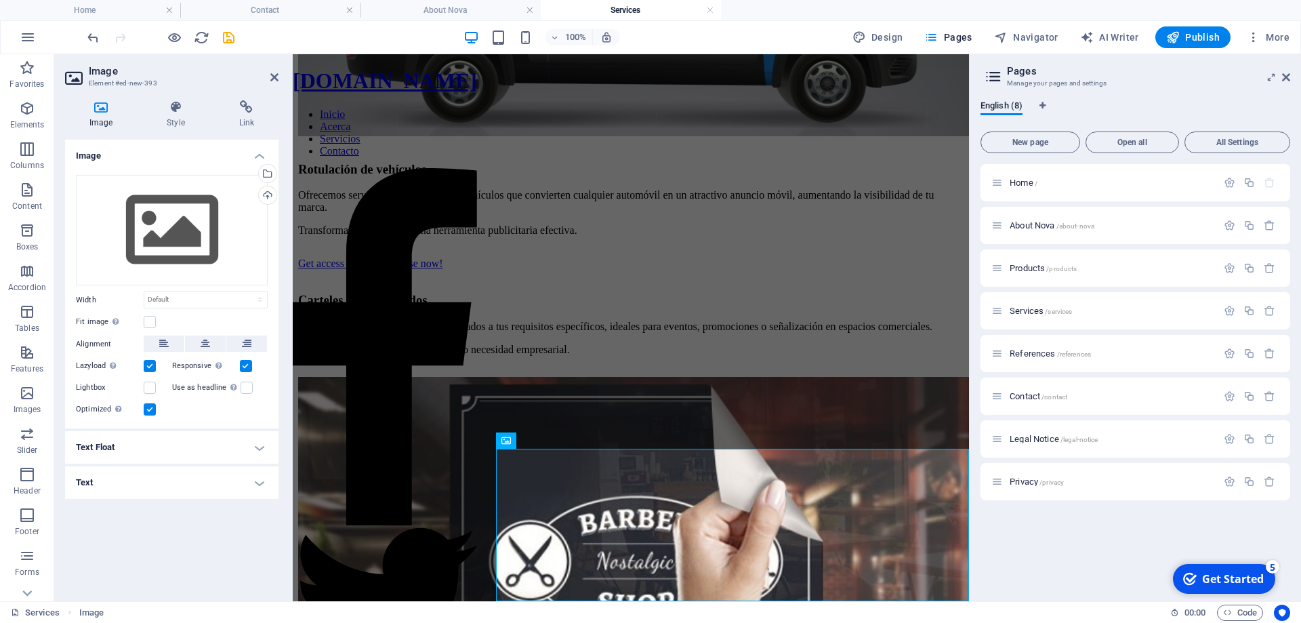
scroll to position [1067, 0]
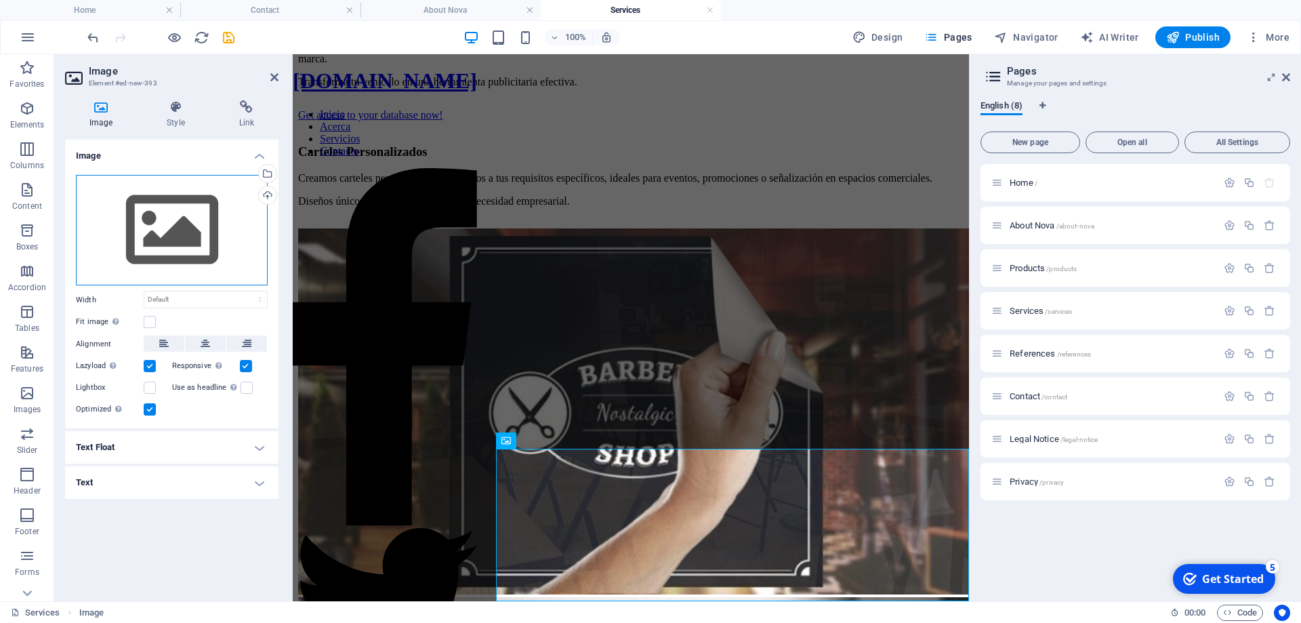
click at [216, 243] on div "Drag files here, click to choose files or select files from Files or our free s…" at bounding box center [172, 230] width 192 height 111
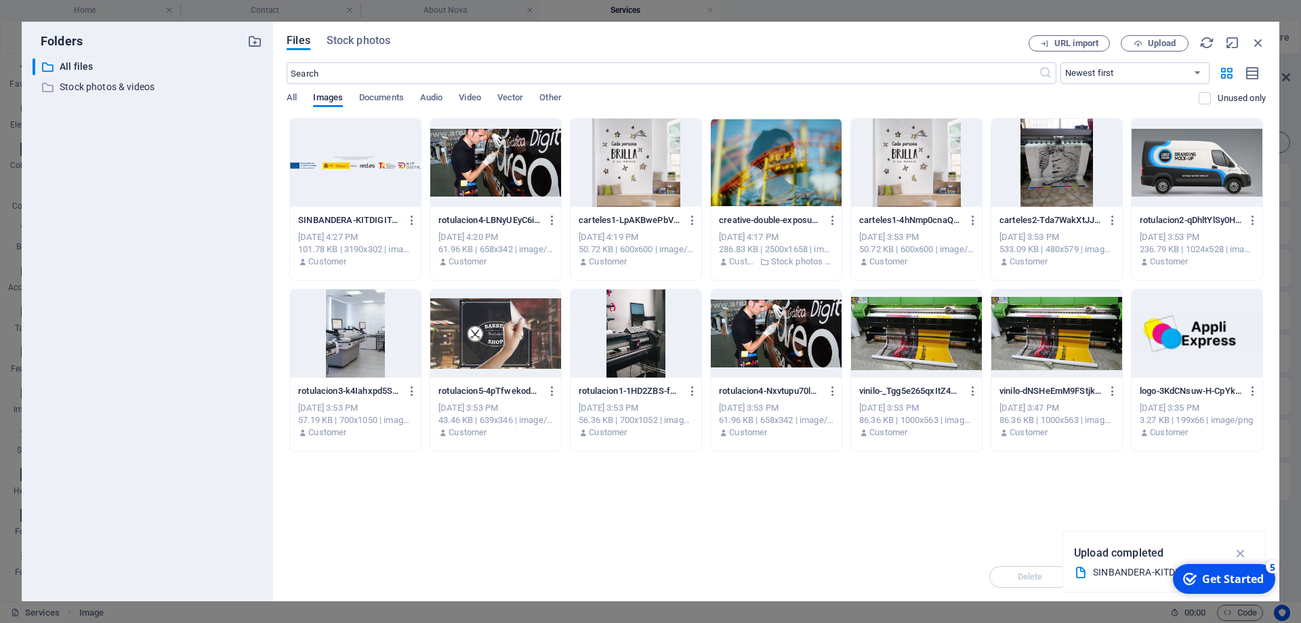
scroll to position [513, 0]
click at [344, 175] on div at bounding box center [355, 163] width 131 height 88
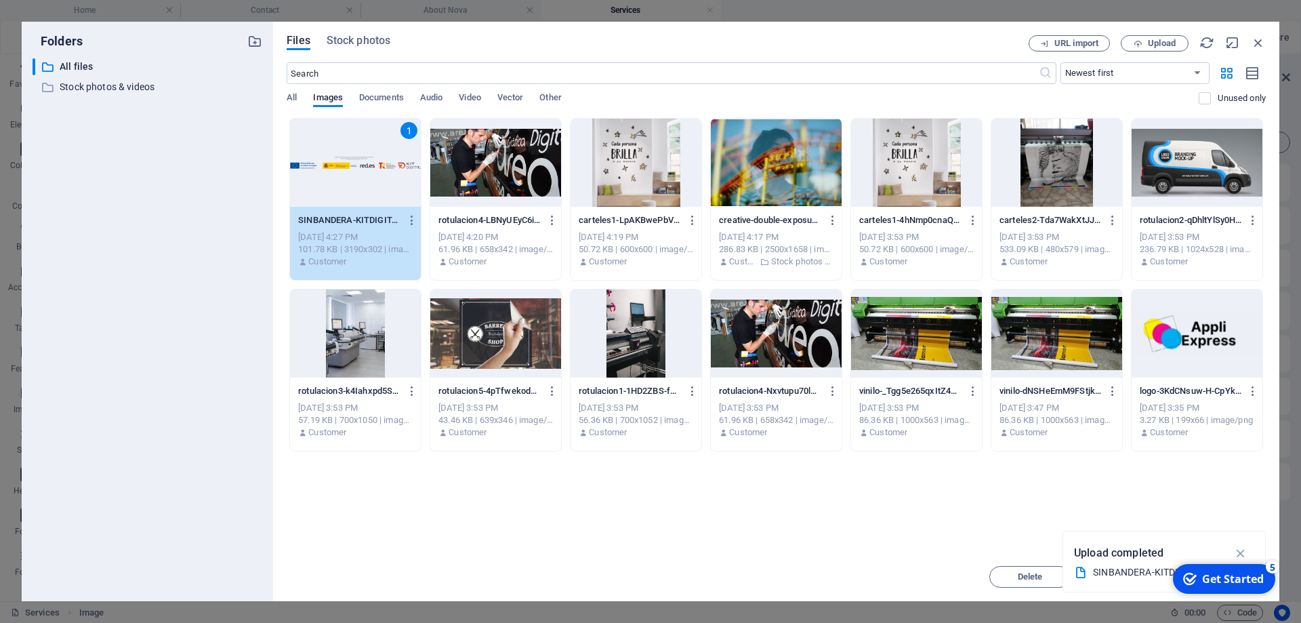
click at [344, 175] on div "1" at bounding box center [355, 163] width 131 height 88
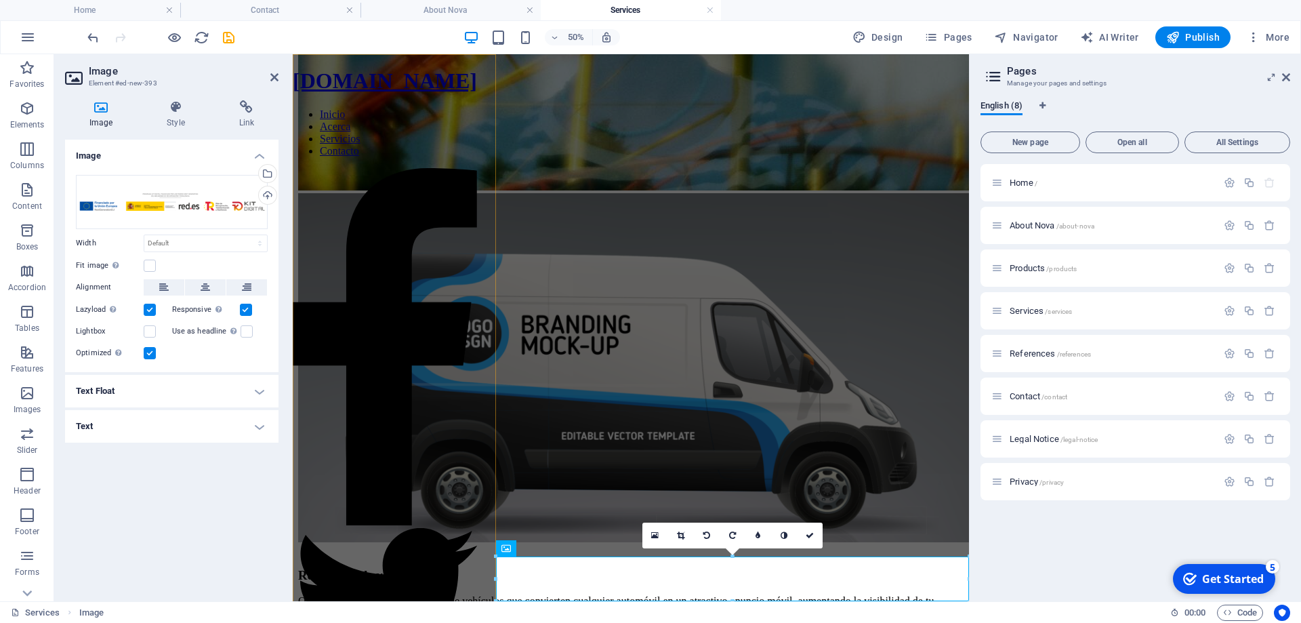
scroll to position [959, 0]
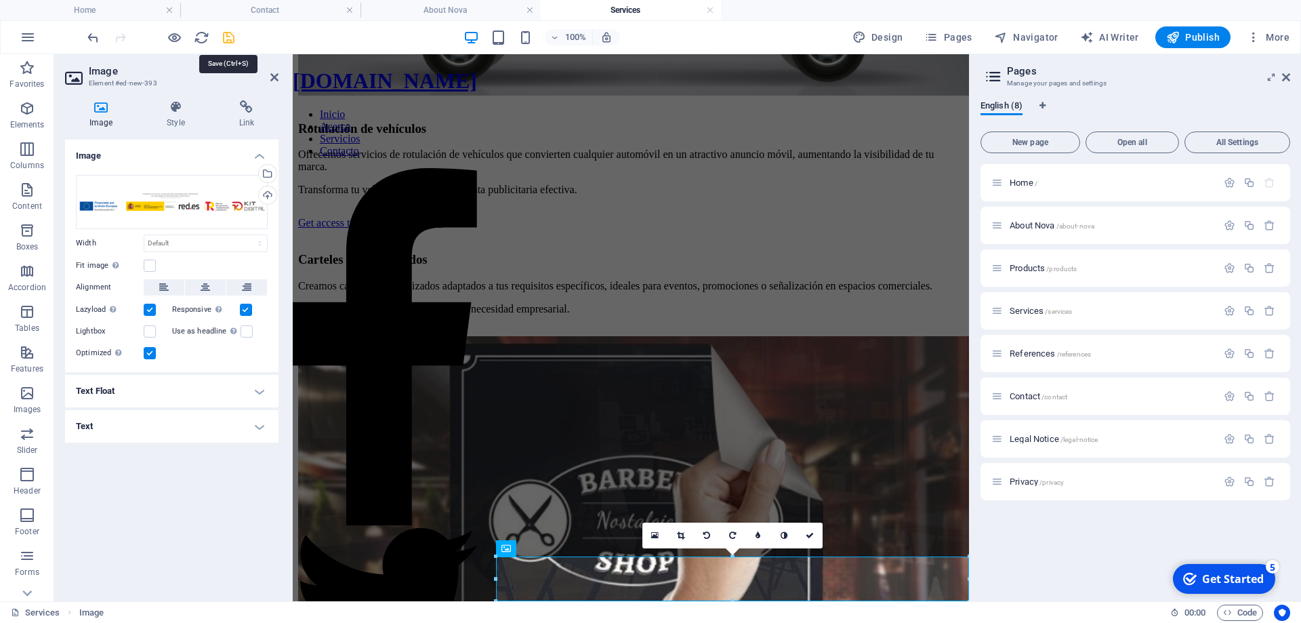
click at [225, 38] on icon "save" at bounding box center [229, 38] width 16 height 16
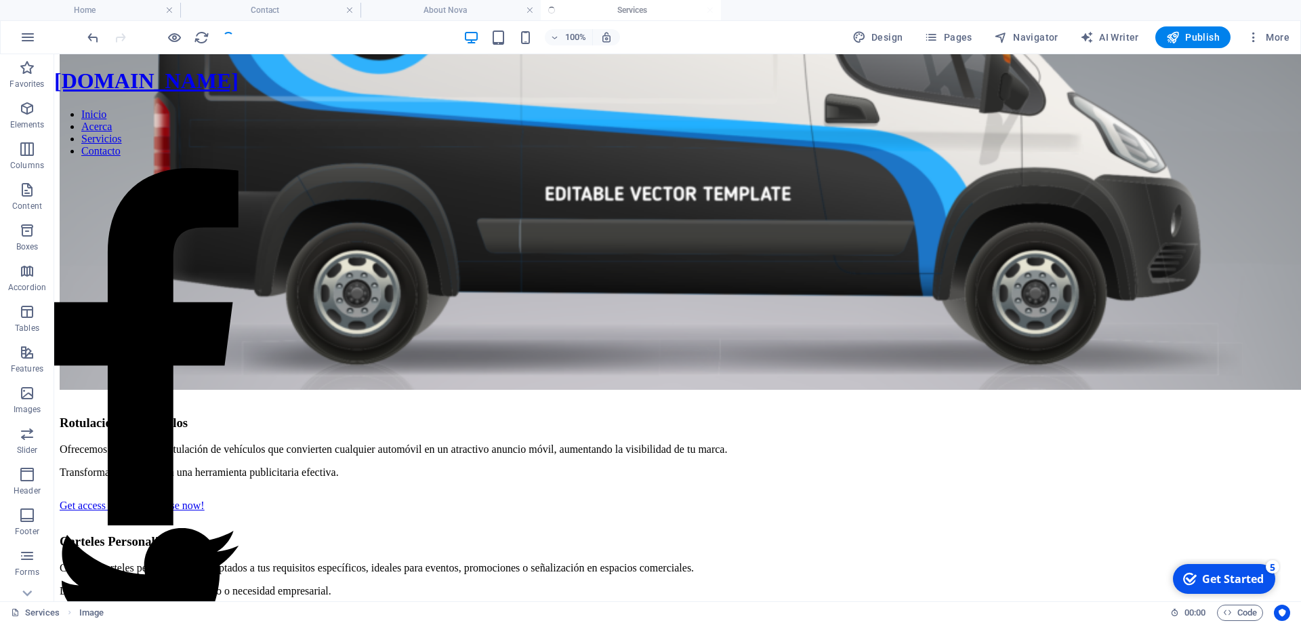
scroll to position [1377, 0]
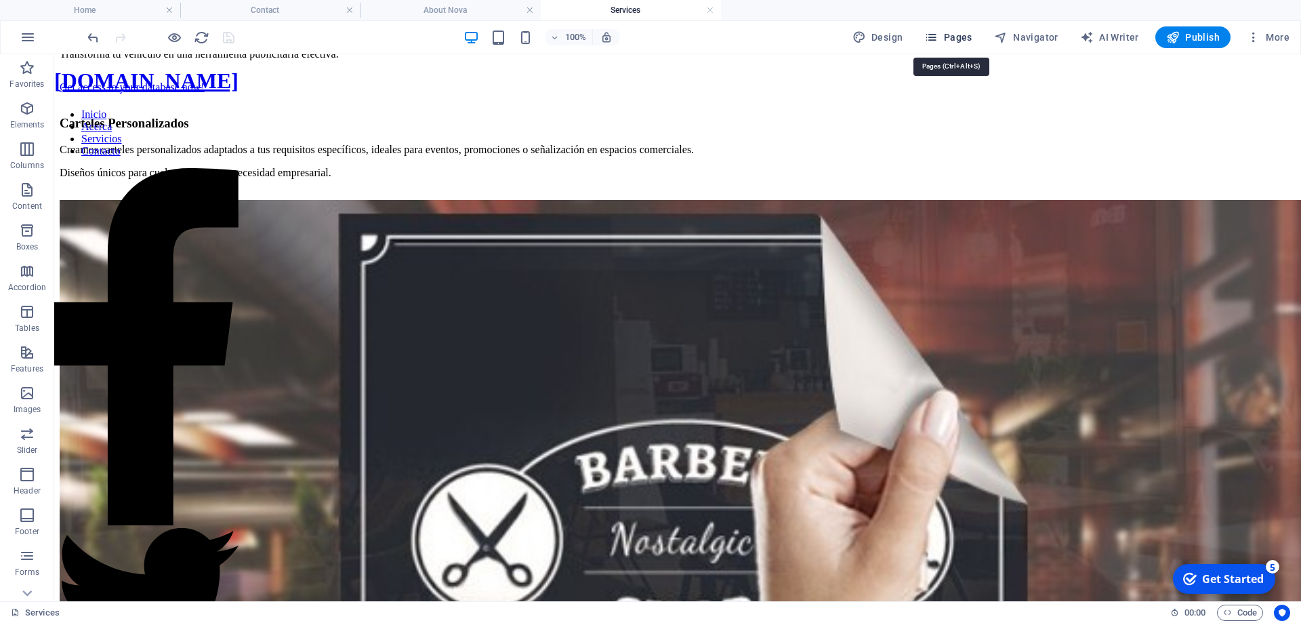
click at [954, 39] on span "Pages" at bounding box center [947, 37] width 47 height 14
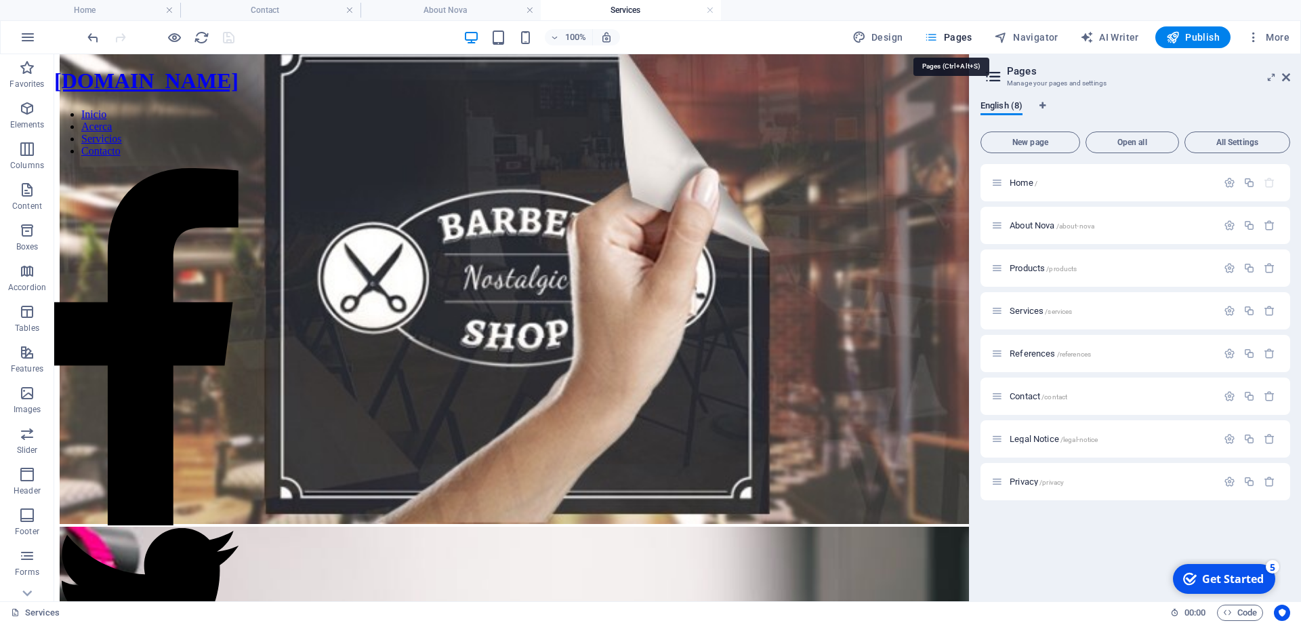
scroll to position [902, 0]
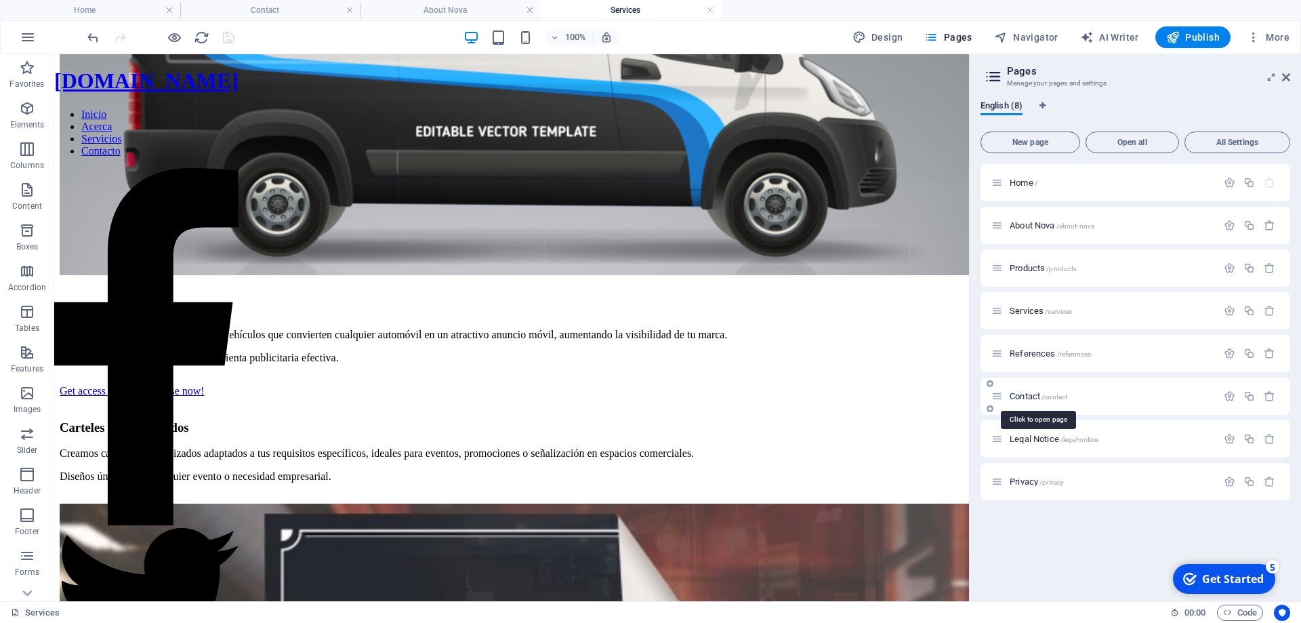
click at [1034, 392] on span "Contact /contact" at bounding box center [1038, 396] width 58 height 10
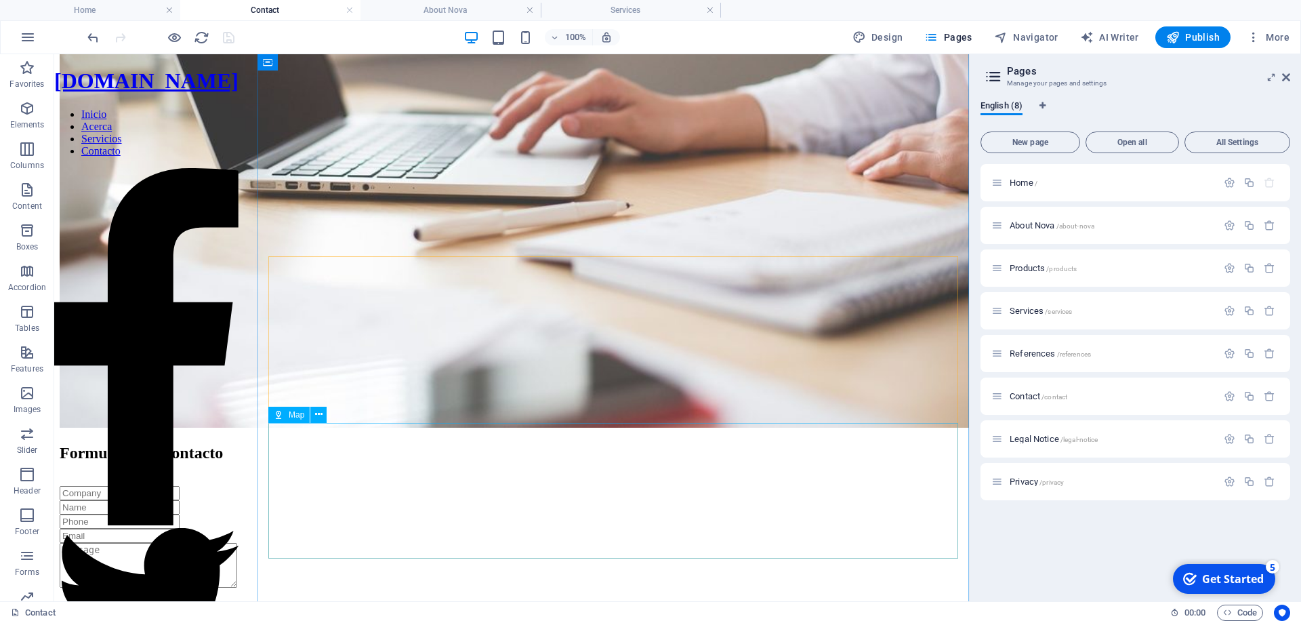
scroll to position [332, 0]
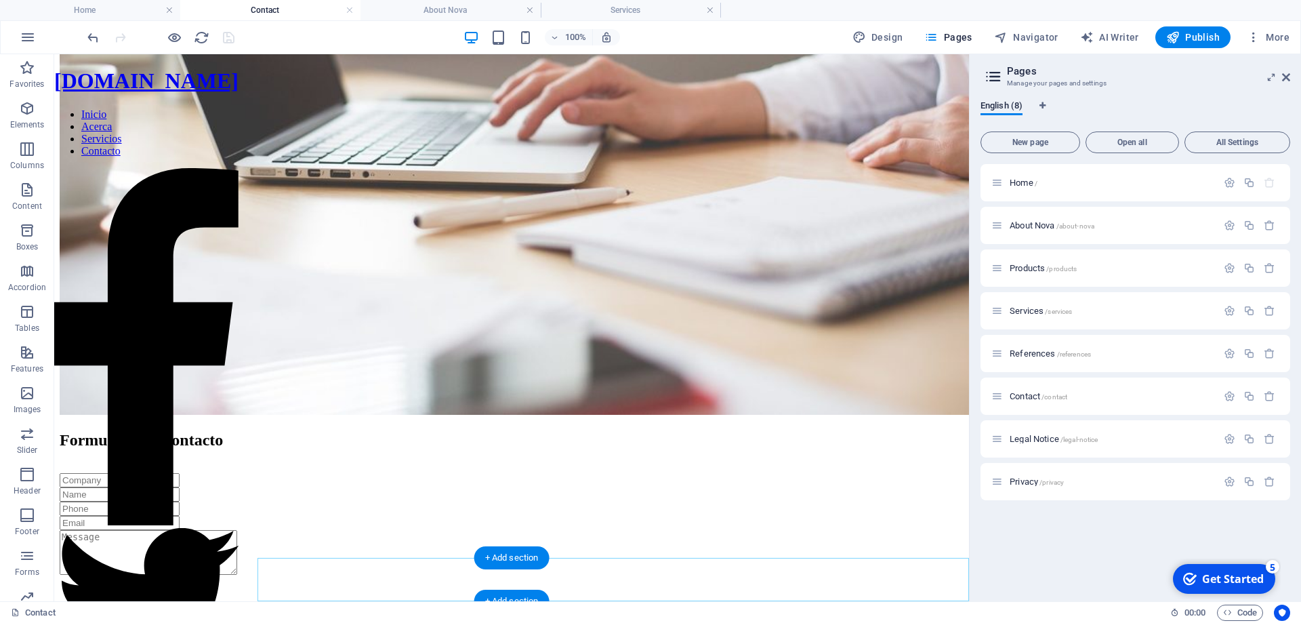
drag, startPoint x: 457, startPoint y: 544, endPoint x: 222, endPoint y: 537, distance: 235.8
click at [512, 597] on div "+ Add section" at bounding box center [511, 600] width 75 height 23
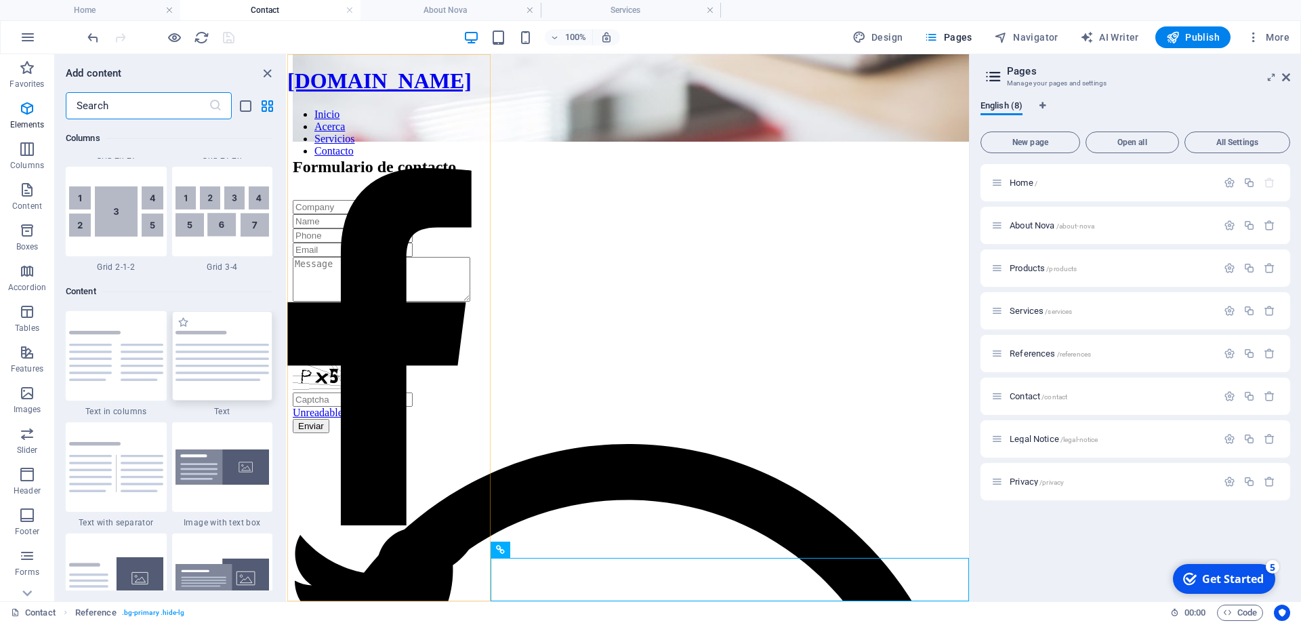
scroll to position [2370, 0]
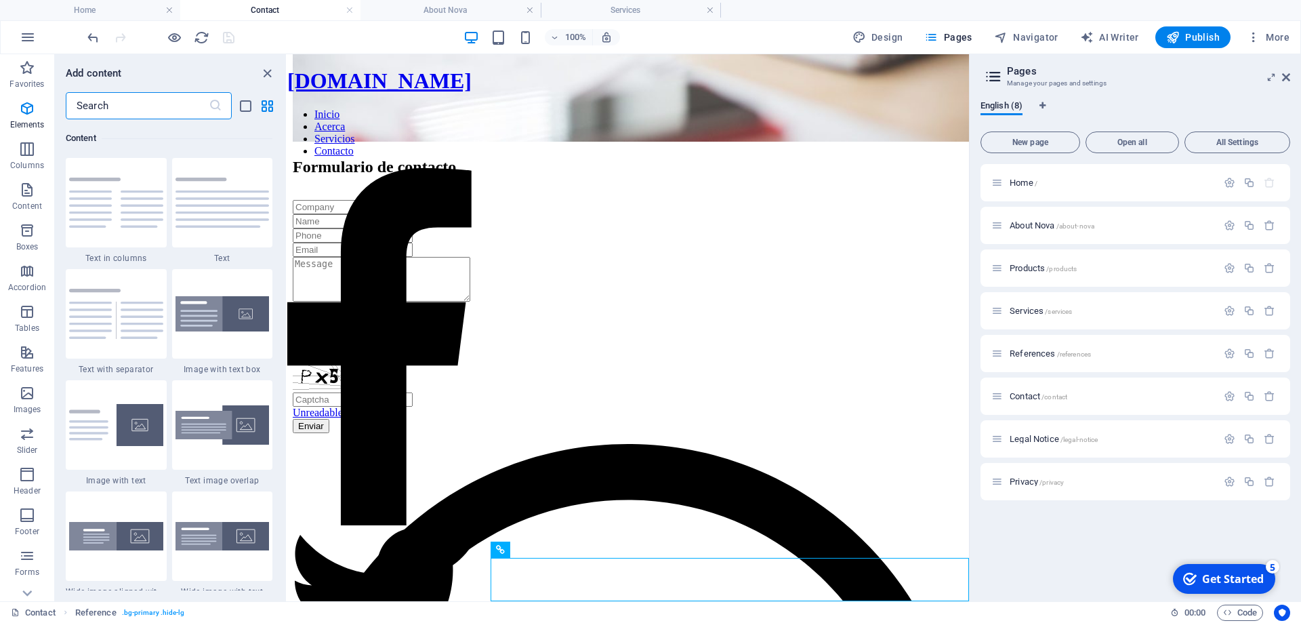
click at [143, 102] on input "text" at bounding box center [137, 105] width 143 height 27
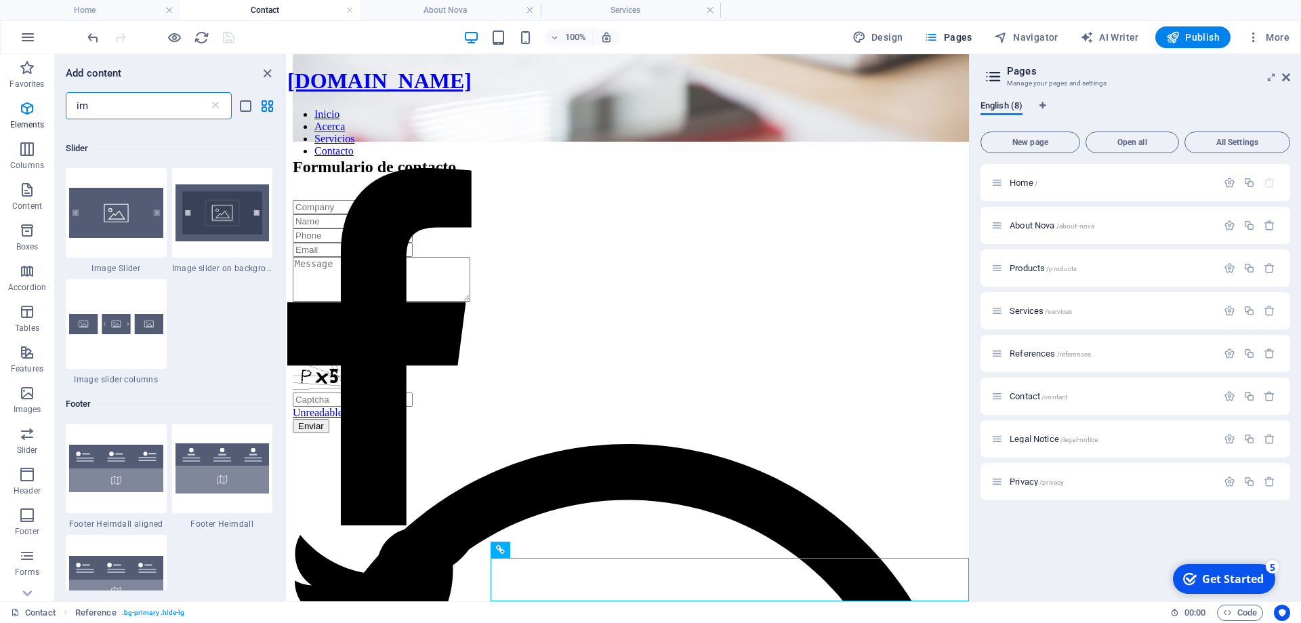
scroll to position [0, 0]
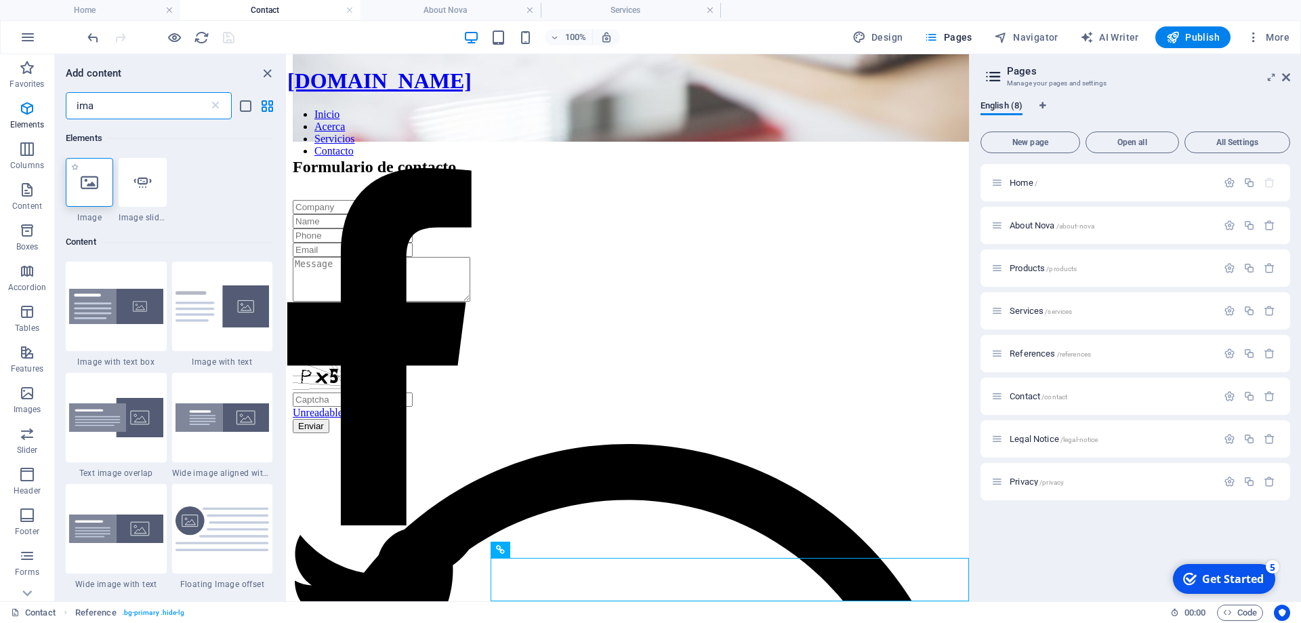
type input "ima"
click at [90, 179] on icon at bounding box center [90, 182] width 18 height 18
click at [287, 179] on div "H1 Container Container Image with text Checkbox Contact Form Contact Form Form …" at bounding box center [627, 327] width 681 height 547
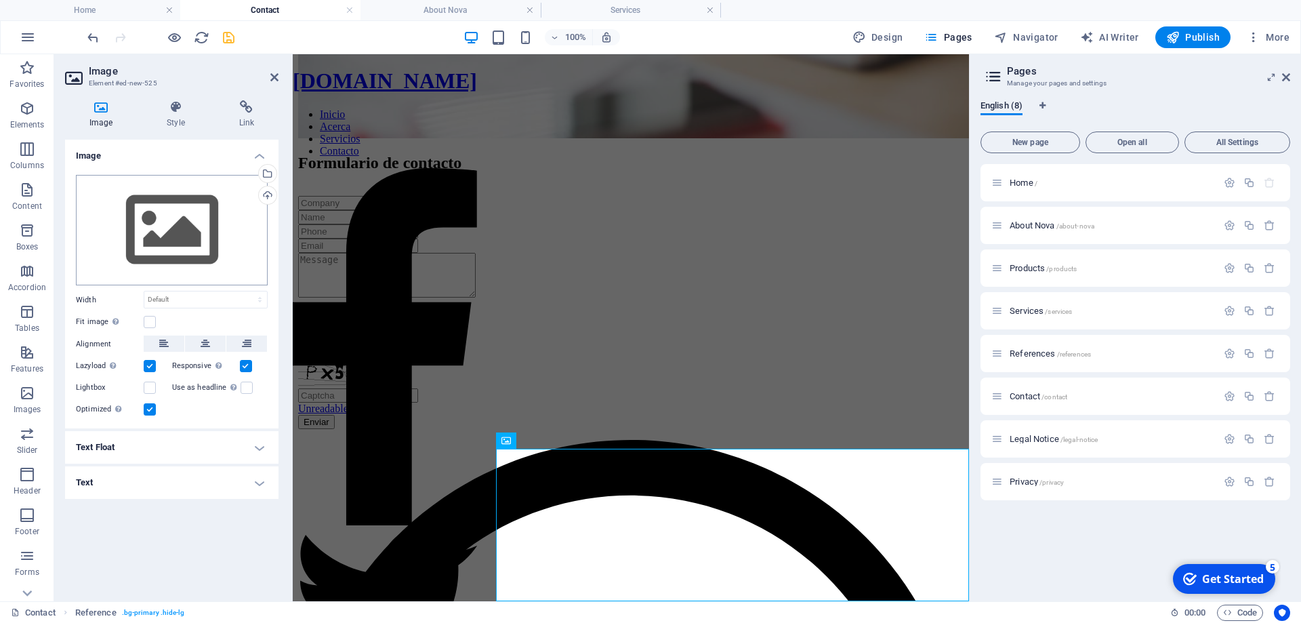
scroll to position [602, 0]
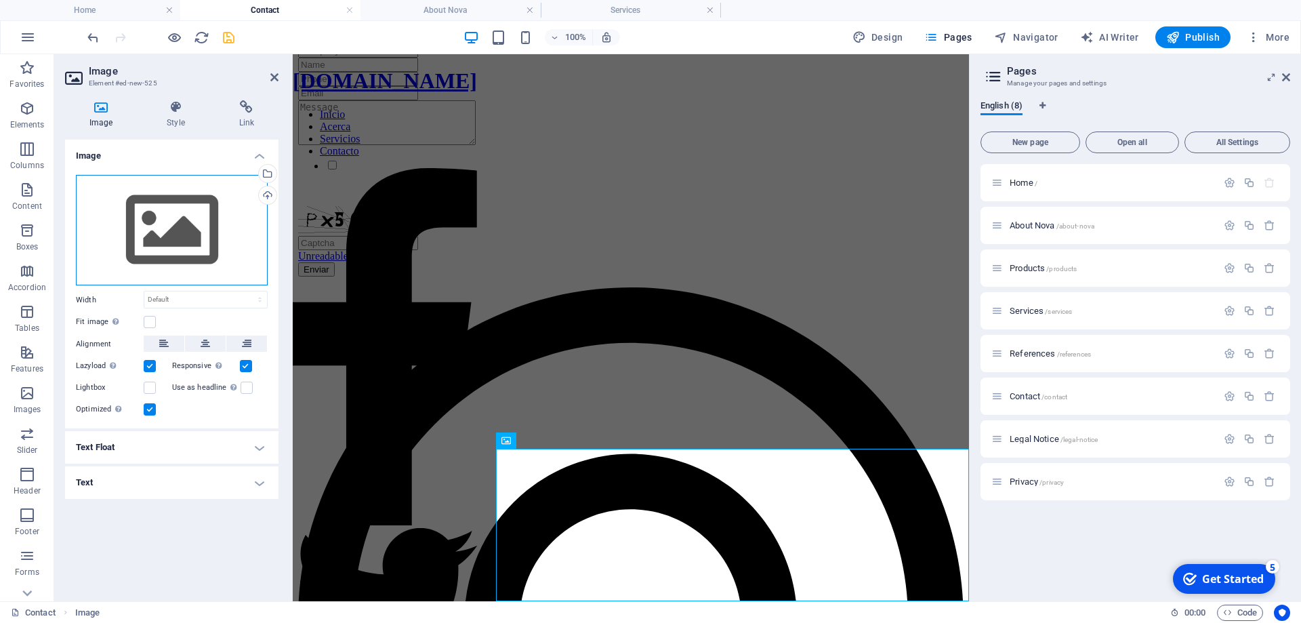
click at [215, 228] on div "Drag files here, click to choose files or select files from Files or our free s…" at bounding box center [172, 230] width 192 height 111
click at [215, 228] on body "appliexpress.es Home Contact About Nova Services Favorites Elements Columns Con…" at bounding box center [650, 311] width 1301 height 623
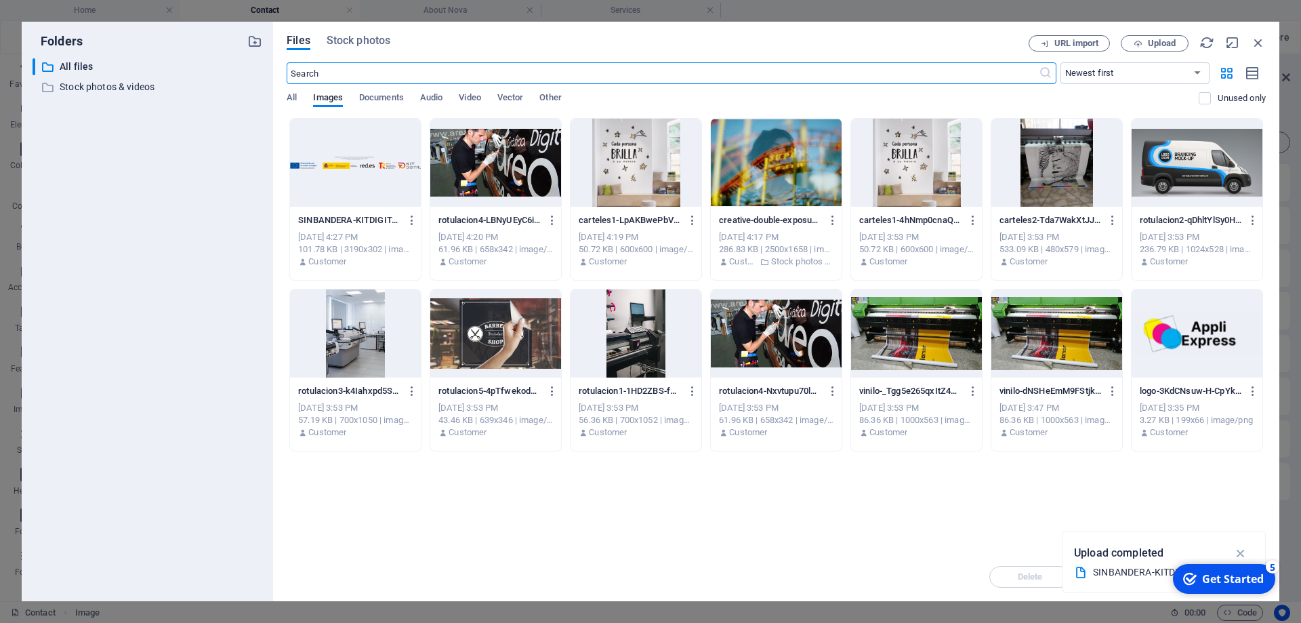
scroll to position [26, 0]
click at [339, 171] on div at bounding box center [355, 163] width 131 height 88
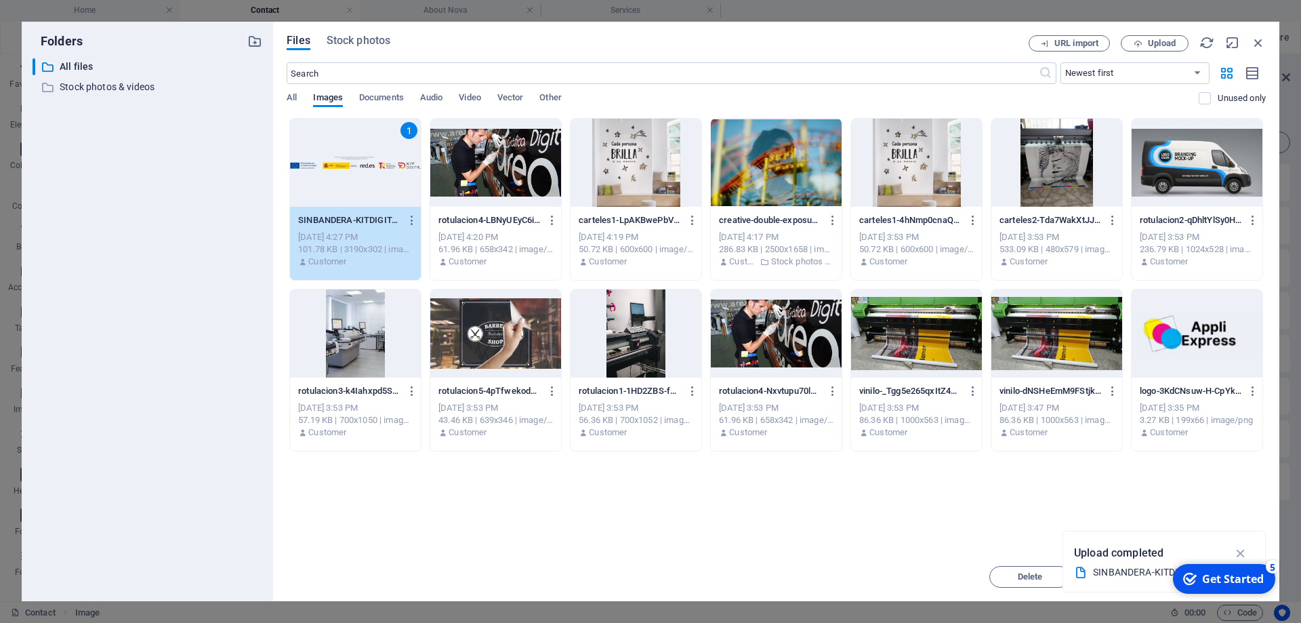
click at [339, 171] on div "1" at bounding box center [355, 163] width 131 height 88
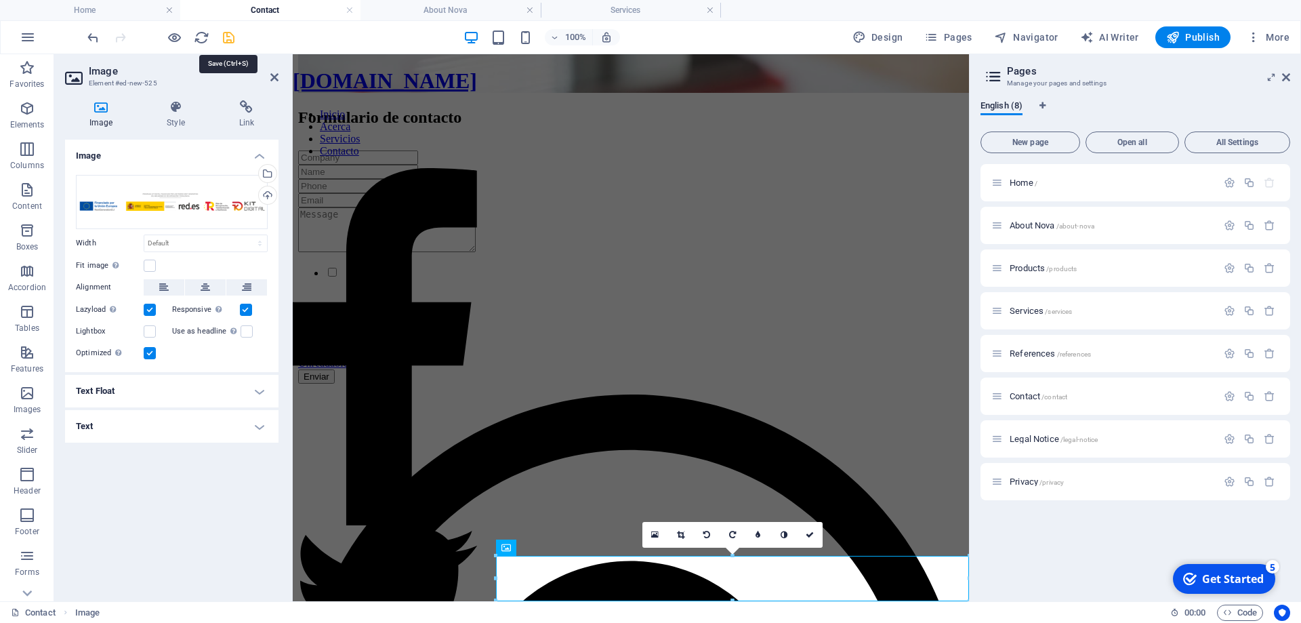
click at [228, 42] on icon "save" at bounding box center [229, 38] width 16 height 16
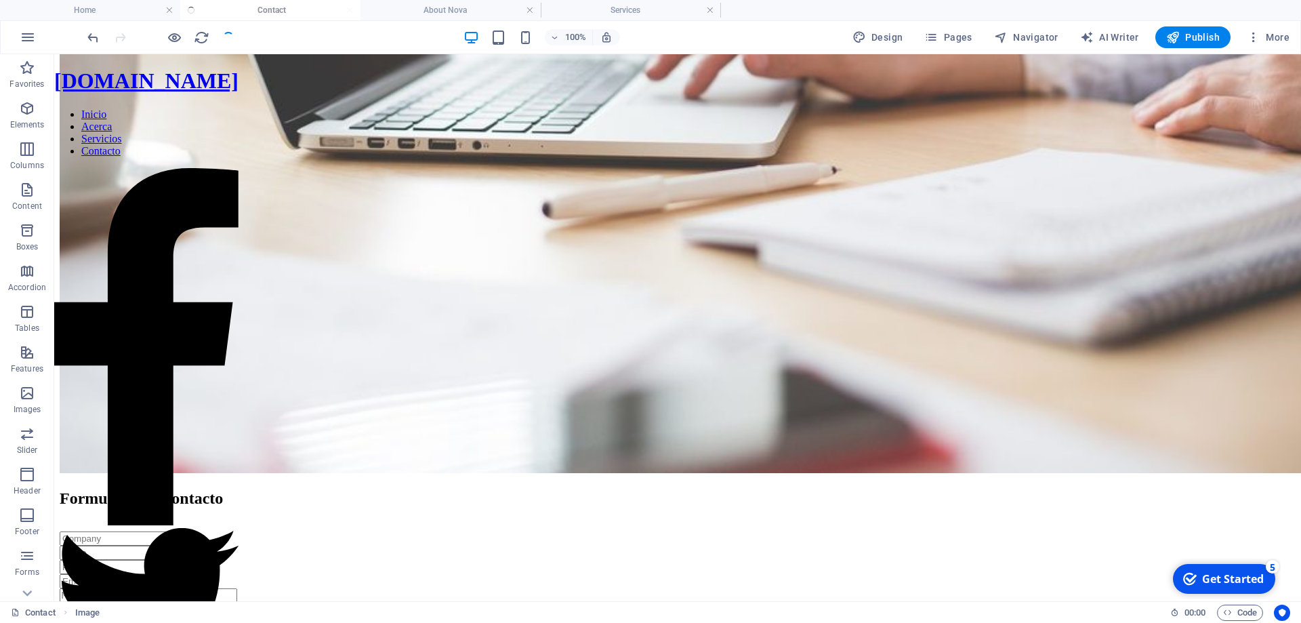
scroll to position [0, 0]
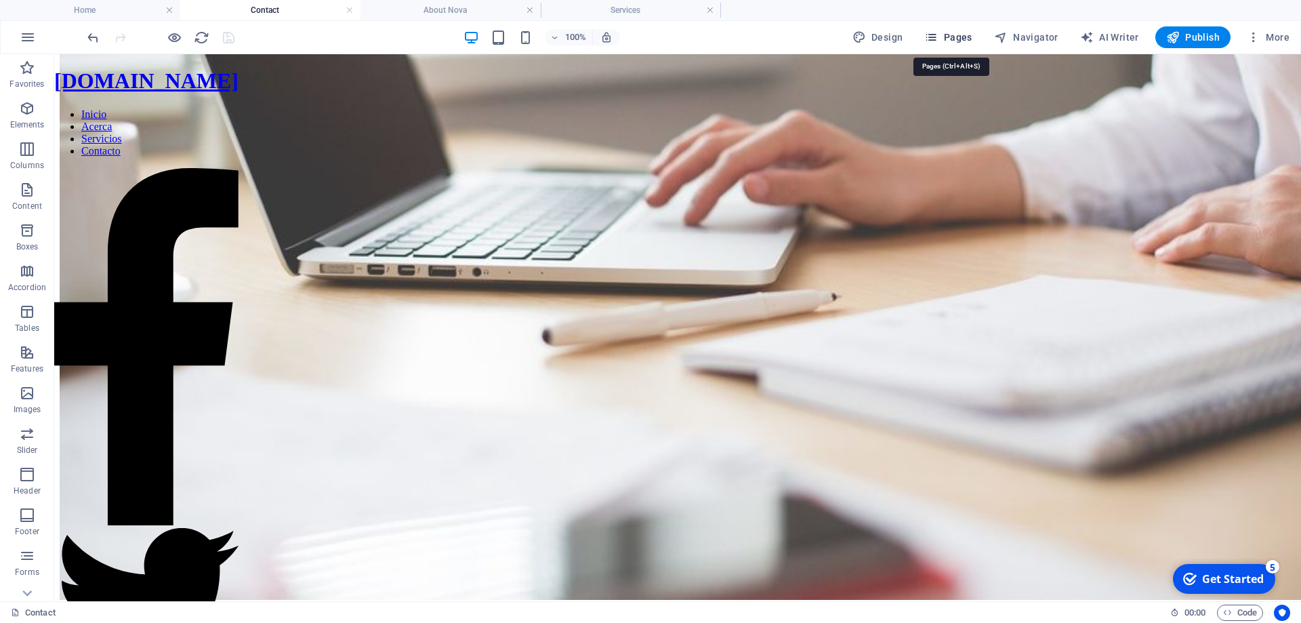
click at [971, 33] on span "Pages" at bounding box center [947, 37] width 47 height 14
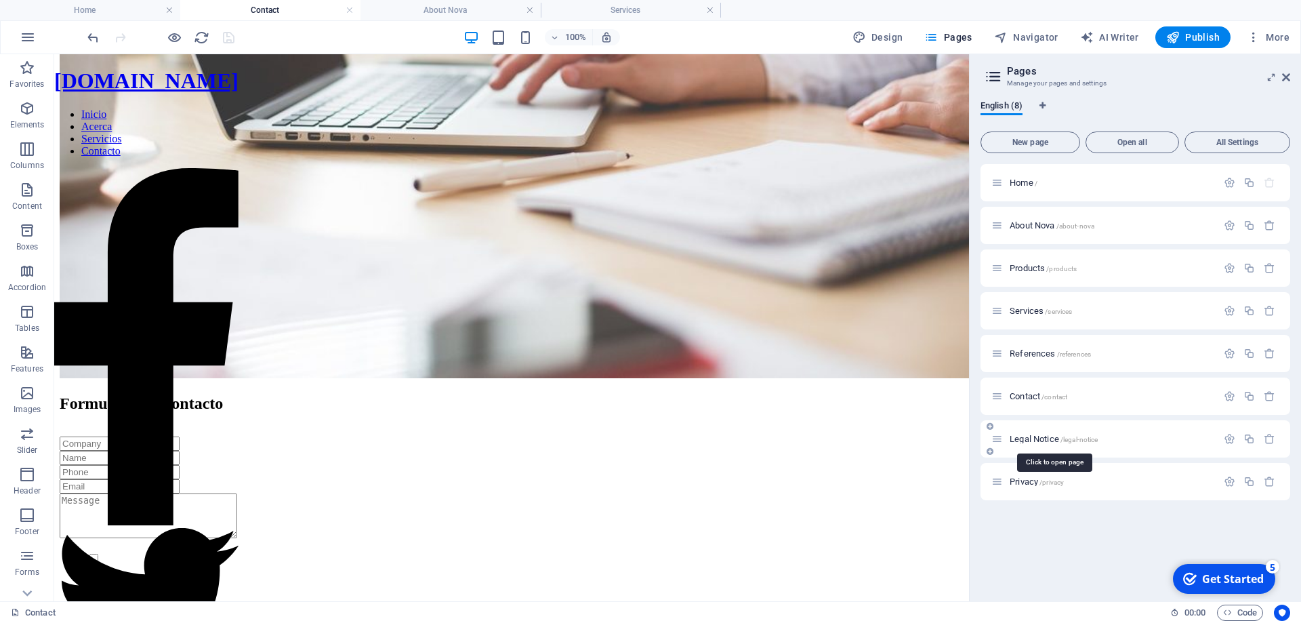
click at [1037, 442] on span "Legal Notice /legal-notice" at bounding box center [1053, 439] width 88 height 10
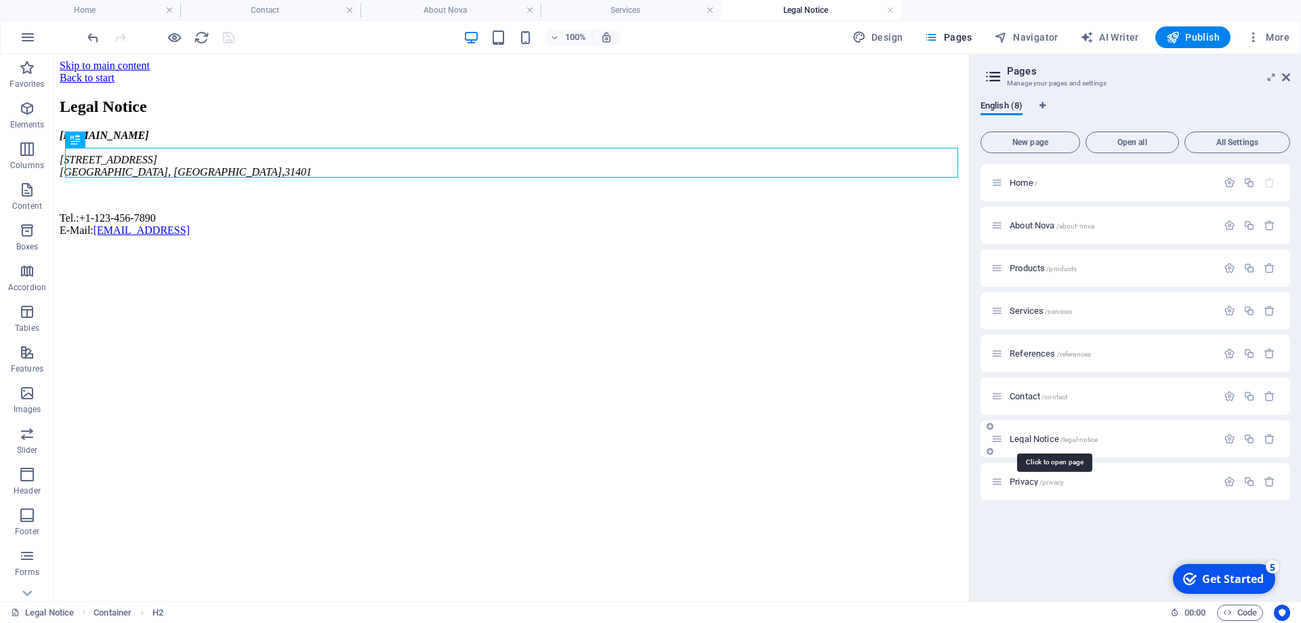
click at [1037, 442] on span "Legal Notice /legal-notice" at bounding box center [1053, 439] width 88 height 10
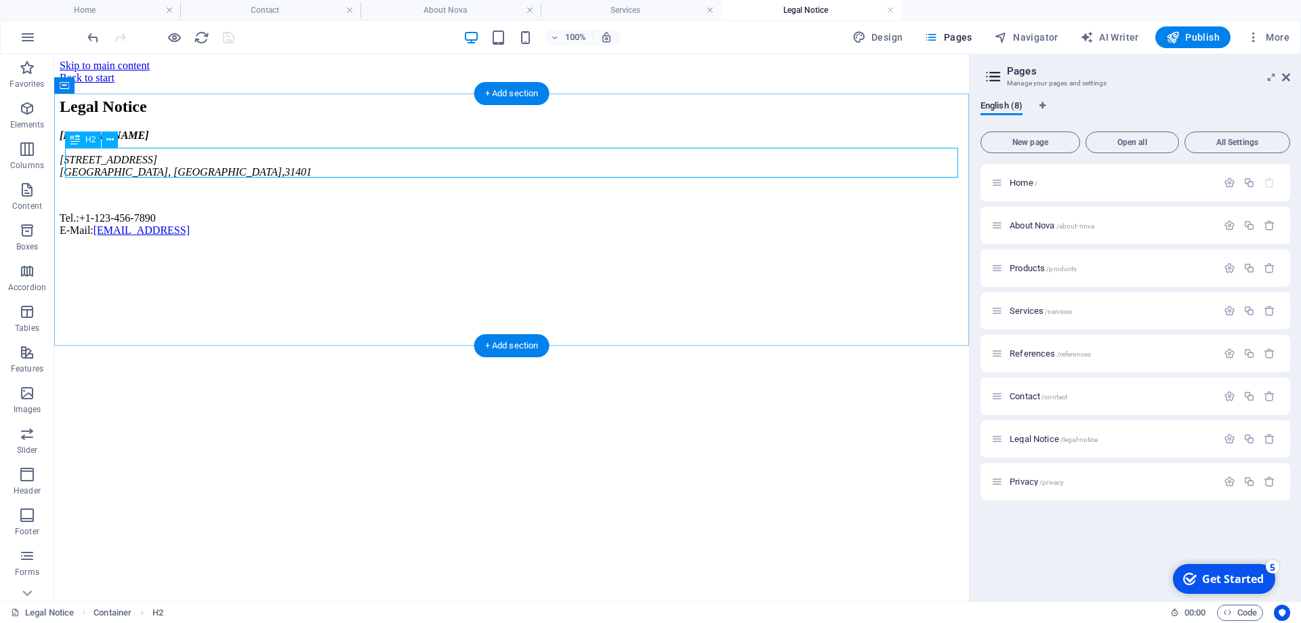
click at [211, 116] on div "Legal Notice" at bounding box center [512, 107] width 904 height 18
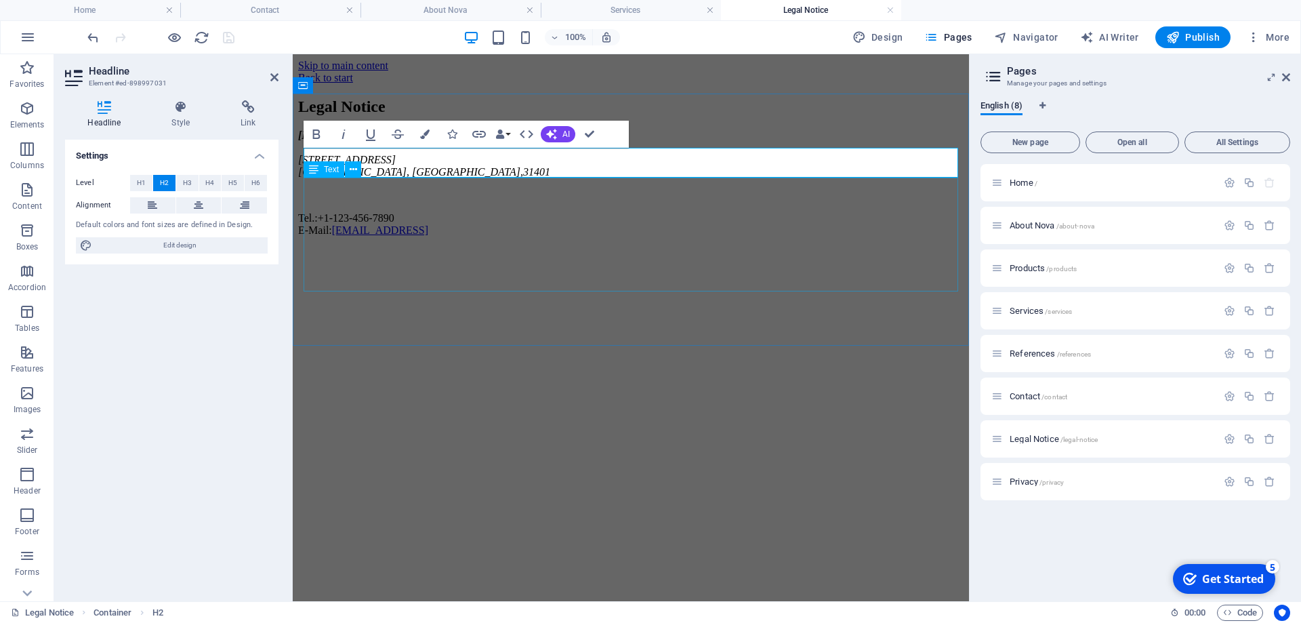
click at [457, 213] on div "appliexpress.es 342 Bull St Savannah, GA , 31401 Tel.: +1-123-456-7890 E-Mail: …" at bounding box center [630, 182] width 665 height 107
click at [695, 213] on div "appliexpress.es 342 Bull St Savannah, GA , 31401 Tel.: +1-123-456-7890 E-Mail: …" at bounding box center [630, 182] width 665 height 107
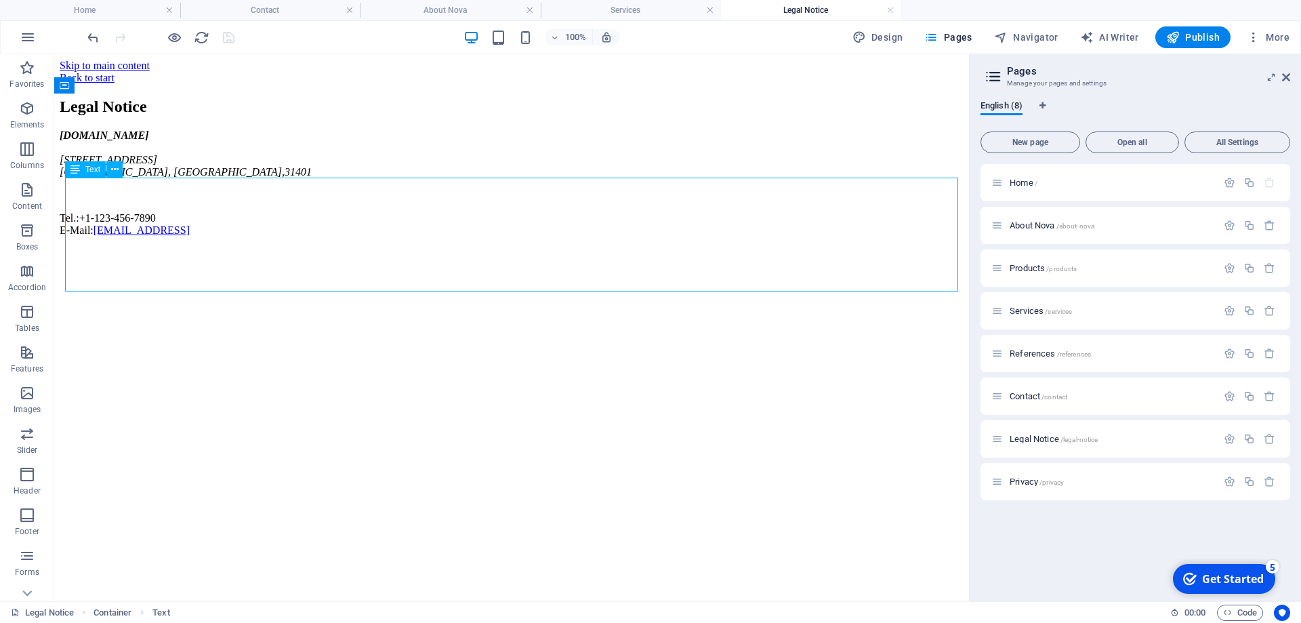
click at [328, 236] on div "appliexpress.es 342 Bull St Savannah, GA , 31401 Tel.: +1-123-456-7890 E-Mail: …" at bounding box center [512, 182] width 904 height 107
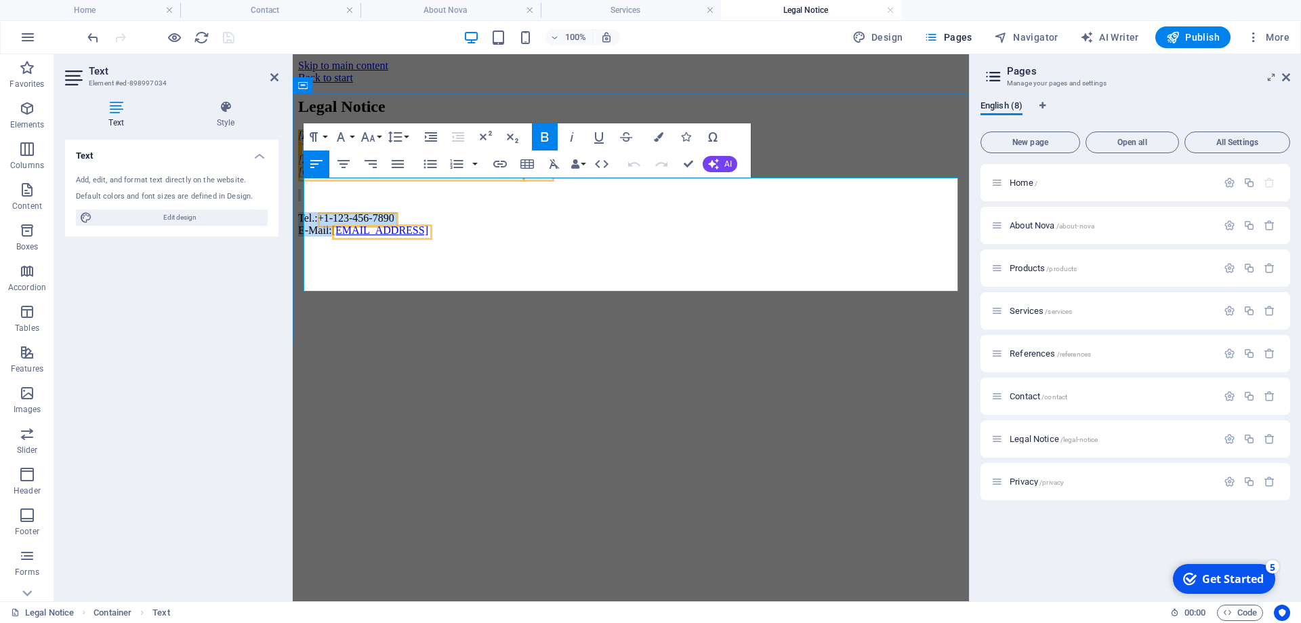
drag, startPoint x: 588, startPoint y: 281, endPoint x: 304, endPoint y: 187, distance: 299.0
click at [304, 187] on div "appliexpress.es 342 Bull St Savannah, GA , 31401 Tel.: +1-123-456-7890 E-Mail: …" at bounding box center [630, 182] width 665 height 107
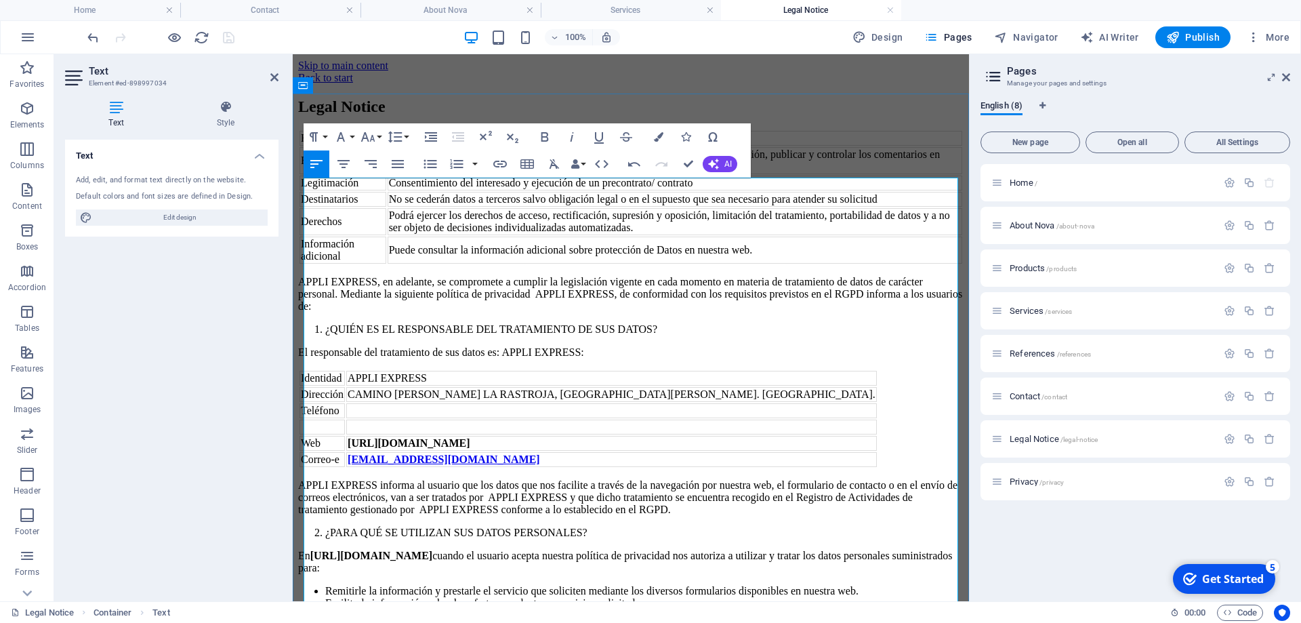
click at [707, 312] on p "APPLI EXPRESS, en adelante, se compromete a cumplir la legislación vigente en c…" at bounding box center [630, 294] width 665 height 37
click at [818, 116] on div "Legal Notice" at bounding box center [630, 107] width 665 height 18
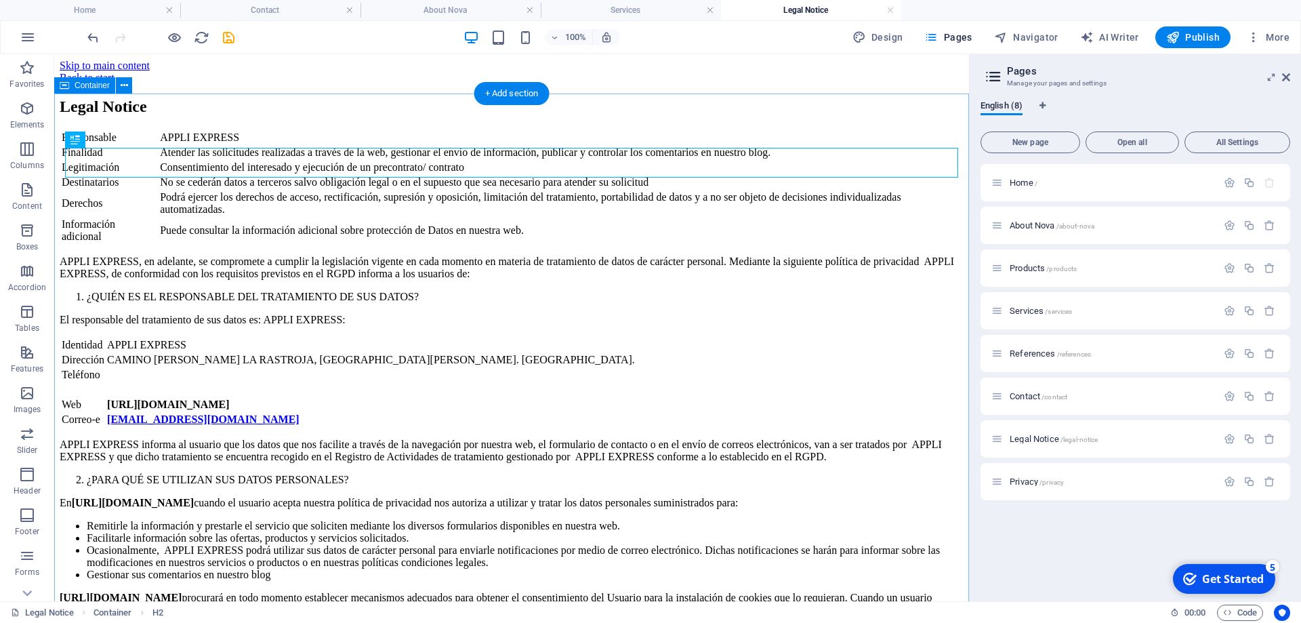
click at [206, 116] on div "Legal Notice" at bounding box center [512, 107] width 904 height 18
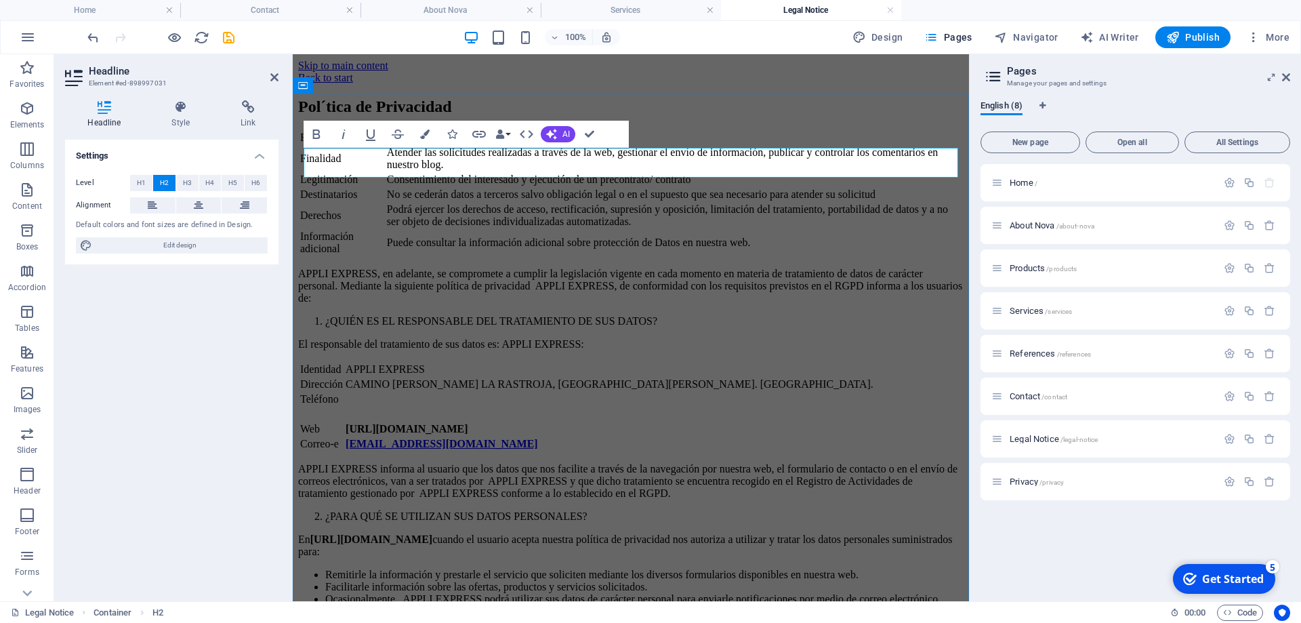
click at [348, 116] on h2 "Pol´tica de Privacidad" at bounding box center [630, 107] width 665 height 18
click at [340, 116] on h2 "Pol´tica de Privacidad" at bounding box center [630, 107] width 665 height 18
click at [230, 41] on icon "save" at bounding box center [229, 38] width 16 height 16
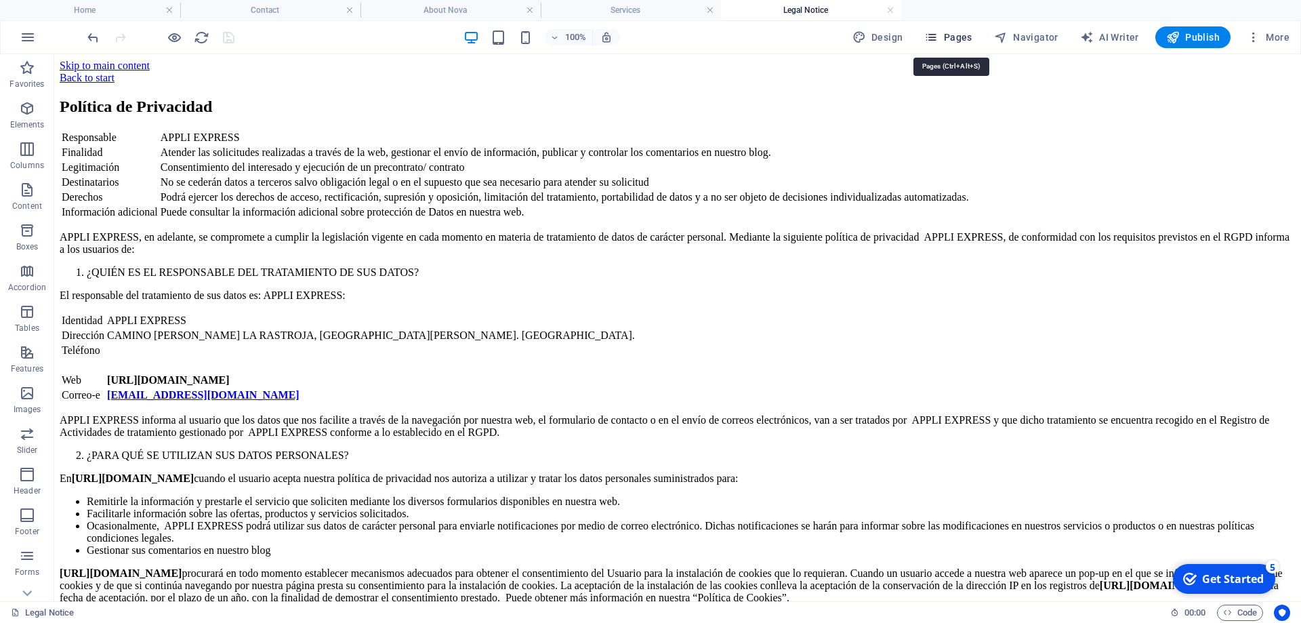
click at [958, 29] on button "Pages" at bounding box center [948, 37] width 58 height 22
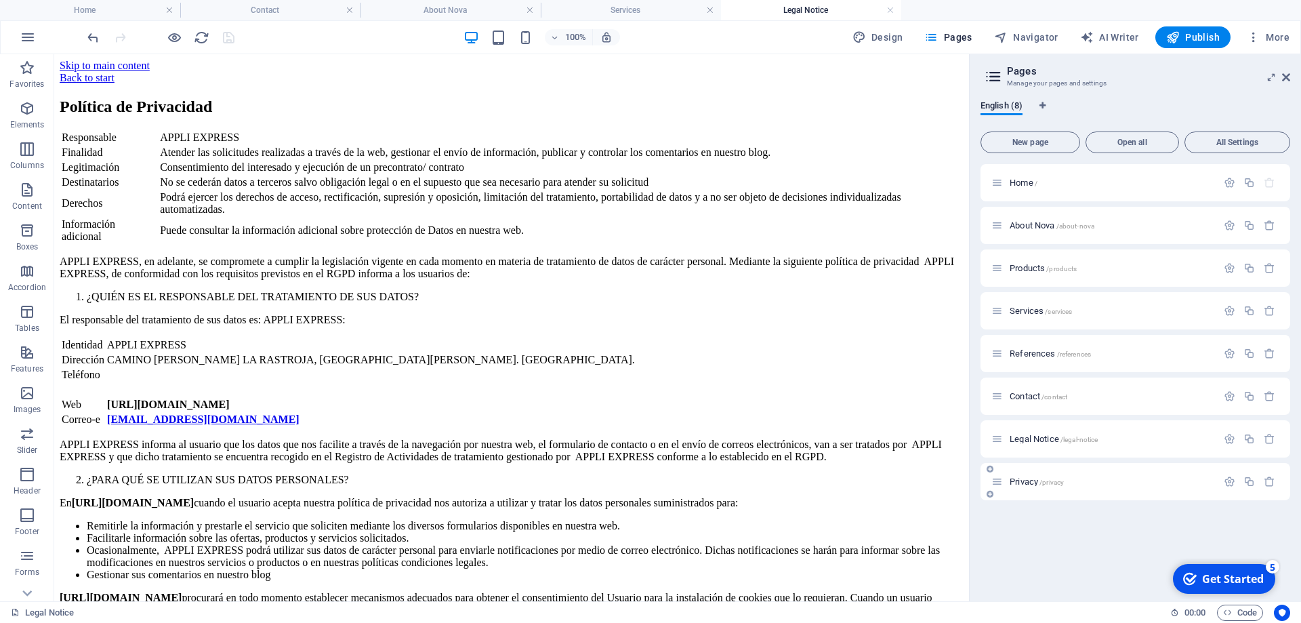
click at [1028, 482] on span "Privacy /privacy" at bounding box center [1036, 481] width 54 height 10
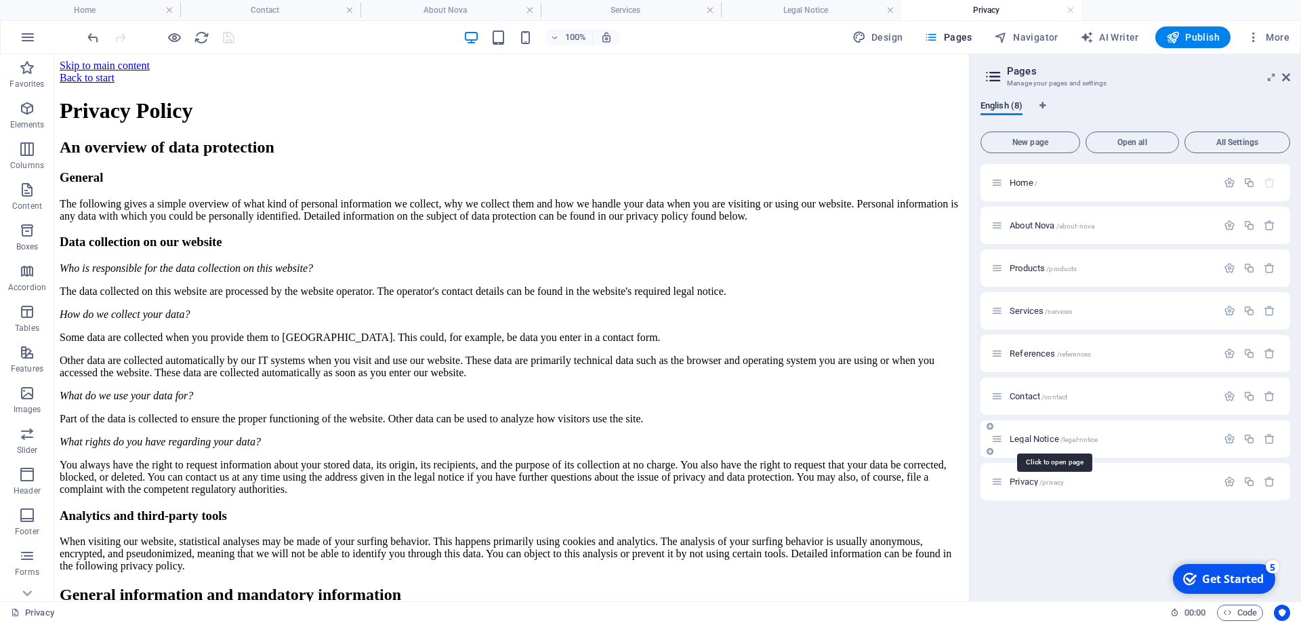
click at [1033, 442] on span "Legal Notice /legal-notice" at bounding box center [1053, 439] width 88 height 10
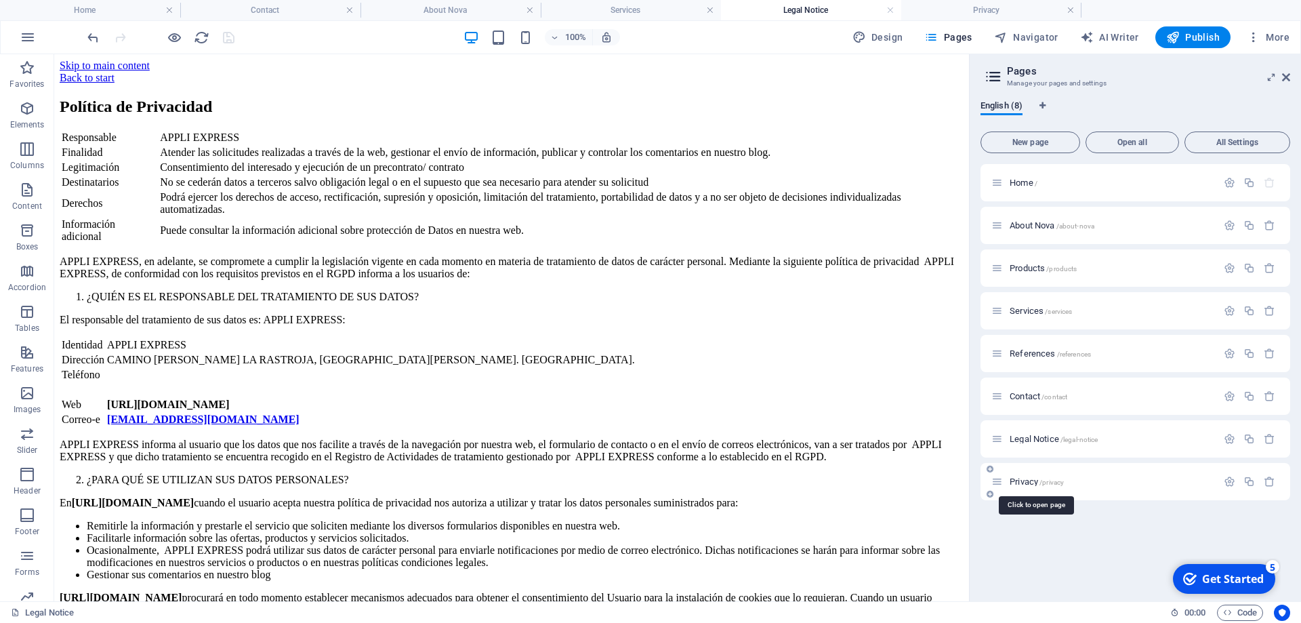
click at [1036, 479] on span "Privacy /privacy" at bounding box center [1036, 481] width 54 height 10
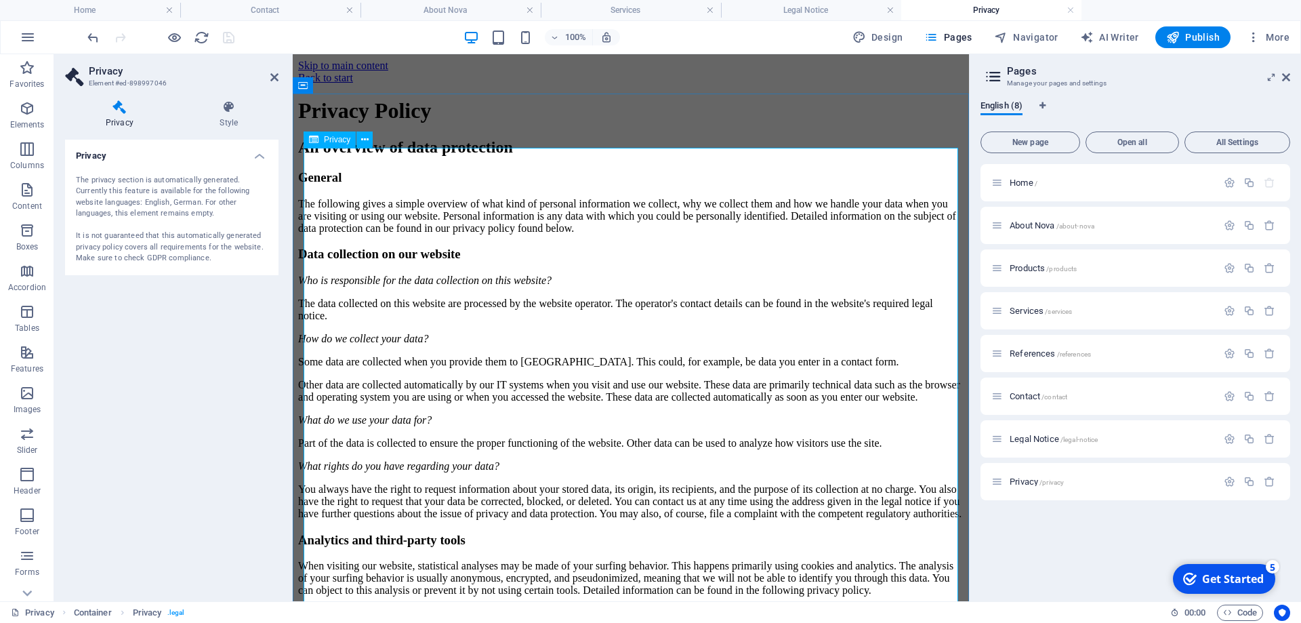
click at [238, 218] on div "The privacy section is automatically generated. Currently this feature is avail…" at bounding box center [172, 219] width 192 height 89
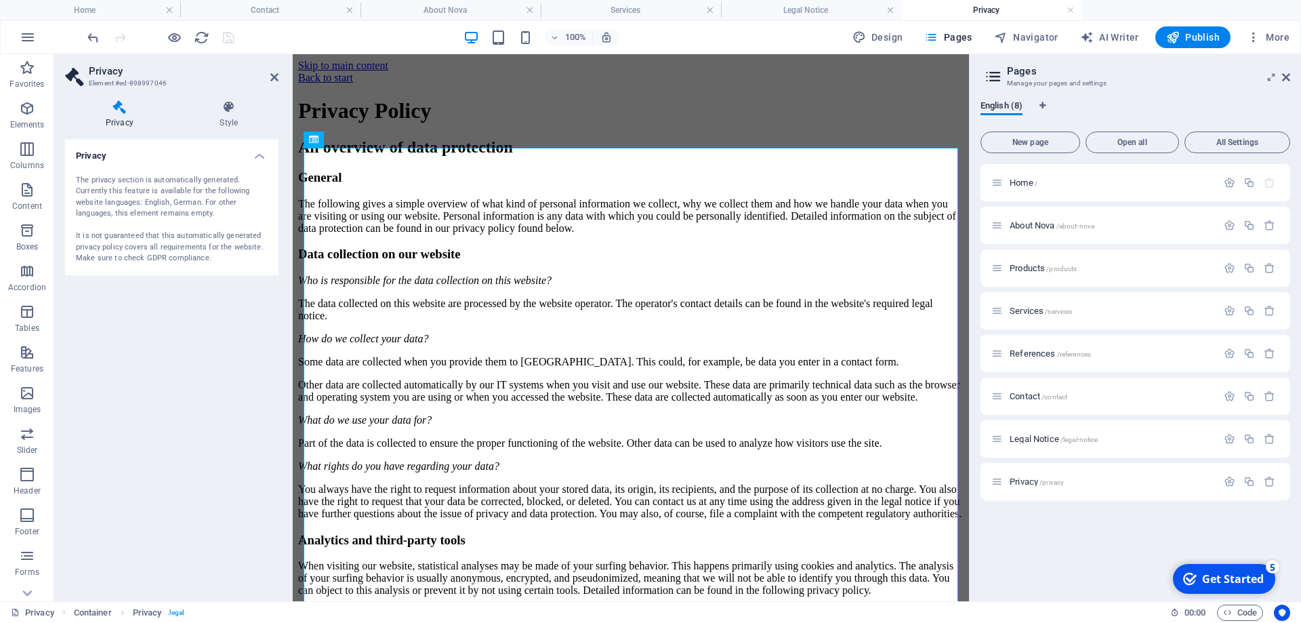
click at [238, 218] on div "The privacy section is automatically generated. Currently this feature is avail…" at bounding box center [172, 219] width 192 height 89
drag, startPoint x: 221, startPoint y: 266, endPoint x: 156, endPoint y: 207, distance: 88.2
click at [122, 191] on div "The privacy section is automatically generated. Currently this feature is avail…" at bounding box center [171, 219] width 213 height 111
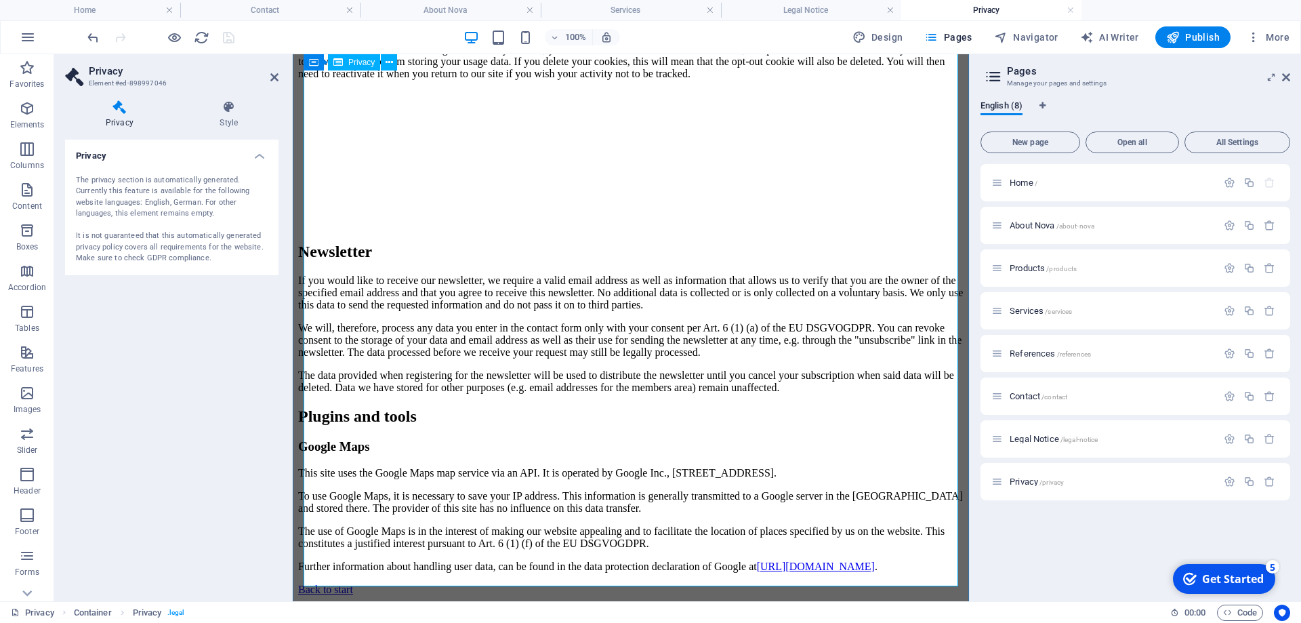
scroll to position [3309, 0]
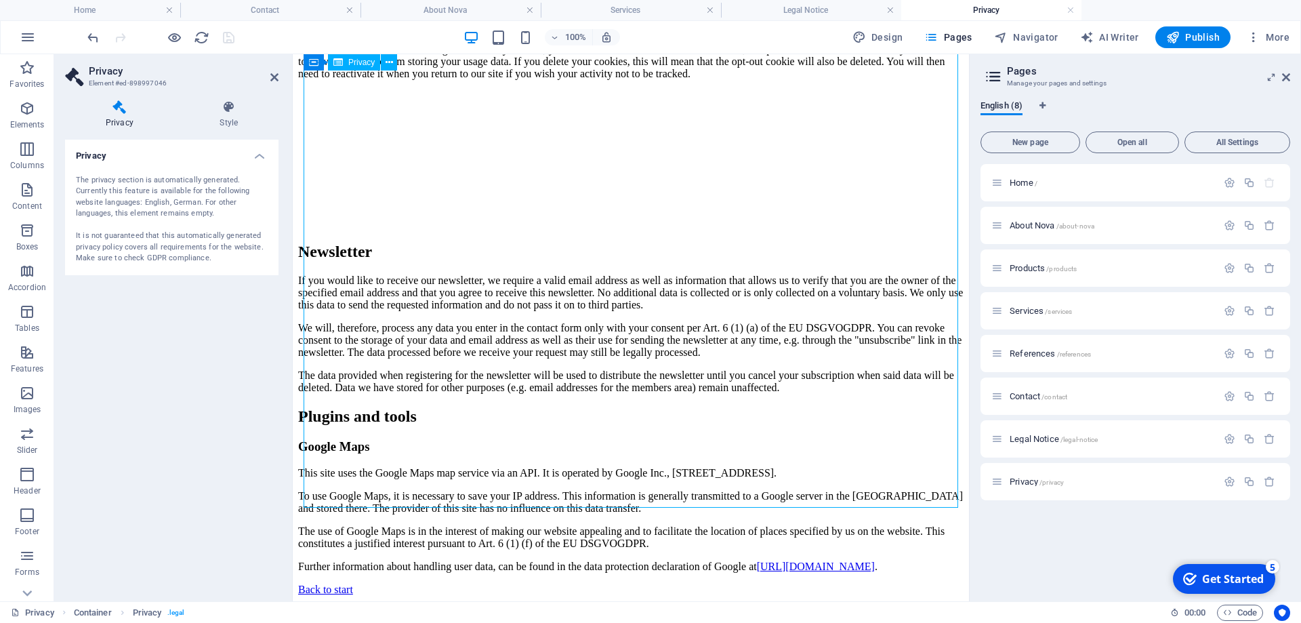
drag, startPoint x: 479, startPoint y: 496, endPoint x: 335, endPoint y: 239, distance: 294.5
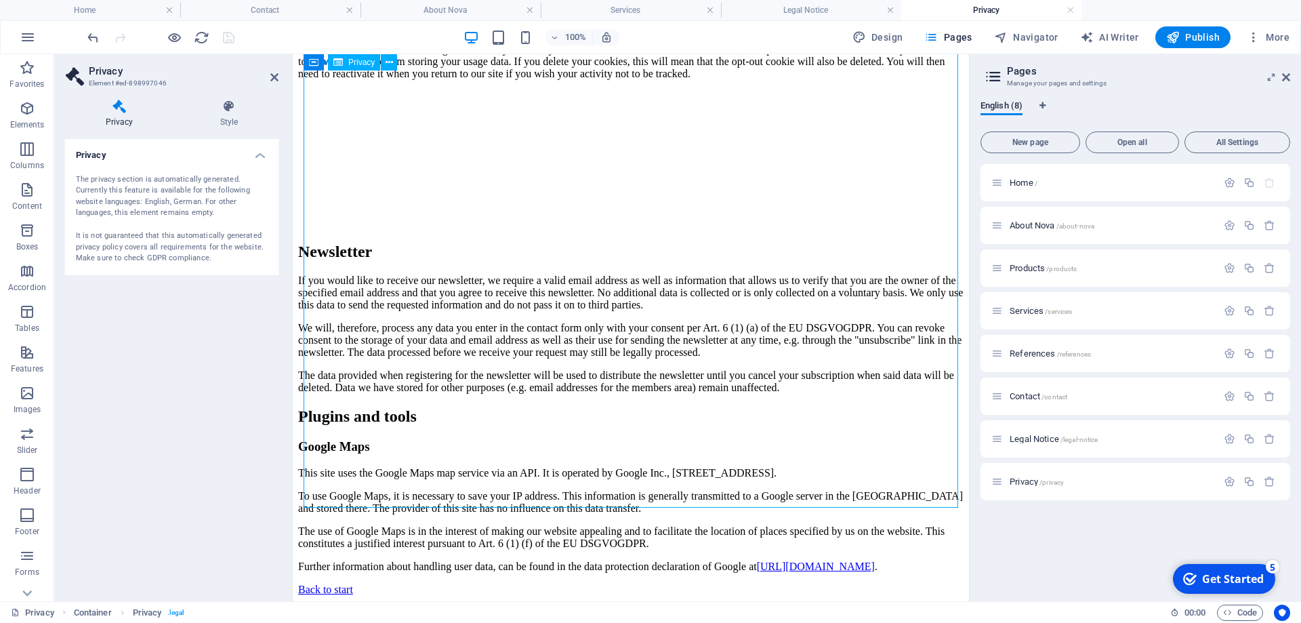
click at [394, 58] on button at bounding box center [389, 62] width 16 height 16
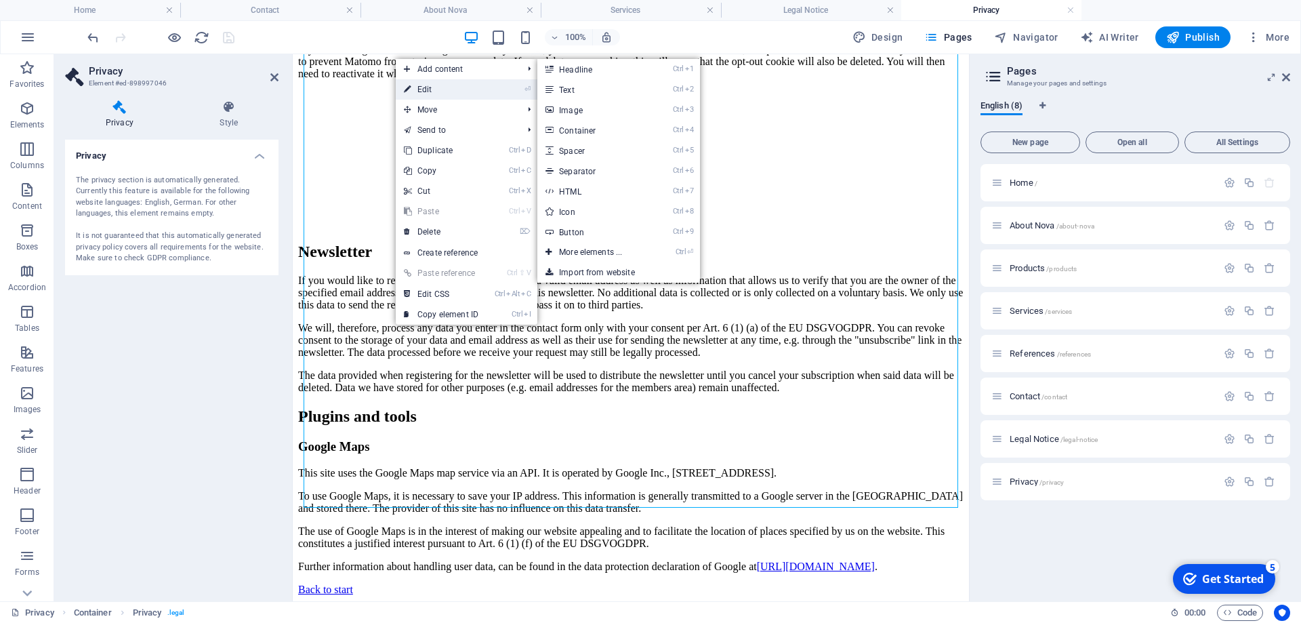
click at [421, 82] on link "⏎ Edit" at bounding box center [441, 89] width 91 height 20
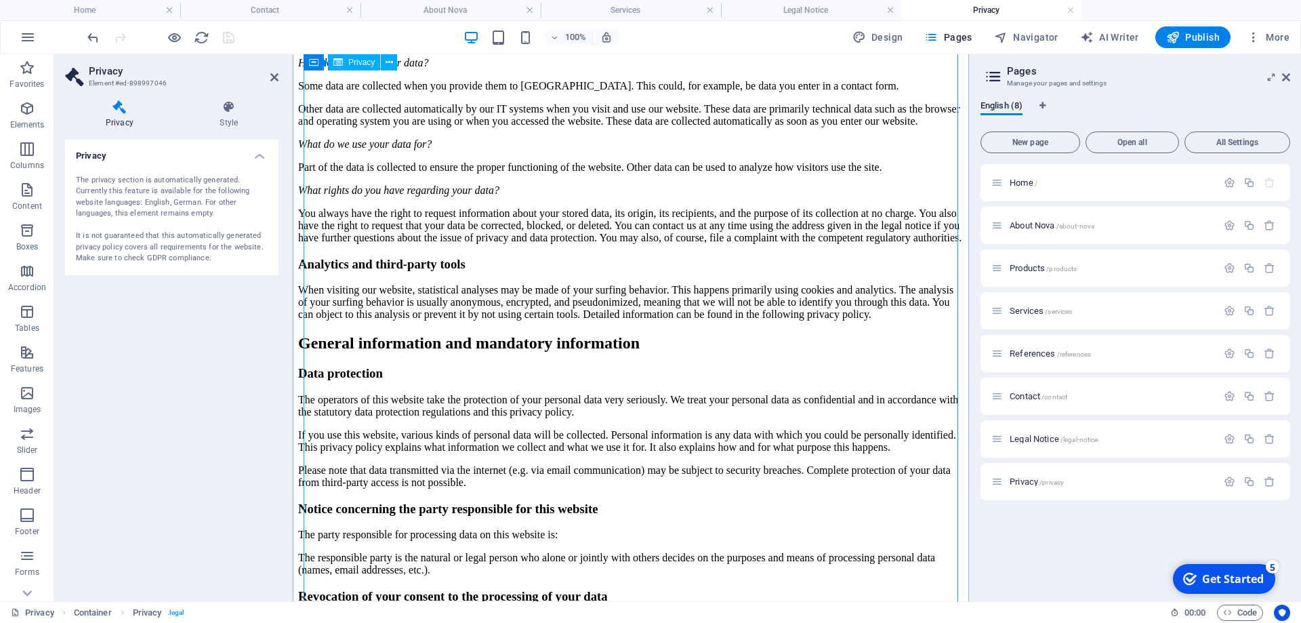
scroll to position [0, 0]
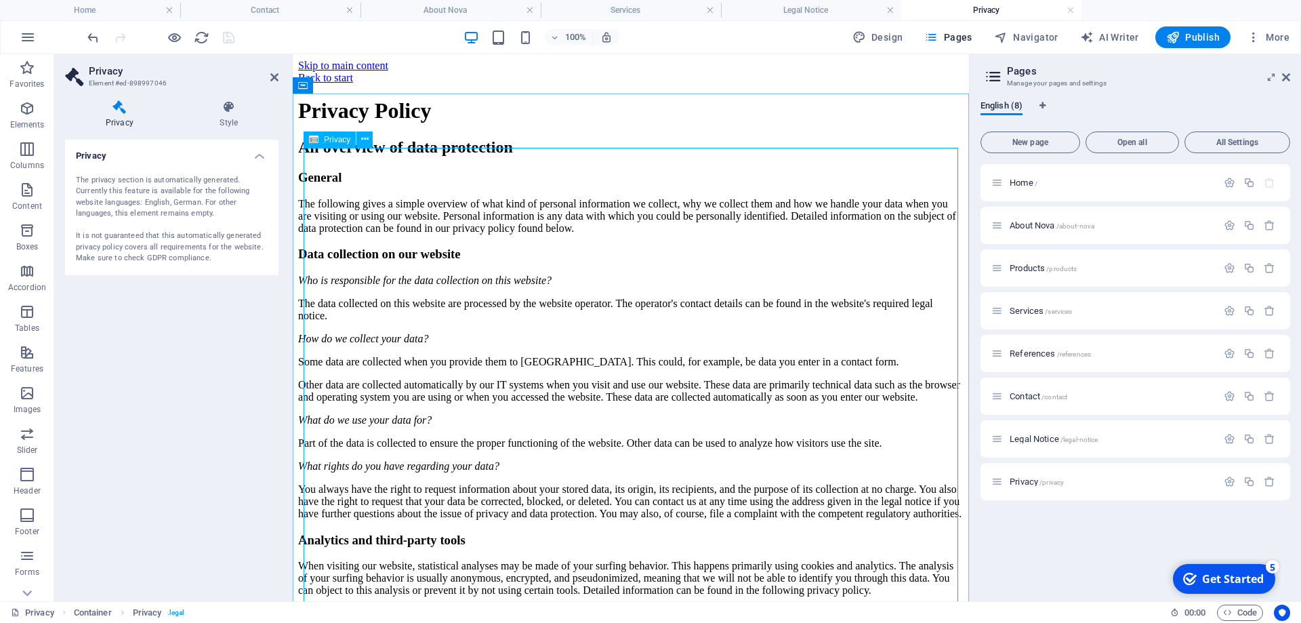
click at [339, 137] on span "Privacy" at bounding box center [337, 139] width 26 height 8
click at [364, 141] on icon at bounding box center [364, 139] width 7 height 14
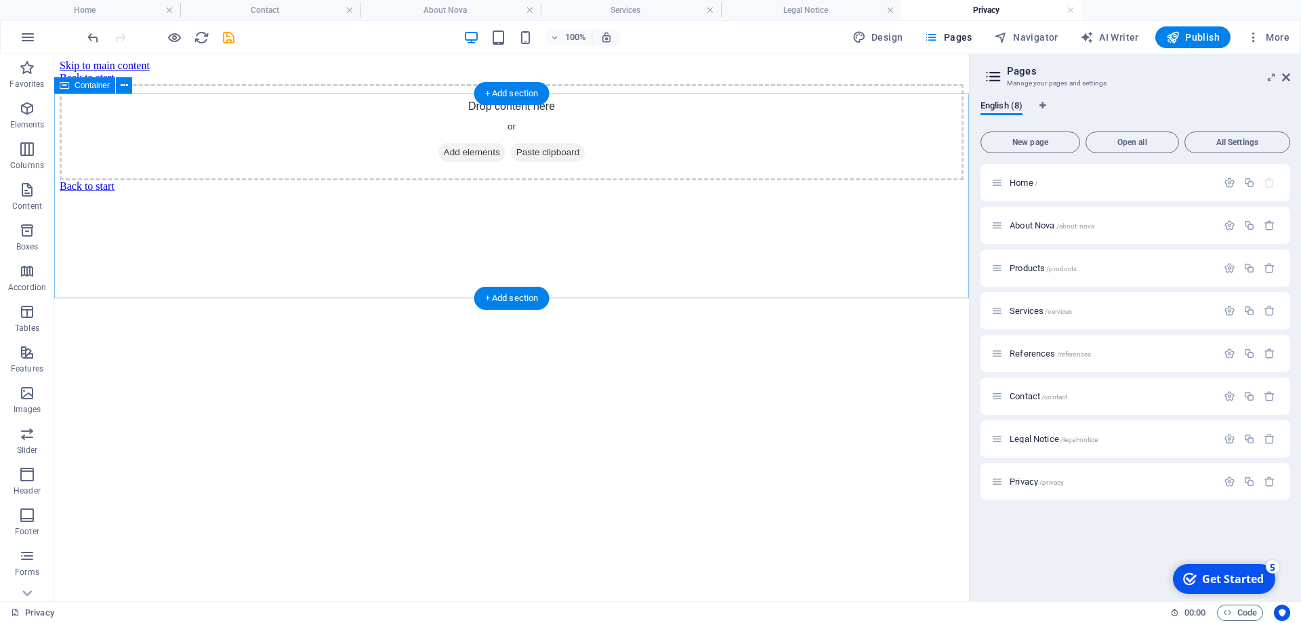
click at [457, 162] on span "Add elements" at bounding box center [471, 152] width 67 height 19
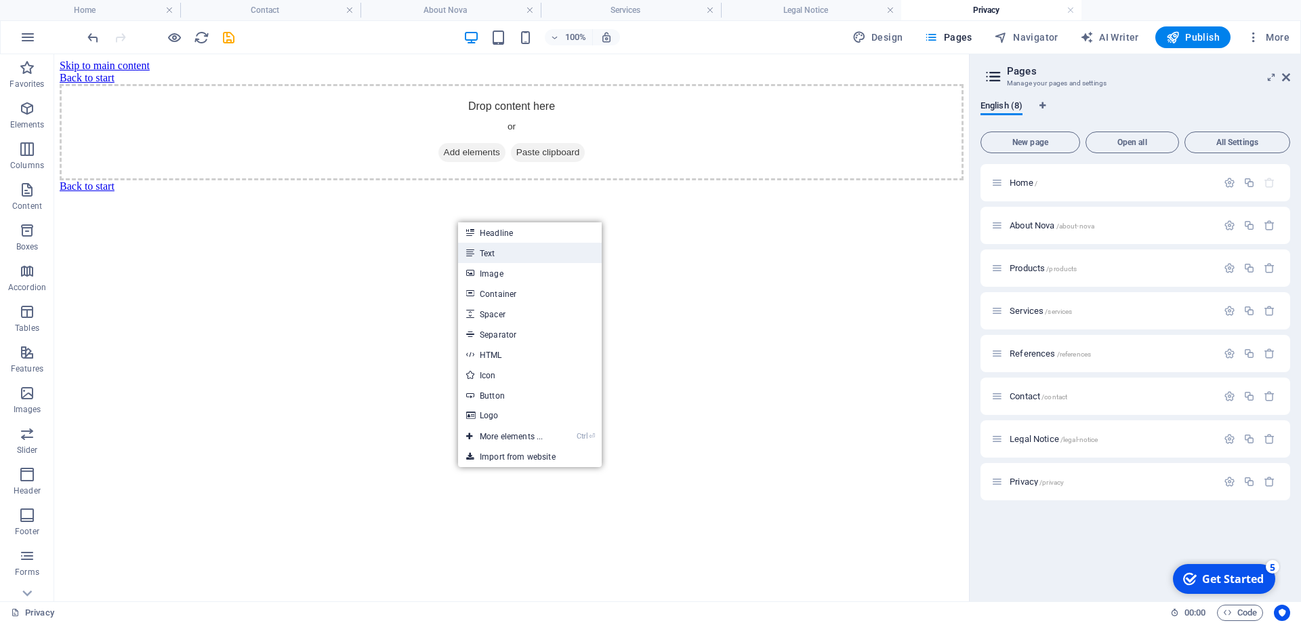
click at [471, 248] on icon at bounding box center [469, 253] width 7 height 20
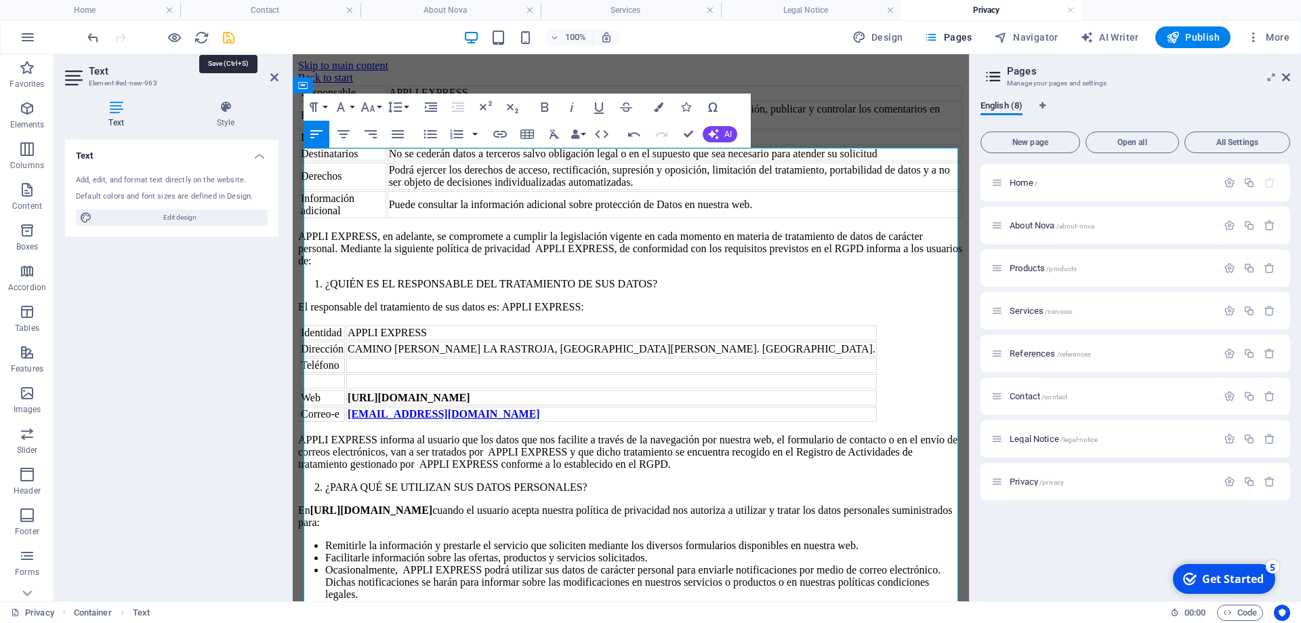
click at [228, 41] on icon "save" at bounding box center [229, 38] width 16 height 16
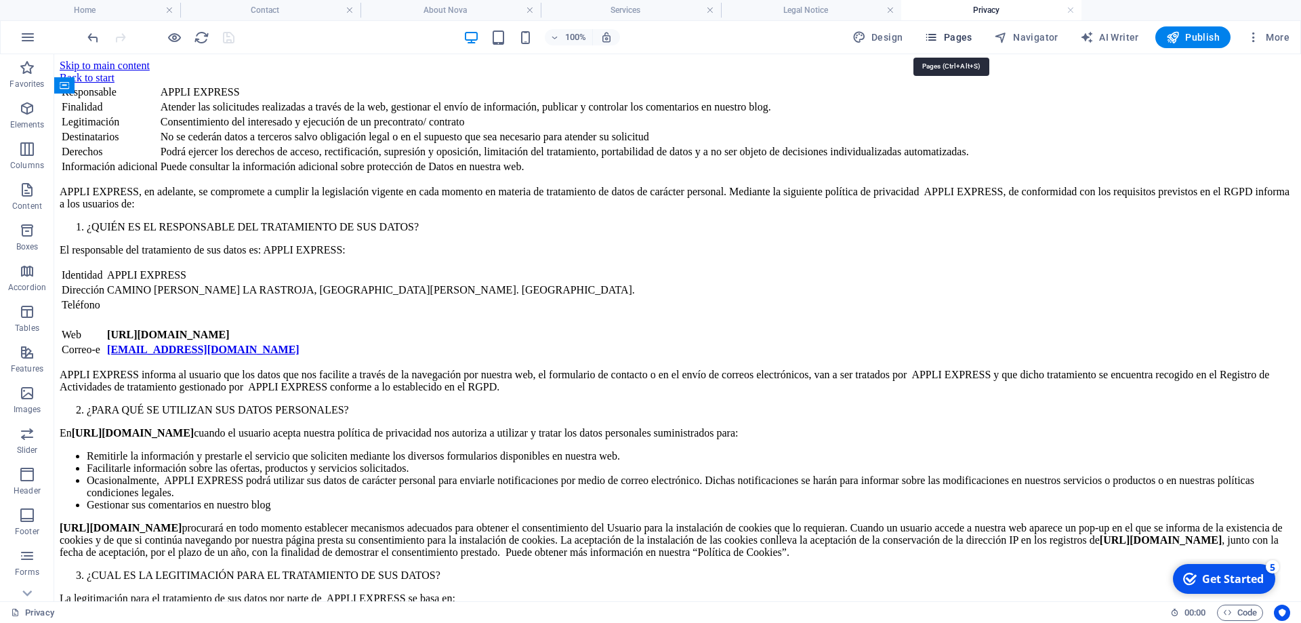
click at [946, 40] on span "Pages" at bounding box center [947, 37] width 47 height 14
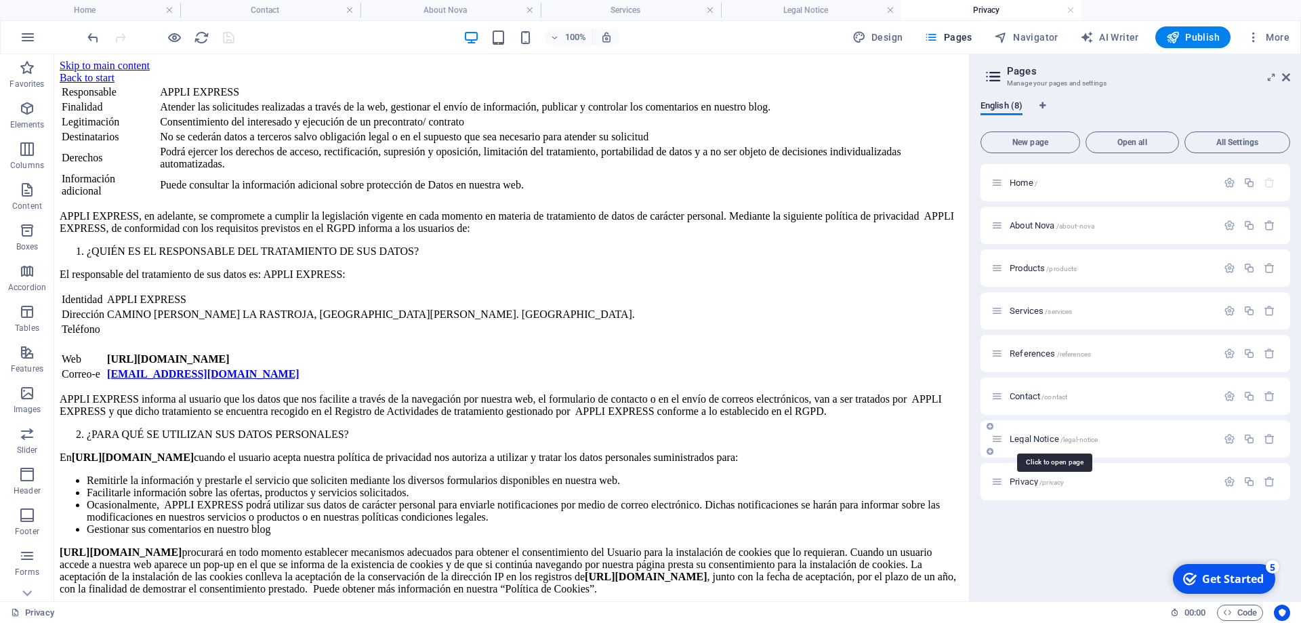
click at [1025, 438] on span "Legal Notice /legal-notice" at bounding box center [1053, 439] width 88 height 10
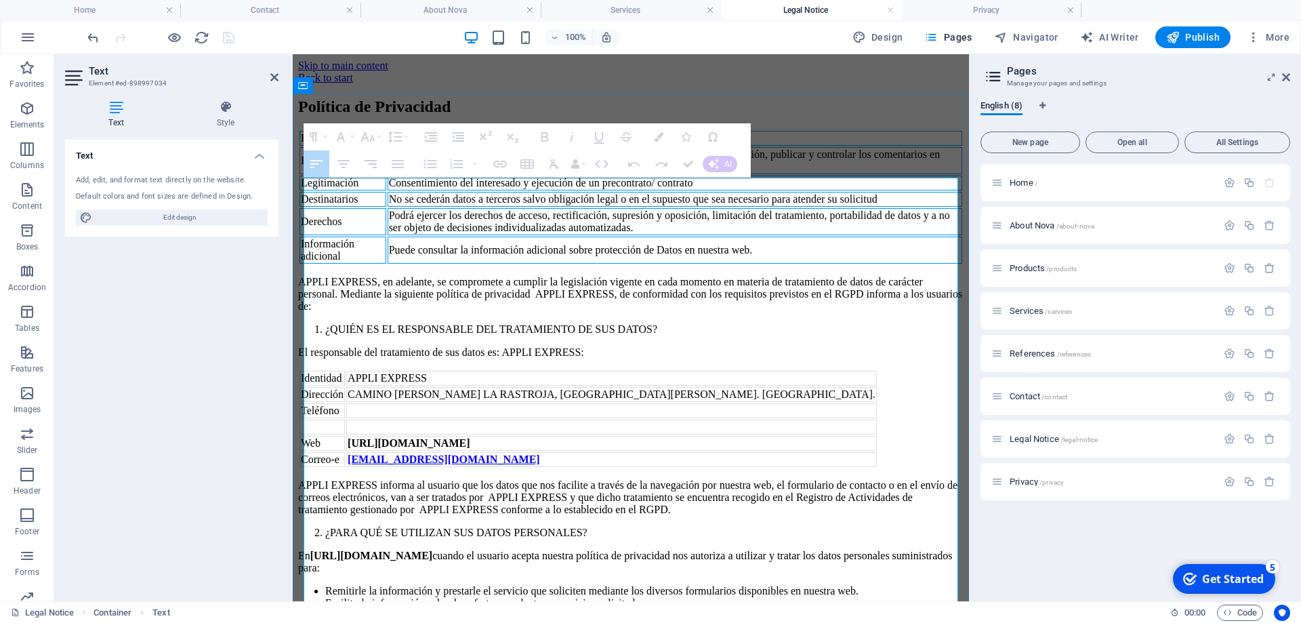
drag, startPoint x: 308, startPoint y: 187, endPoint x: 732, endPoint y: 549, distance: 558.3
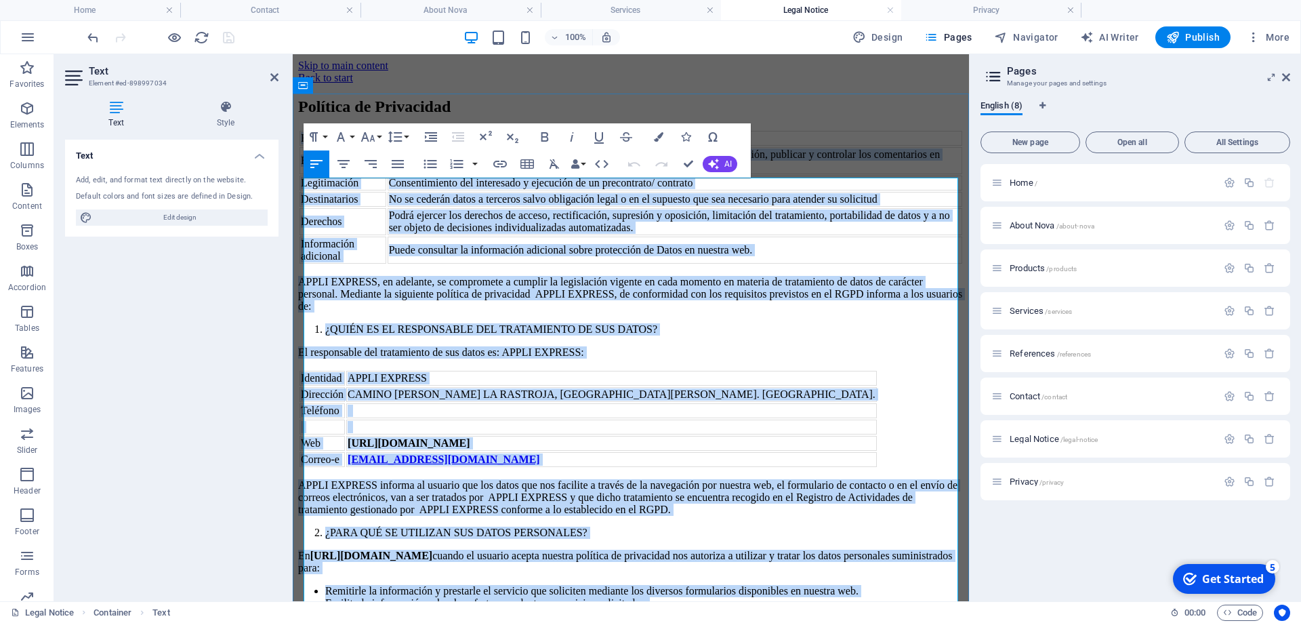
drag, startPoint x: 465, startPoint y: 535, endPoint x: 305, endPoint y: 182, distance: 387.5
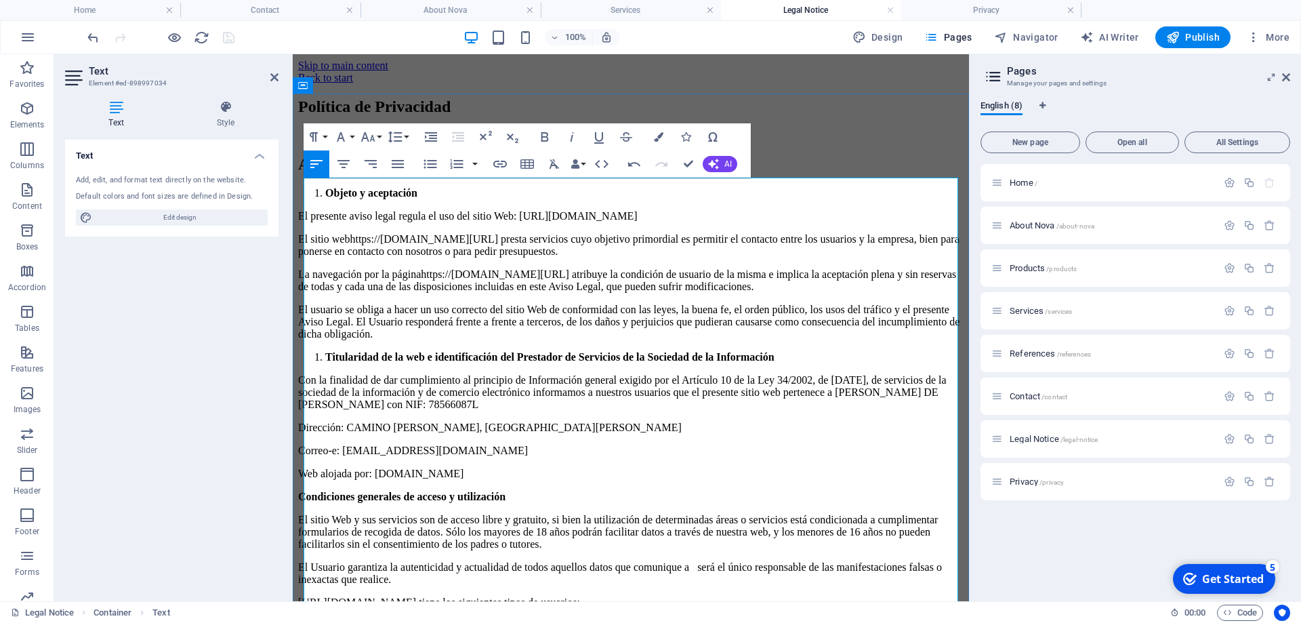
click at [736, 291] on p "La navegación por la páginahttps://appliexpres.com/ atribuye la condición de us…" at bounding box center [630, 280] width 665 height 24
click at [795, 116] on div "Política de Privacidad" at bounding box center [630, 107] width 665 height 18
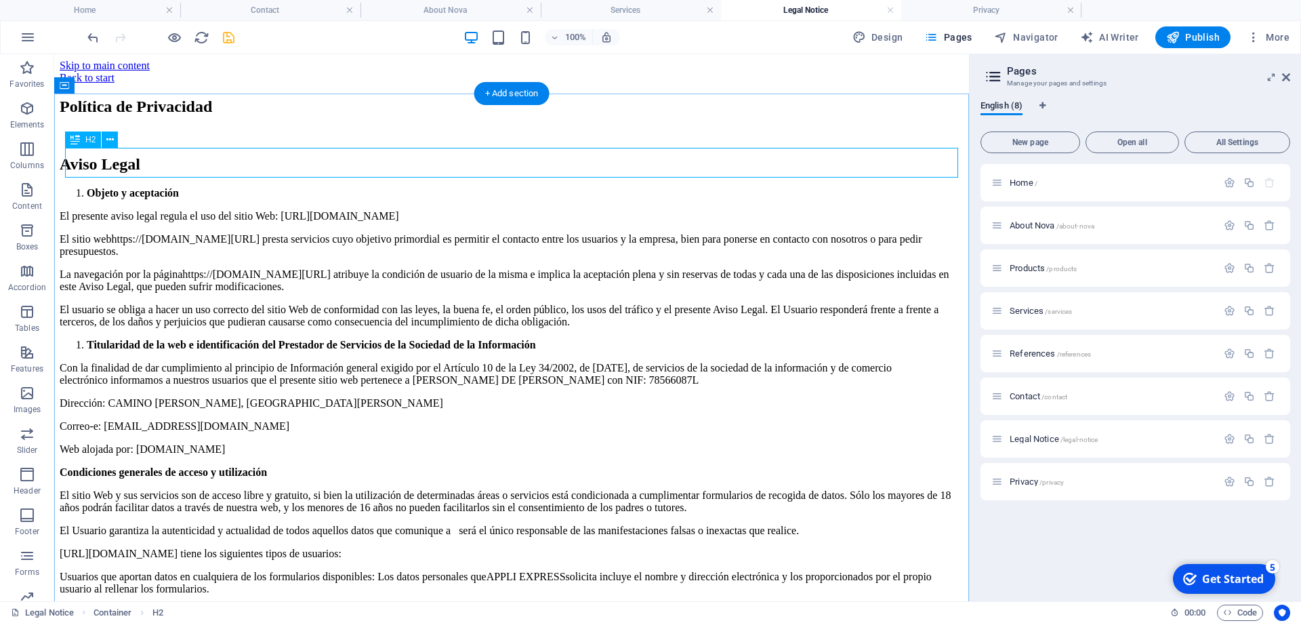
click at [236, 116] on div "Política de Privacidad" at bounding box center [512, 107] width 904 height 18
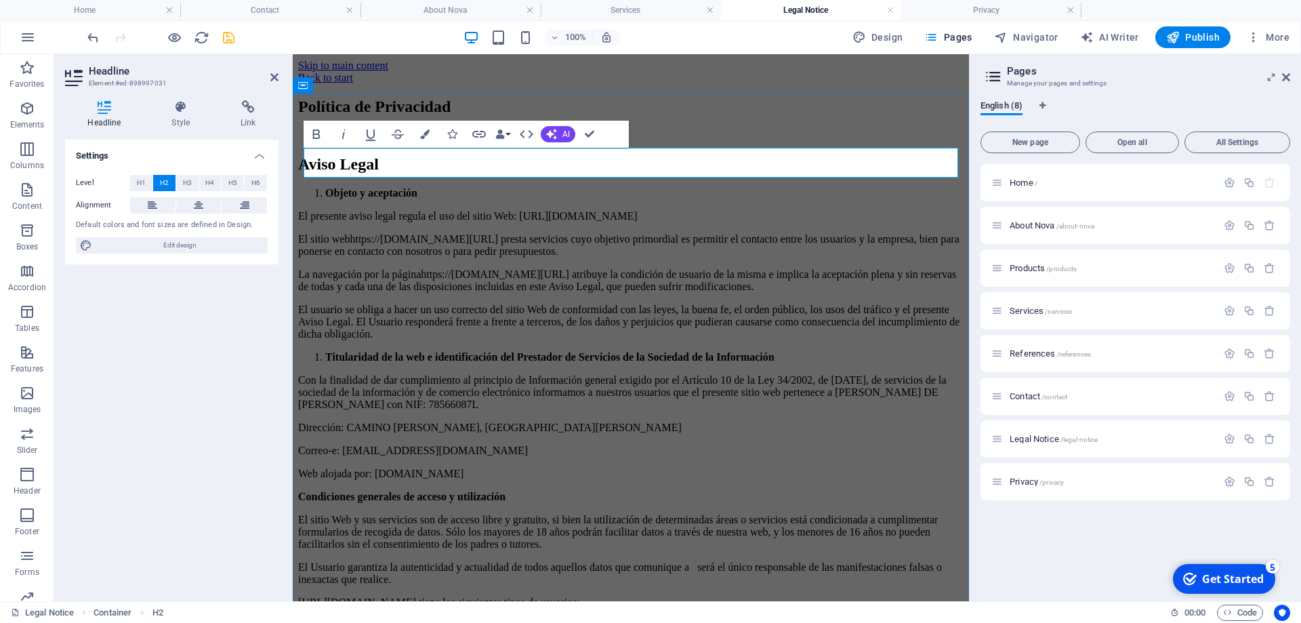
click at [615, 116] on h2 "Política de Privacidad" at bounding box center [630, 107] width 665 height 18
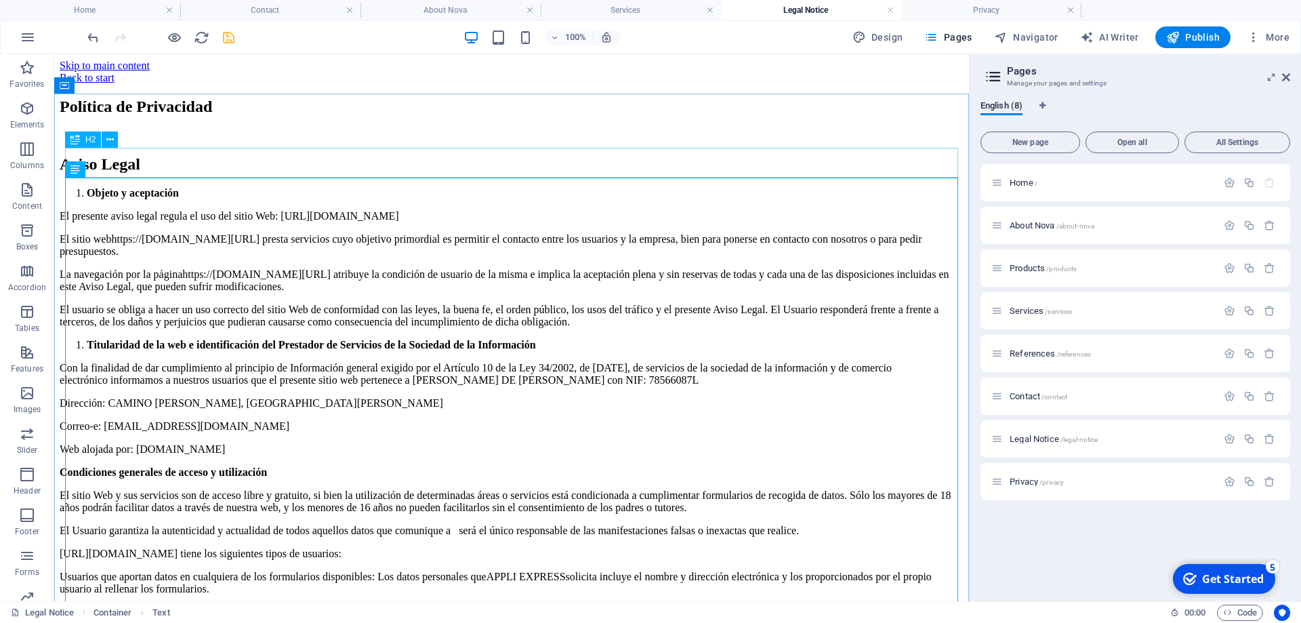
click at [583, 116] on div "Política de Privacidad" at bounding box center [512, 107] width 904 height 18
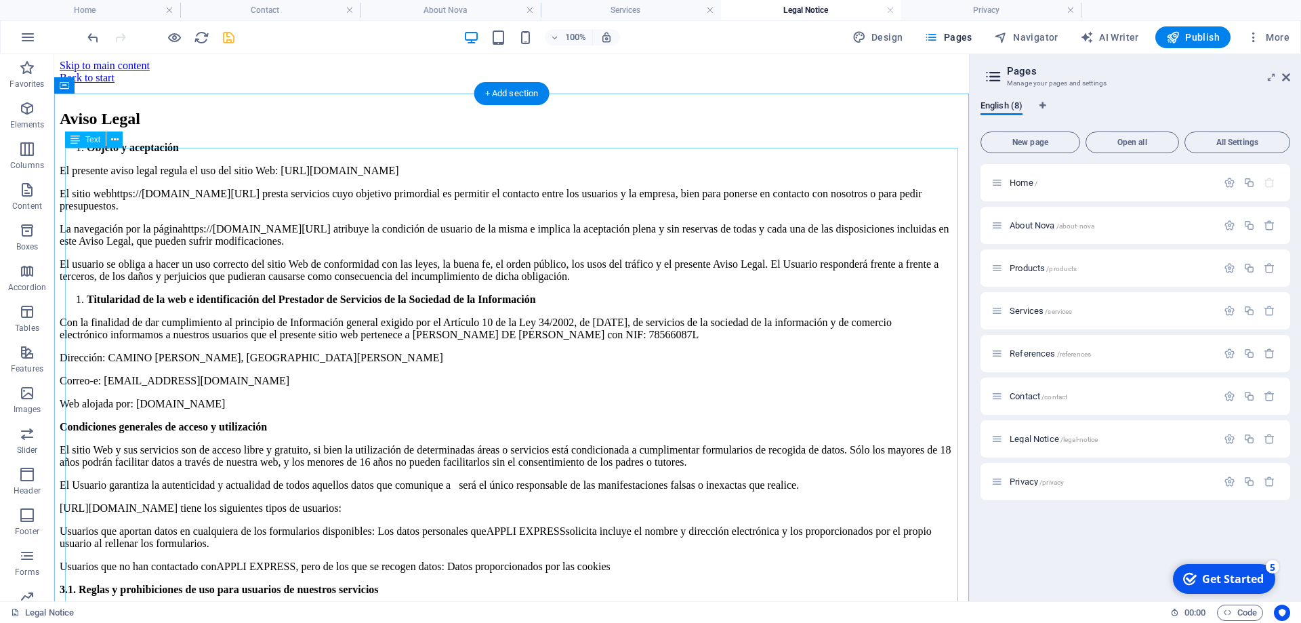
click at [226, 38] on icon "save" at bounding box center [229, 38] width 16 height 16
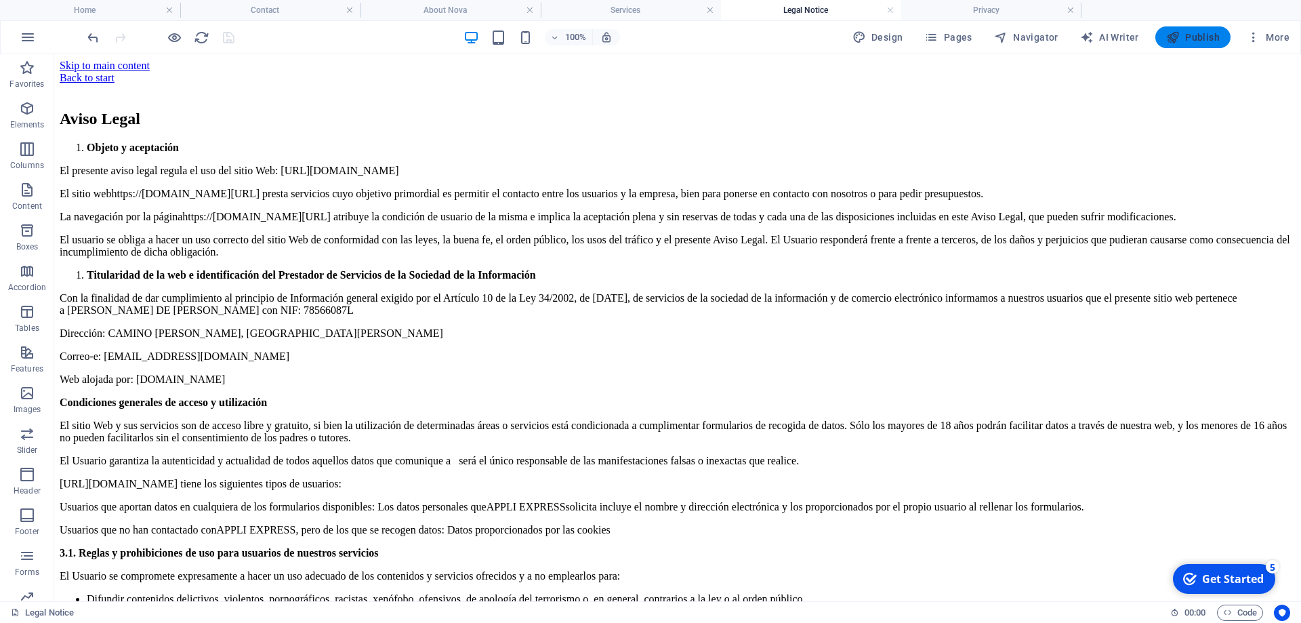
click at [1185, 39] on span "Publish" at bounding box center [1193, 37] width 54 height 14
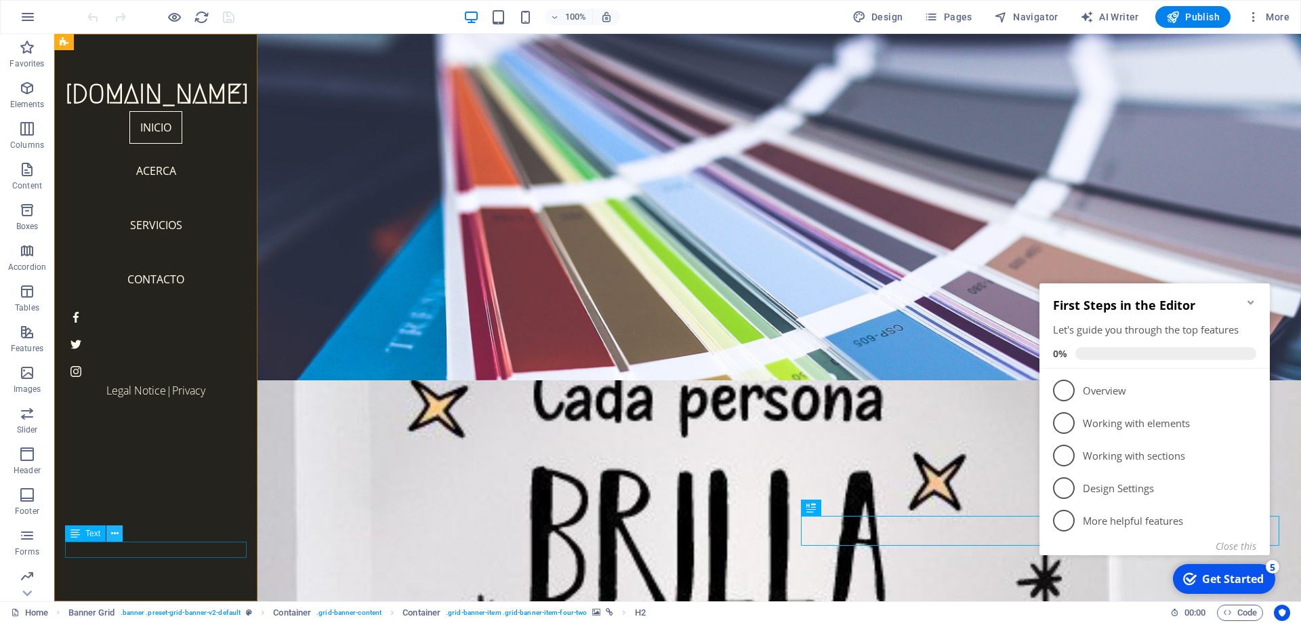
click at [108, 535] on button at bounding box center [114, 533] width 16 height 16
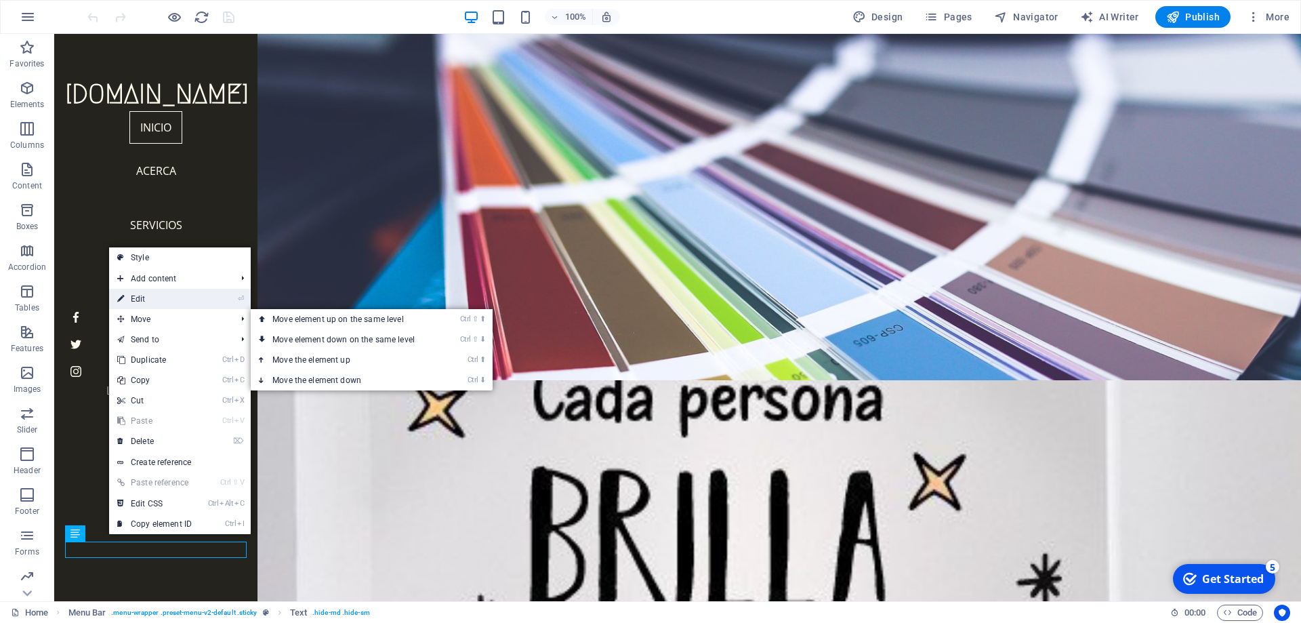
click at [150, 303] on link "⏎ Edit" at bounding box center [154, 299] width 91 height 20
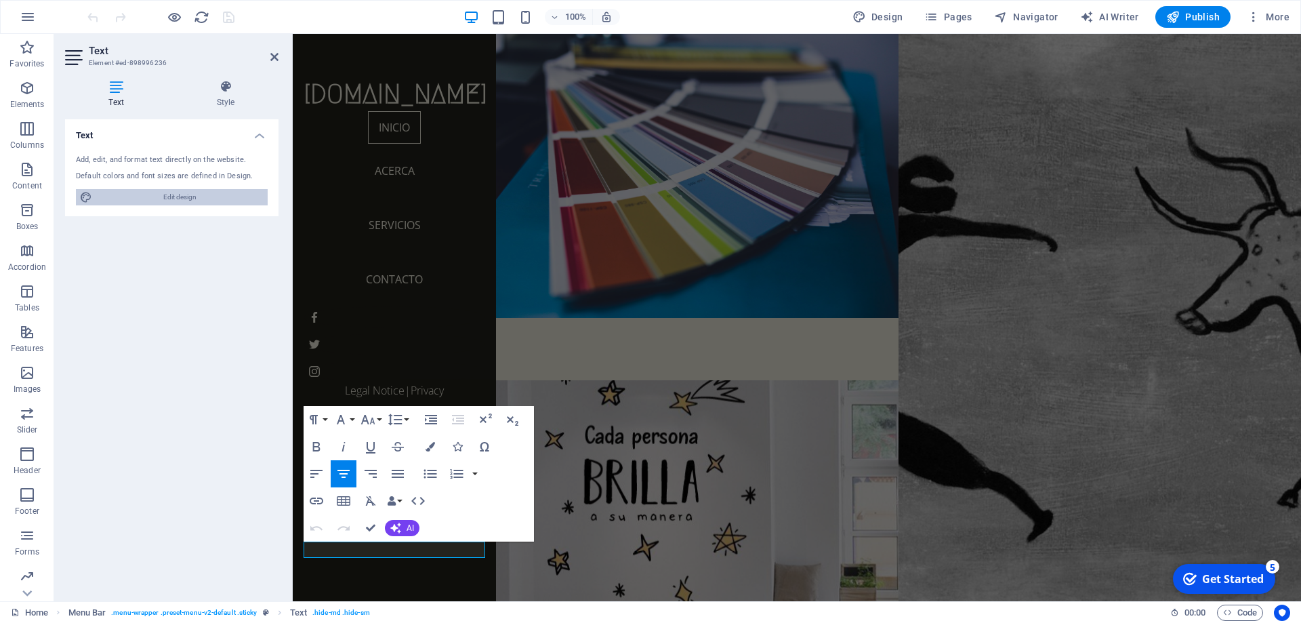
click at [196, 203] on span "Edit design" at bounding box center [179, 197] width 167 height 16
select select "px"
select select "300"
select select "px"
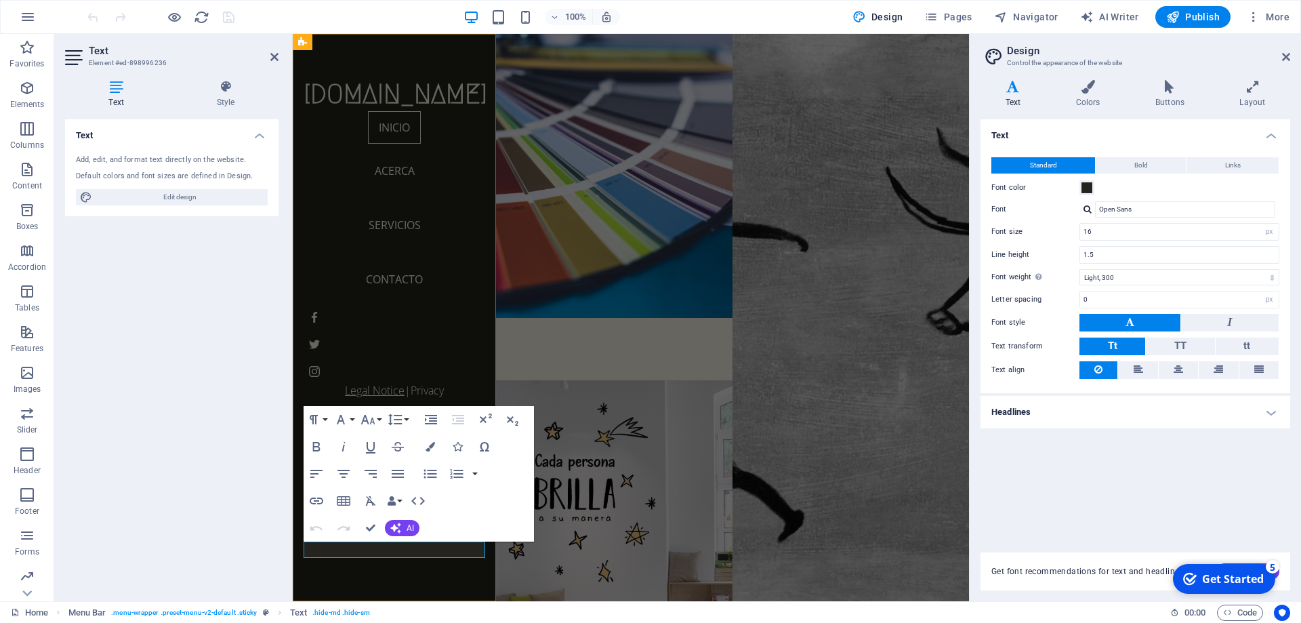
click at [368, 398] on link "Legal Notice" at bounding box center [375, 390] width 60 height 15
click at [345, 398] on link "Legal Notice" at bounding box center [375, 390] width 60 height 15
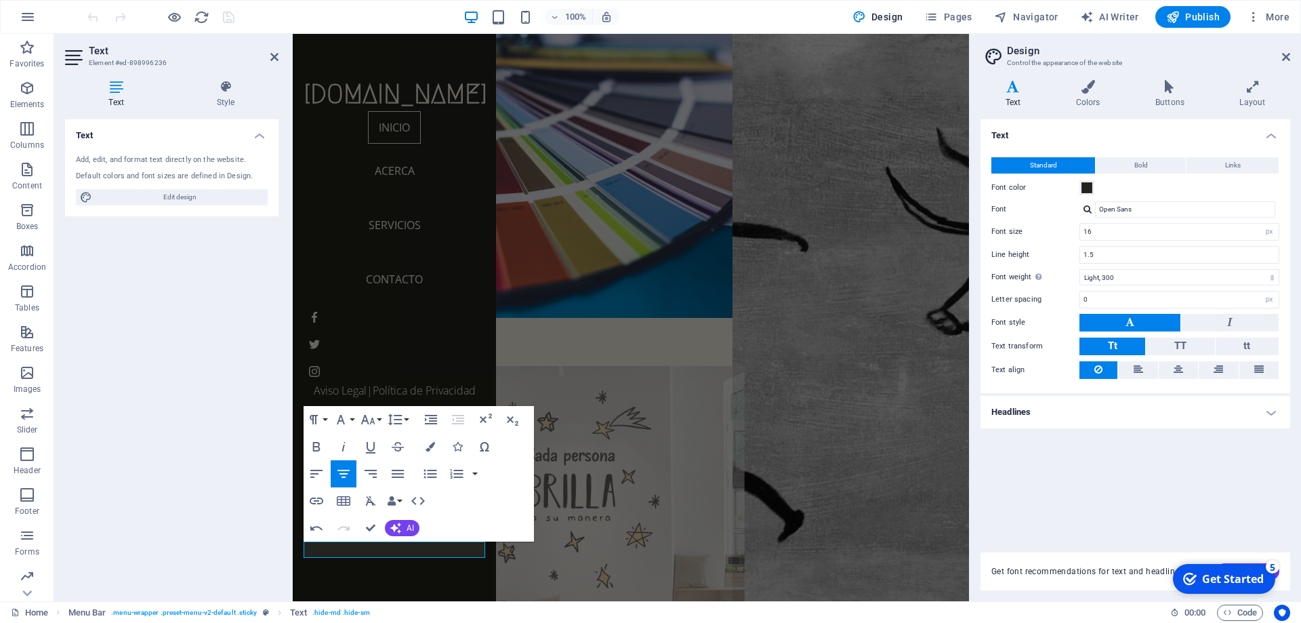
click at [561, 366] on figure at bounding box center [614, 522] width 260 height 312
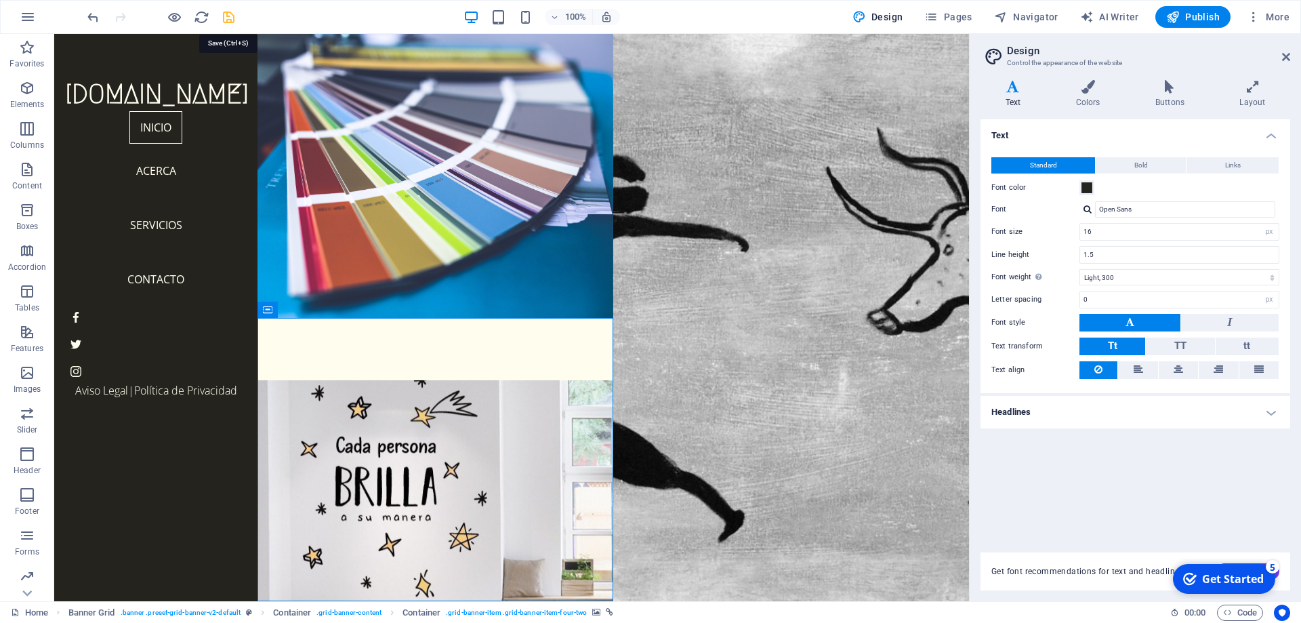
click at [230, 14] on icon "save" at bounding box center [229, 17] width 16 height 16
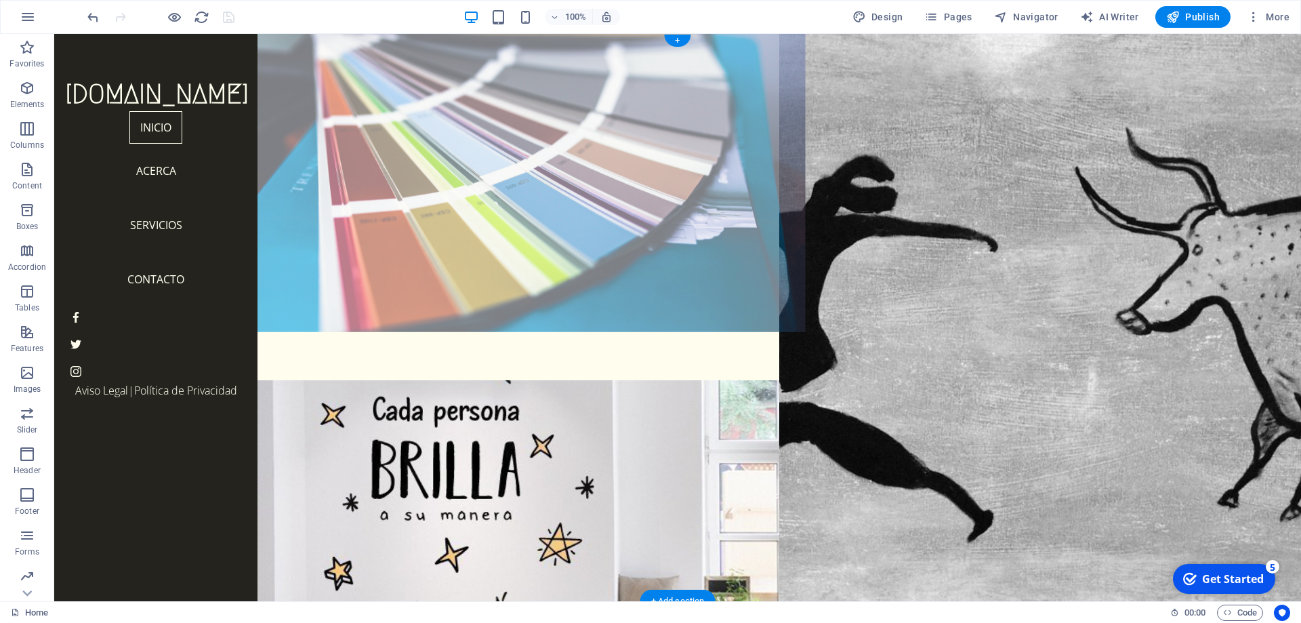
click at [548, 232] on figure at bounding box center [519, 176] width 574 height 312
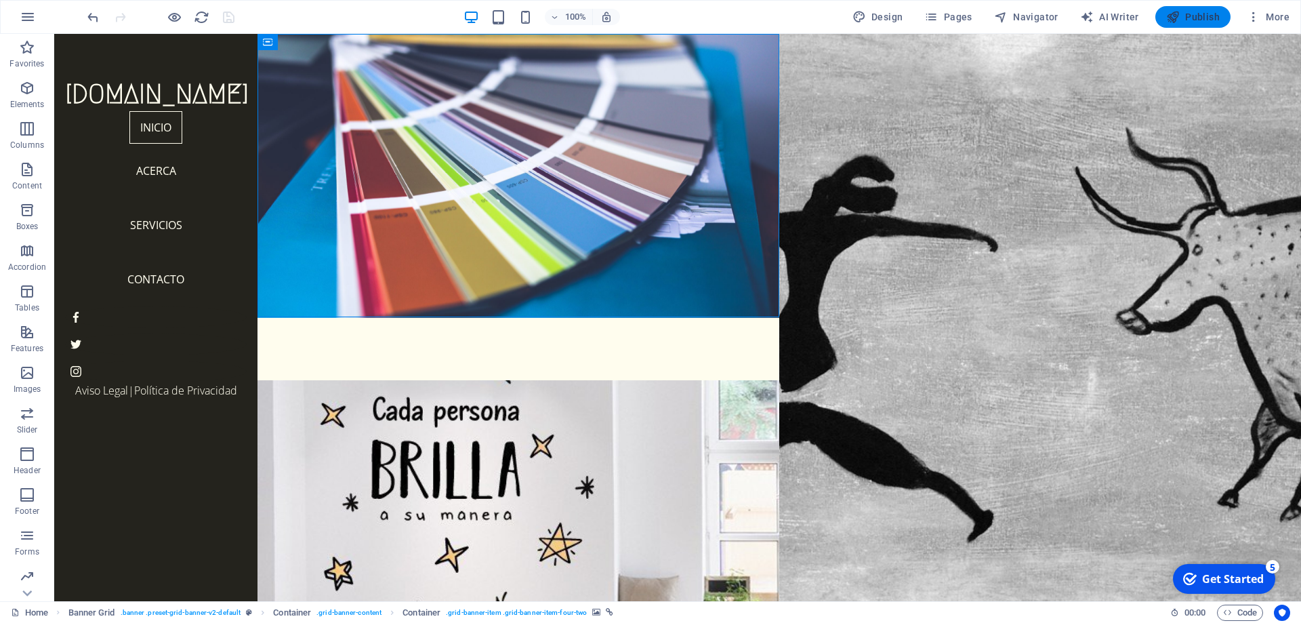
click at [1192, 18] on span "Publish" at bounding box center [1193, 17] width 54 height 14
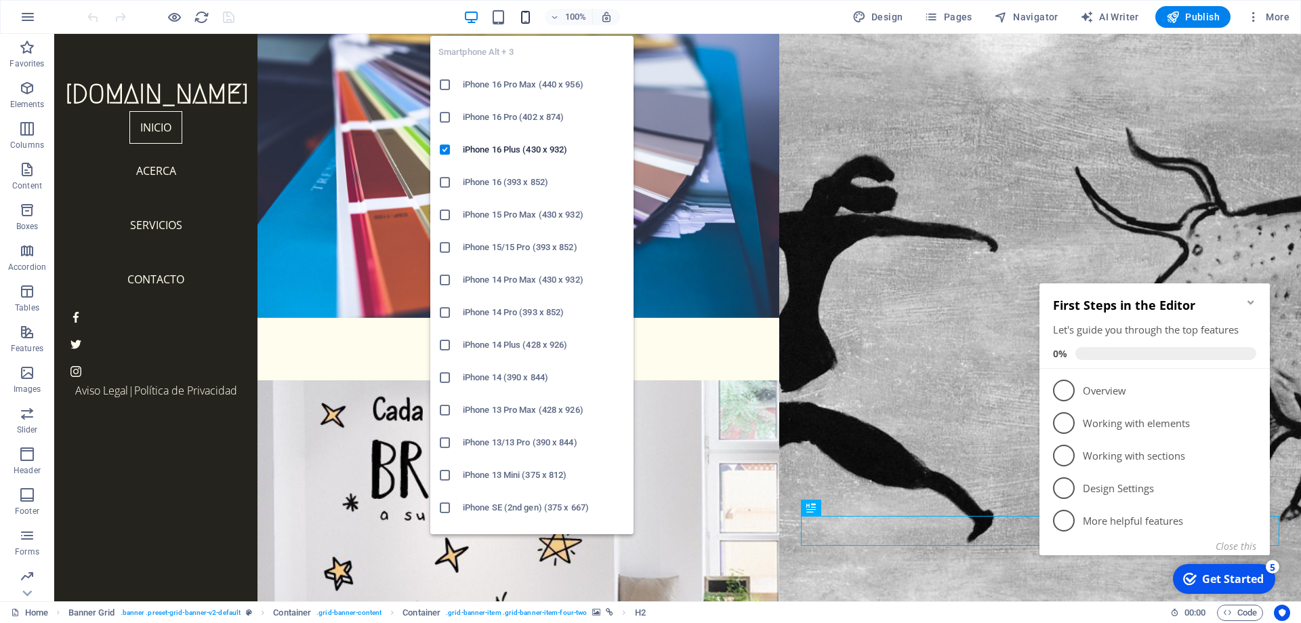
click at [522, 17] on icon "button" at bounding box center [526, 17] width 16 height 16
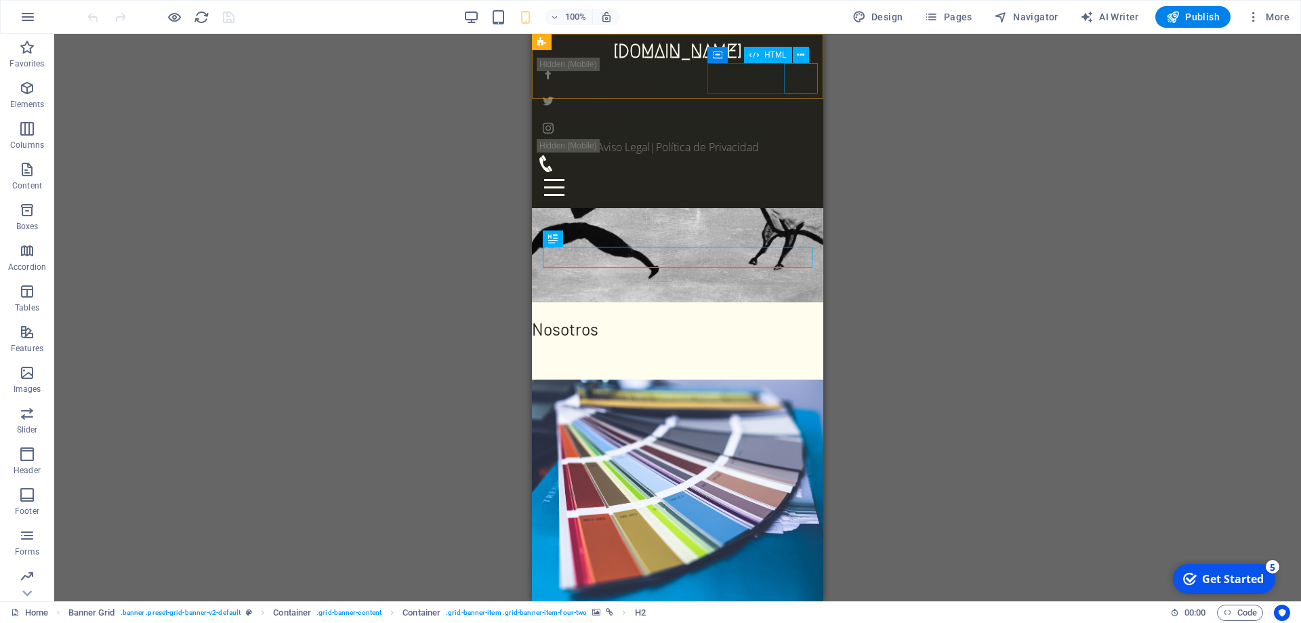
click at [806, 172] on div at bounding box center [677, 187] width 280 height 30
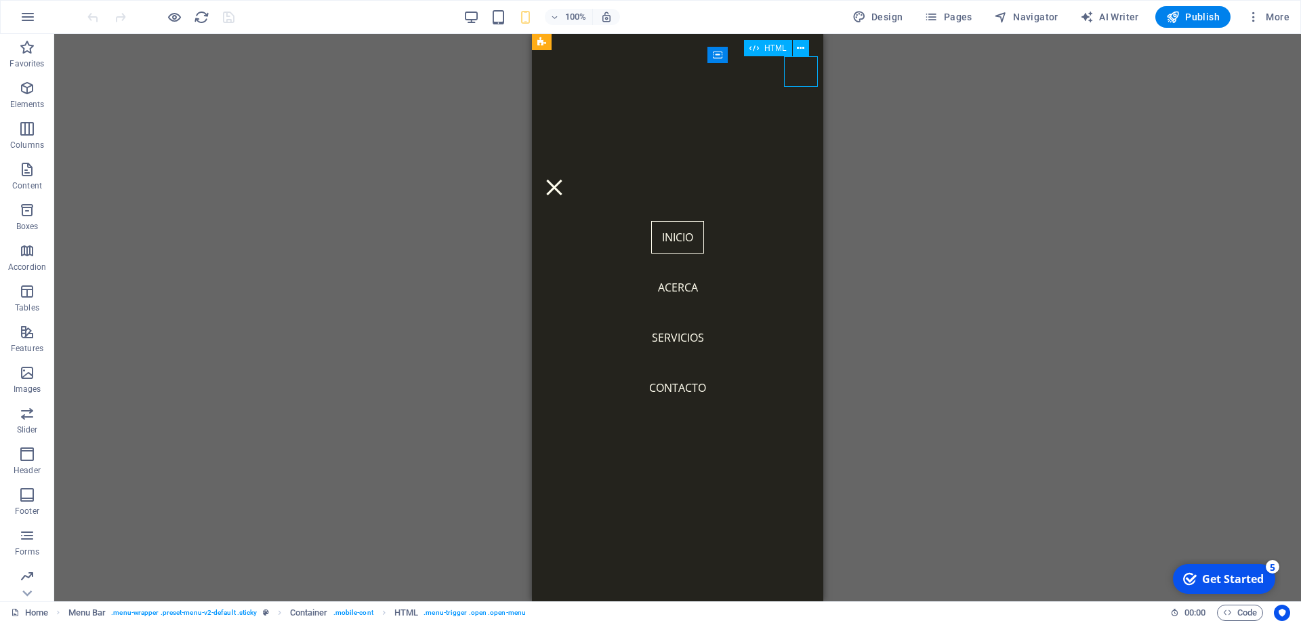
click at [571, 172] on div at bounding box center [554, 187] width 34 height 30
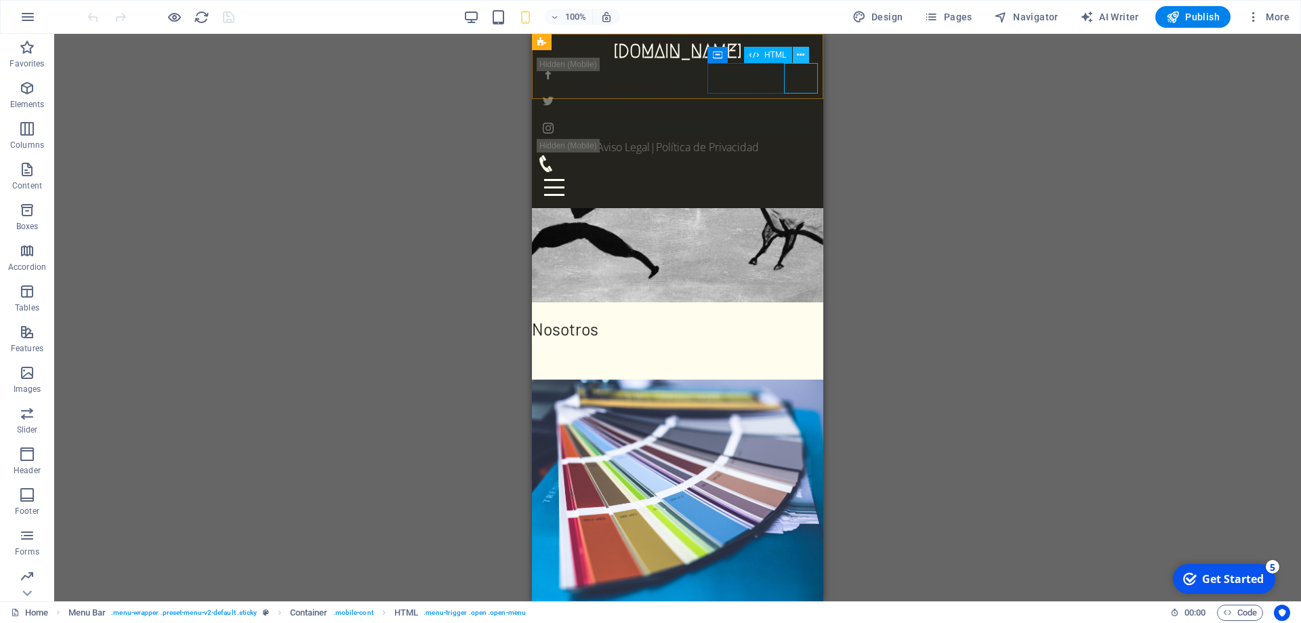
click at [806, 56] on button at bounding box center [801, 55] width 16 height 16
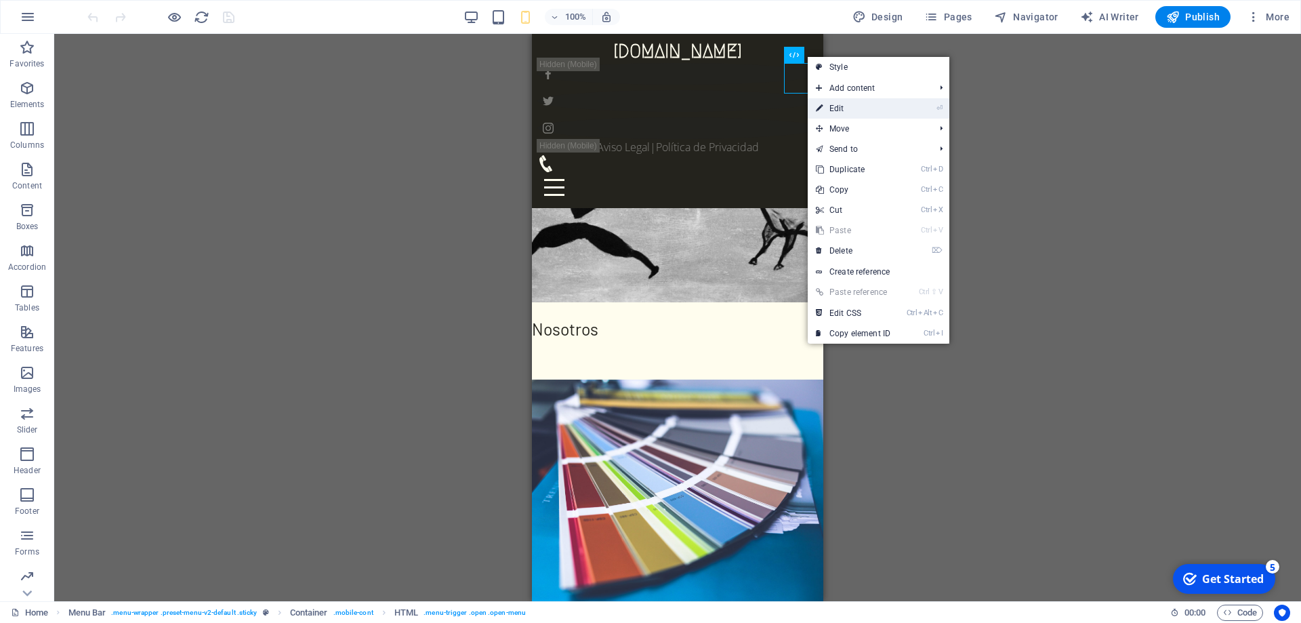
click at [842, 101] on link "⏎ Edit" at bounding box center [852, 108] width 91 height 20
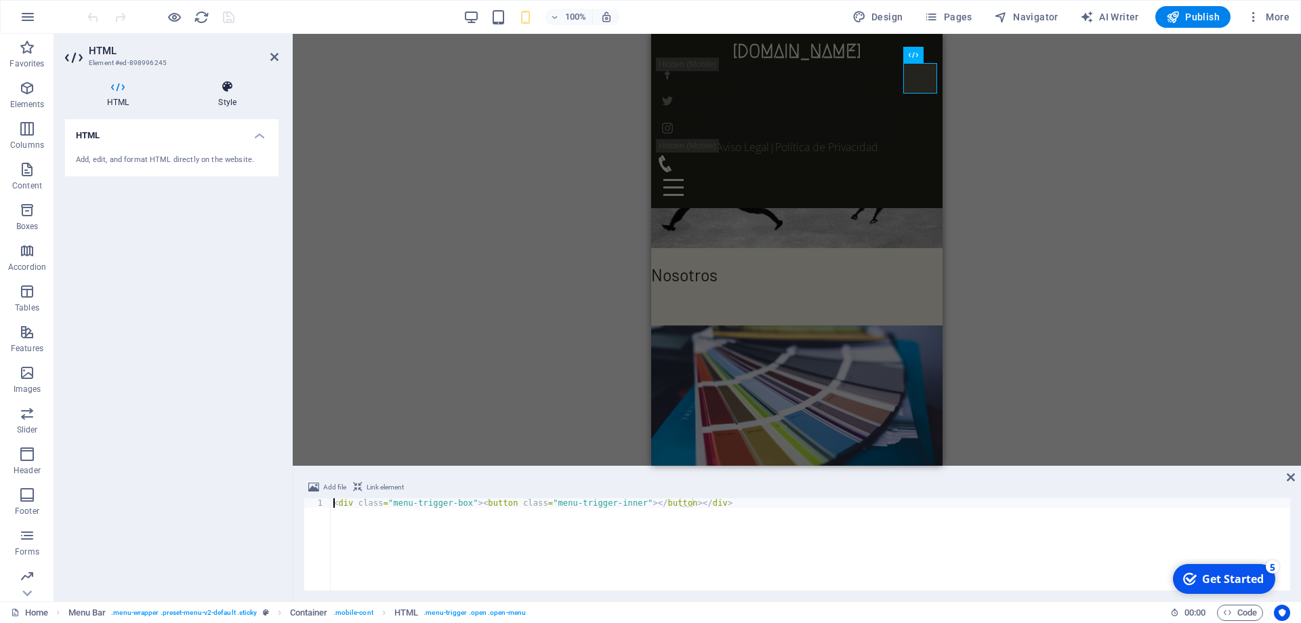
click at [235, 98] on h4 "Style" at bounding box center [227, 94] width 102 height 28
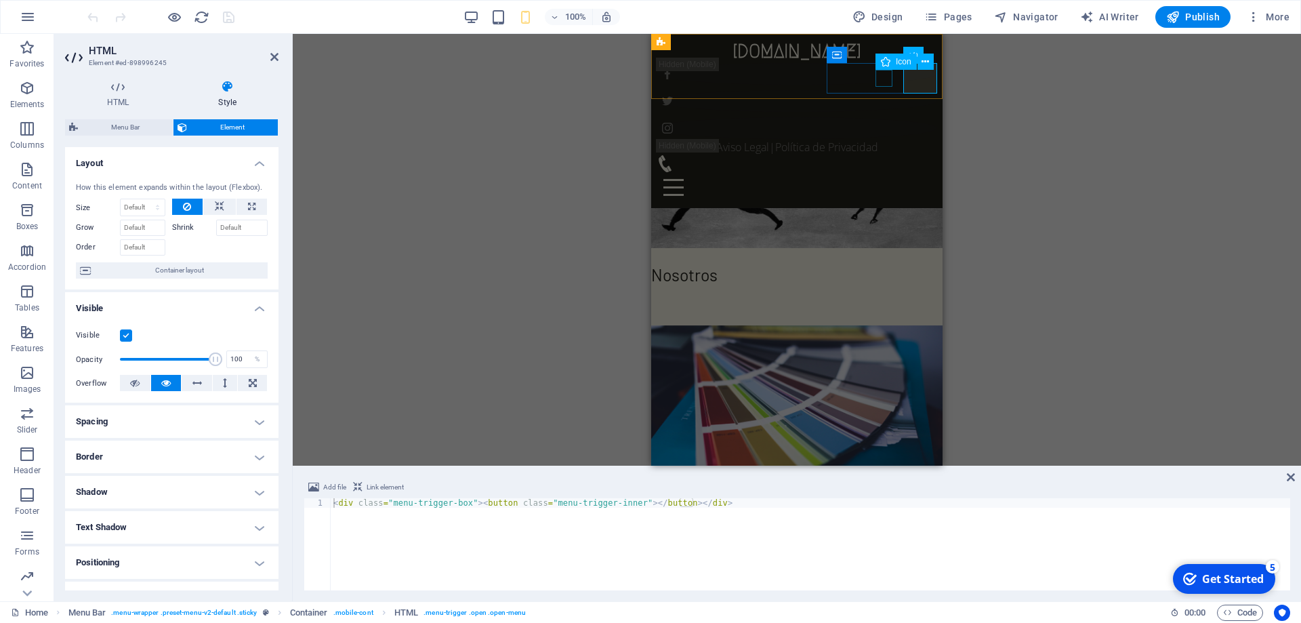
click at [880, 155] on figure at bounding box center [791, 163] width 270 height 17
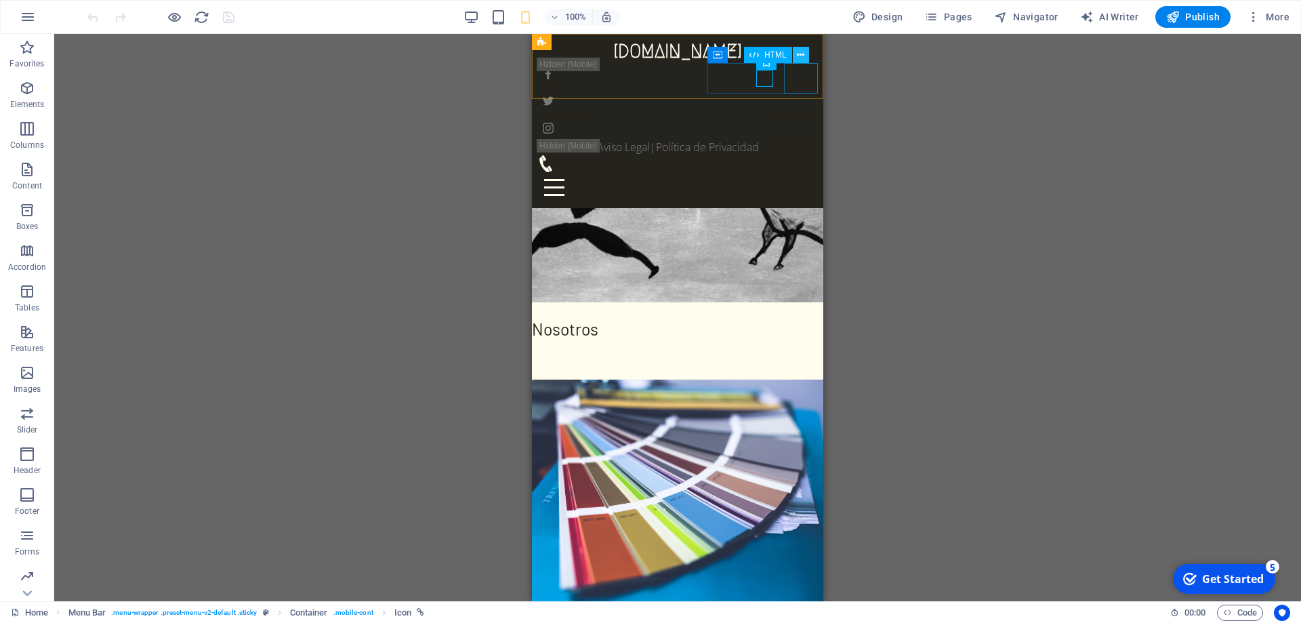
click at [801, 57] on icon at bounding box center [800, 55] width 7 height 14
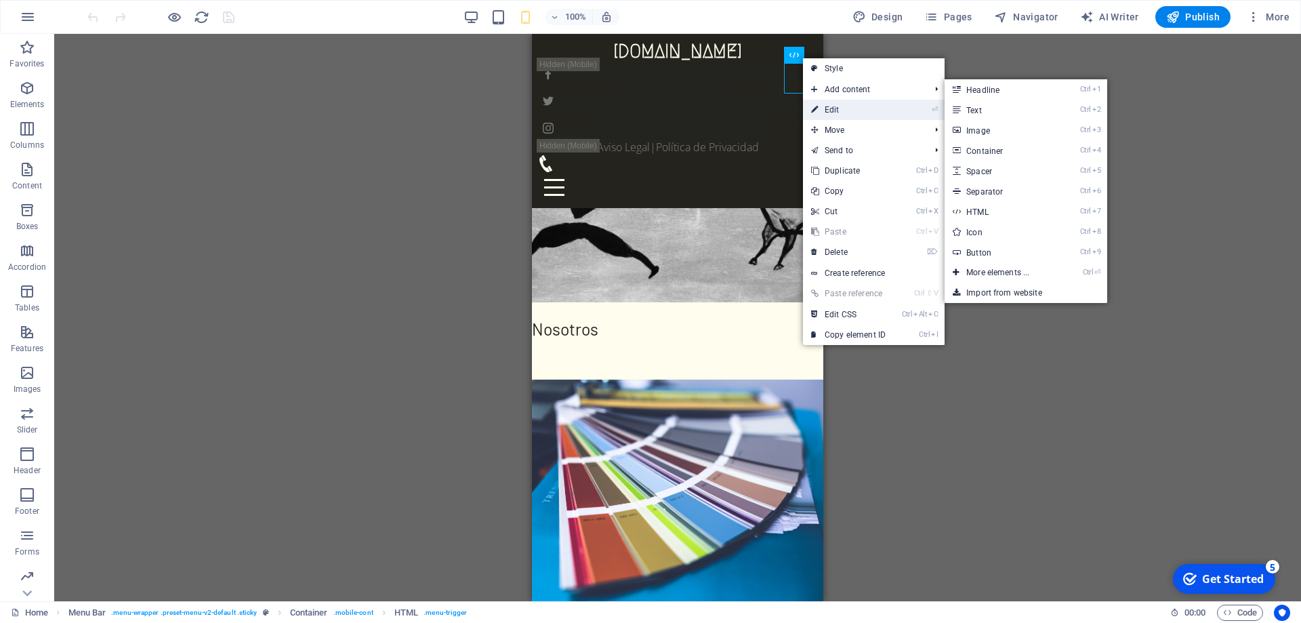
click at [839, 105] on link "⏎ Edit" at bounding box center [848, 110] width 91 height 20
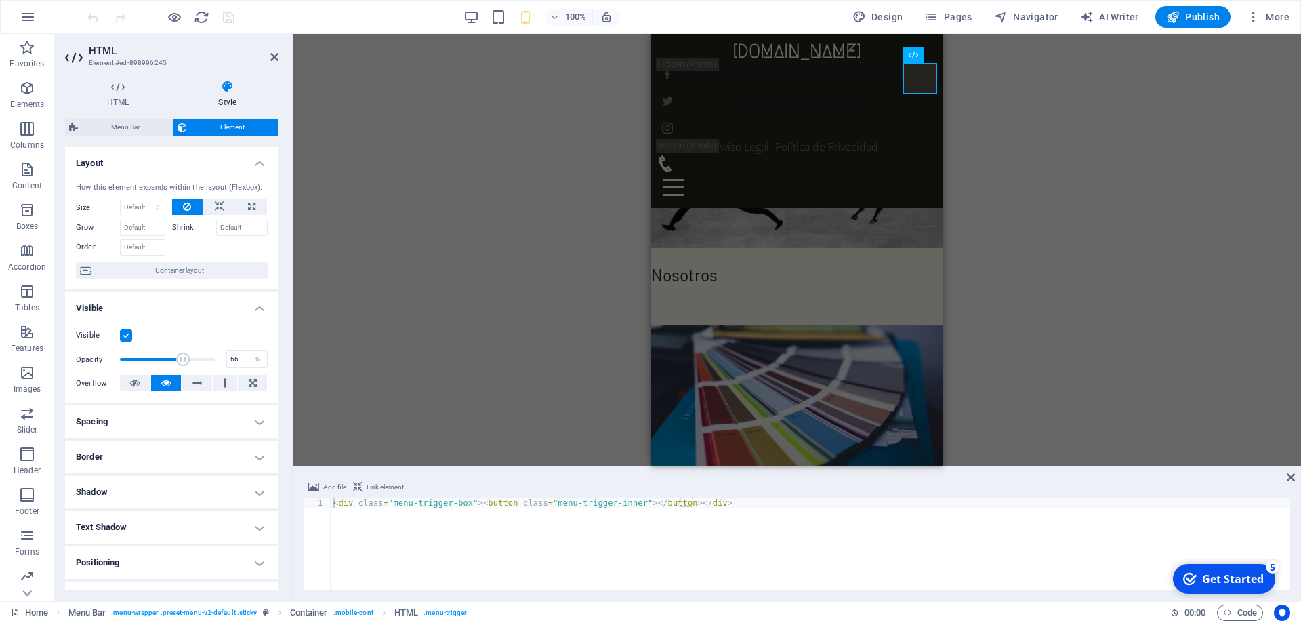
type input "68"
drag, startPoint x: 182, startPoint y: 362, endPoint x: 184, endPoint y: 369, distance: 7.1
click at [112, 98] on h4 "HTML" at bounding box center [120, 94] width 111 height 28
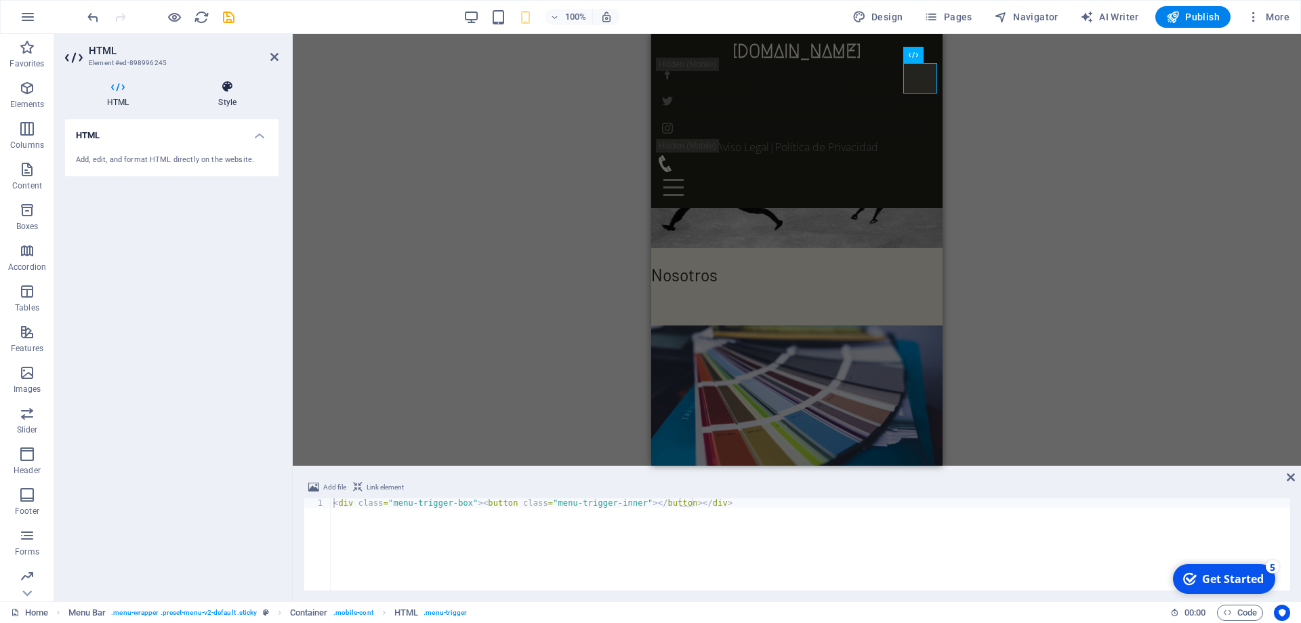
click at [226, 96] on h4 "Style" at bounding box center [227, 94] width 102 height 28
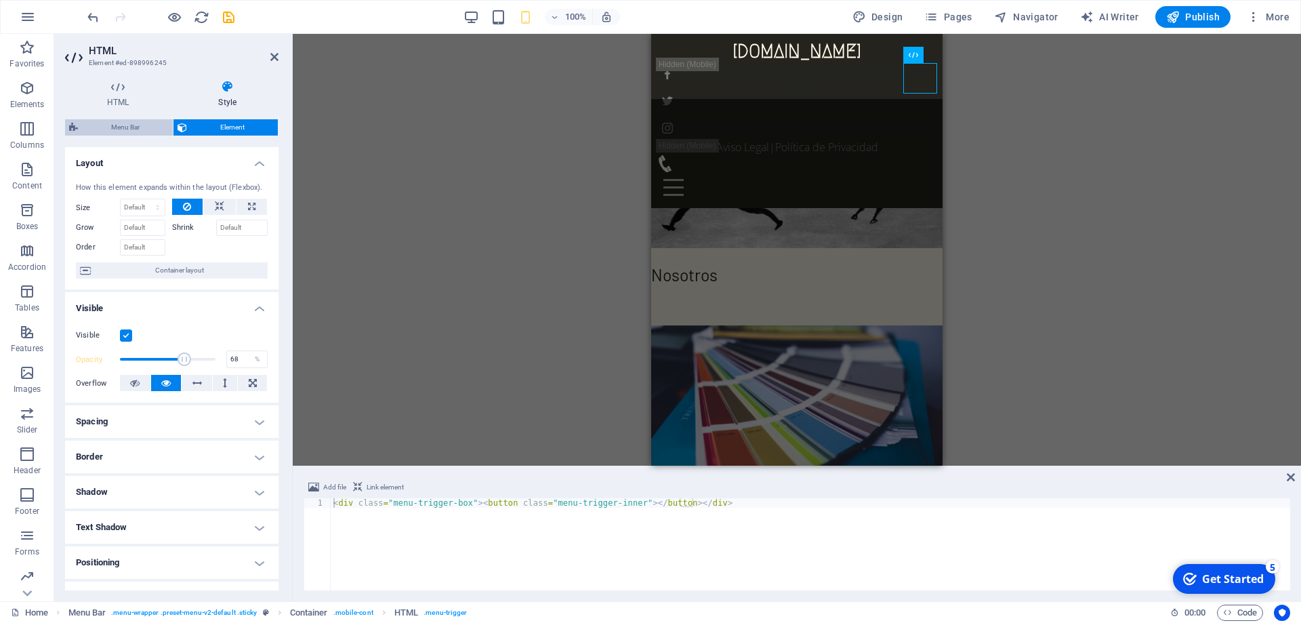
click at [125, 130] on span "Menu Bar" at bounding box center [125, 127] width 87 height 16
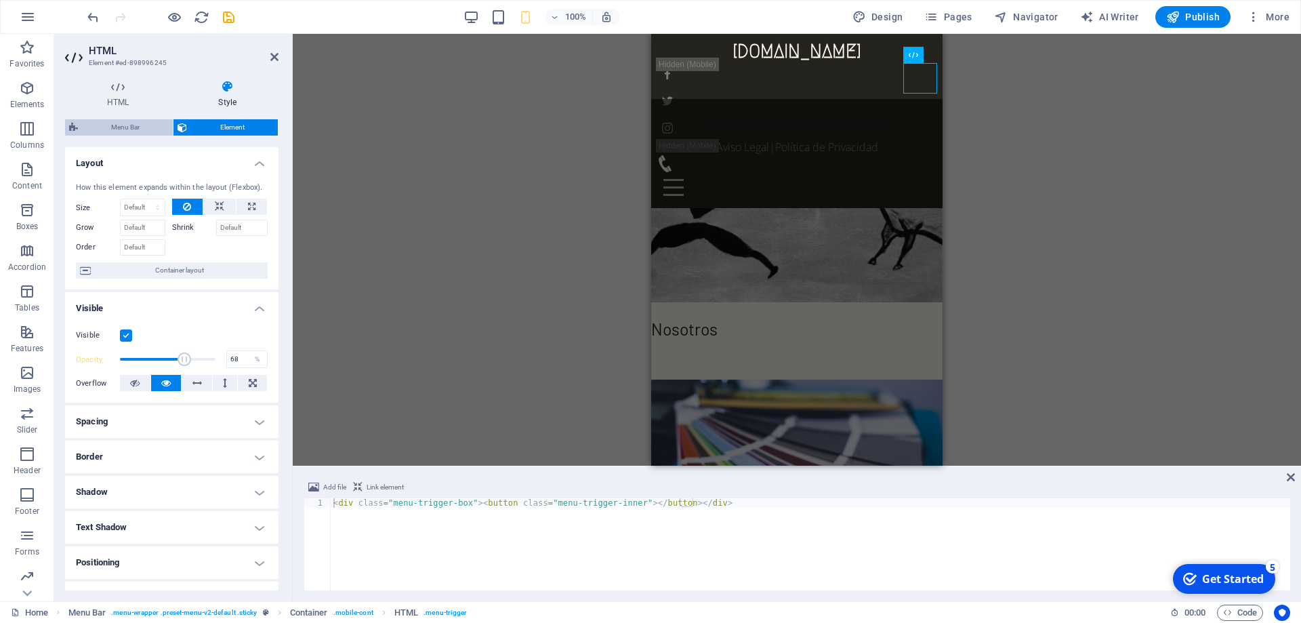
select select "rem"
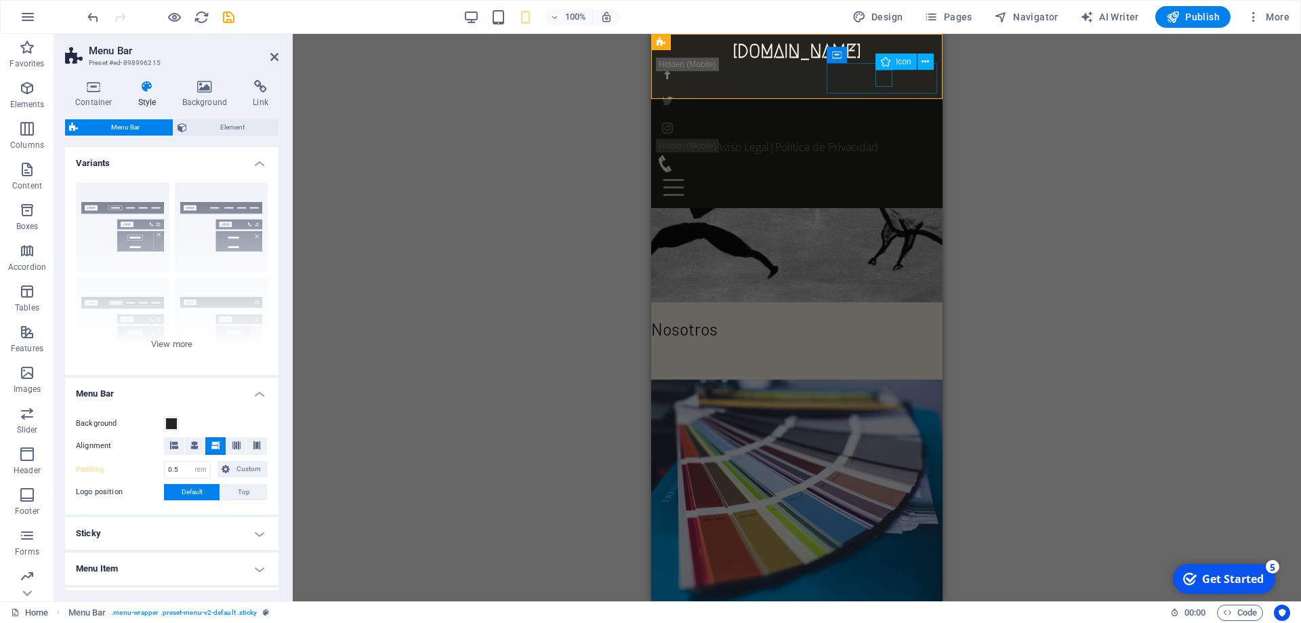
click at [881, 155] on figure at bounding box center [791, 163] width 270 height 17
click at [879, 155] on figure at bounding box center [791, 163] width 270 height 17
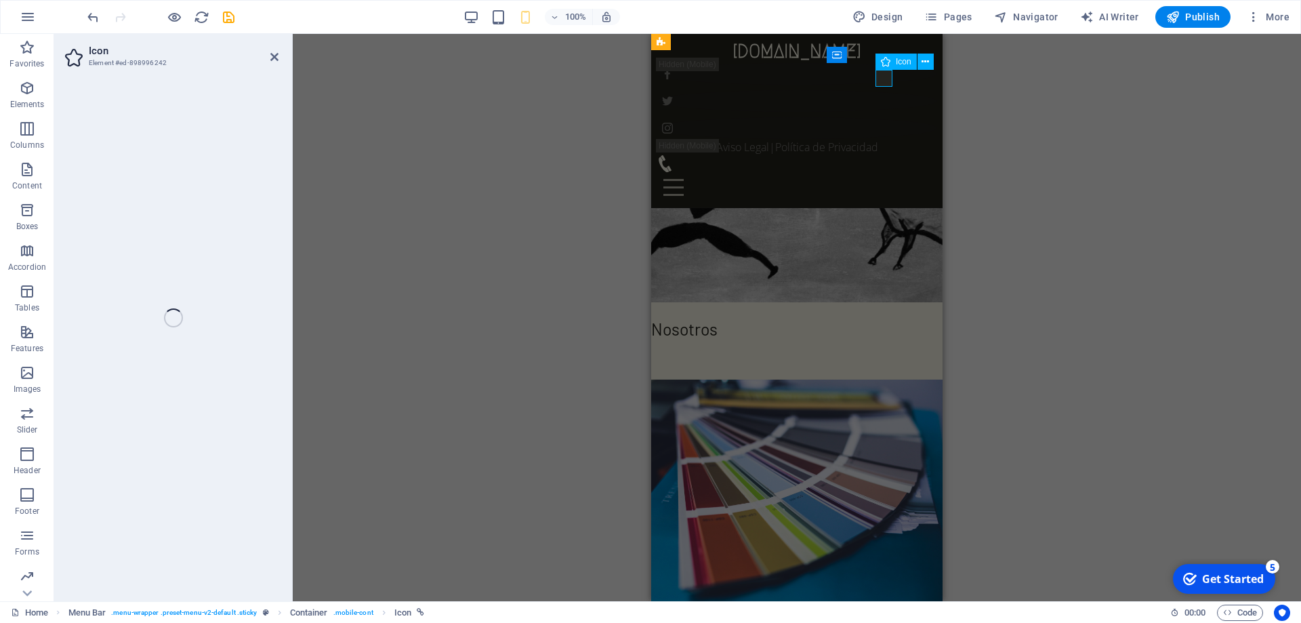
select select "xMidYMid"
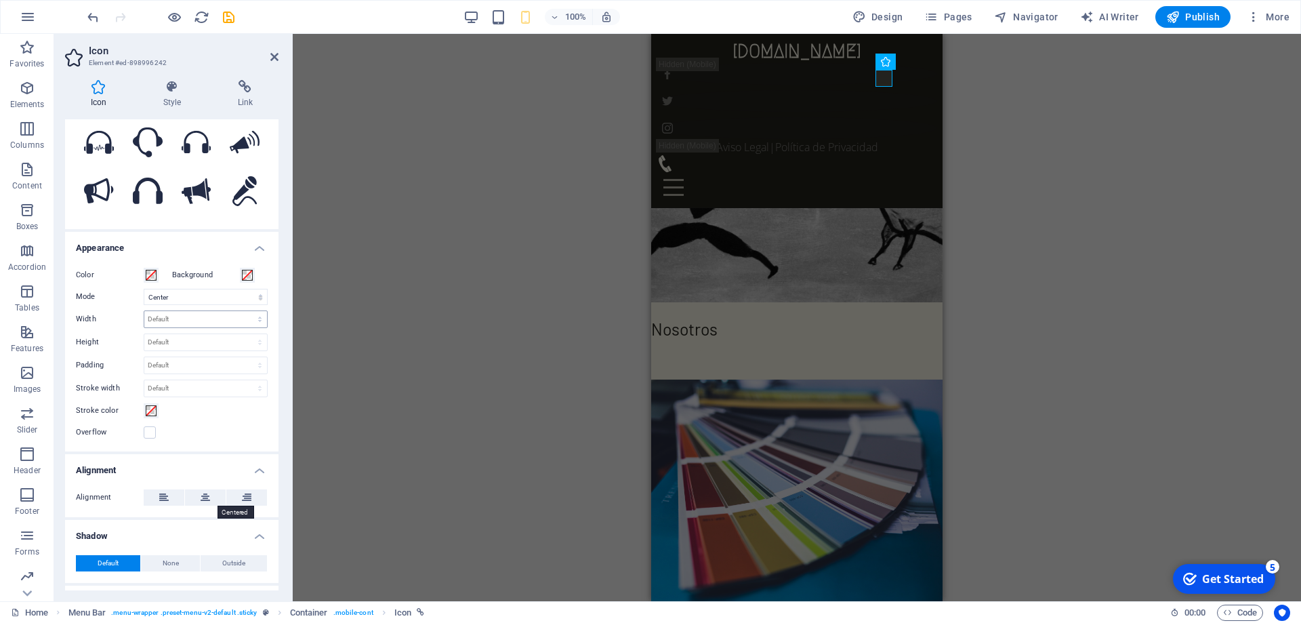
scroll to position [240, 0]
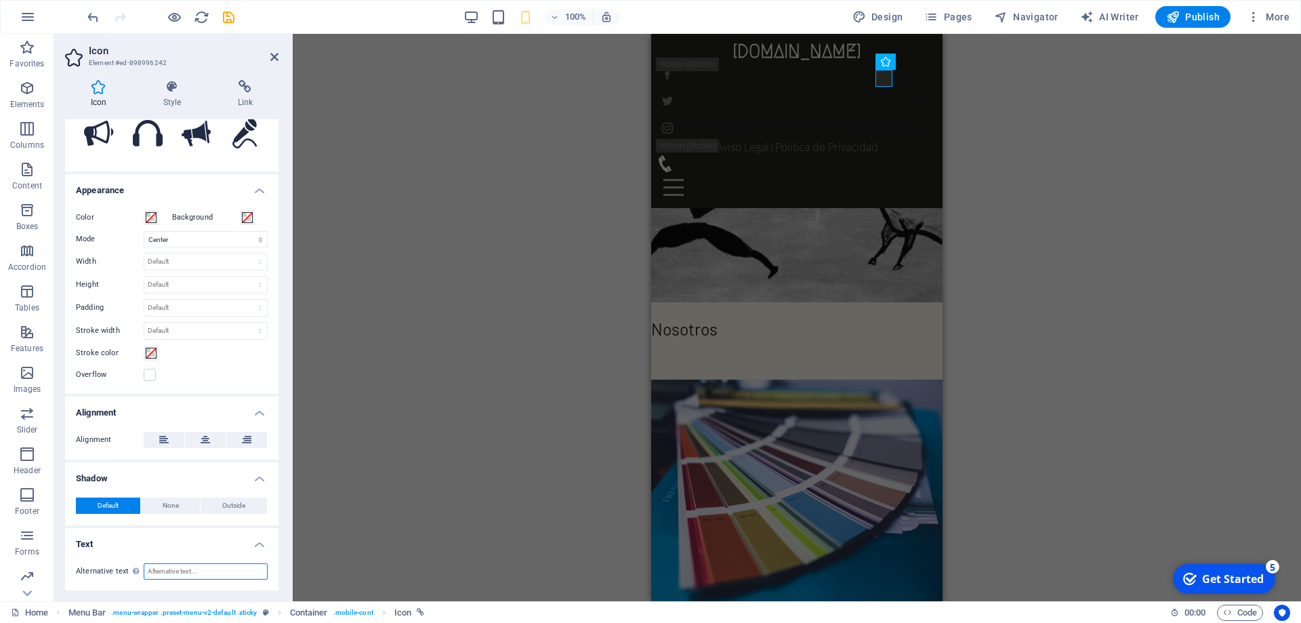
click at [192, 571] on input "Alternative text The alternative text is used by devices that cannot display im…" at bounding box center [206, 571] width 124 height 16
type input "Telefono"
click at [917, 172] on div at bounding box center [796, 187] width 280 height 30
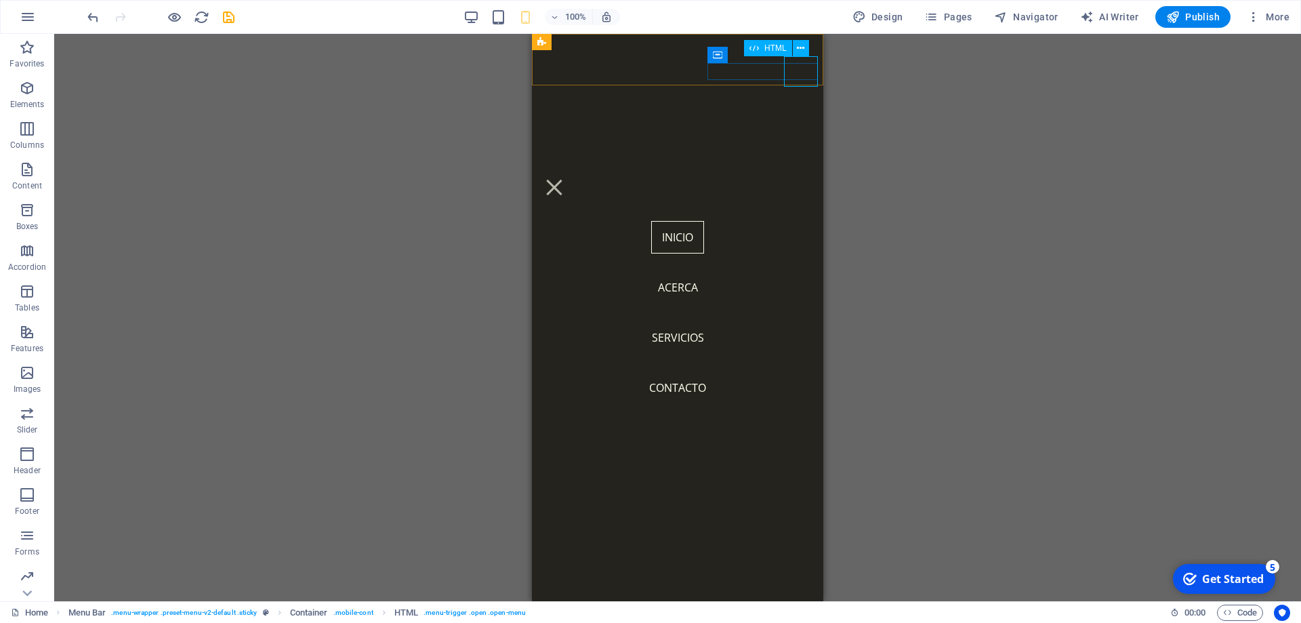
click at [571, 172] on div at bounding box center [554, 187] width 34 height 30
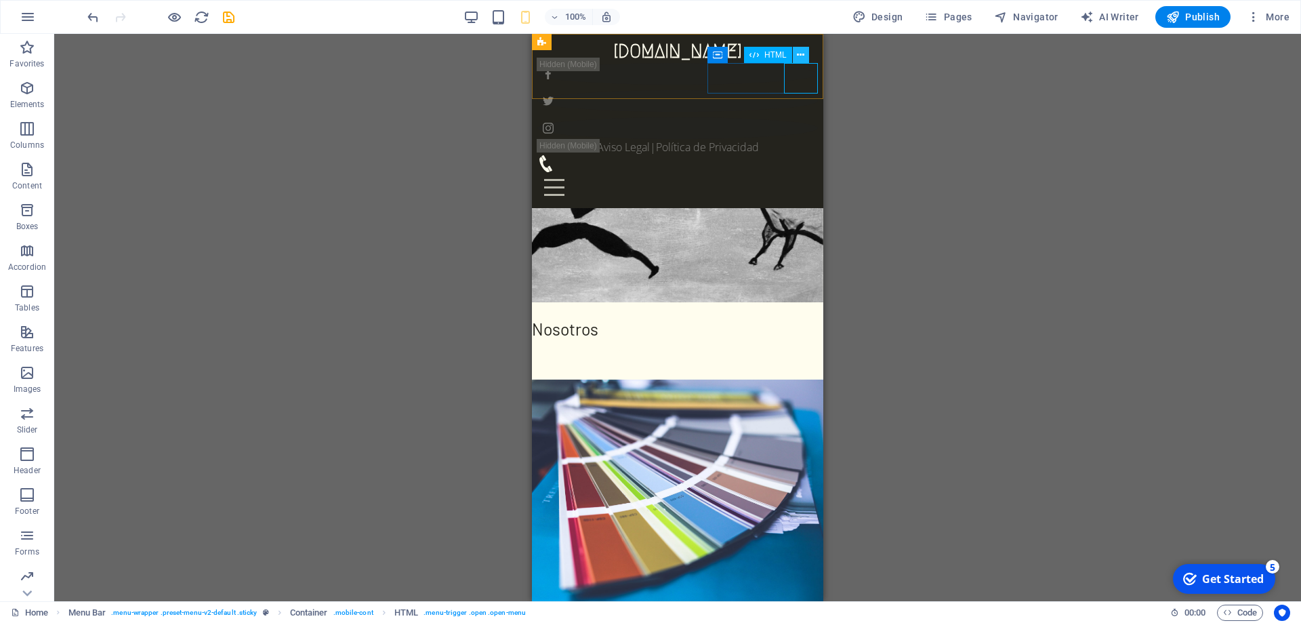
click at [801, 55] on icon at bounding box center [800, 55] width 7 height 14
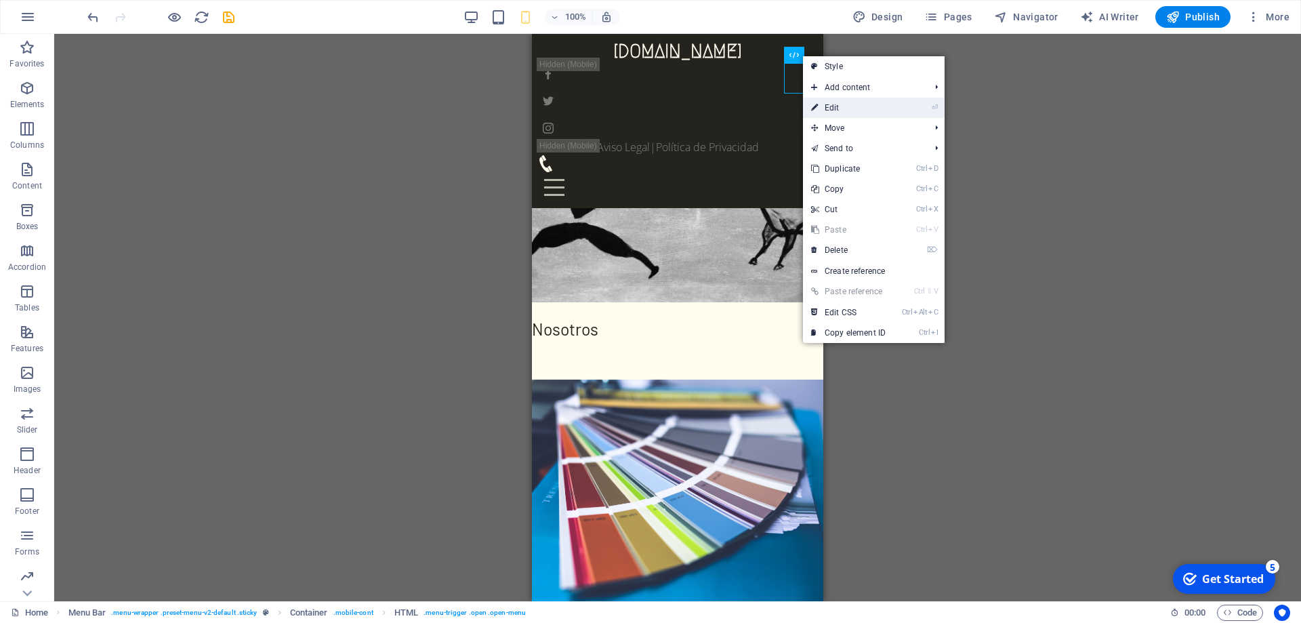
click at [826, 104] on link "⏎ Edit" at bounding box center [848, 108] width 91 height 20
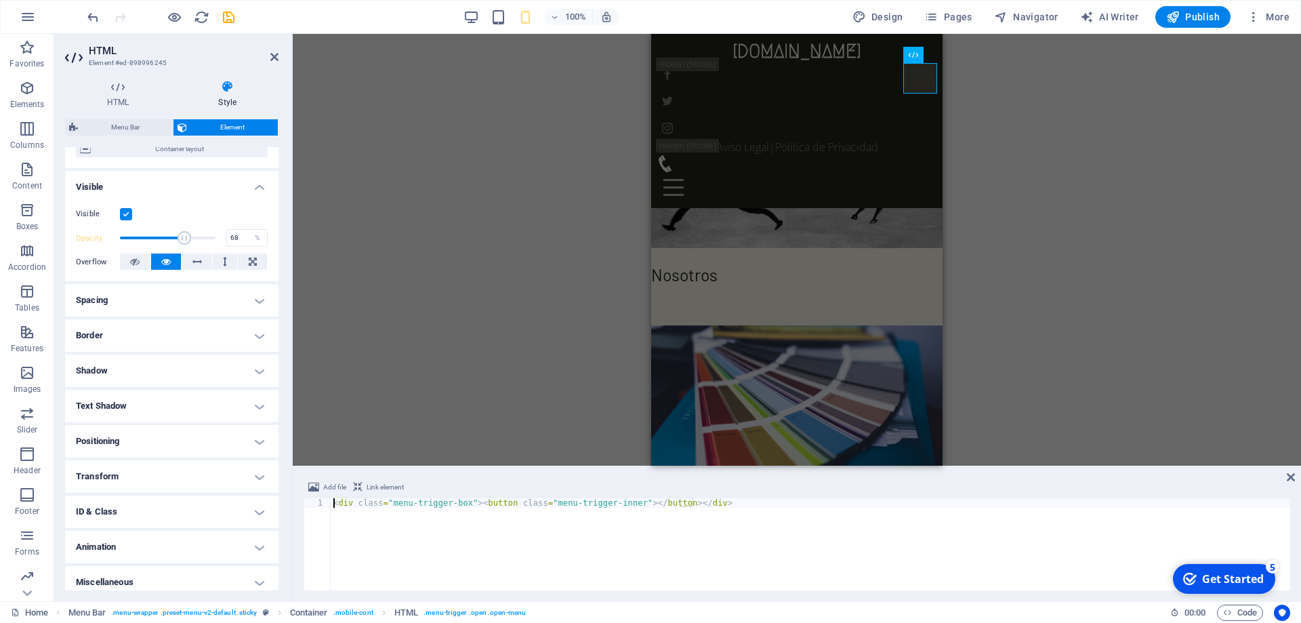
scroll to position [122, 0]
click at [172, 410] on h4 "Text Shadow" at bounding box center [171, 405] width 213 height 33
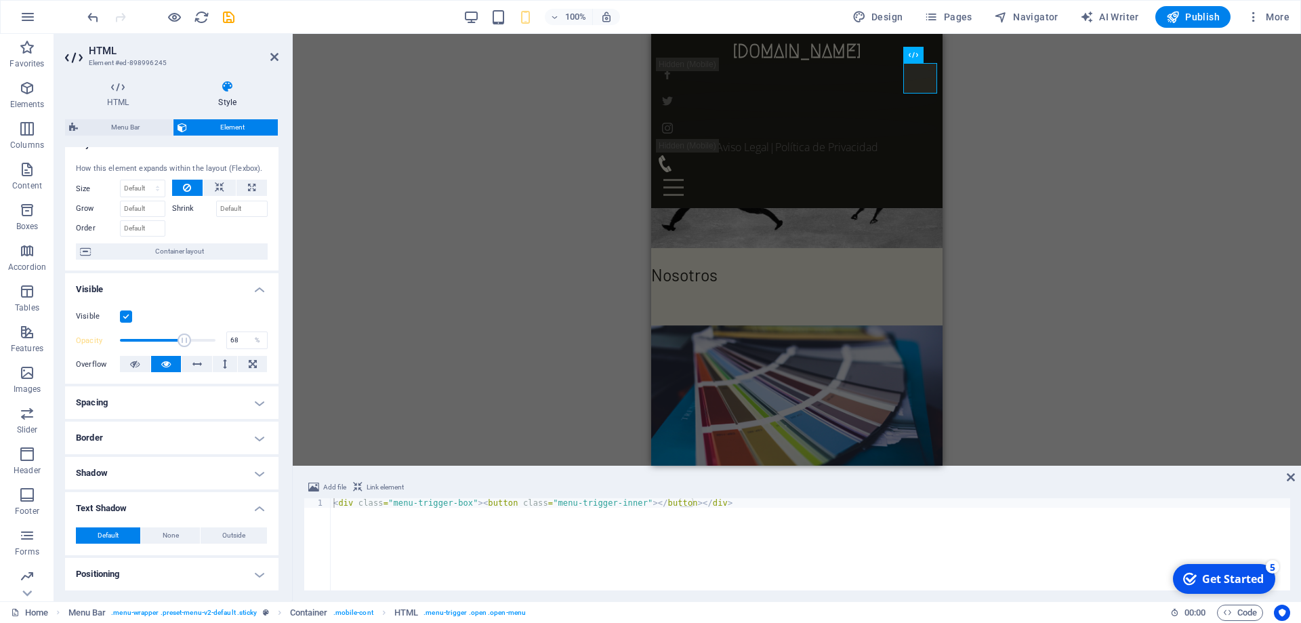
scroll to position [0, 0]
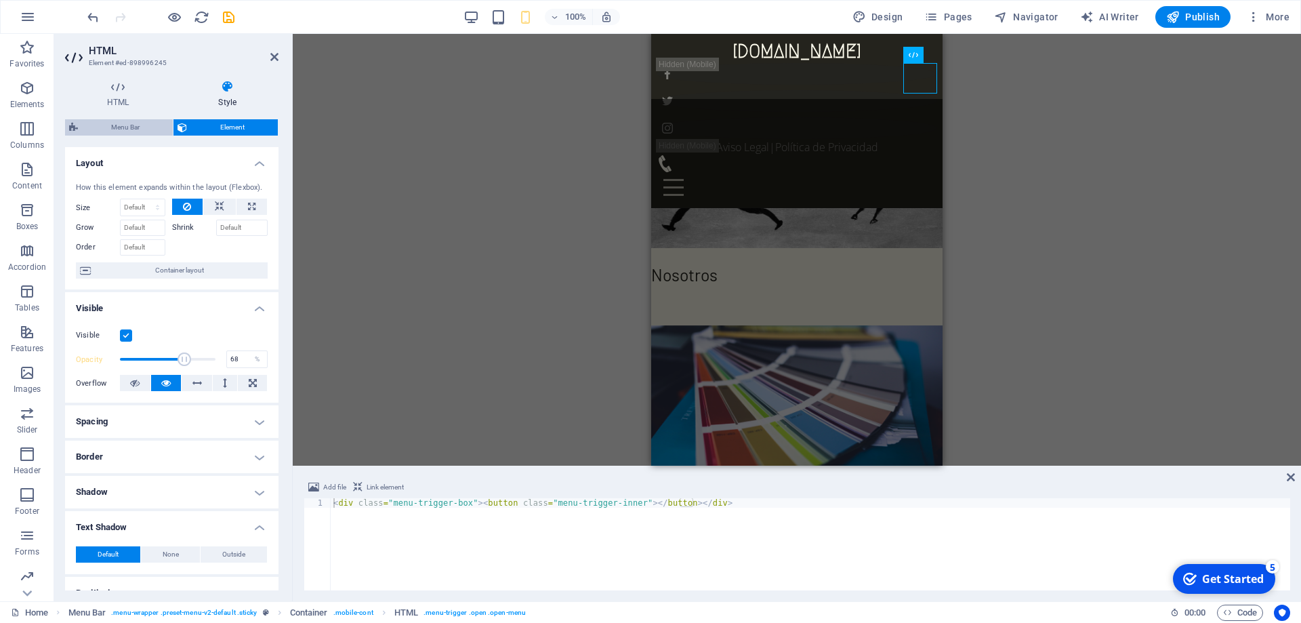
click at [142, 125] on span "Menu Bar" at bounding box center [125, 127] width 87 height 16
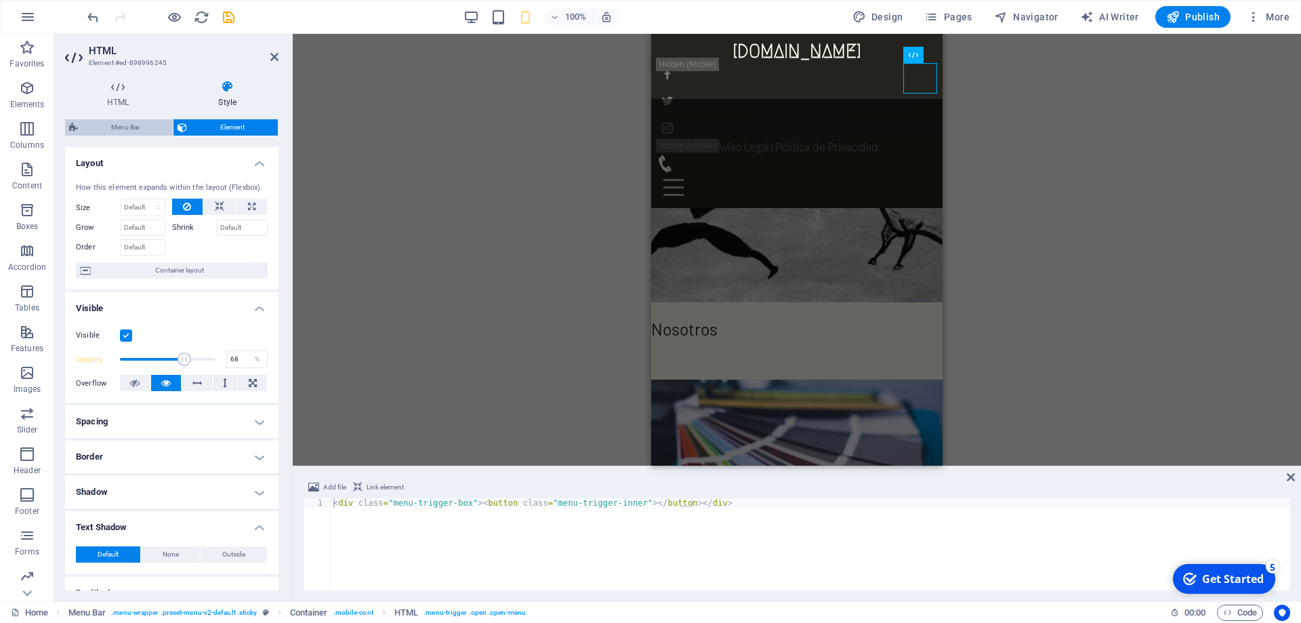
select select "rem"
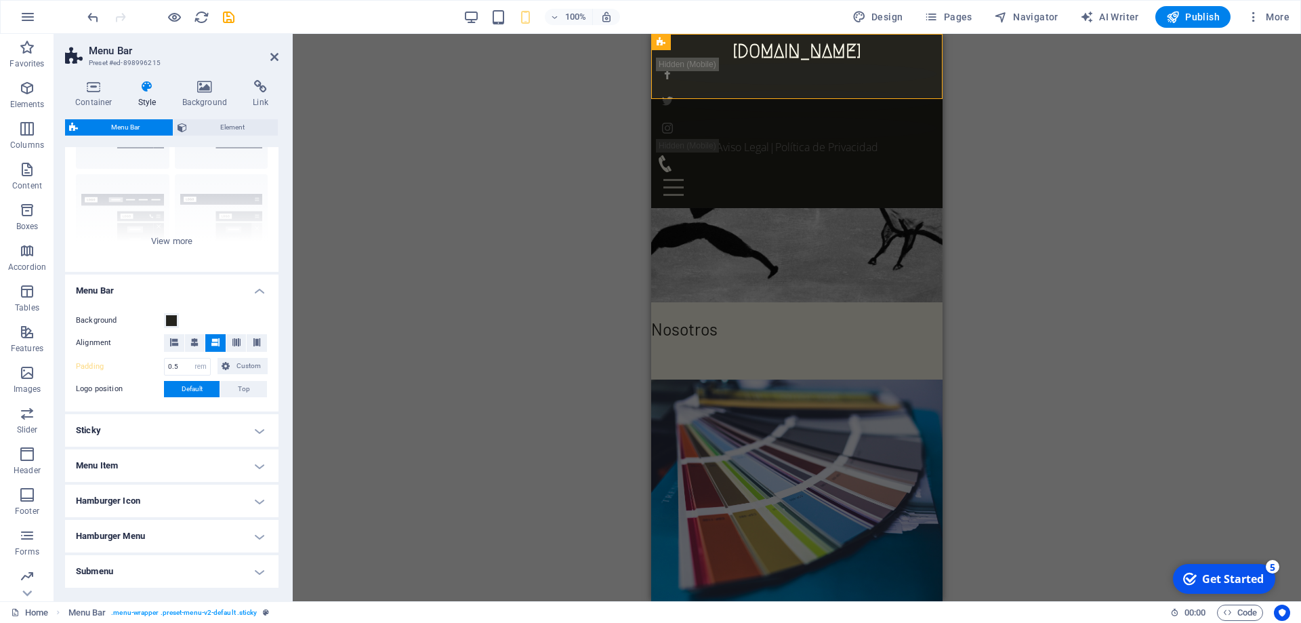
scroll to position [122, 0]
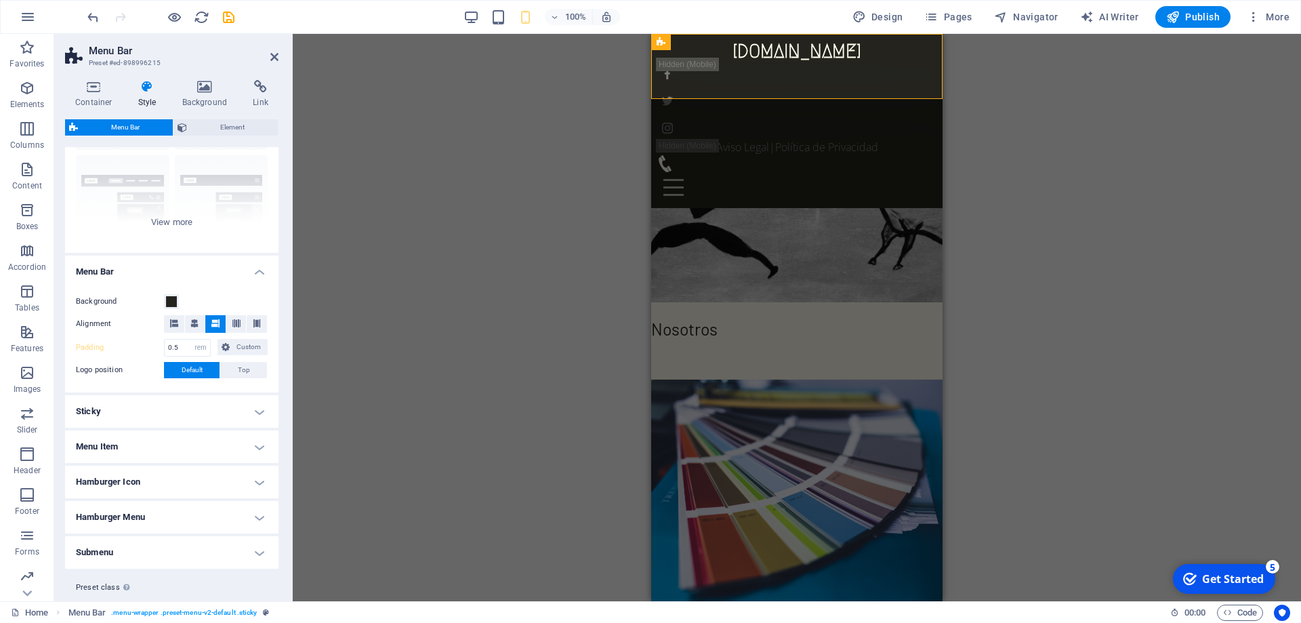
click at [213, 452] on h4 "Menu Item" at bounding box center [171, 446] width 213 height 33
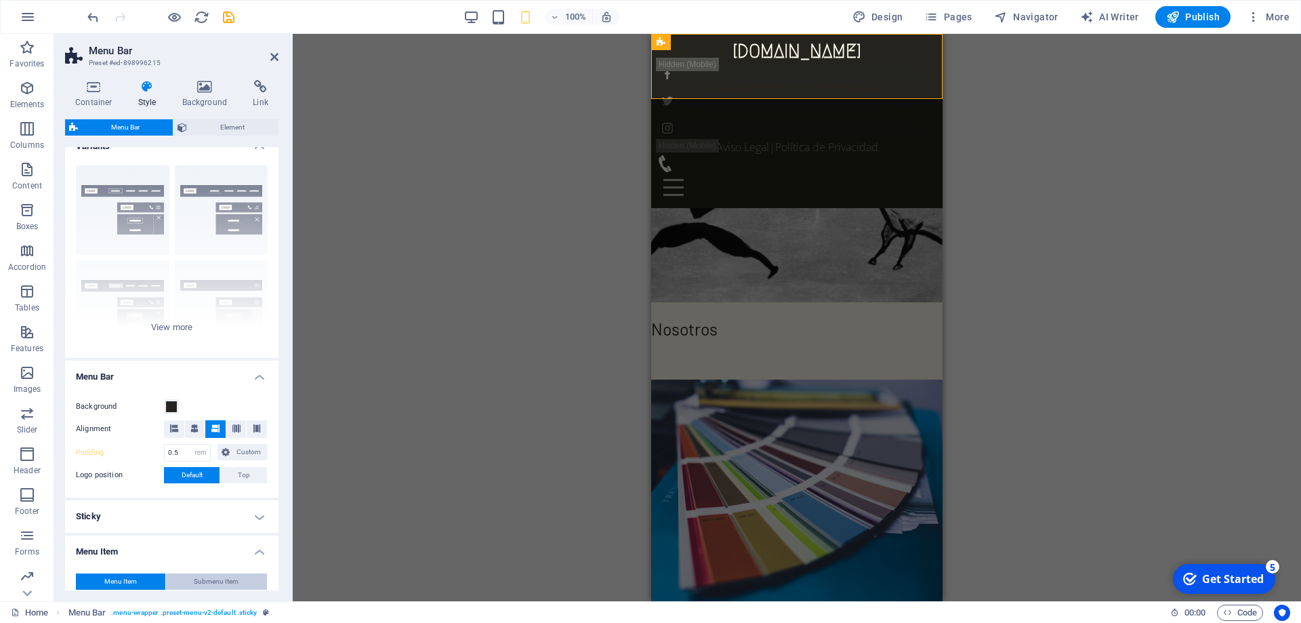
scroll to position [0, 0]
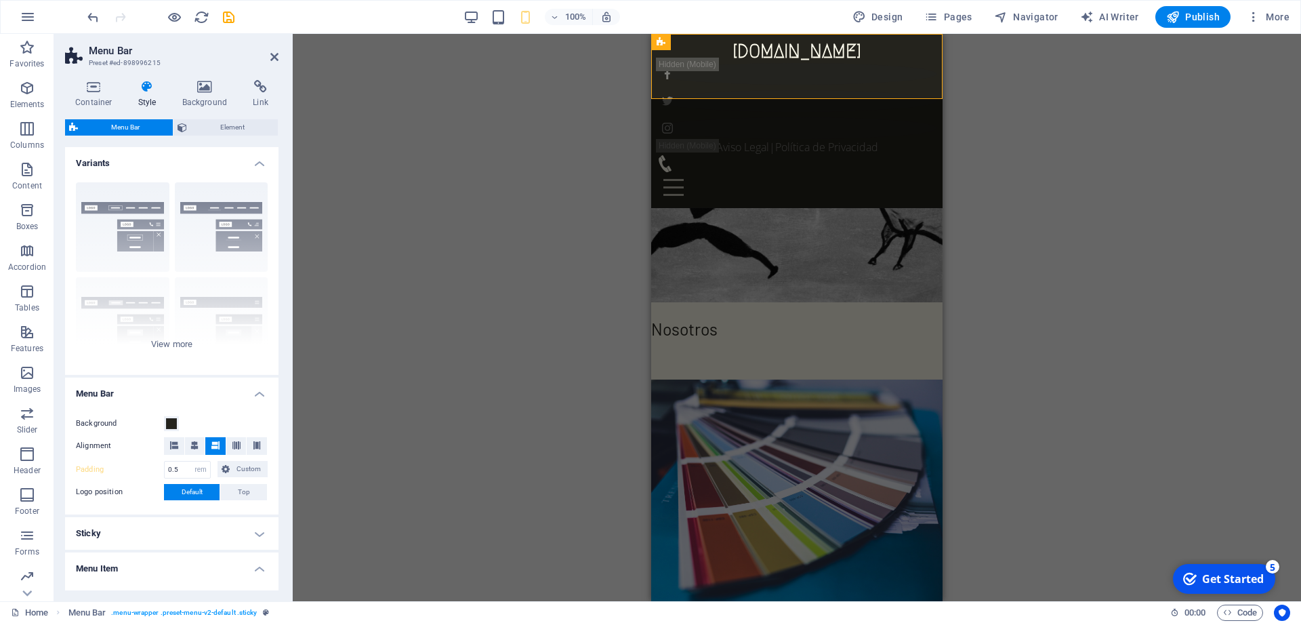
click at [159, 100] on h4 "Style" at bounding box center [150, 94] width 44 height 28
click at [198, 95] on h4 "Background" at bounding box center [207, 94] width 71 height 28
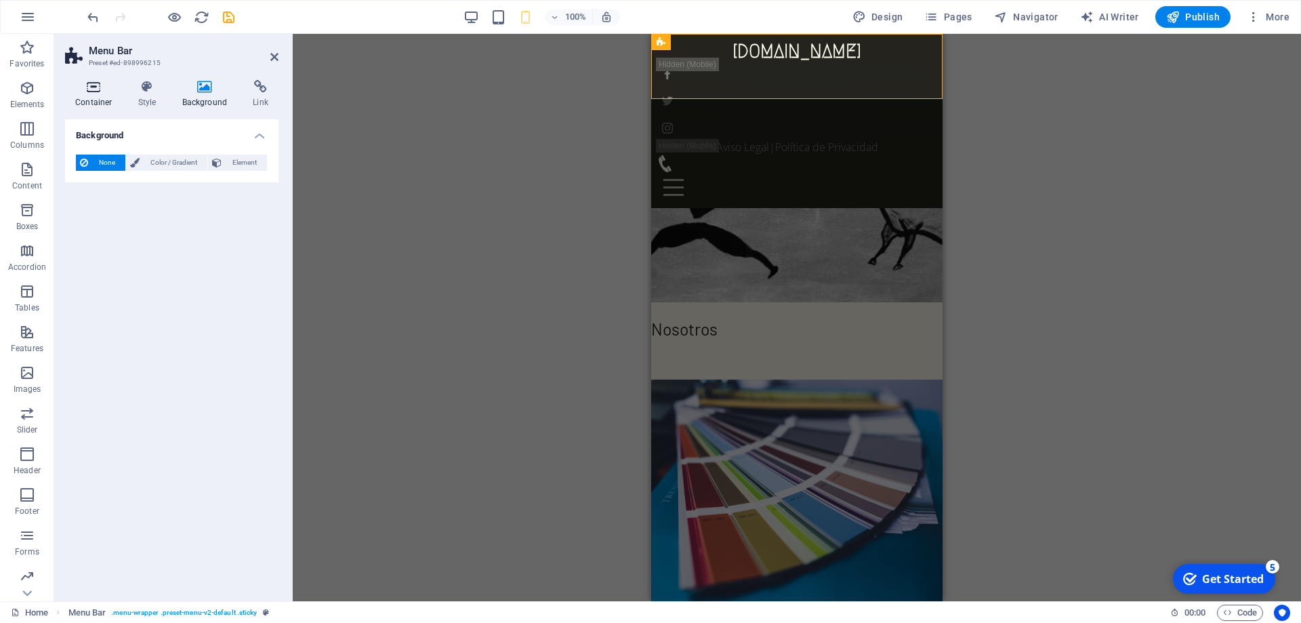
click at [102, 96] on h4 "Container" at bounding box center [96, 94] width 63 height 28
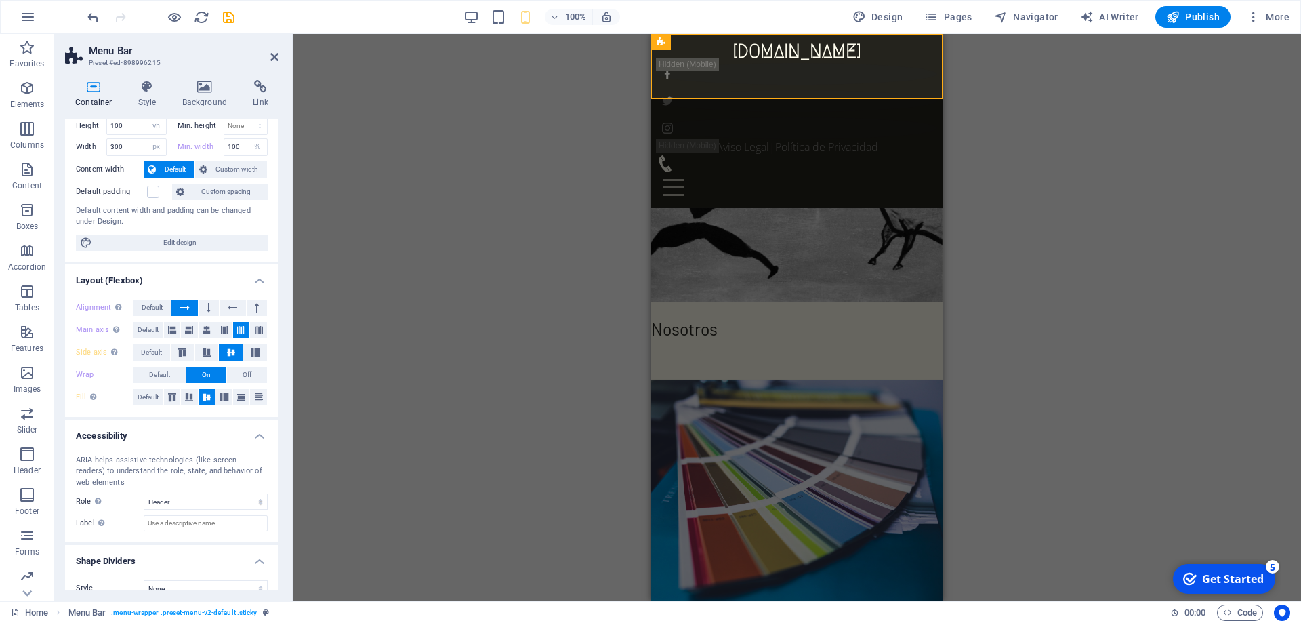
scroll to position [54, 0]
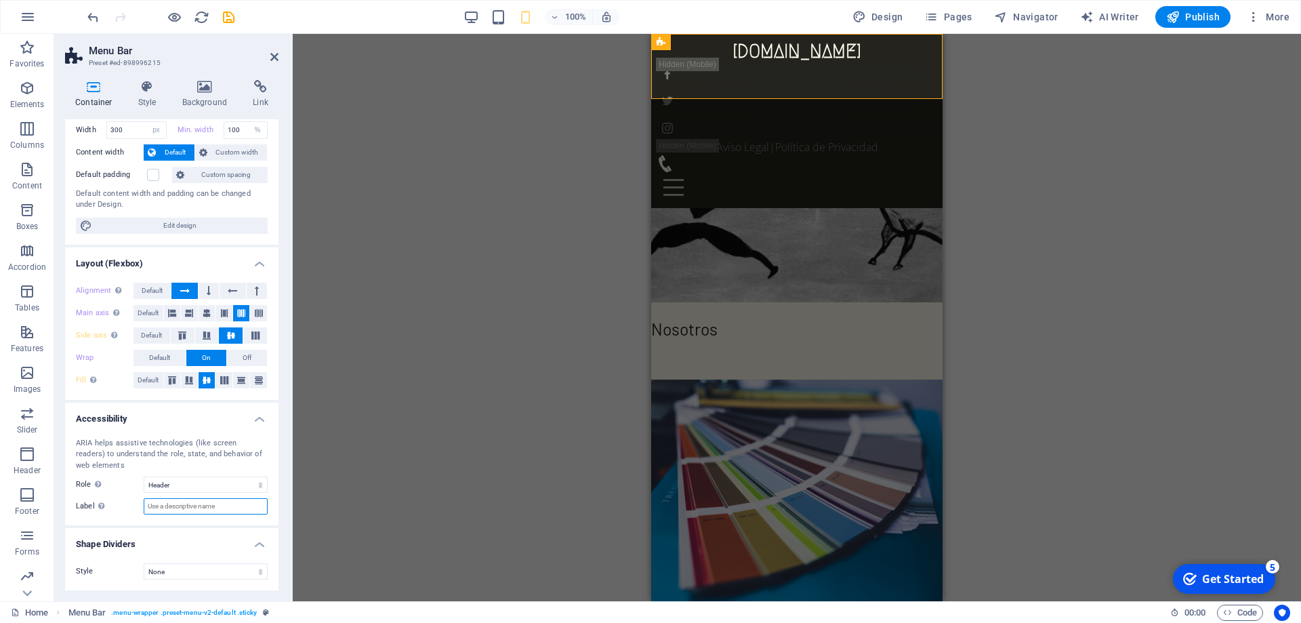
click at [182, 508] on input "Label Use the ARIA label to provide a clear and descriptive name for elements t…" at bounding box center [206, 506] width 124 height 16
type input "Menu"
click at [227, 18] on icon "save" at bounding box center [229, 17] width 16 height 16
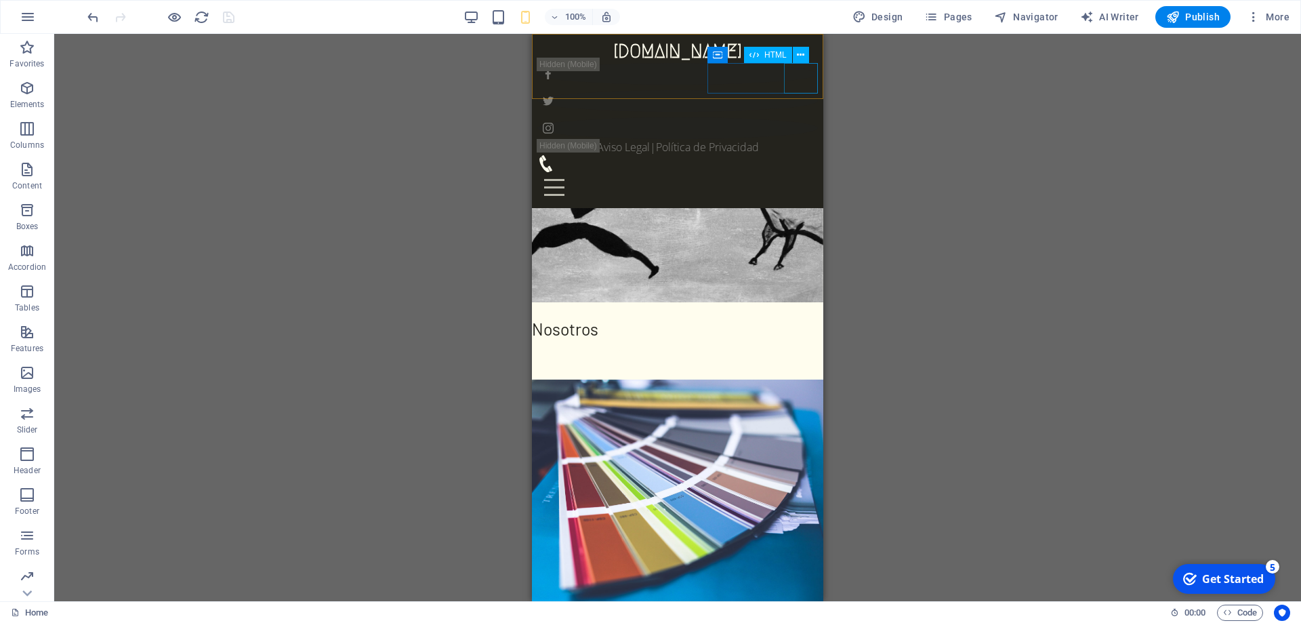
click at [803, 172] on div "Menu" at bounding box center [677, 187] width 280 height 30
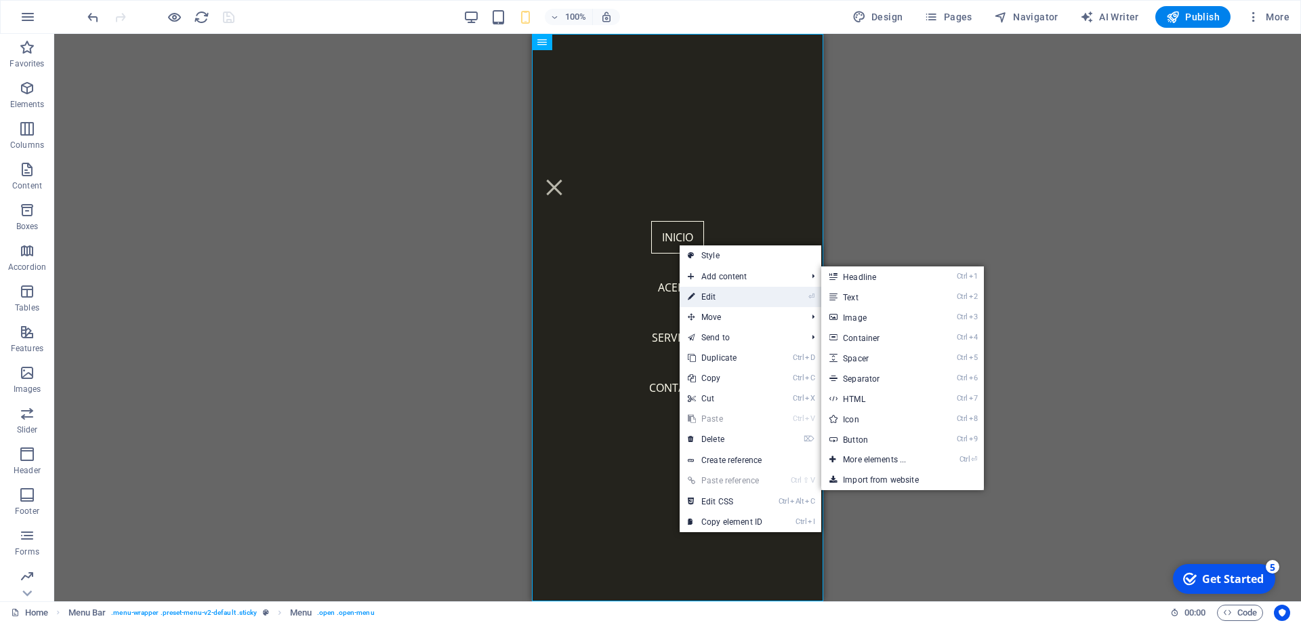
click at [700, 291] on link "⏎ Edit" at bounding box center [724, 297] width 91 height 20
select select
select select "1"
select select
select select "3"
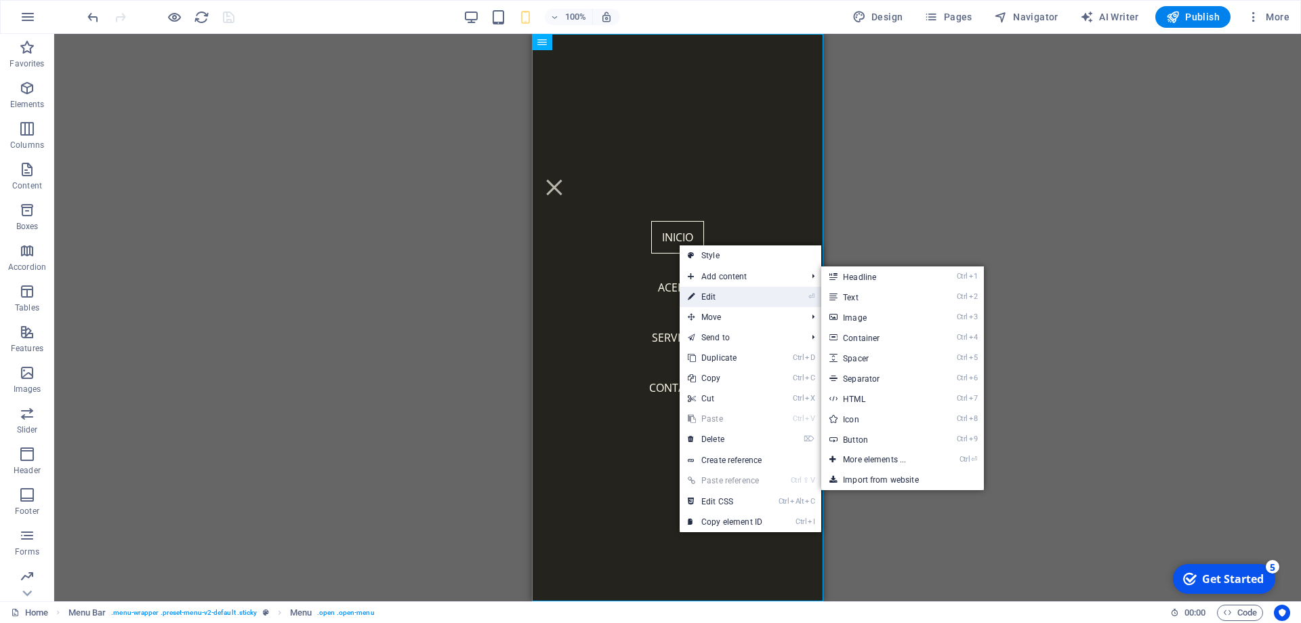
select select
select select "5"
select select
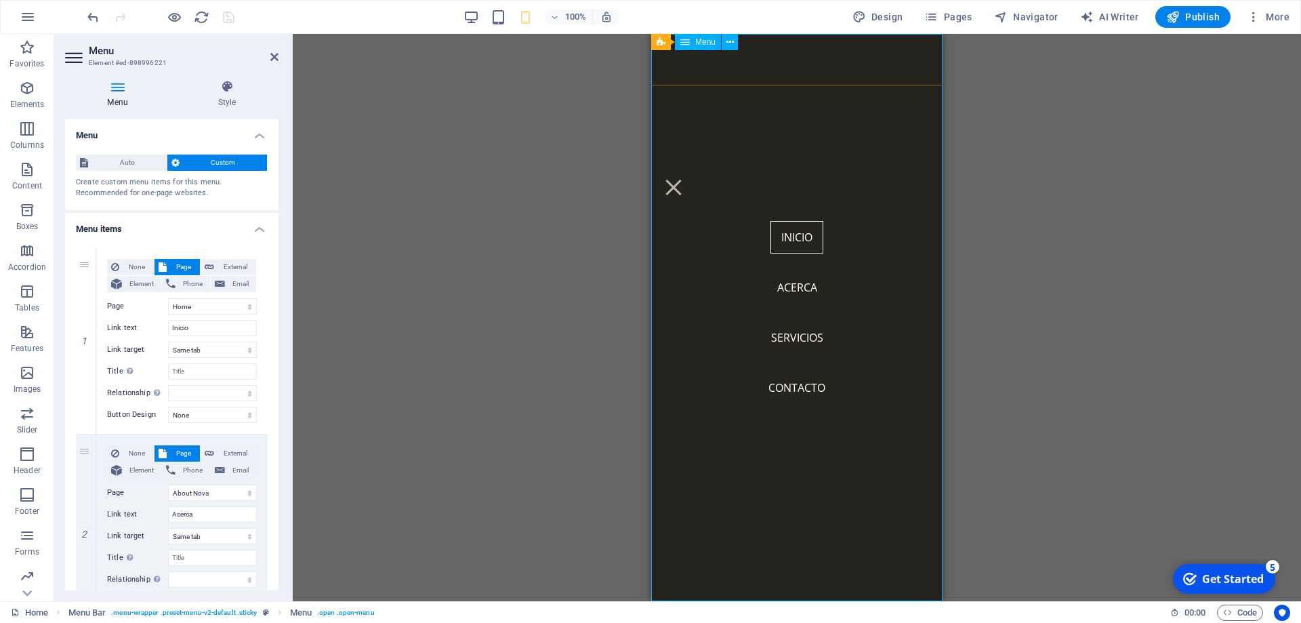
click at [806, 290] on nav "Inicio Acerca Servicios Contacto" at bounding box center [796, 317] width 291 height 567
click at [690, 172] on div "Menu" at bounding box center [673, 187] width 34 height 30
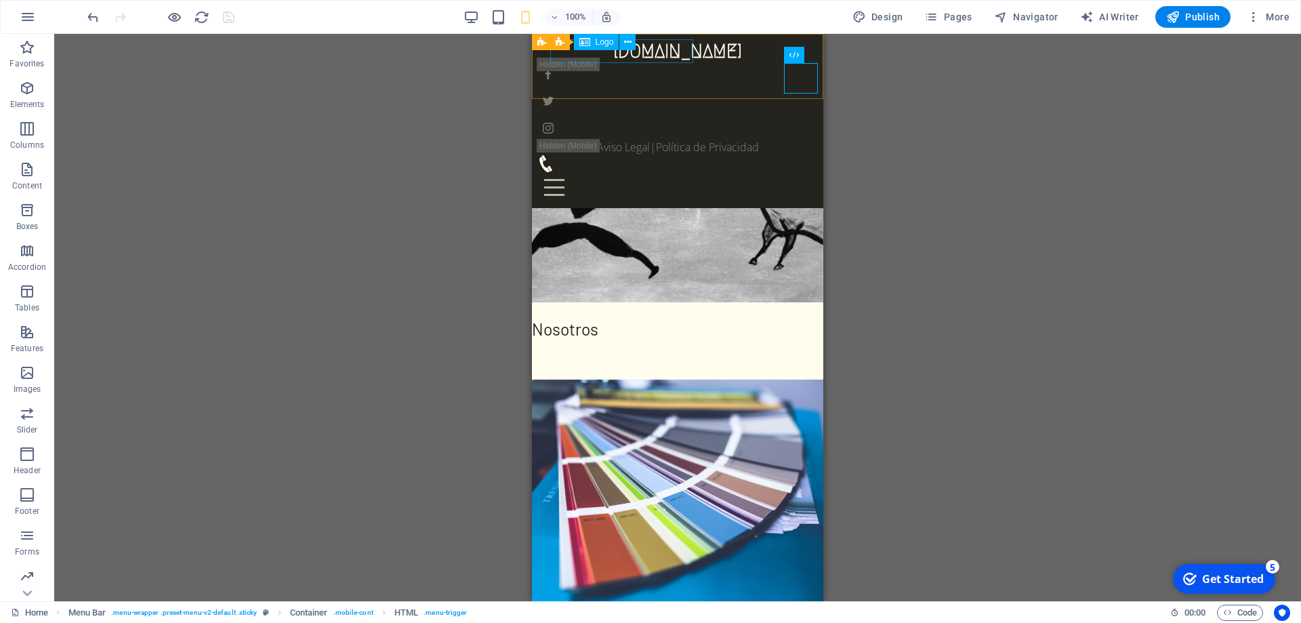
click at [665, 60] on div "[DOMAIN_NAME]" at bounding box center [677, 51] width 280 height 24
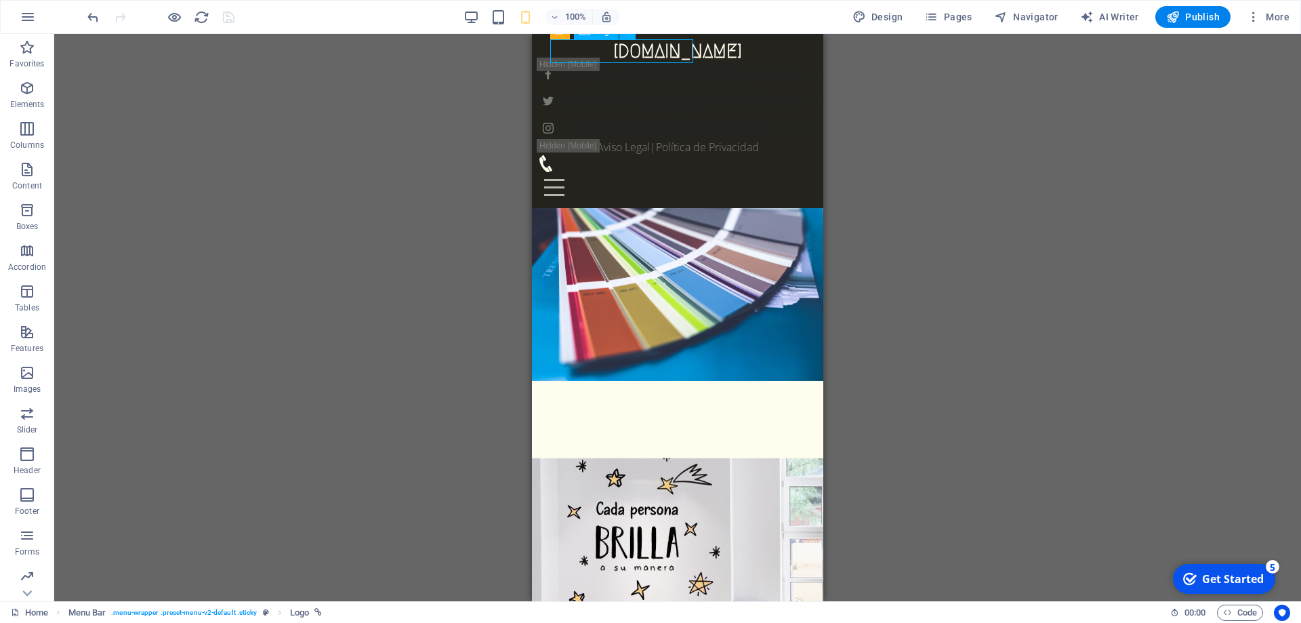
click at [660, 58] on div "[DOMAIN_NAME]" at bounding box center [677, 51] width 280 height 24
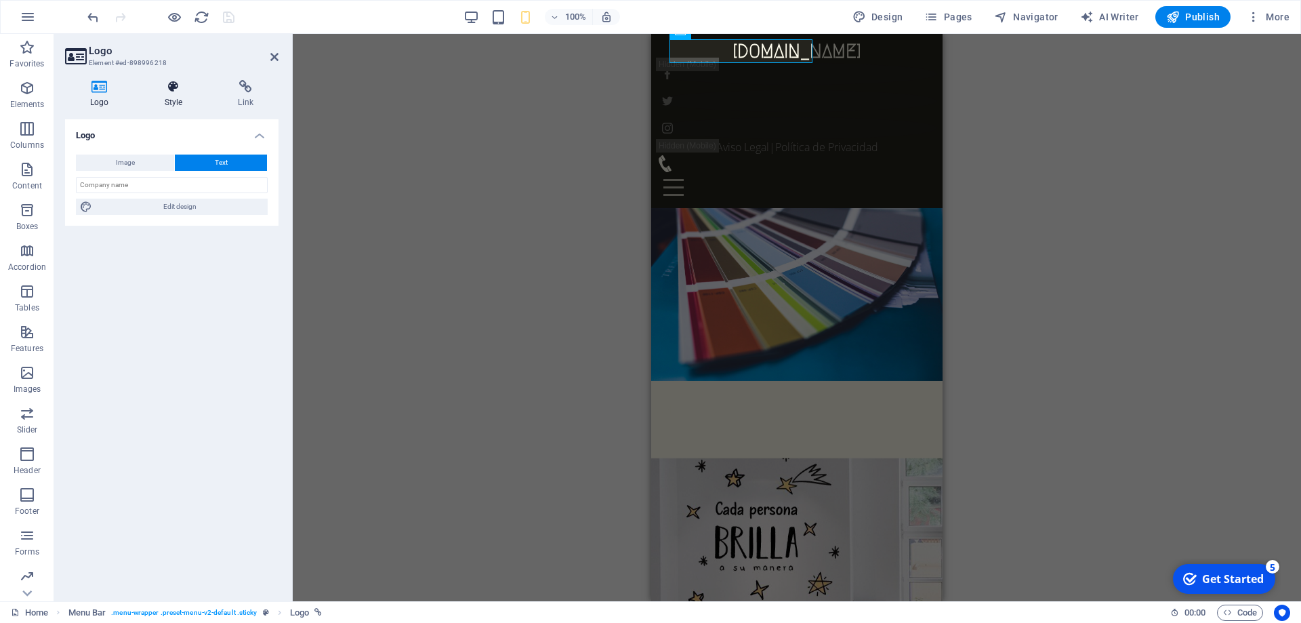
click at [171, 101] on h4 "Style" at bounding box center [177, 94] width 74 height 28
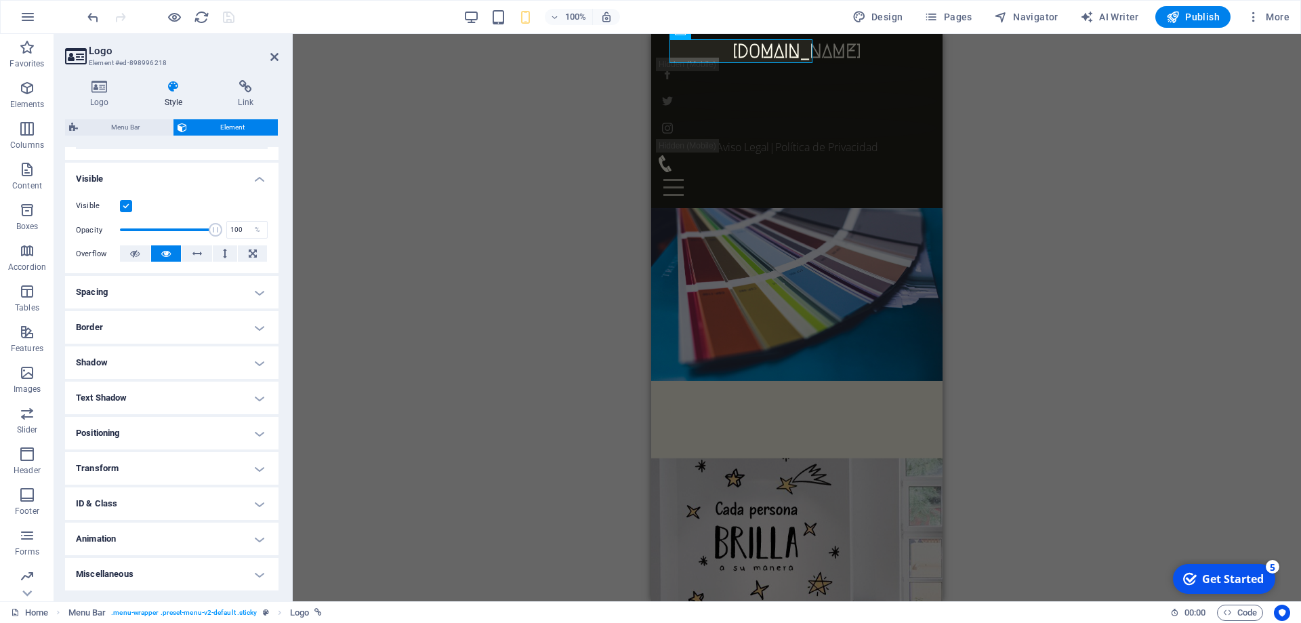
scroll to position [0, 0]
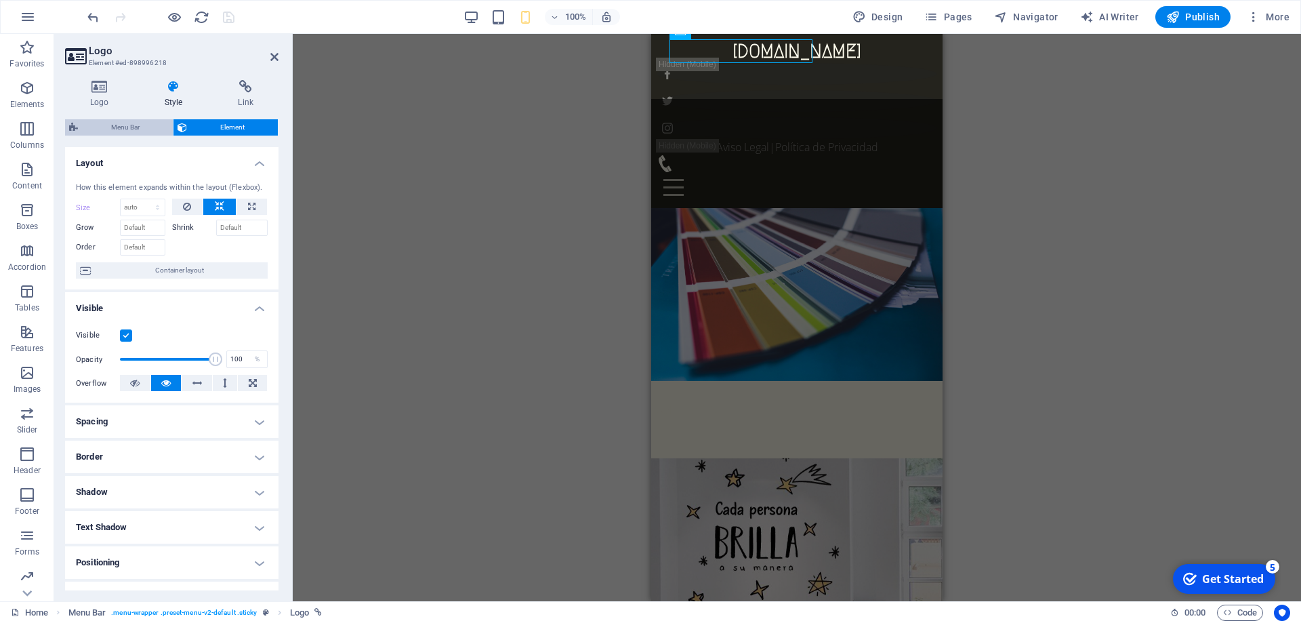
click at [139, 131] on span "Menu Bar" at bounding box center [125, 127] width 87 height 16
select select "rem"
select select "hover_border"
select select "px"
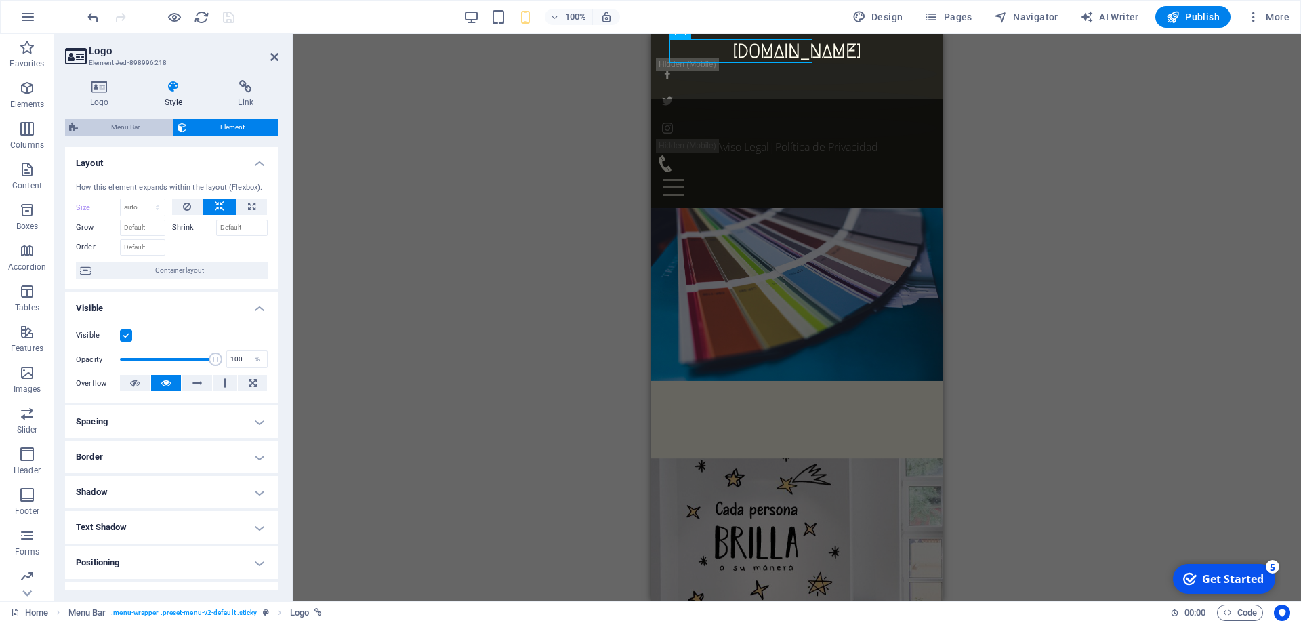
select select "rem"
select select "400"
select select "px"
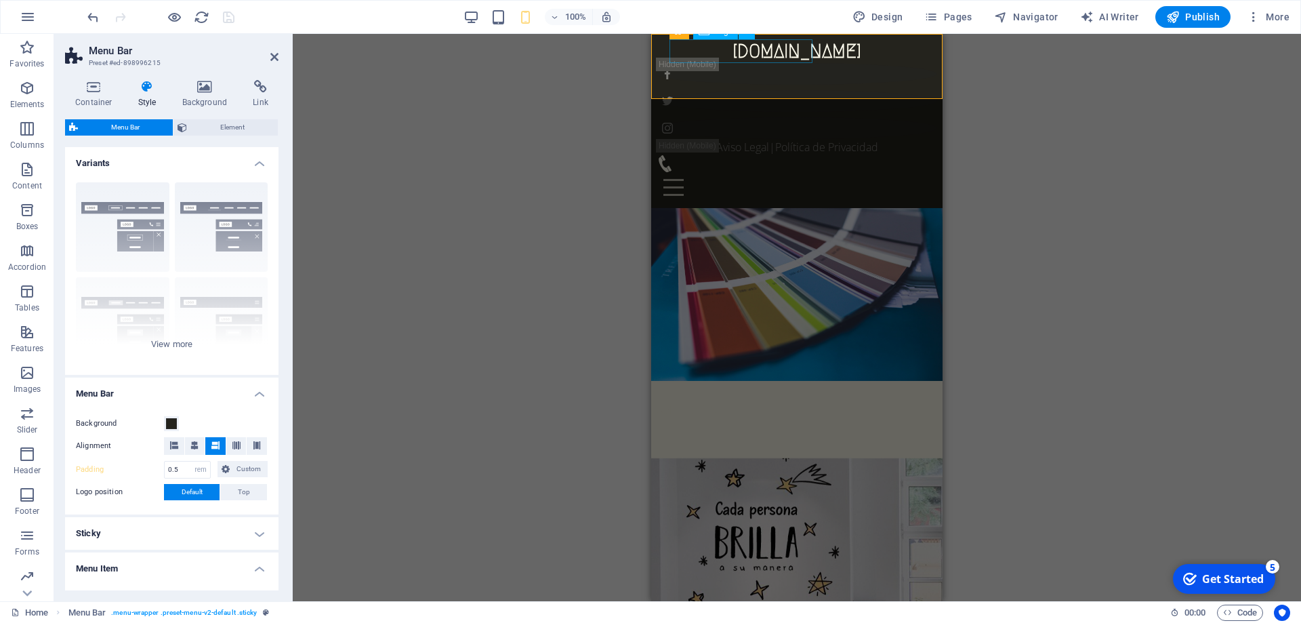
click at [738, 60] on div "[DOMAIN_NAME]" at bounding box center [796, 51] width 280 height 24
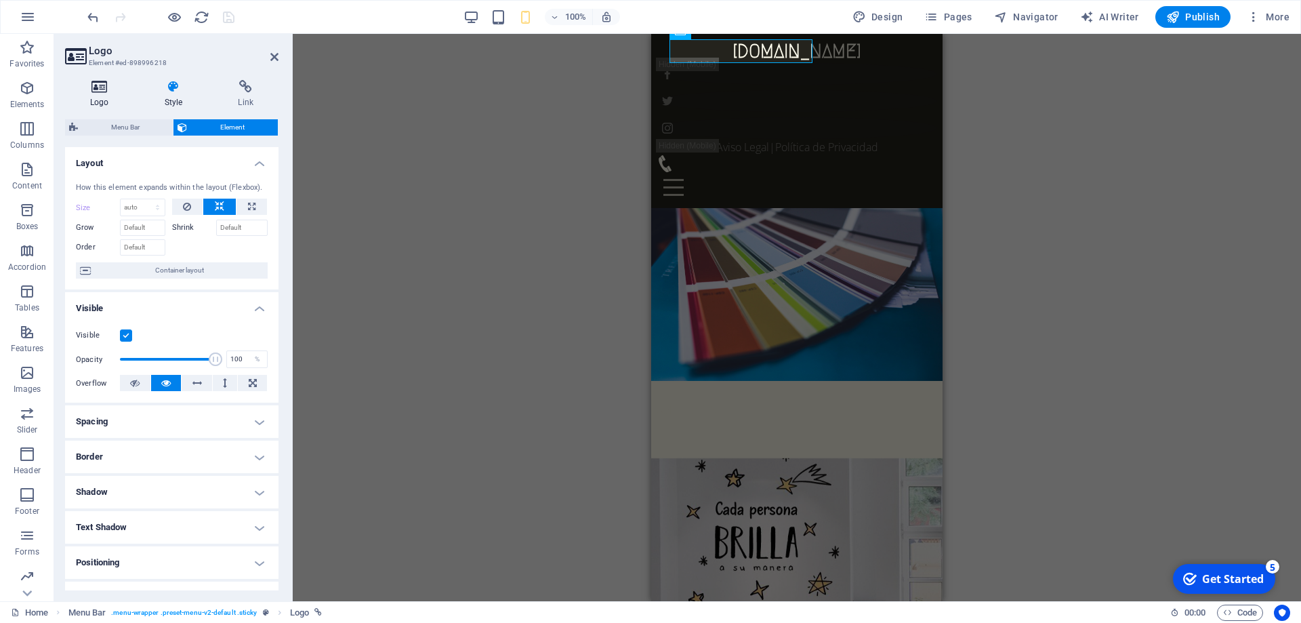
click at [112, 100] on h4 "Logo" at bounding box center [102, 94] width 75 height 28
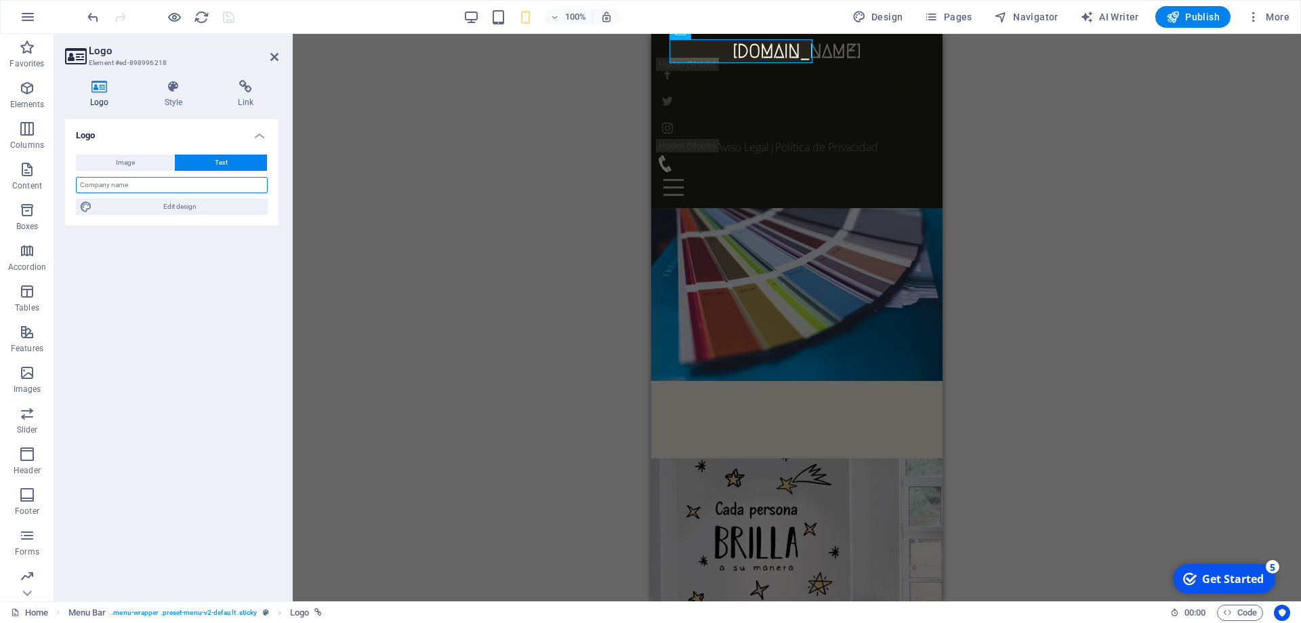
click at [153, 186] on input "text" at bounding box center [172, 185] width 192 height 16
type input "Appliexpress"
click at [190, 205] on span "Edit design" at bounding box center [179, 206] width 167 height 16
select select "px"
select select "700"
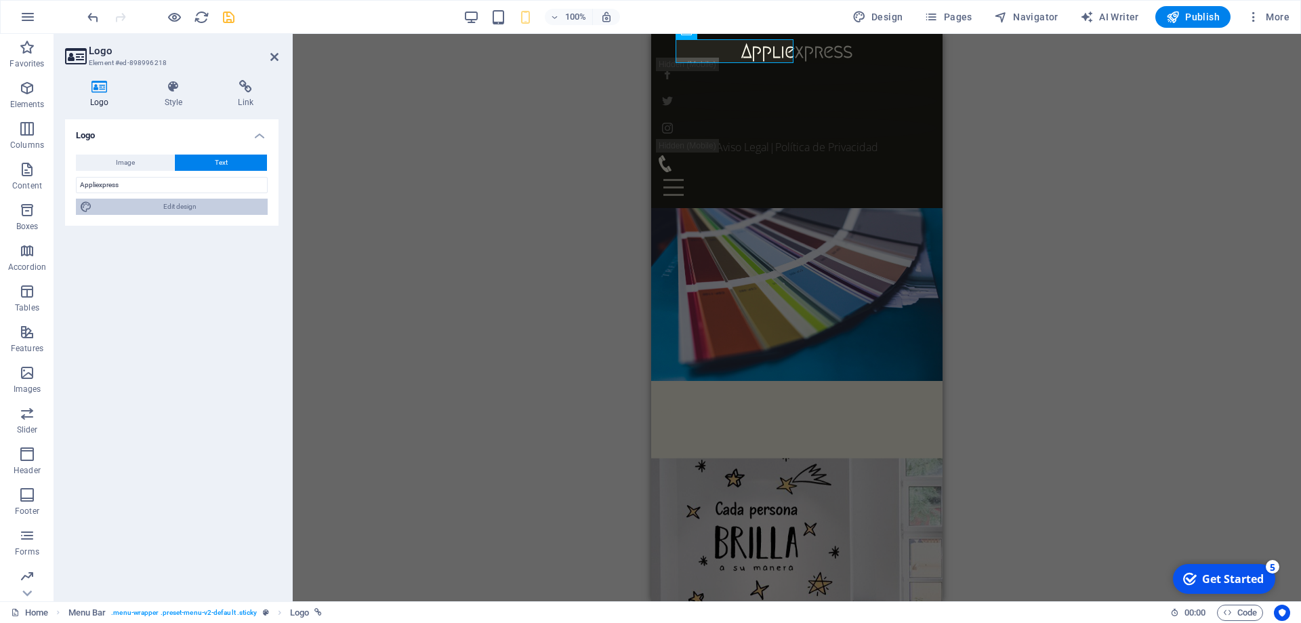
select select "px"
select select "rem"
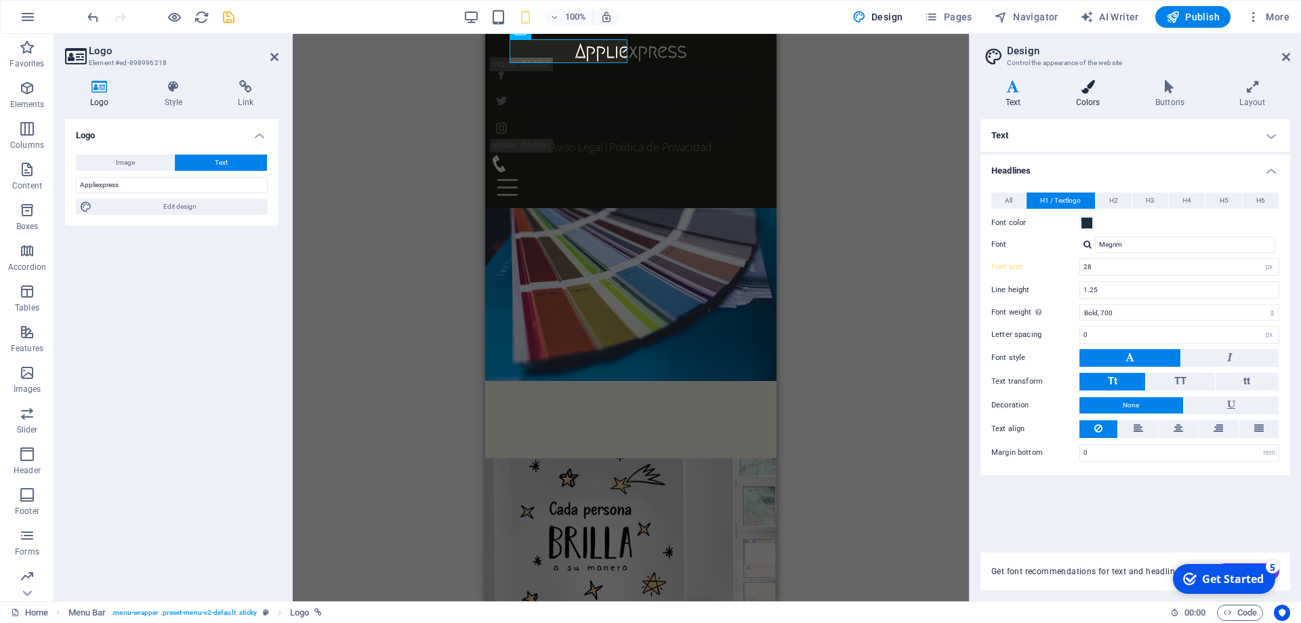
click at [1089, 95] on h4 "Colors" at bounding box center [1090, 94] width 79 height 28
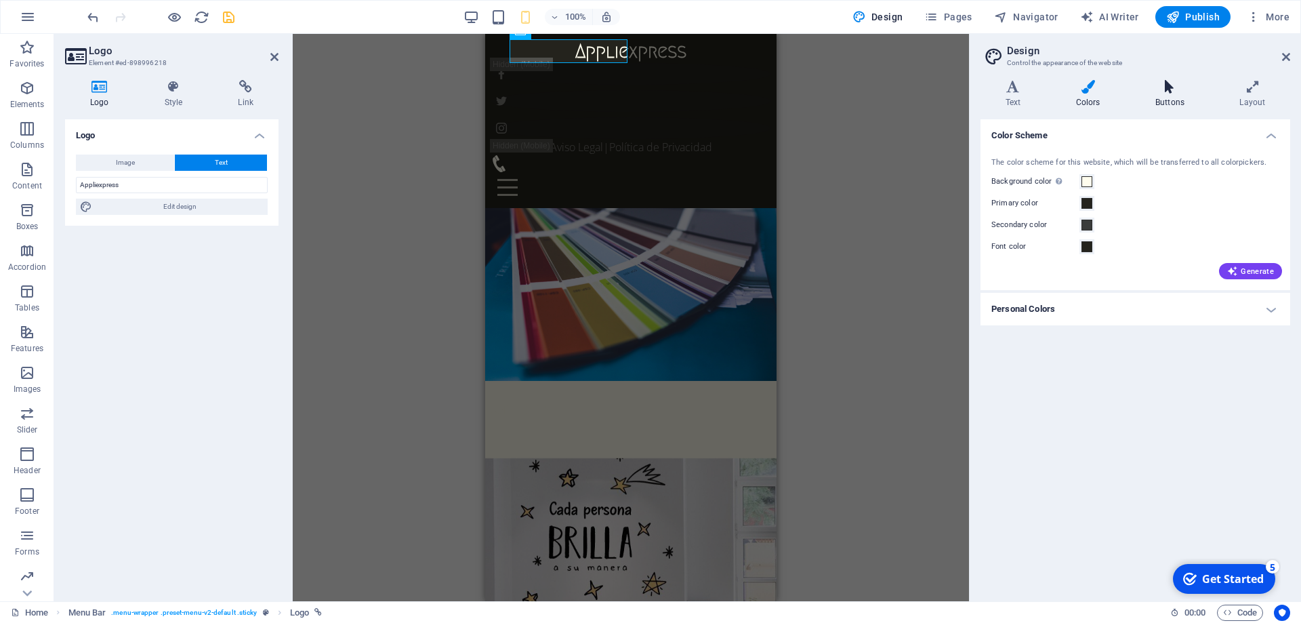
click at [1145, 95] on h4 "Buttons" at bounding box center [1172, 94] width 84 height 28
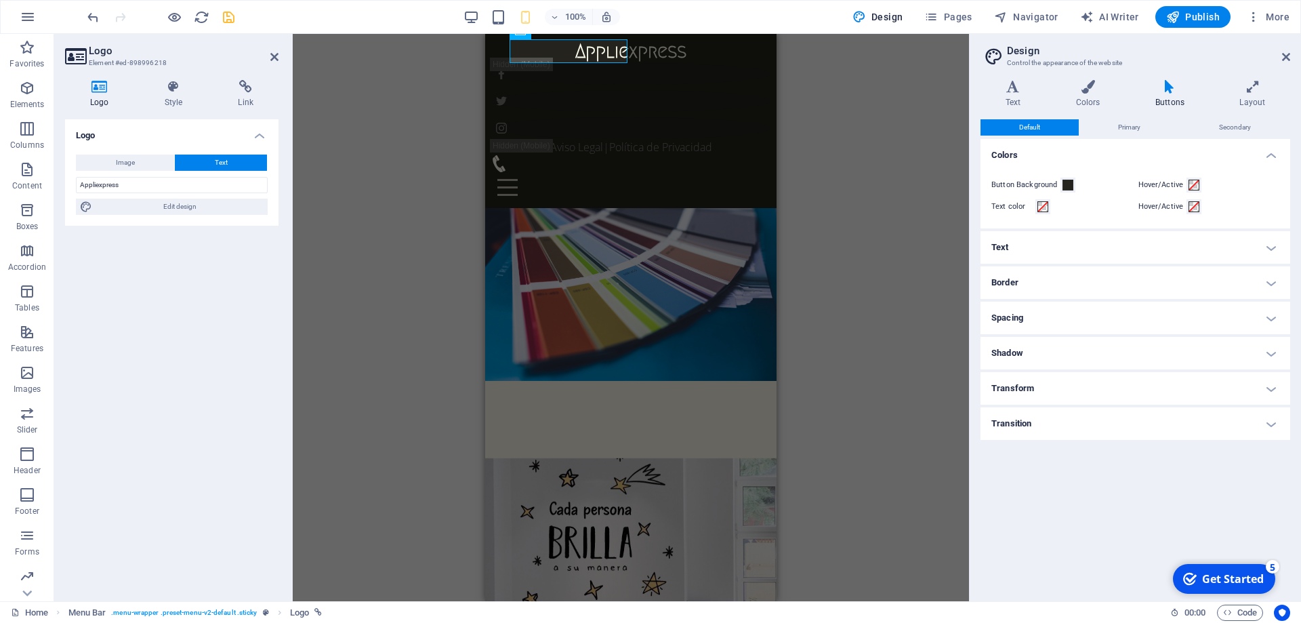
click at [1205, 238] on h4 "Text" at bounding box center [1135, 247] width 310 height 33
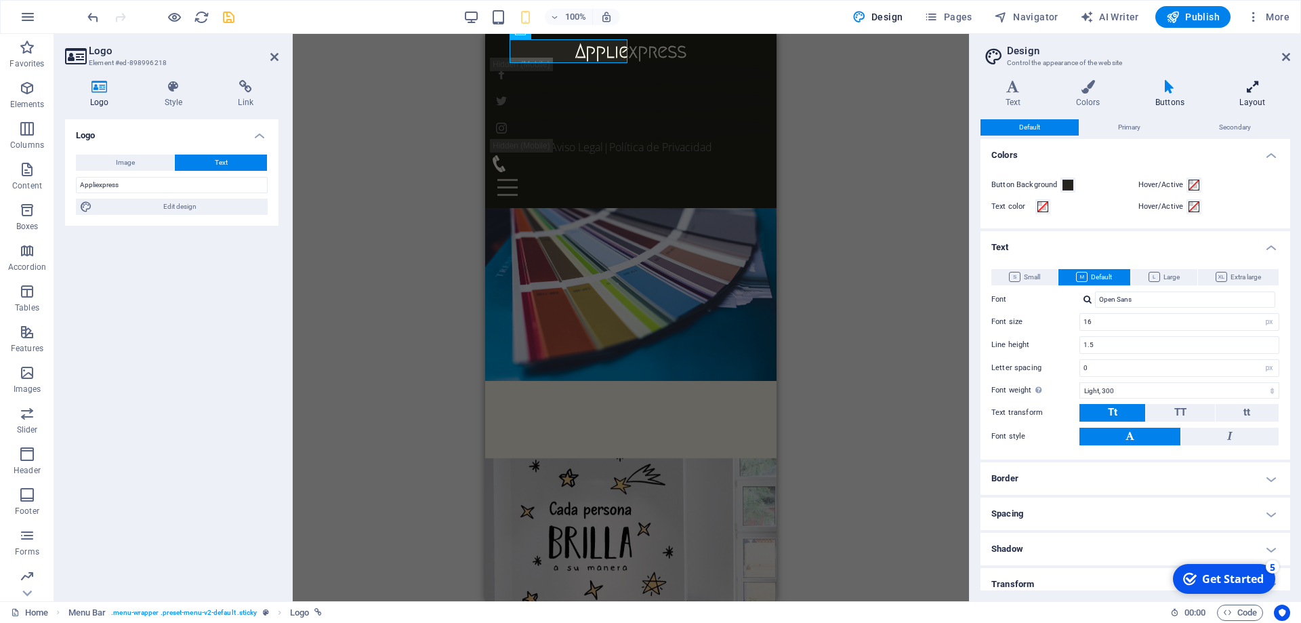
click at [1246, 95] on h4 "Layout" at bounding box center [1252, 94] width 75 height 28
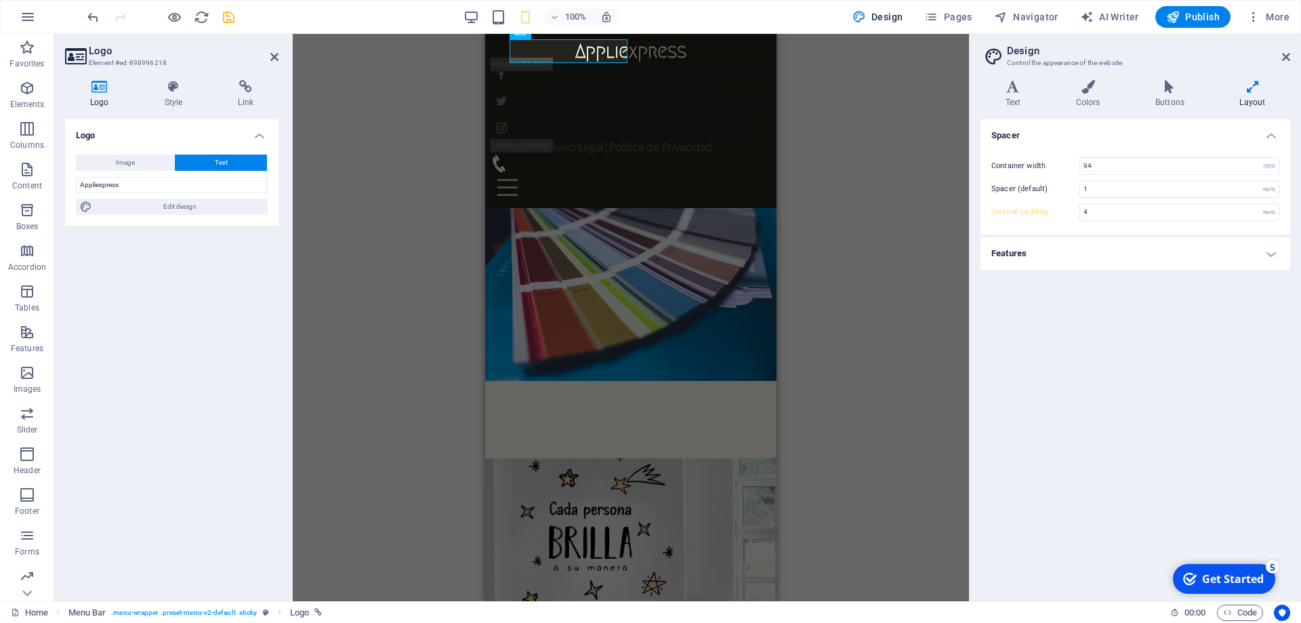
click at [1164, 257] on h4 "Features" at bounding box center [1135, 253] width 310 height 33
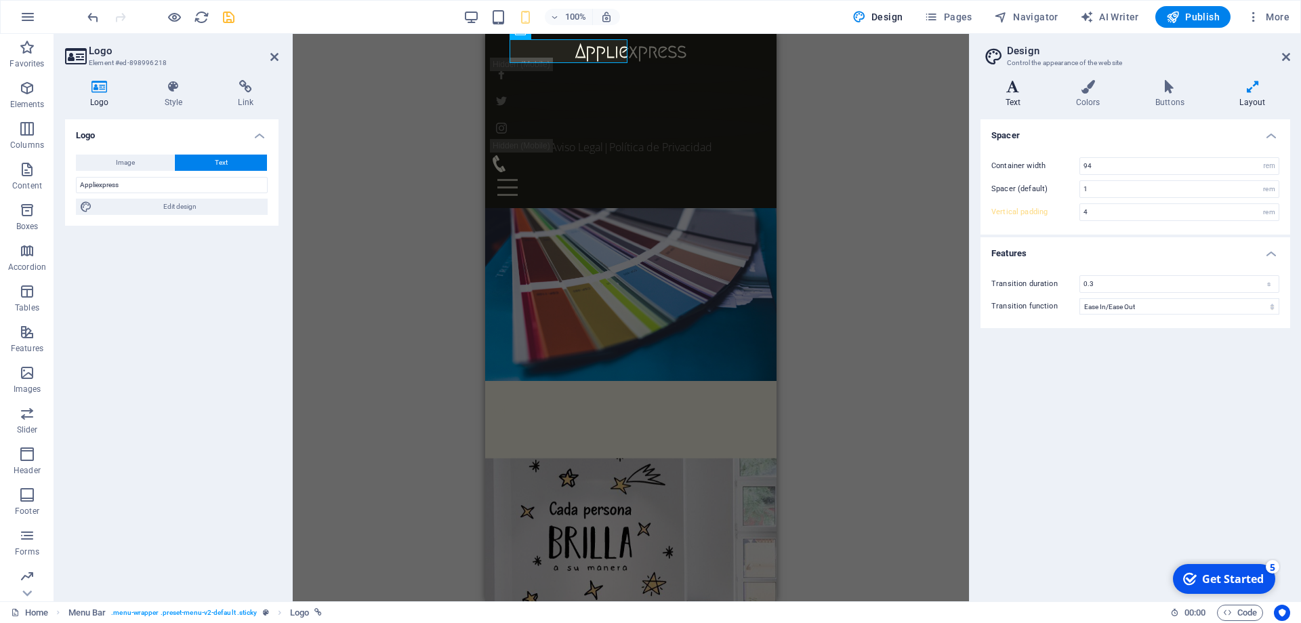
click at [1015, 100] on h4 "Text" at bounding box center [1015, 94] width 70 height 28
